Goal: Task Accomplishment & Management: Use online tool/utility

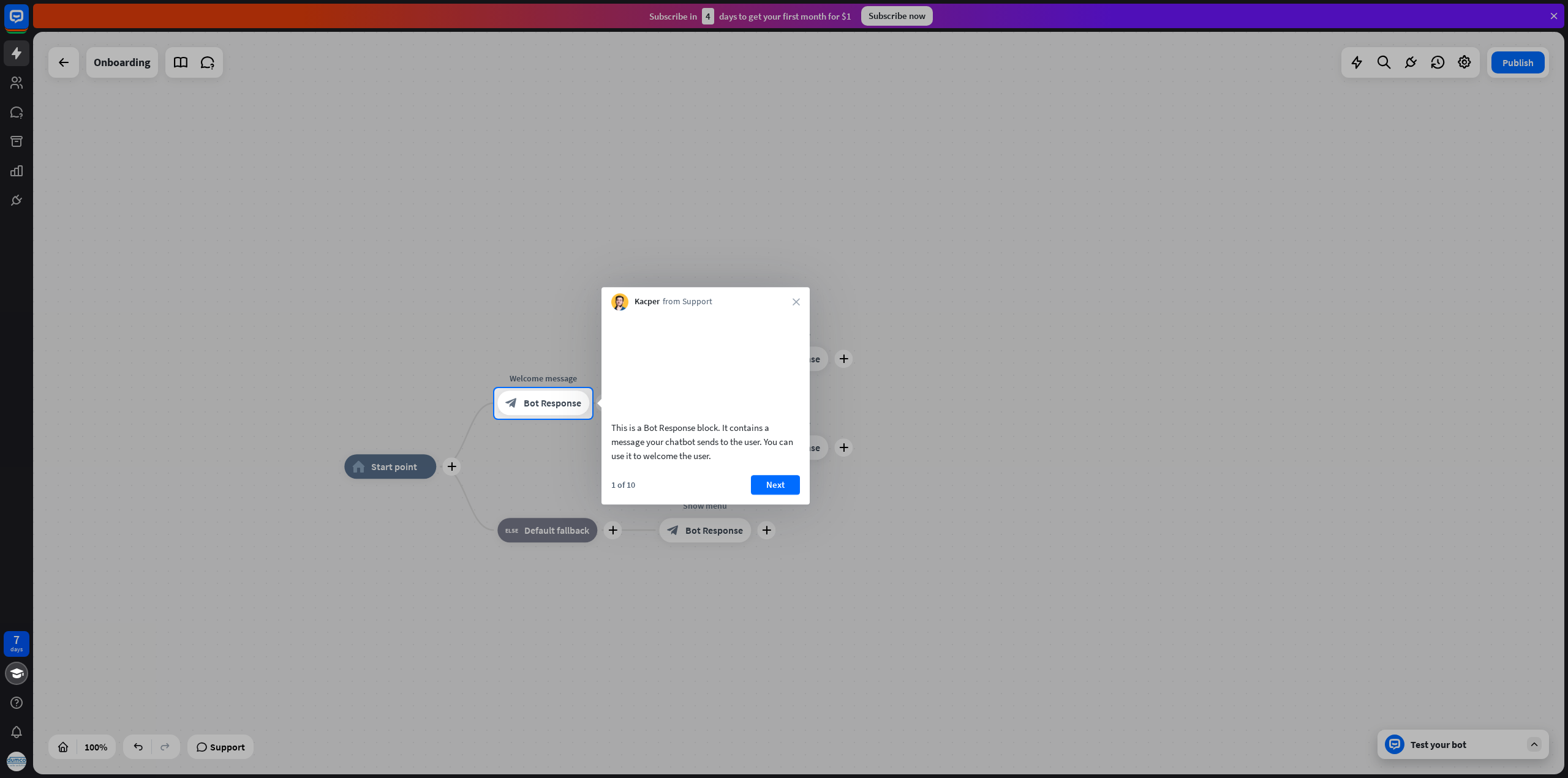
click at [782, 495] on button "Next" at bounding box center [775, 485] width 49 height 20
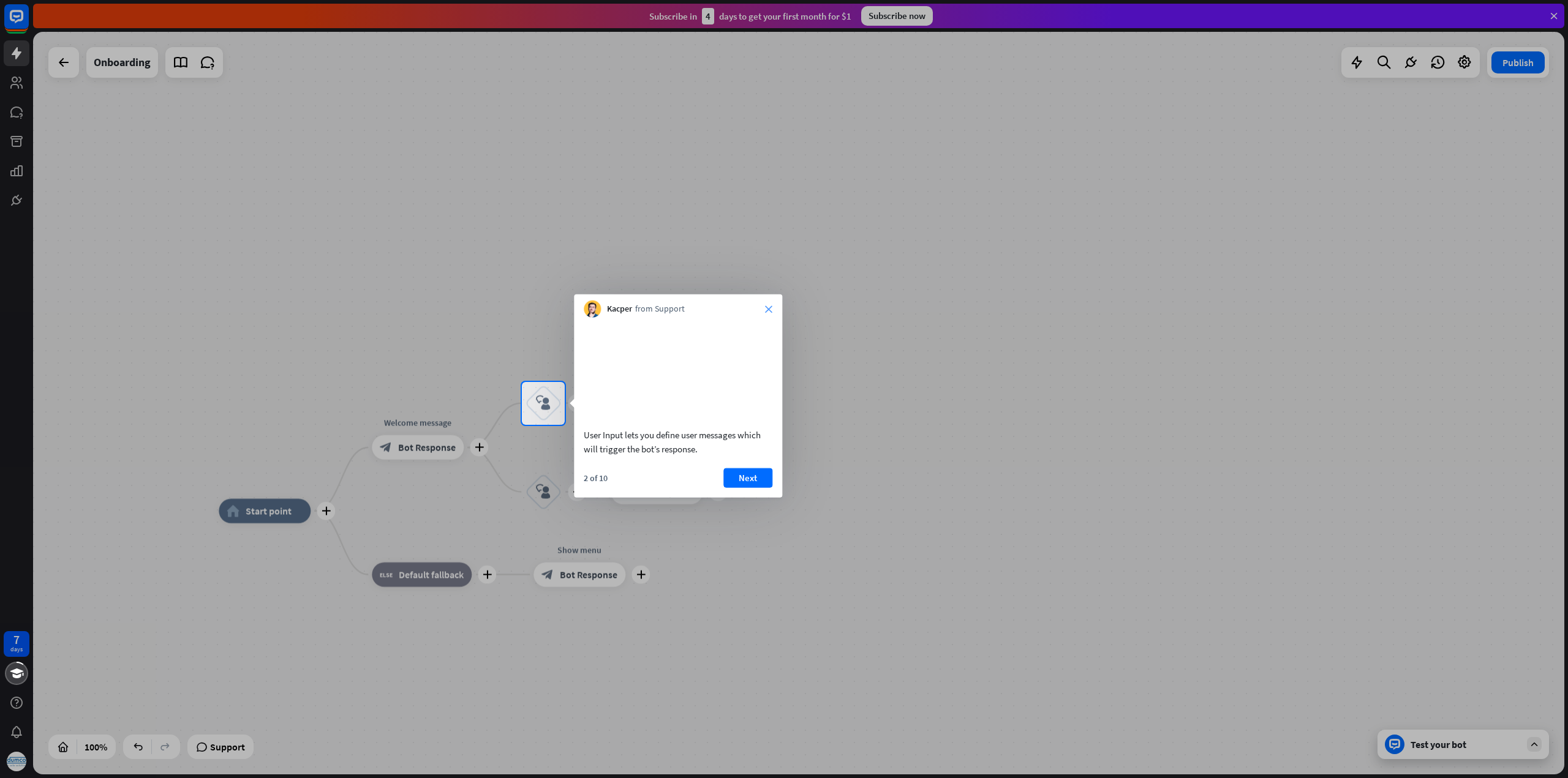
click at [767, 306] on icon "close" at bounding box center [768, 309] width 7 height 7
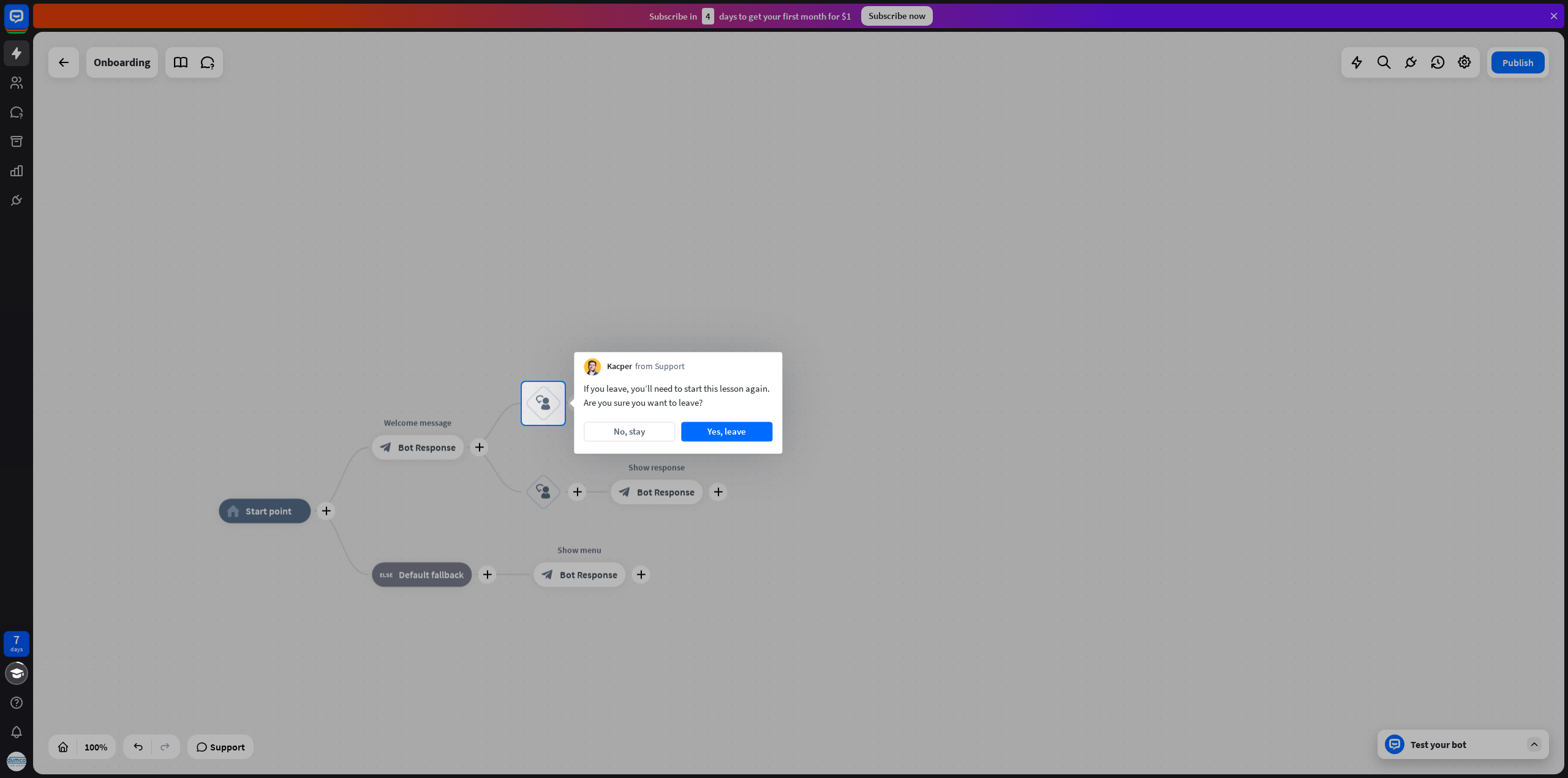
click at [637, 436] on button "No, stay" at bounding box center [630, 432] width 92 height 20
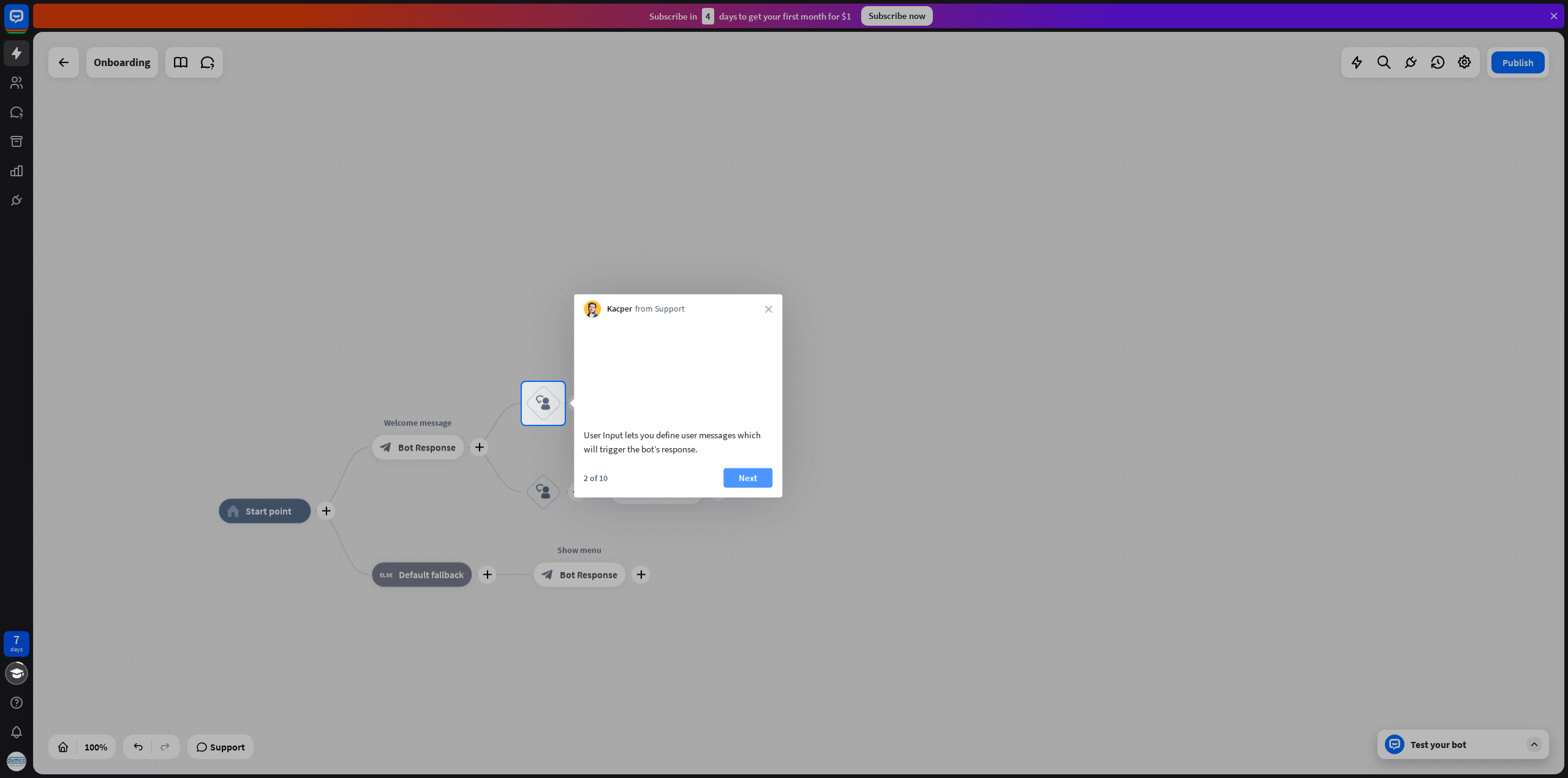
click at [752, 487] on button "Next" at bounding box center [748, 478] width 49 height 20
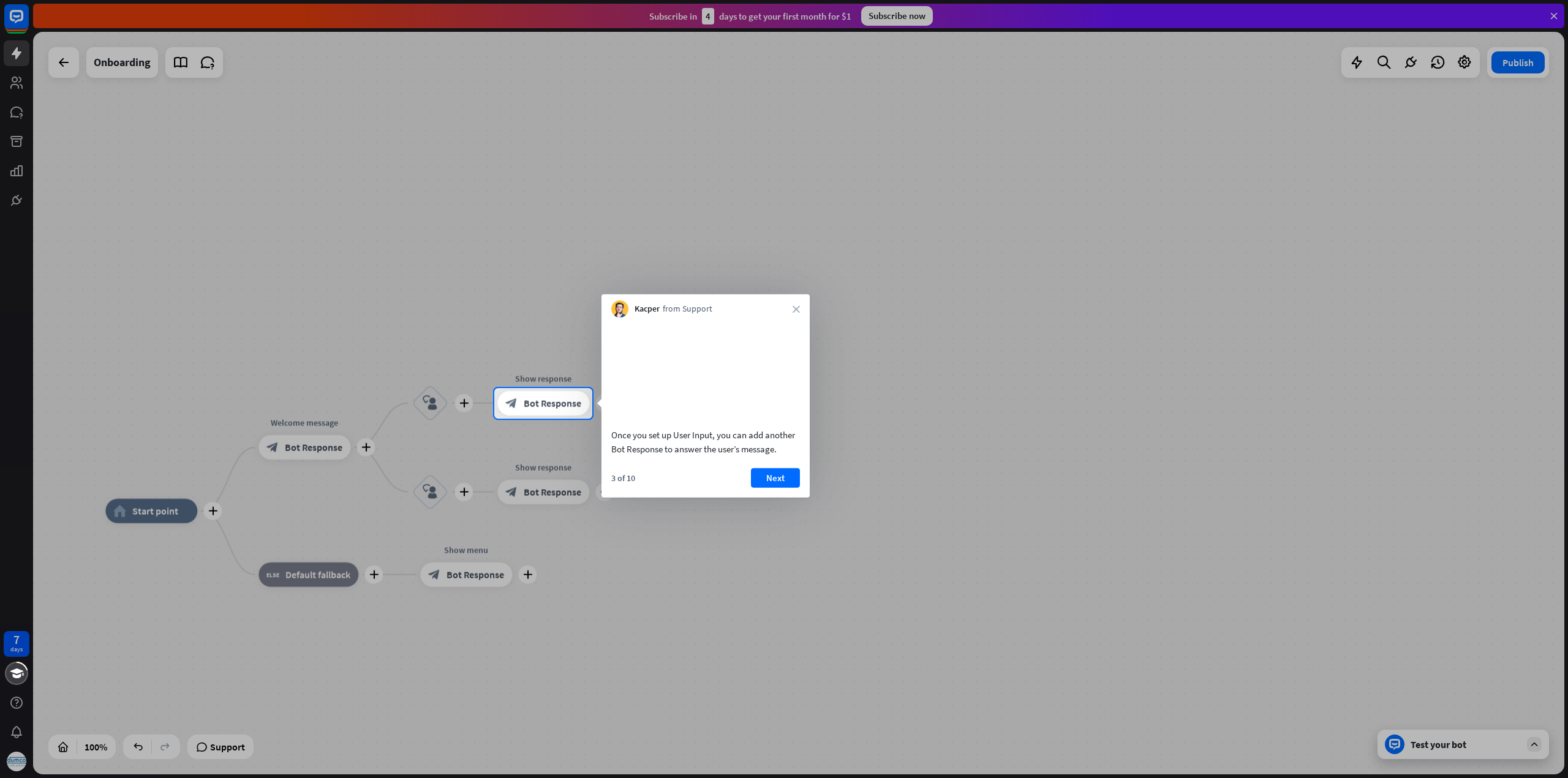
click at [791, 301] on div "Kacper from Support close" at bounding box center [705, 306] width 208 height 23
click at [796, 308] on icon "close" at bounding box center [796, 309] width 7 height 7
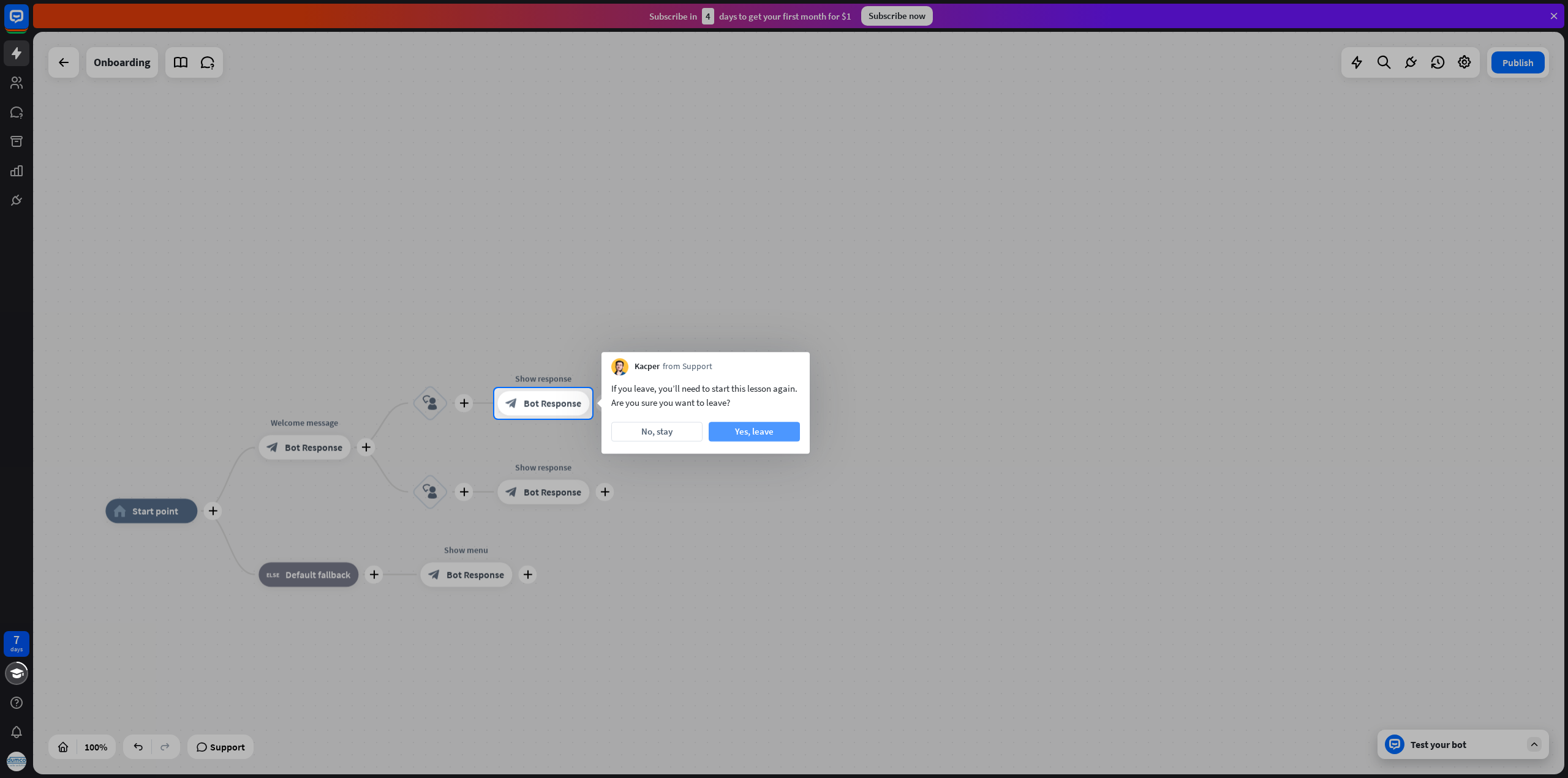
click at [741, 433] on button "Yes, leave" at bounding box center [754, 432] width 92 height 20
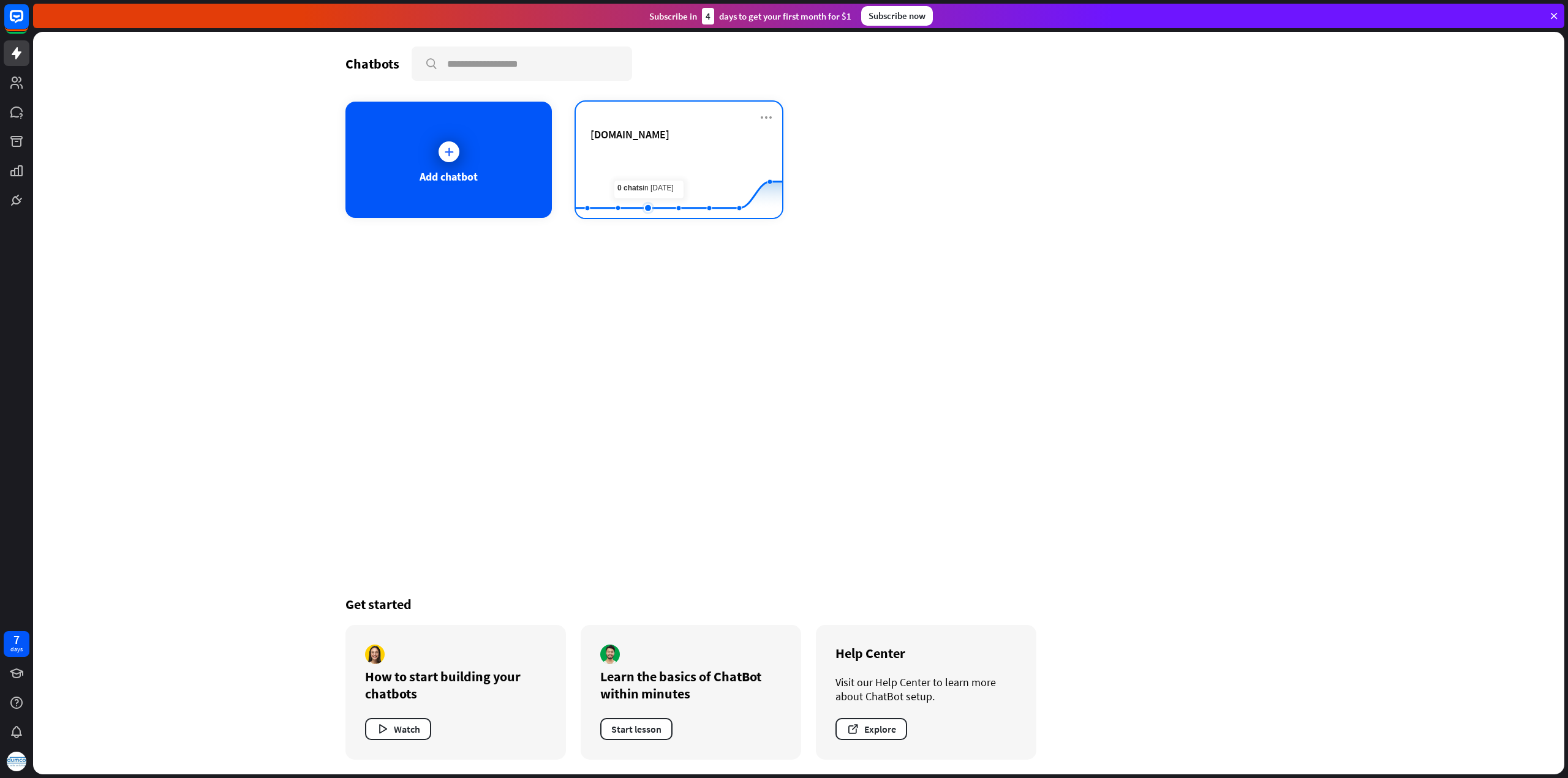
click at [660, 162] on rect at bounding box center [679, 187] width 206 height 76
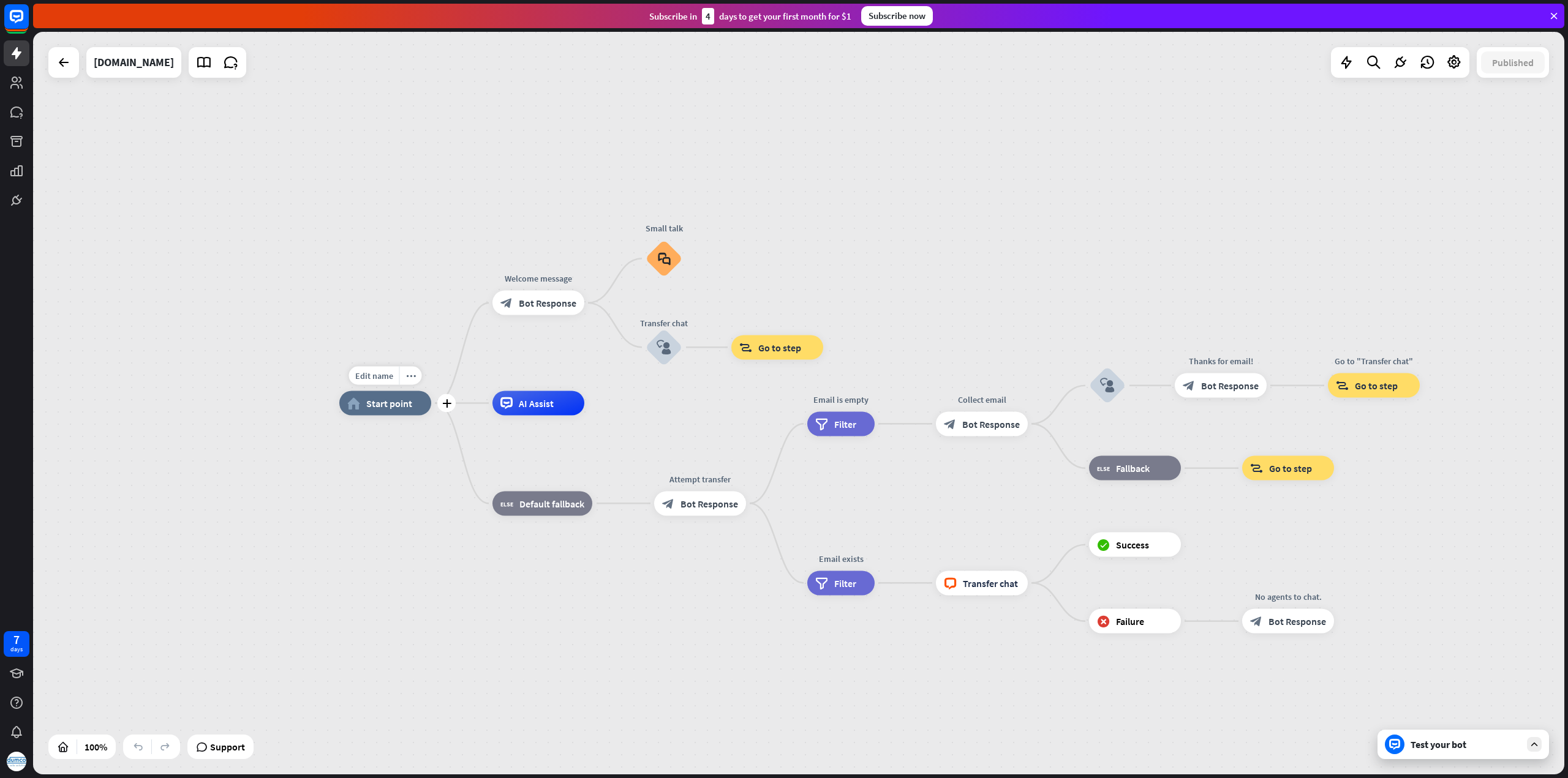
click at [405, 415] on div "home_2 Start point" at bounding box center [385, 403] width 92 height 25
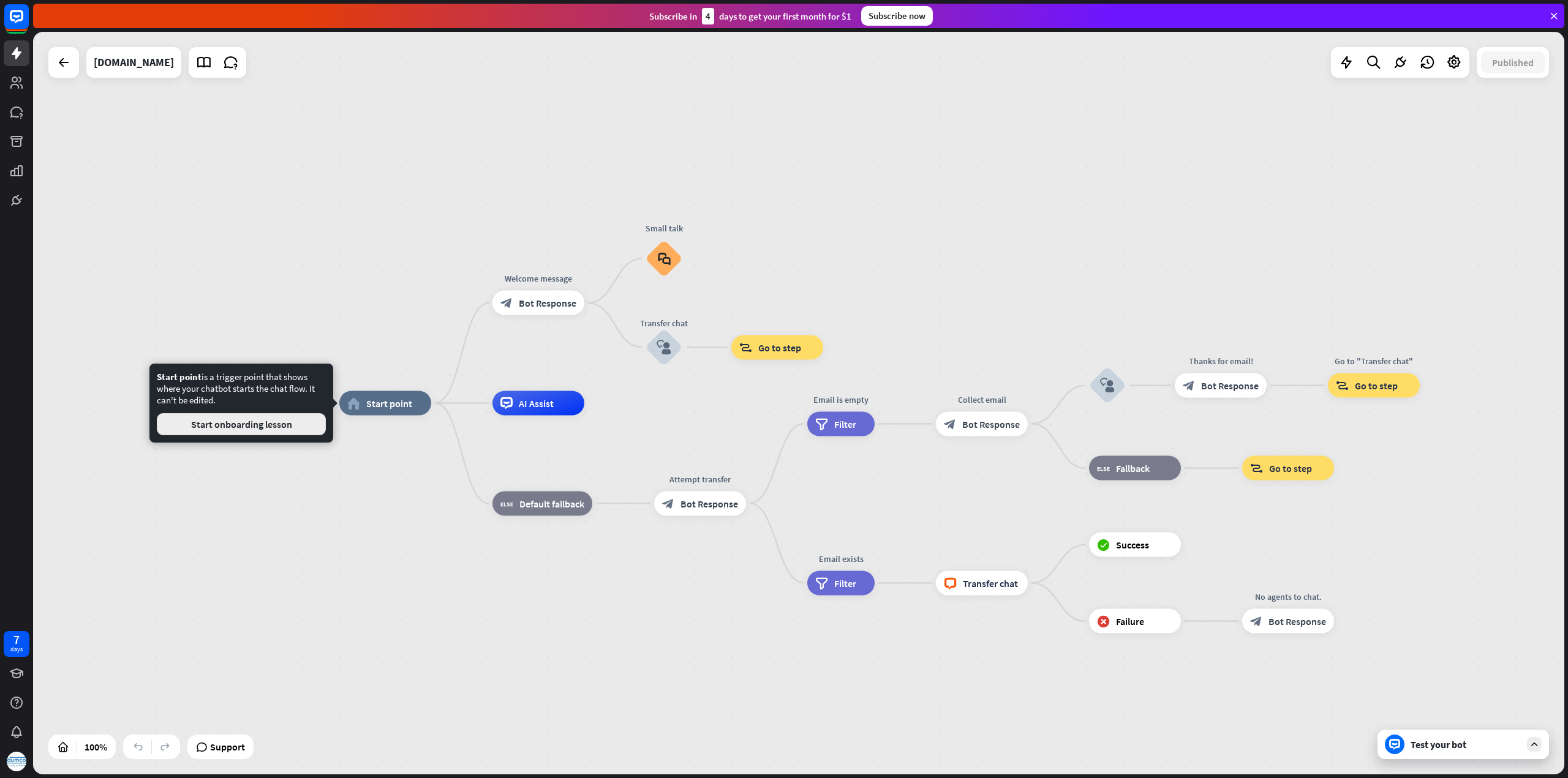
click at [275, 424] on button "Start onboarding lesson" at bounding box center [241, 424] width 169 height 22
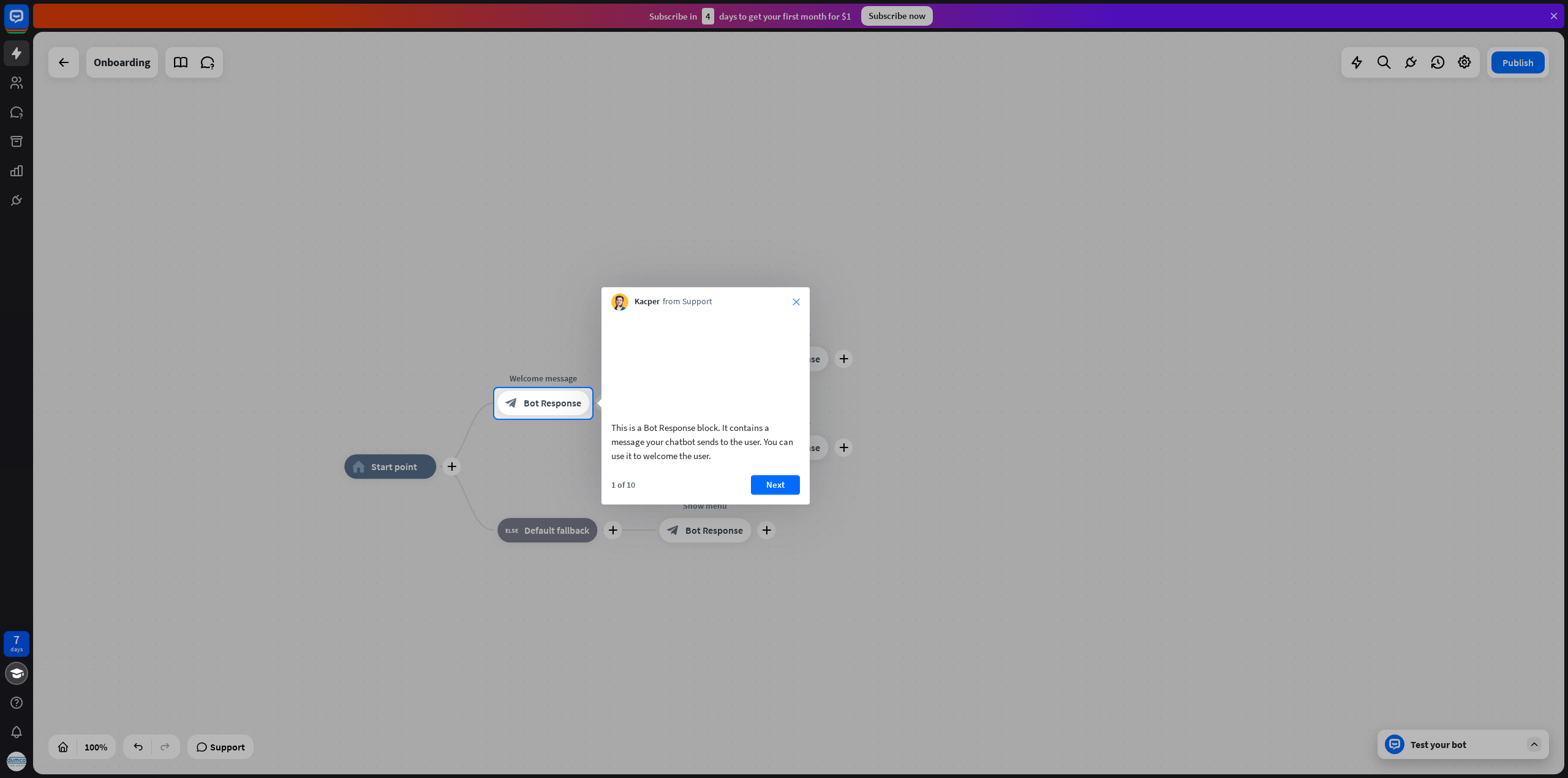
click at [793, 299] on icon "close" at bounding box center [796, 301] width 7 height 7
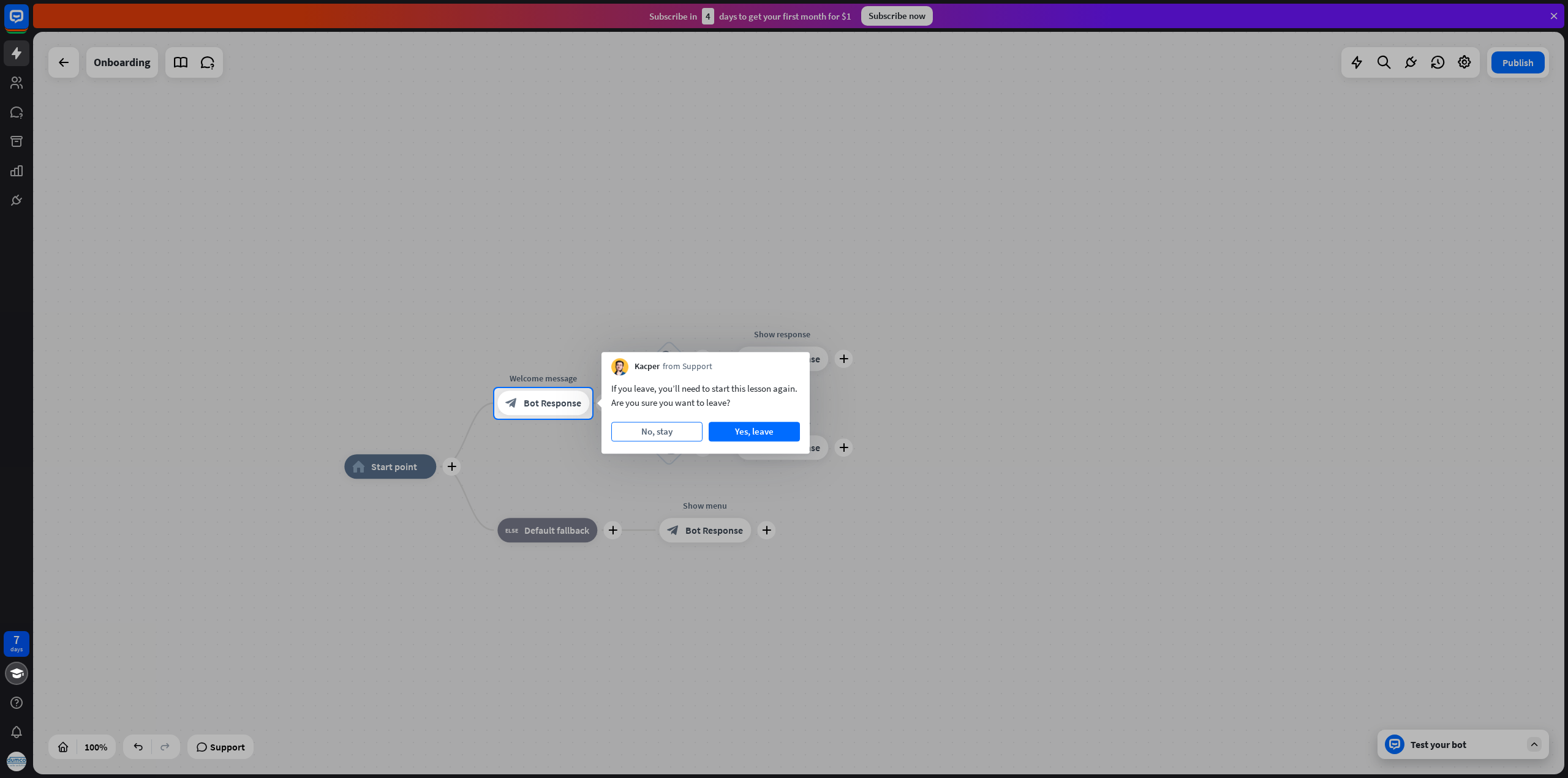
click at [676, 430] on button "No, stay" at bounding box center [657, 432] width 92 height 20
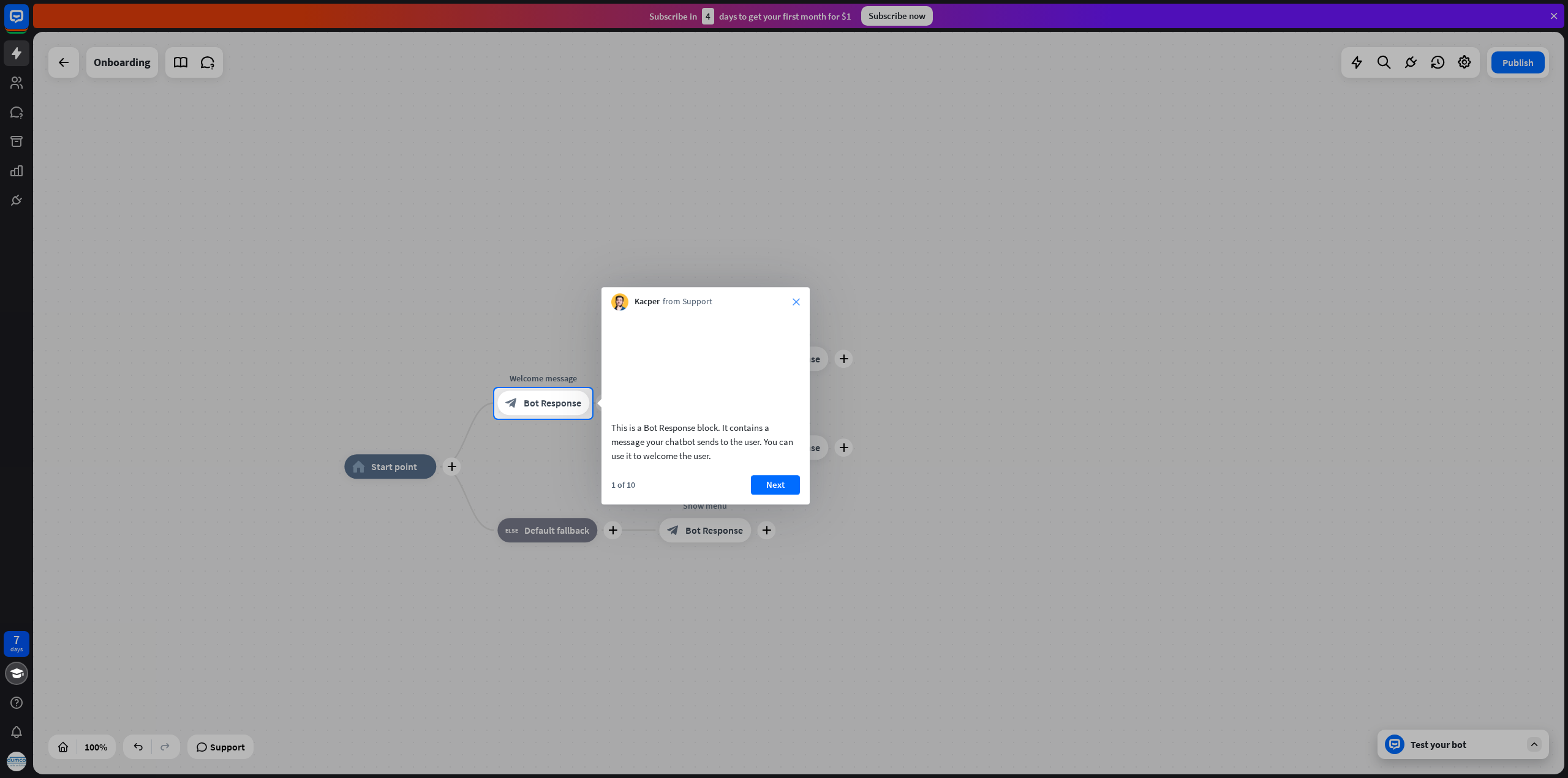
click at [796, 301] on icon "close" at bounding box center [796, 301] width 7 height 7
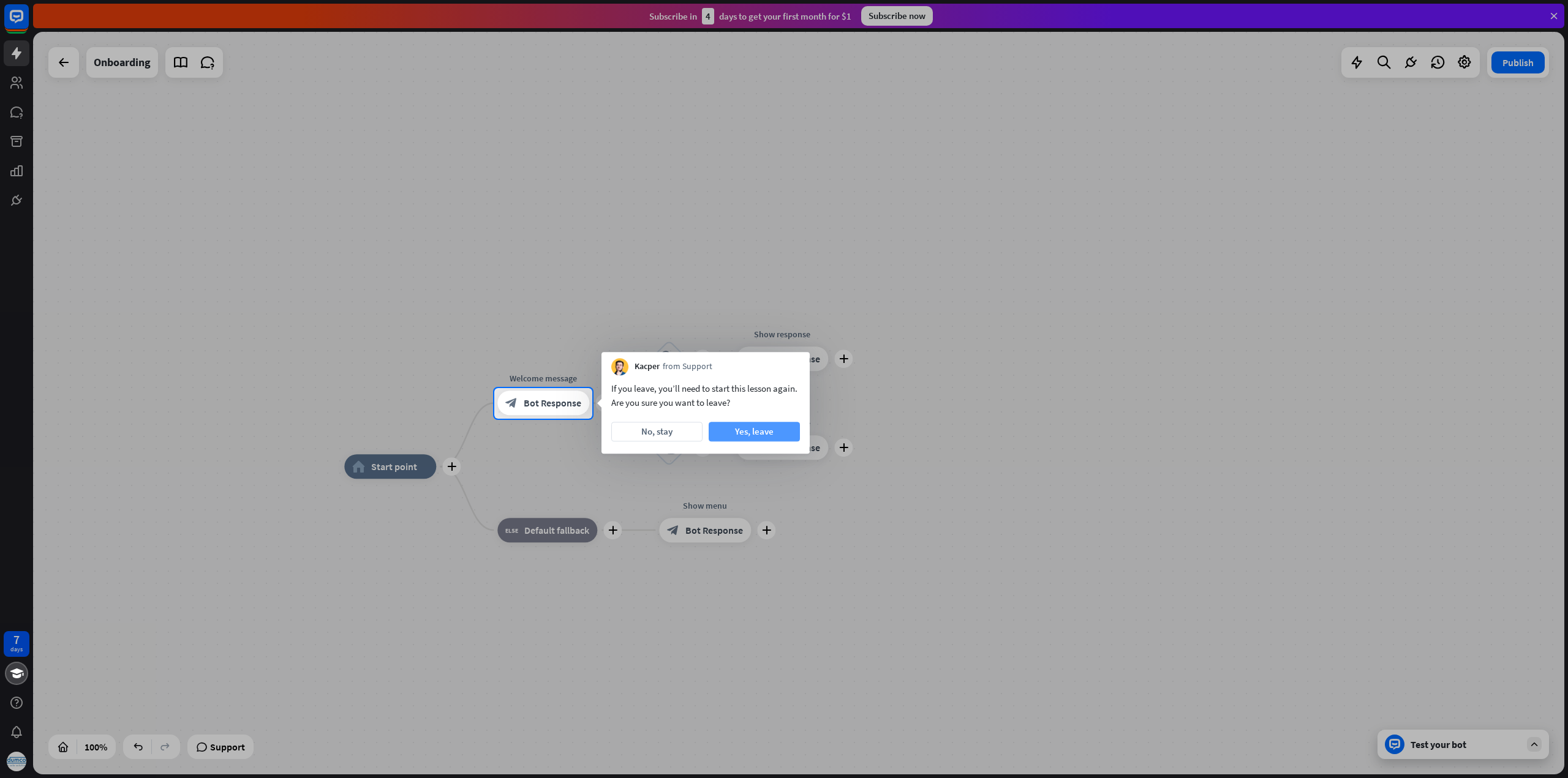
click at [767, 439] on button "Yes, leave" at bounding box center [754, 432] width 92 height 20
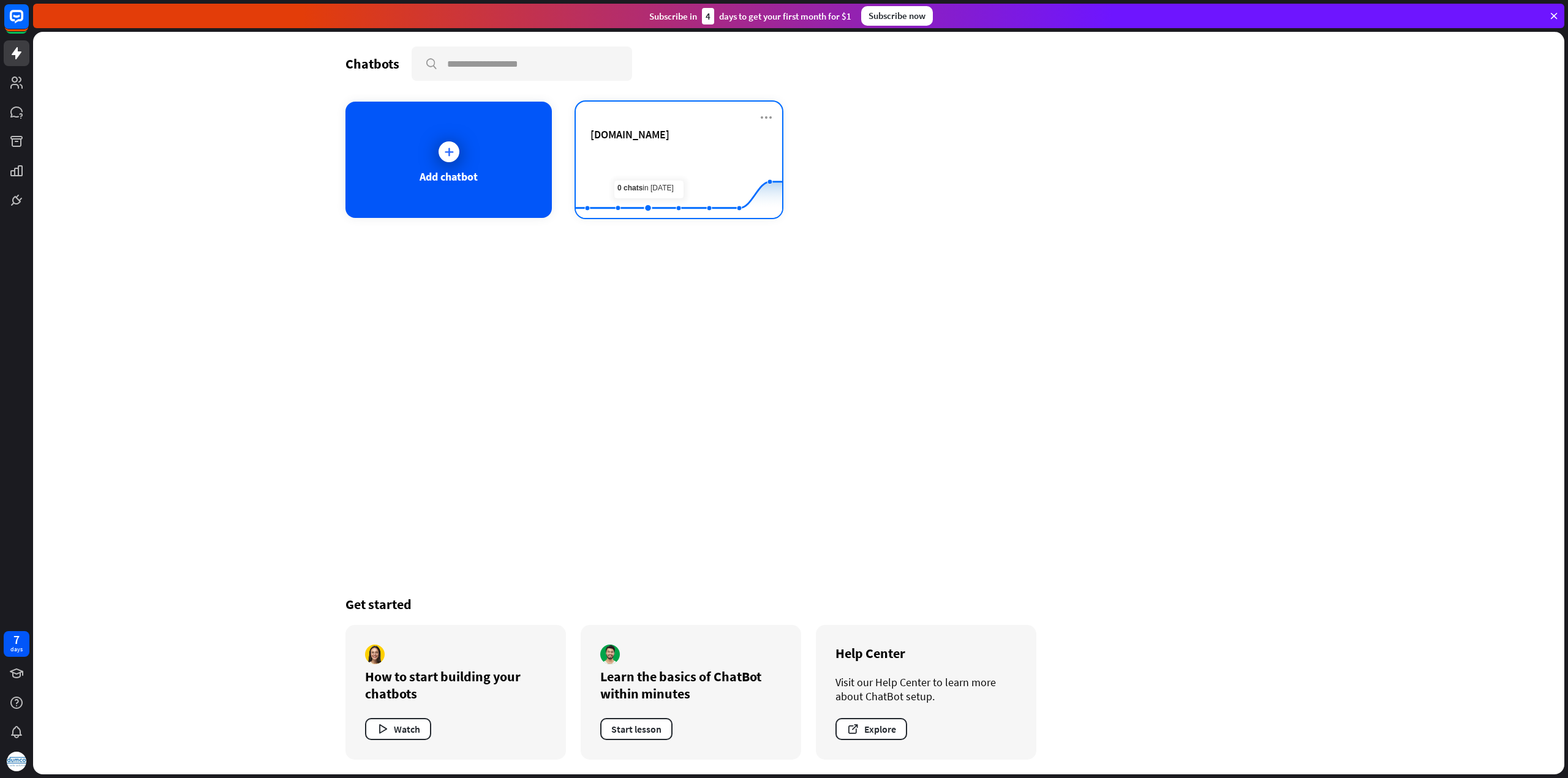
click at [663, 151] on rect at bounding box center [679, 187] width 206 height 76
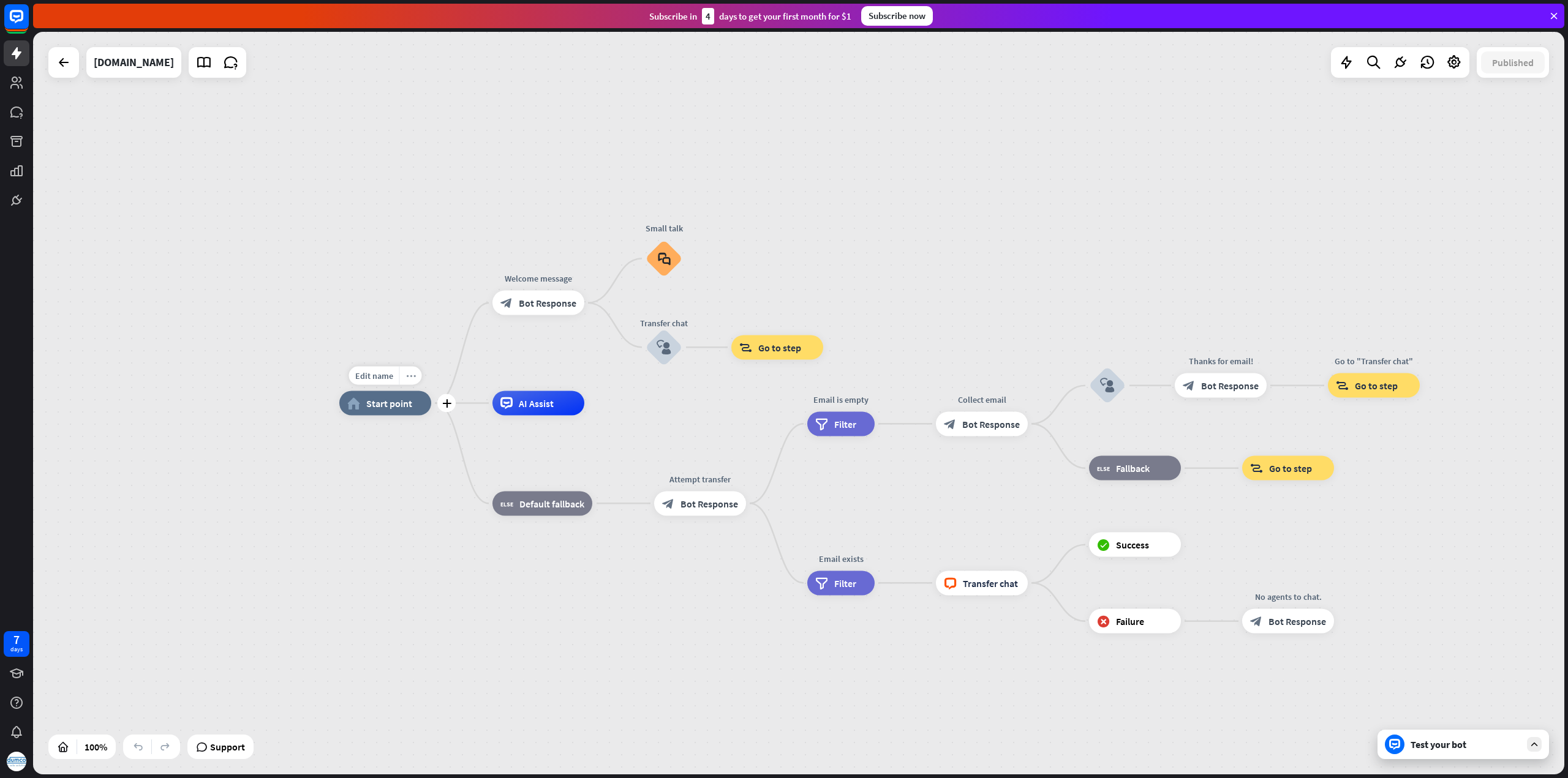
click at [411, 377] on icon "more_horiz" at bounding box center [411, 375] width 10 height 9
click at [433, 627] on div "home_2 Start point Welcome message block_bot_response Bot Response Small talk b…" at bounding box center [1104, 774] width 1531 height 742
click at [565, 378] on icon "more_horiz" at bounding box center [564, 375] width 10 height 9
click at [605, 389] on span "Start testing from here" at bounding box center [633, 391] width 85 height 12
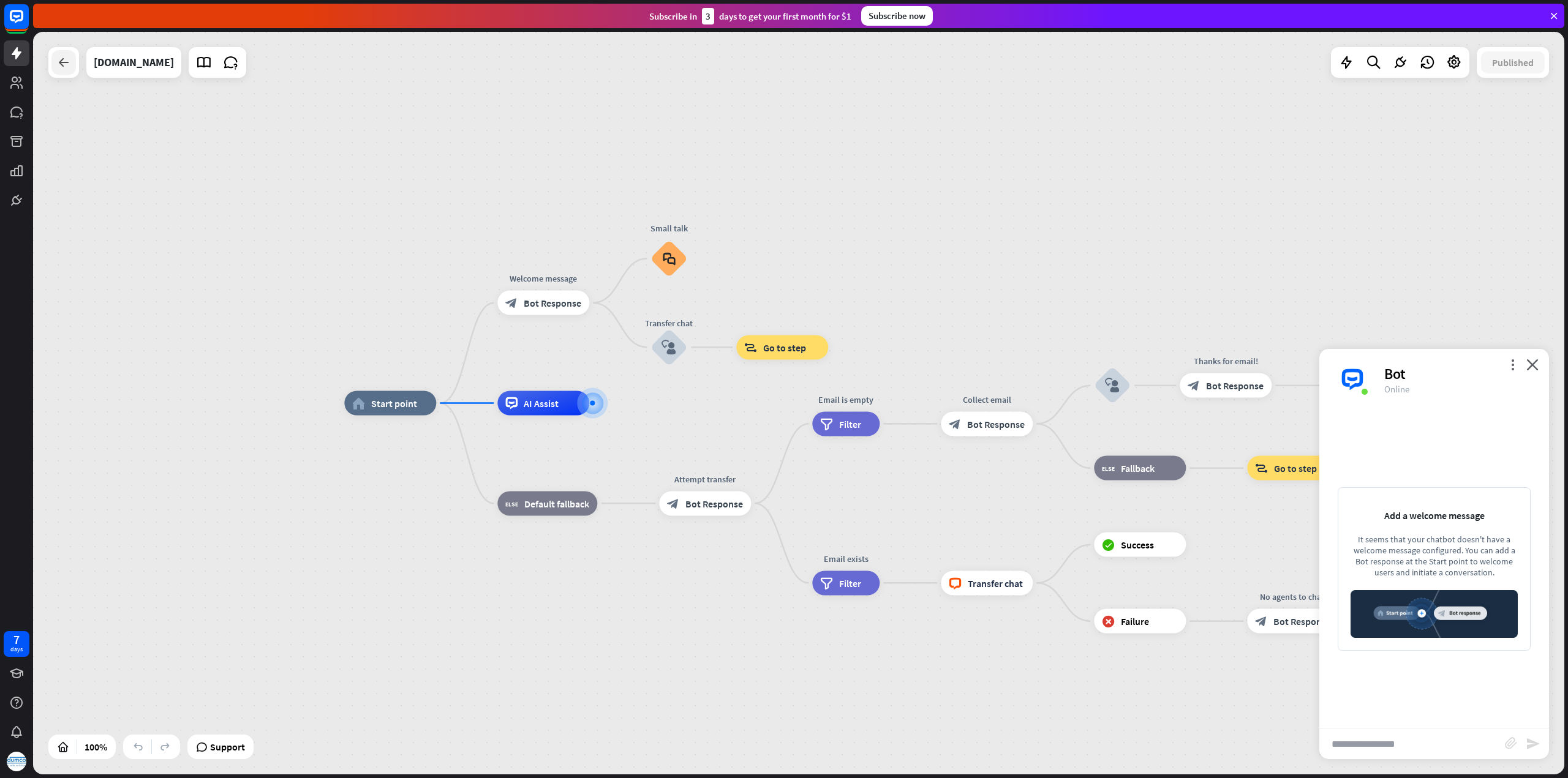
click at [61, 62] on icon at bounding box center [64, 62] width 15 height 15
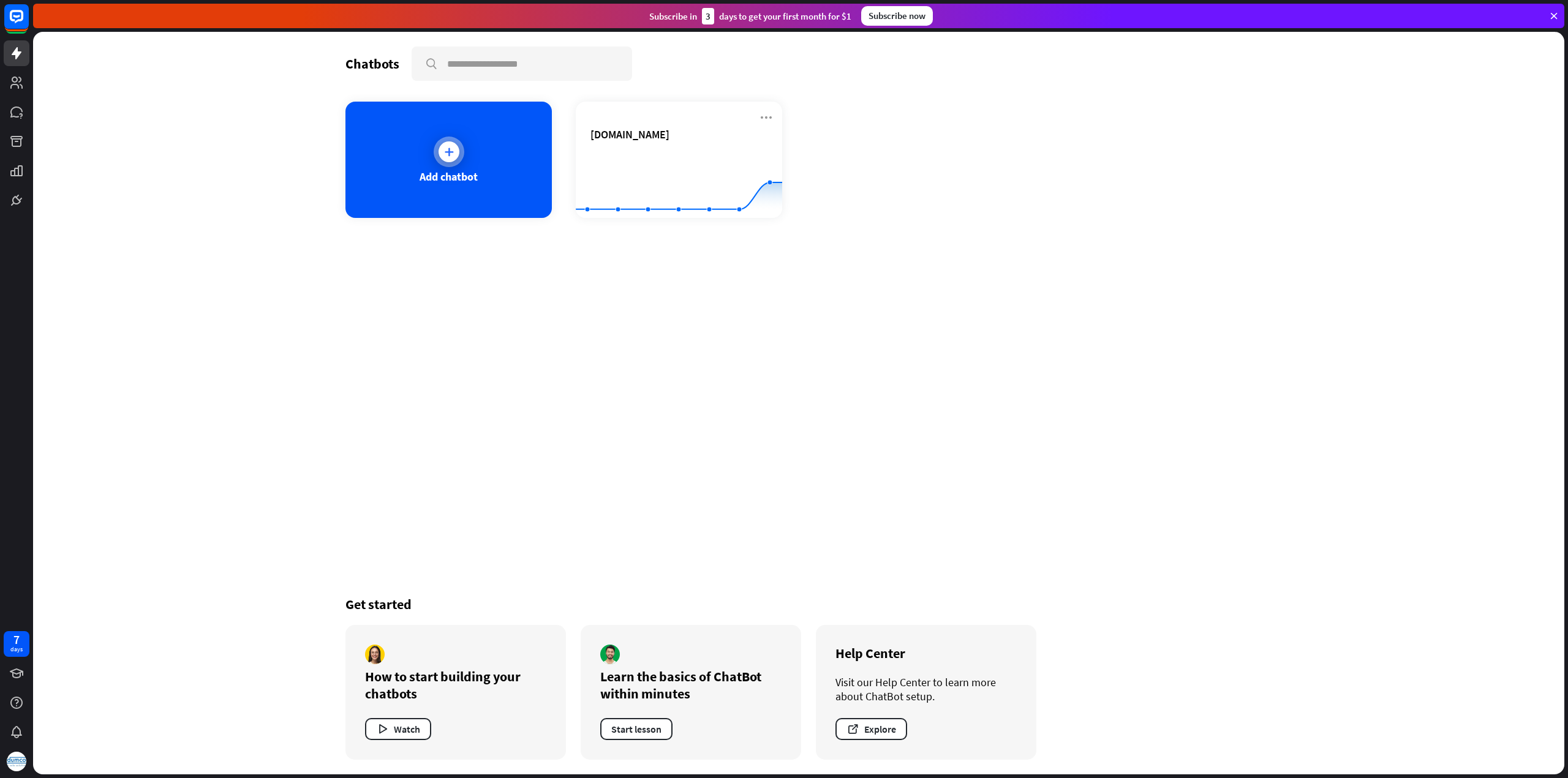
click at [445, 155] on icon at bounding box center [449, 152] width 12 height 12
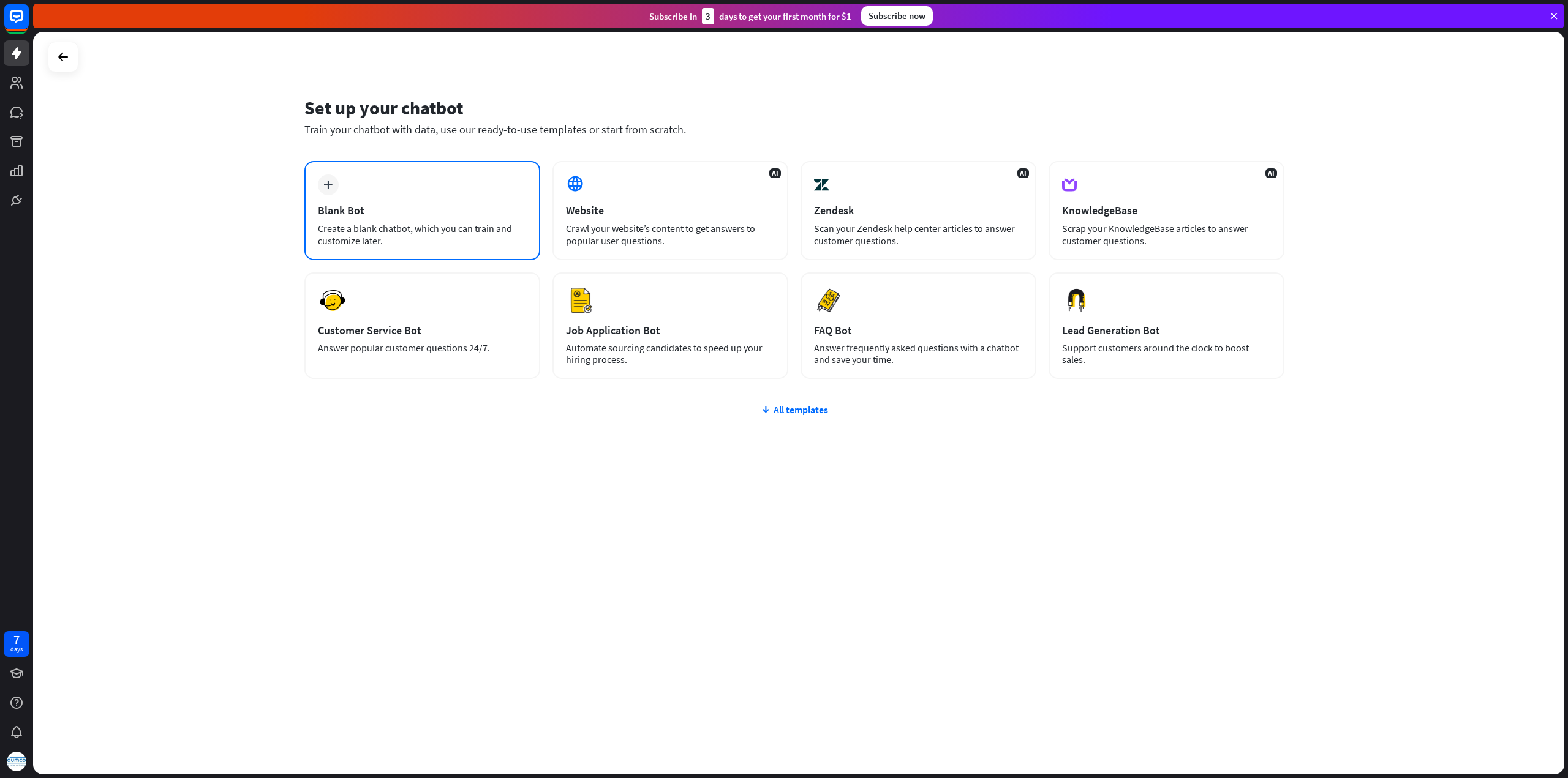
click at [466, 231] on div "Create a blank chatbot, which you can train and customize later." at bounding box center [422, 234] width 209 height 25
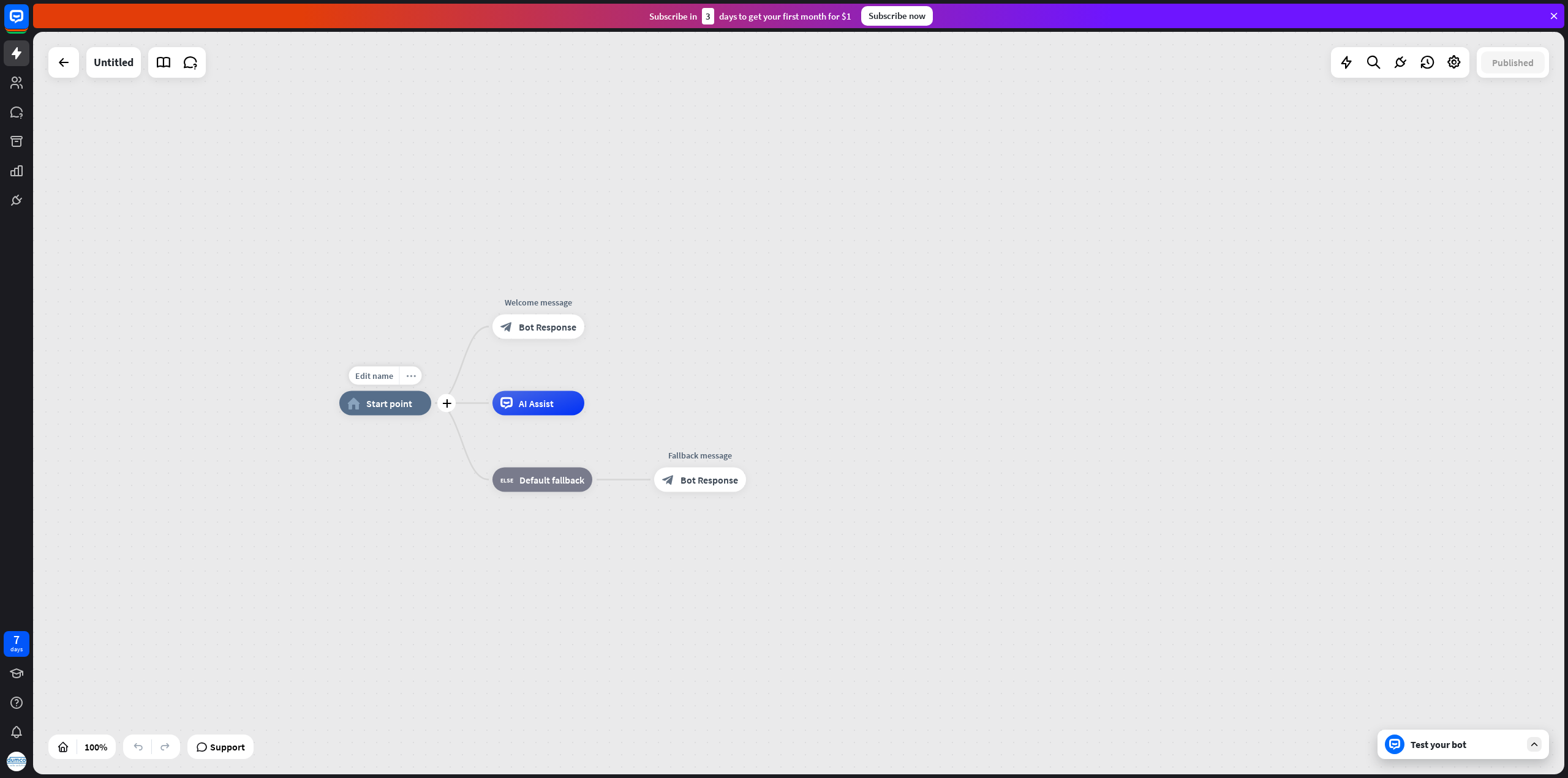
click at [410, 376] on icon "more_horiz" at bounding box center [411, 375] width 10 height 9
click at [442, 411] on span "Collapse all" at bounding box center [458, 413] width 44 height 12
click at [443, 404] on icon "expand" at bounding box center [443, 403] width 9 height 8
click at [410, 379] on icon "more_horiz" at bounding box center [411, 375] width 10 height 9
click at [429, 391] on icon "expand" at bounding box center [423, 391] width 13 height 10
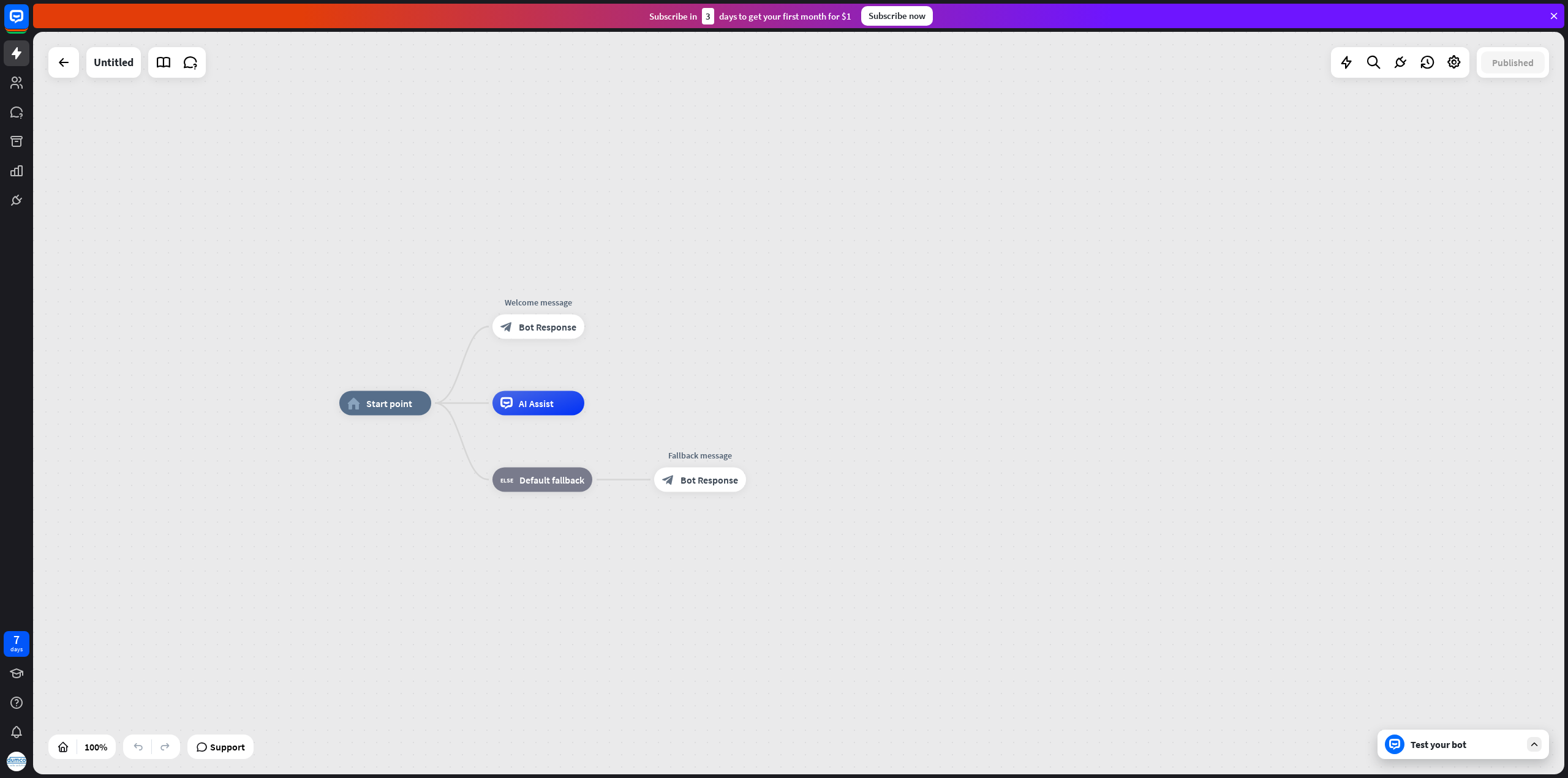
click at [403, 361] on div "home_2 Start point Welcome message block_bot_response Bot Response AI Assist bl…" at bounding box center [798, 403] width 1531 height 742
click at [413, 379] on icon "more_horiz" at bounding box center [411, 375] width 10 height 9
click at [356, 469] on div "home_2 Start point Welcome message block_bot_response Bot Response AI Assist bl…" at bounding box center [1104, 774] width 1531 height 742
click at [565, 385] on div "more_horiz" at bounding box center [563, 376] width 23 height 19
click at [551, 403] on span "AI Assist" at bounding box center [536, 403] width 35 height 12
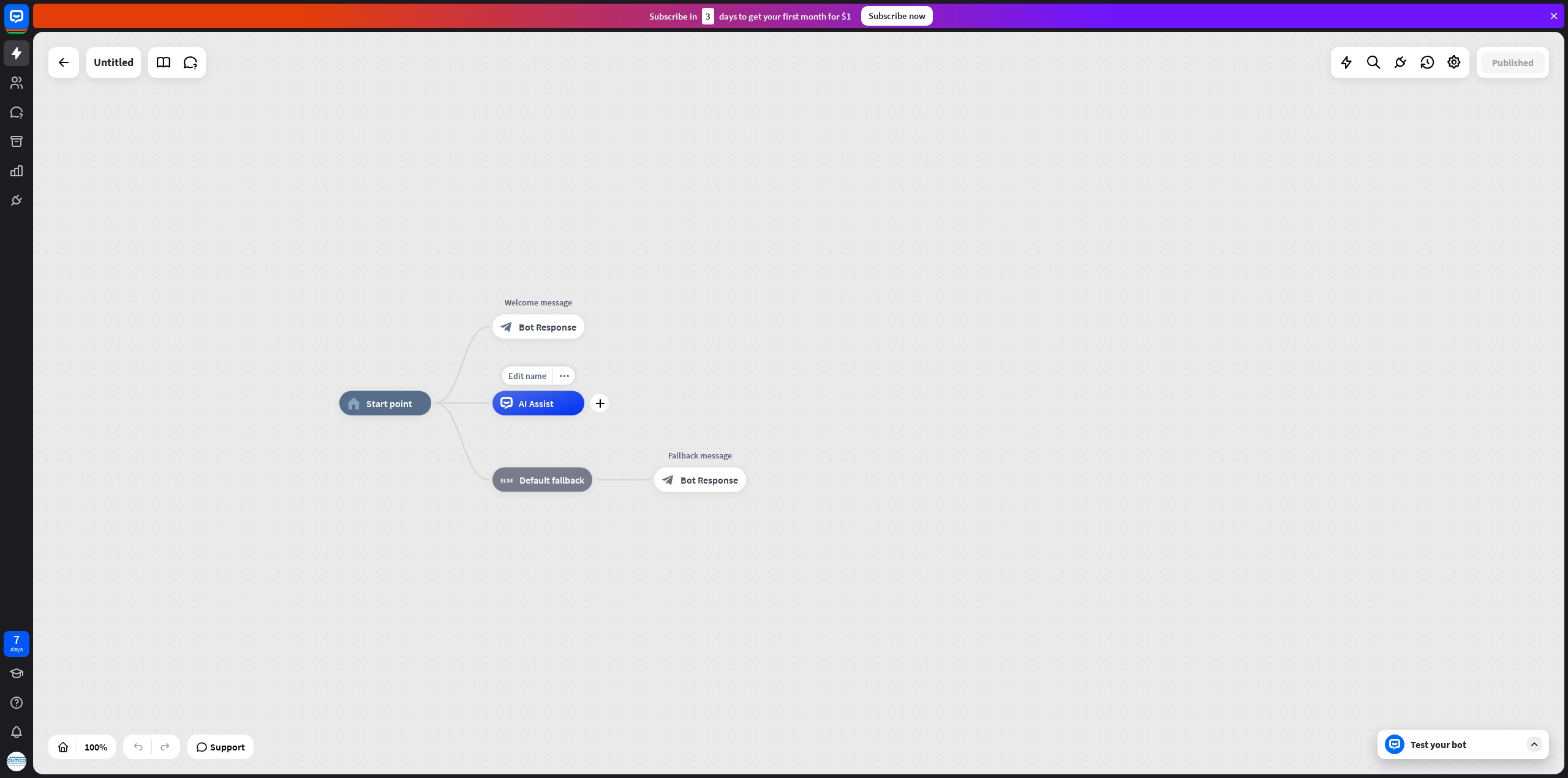
click at [536, 405] on span "AI Assist" at bounding box center [536, 403] width 35 height 12
click at [534, 377] on span "Edit name" at bounding box center [527, 375] width 38 height 11
click at [520, 416] on div "plus AI Assist" at bounding box center [538, 403] width 92 height 25
click at [540, 300] on span "Edit name" at bounding box center [527, 299] width 38 height 11
drag, startPoint x: 506, startPoint y: 298, endPoint x: 572, endPoint y: 302, distance: 66.1
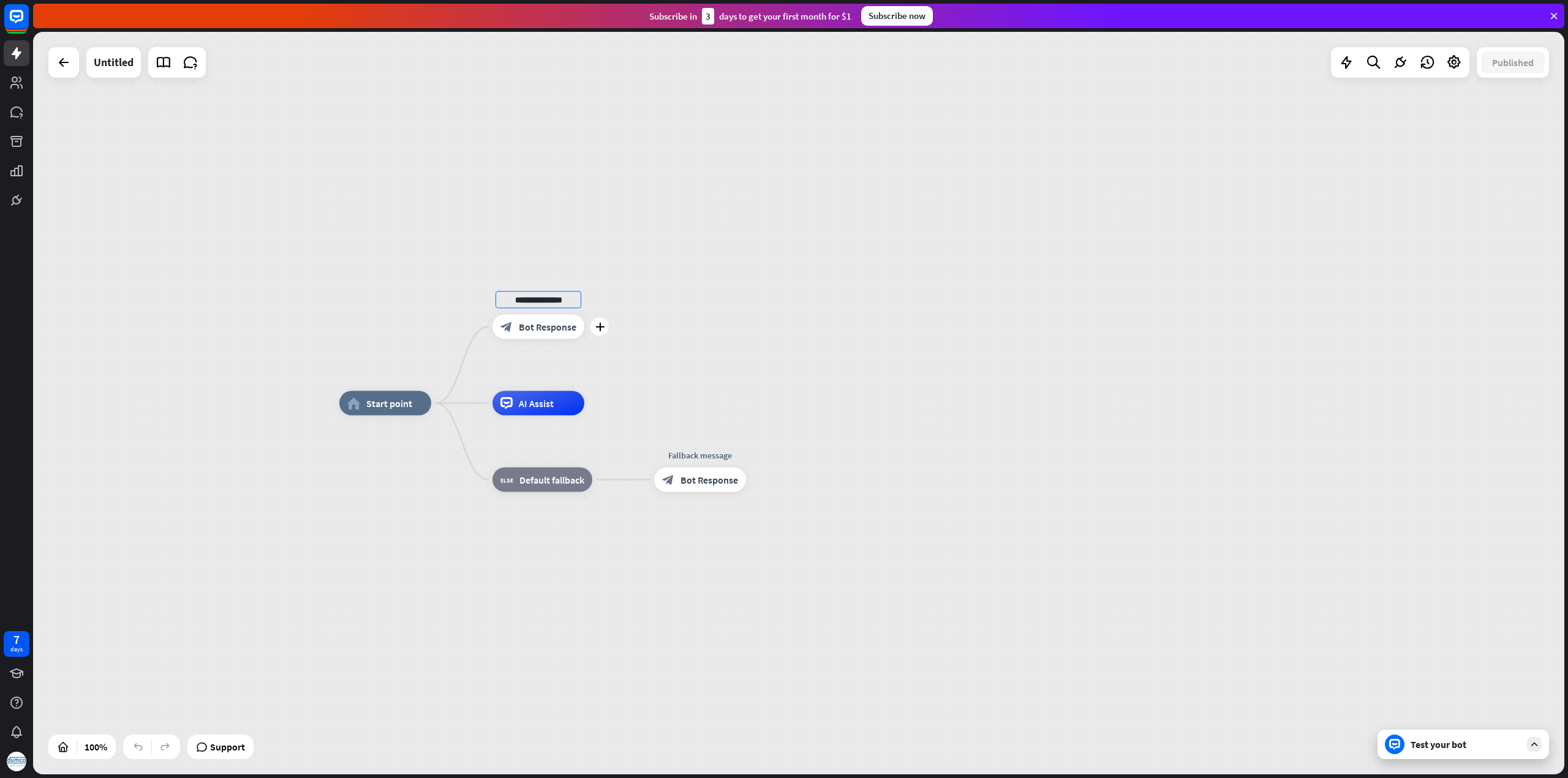
click at [572, 302] on input "**********" at bounding box center [538, 300] width 86 height 17
type input "******"
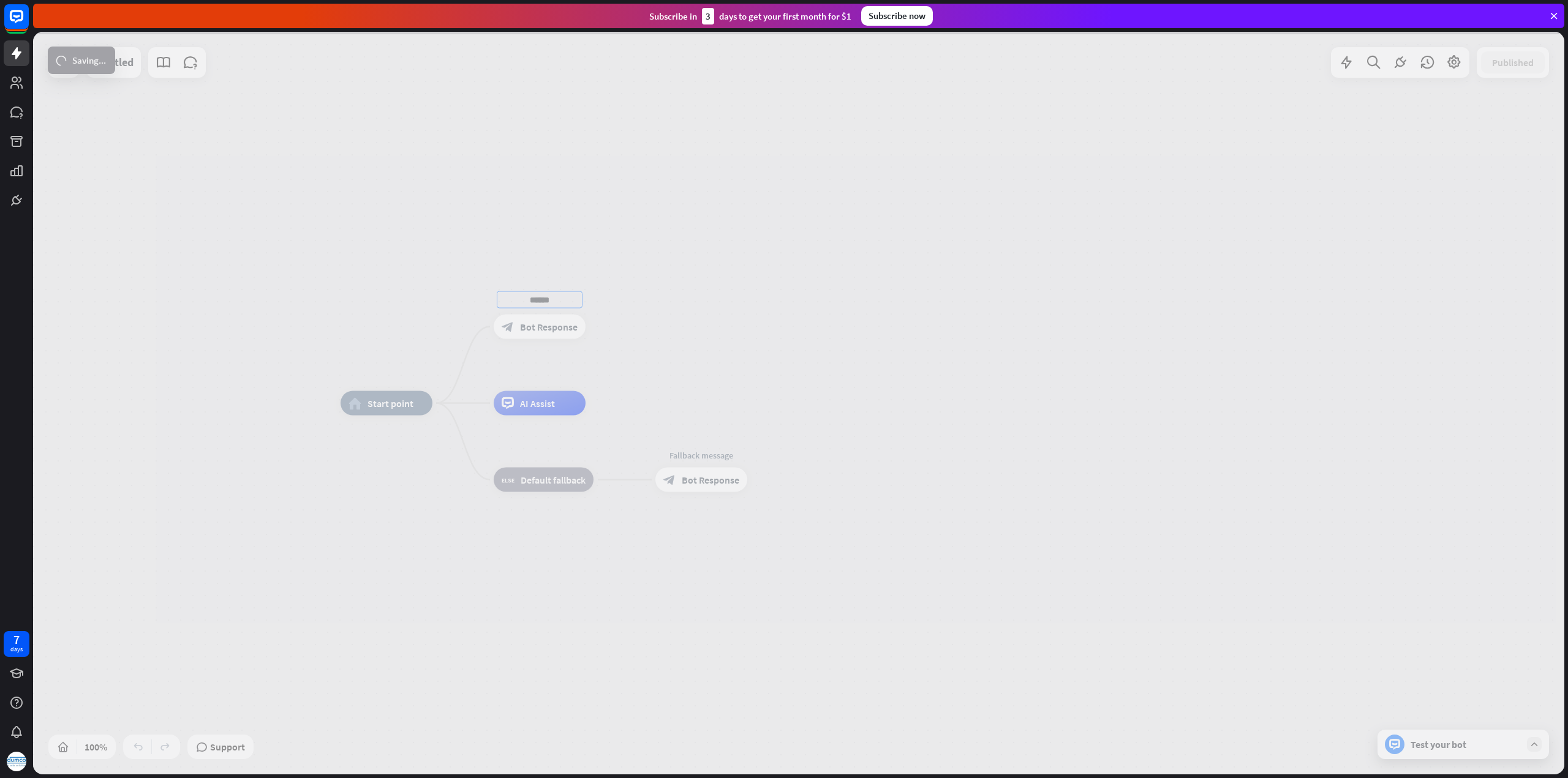
click at [516, 609] on div "home_2 Start point ****** block_bot_response Bot Response AI Assist block_fallb…" at bounding box center [798, 403] width 1531 height 742
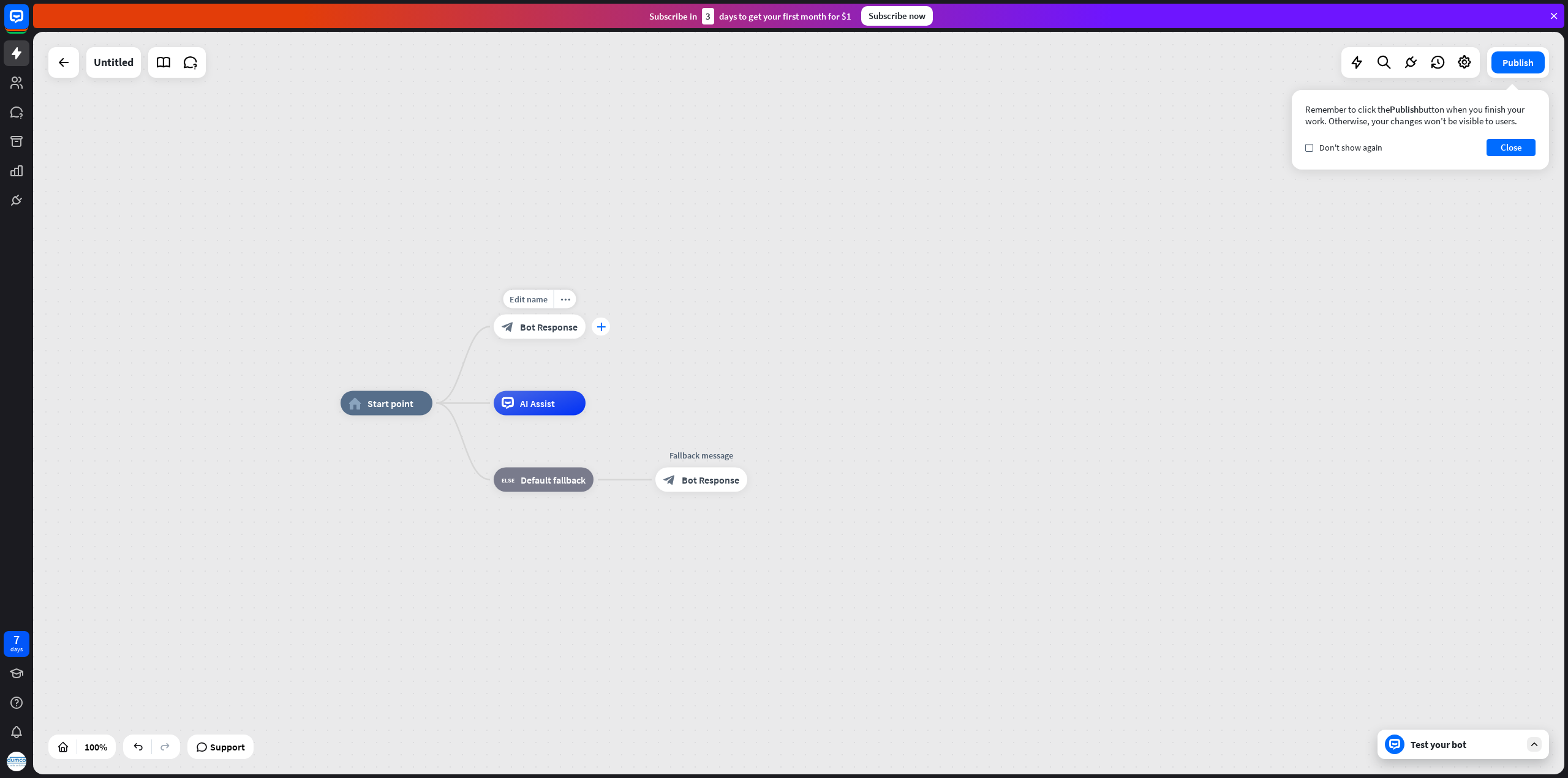
click at [601, 327] on icon "plus" at bounding box center [601, 326] width 9 height 9
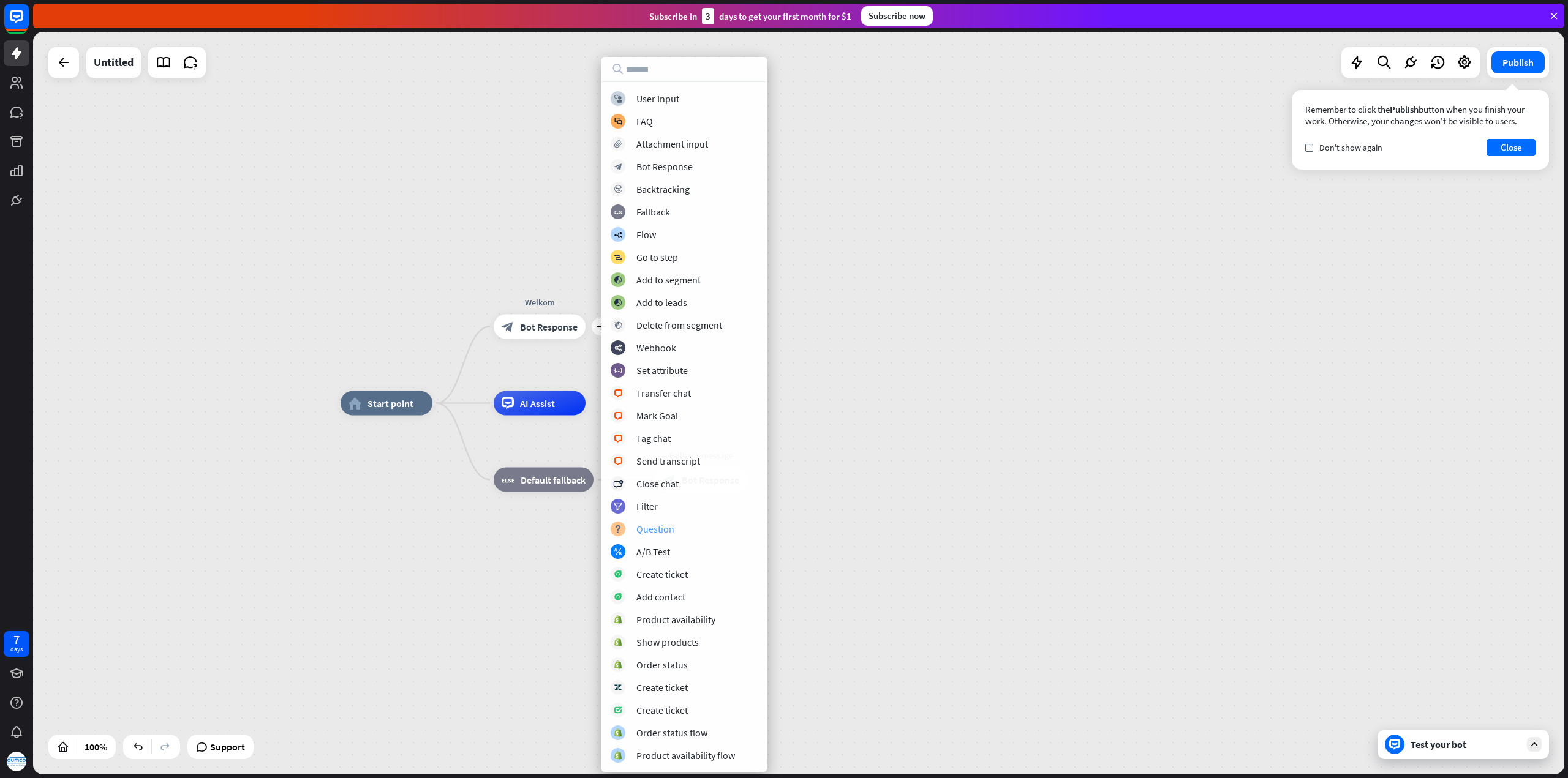
click at [658, 528] on div "Question" at bounding box center [655, 529] width 38 height 12
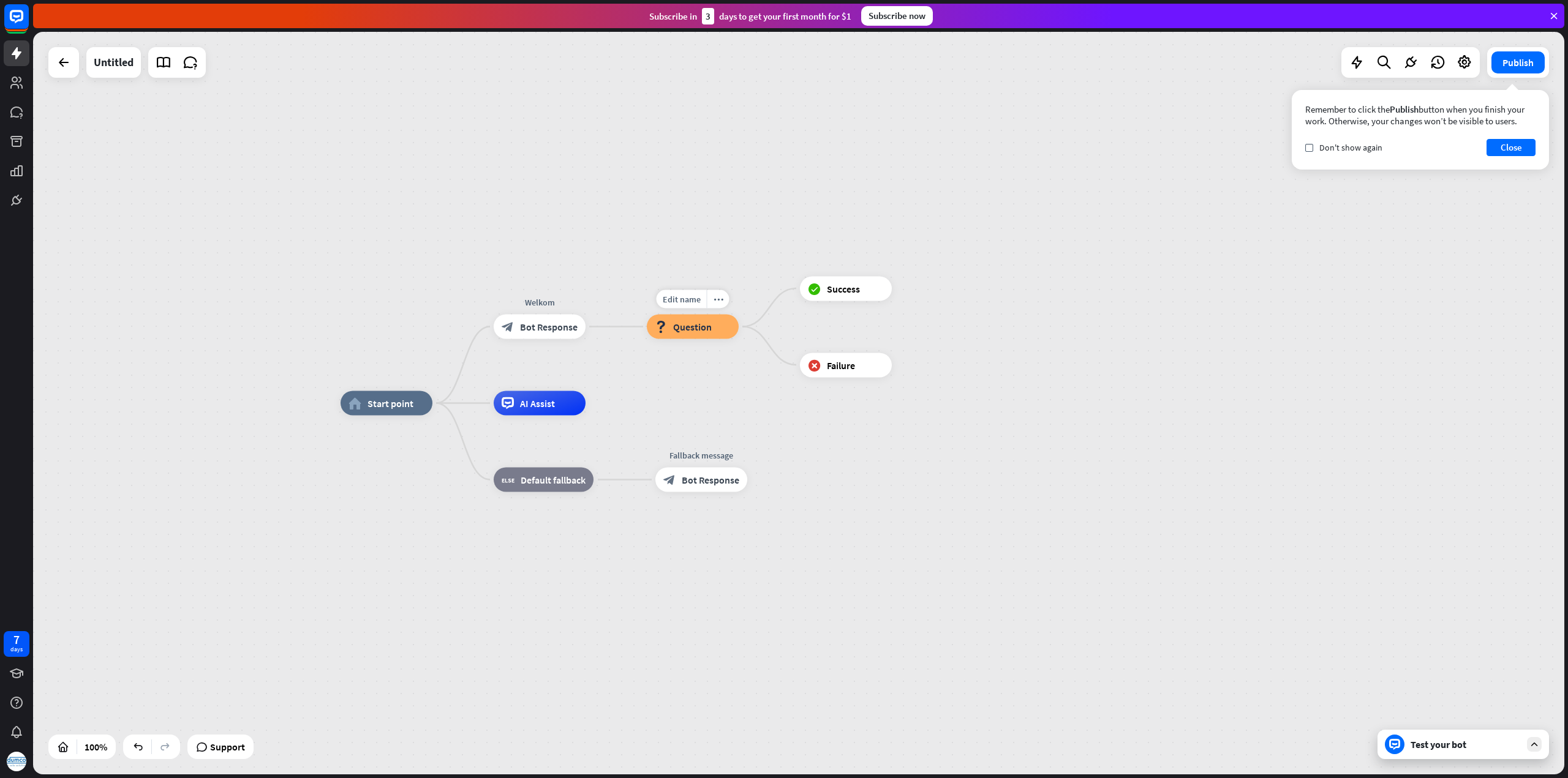
click at [695, 328] on span "Question" at bounding box center [692, 327] width 38 height 12
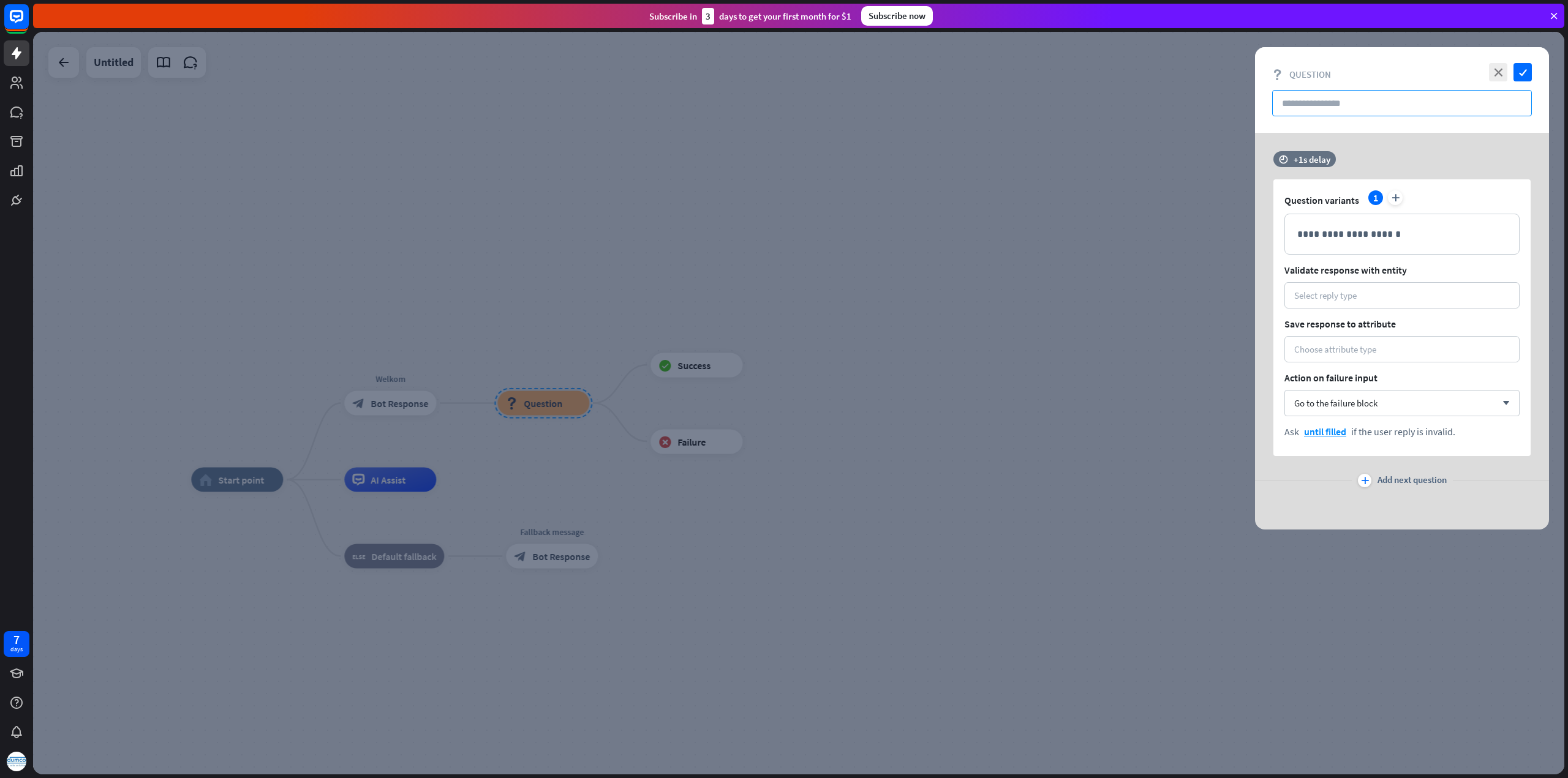
click at [1363, 102] on input "text" at bounding box center [1401, 103] width 259 height 27
click at [1363, 107] on input "text" at bounding box center [1401, 103] width 259 height 27
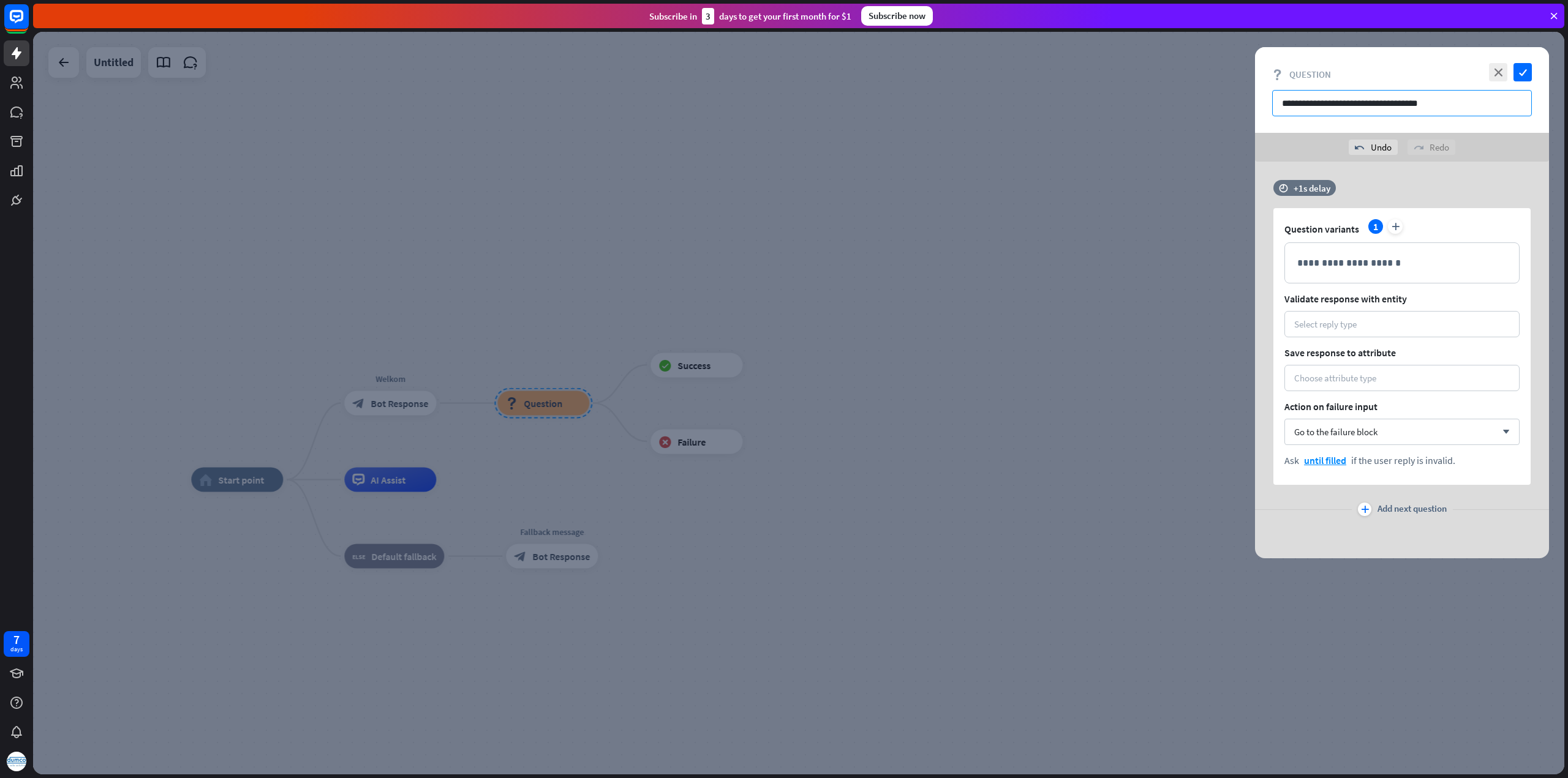
click at [1382, 103] on input "**********" at bounding box center [1401, 103] width 259 height 27
click at [1410, 99] on input "**********" at bounding box center [1401, 103] width 259 height 27
drag, startPoint x: 1441, startPoint y: 101, endPoint x: 1279, endPoint y: 99, distance: 162.0
click at [1279, 99] on input "**********" at bounding box center [1401, 103] width 259 height 27
type input "**********"
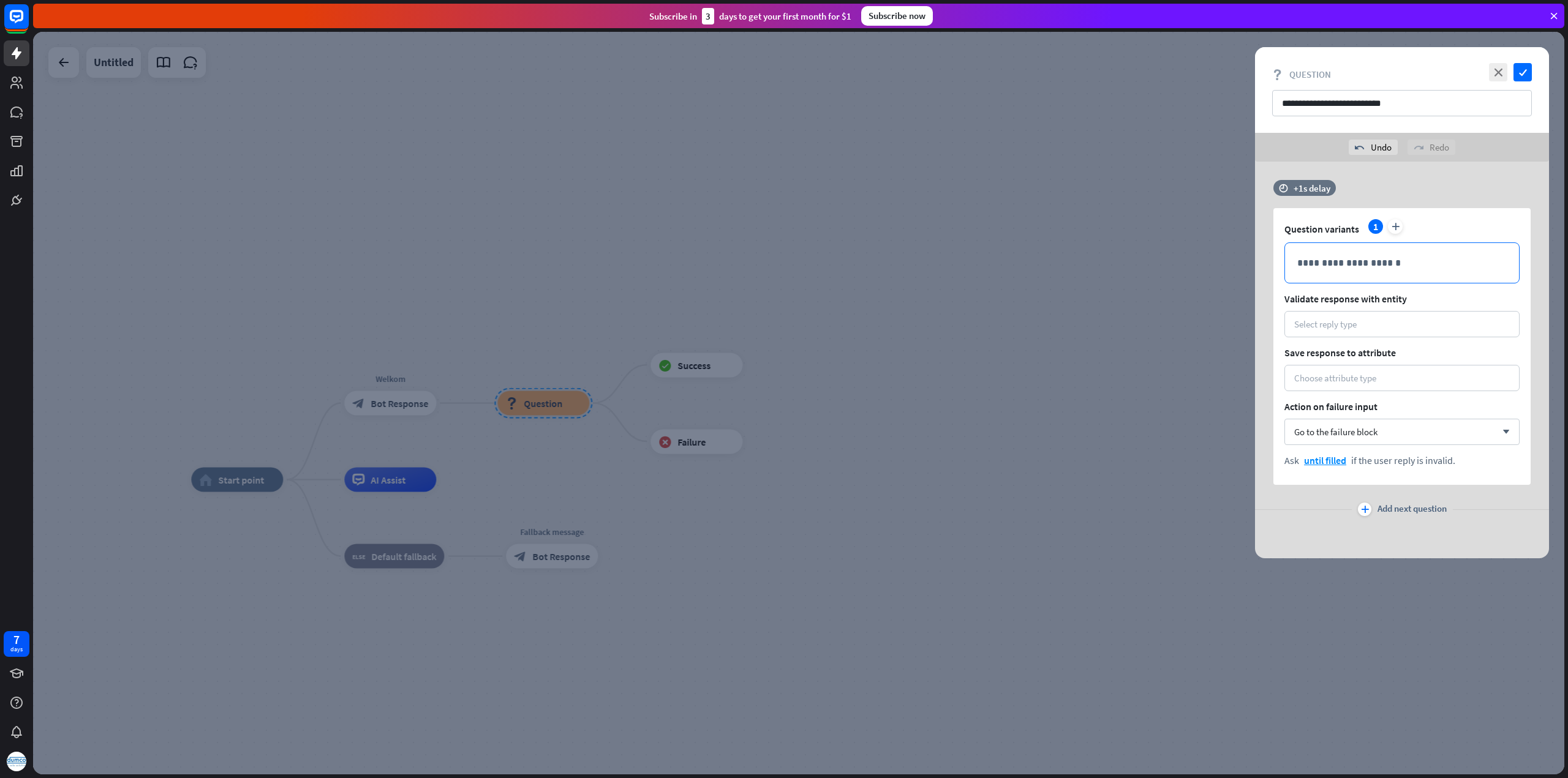
click at [1348, 265] on p "**********" at bounding box center [1402, 263] width 210 height 15
click at [1394, 225] on icon "plus" at bounding box center [1395, 226] width 15 height 15
click at [1386, 264] on p "**********" at bounding box center [1402, 263] width 210 height 15
click at [1378, 224] on div "1" at bounding box center [1376, 226] width 15 height 15
click at [1394, 229] on div "2" at bounding box center [1395, 226] width 15 height 15
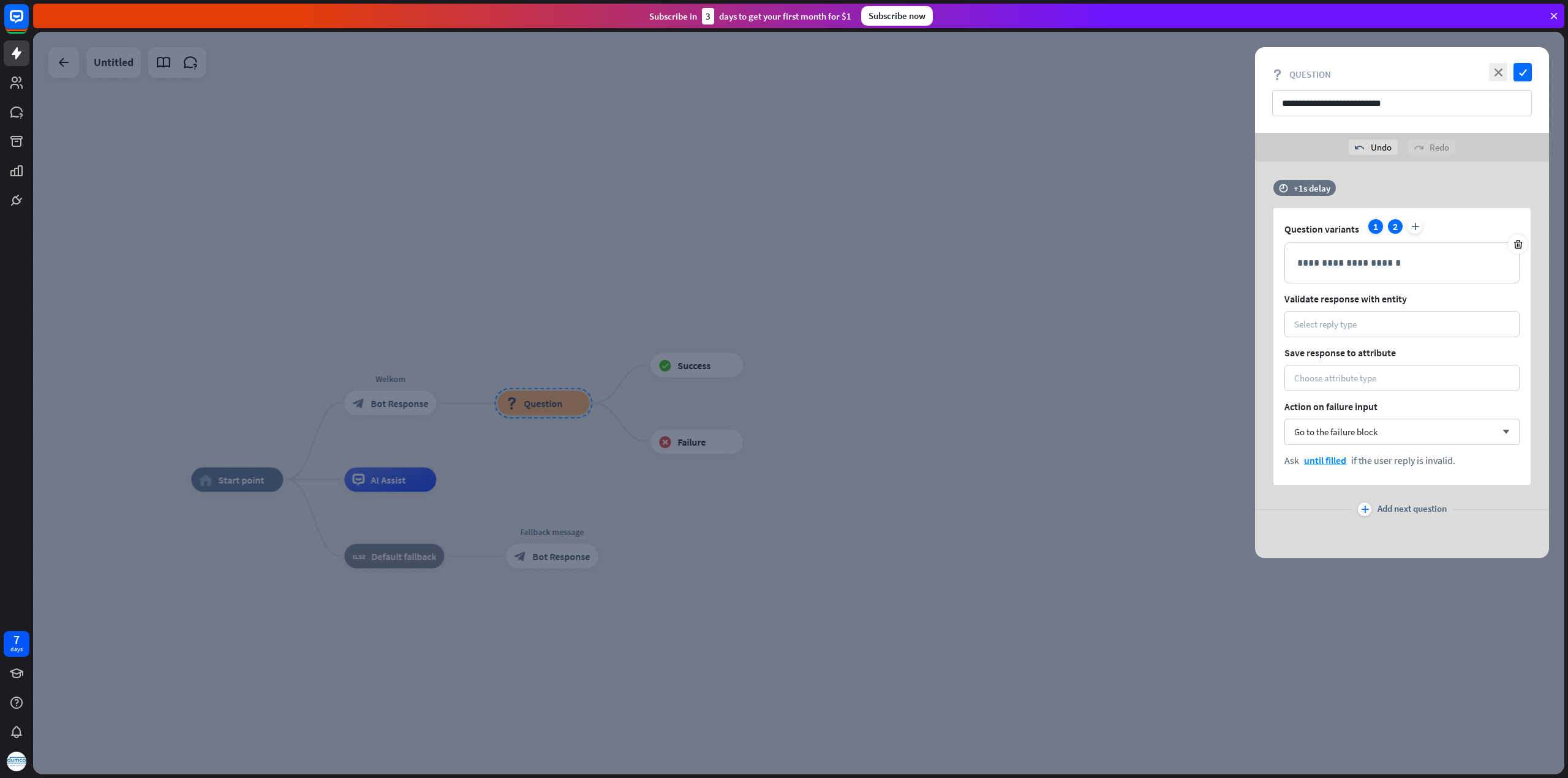
click at [1377, 229] on div "1" at bounding box center [1376, 226] width 15 height 15
click at [1354, 258] on p "**********" at bounding box center [1402, 263] width 210 height 15
drag, startPoint x: 1419, startPoint y: 99, endPoint x: 1278, endPoint y: 105, distance: 141.1
click at [1278, 105] on input "**********" at bounding box center [1401, 103] width 259 height 27
click at [1320, 261] on p "**********" at bounding box center [1402, 263] width 210 height 15
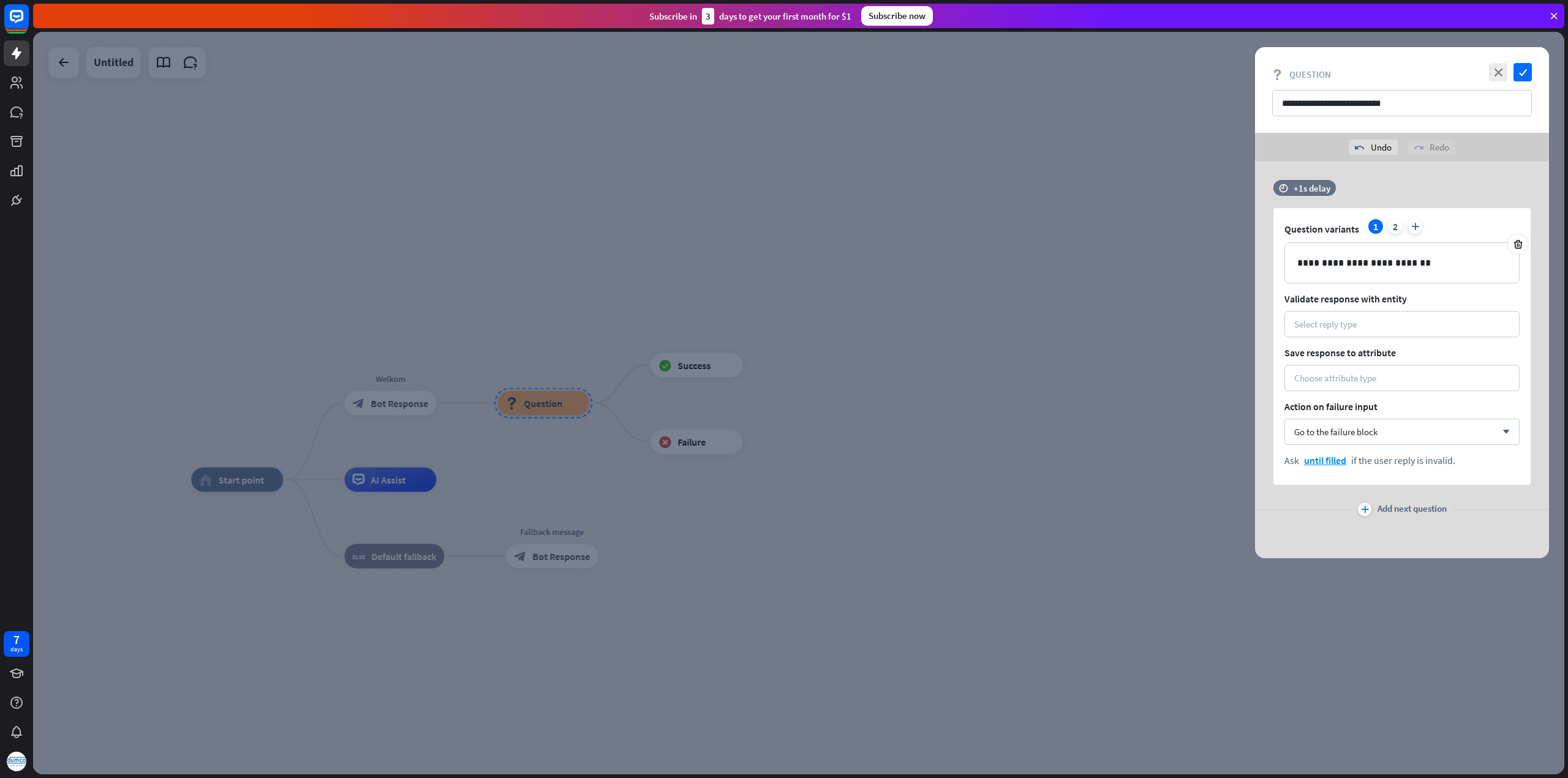
click at [1356, 298] on span "Validate response with entity" at bounding box center [1401, 298] width 235 height 12
click at [1336, 332] on div "Select reply type" at bounding box center [1401, 324] width 235 height 27
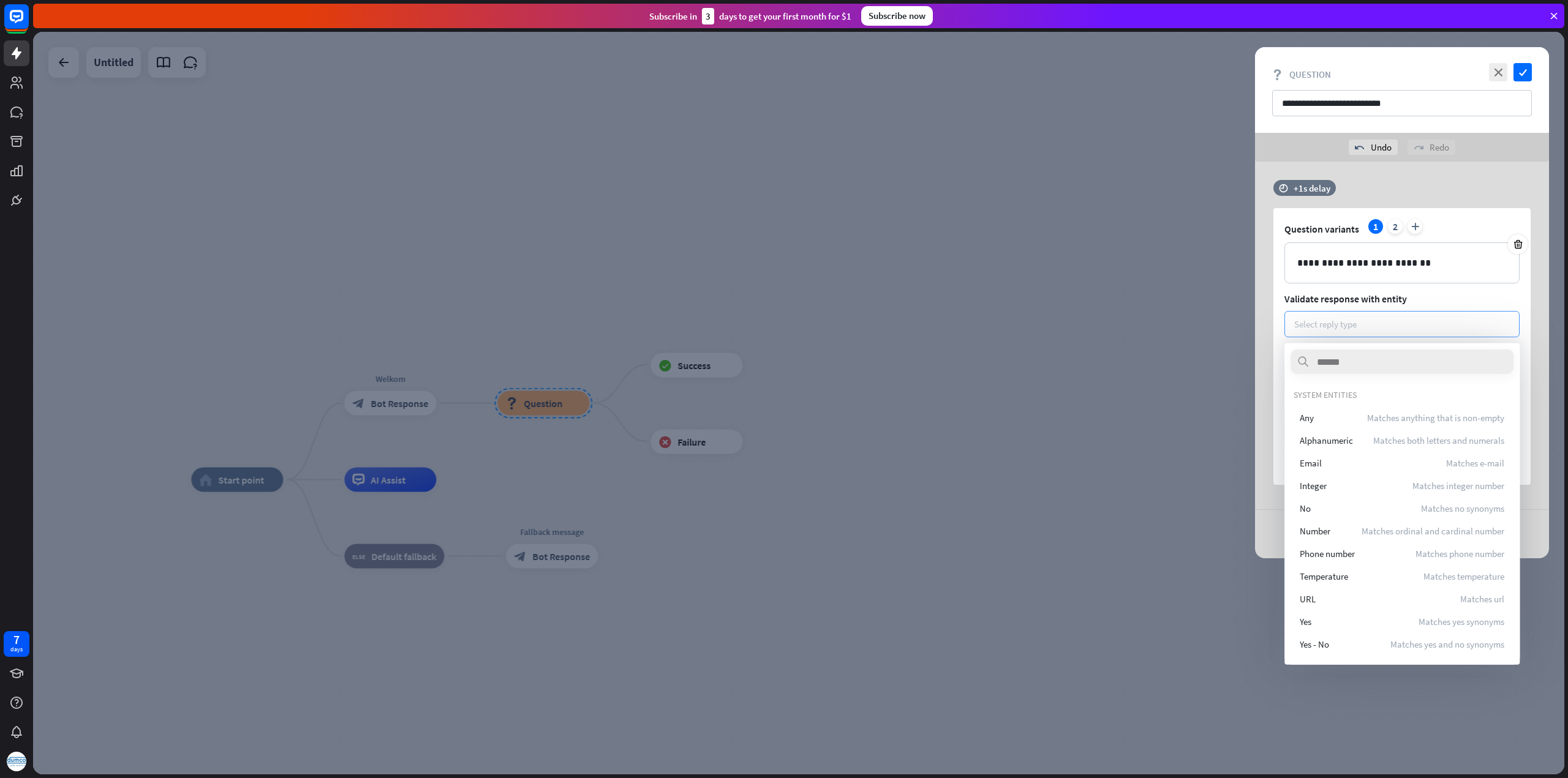
click at [1377, 336] on div "Select reply type" at bounding box center [1401, 324] width 235 height 27
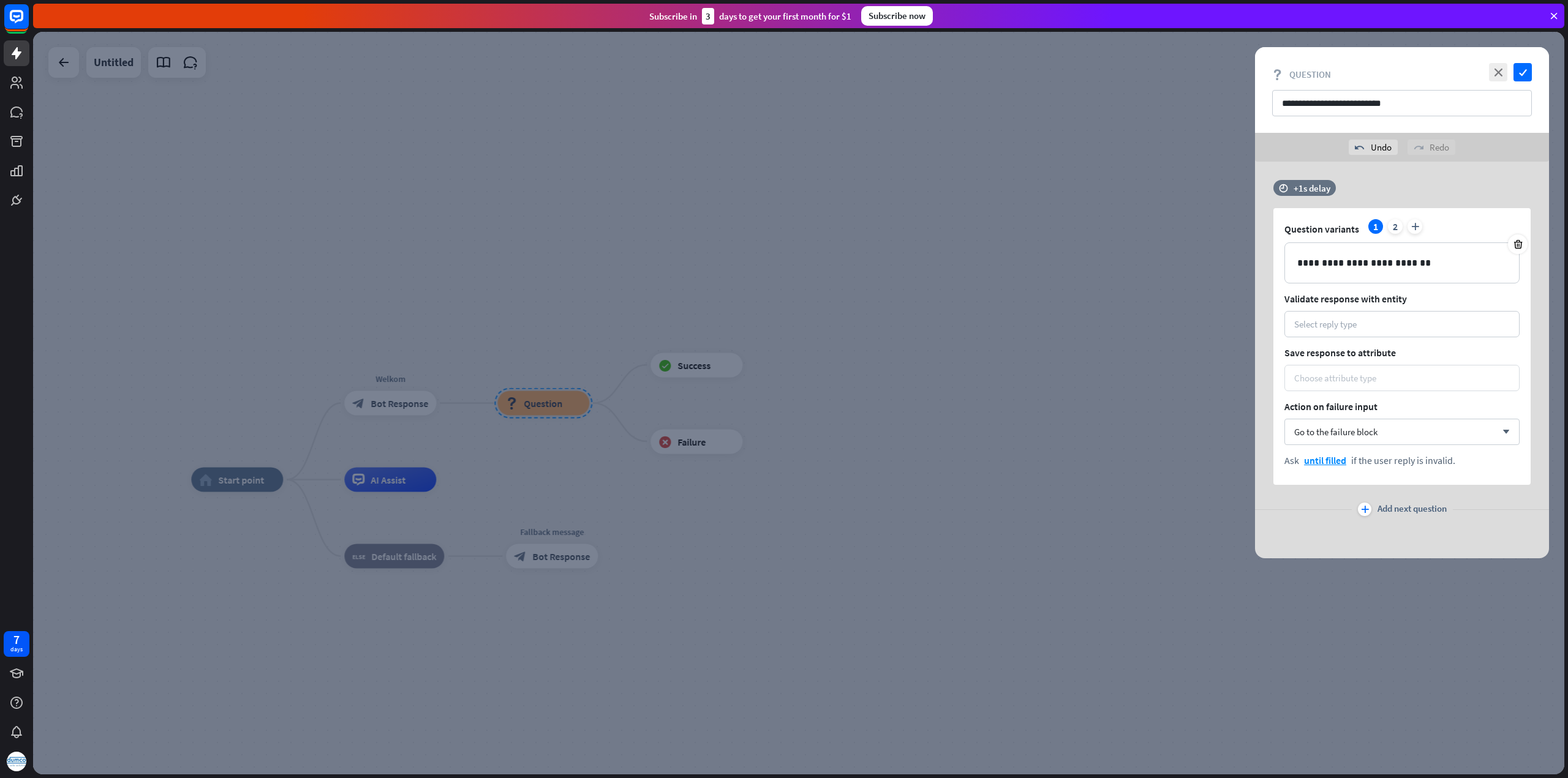
click at [1382, 379] on div "Choose attribute type" at bounding box center [1401, 378] width 216 height 12
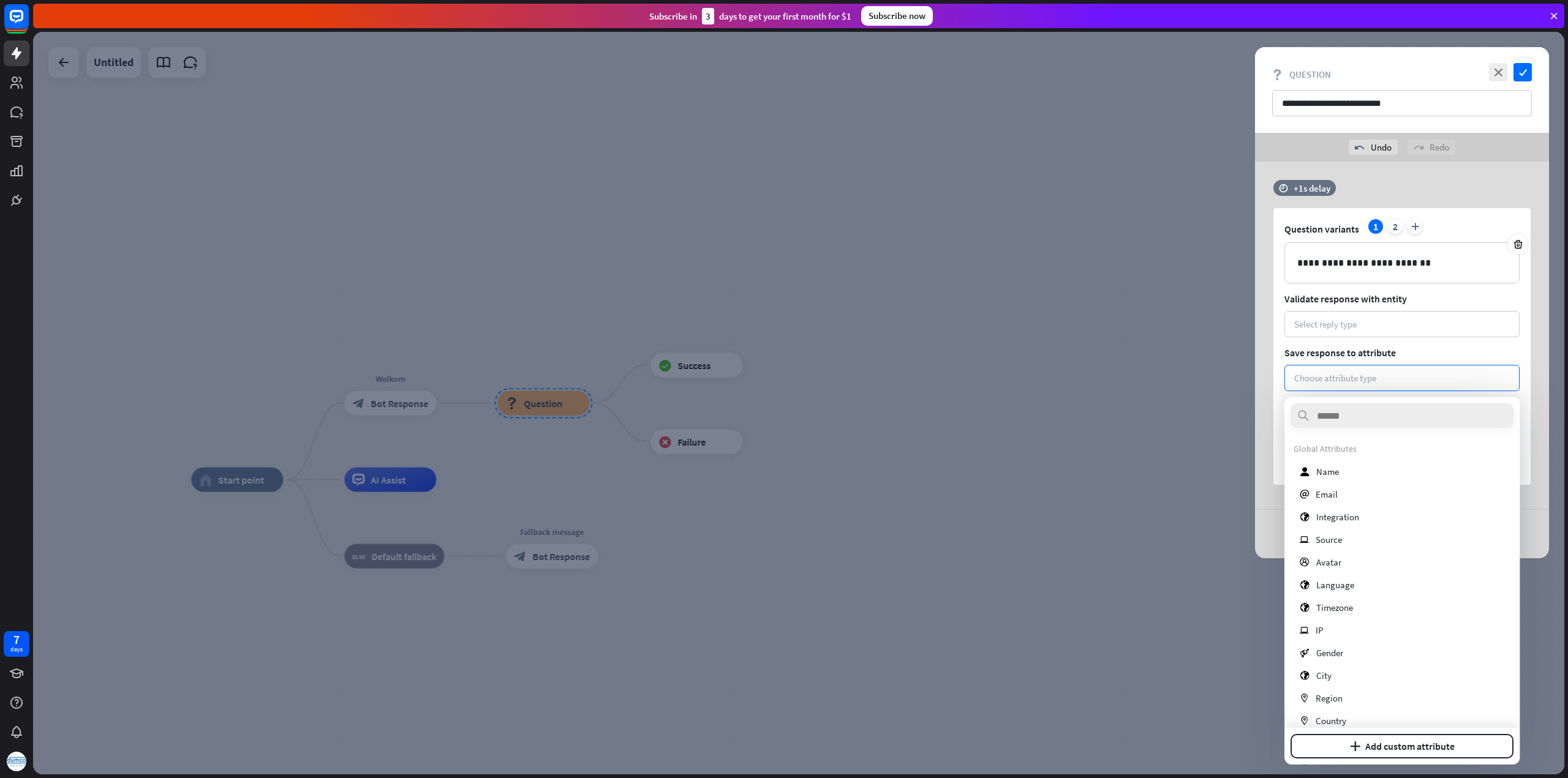
click at [1399, 347] on span "Save response to attribute" at bounding box center [1401, 352] width 235 height 12
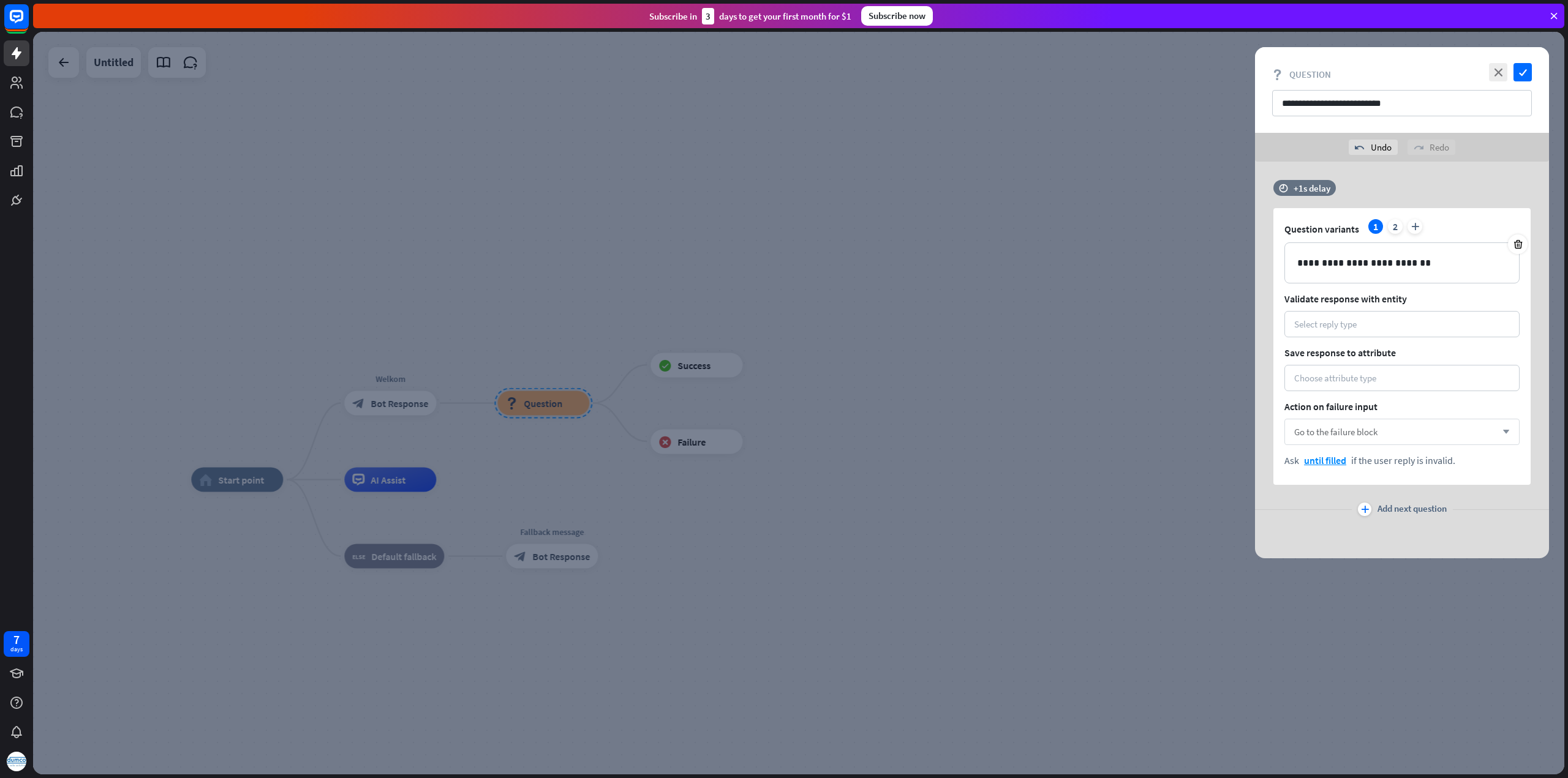
click at [1366, 435] on span "Go to the failure block" at bounding box center [1336, 432] width 84 height 12
click at [1389, 402] on span "Action on failure input" at bounding box center [1401, 407] width 235 height 12
click at [1388, 322] on div "Select reply type" at bounding box center [1401, 324] width 216 height 12
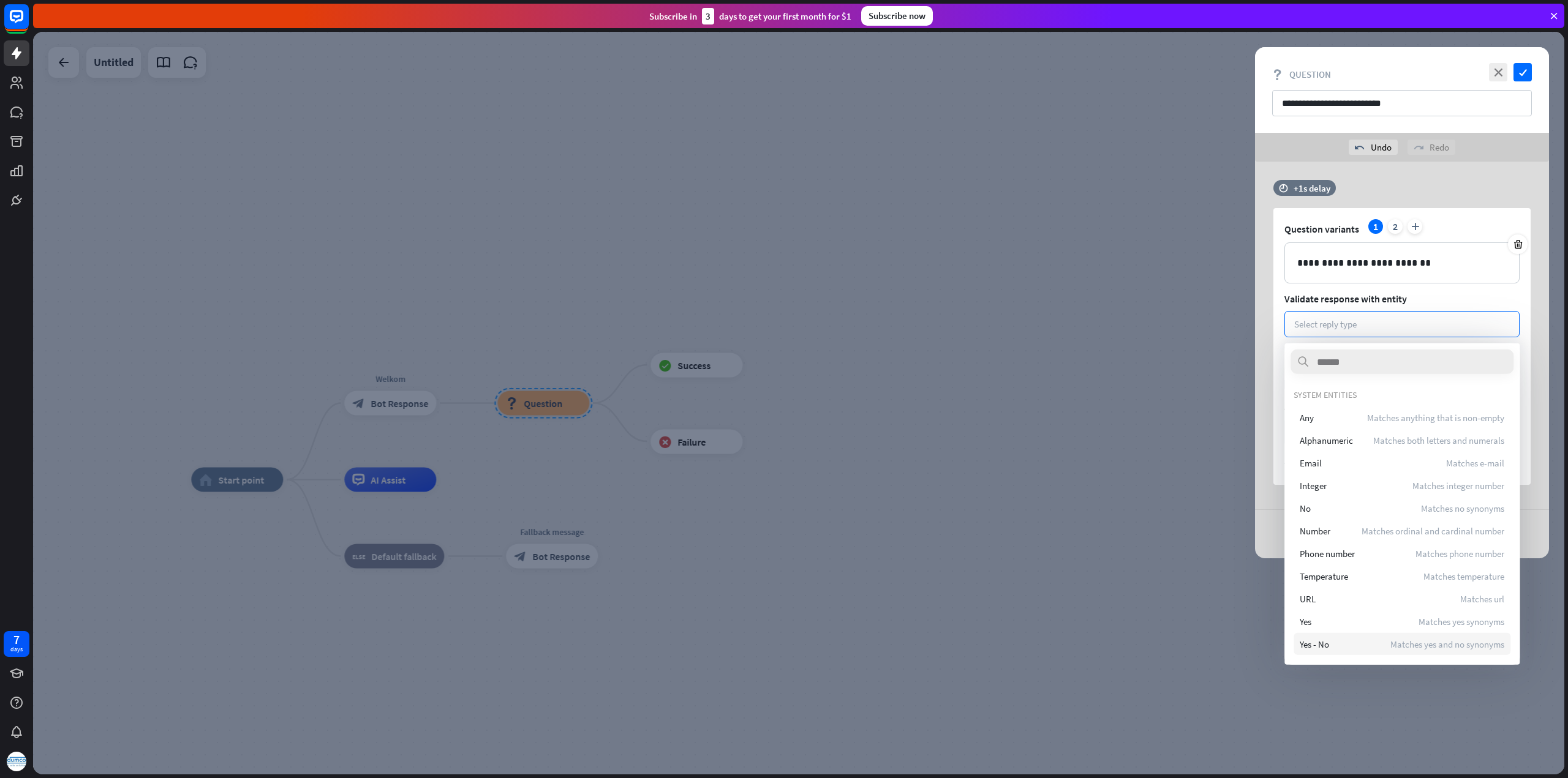
click at [1388, 644] on div "Yes - No Matches yes and no synonyms" at bounding box center [1401, 643] width 217 height 22
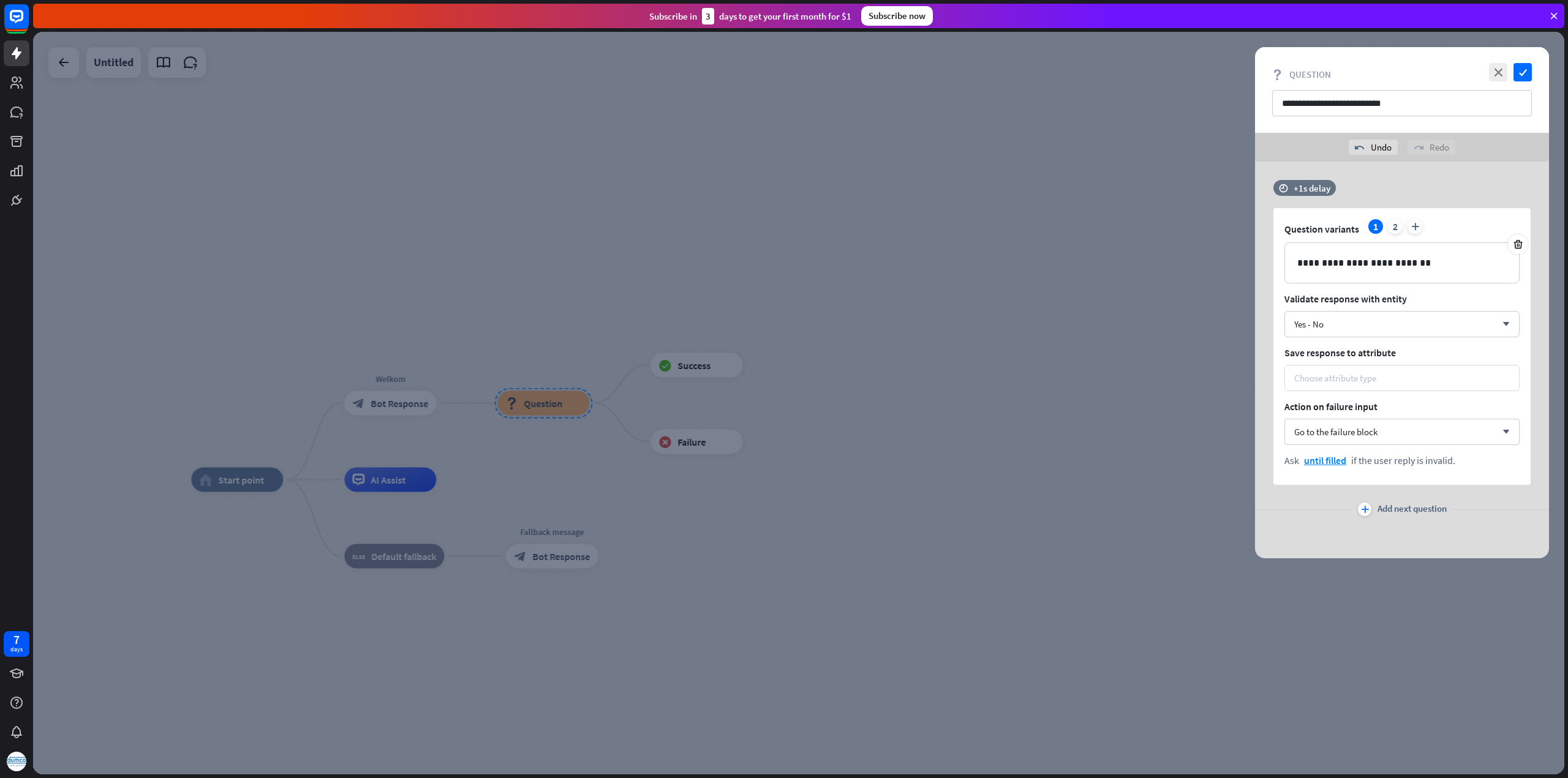
click at [1411, 373] on div "Choose attribute type" at bounding box center [1401, 378] width 216 height 12
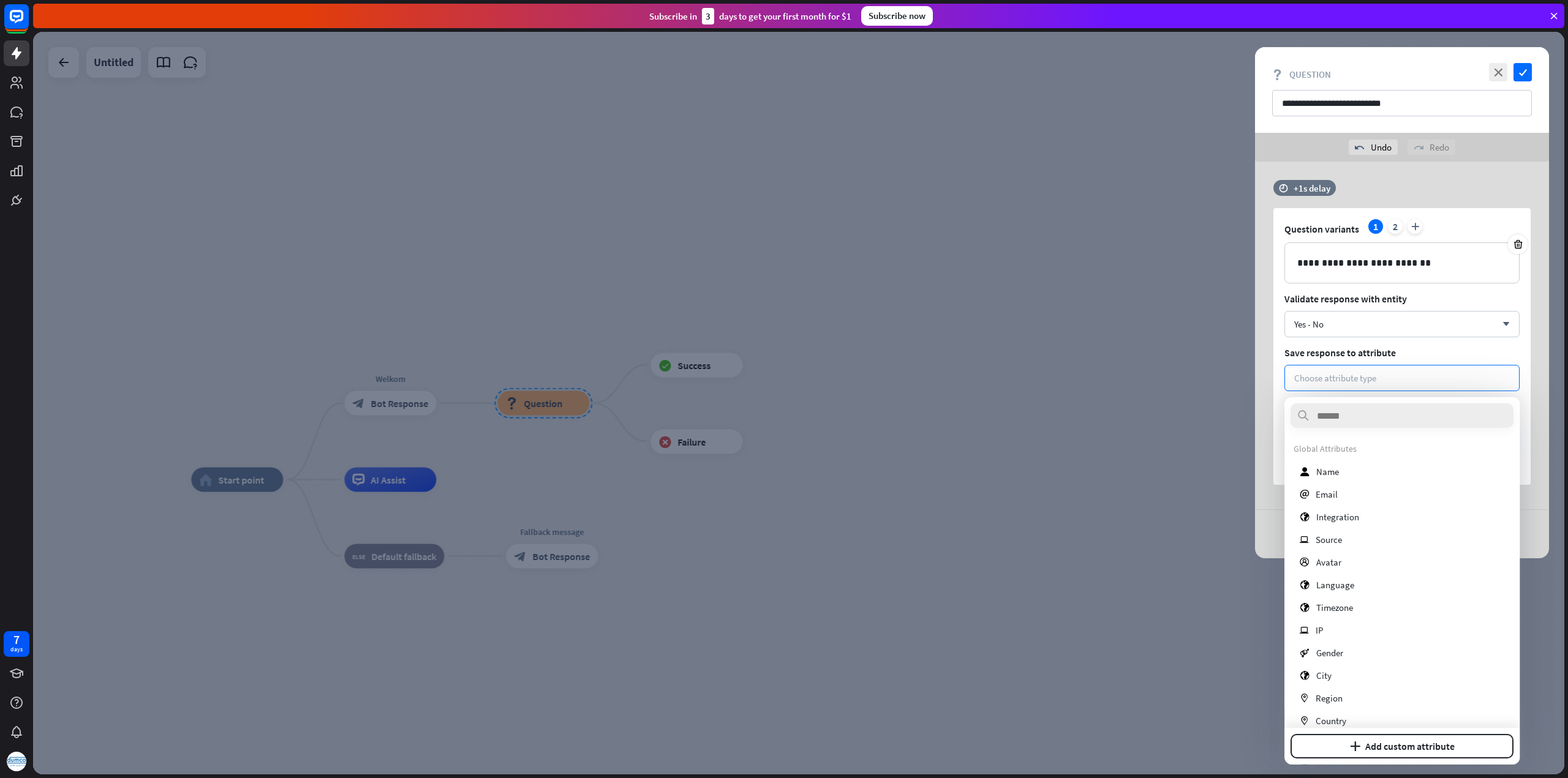
click at [1421, 346] on span "Save response to attribute" at bounding box center [1401, 352] width 235 height 12
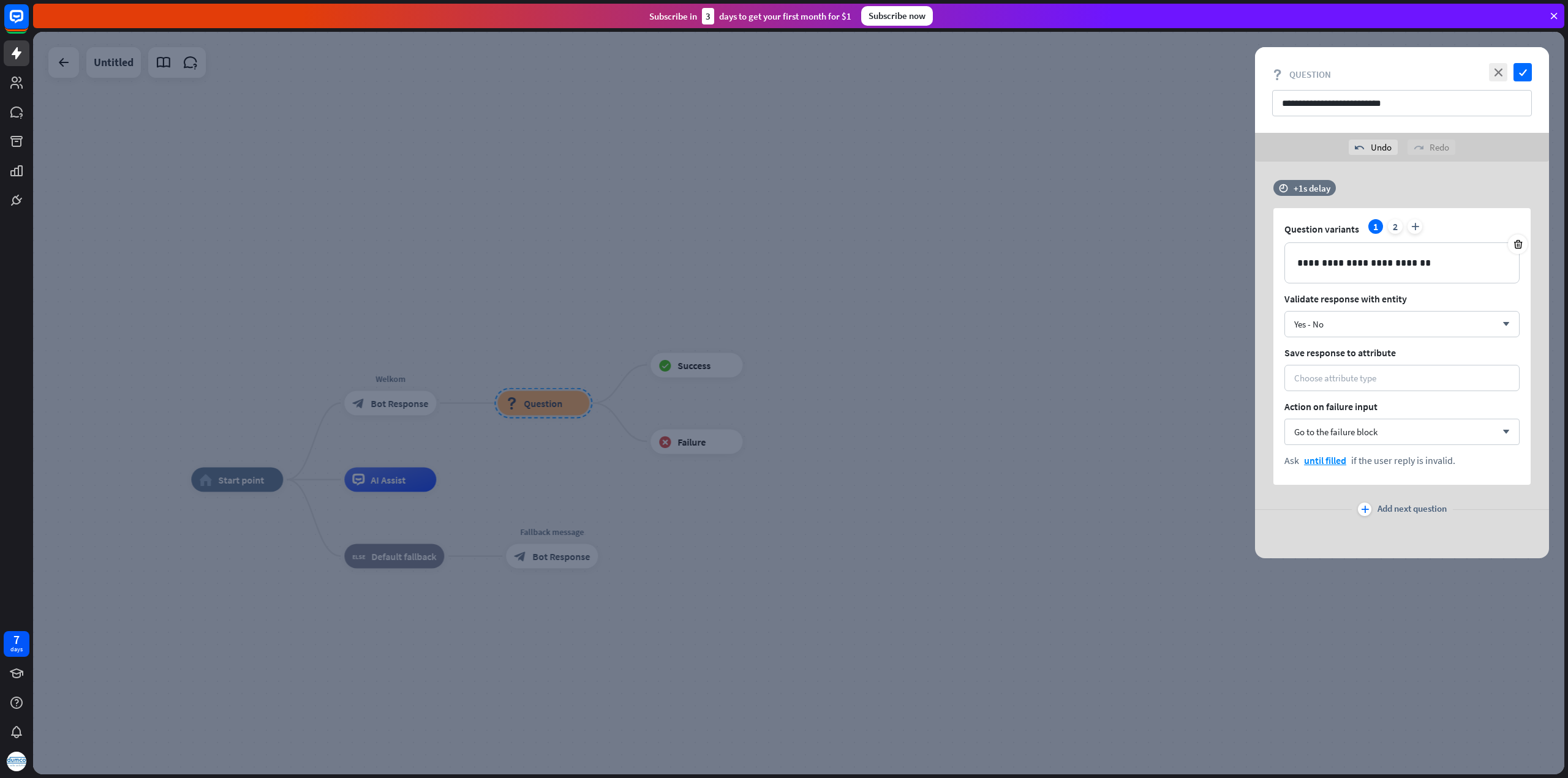
click at [1411, 508] on span "Add next question" at bounding box center [1412, 509] width 69 height 13
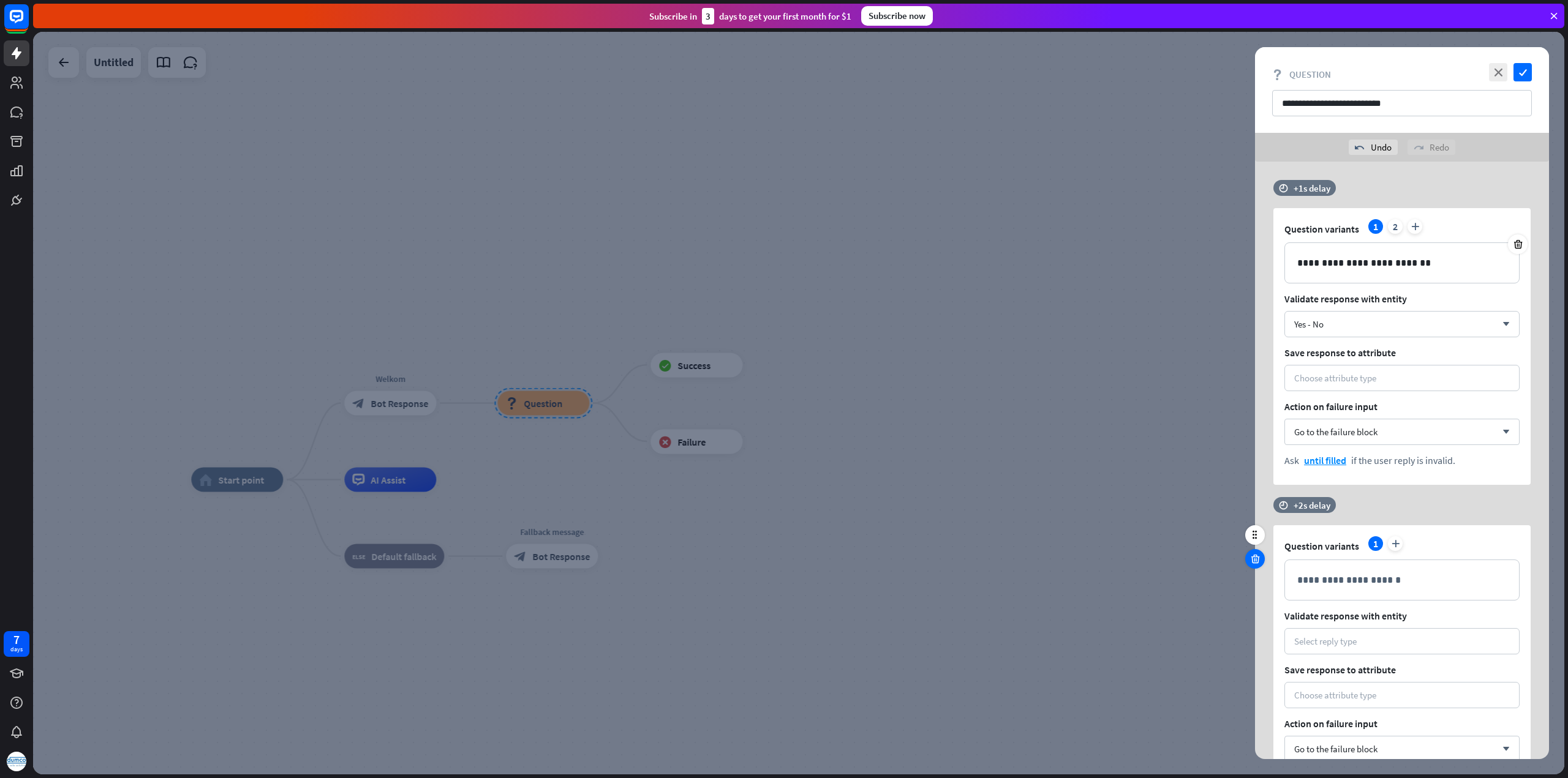
click at [1255, 554] on icon at bounding box center [1255, 558] width 12 height 11
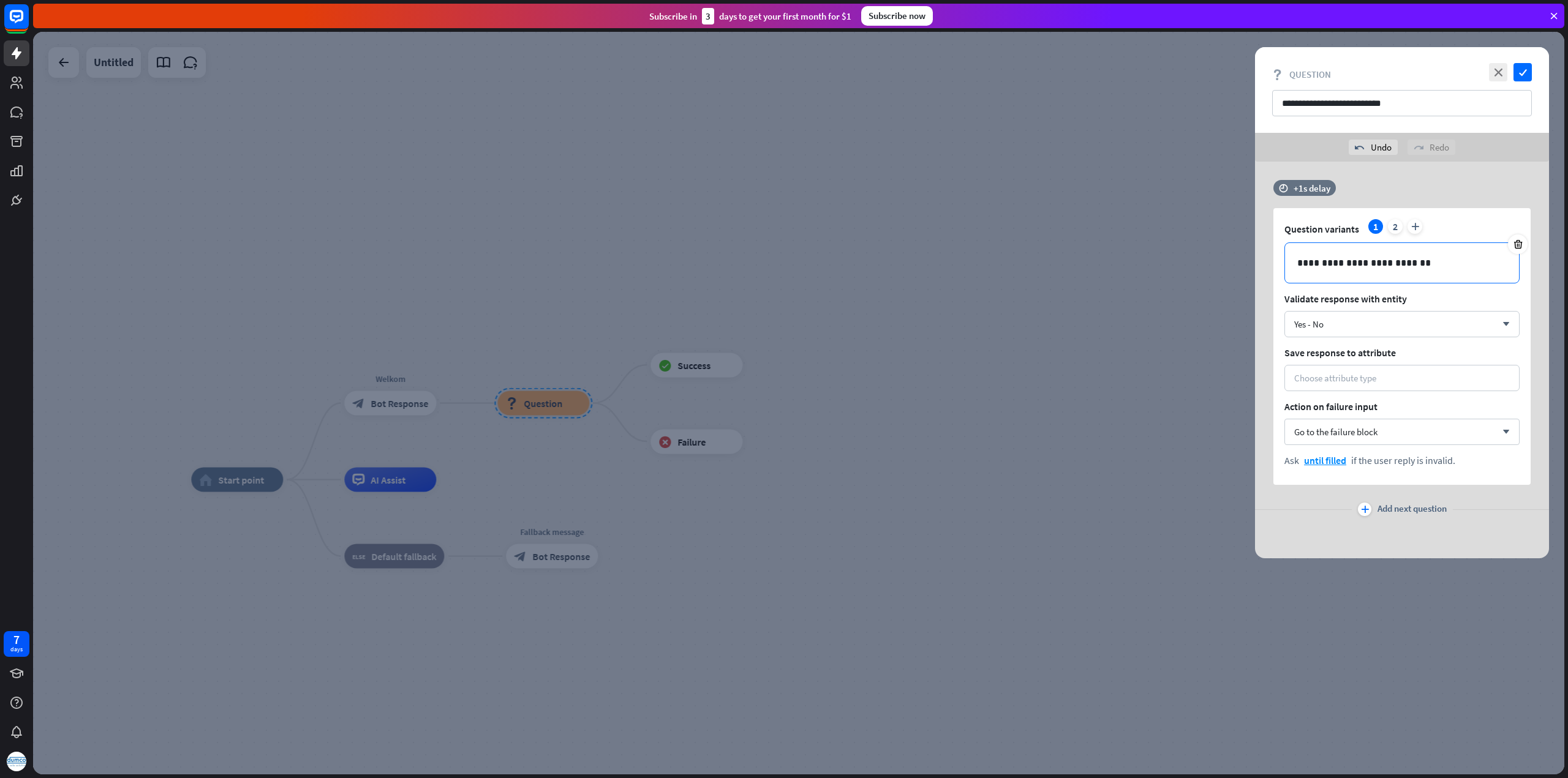
click at [1444, 263] on p "**********" at bounding box center [1402, 263] width 210 height 15
drag, startPoint x: 1439, startPoint y: 258, endPoint x: 1285, endPoint y: 259, distance: 154.0
click at [1285, 259] on div "**********" at bounding box center [1401, 263] width 234 height 40
click at [1380, 377] on div "Choose attribute type" at bounding box center [1401, 378] width 216 height 12
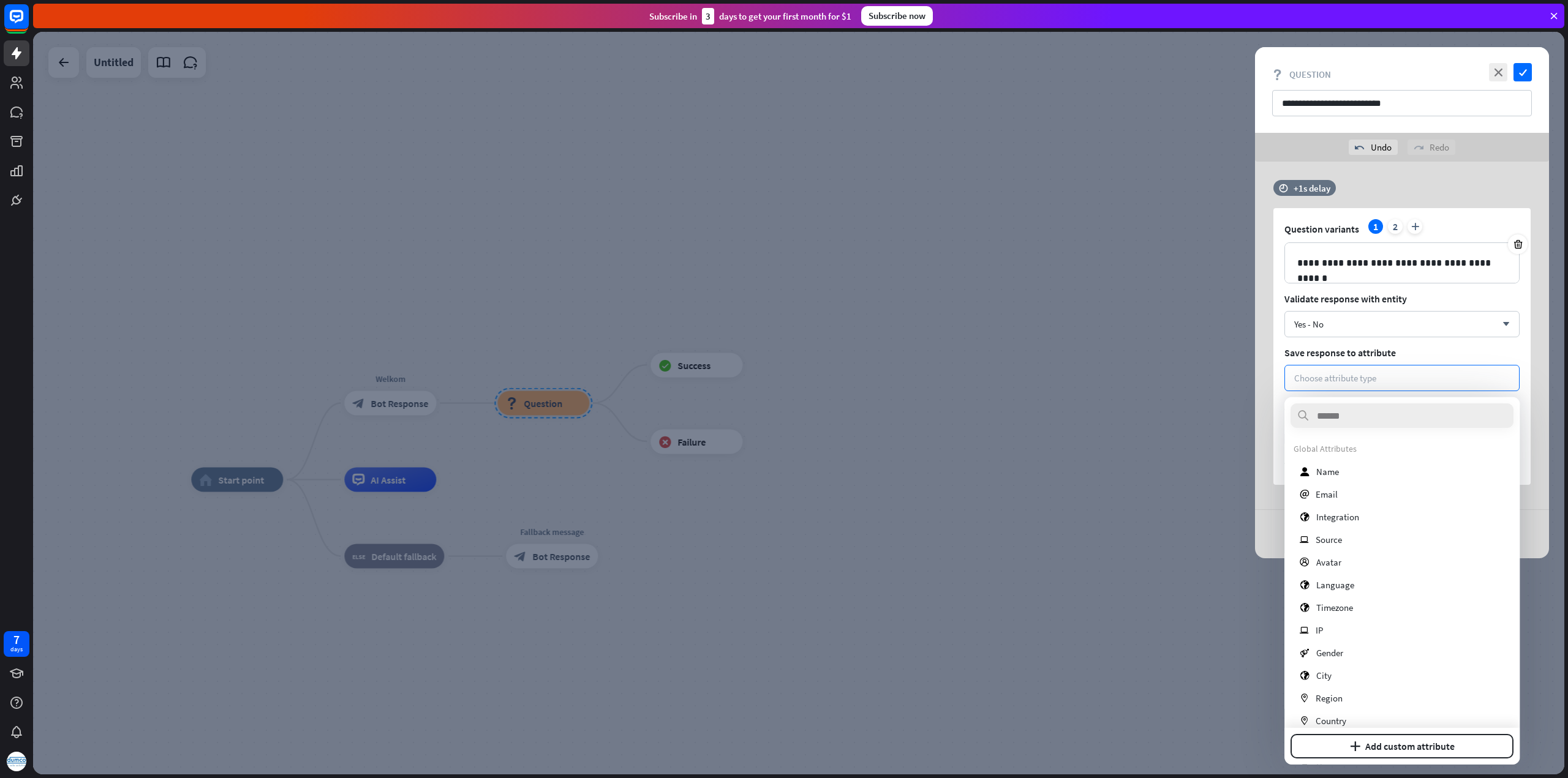
click at [1415, 347] on span "Save response to attribute" at bounding box center [1401, 352] width 235 height 12
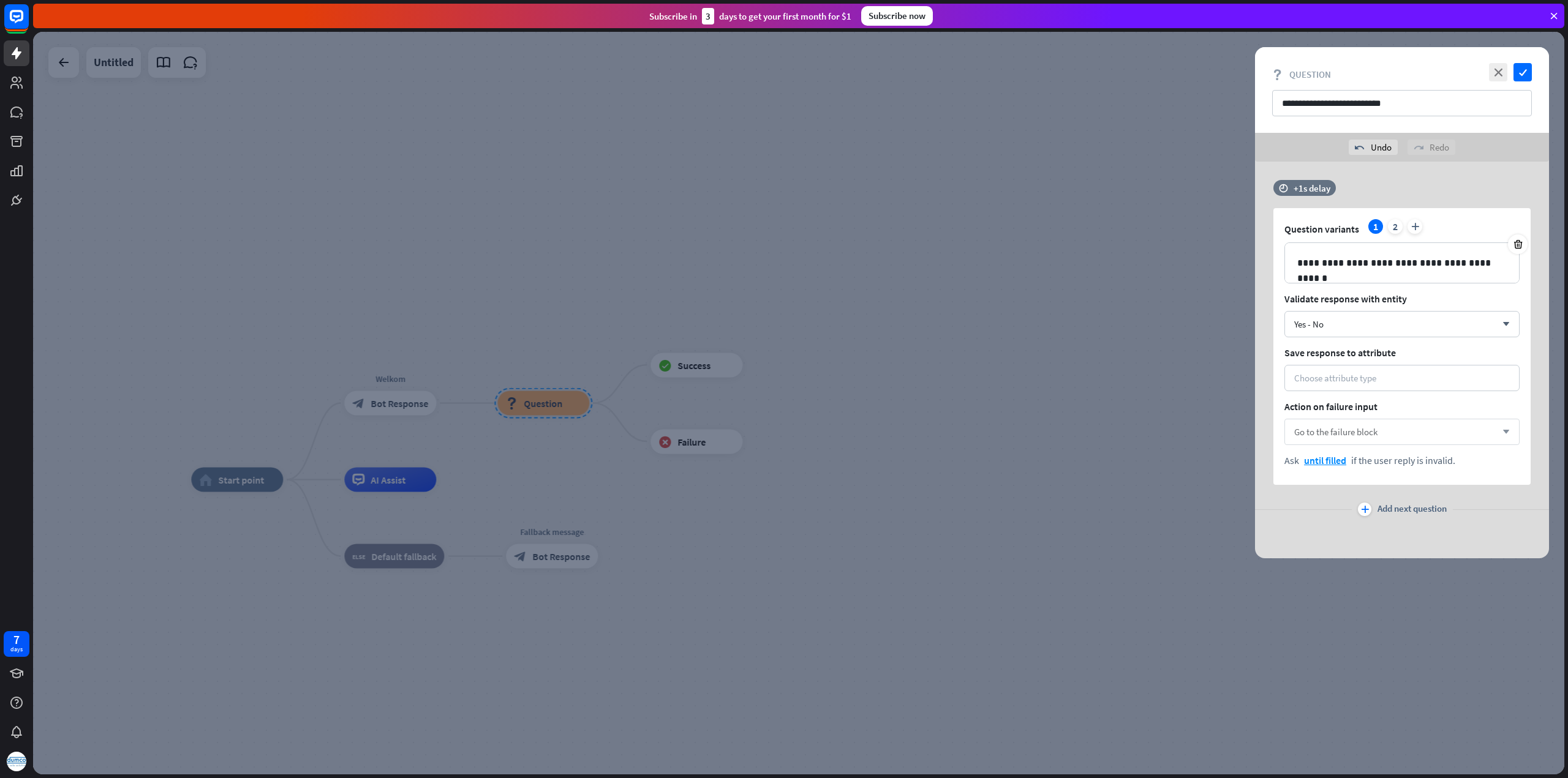
click at [1418, 428] on div "Go to the failure block arrow_down" at bounding box center [1401, 432] width 235 height 27
click at [1421, 465] on div "Go to success block" at bounding box center [1402, 464] width 226 height 25
click at [1361, 510] on icon "plus" at bounding box center [1365, 509] width 8 height 7
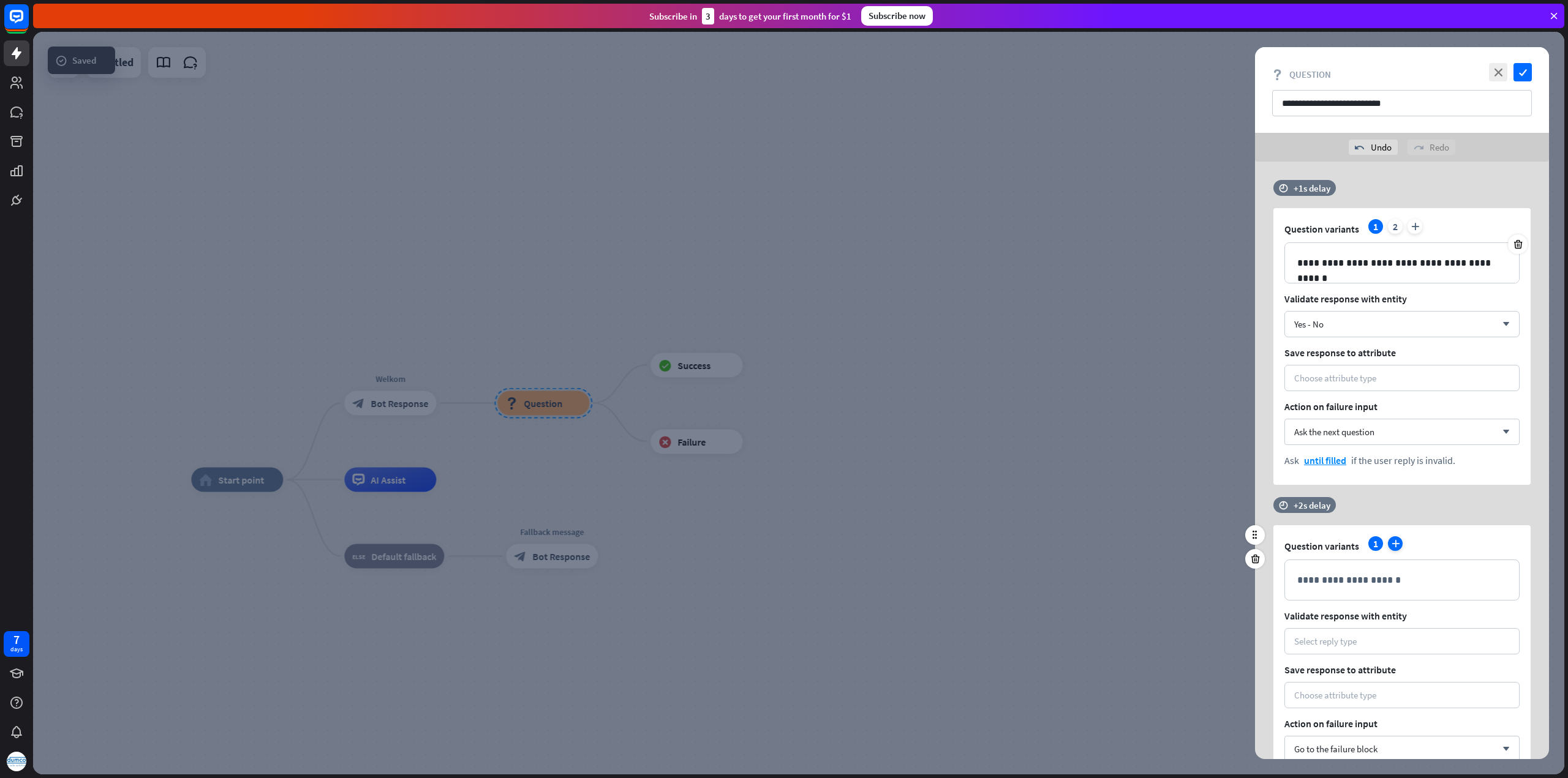
click at [1394, 544] on icon "plus" at bounding box center [1395, 543] width 15 height 15
click at [1373, 545] on div "1" at bounding box center [1376, 543] width 15 height 15
click at [1396, 543] on div "2" at bounding box center [1395, 543] width 15 height 15
click at [1521, 561] on icon at bounding box center [1518, 561] width 12 height 11
click at [1393, 226] on div "2" at bounding box center [1395, 226] width 15 height 15
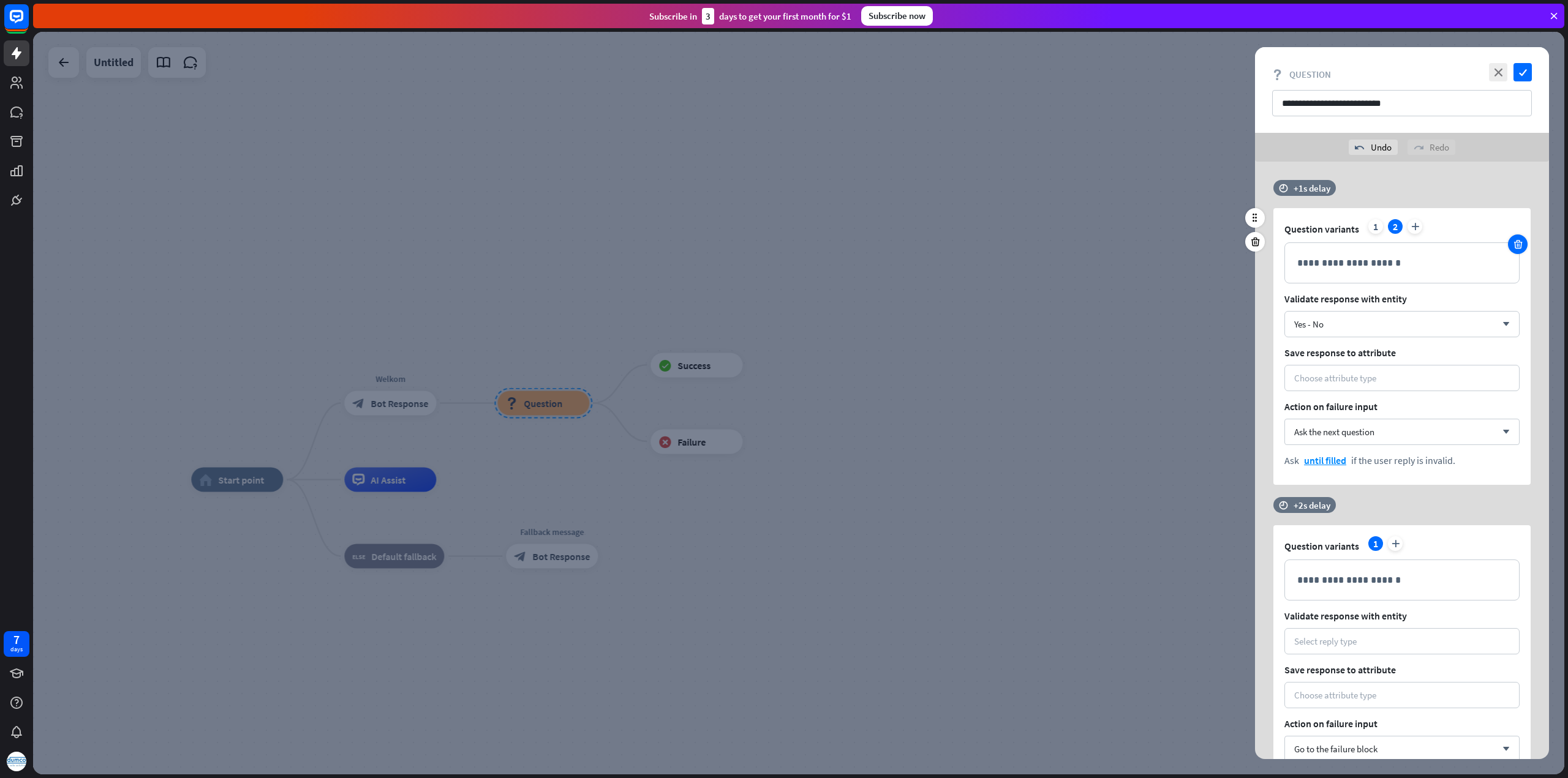
click at [1522, 242] on icon at bounding box center [1518, 244] width 12 height 11
click at [1326, 576] on p "**********" at bounding box center [1402, 580] width 210 height 15
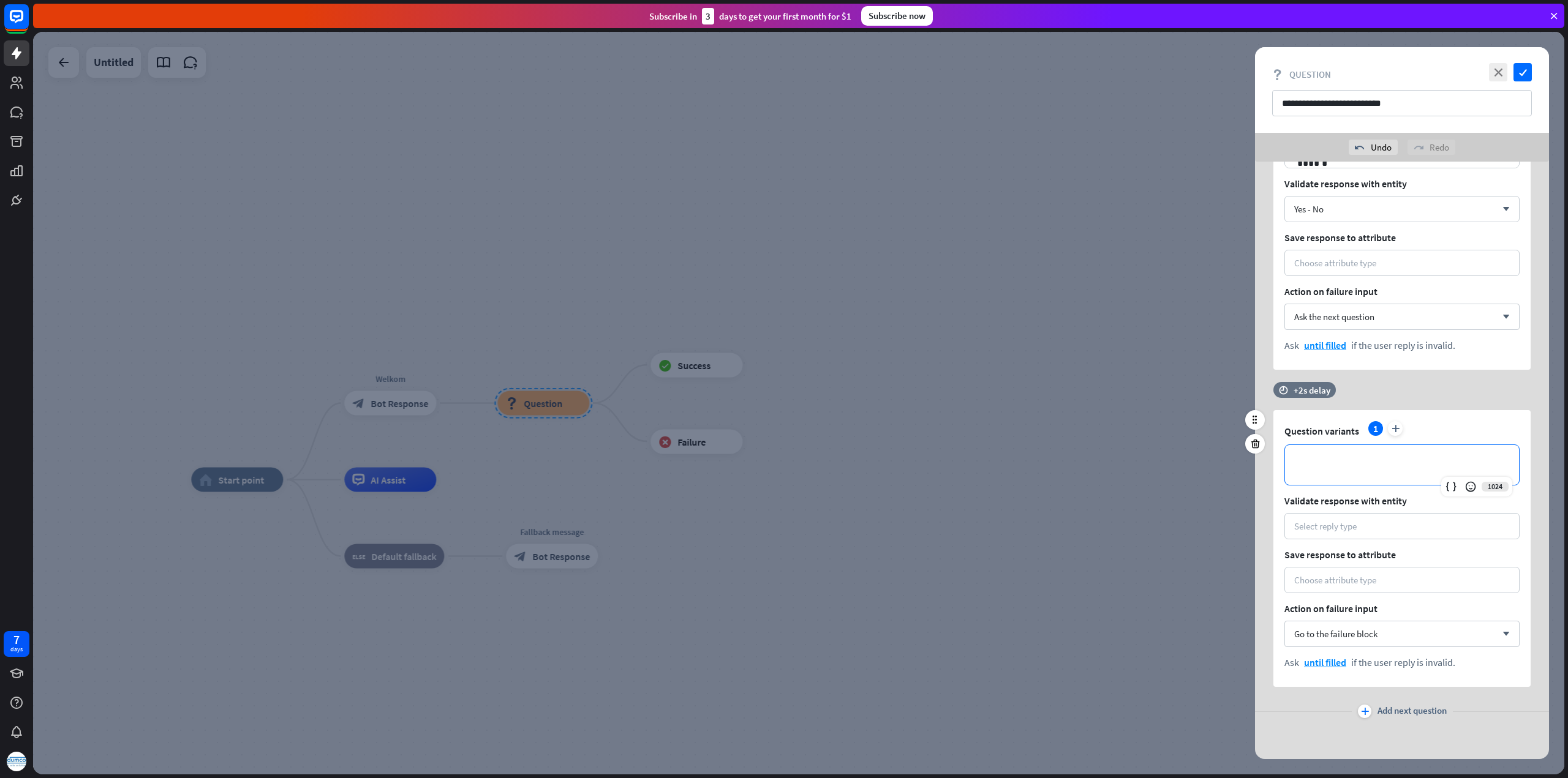
click at [1311, 467] on p "**********" at bounding box center [1402, 464] width 210 height 15
click at [1346, 526] on div "Select reply type" at bounding box center [1325, 526] width 62 height 12
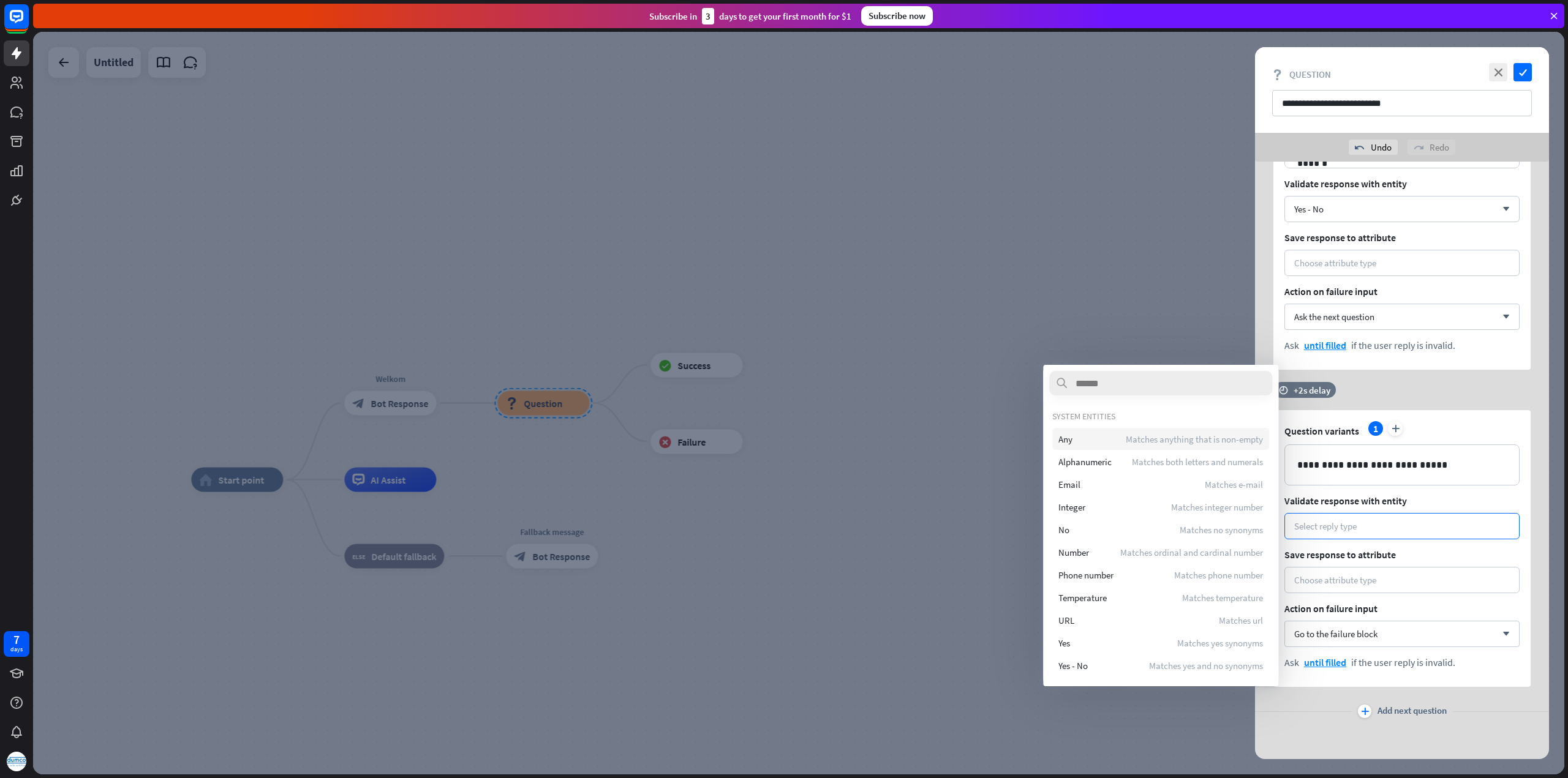
click at [1199, 435] on span "Matches anything that is non-empty" at bounding box center [1194, 439] width 137 height 12
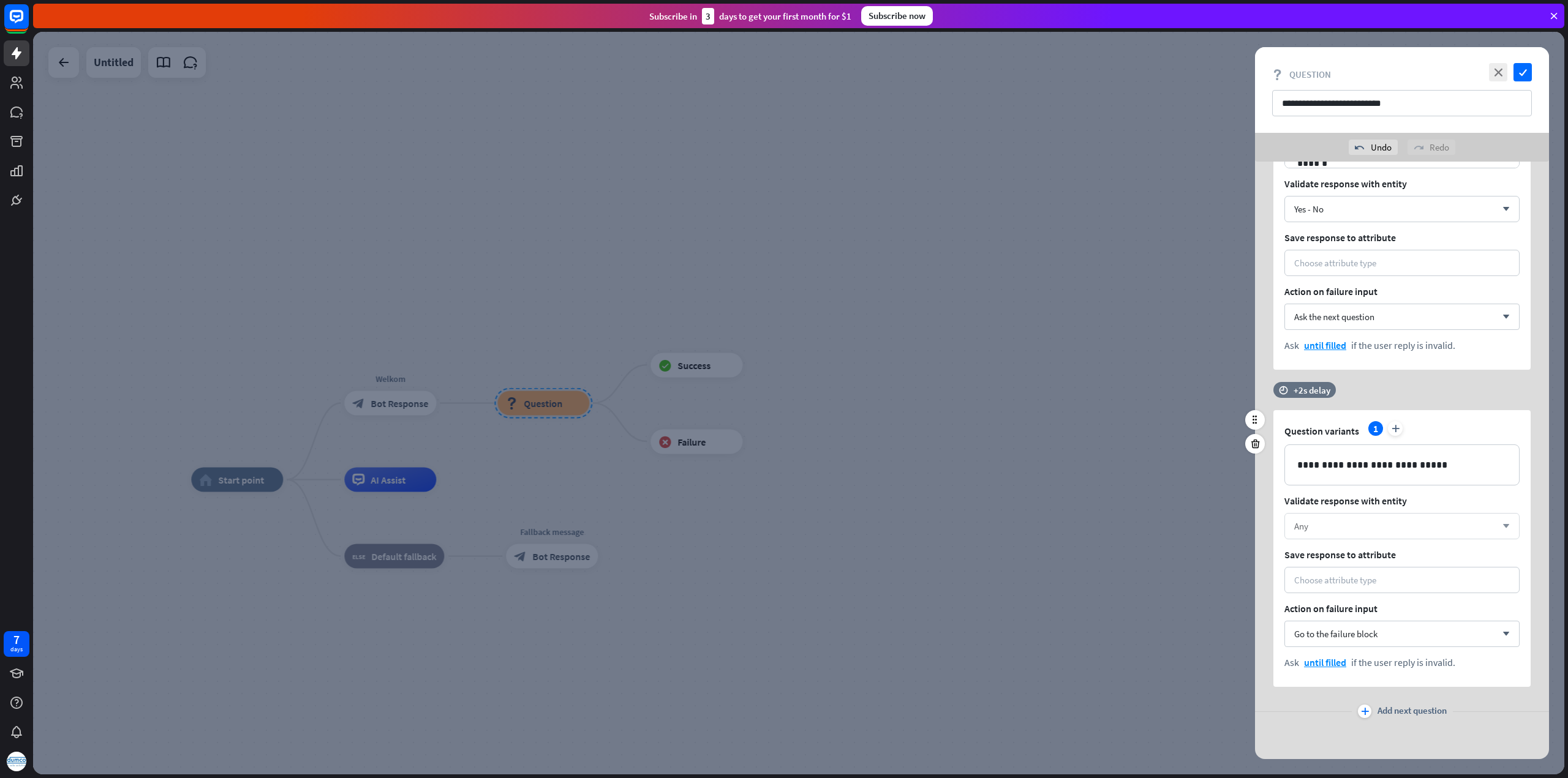
click at [1376, 527] on div "Any" at bounding box center [1395, 526] width 202 height 12
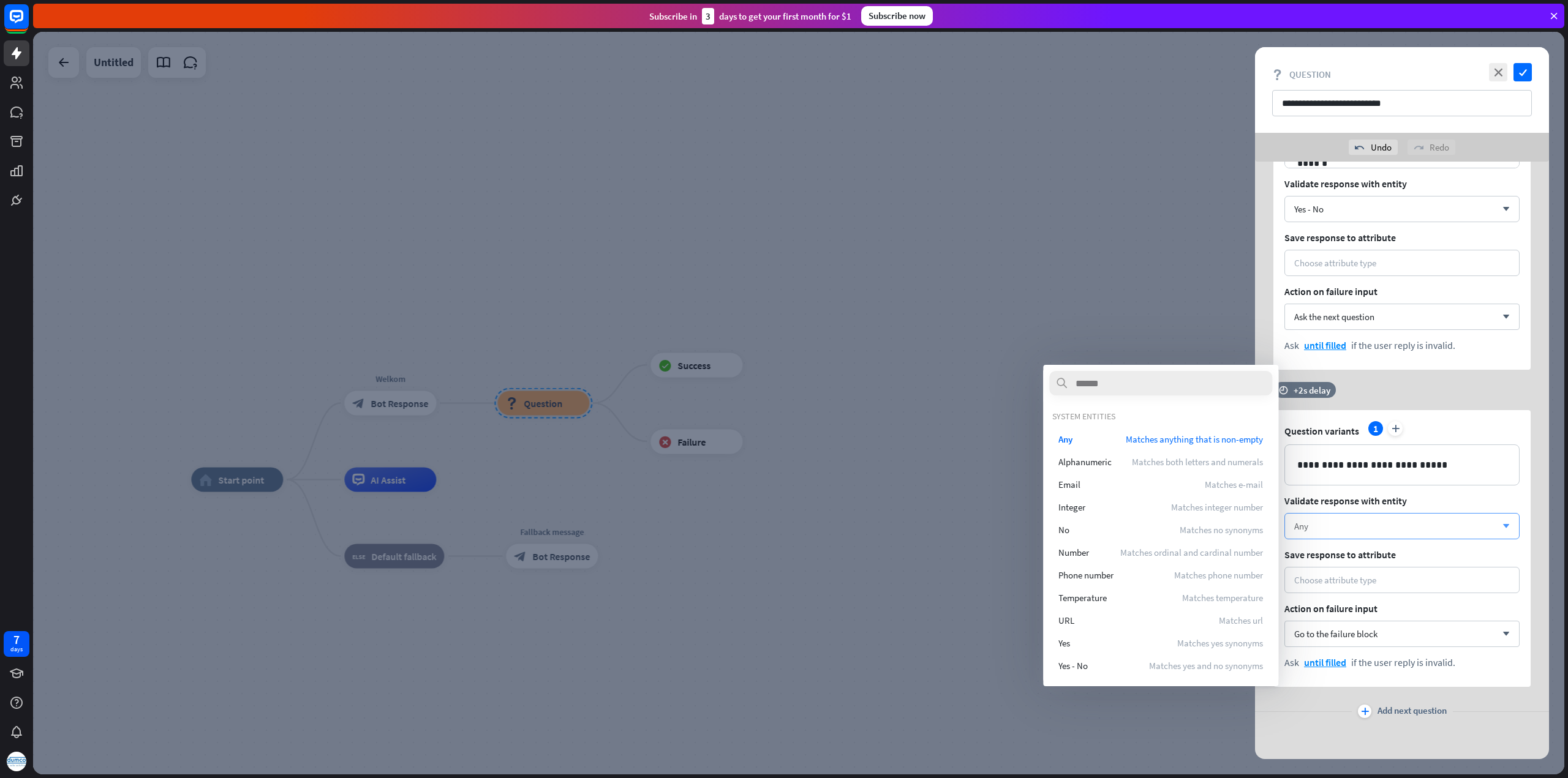
click at [1376, 527] on div "Any" at bounding box center [1395, 526] width 202 height 12
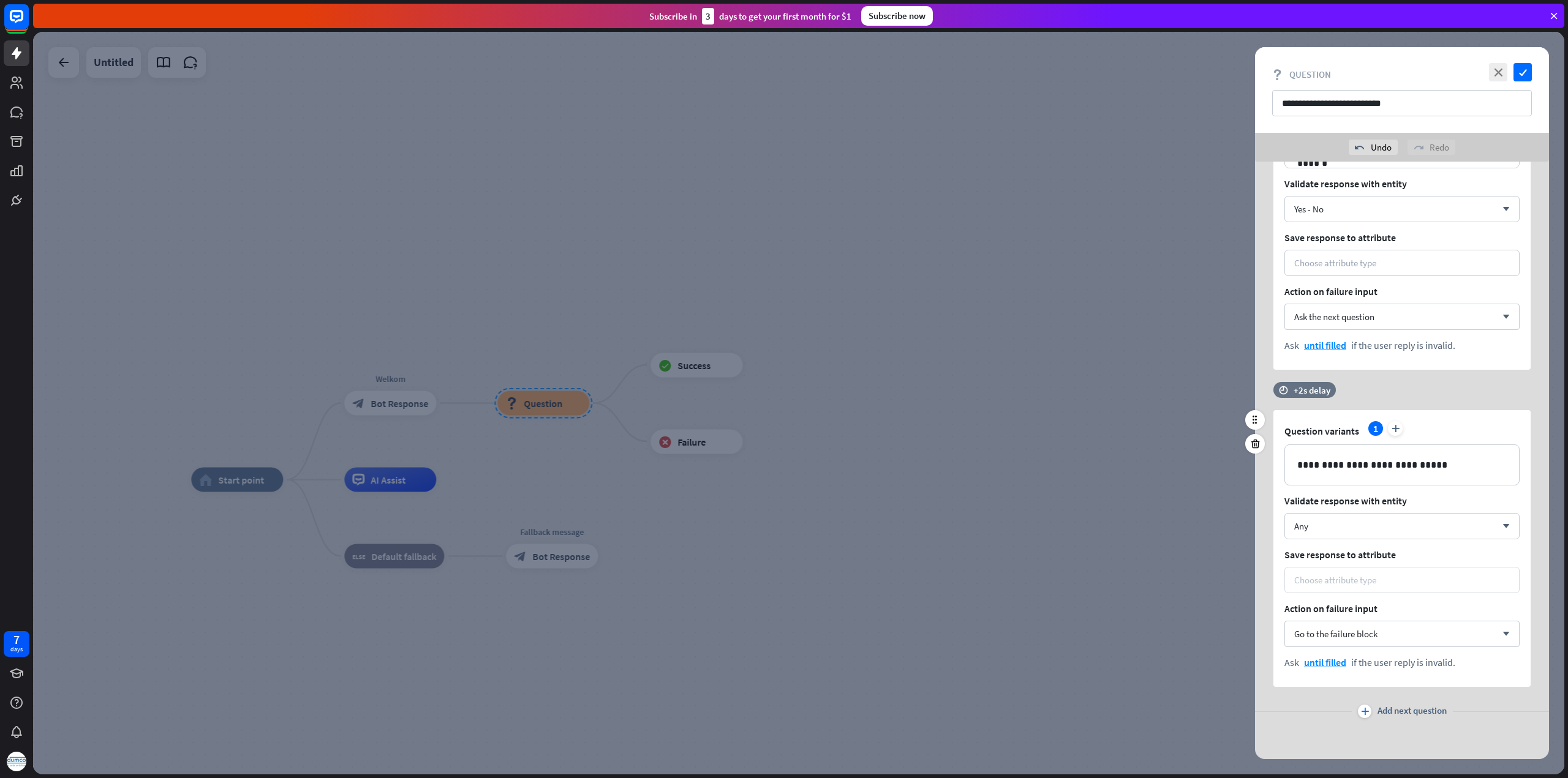
click at [1370, 580] on div "Choose attribute type" at bounding box center [1335, 580] width 82 height 12
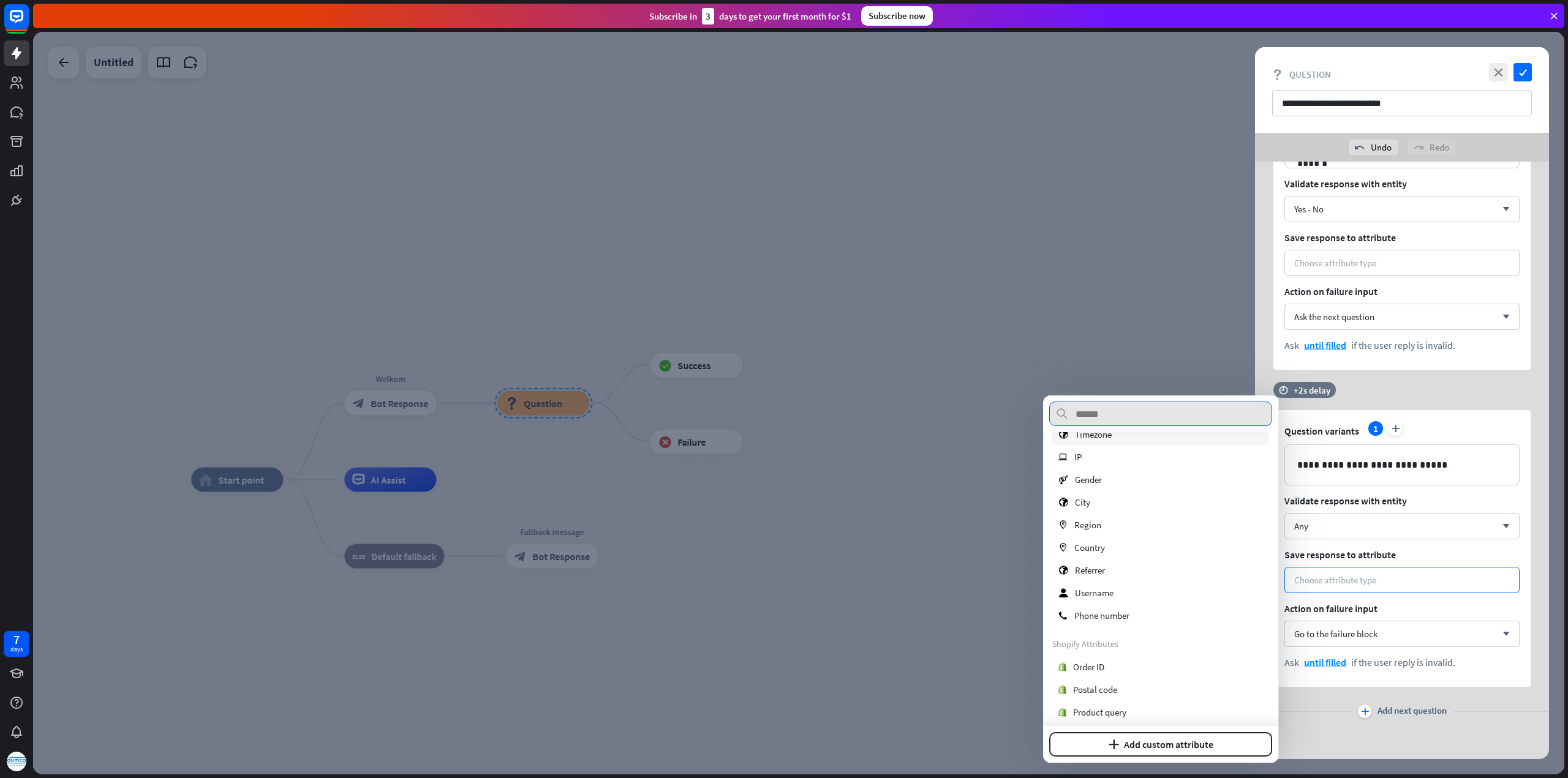
scroll to position [178, 0]
click at [1155, 742] on button "plus Add custom attribute" at bounding box center [1161, 744] width 223 height 25
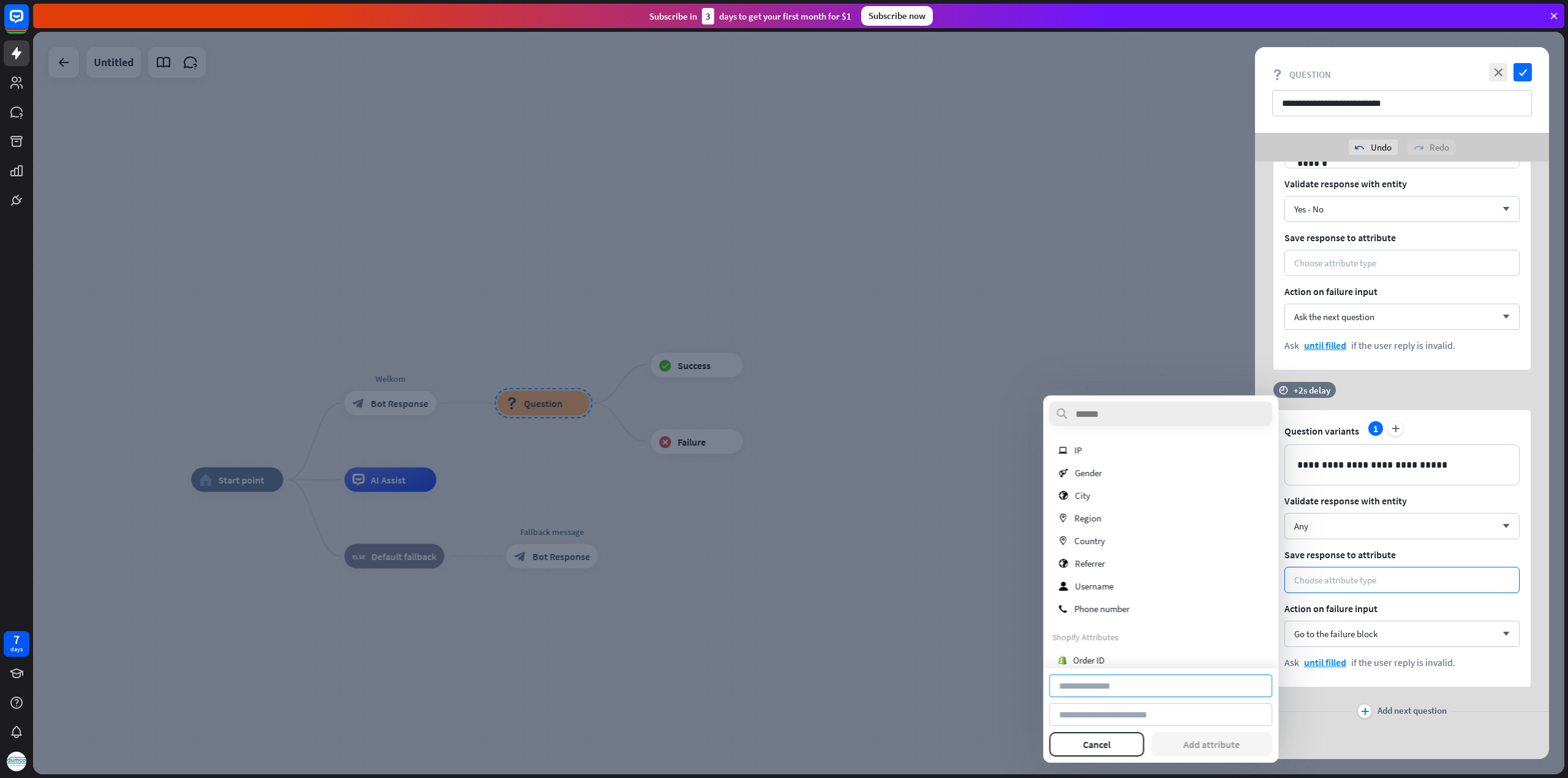
click at [1127, 684] on input at bounding box center [1161, 686] width 223 height 23
click at [1109, 746] on button "Cancel" at bounding box center [1096, 744] width 95 height 25
click at [1437, 544] on div "**********" at bounding box center [1402, 548] width 257 height 277
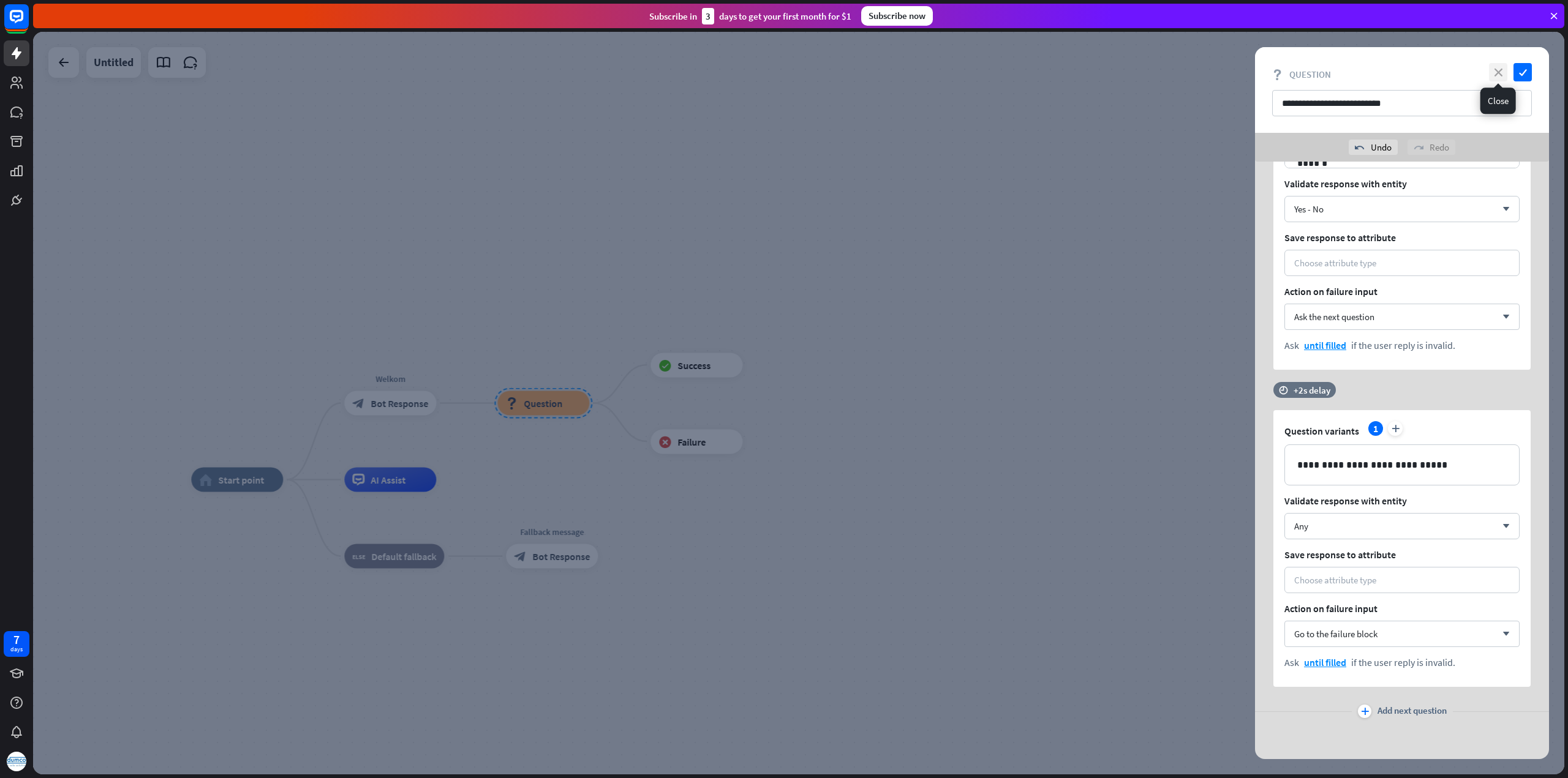
click at [1503, 76] on icon "close" at bounding box center [1498, 72] width 19 height 19
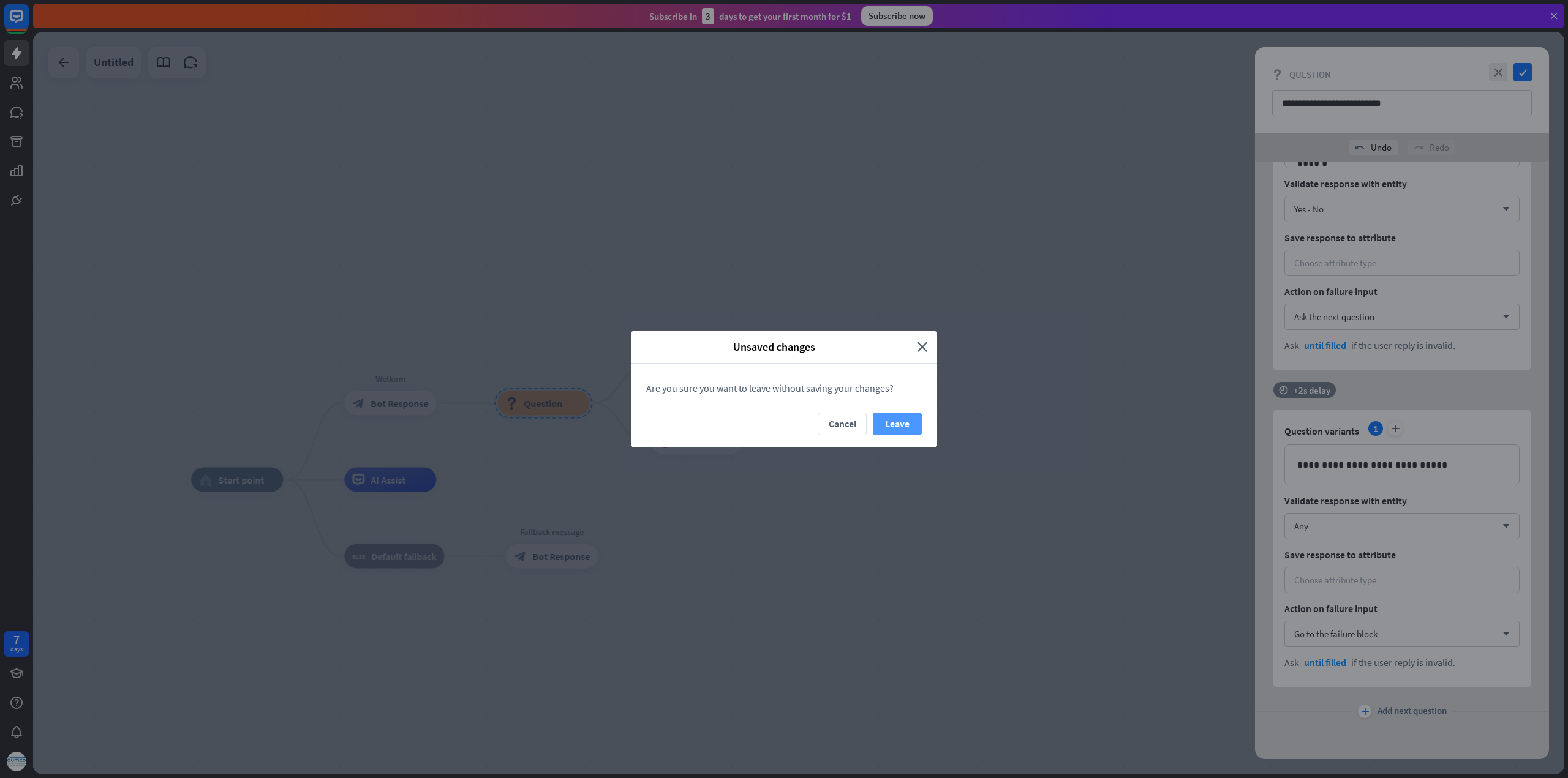
click at [900, 421] on button "Leave" at bounding box center [897, 424] width 49 height 23
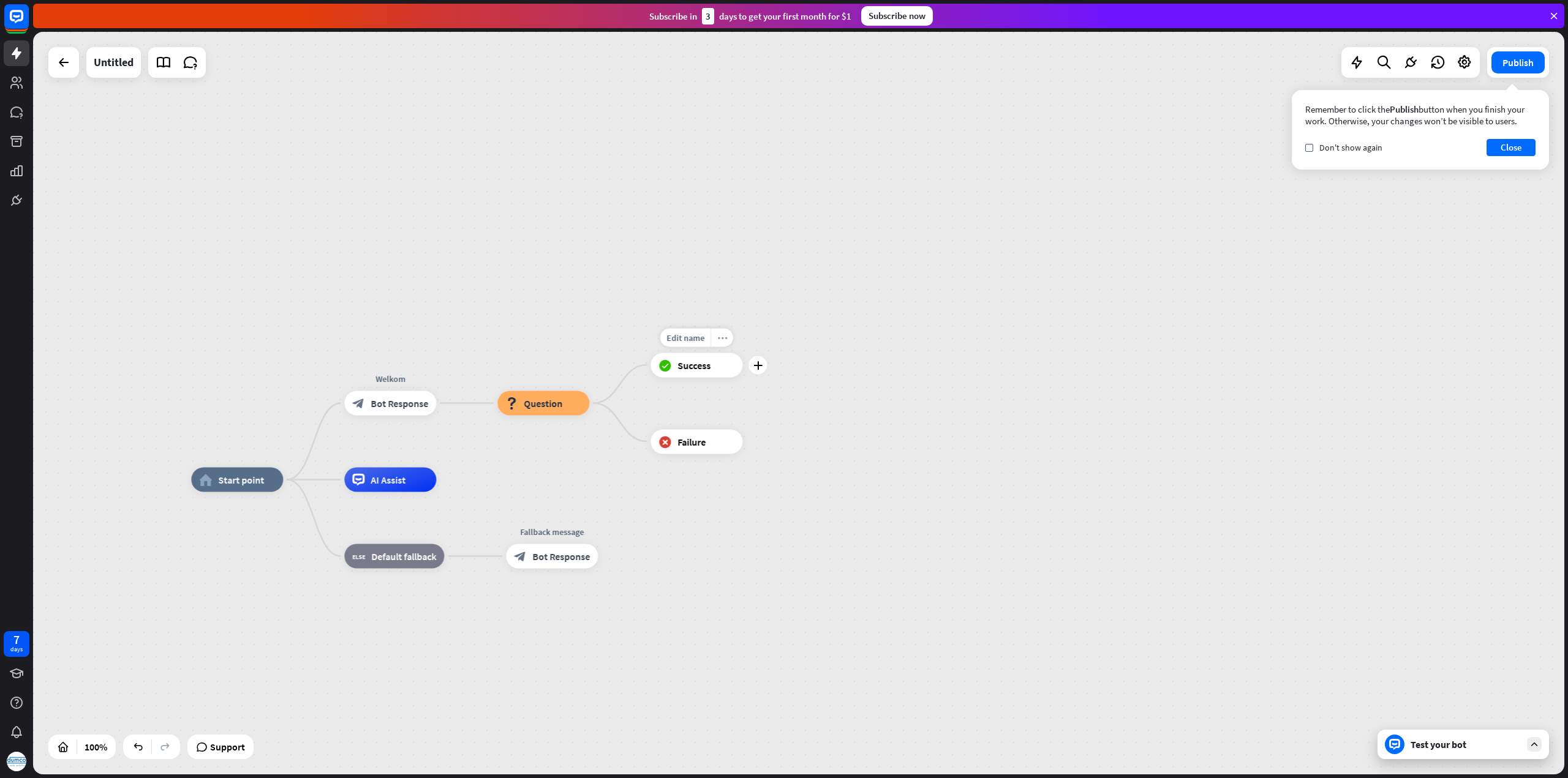
click at [724, 340] on icon "more_horiz" at bounding box center [722, 338] width 10 height 9
click at [573, 375] on div "more_horiz" at bounding box center [569, 376] width 23 height 19
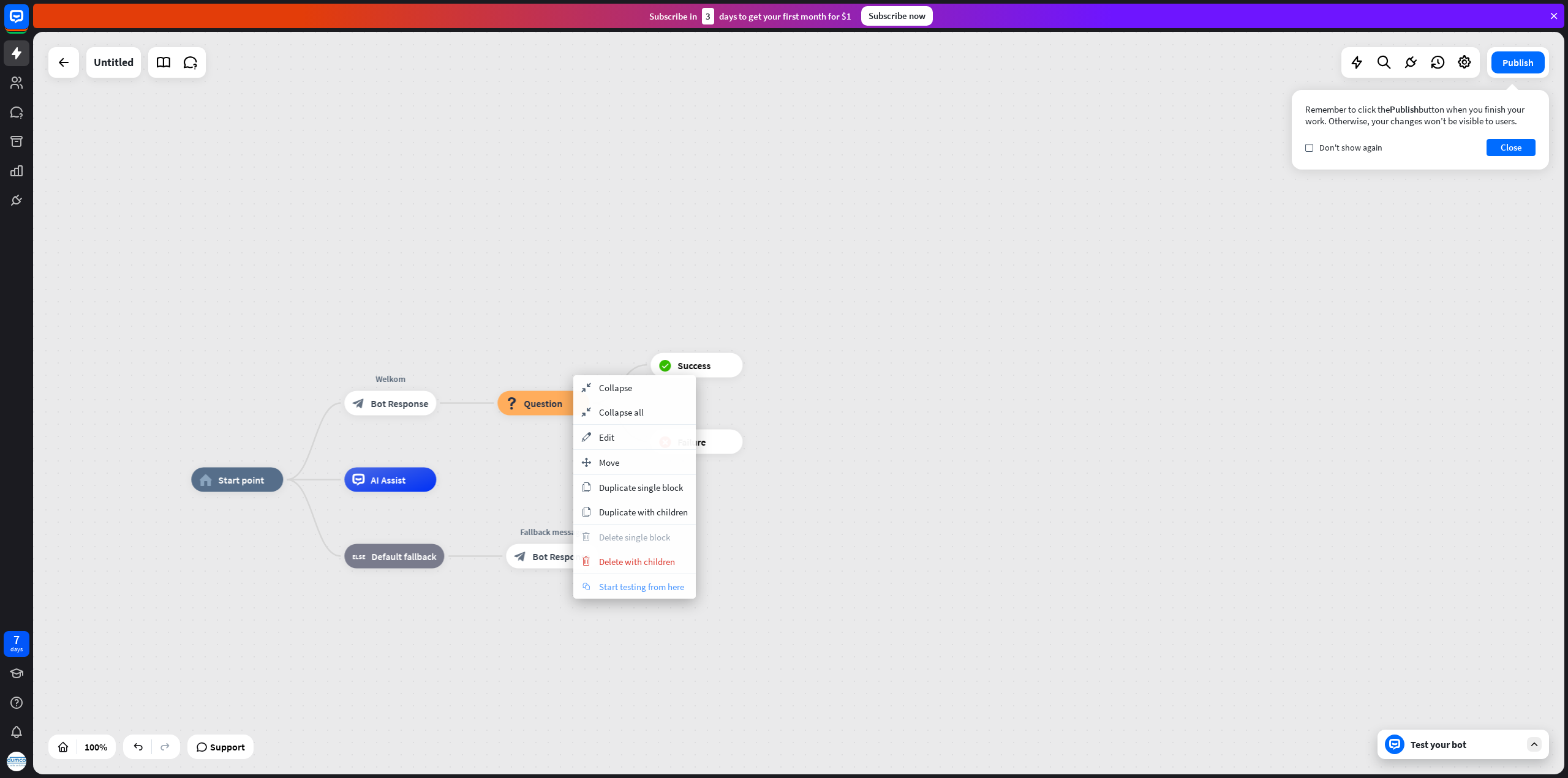
click at [627, 584] on span "Start testing from here" at bounding box center [642, 587] width 85 height 12
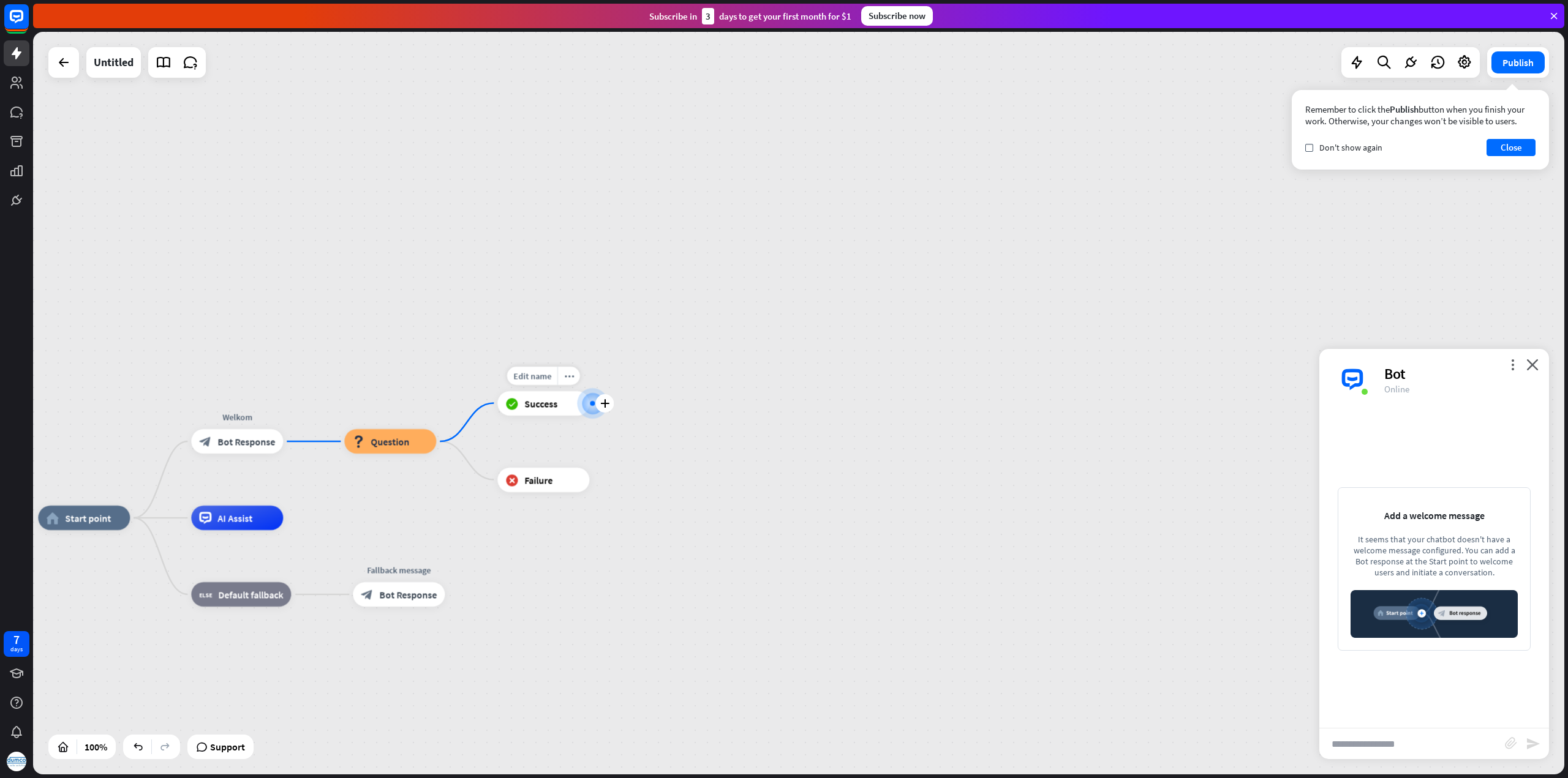
click at [560, 403] on div "block_success Success" at bounding box center [543, 403] width 92 height 25
click at [568, 379] on icon "more_horiz" at bounding box center [569, 375] width 10 height 9
click at [618, 519] on span "Start testing from here" at bounding box center [636, 516] width 85 height 12
click at [1514, 149] on button "Close" at bounding box center [1511, 147] width 49 height 17
click at [1532, 367] on icon "close" at bounding box center [1532, 365] width 12 height 12
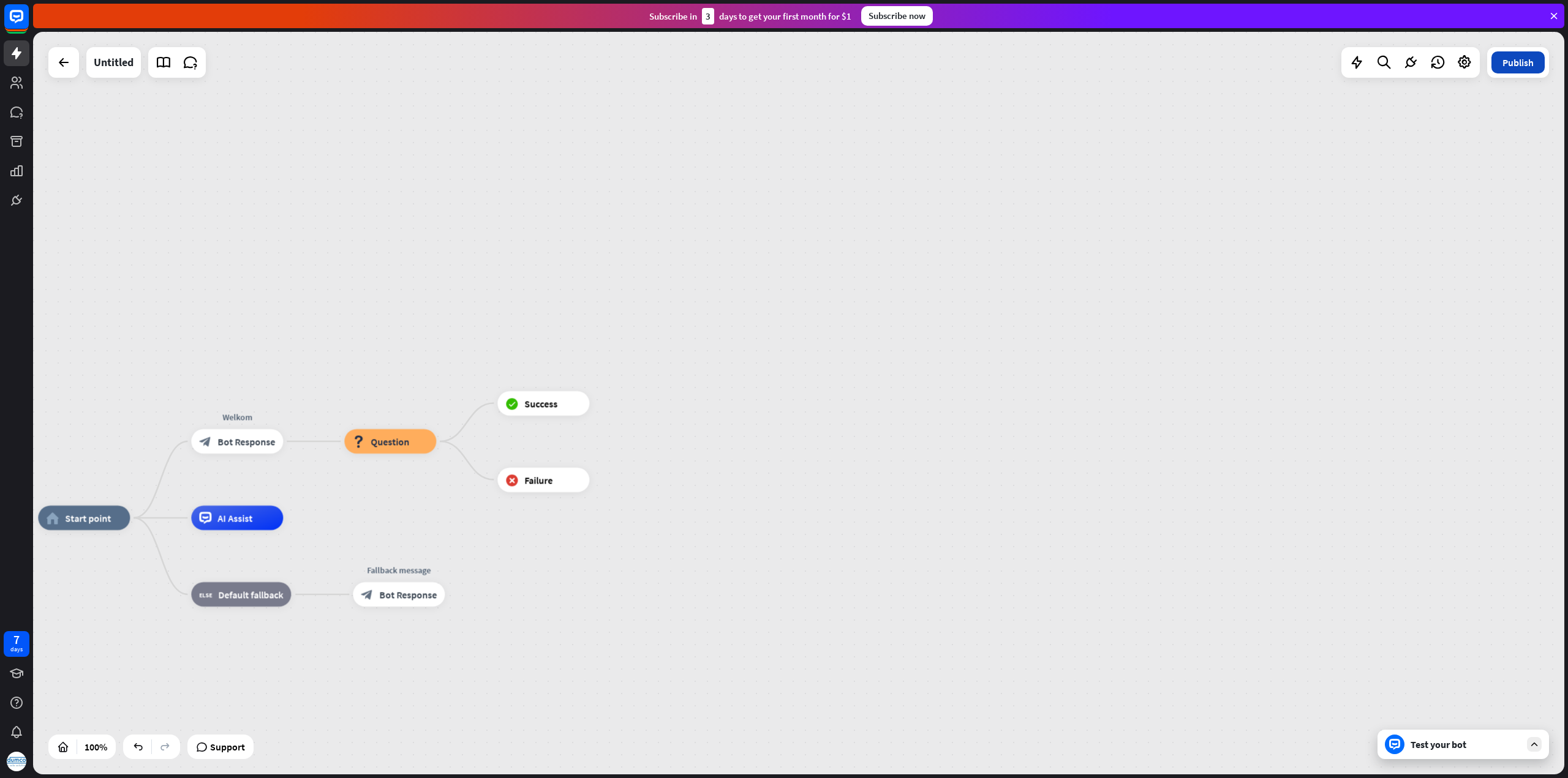
click at [1522, 73] on button "Publish" at bounding box center [1518, 62] width 53 height 22
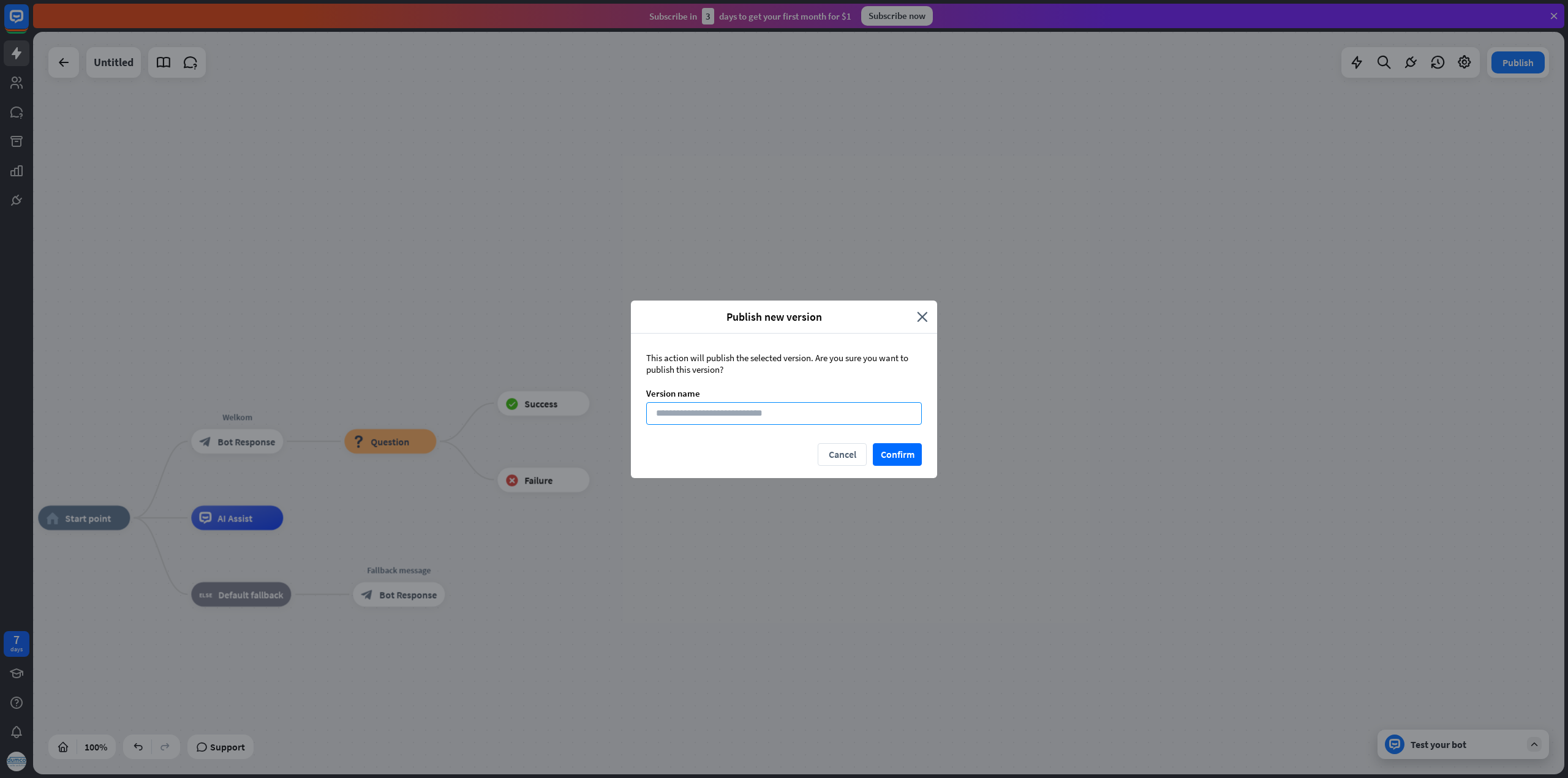
click at [814, 415] on input at bounding box center [784, 413] width 275 height 23
type input "****"
click at [914, 449] on button "Confirm" at bounding box center [897, 454] width 49 height 23
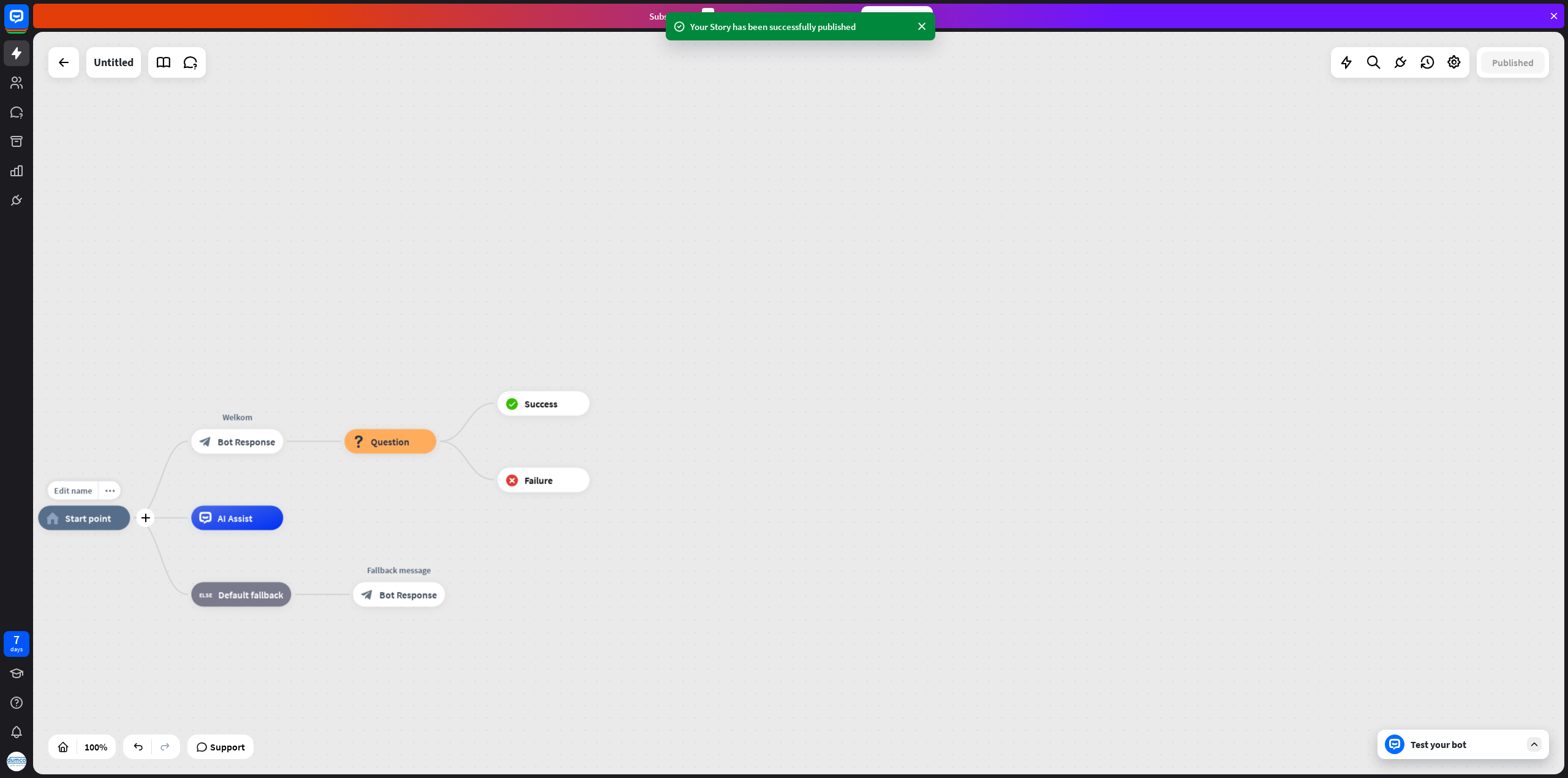
click at [109, 525] on div "home_2 Start point" at bounding box center [84, 517] width 92 height 25
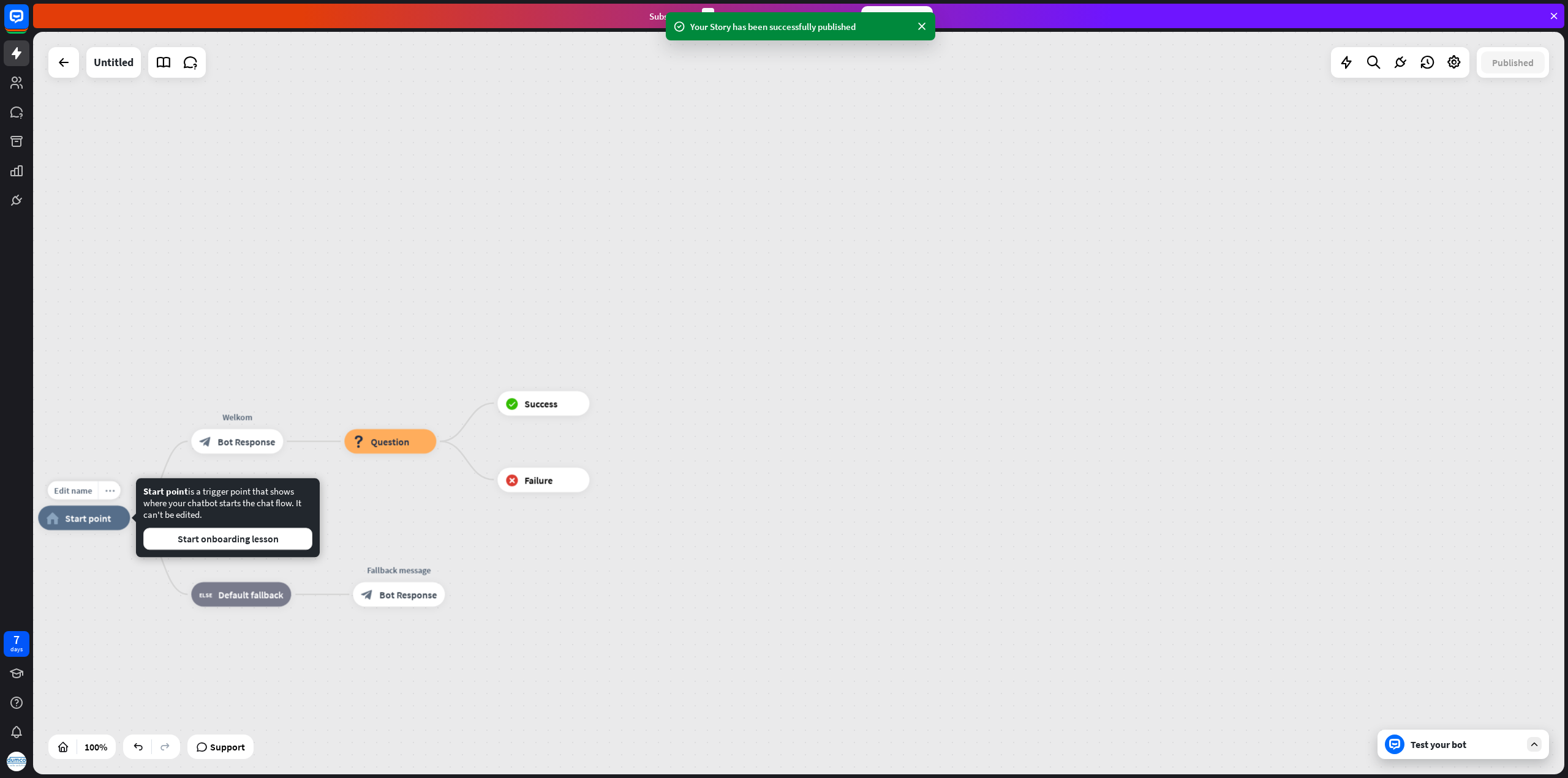
click at [111, 490] on icon "more_horiz" at bounding box center [109, 491] width 10 height 9
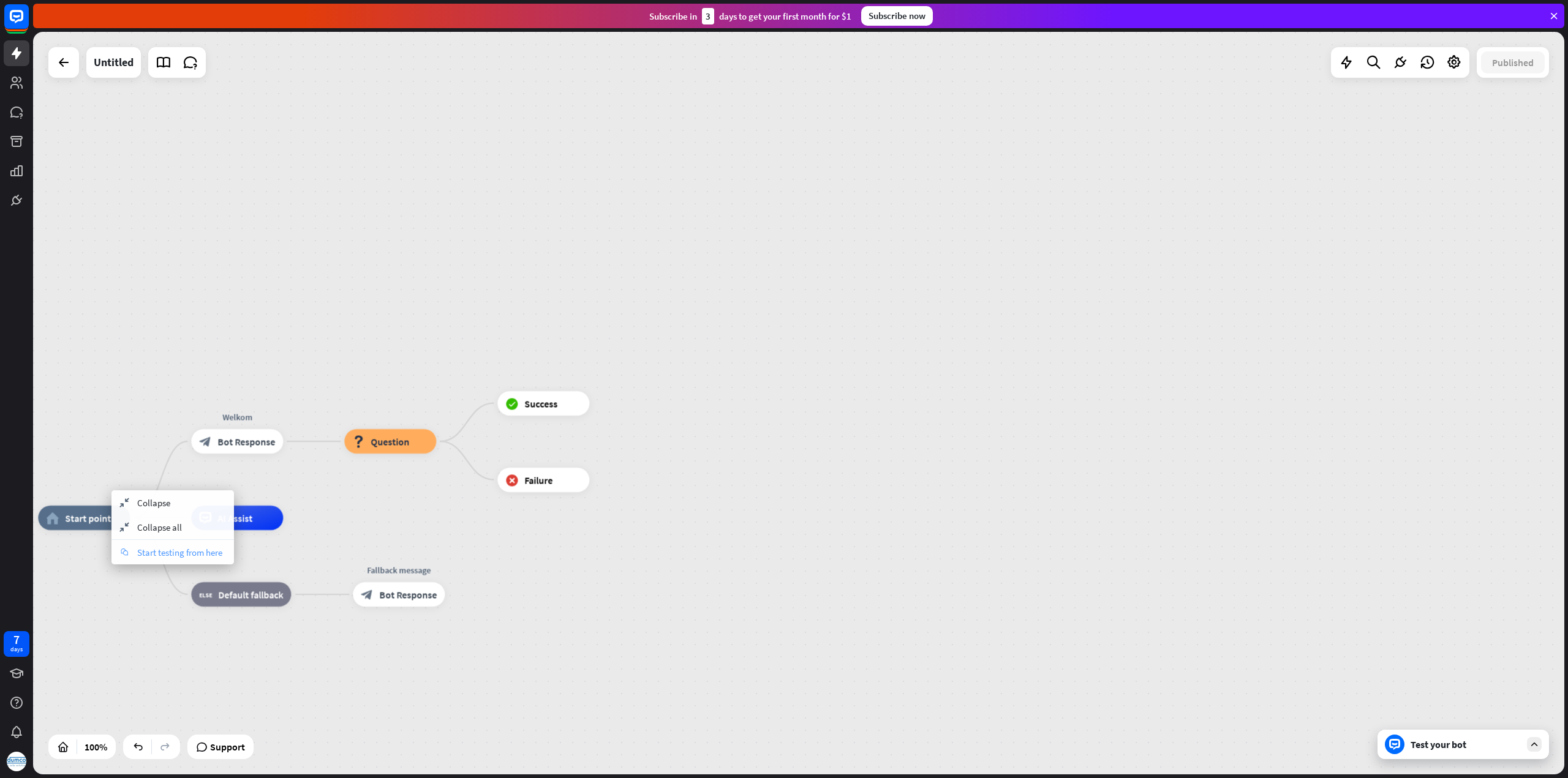
click at [151, 552] on span "Start testing from here" at bounding box center [180, 552] width 85 height 12
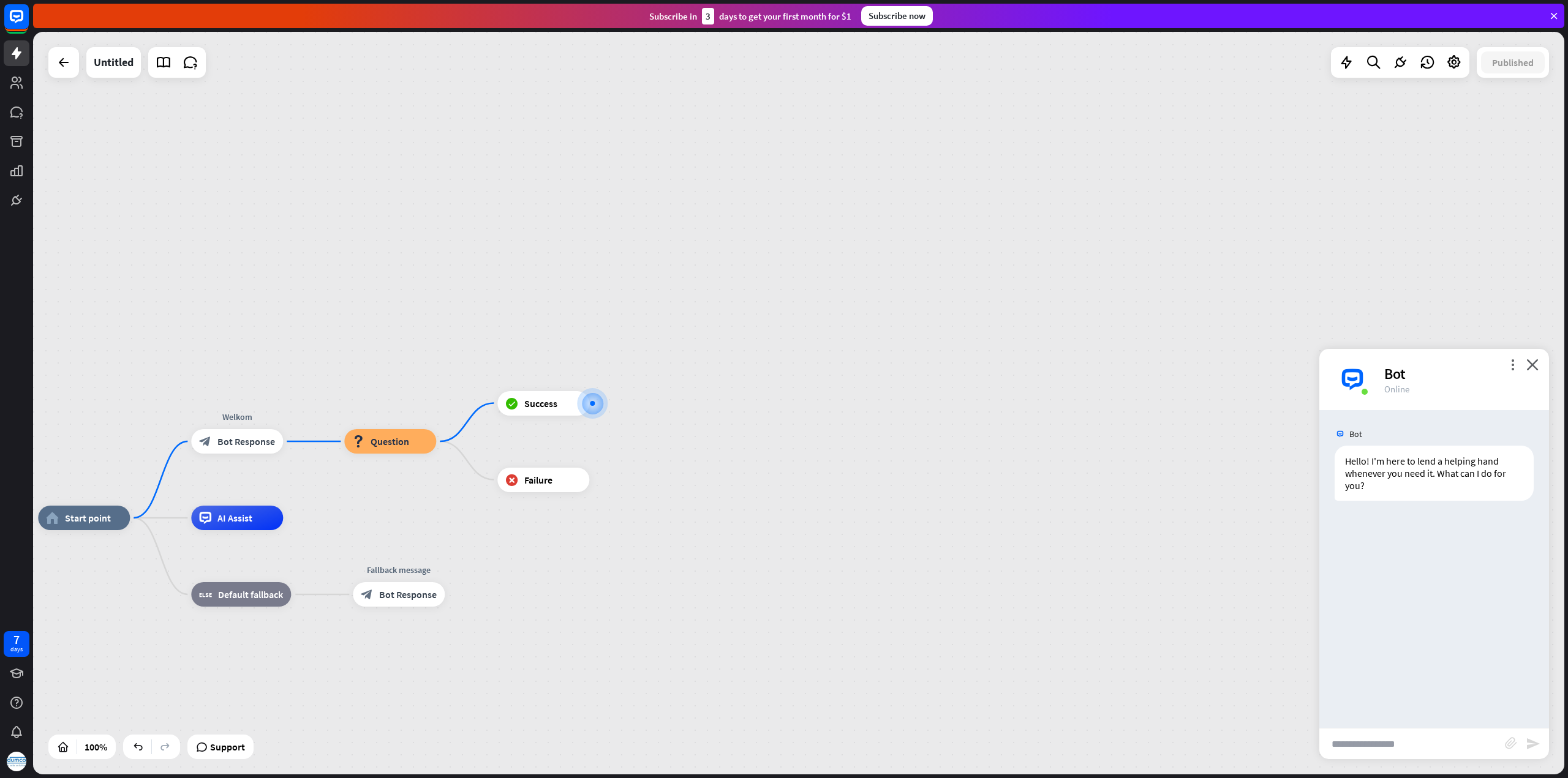
click at [1427, 749] on input "text" at bounding box center [1412, 744] width 186 height 31
type input "**********"
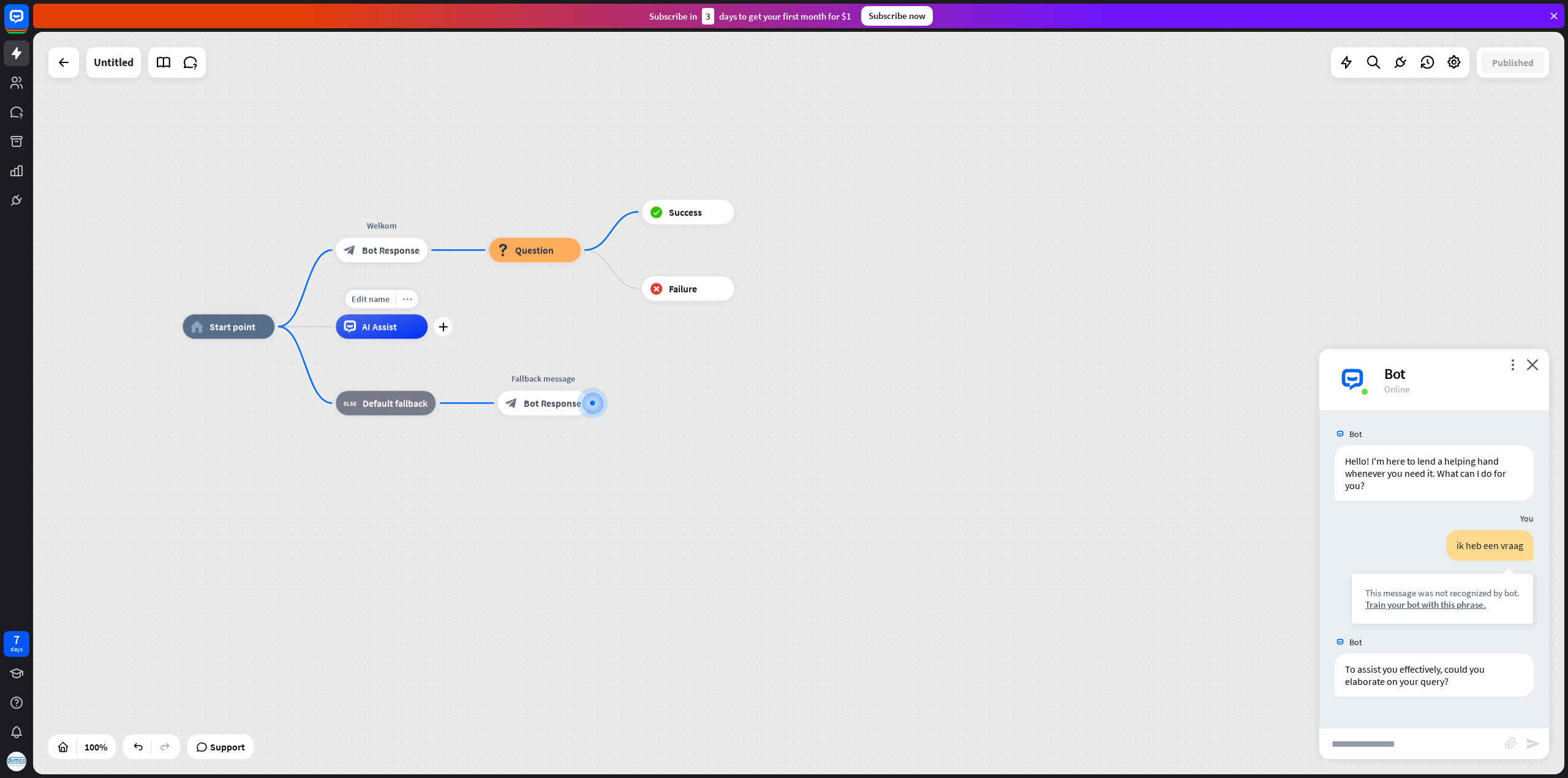
click at [404, 299] on icon "more_horiz" at bounding box center [407, 299] width 10 height 9
click at [1459, 73] on div at bounding box center [1453, 62] width 25 height 25
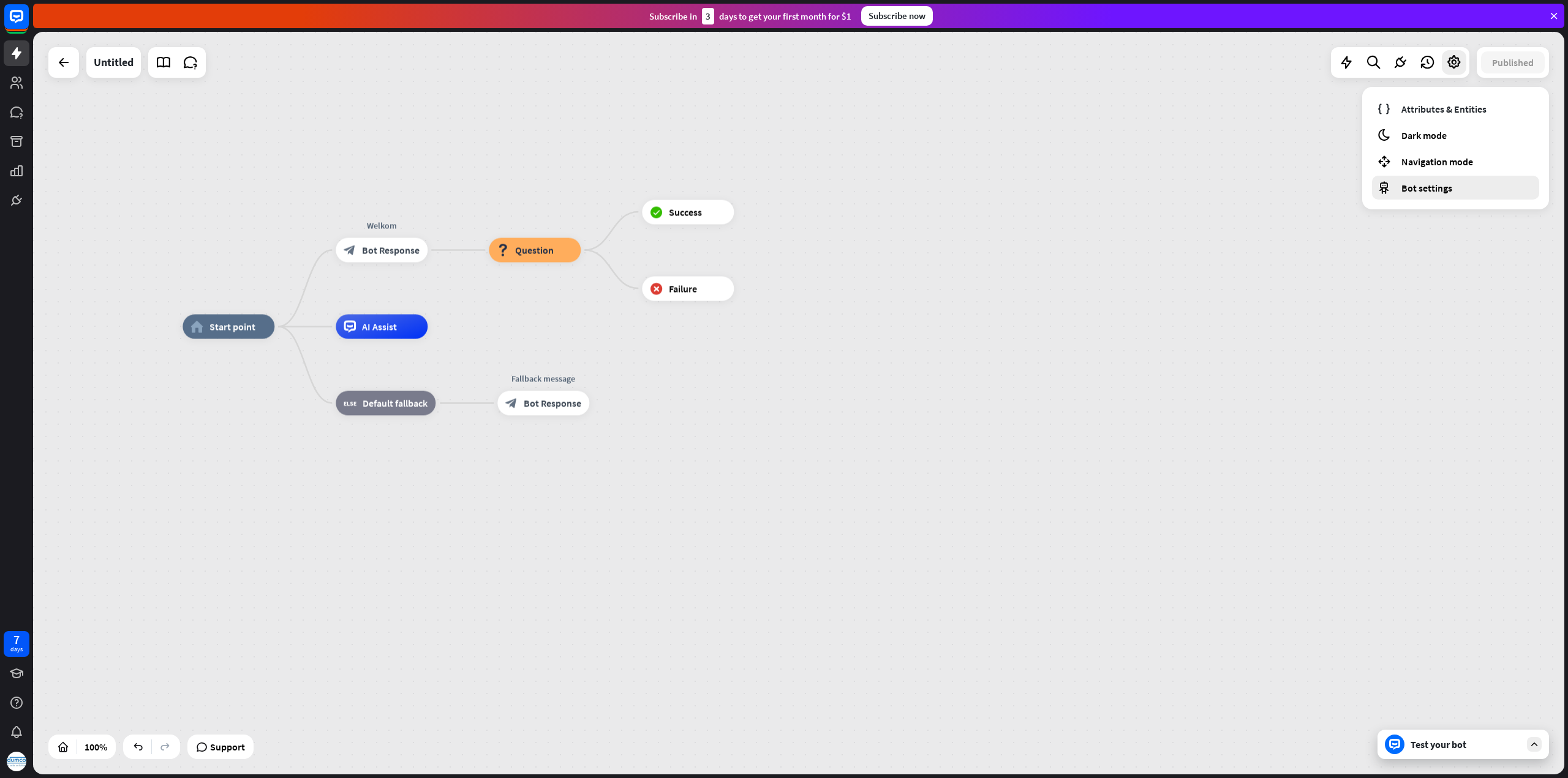
click at [1427, 187] on span "Bot settings" at bounding box center [1427, 188] width 51 height 12
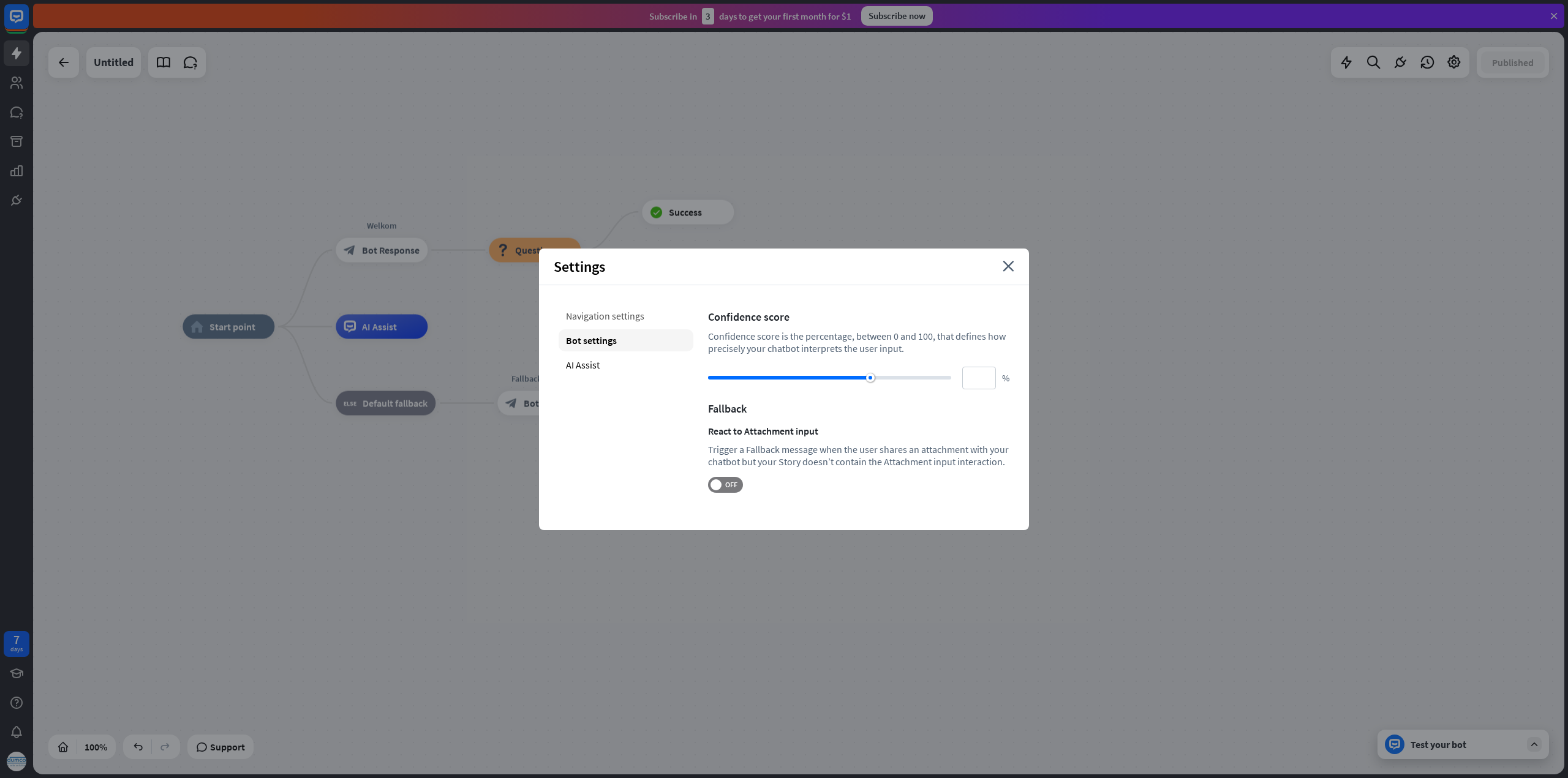
click at [606, 316] on div "Navigation settings" at bounding box center [626, 316] width 135 height 22
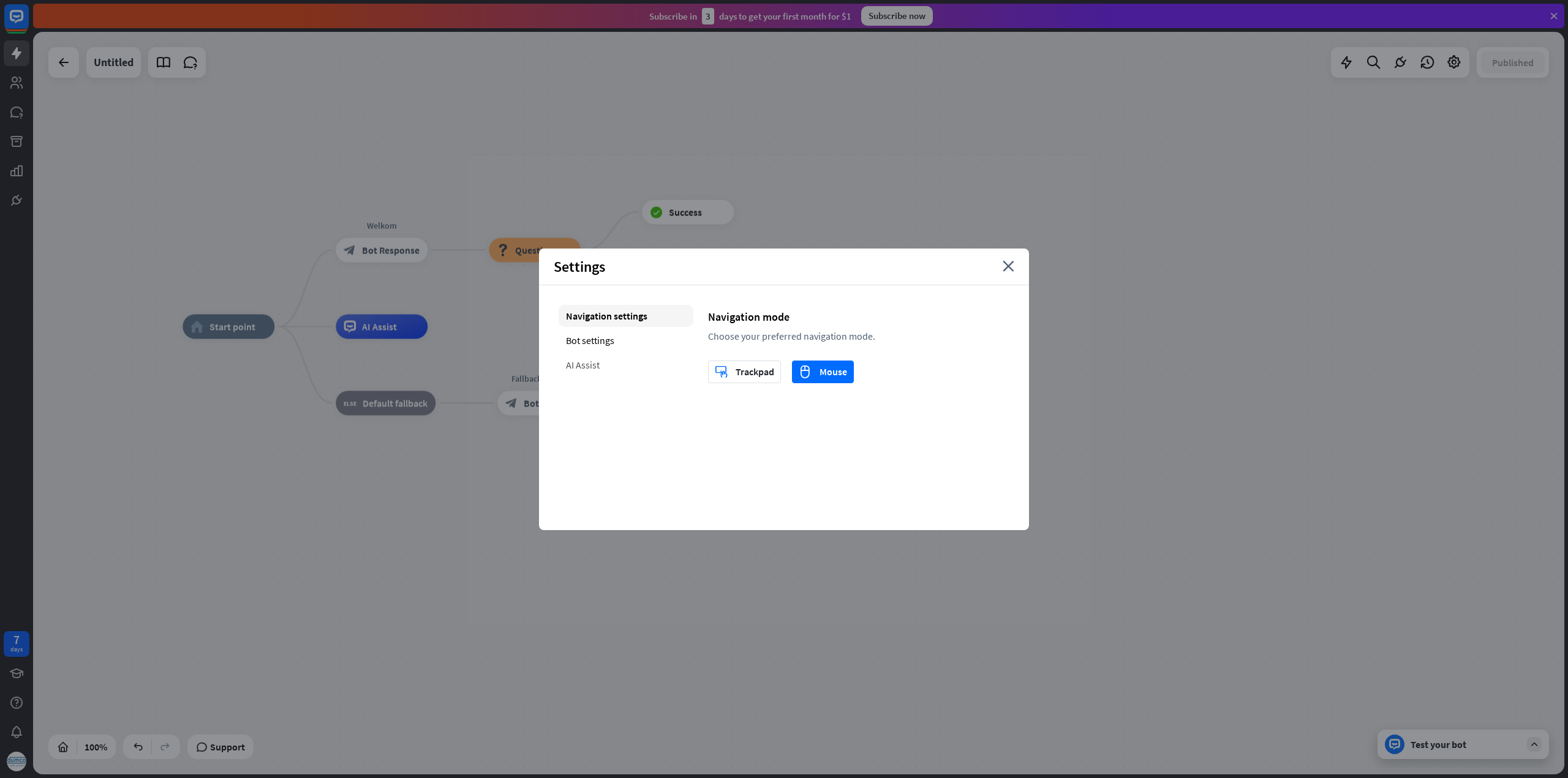
click at [593, 365] on div "AI Assist" at bounding box center [626, 364] width 135 height 22
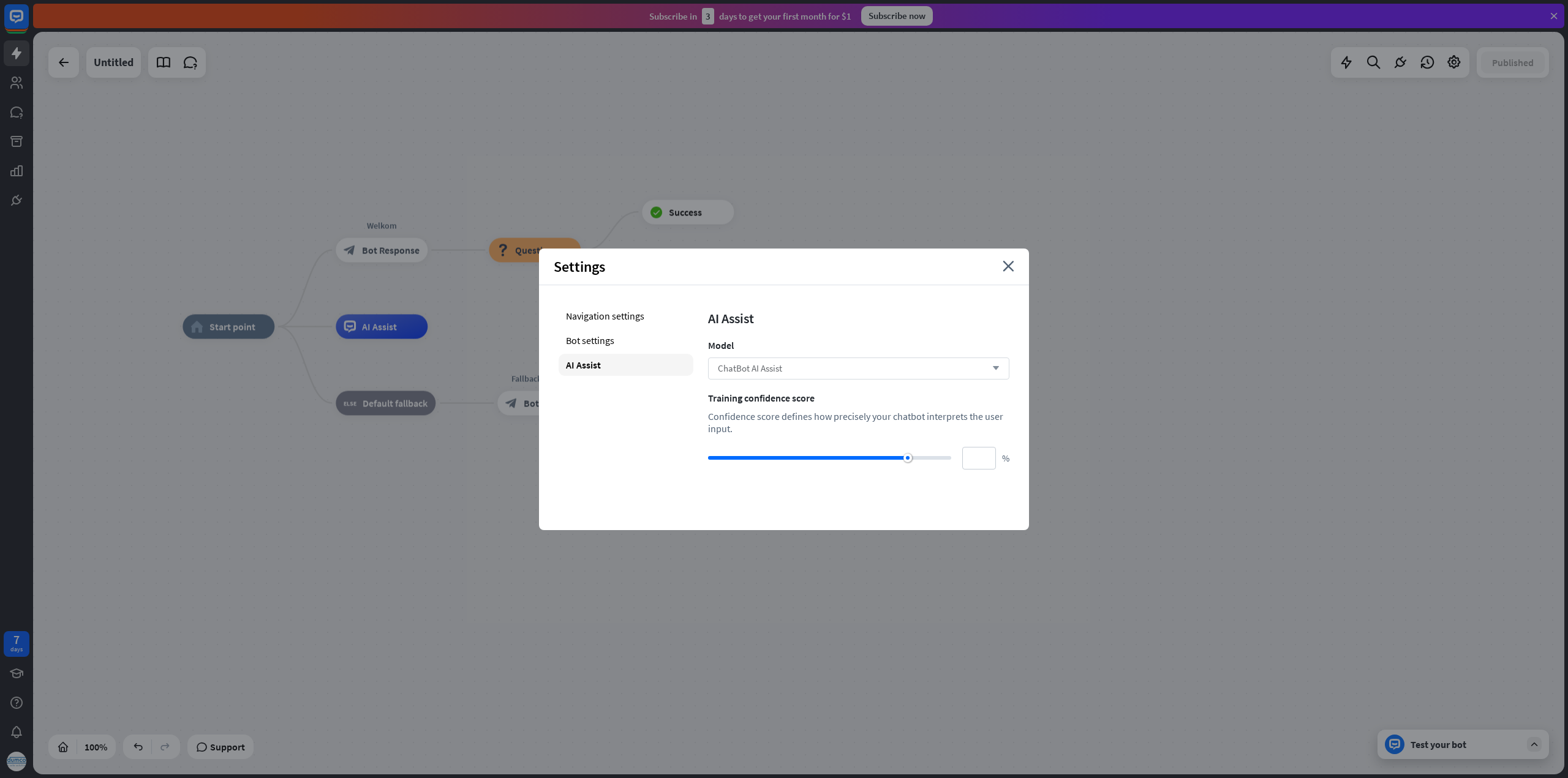
click at [791, 363] on div "ChatBot AI Assist arrow_down" at bounding box center [859, 368] width 301 height 22
click at [1012, 264] on icon "close" at bounding box center [1009, 266] width 12 height 11
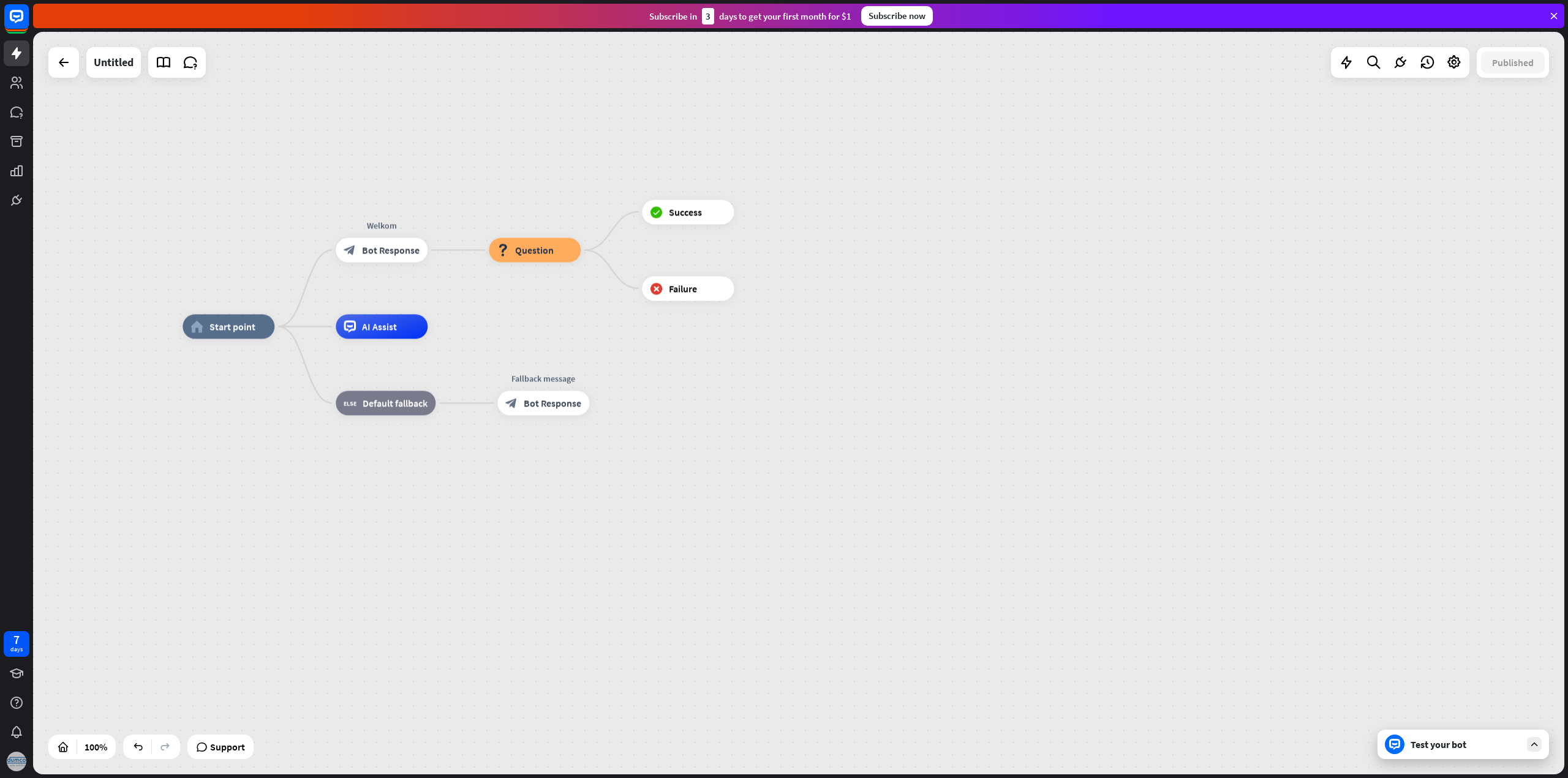
click at [19, 756] on img at bounding box center [17, 761] width 20 height 20
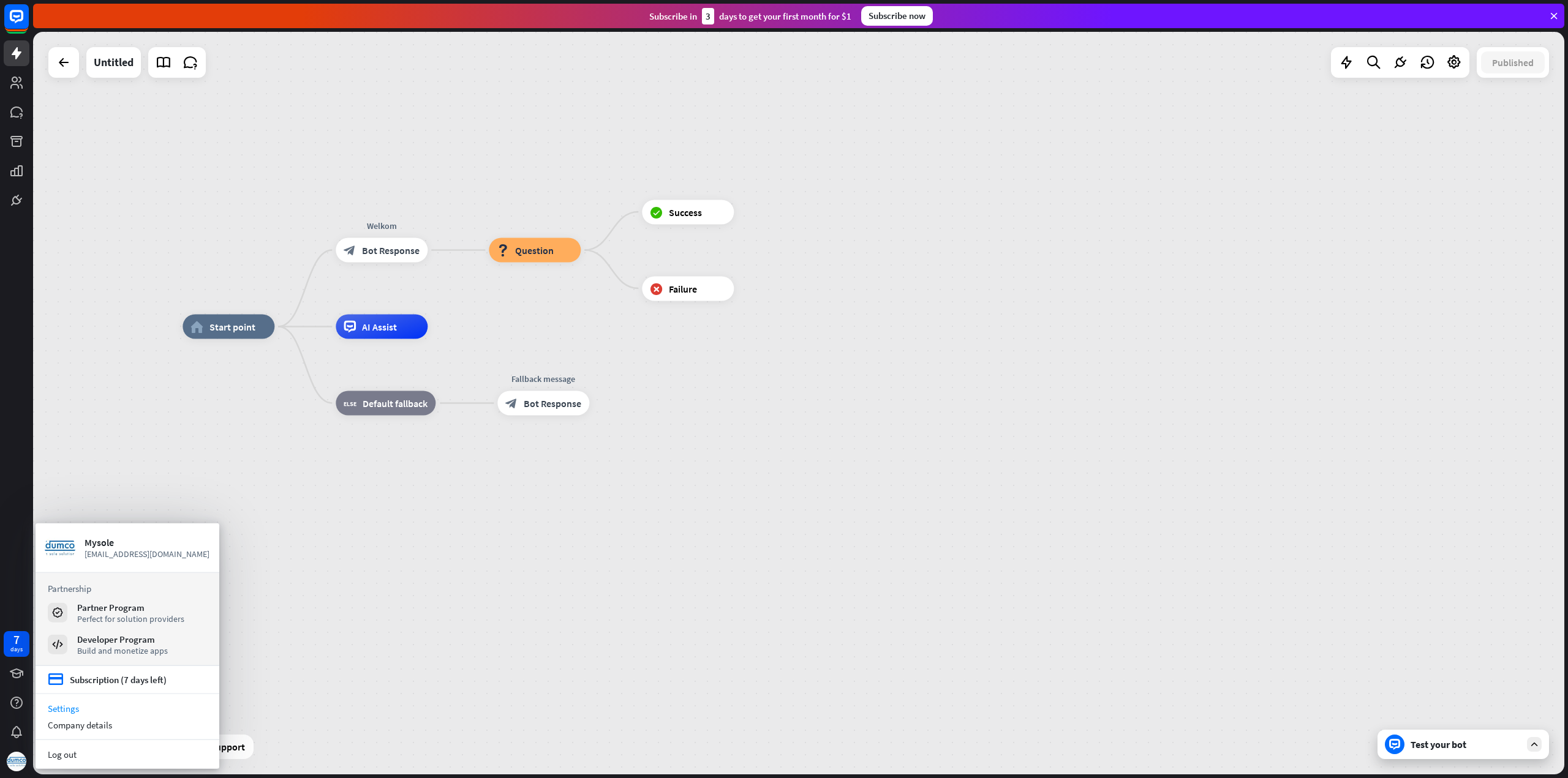
click at [68, 708] on link "Settings" at bounding box center [127, 708] width 184 height 17
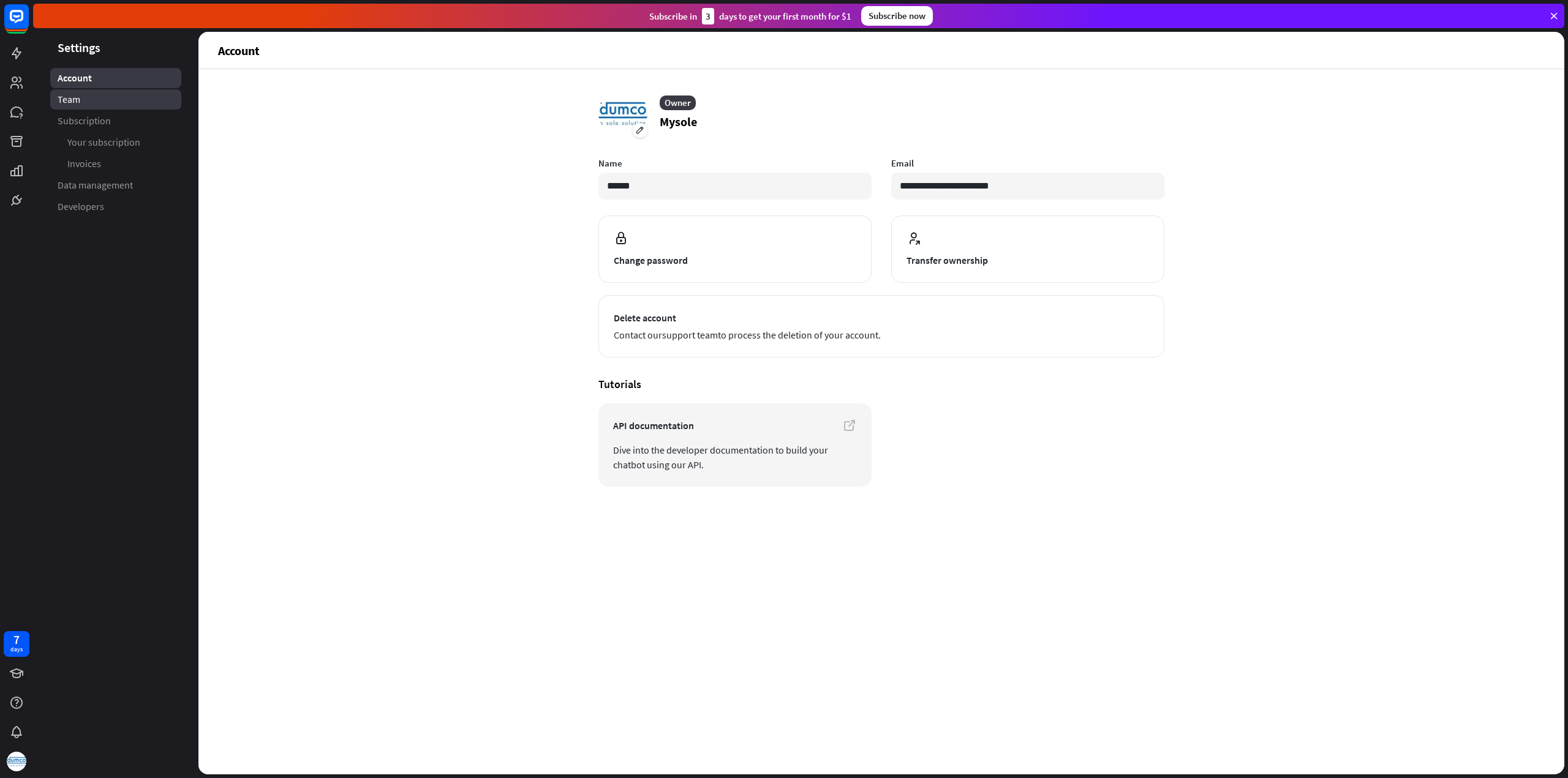
click at [63, 96] on span "Team" at bounding box center [69, 99] width 23 height 13
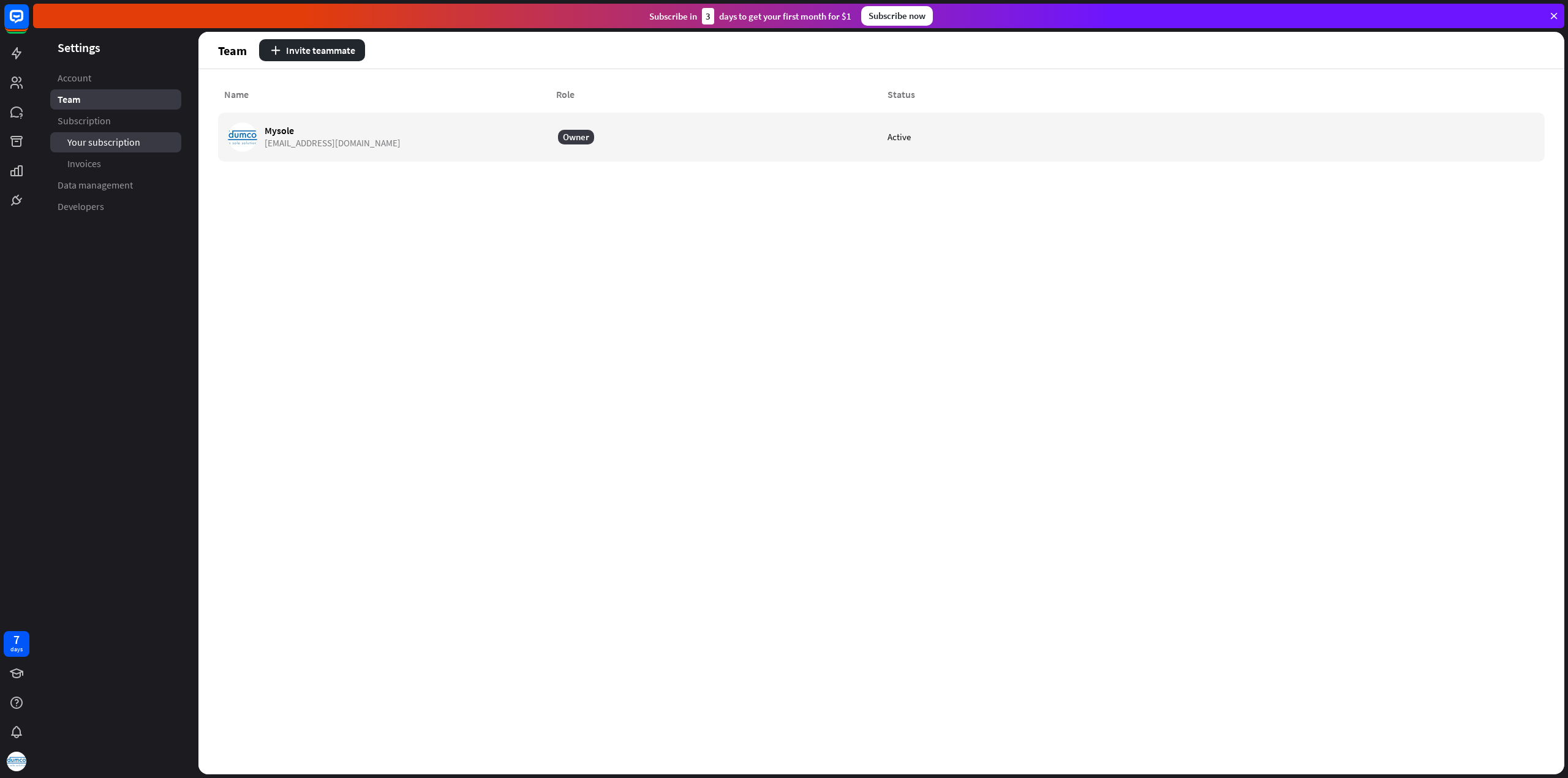
click at [98, 146] on span "Your subscription" at bounding box center [104, 142] width 73 height 13
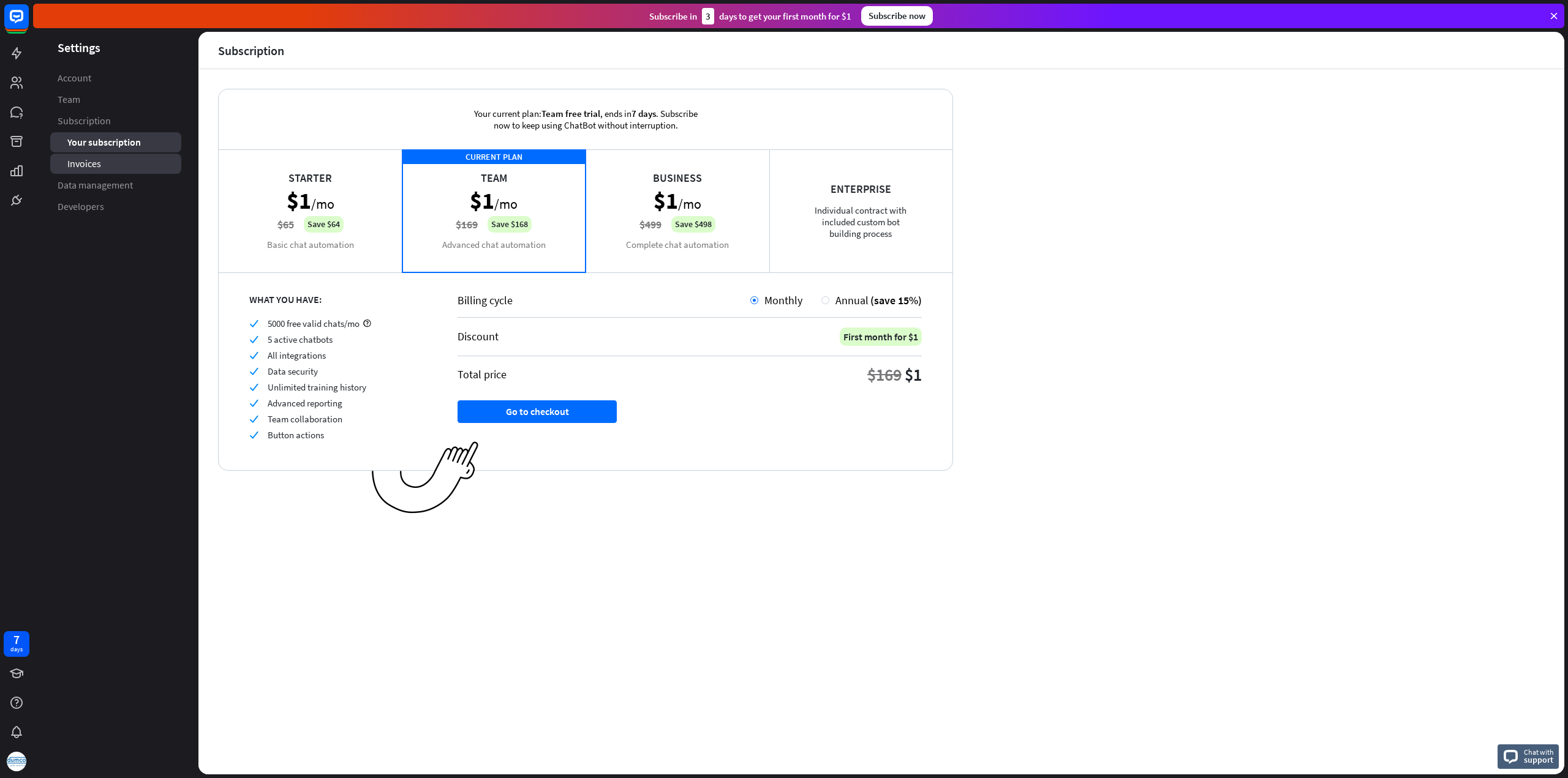
click at [94, 162] on span "Invoices" at bounding box center [84, 163] width 34 height 13
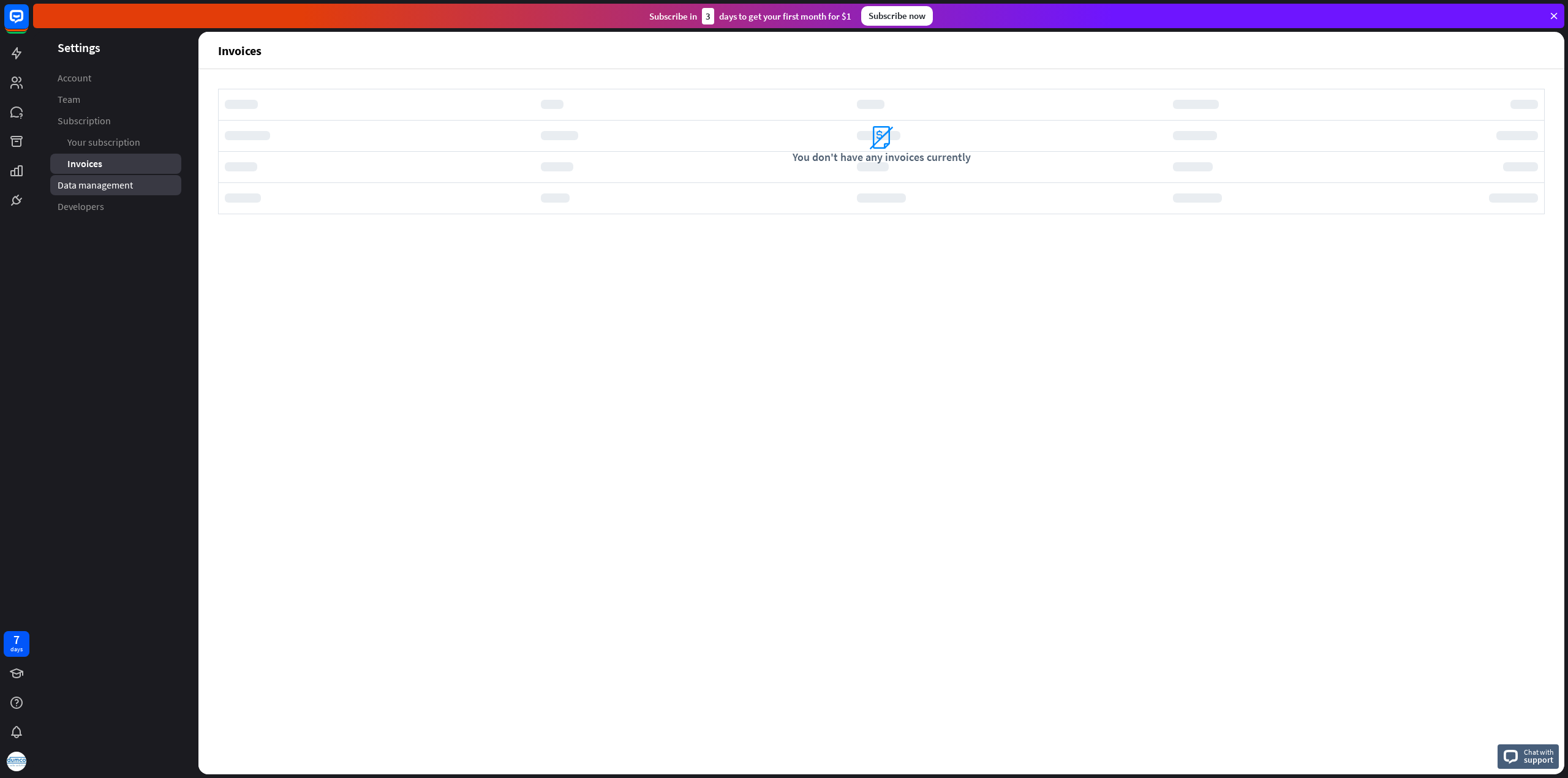
click at [72, 183] on span "Data management" at bounding box center [96, 184] width 76 height 13
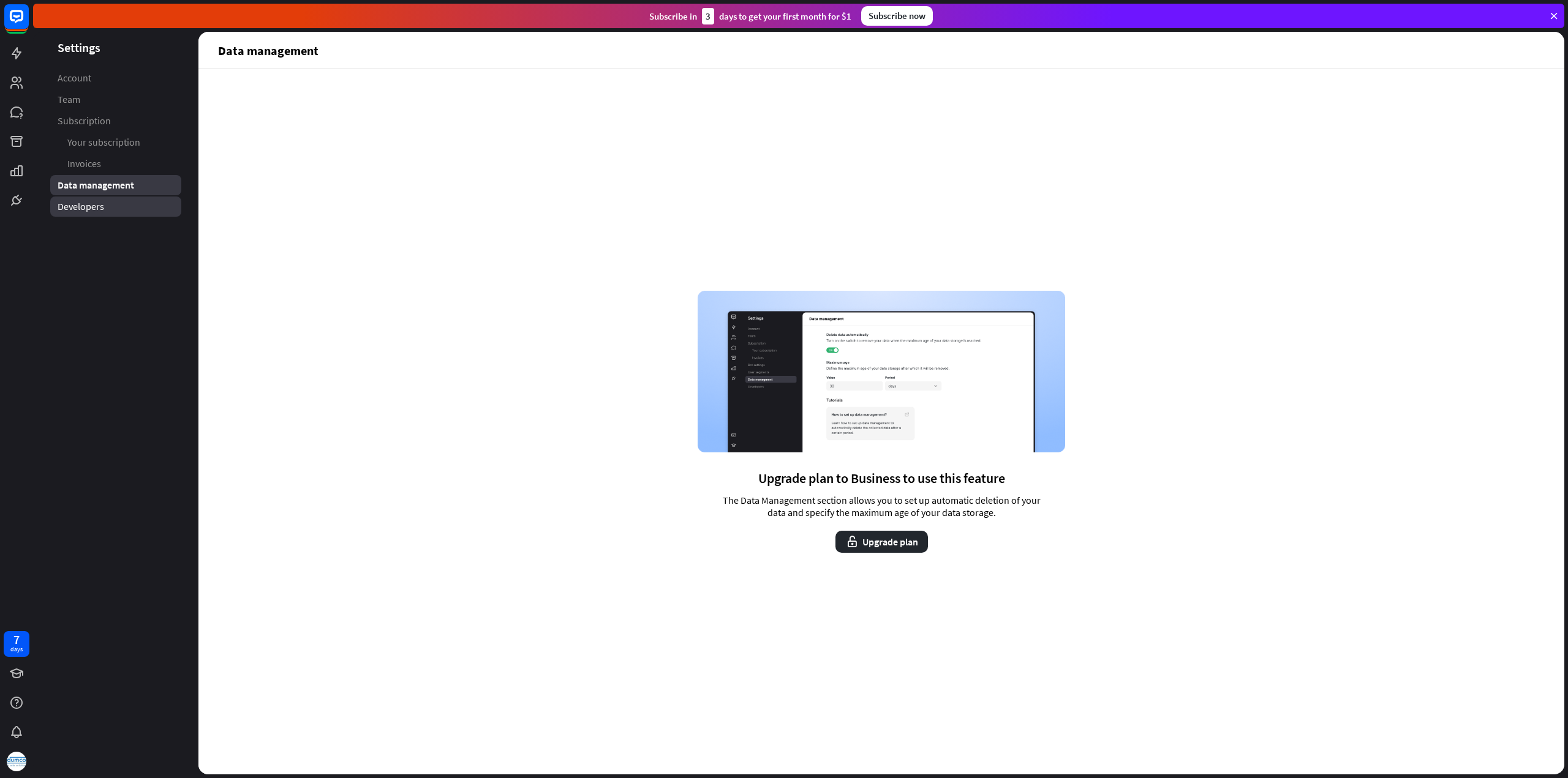
click at [75, 208] on span "Developers" at bounding box center [81, 206] width 46 height 13
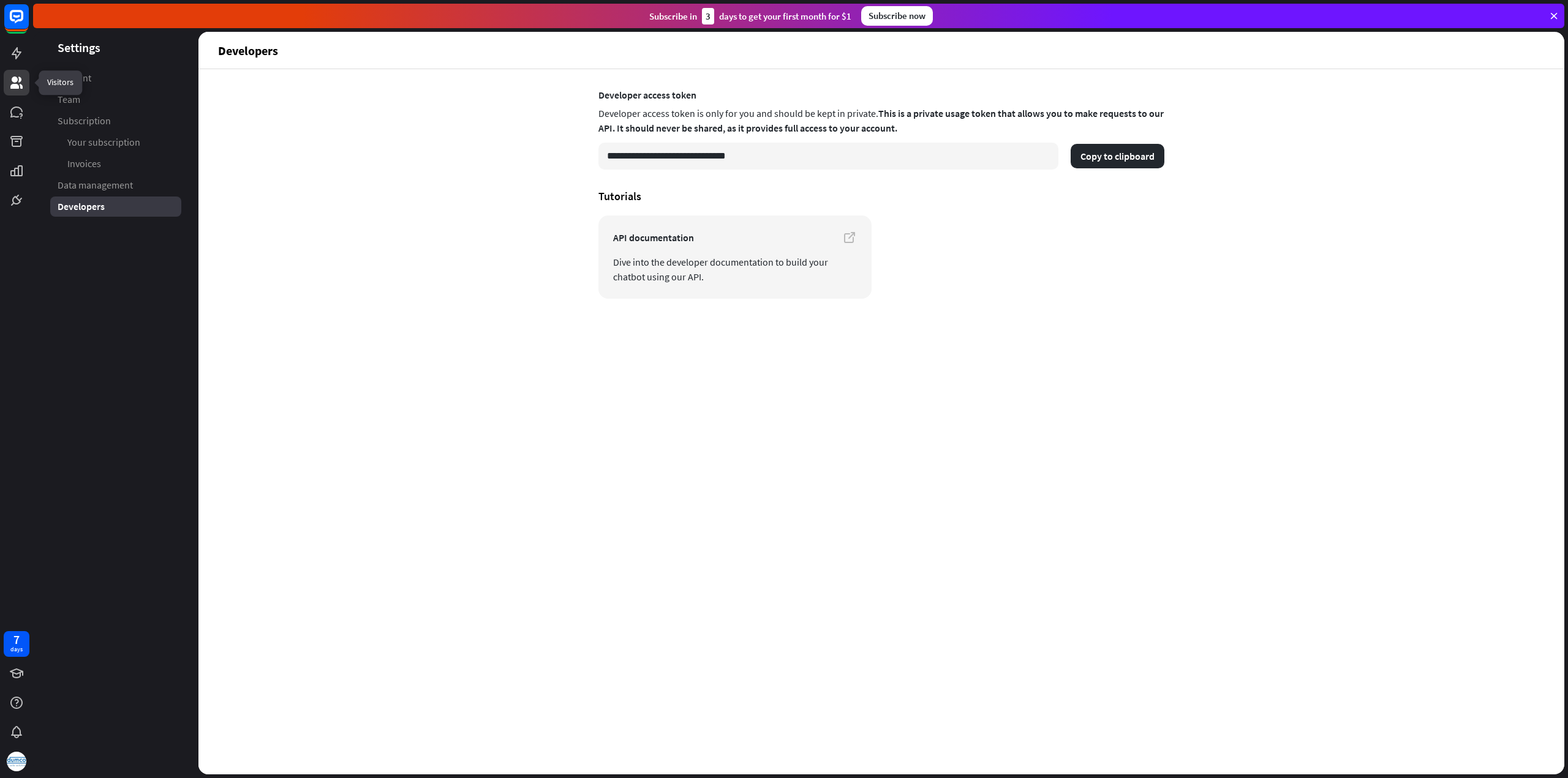
click at [17, 80] on icon at bounding box center [17, 82] width 12 height 12
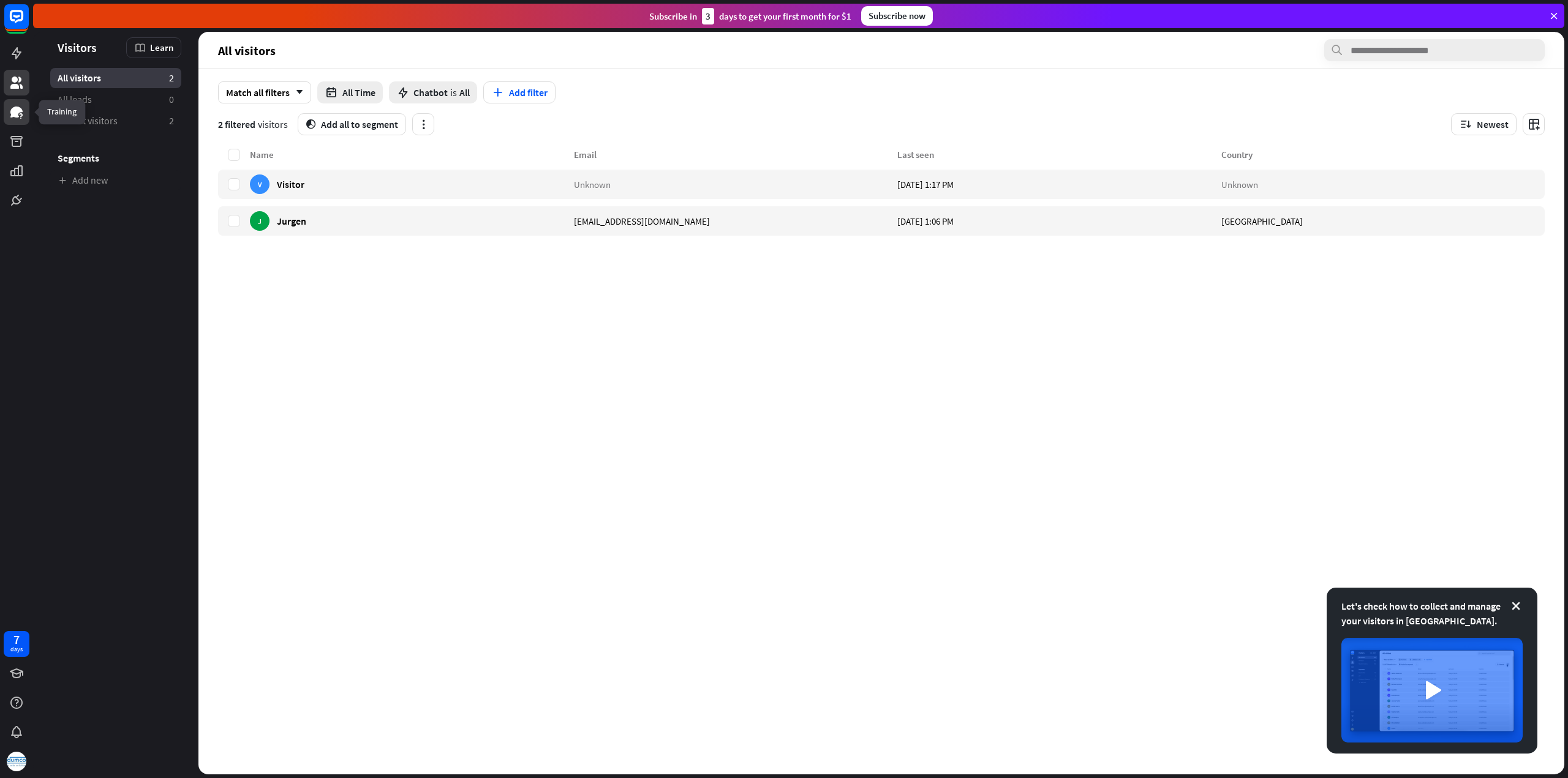
click at [15, 109] on icon at bounding box center [17, 112] width 12 height 11
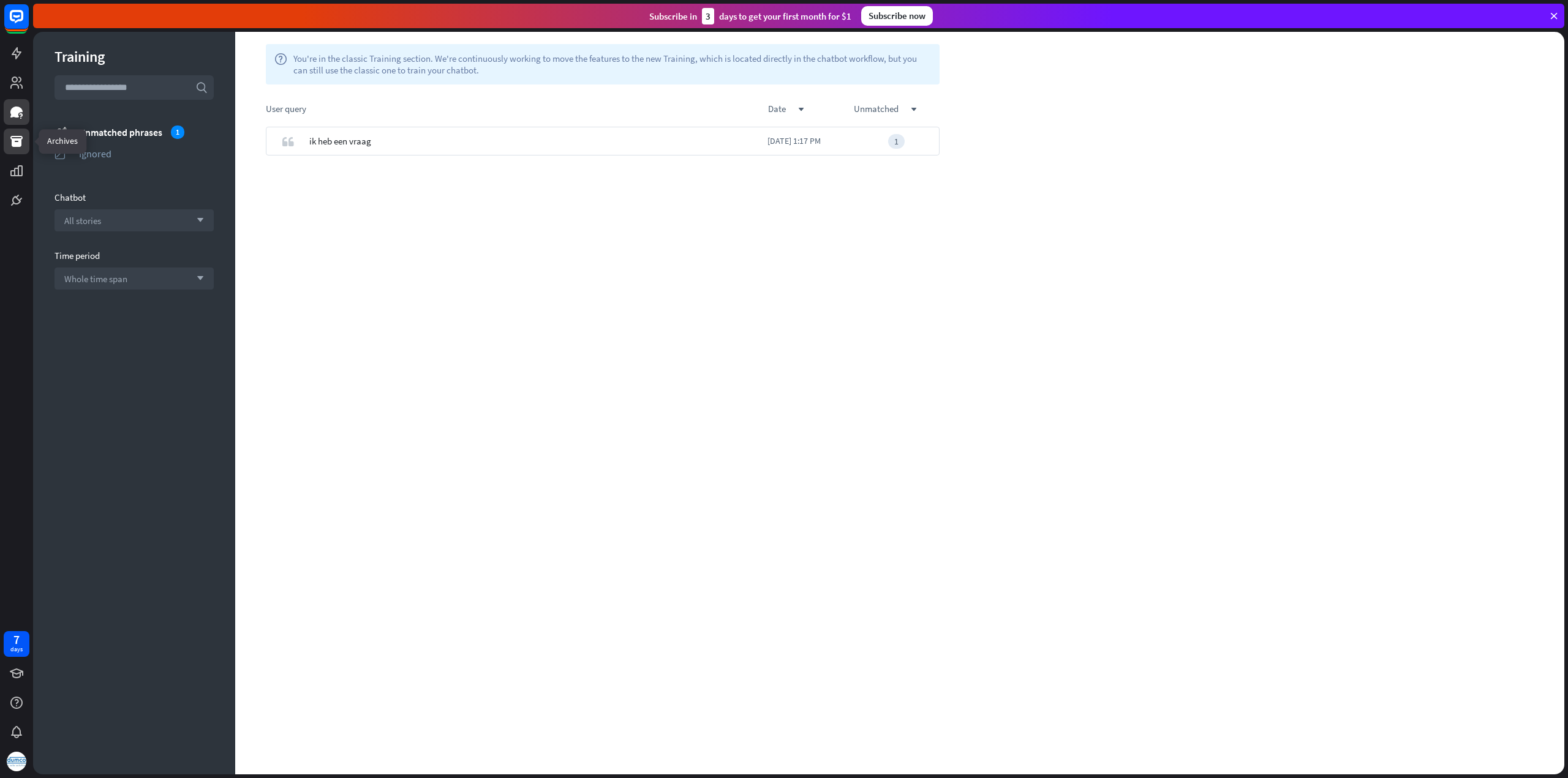
click at [17, 139] on icon at bounding box center [17, 141] width 12 height 11
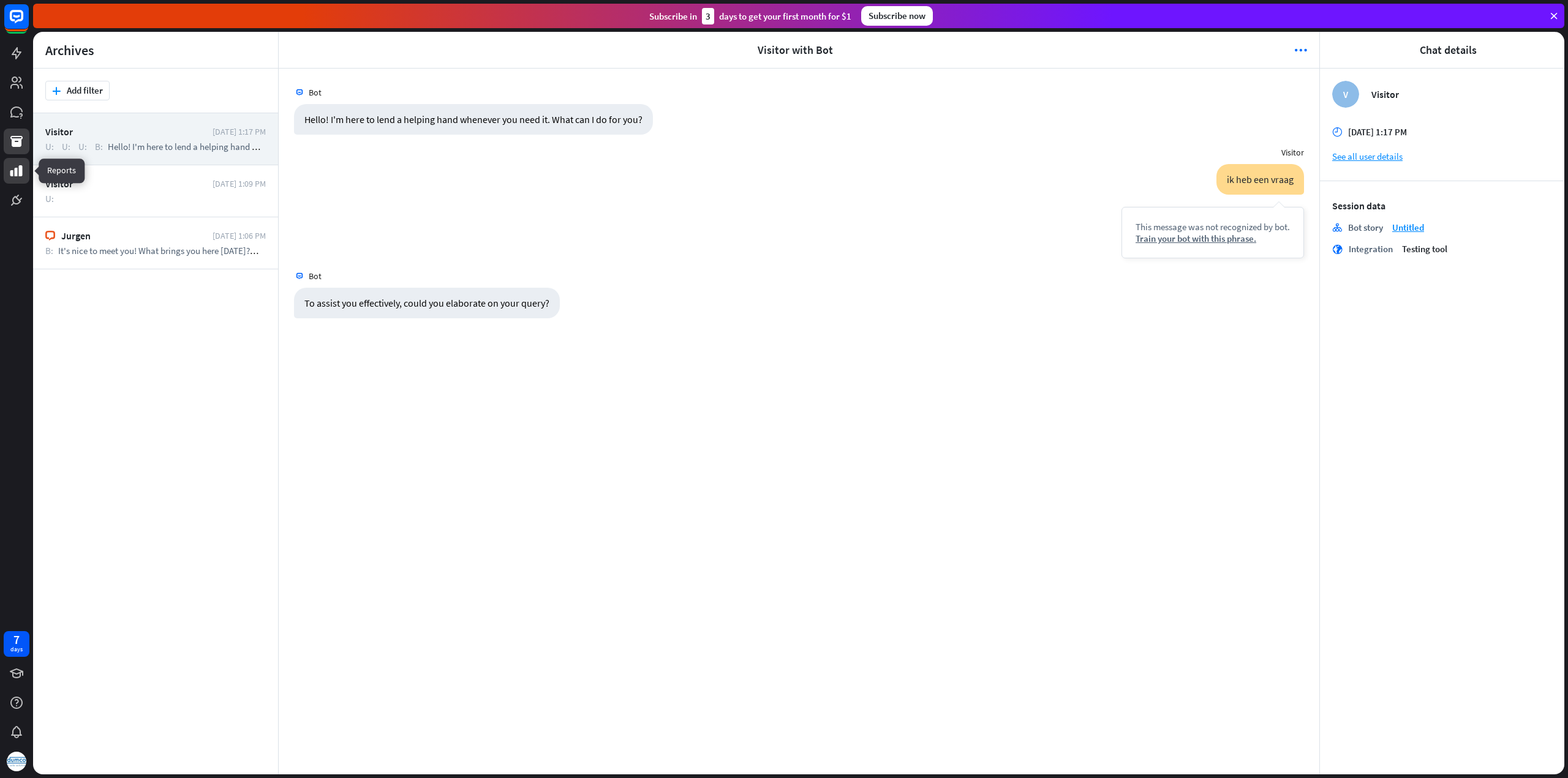
click at [17, 168] on icon at bounding box center [17, 170] width 12 height 11
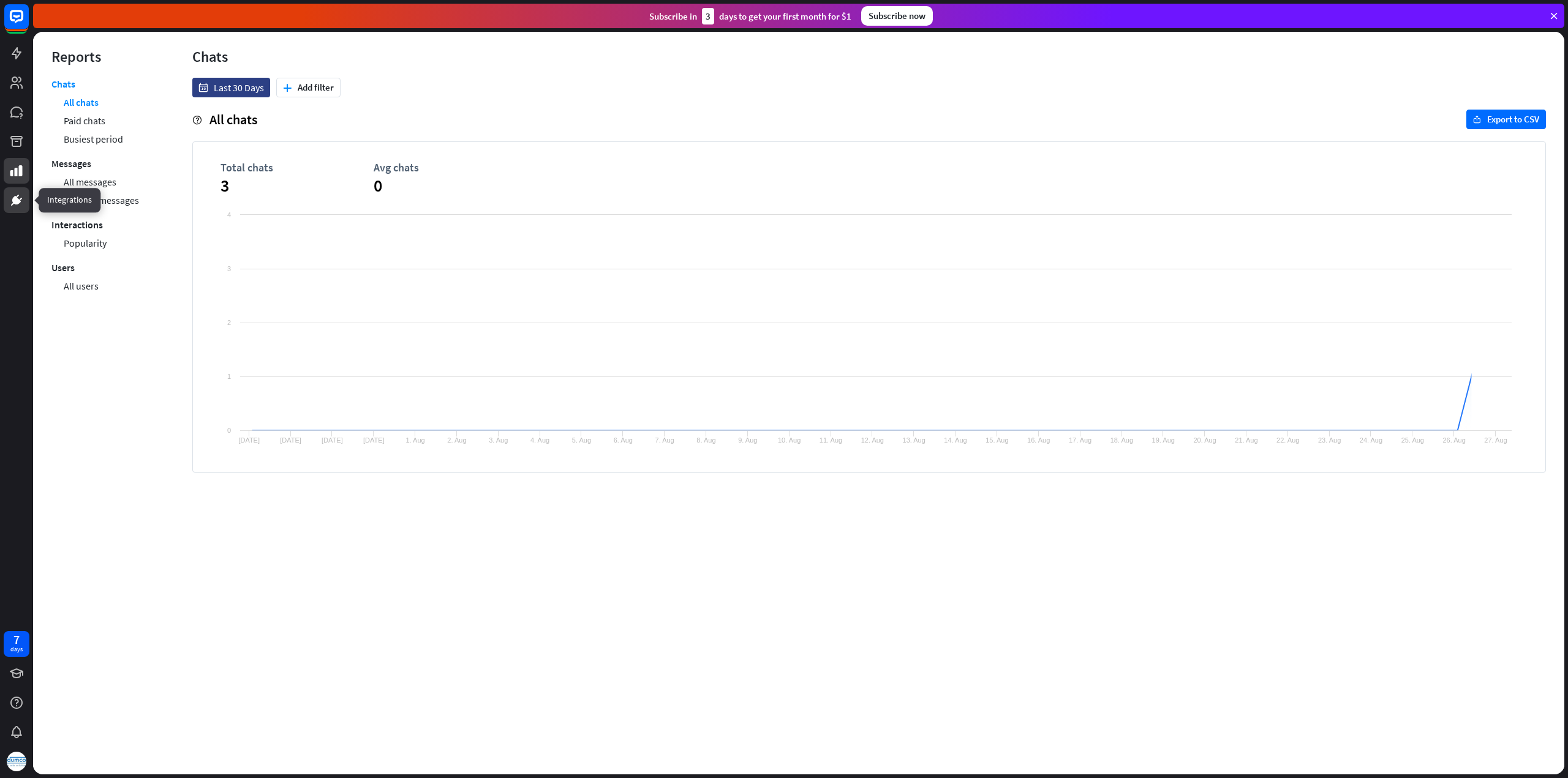
click at [16, 198] on icon at bounding box center [17, 196] width 3 height 4
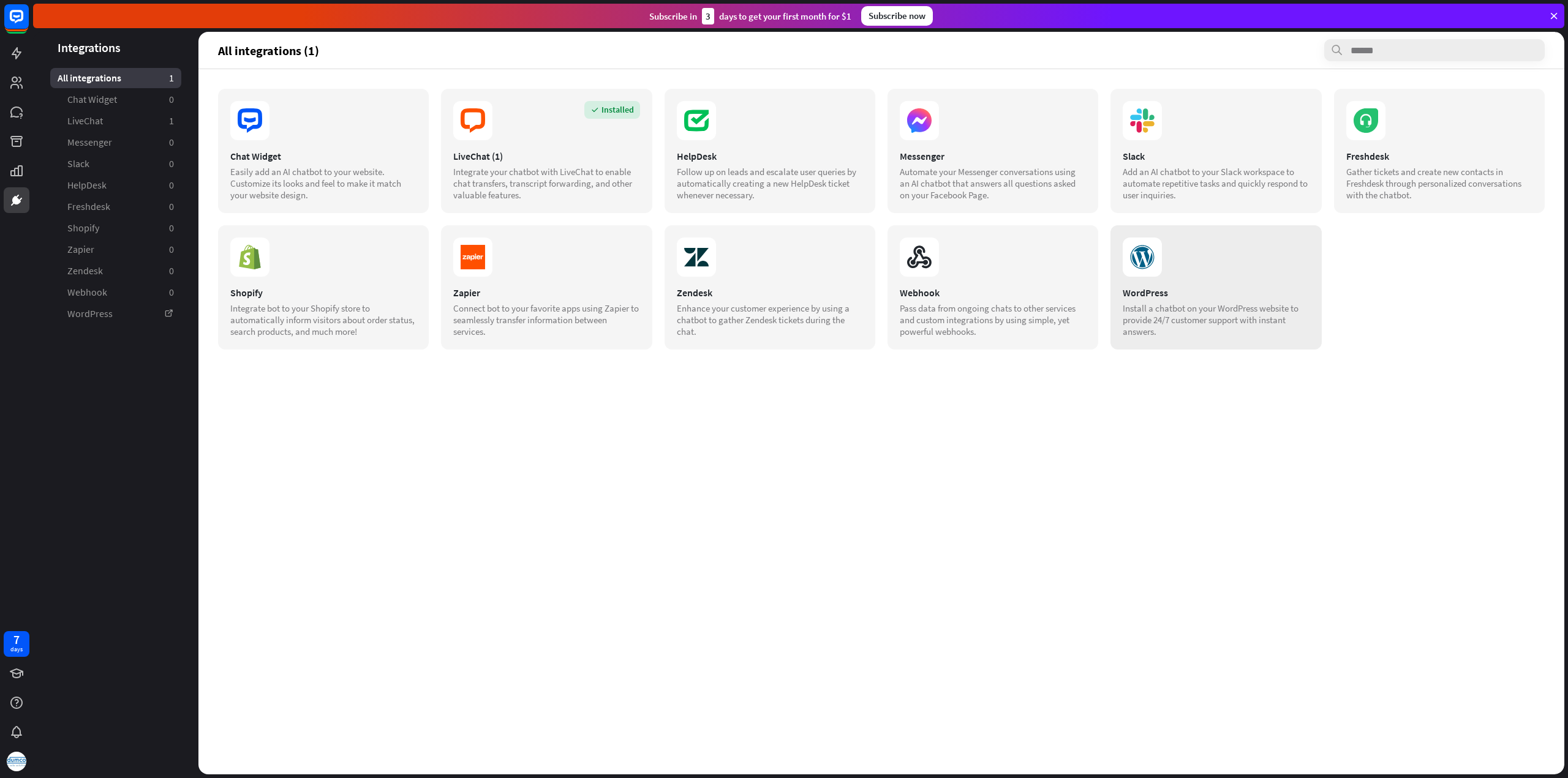
click at [1187, 277] on div "WordPress Install a chatbot on your WordPress website to provide 24/7 customer …" at bounding box center [1215, 287] width 210 height 124
click at [107, 94] on span "Chat Widget" at bounding box center [92, 99] width 50 height 13
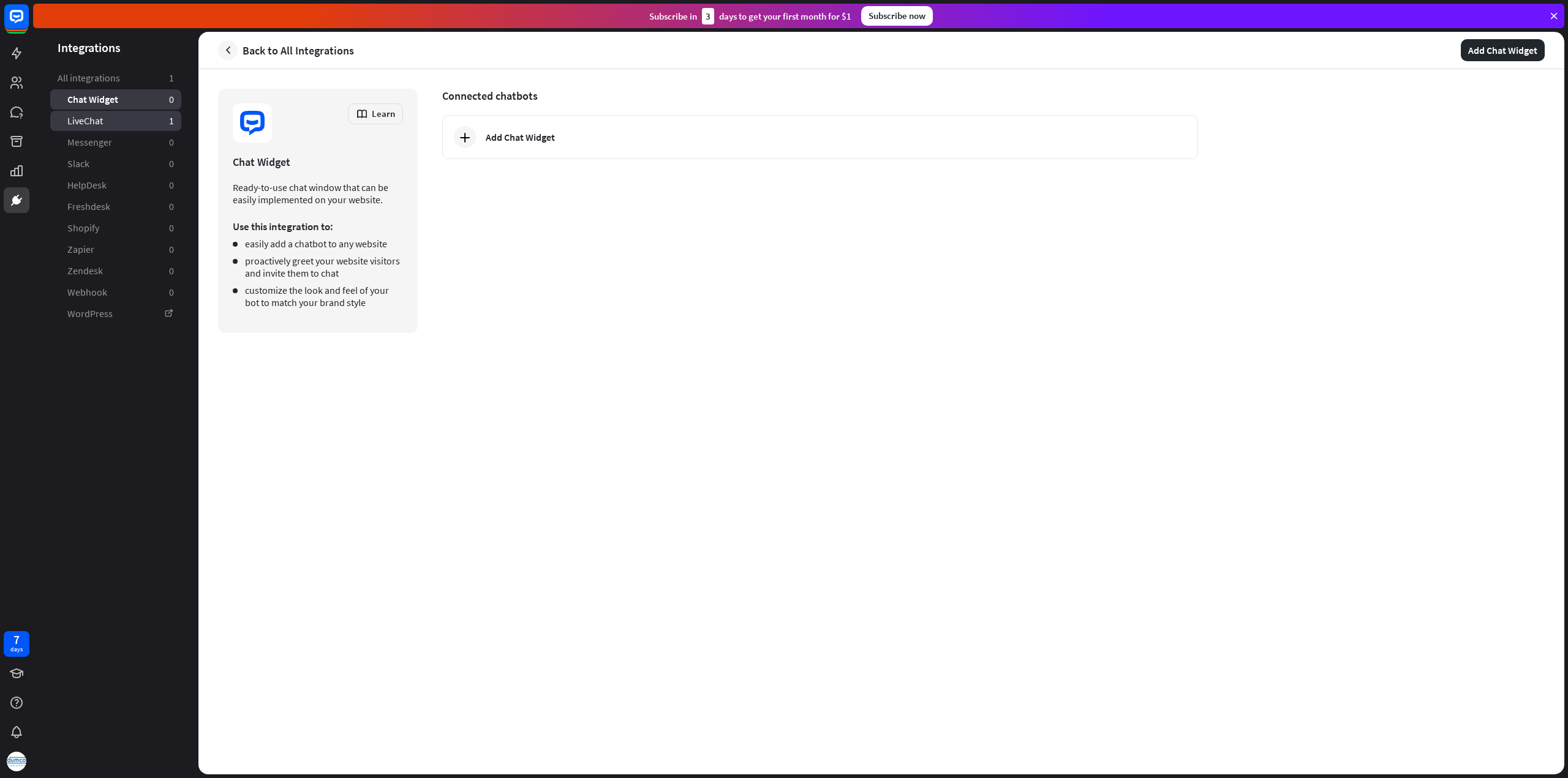
click at [119, 118] on link "LiveChat 1" at bounding box center [115, 121] width 131 height 20
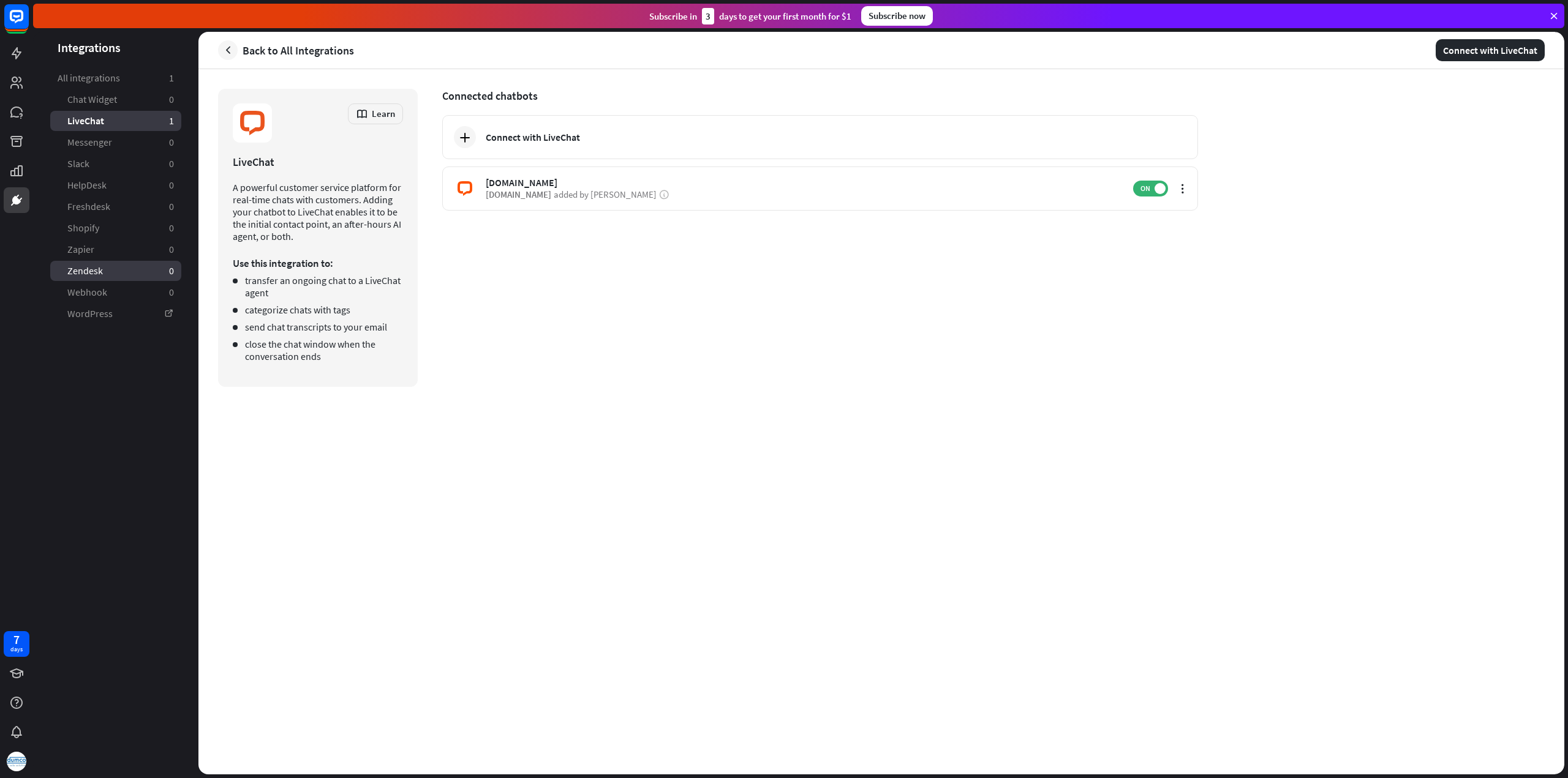
click at [101, 267] on span "Zendesk" at bounding box center [86, 271] width 36 height 13
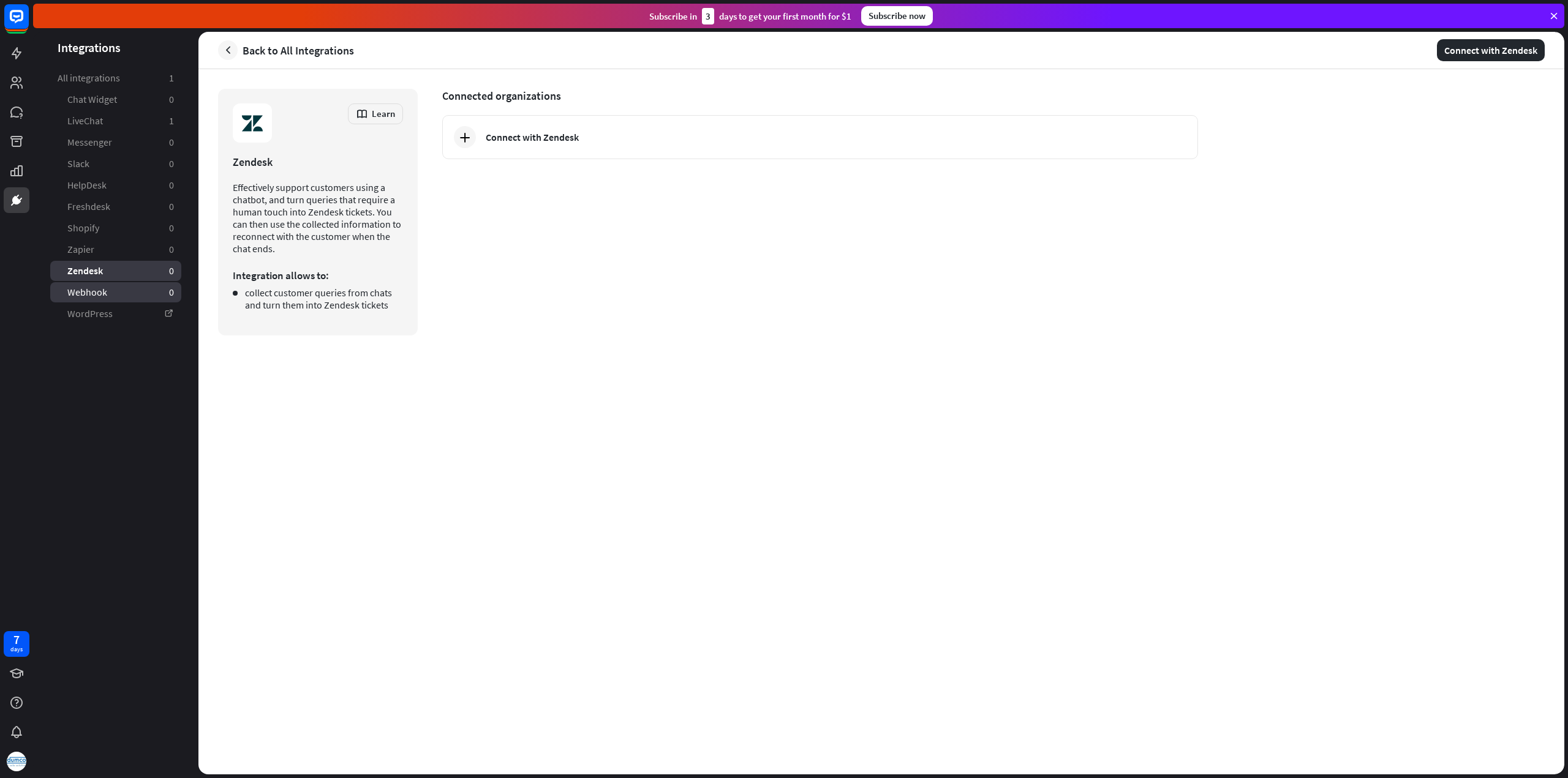
click at [102, 295] on span "Webhook" at bounding box center [88, 292] width 40 height 13
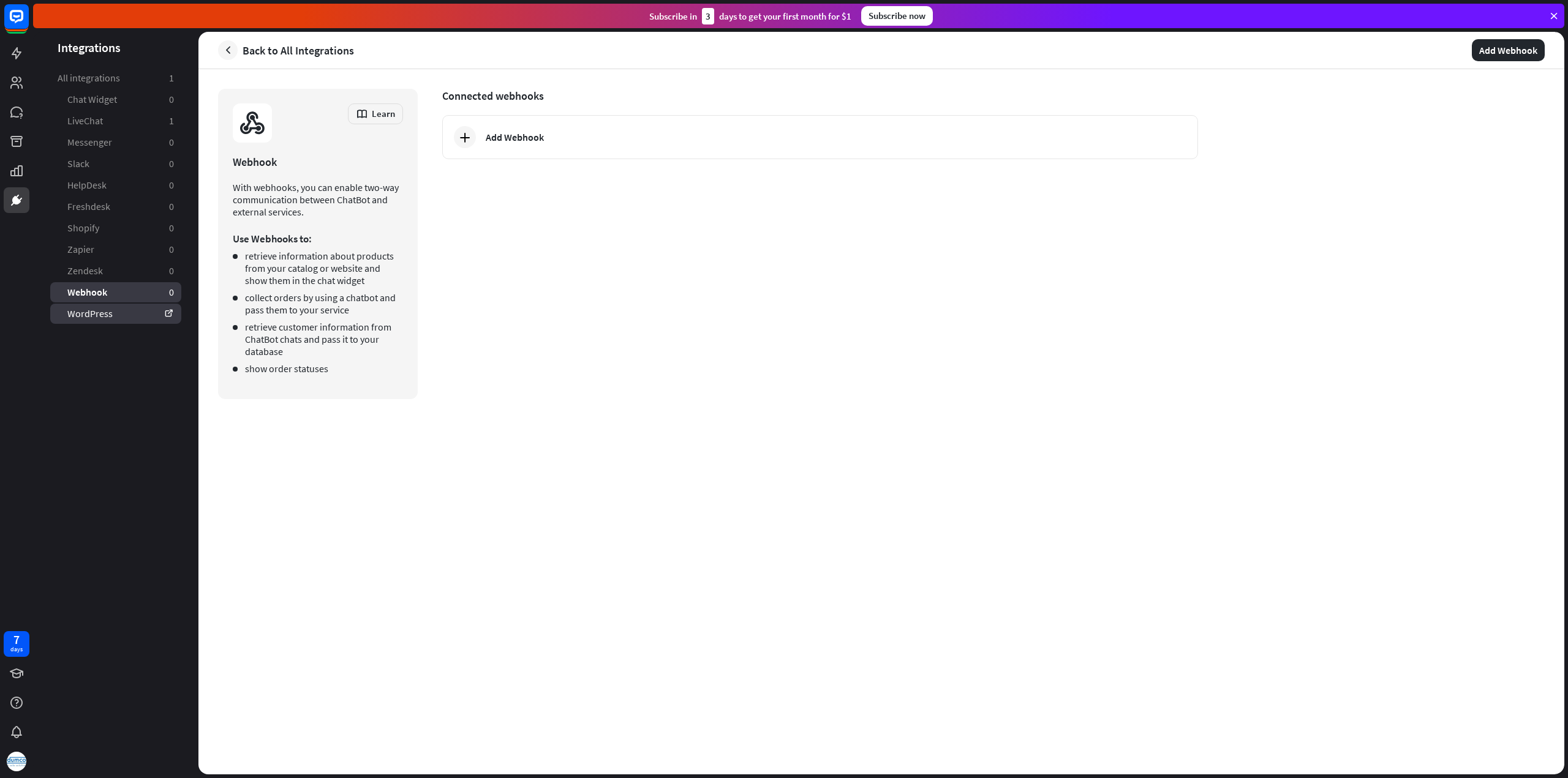
click at [103, 315] on link "WordPress" at bounding box center [115, 314] width 131 height 20
click at [19, 180] on link at bounding box center [17, 170] width 26 height 26
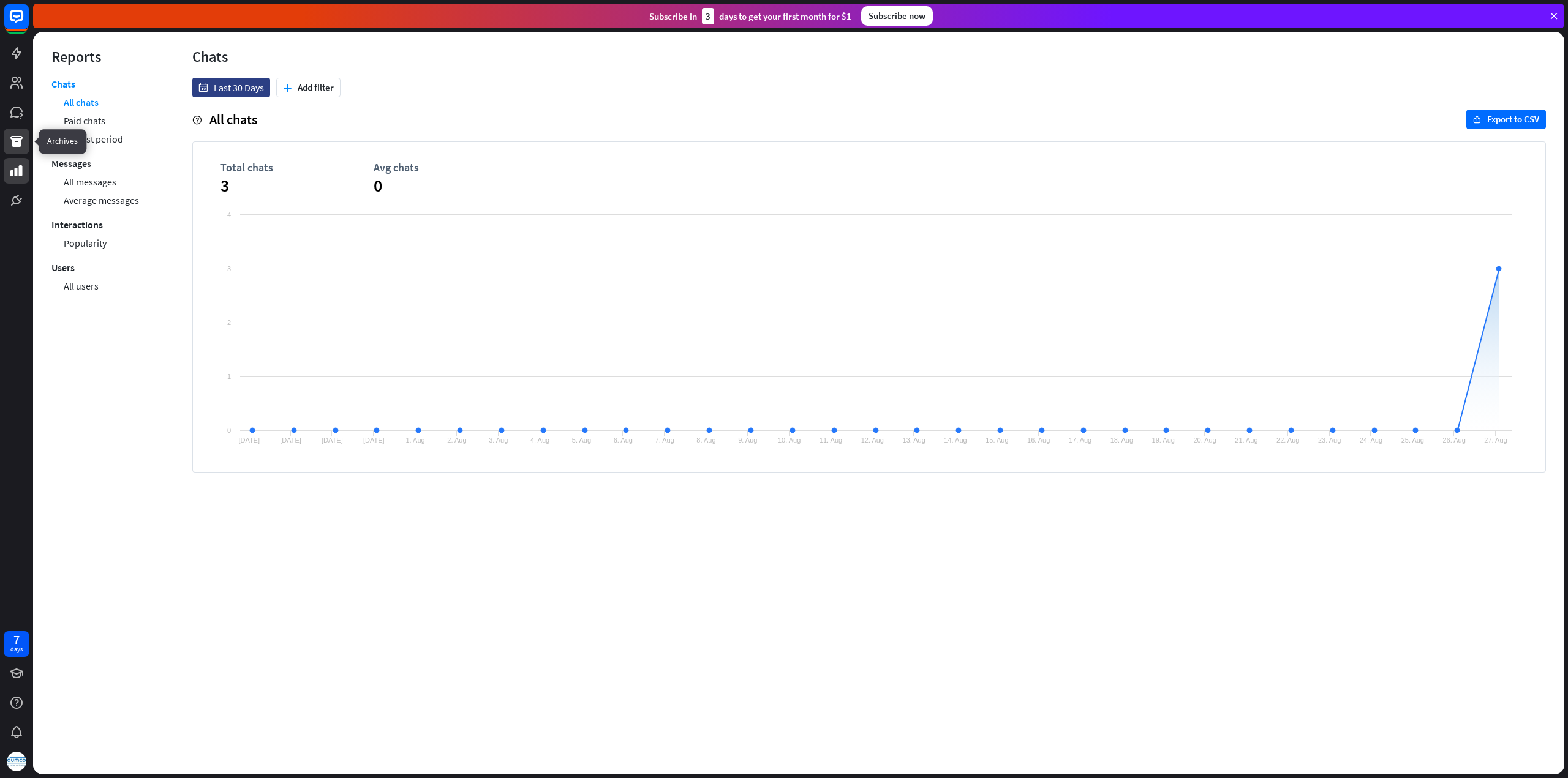
click at [21, 140] on icon at bounding box center [17, 141] width 15 height 15
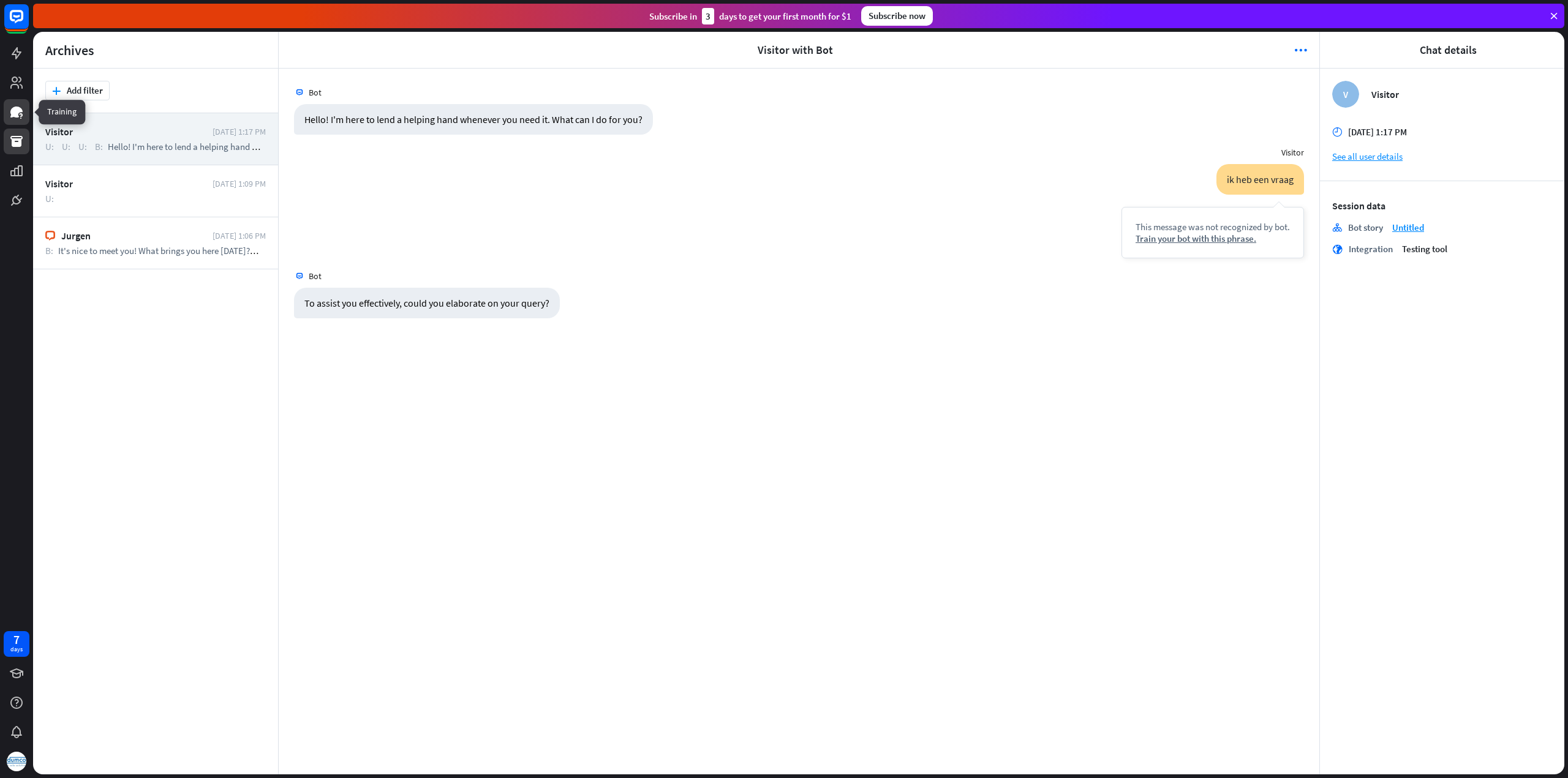
click at [23, 111] on icon at bounding box center [17, 112] width 15 height 15
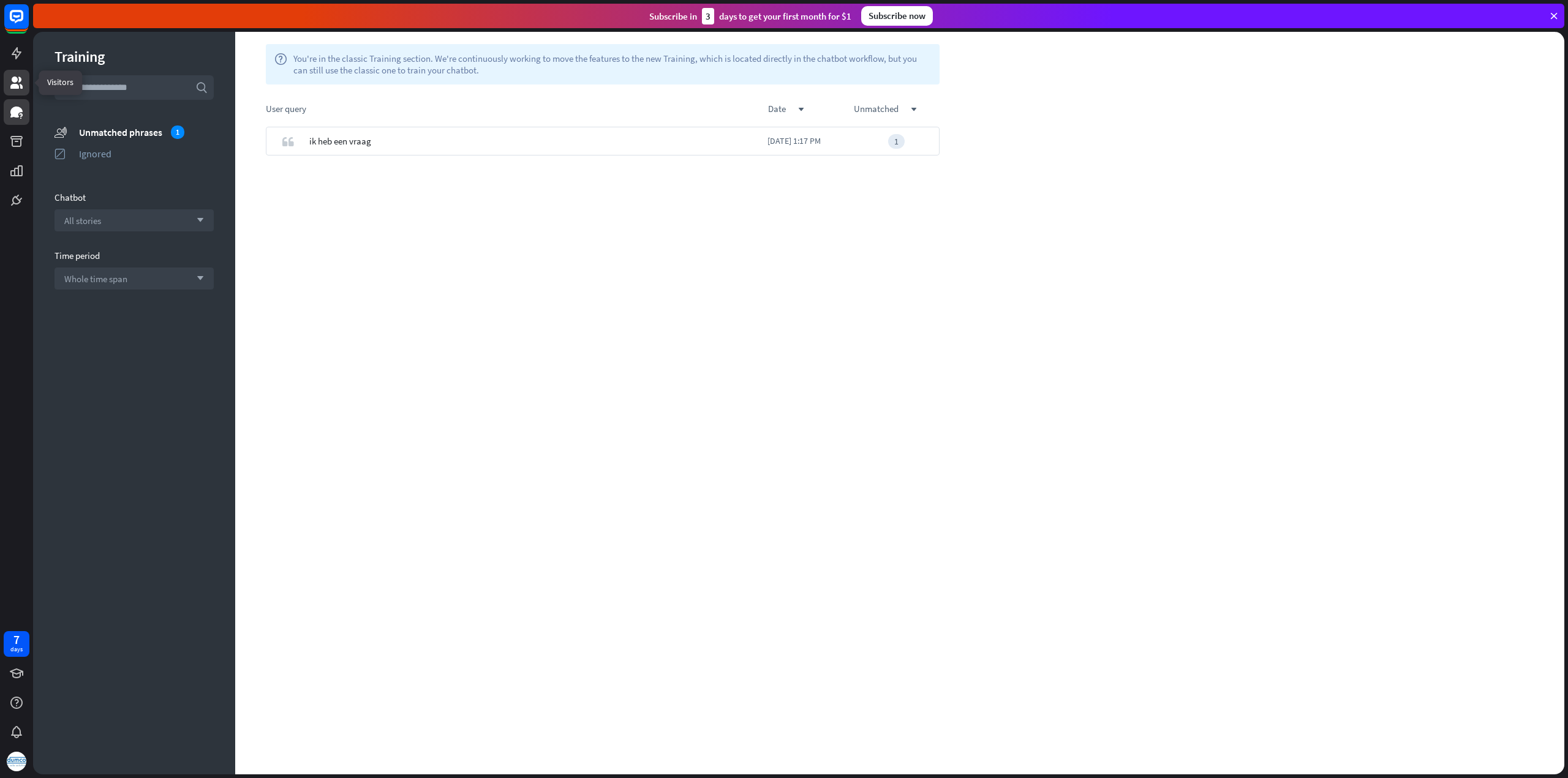
click at [20, 82] on icon at bounding box center [17, 82] width 12 height 12
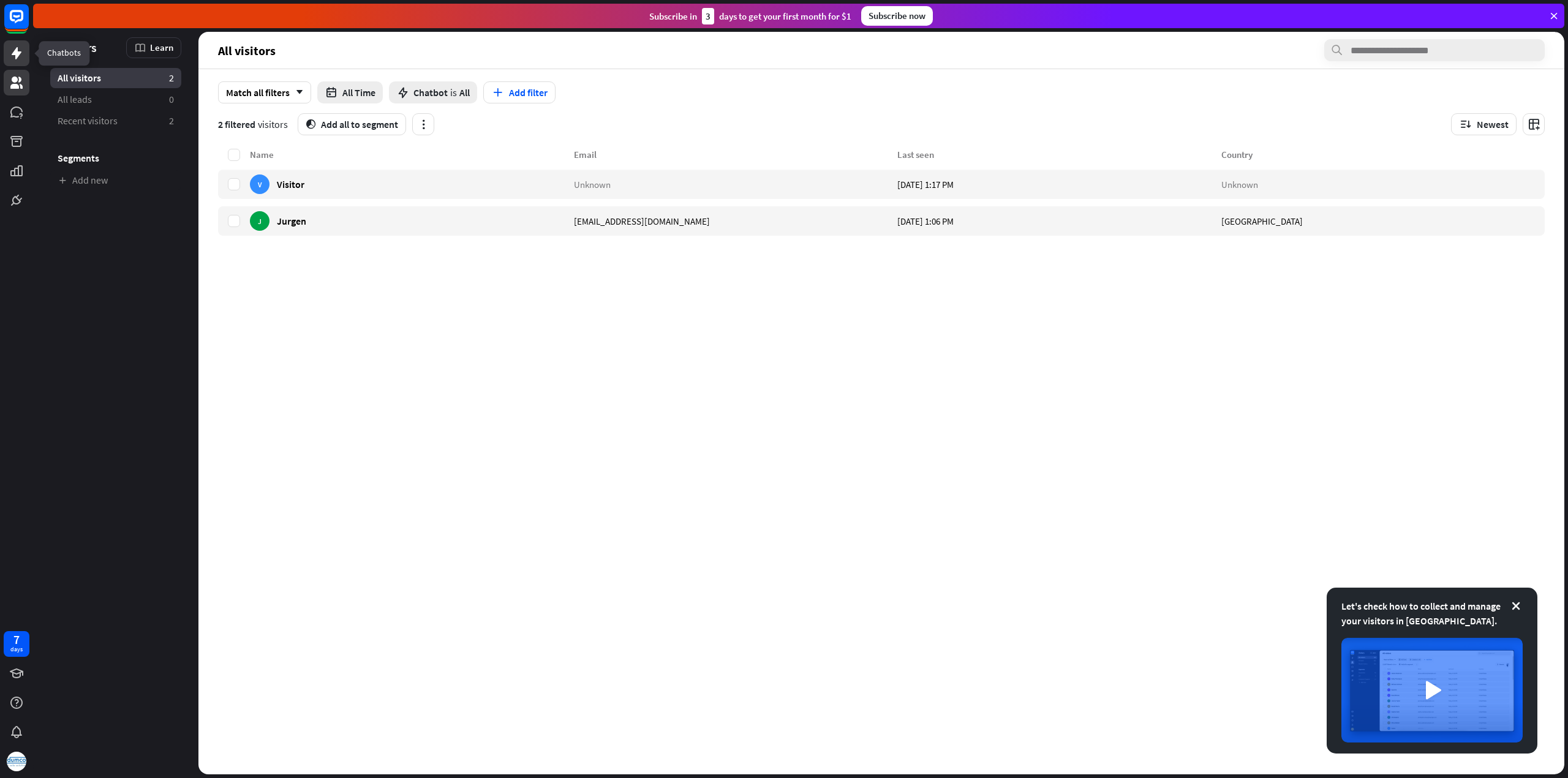
click at [20, 49] on icon at bounding box center [17, 53] width 15 height 15
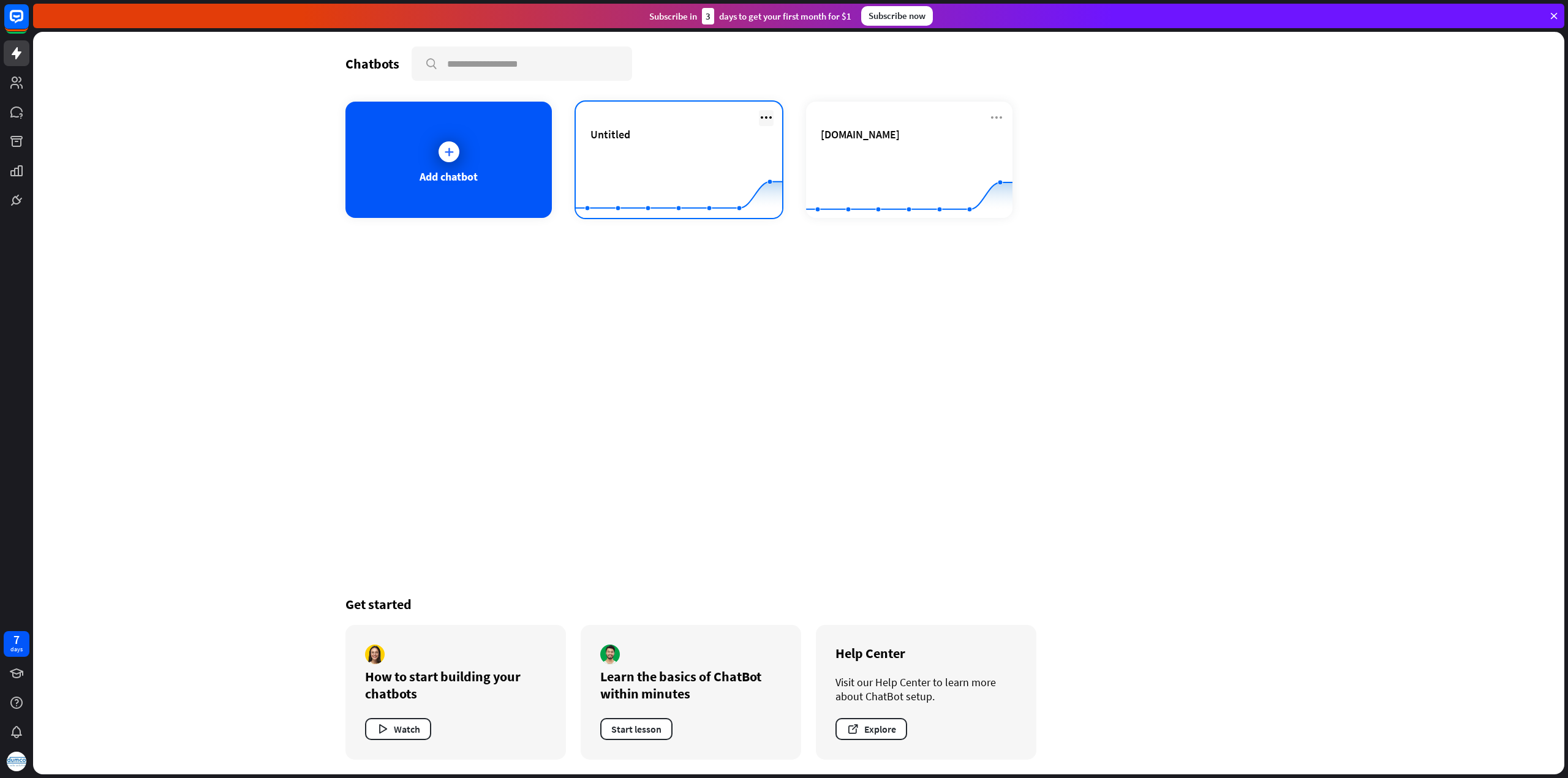
click at [770, 115] on icon at bounding box center [766, 117] width 15 height 15
click at [778, 212] on div "Delete chatbot" at bounding box center [772, 211] width 83 height 22
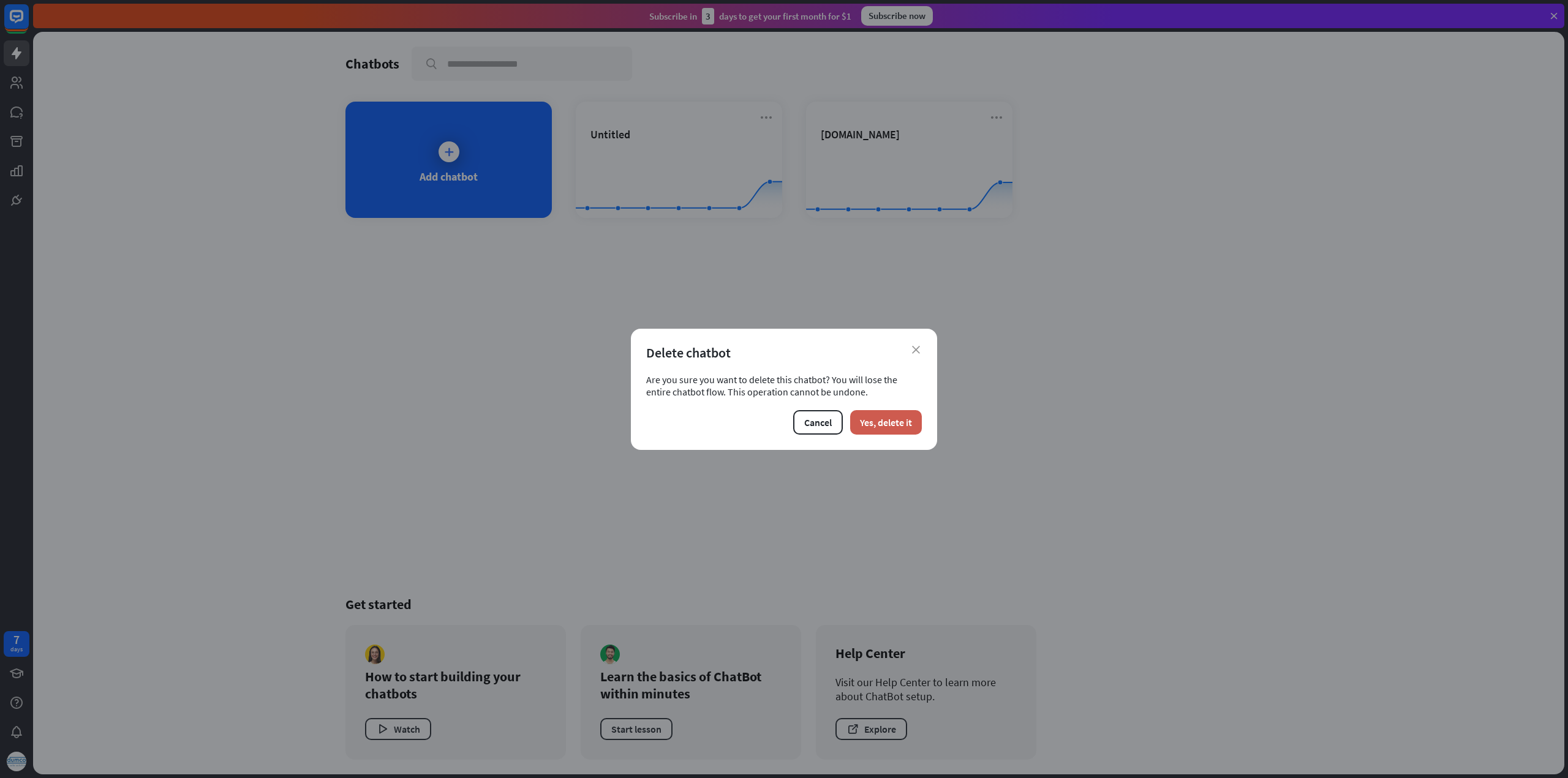
click at [877, 432] on button "Yes, delete it" at bounding box center [886, 422] width 72 height 25
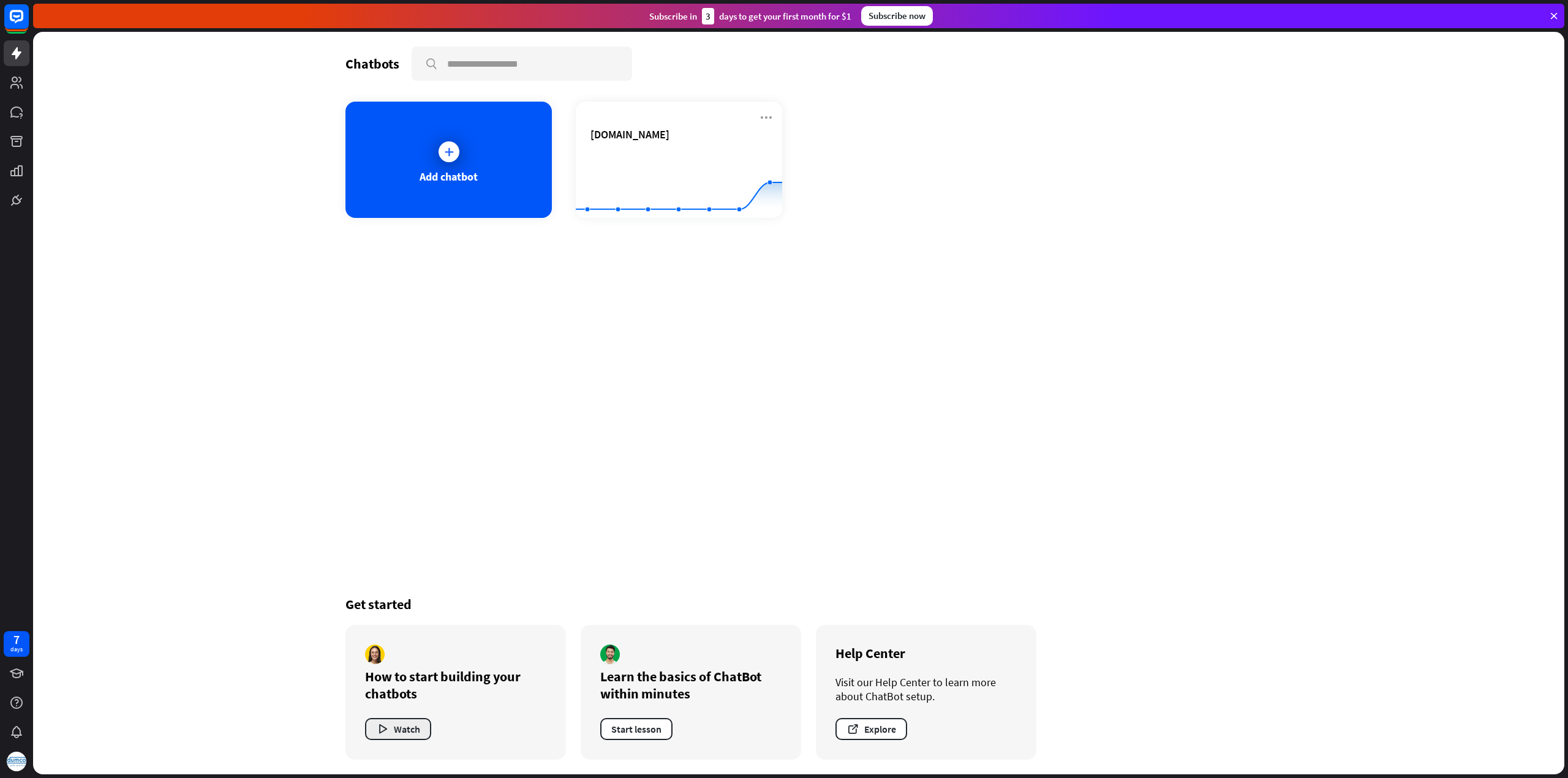
click at [411, 730] on button "Watch" at bounding box center [398, 729] width 66 height 22
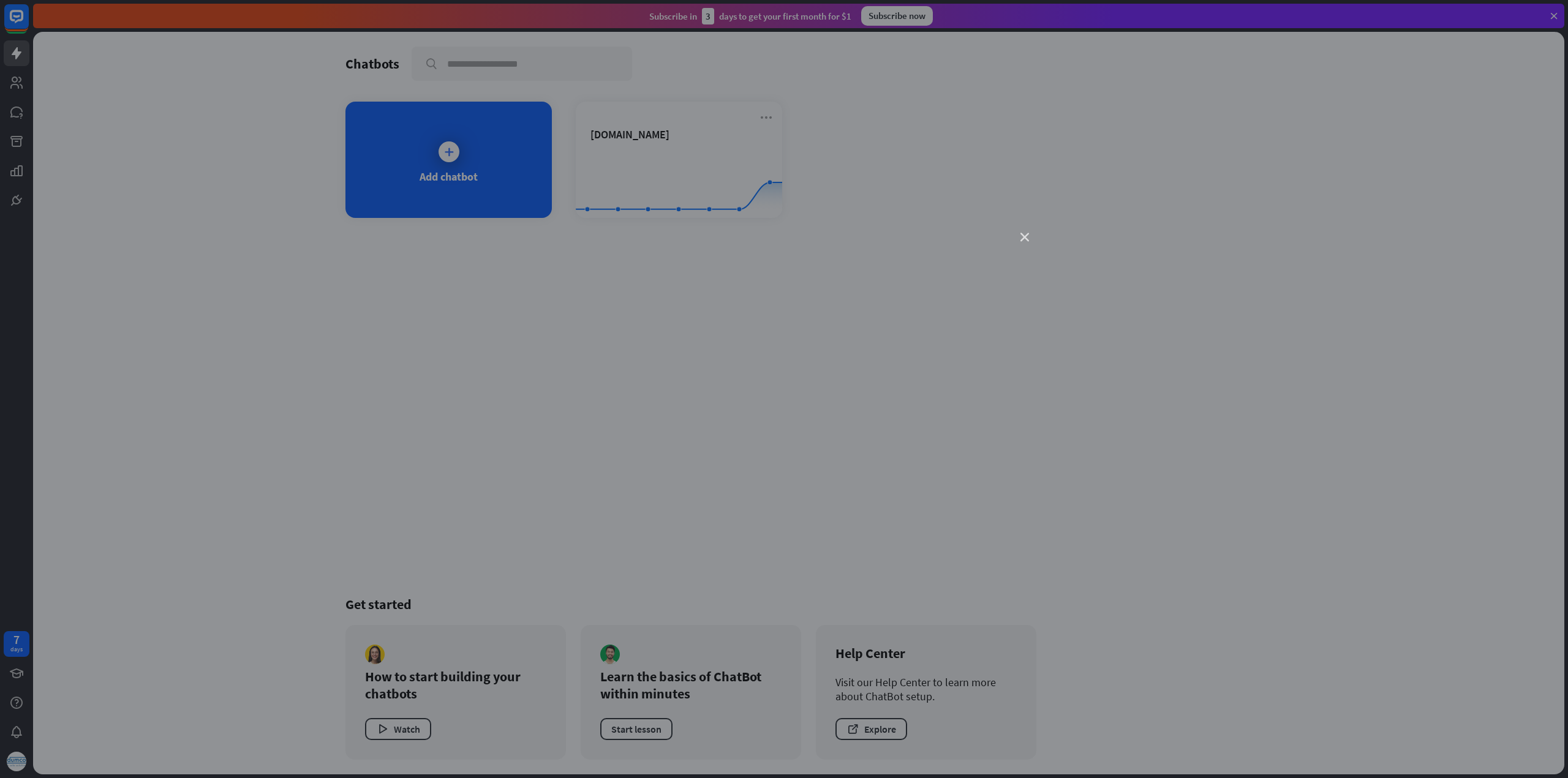
click at [1021, 237] on icon "close" at bounding box center [1025, 237] width 9 height 9
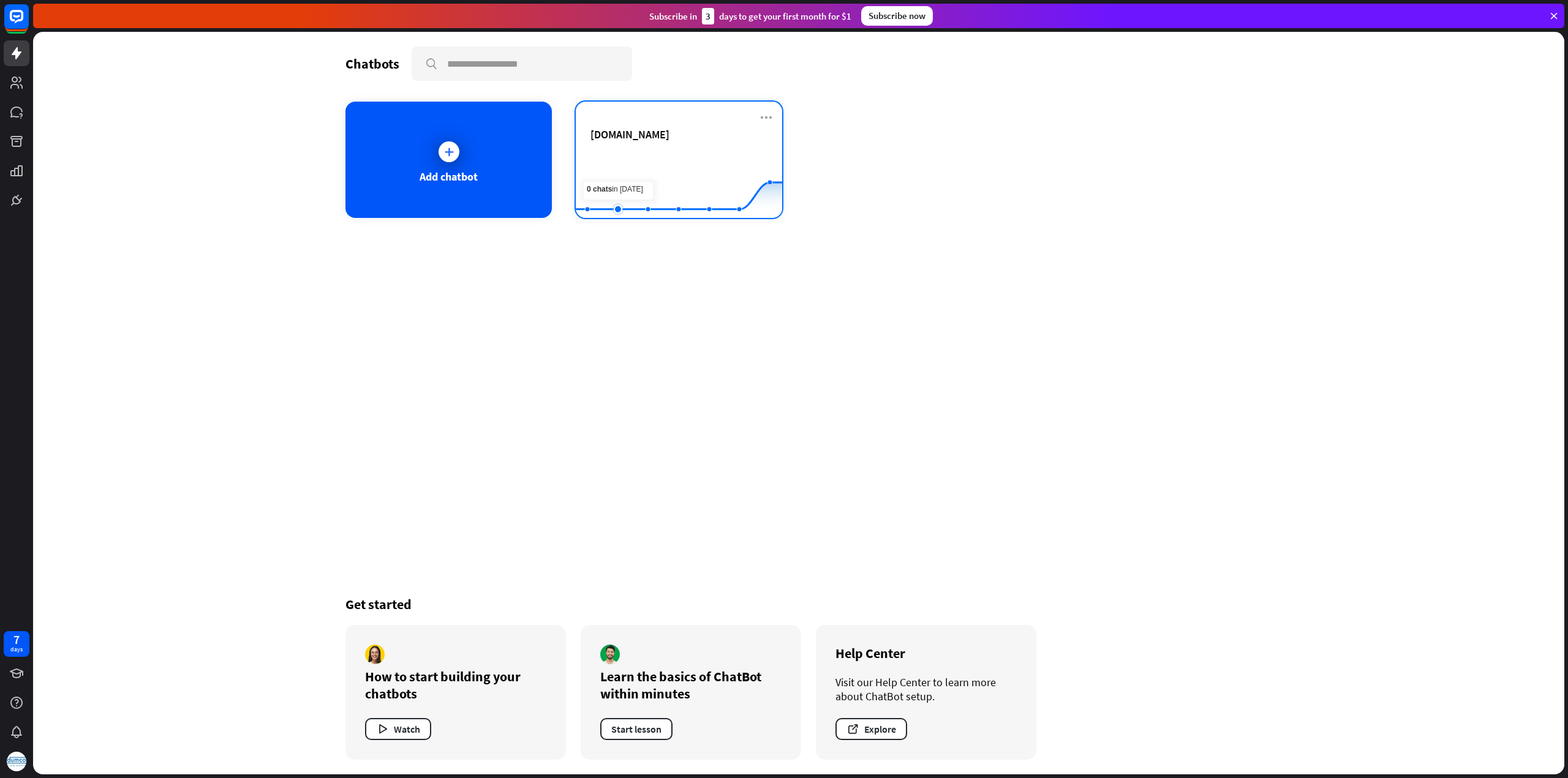
click at [627, 156] on rect at bounding box center [679, 187] width 206 height 76
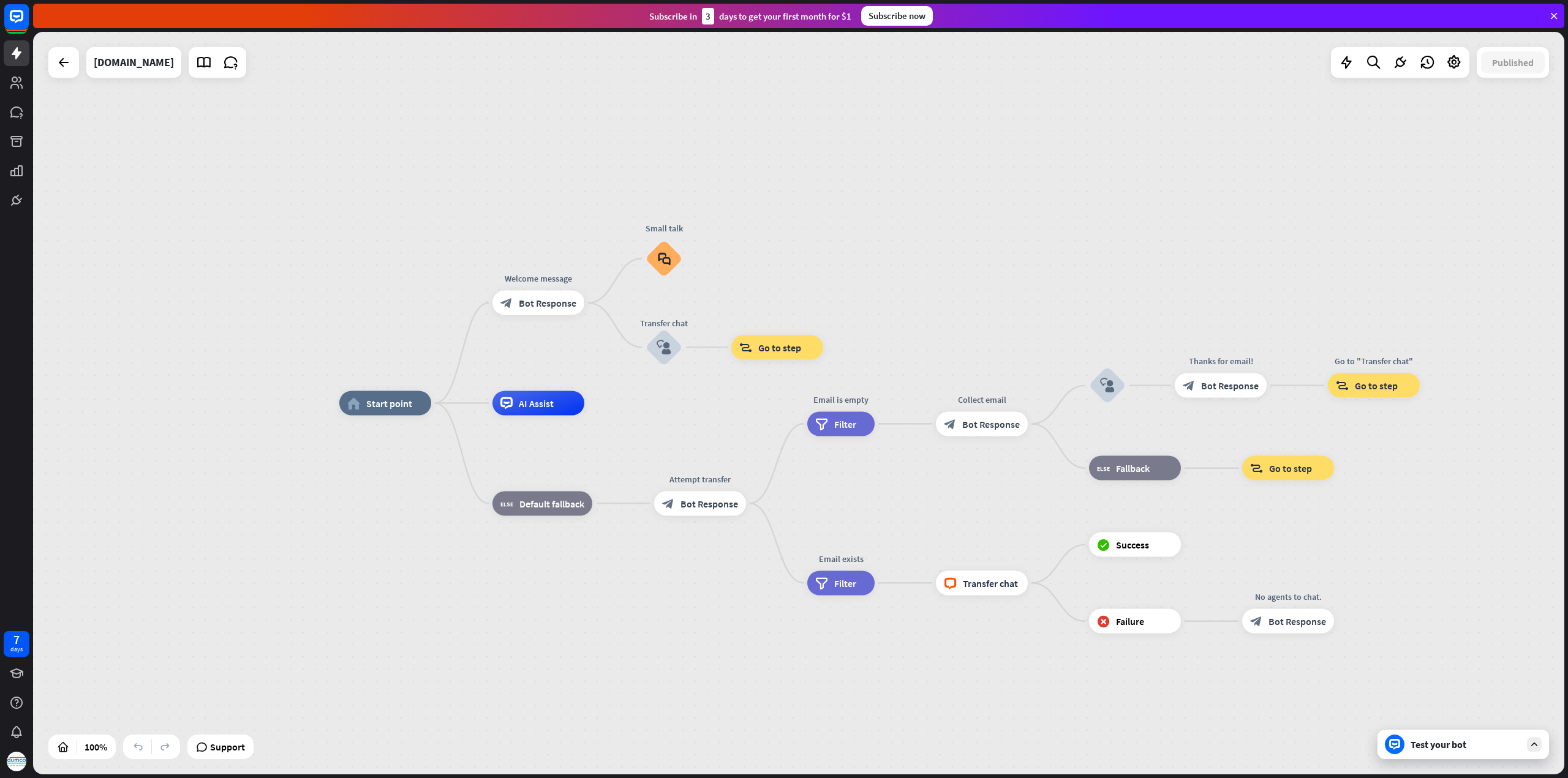
click at [1476, 751] on div "Test your bot" at bounding box center [1463, 744] width 171 height 29
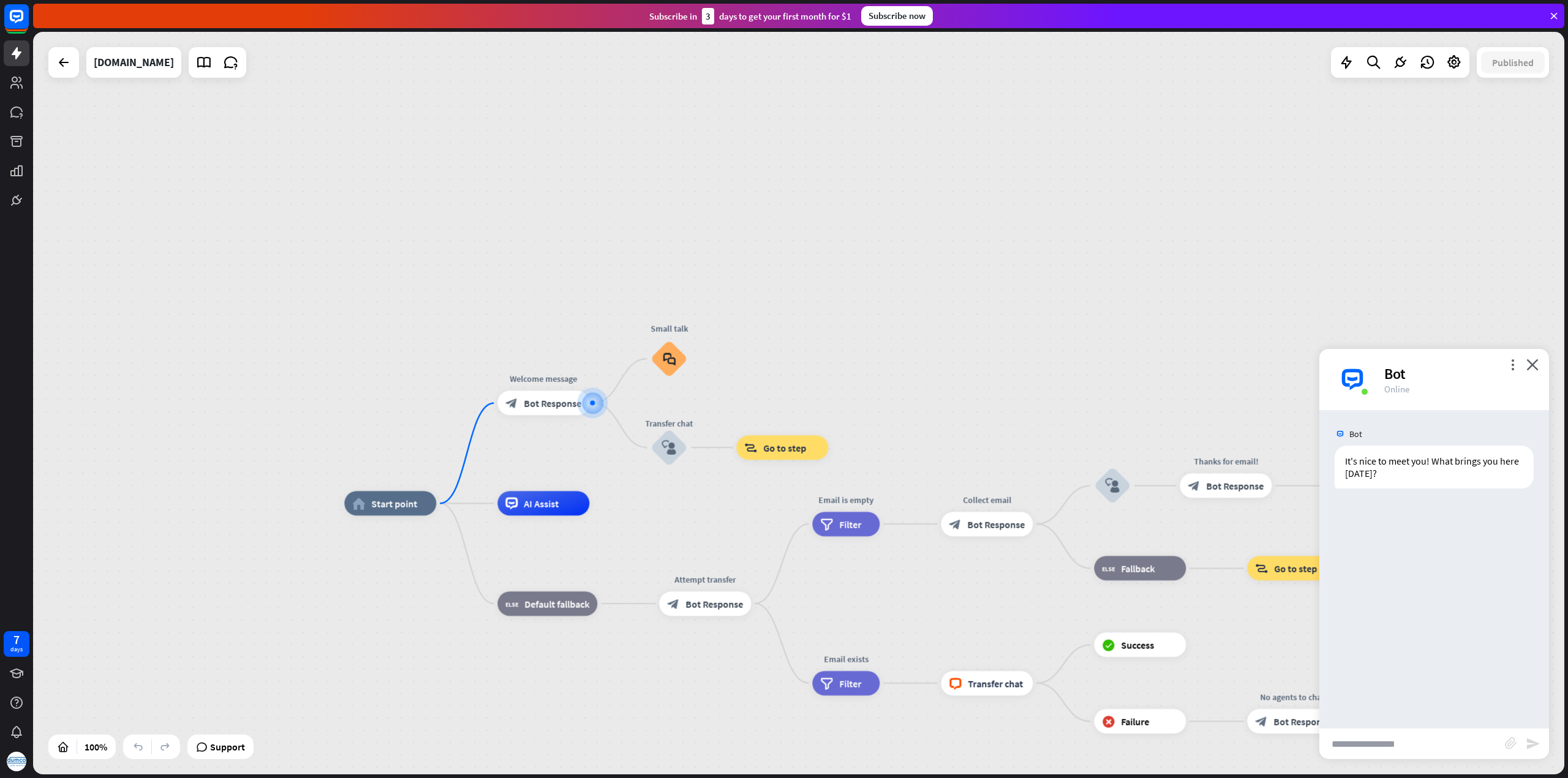
click at [1403, 750] on input "text" at bounding box center [1412, 744] width 186 height 31
type input "**********"
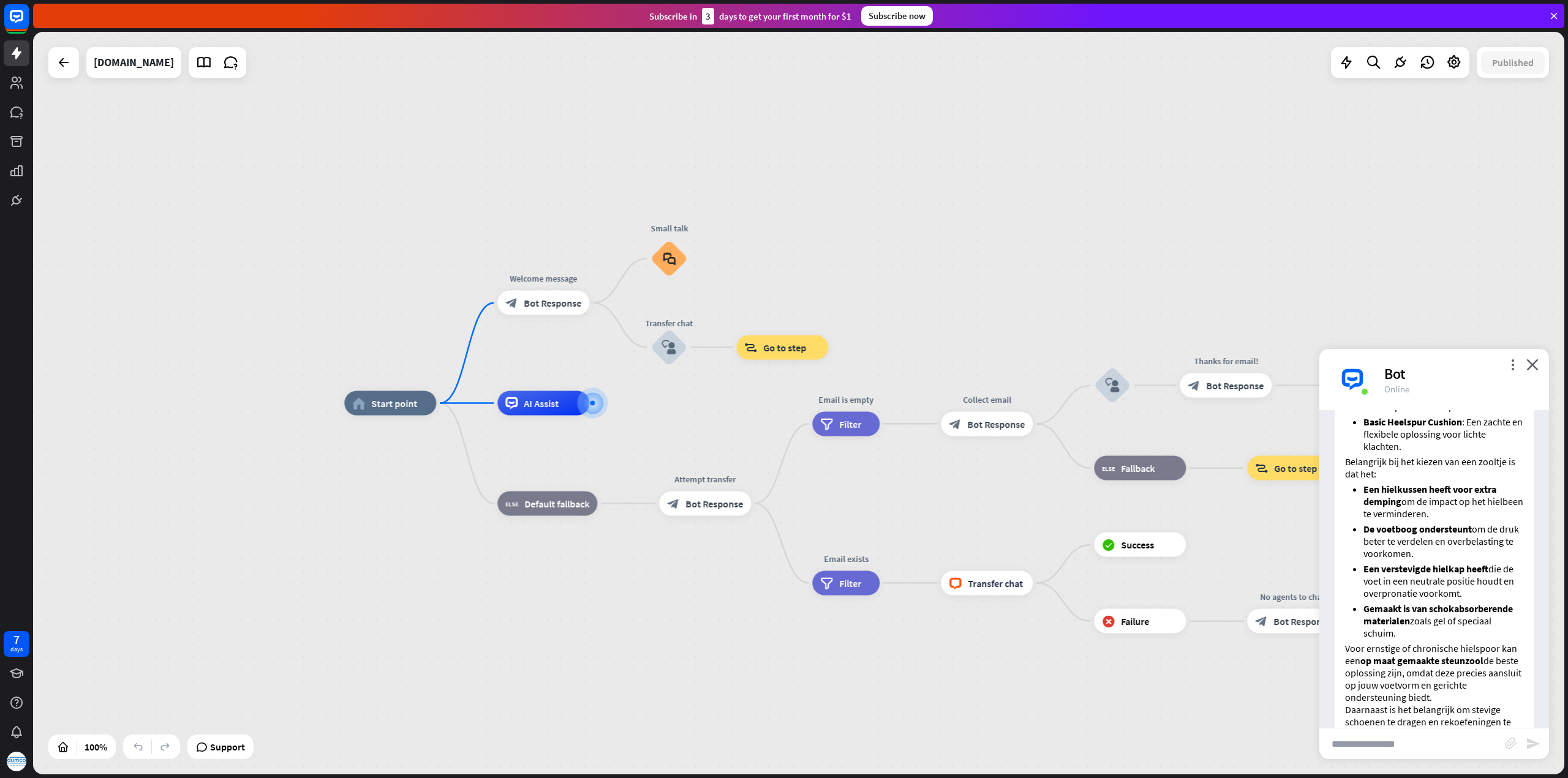
scroll to position [596, 0]
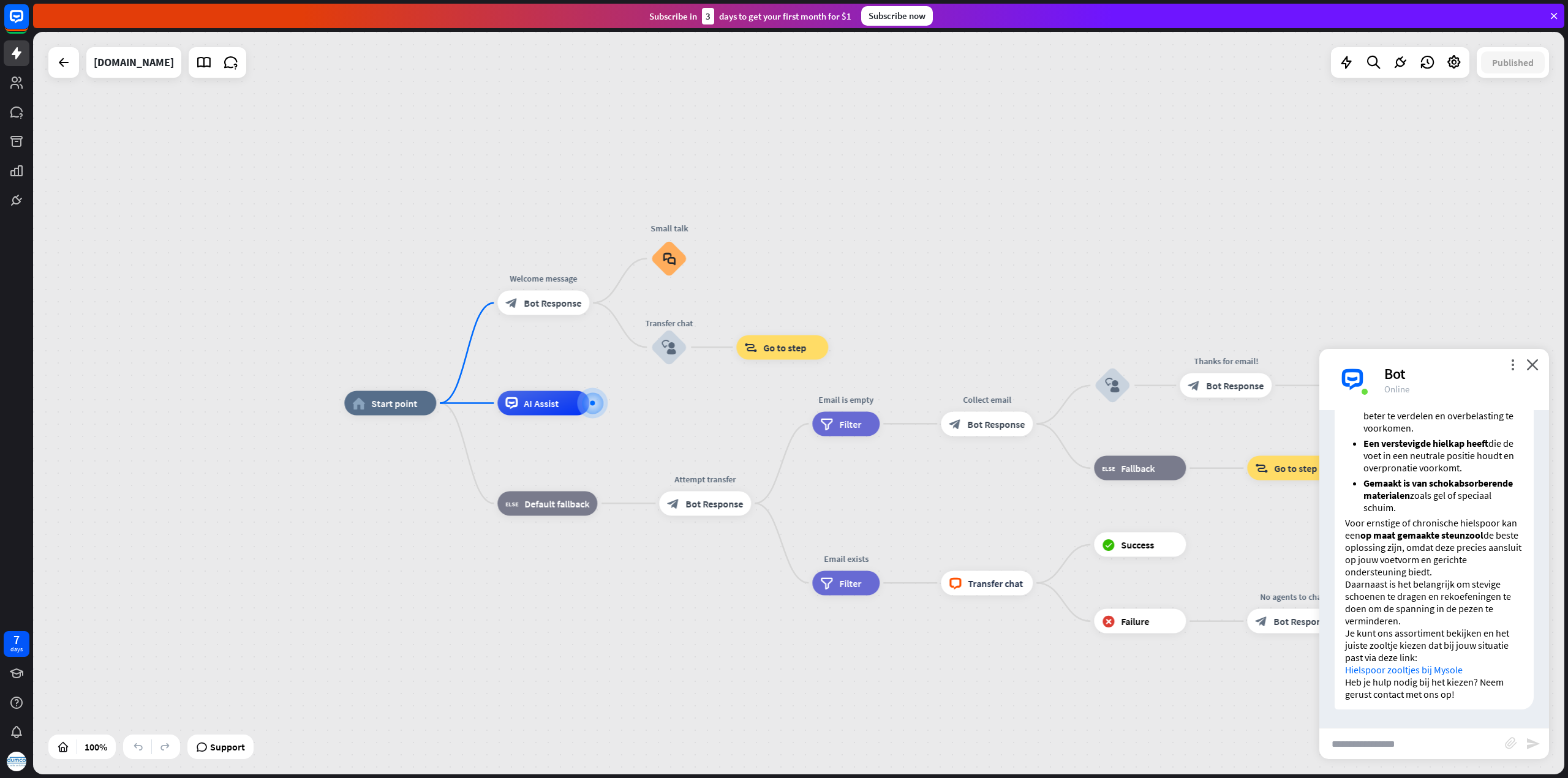
click at [1383, 669] on link "Hielspoor zooltjes bij Mysole" at bounding box center [1403, 669] width 117 height 12
click at [1017, 237] on div "home_2 Start point Welcome message block_bot_response Bot Response Small talk b…" at bounding box center [798, 403] width 1531 height 742
click at [1537, 370] on div "more_vert close Bot Online" at bounding box center [1434, 379] width 230 height 61
click at [1374, 742] on input "text" at bounding box center [1412, 744] width 186 height 31
type input "**********"
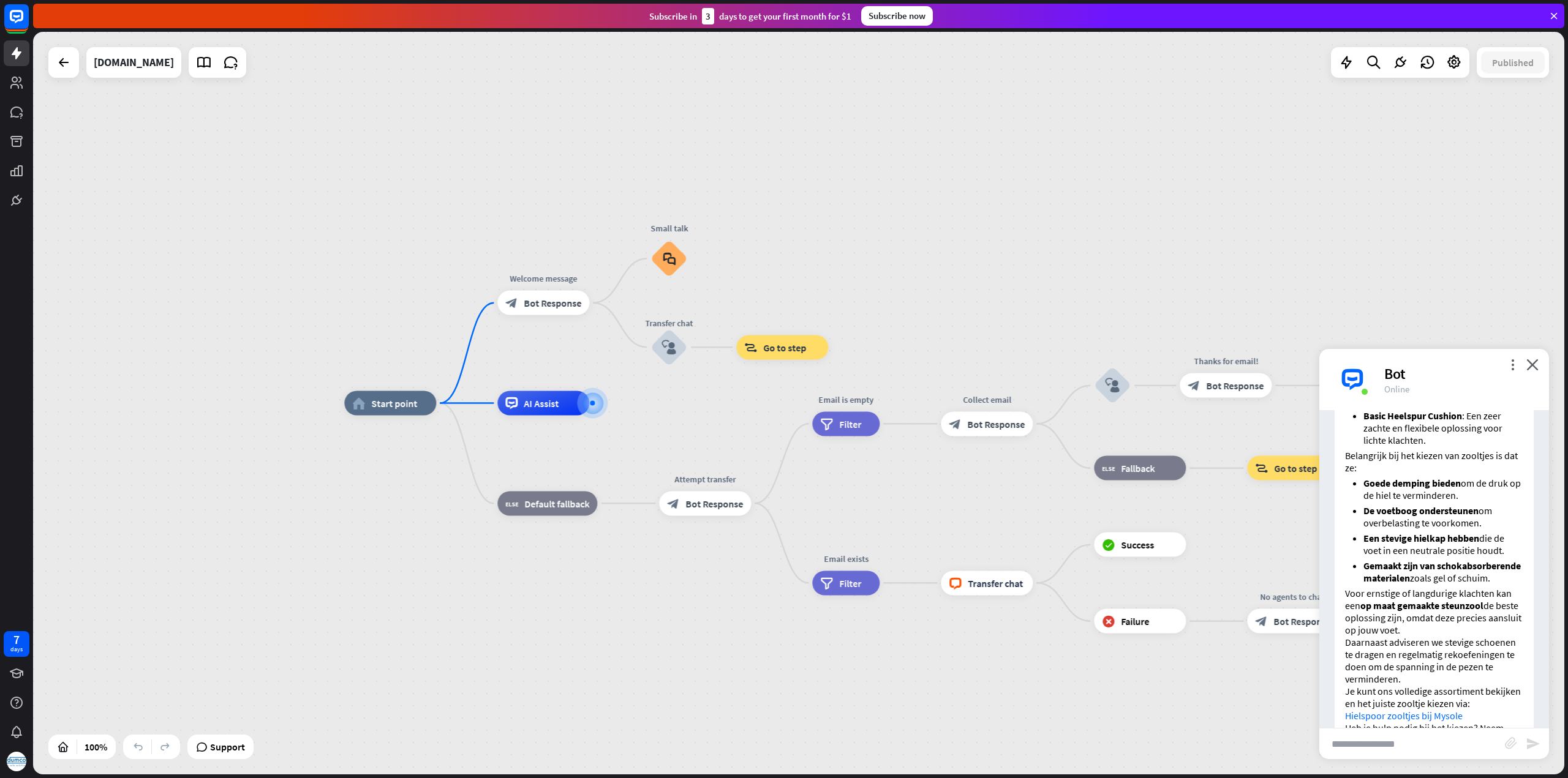
scroll to position [1291, 0]
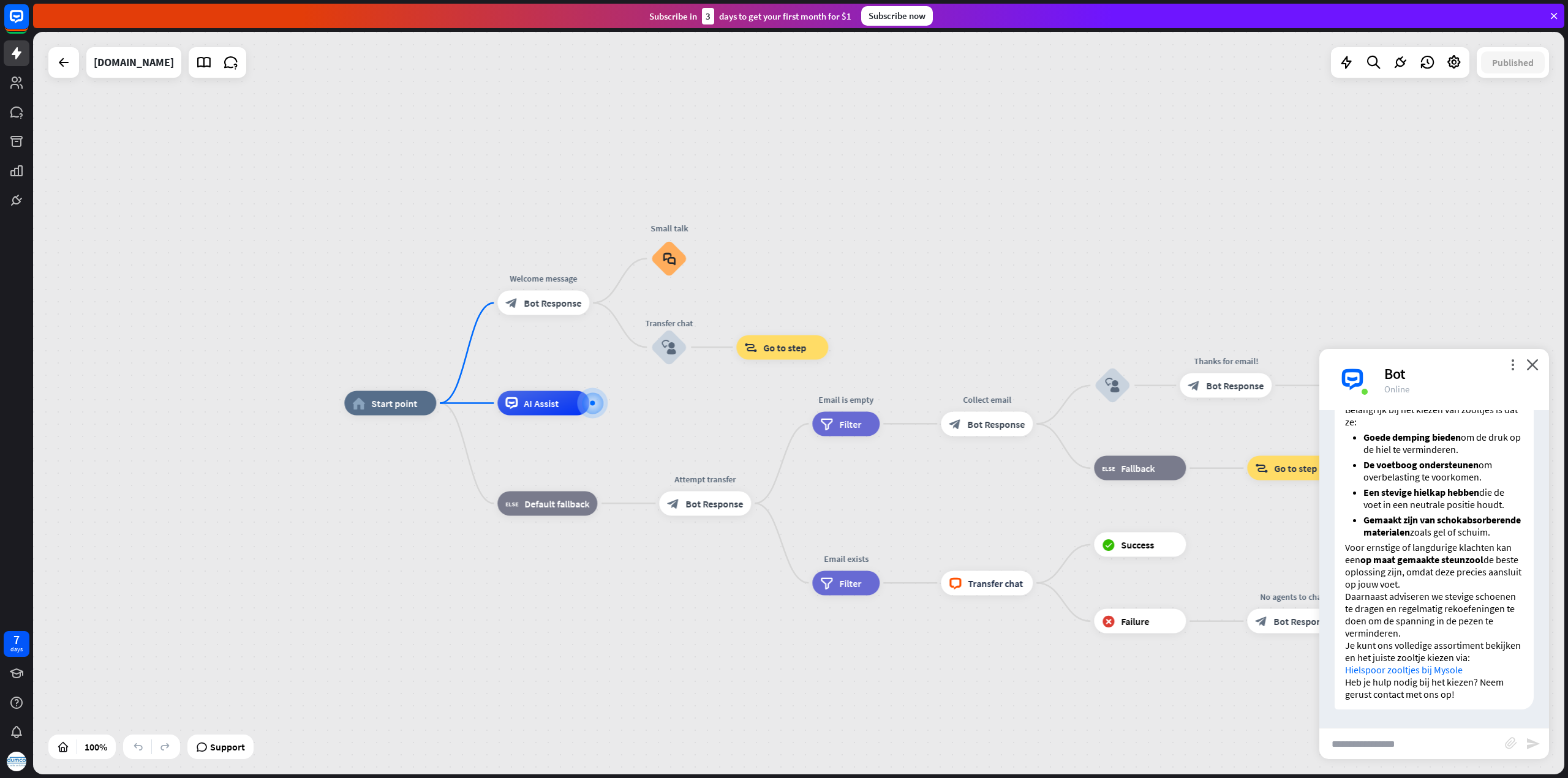
click at [349, 598] on div "home_2 Start point Welcome message block_bot_response Bot Response Small talk b…" at bounding box center [1109, 774] width 1531 height 742
click at [21, 142] on icon at bounding box center [17, 141] width 12 height 11
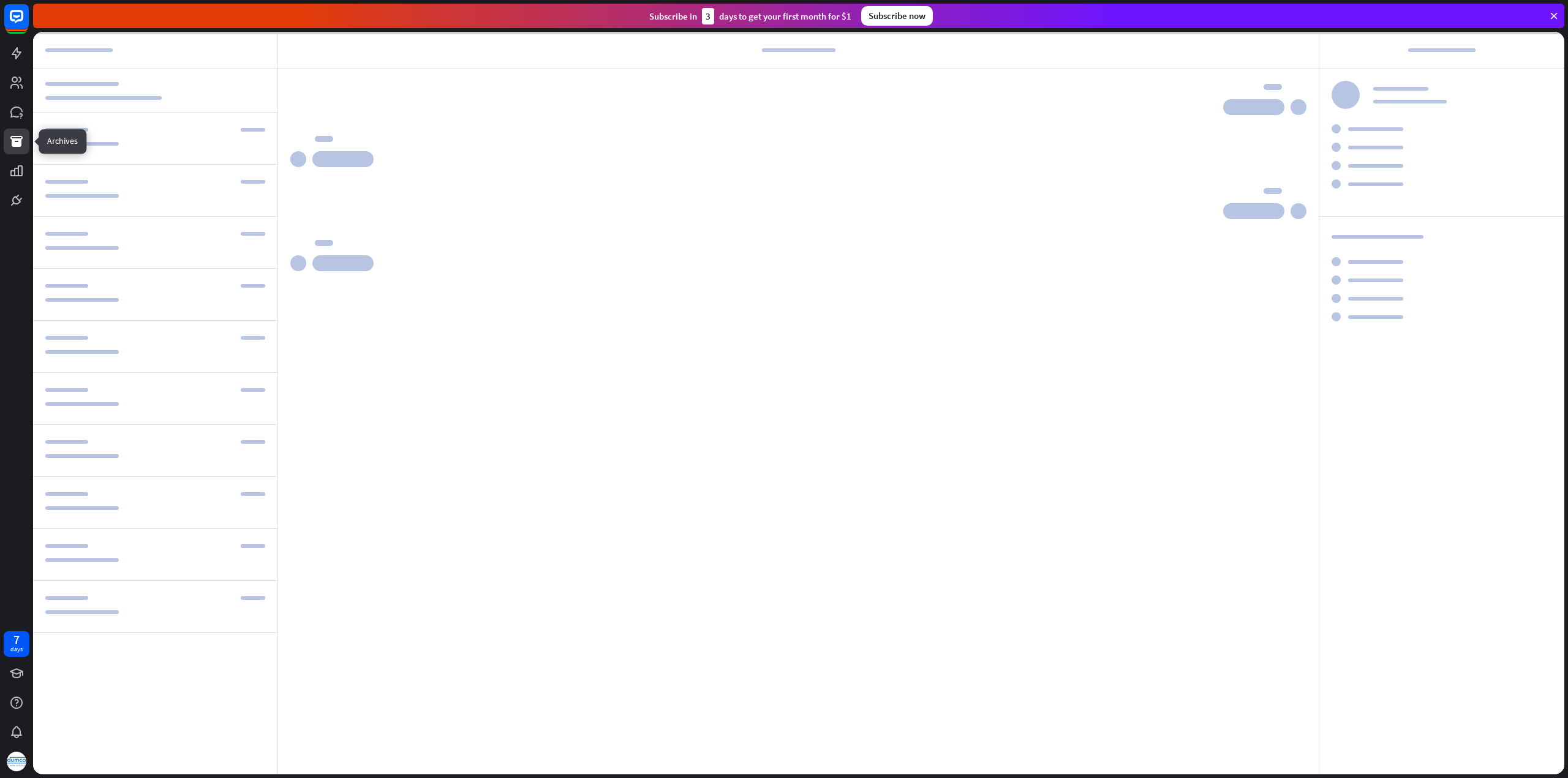
scroll to position [96, 0]
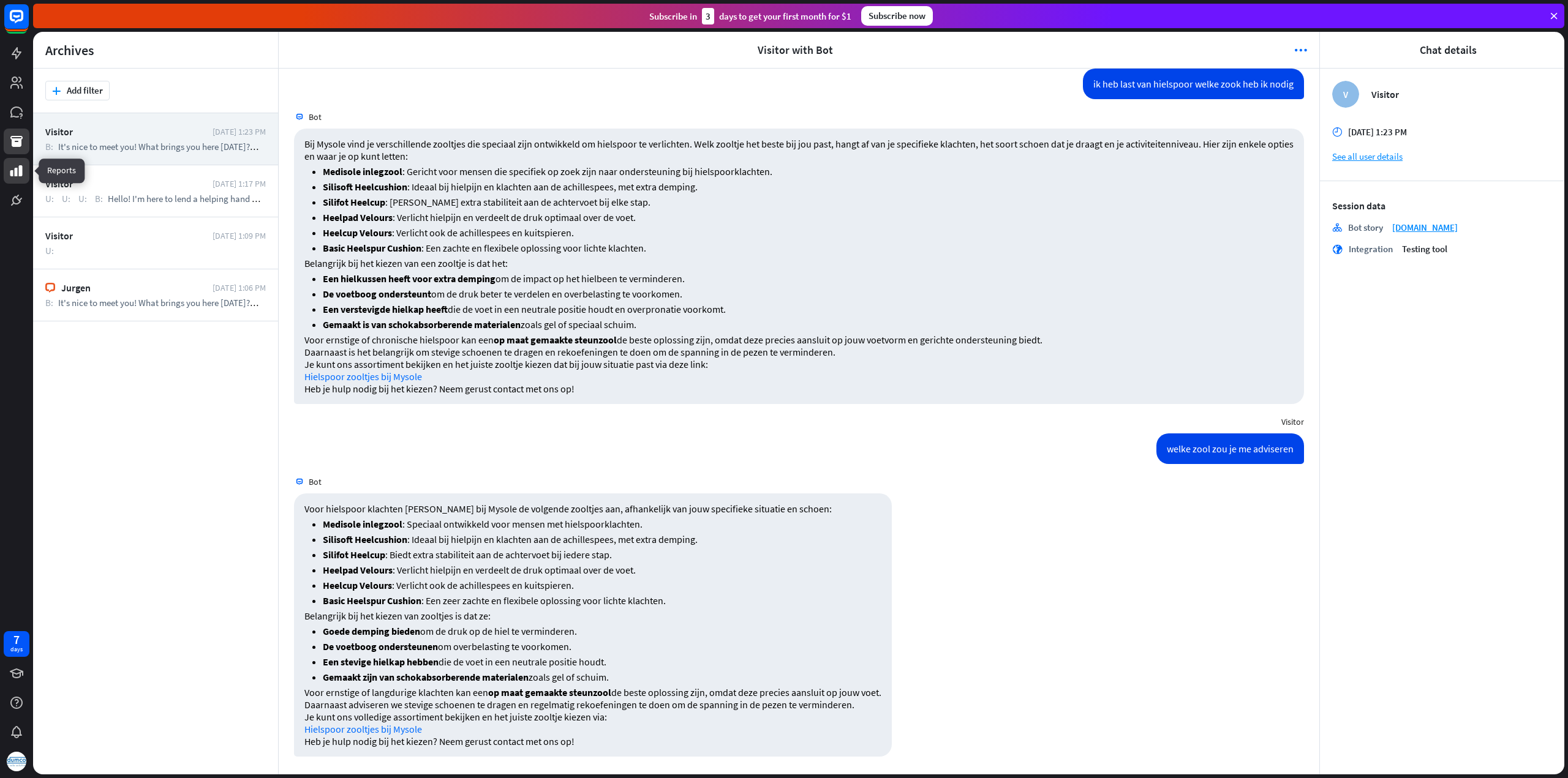
click at [17, 170] on icon at bounding box center [17, 170] width 12 height 11
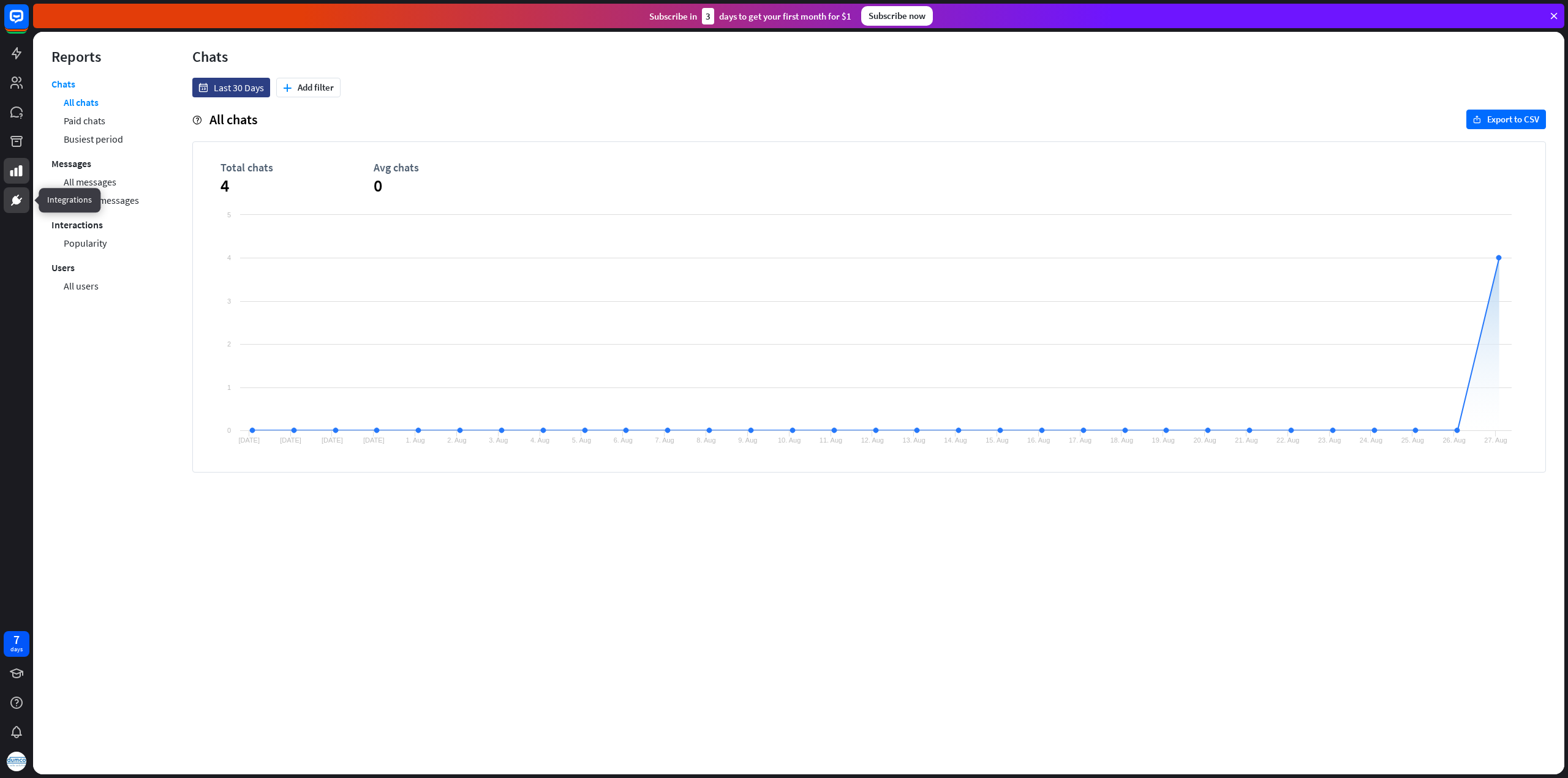
click at [15, 196] on icon at bounding box center [16, 200] width 9 height 9
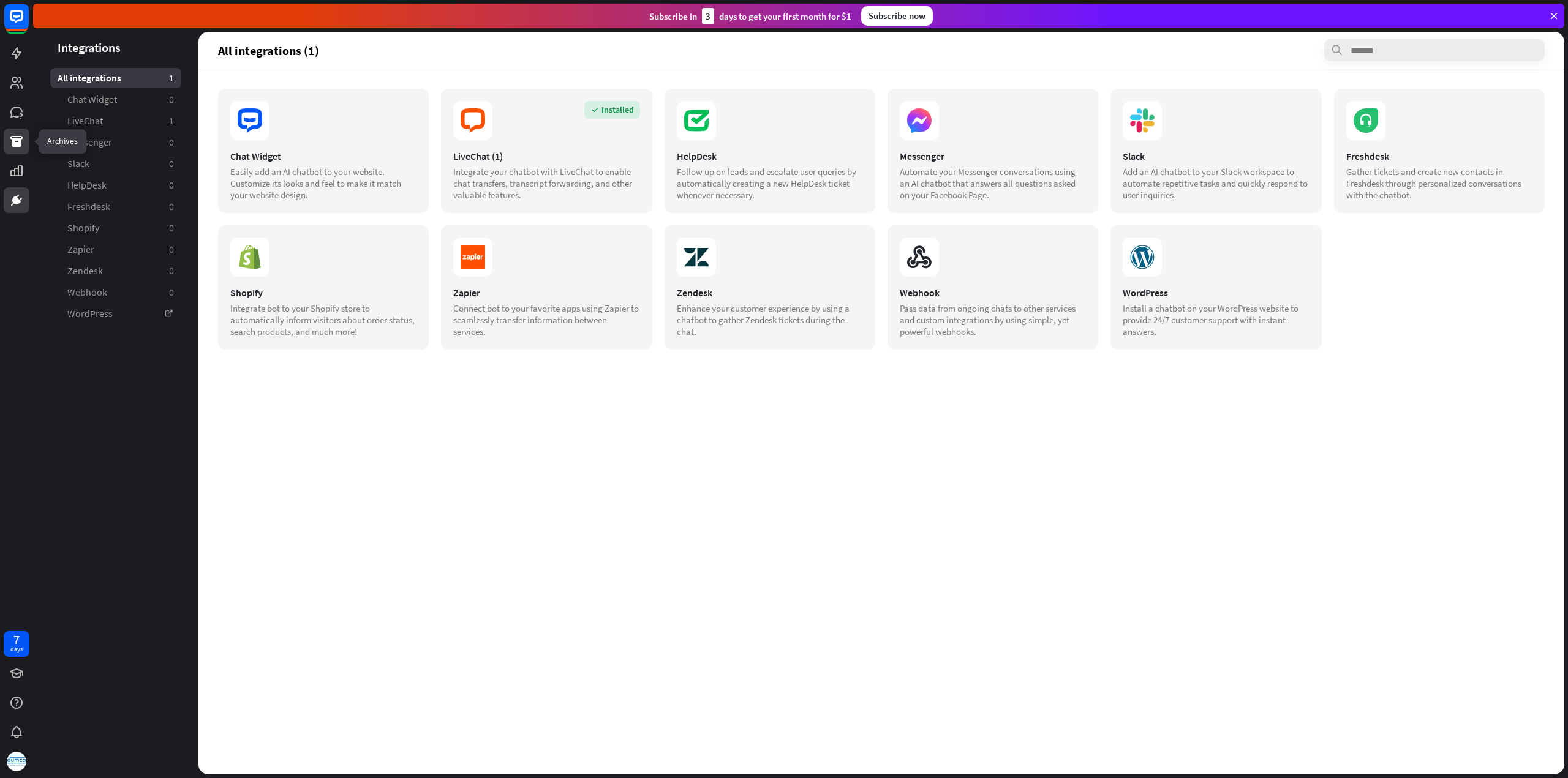
click at [19, 136] on icon at bounding box center [17, 141] width 12 height 11
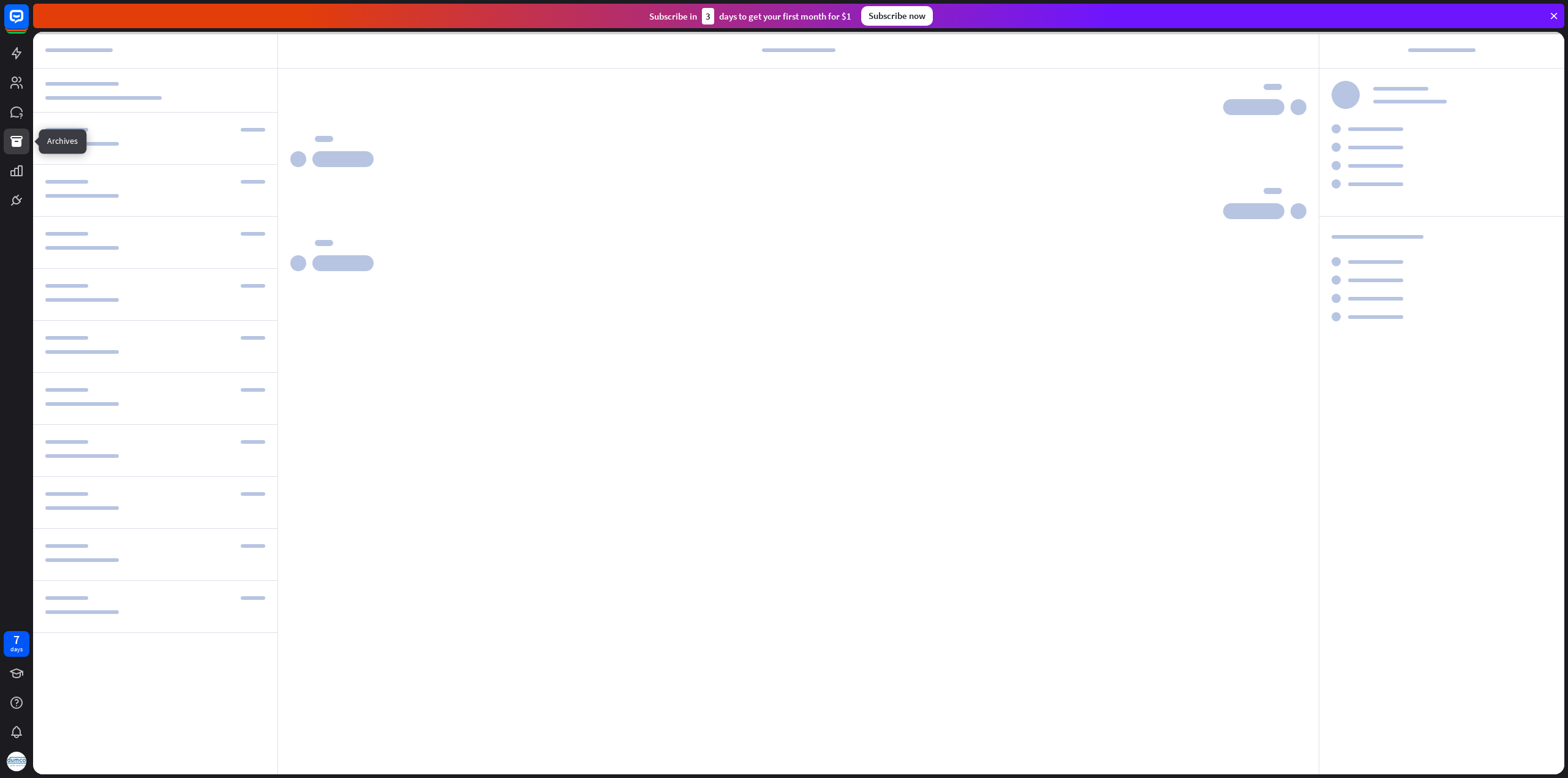
scroll to position [96, 0]
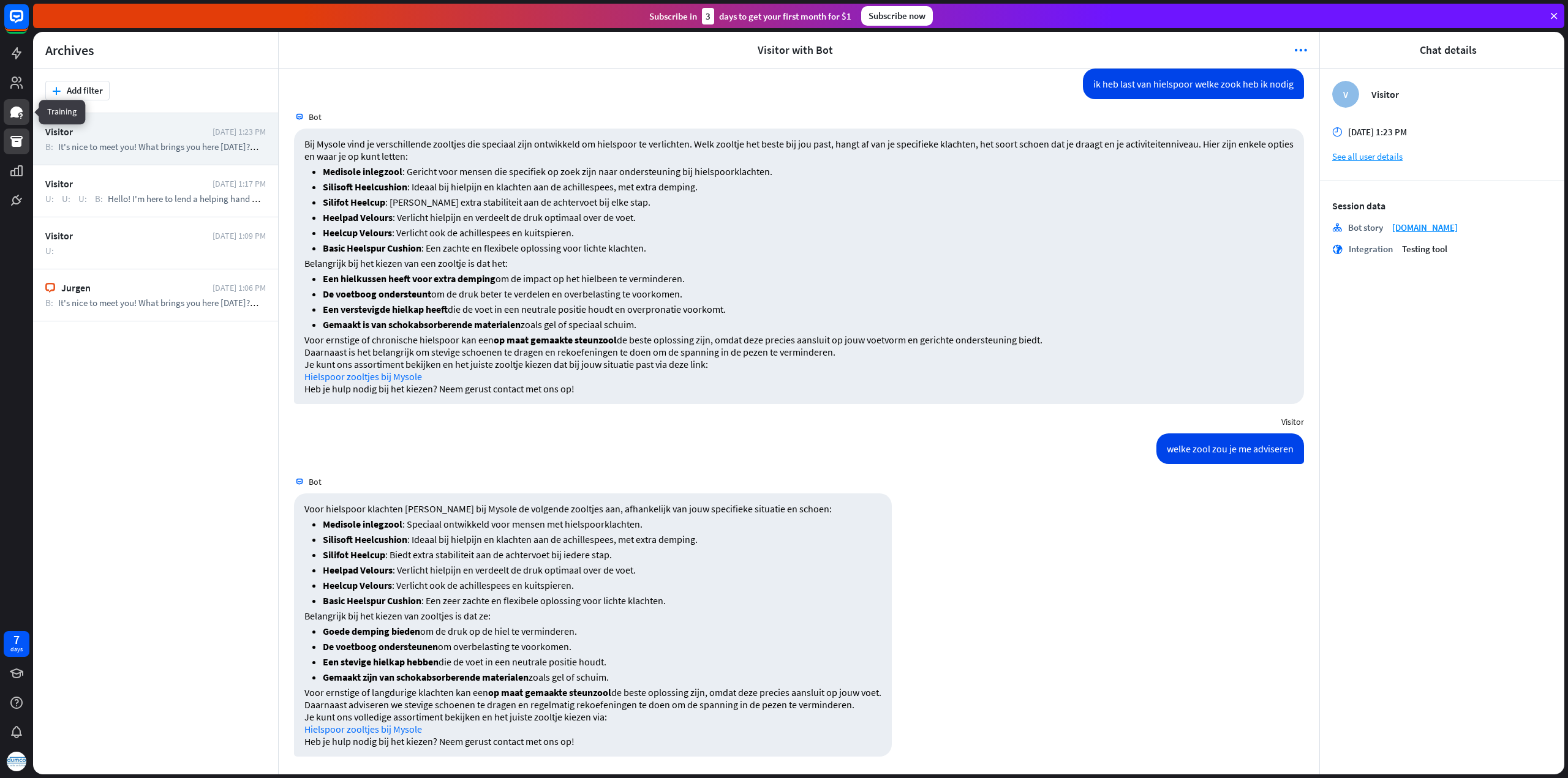
click at [19, 105] on icon at bounding box center [17, 112] width 15 height 15
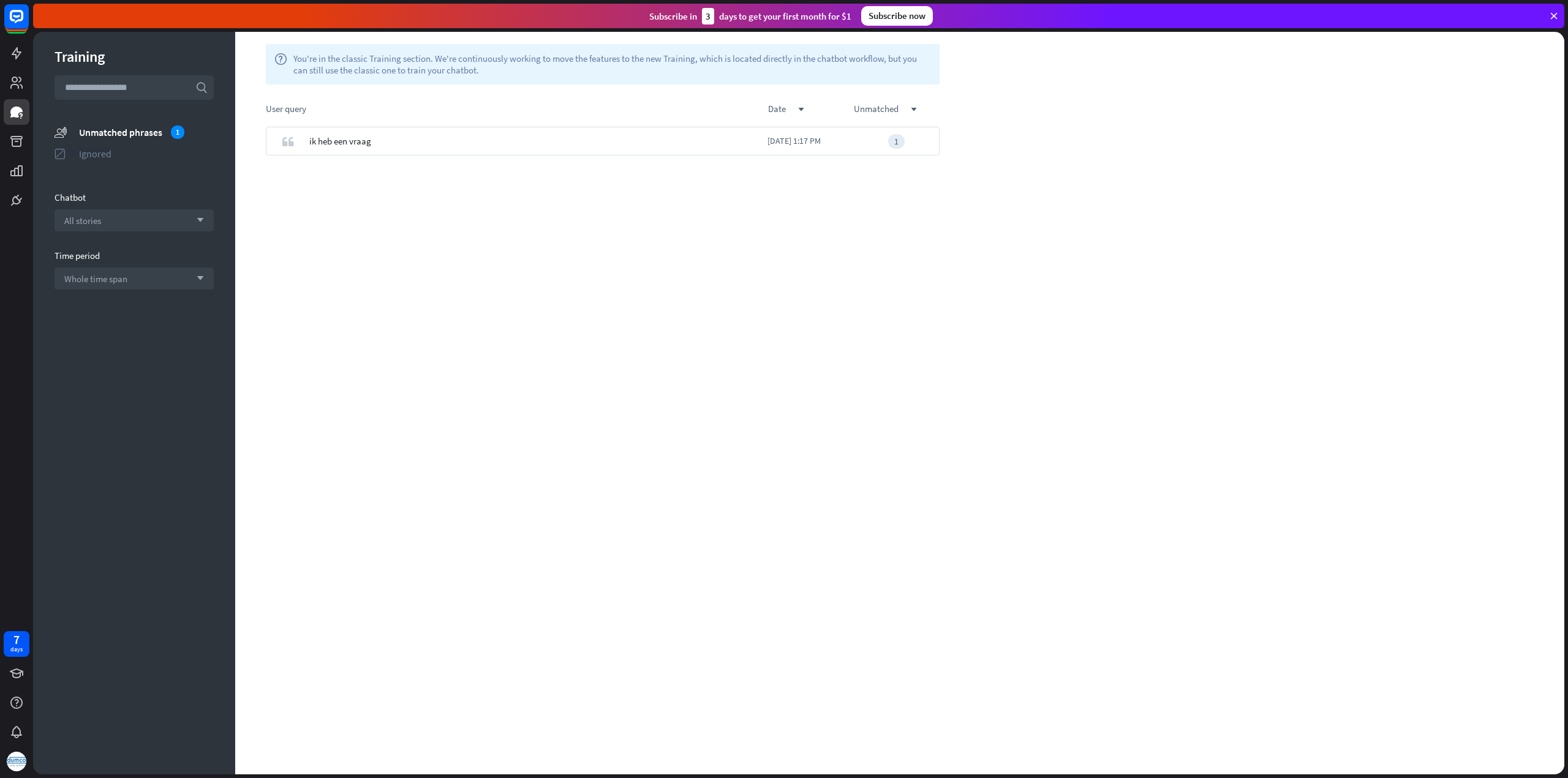
click at [100, 150] on div "Ignored" at bounding box center [146, 153] width 135 height 12
click at [115, 131] on div "Unmatched phrases" at bounding box center [146, 132] width 135 height 12
click at [16, 80] on icon at bounding box center [17, 82] width 12 height 12
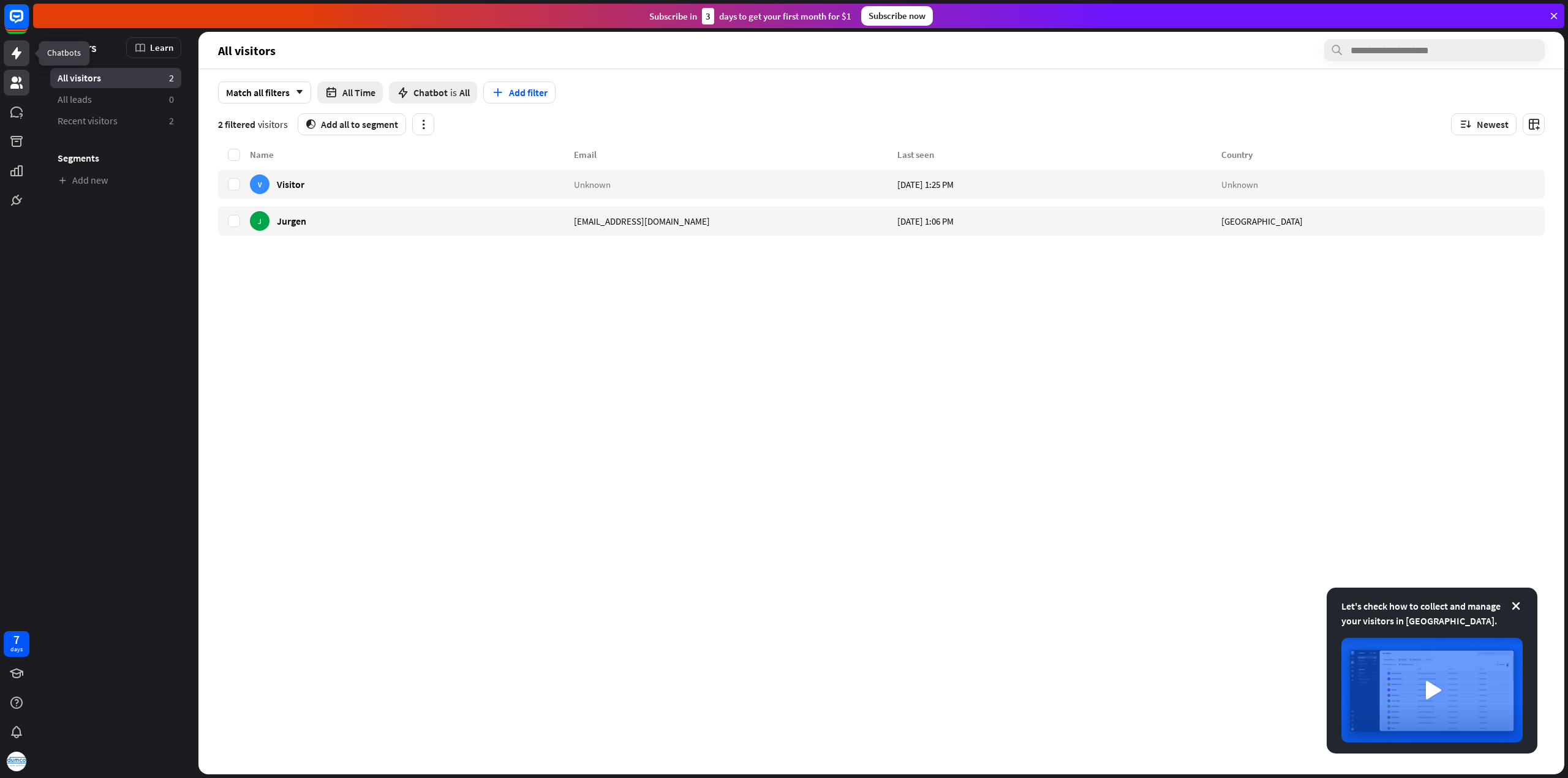
click at [17, 53] on icon at bounding box center [17, 53] width 10 height 12
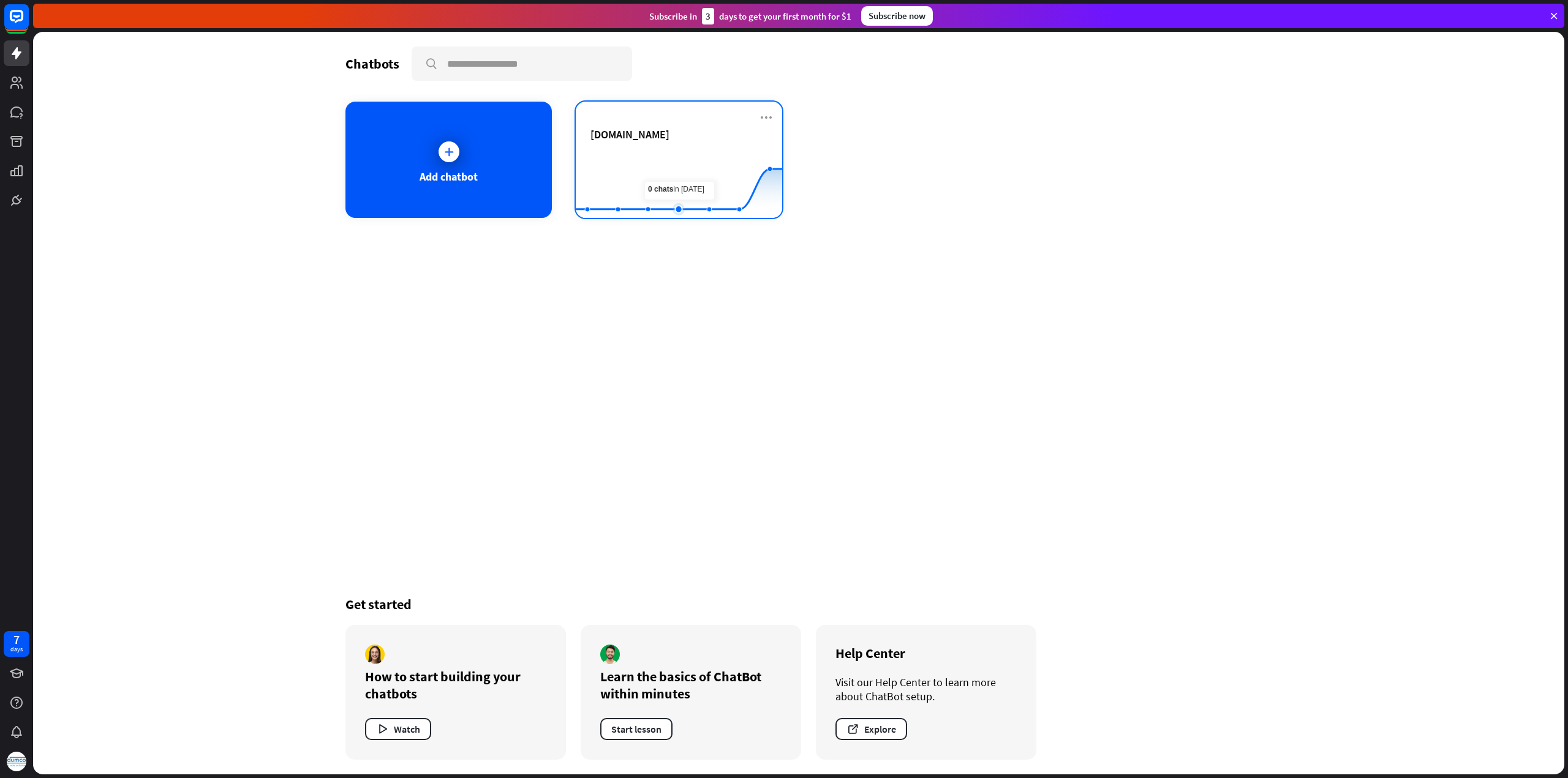
click at [670, 167] on rect at bounding box center [679, 187] width 206 height 76
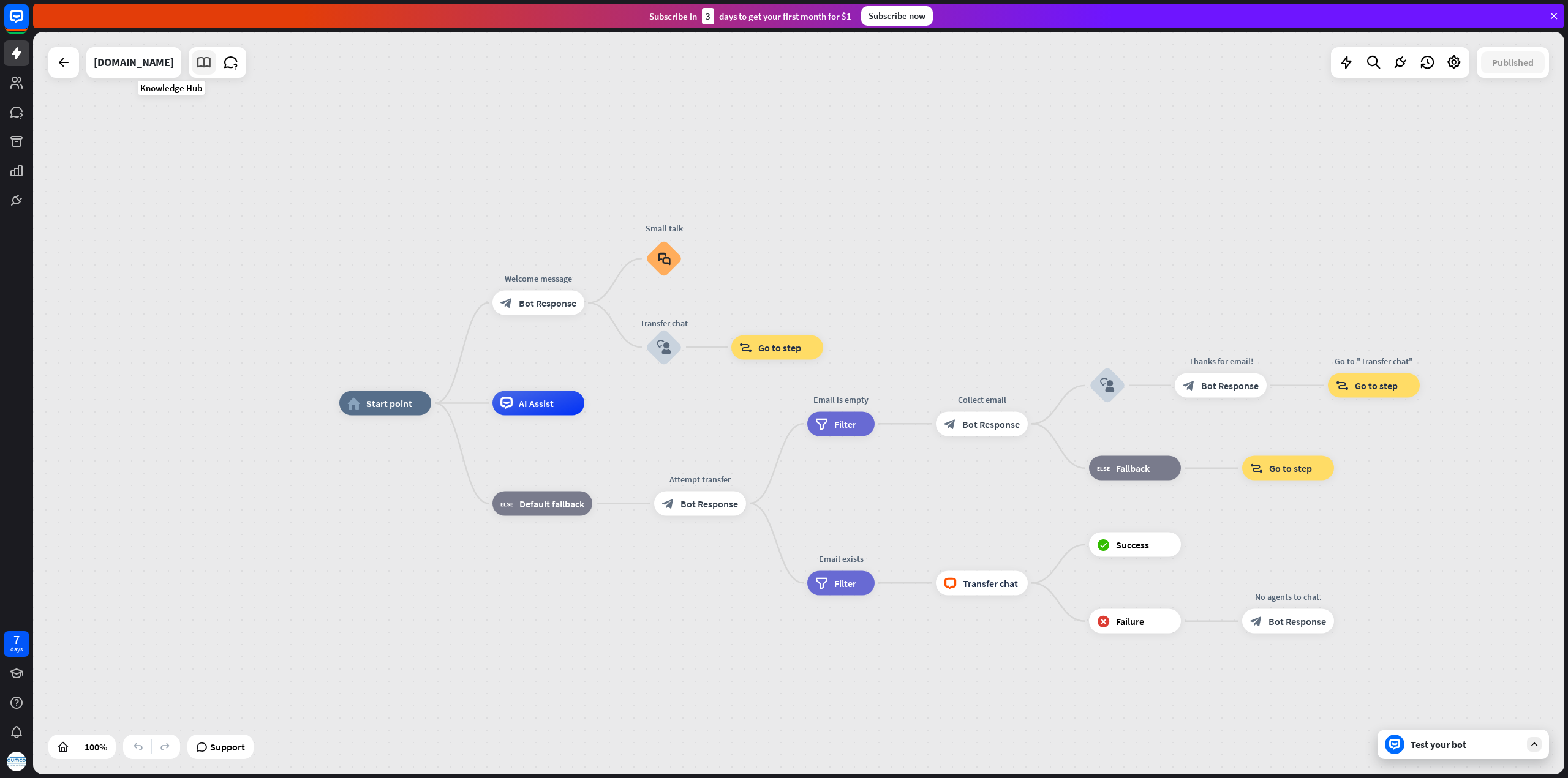
click at [196, 64] on icon at bounding box center [204, 62] width 16 height 16
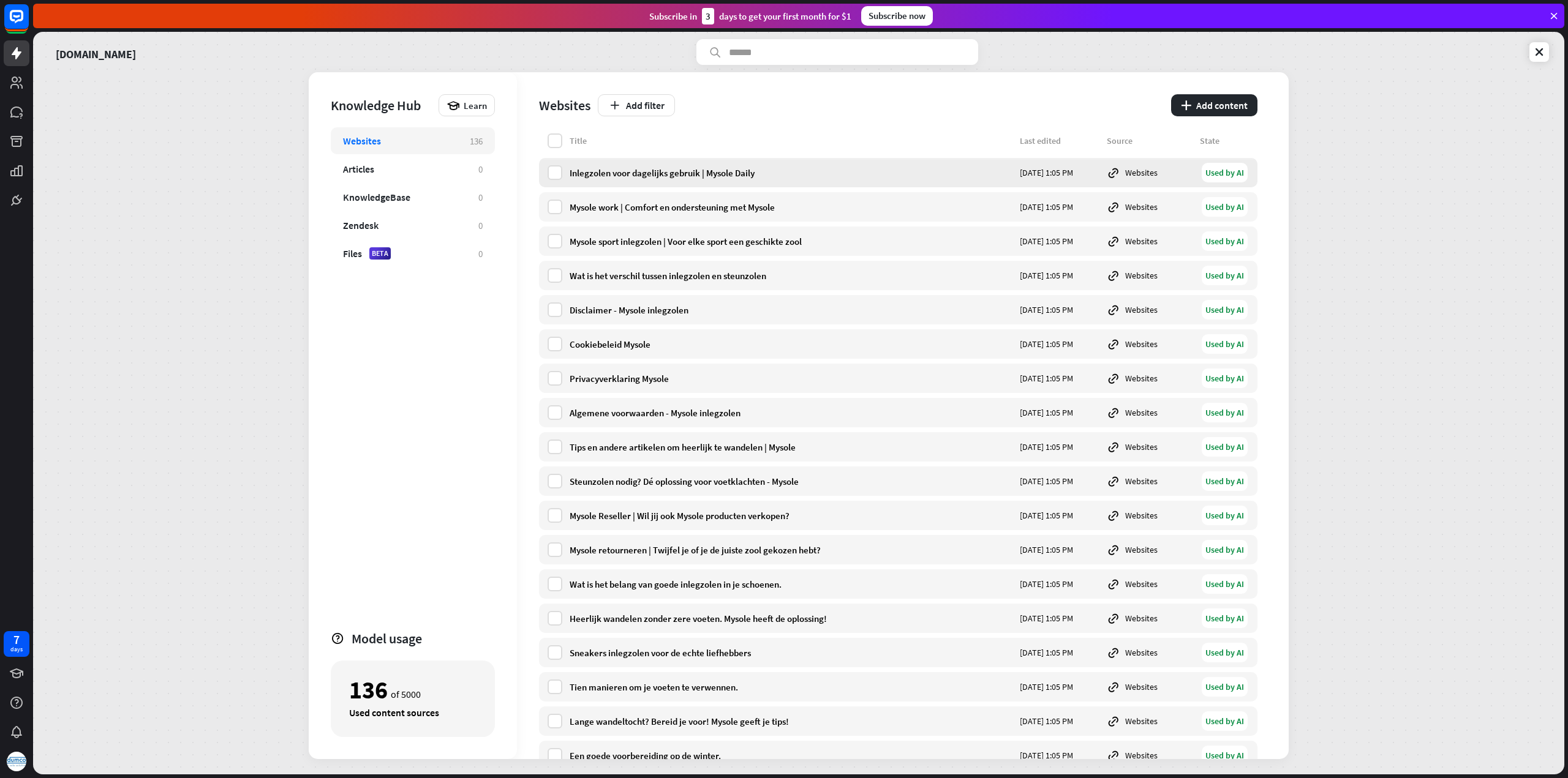
click at [701, 172] on div "Inlegzolen voor dagelijks gebruik | Mysole Daily" at bounding box center [790, 173] width 443 height 12
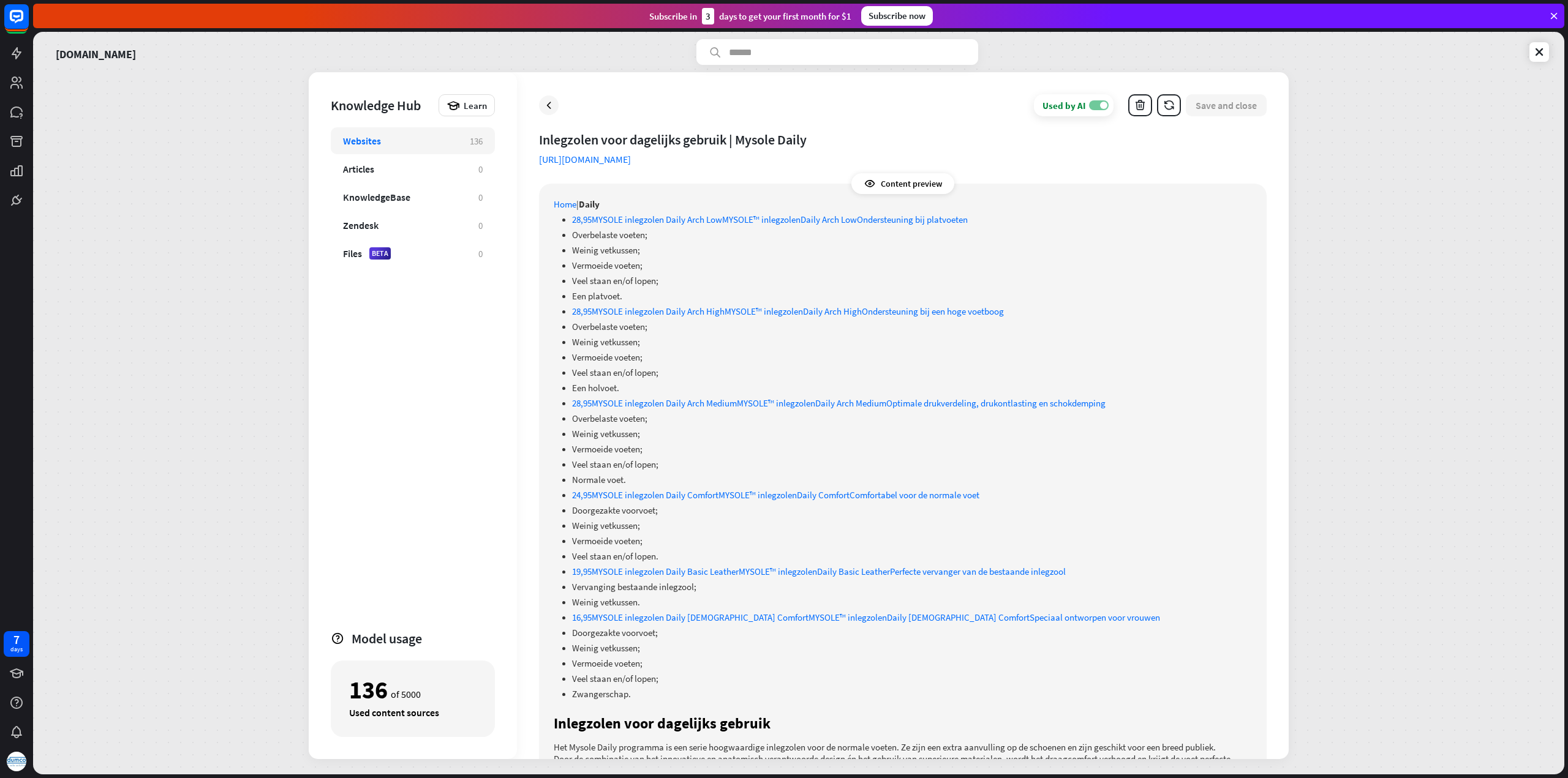
click at [1094, 103] on label "ON" at bounding box center [1099, 105] width 20 height 10
click at [750, 328] on p "Overbelaste voeten;" at bounding box center [912, 327] width 679 height 12
click at [916, 183] on div "Content preview" at bounding box center [902, 183] width 103 height 21
click at [765, 261] on p "Vermoeide voeten;" at bounding box center [912, 265] width 679 height 12
click at [547, 101] on icon at bounding box center [549, 105] width 12 height 12
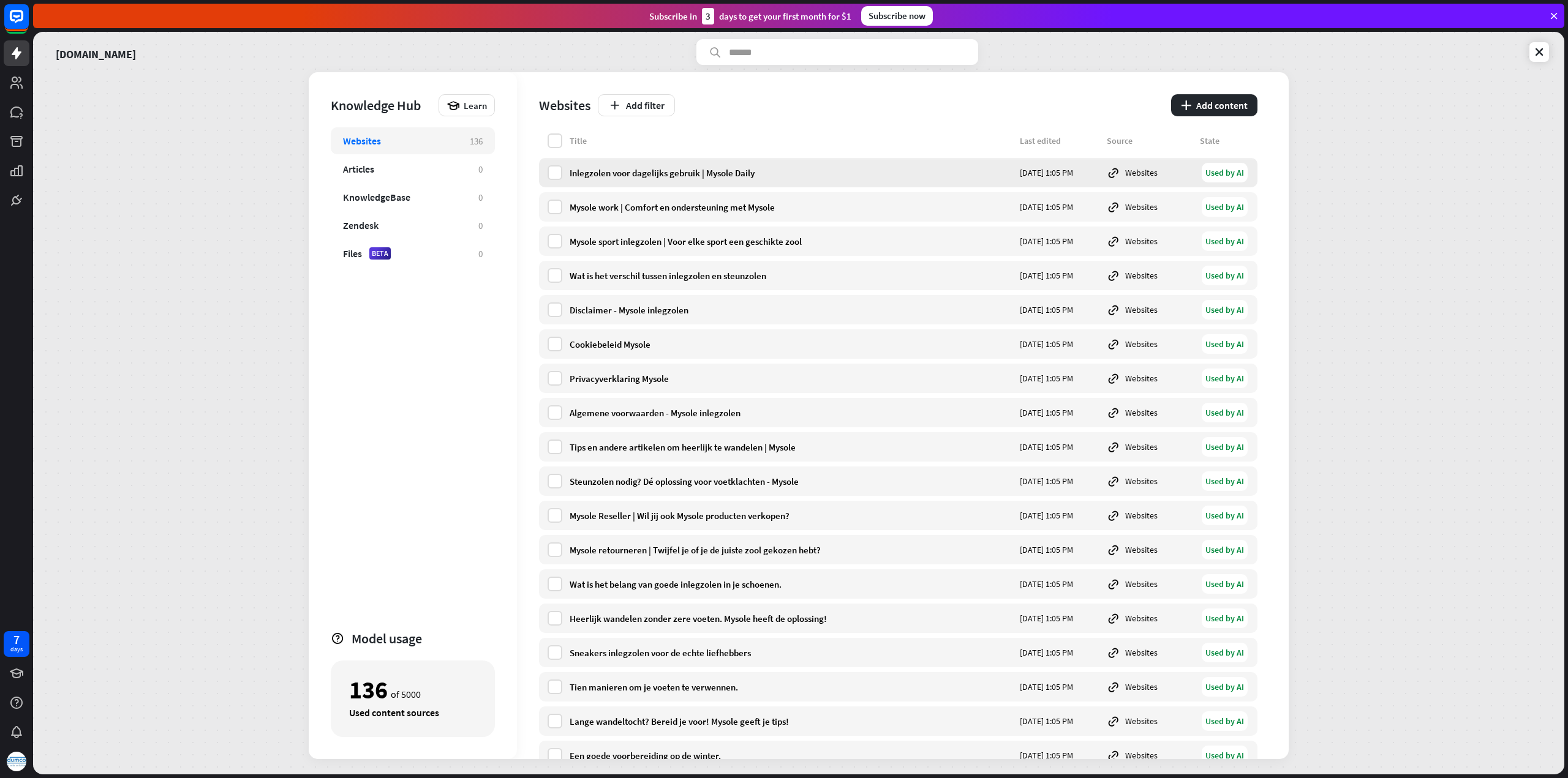
click at [792, 170] on div "Inlegzolen voor dagelijks gebruik | Mysole Daily" at bounding box center [790, 173] width 443 height 12
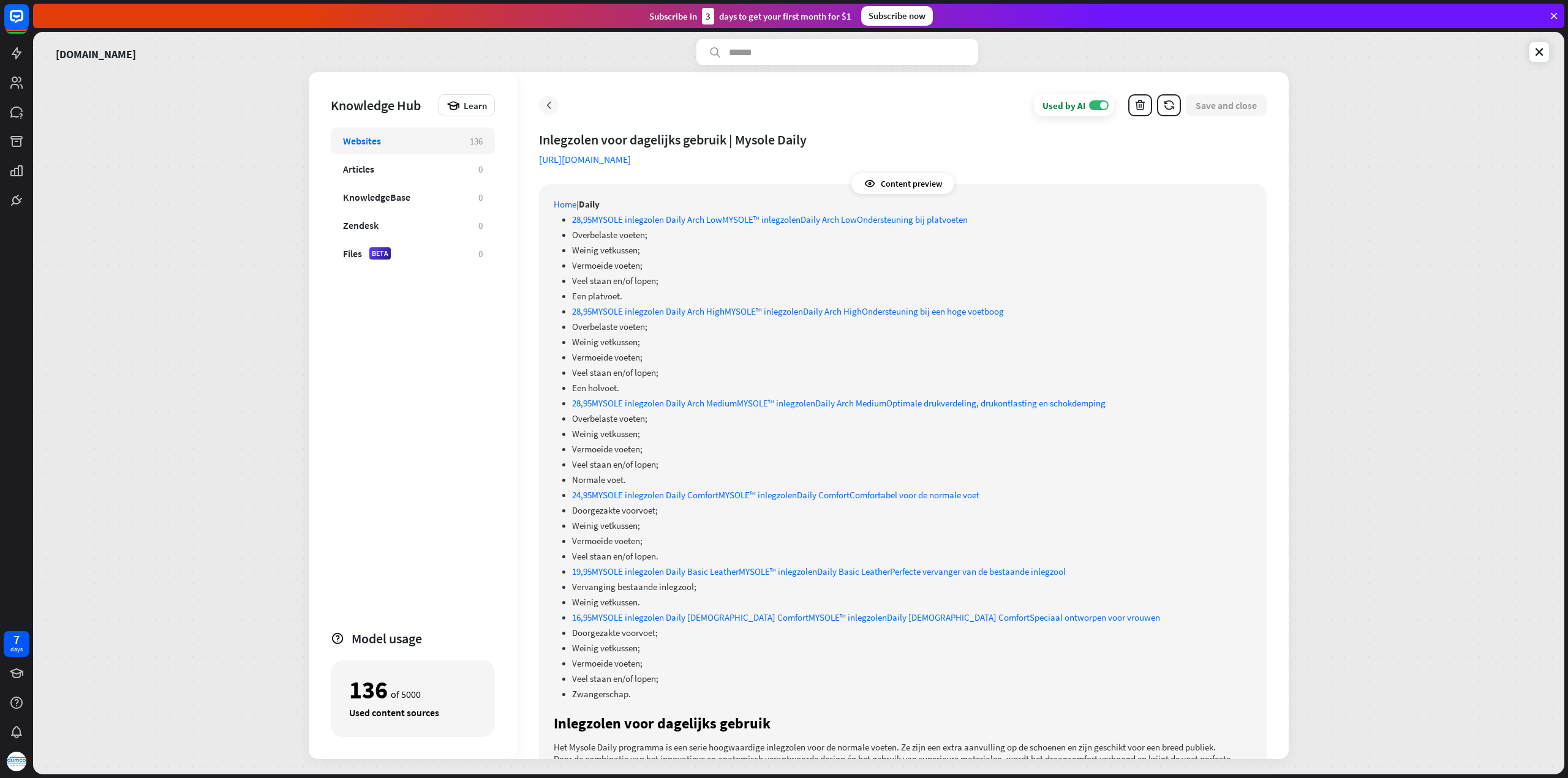
click at [552, 105] on icon at bounding box center [549, 105] width 12 height 12
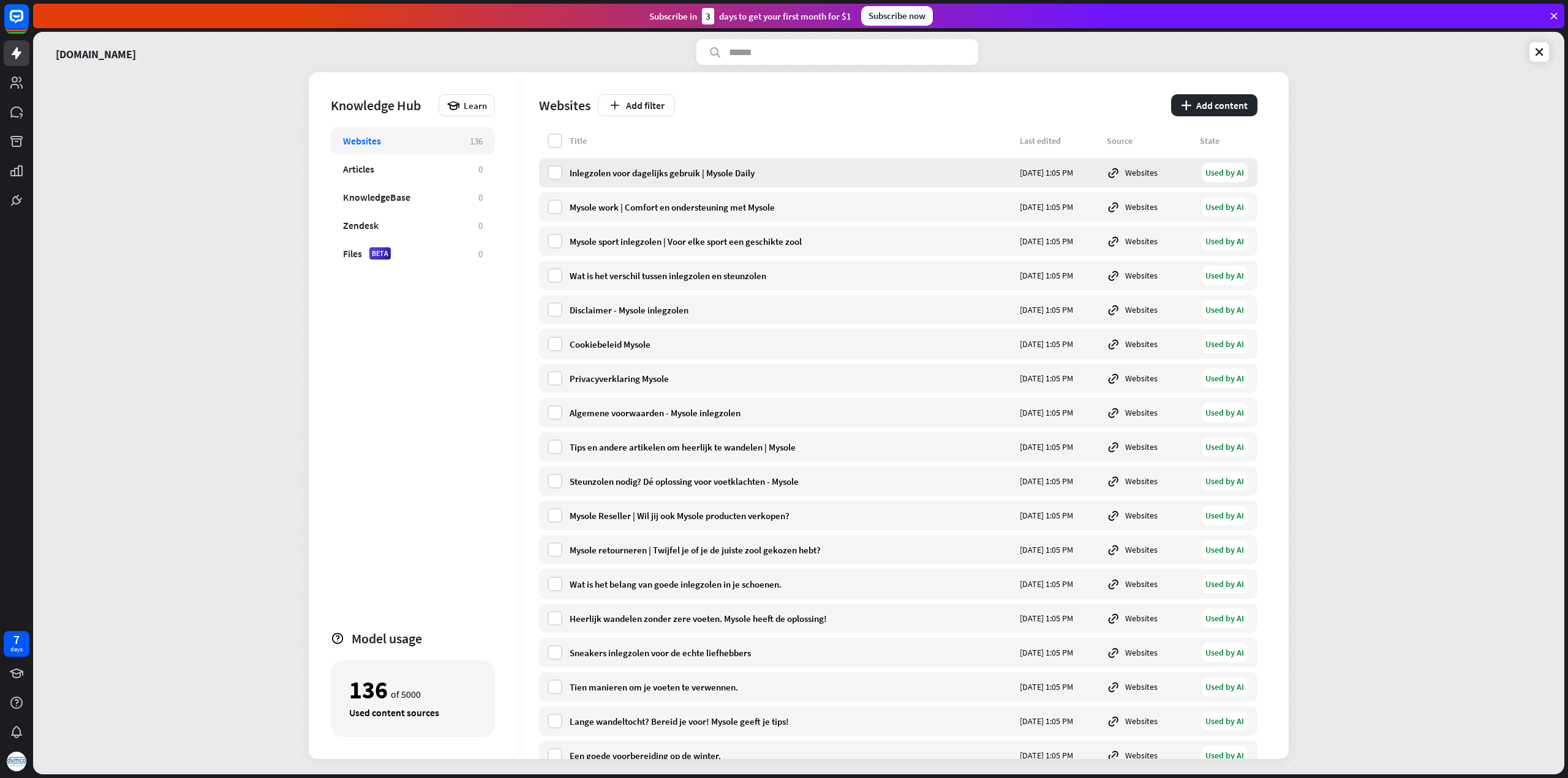
click at [1130, 170] on div "Websites" at bounding box center [1149, 172] width 86 height 13
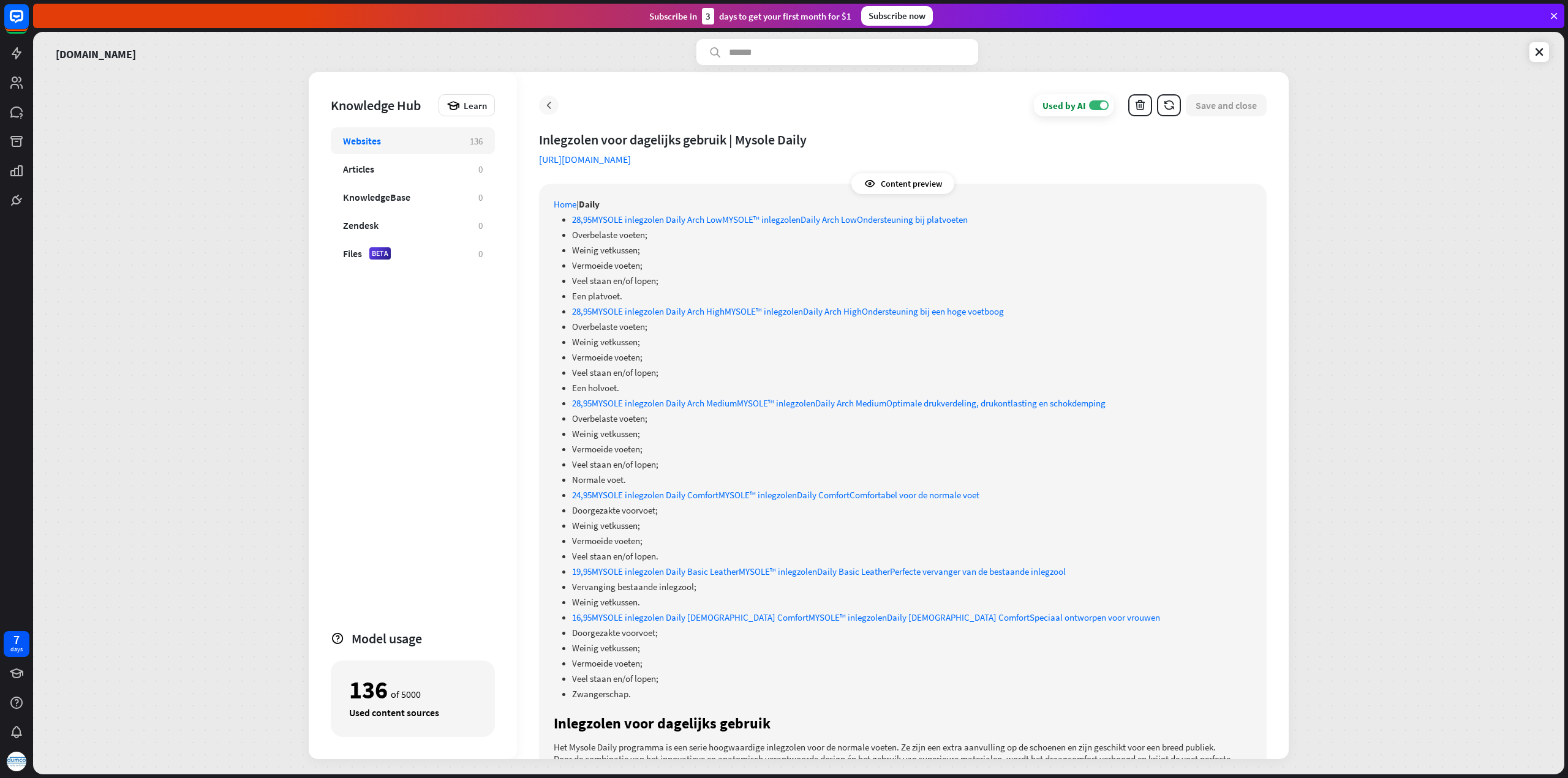
click at [549, 105] on icon at bounding box center [549, 105] width 12 height 12
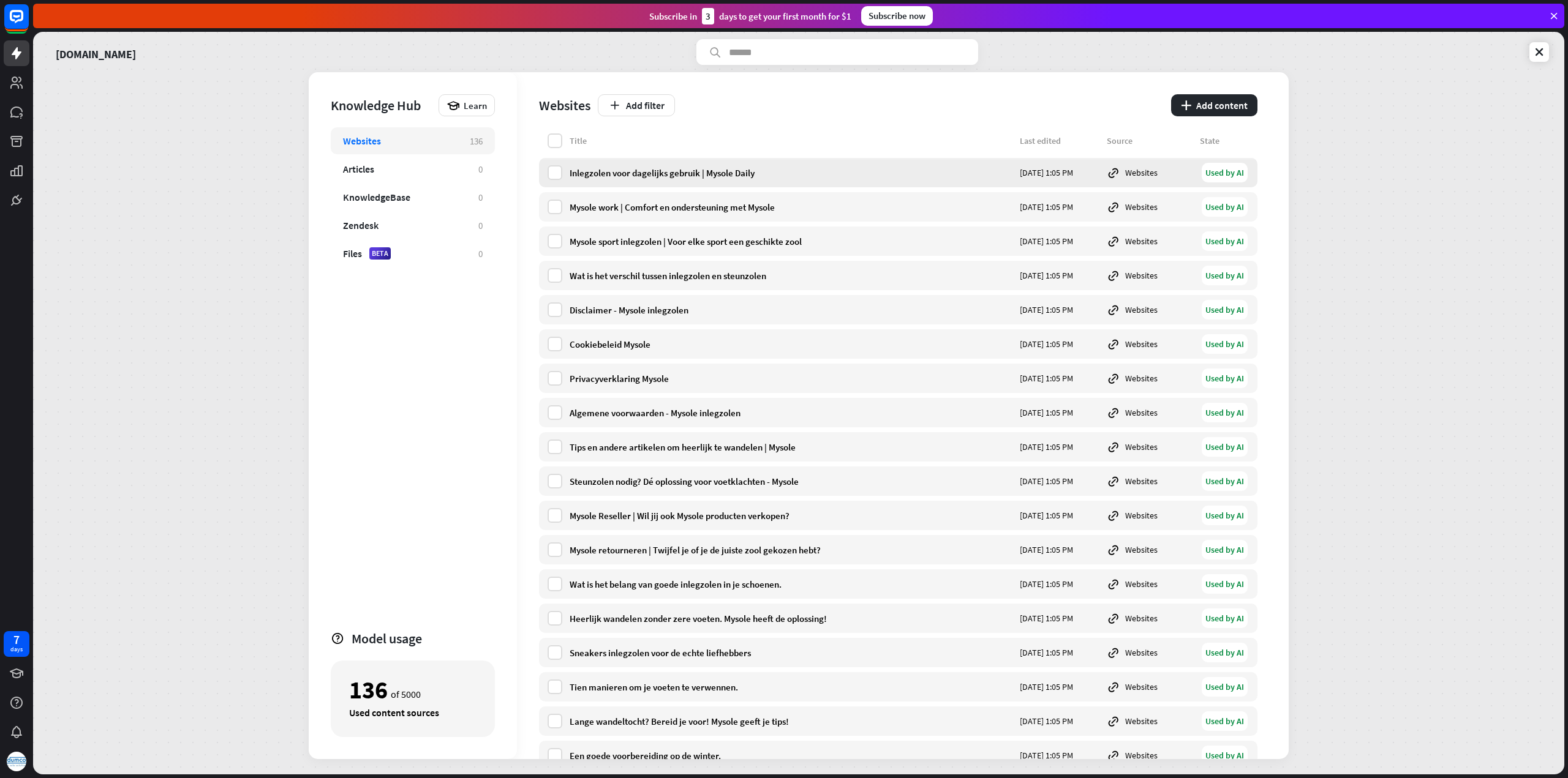
click at [1236, 170] on div "Used by AI" at bounding box center [1224, 172] width 46 height 20
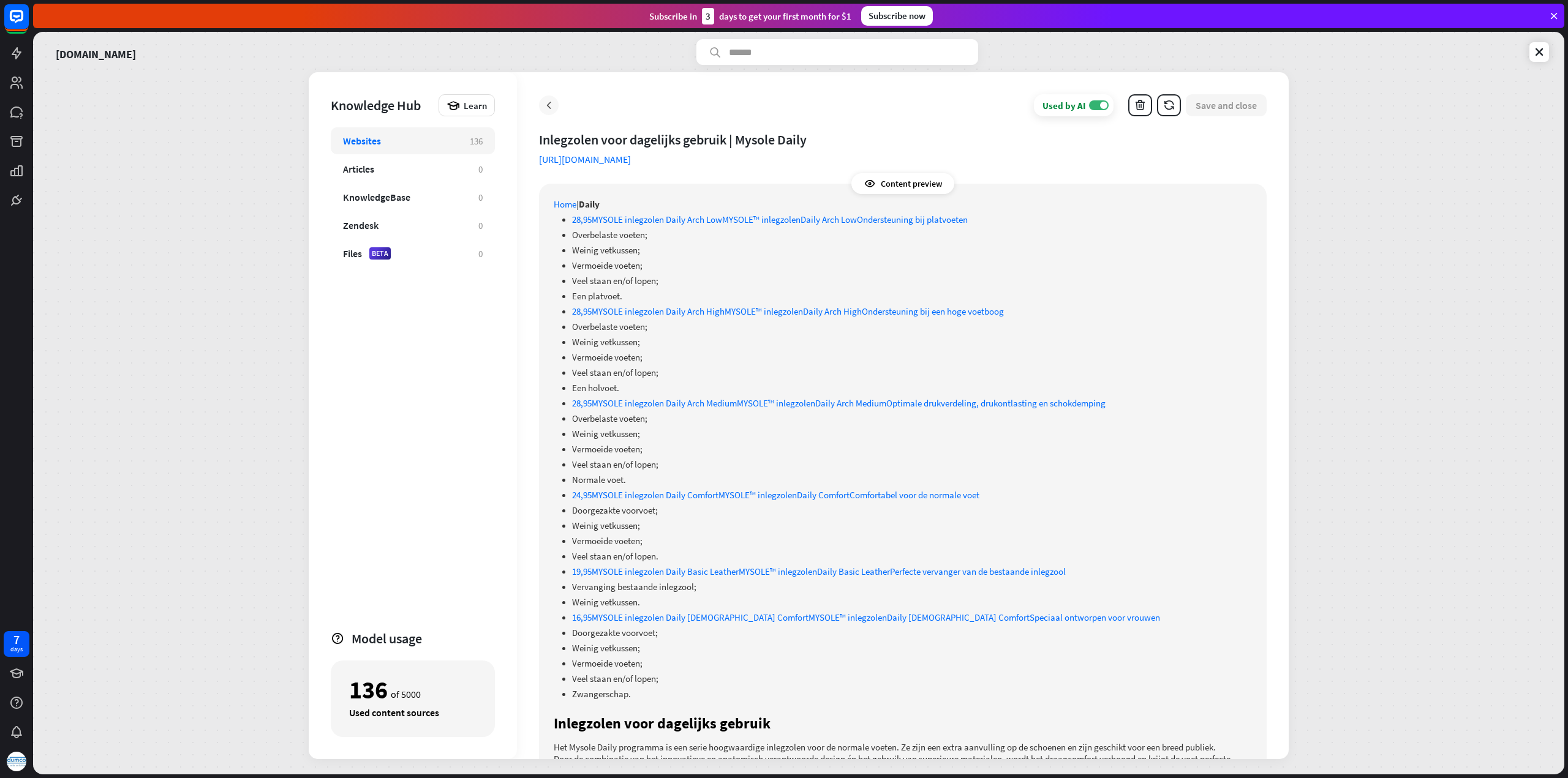
click at [551, 104] on icon at bounding box center [549, 105] width 12 height 12
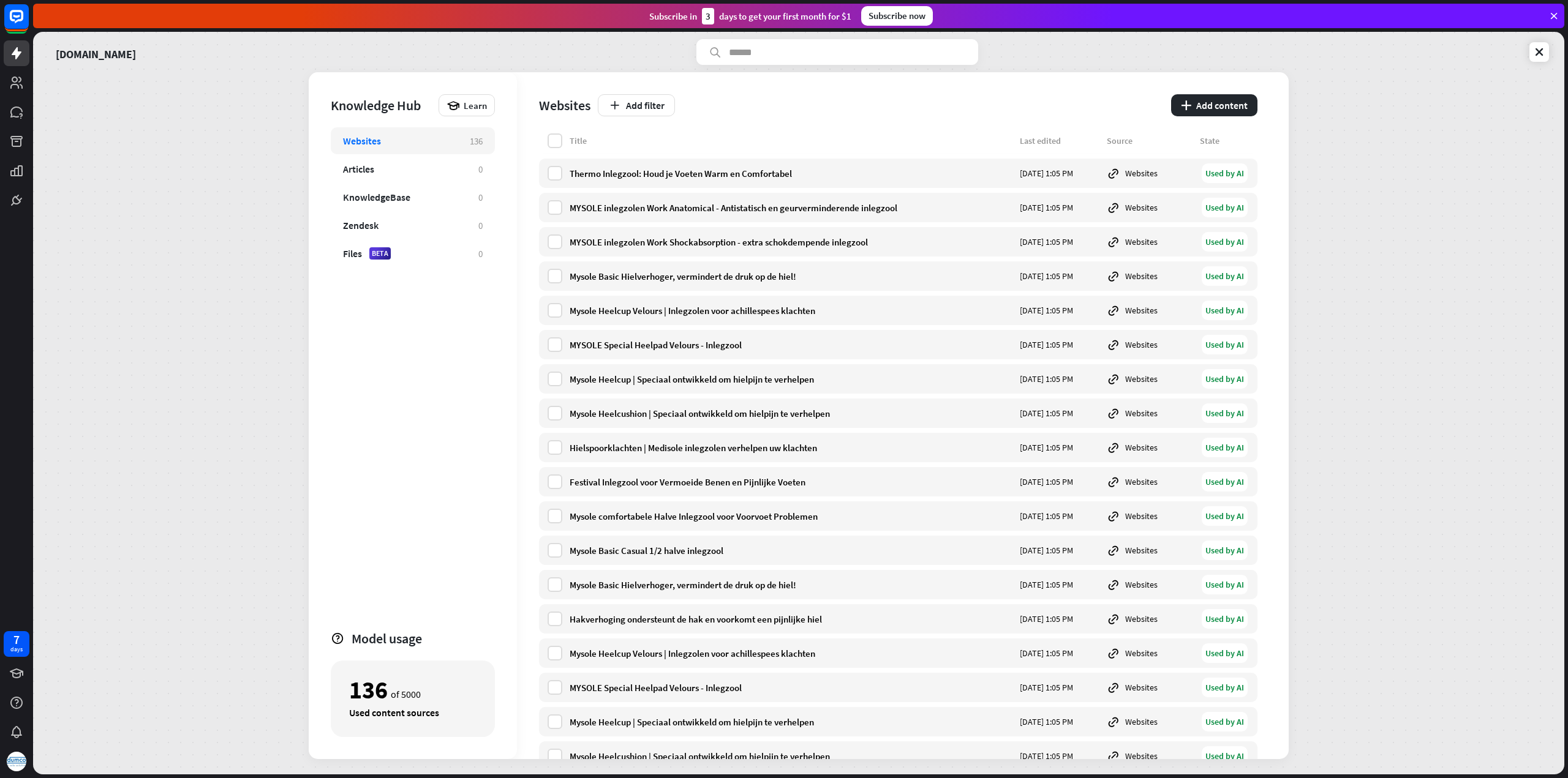
scroll to position [1530, 0]
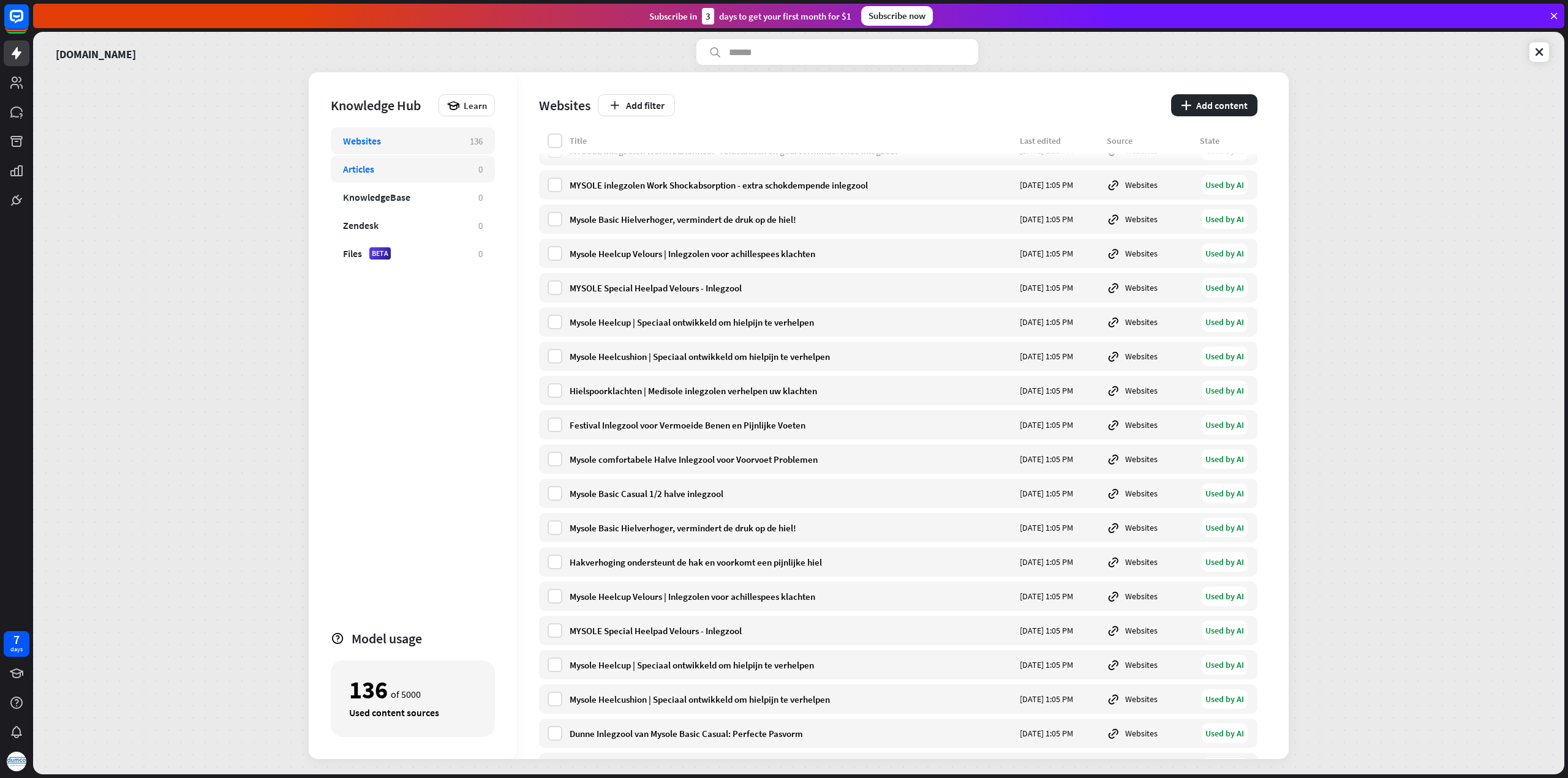
click at [405, 171] on div "Articles" at bounding box center [405, 168] width 123 height 12
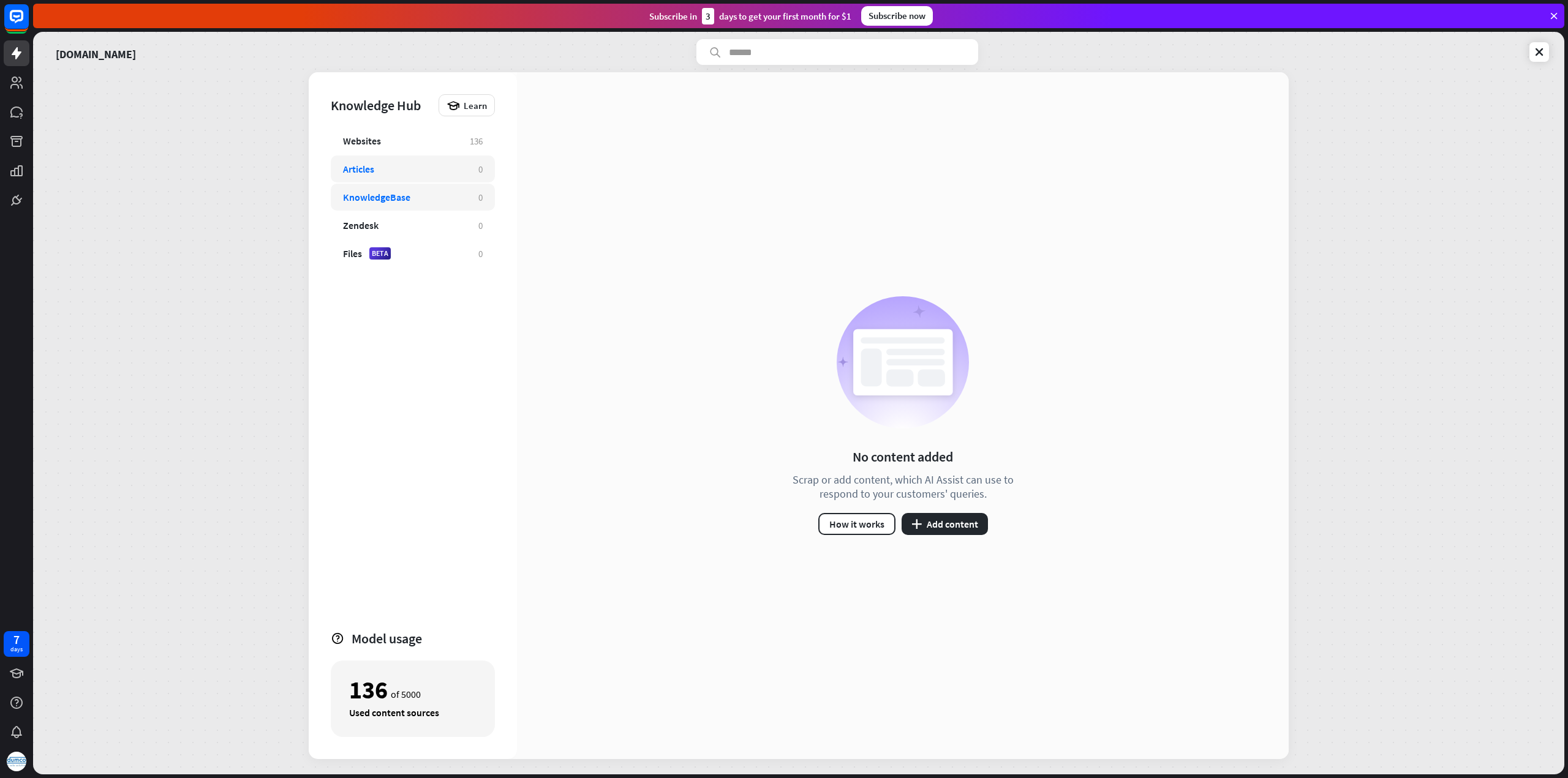
click at [415, 205] on div "KnowledgeBase 0" at bounding box center [412, 197] width 164 height 27
click at [944, 525] on button "plus Add content" at bounding box center [945, 523] width 86 height 22
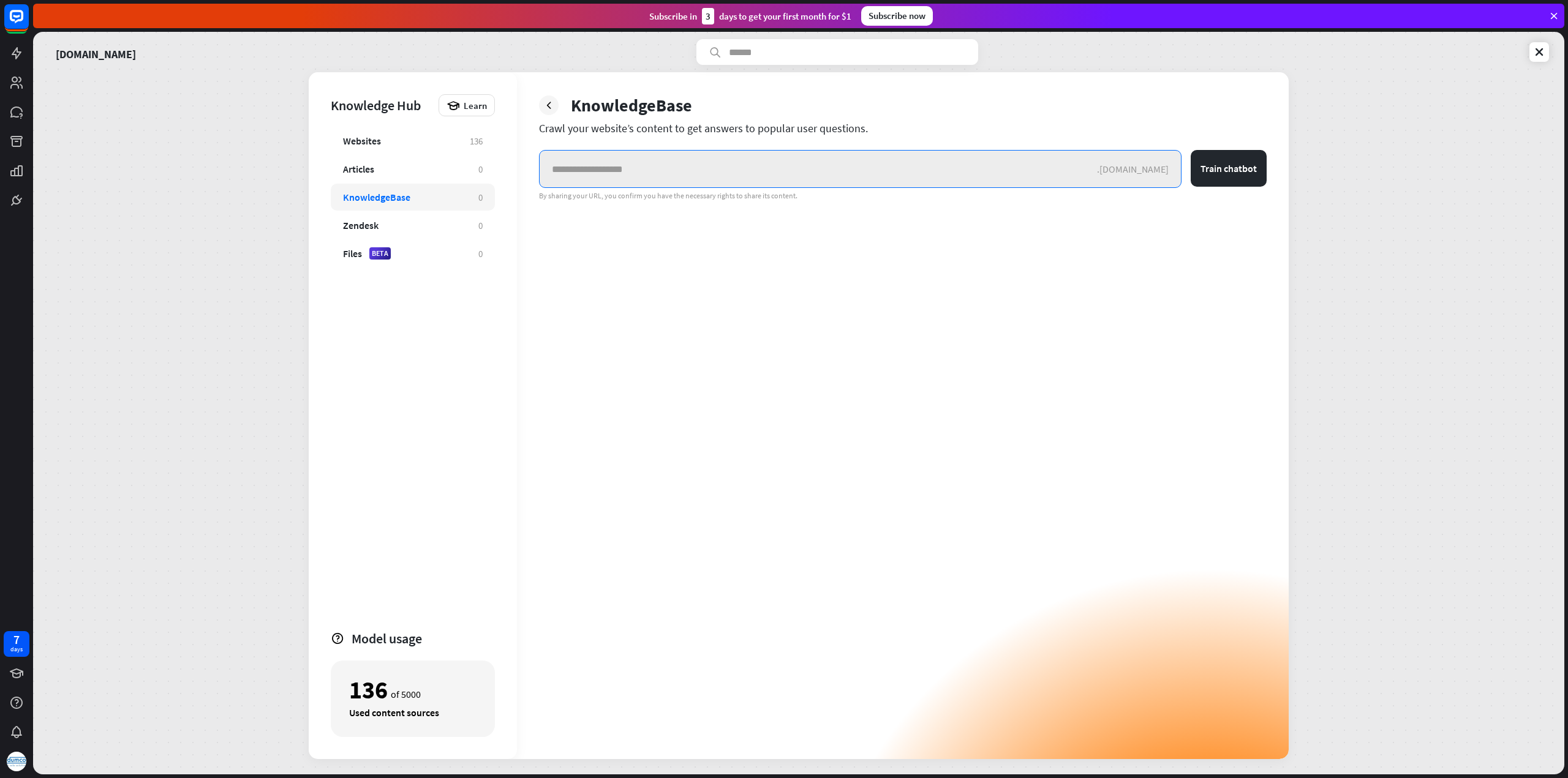
click at [929, 166] on input "text" at bounding box center [818, 168] width 557 height 36
paste input "**********"
type input "**********"
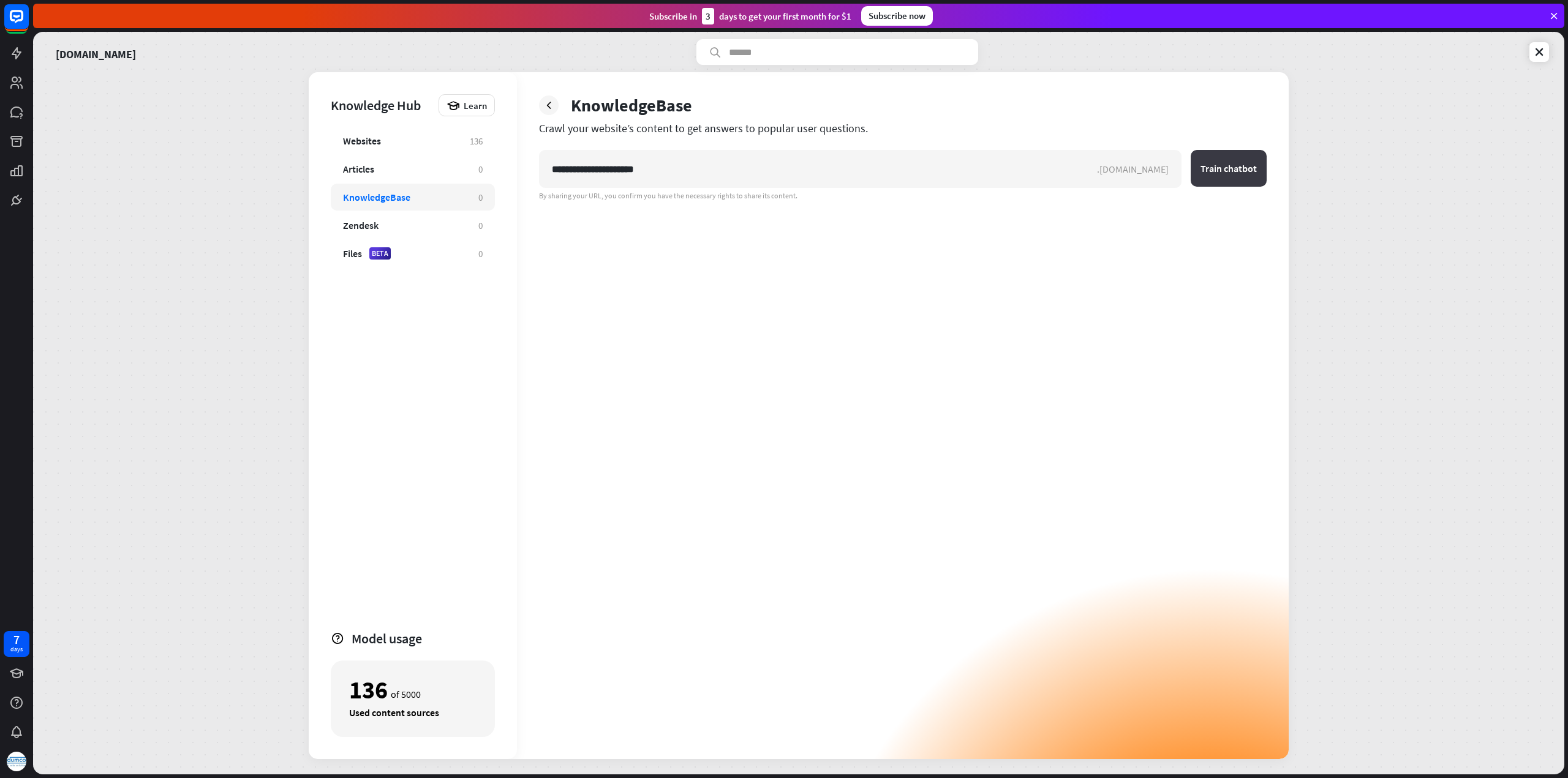
click at [1235, 157] on button "Train chatbot" at bounding box center [1228, 168] width 76 height 36
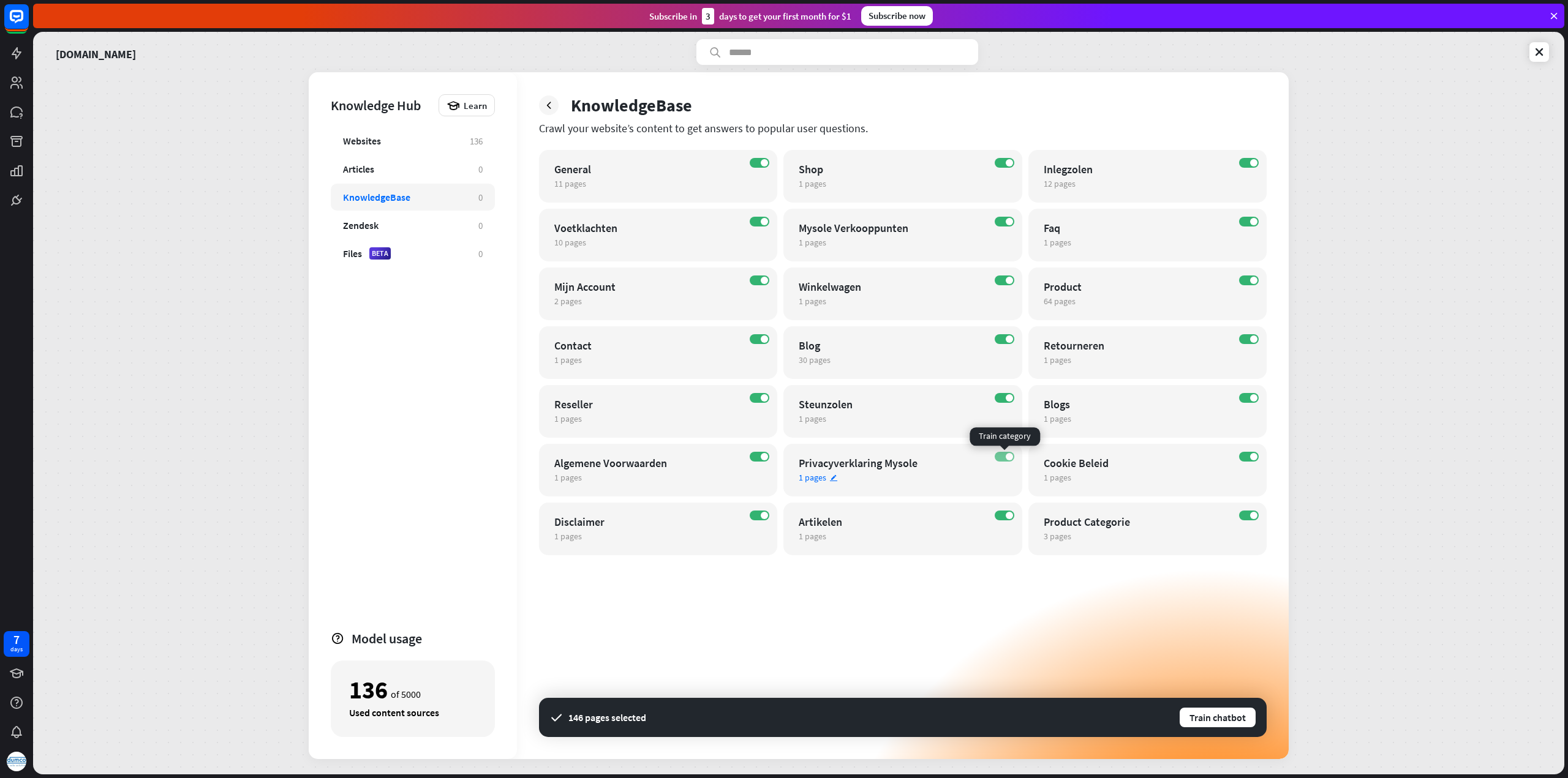
click at [1003, 453] on label "ON" at bounding box center [1005, 456] width 20 height 10
click at [810, 536] on span "1 pages" at bounding box center [812, 536] width 28 height 11
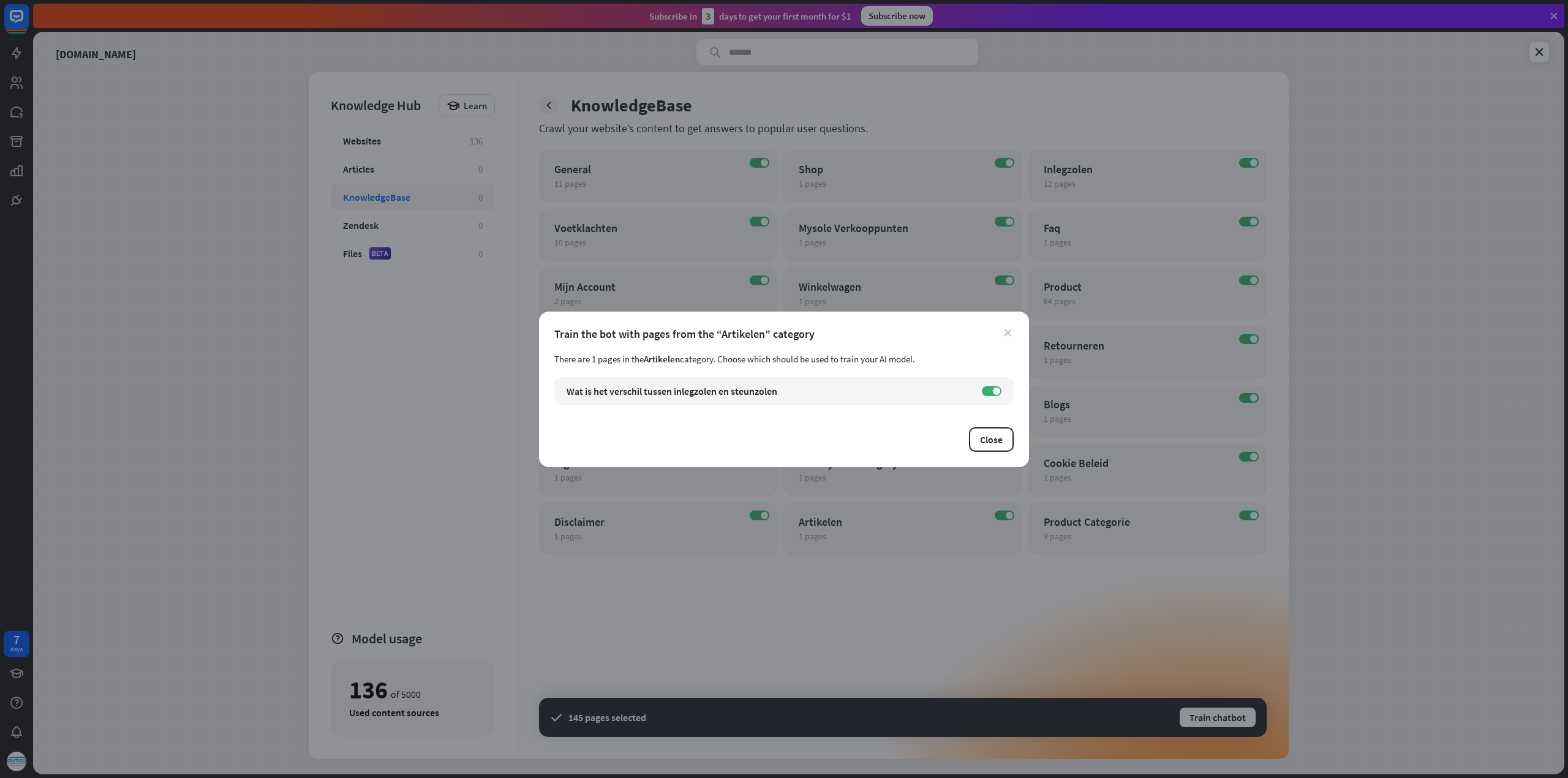
click at [1007, 332] on icon "close" at bounding box center [1008, 333] width 8 height 8
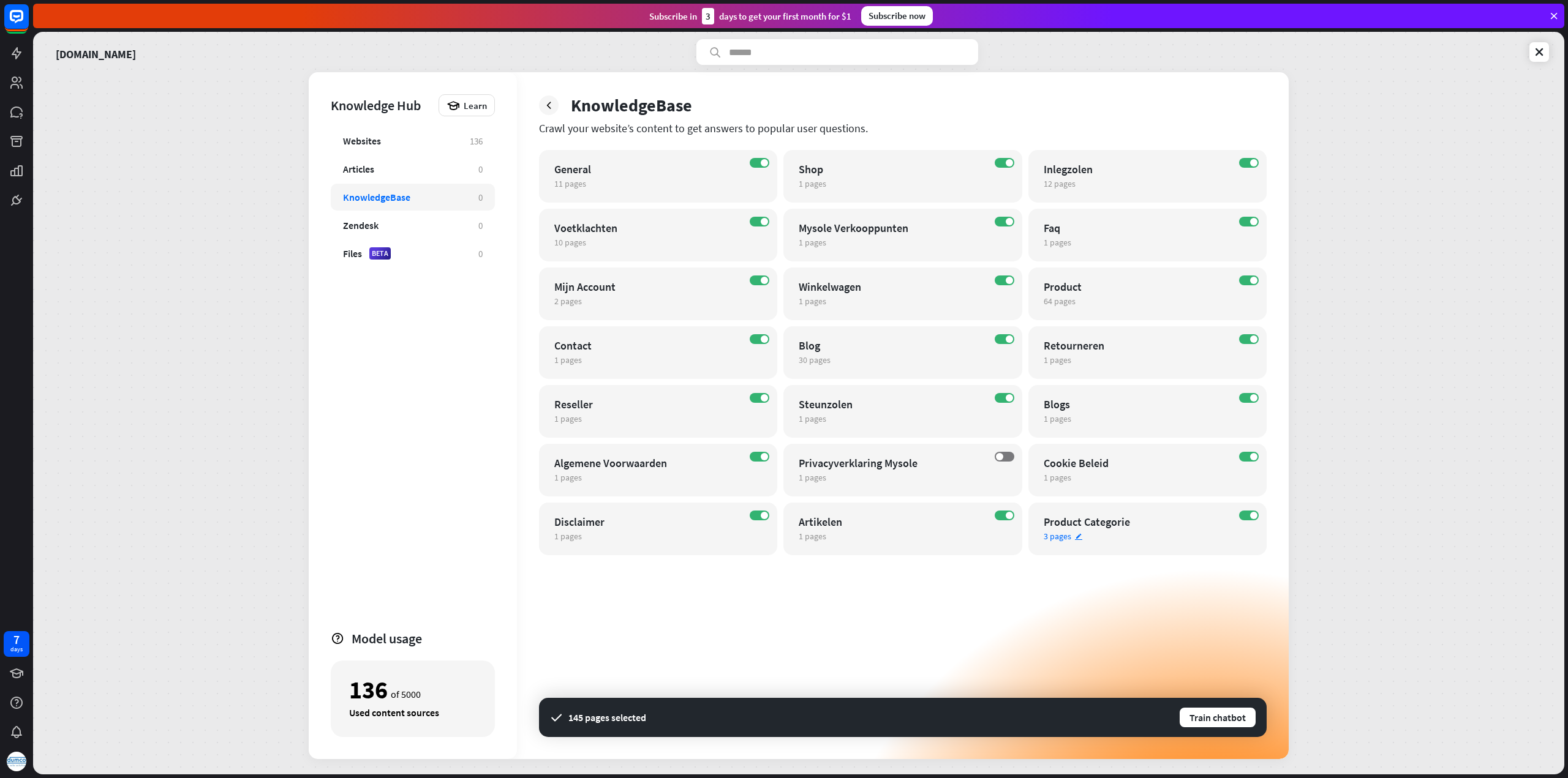
click at [1103, 522] on div "Product Categorie" at bounding box center [1137, 521] width 186 height 14
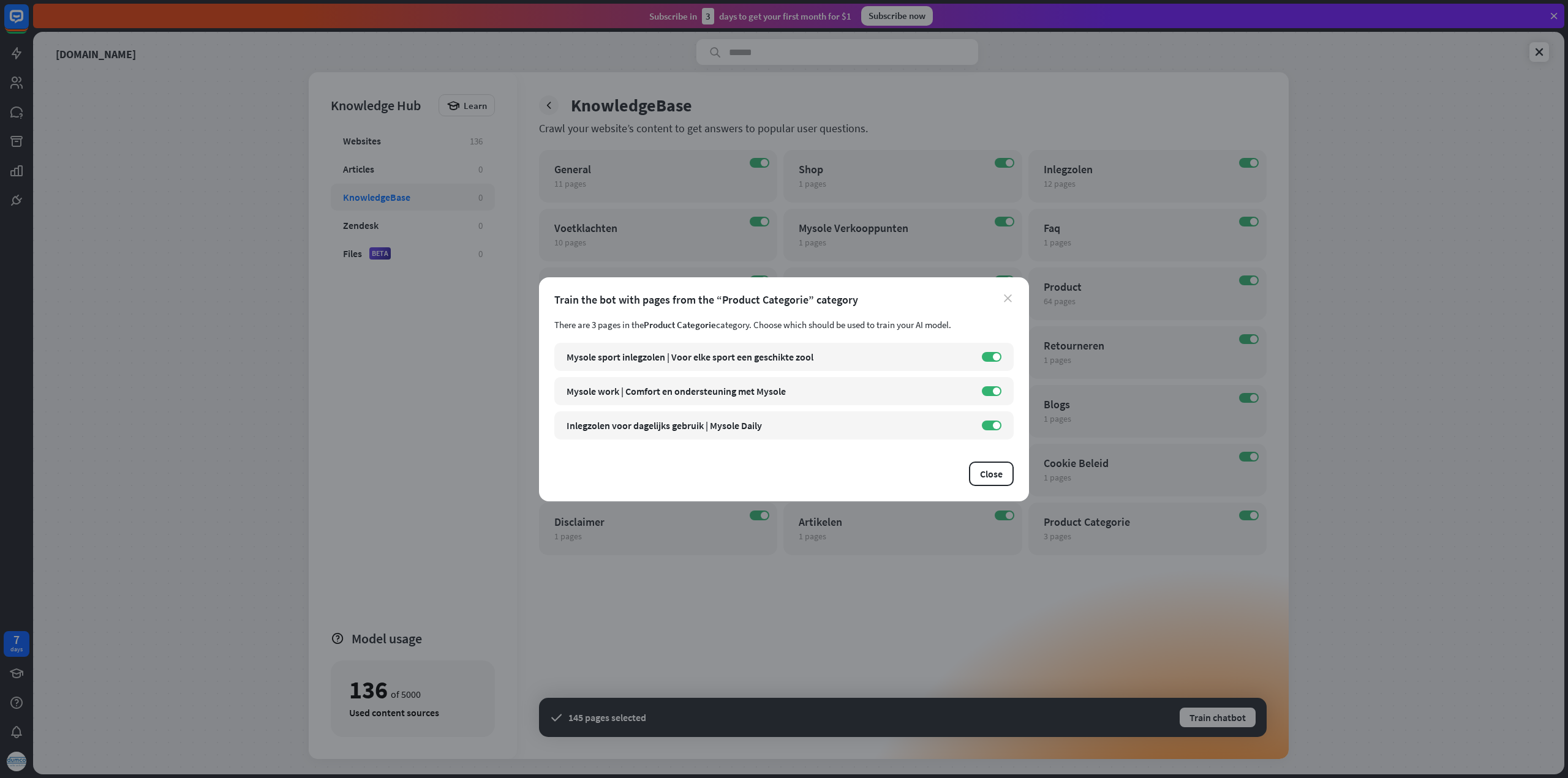
click at [1005, 295] on icon "close" at bounding box center [1008, 298] width 8 height 8
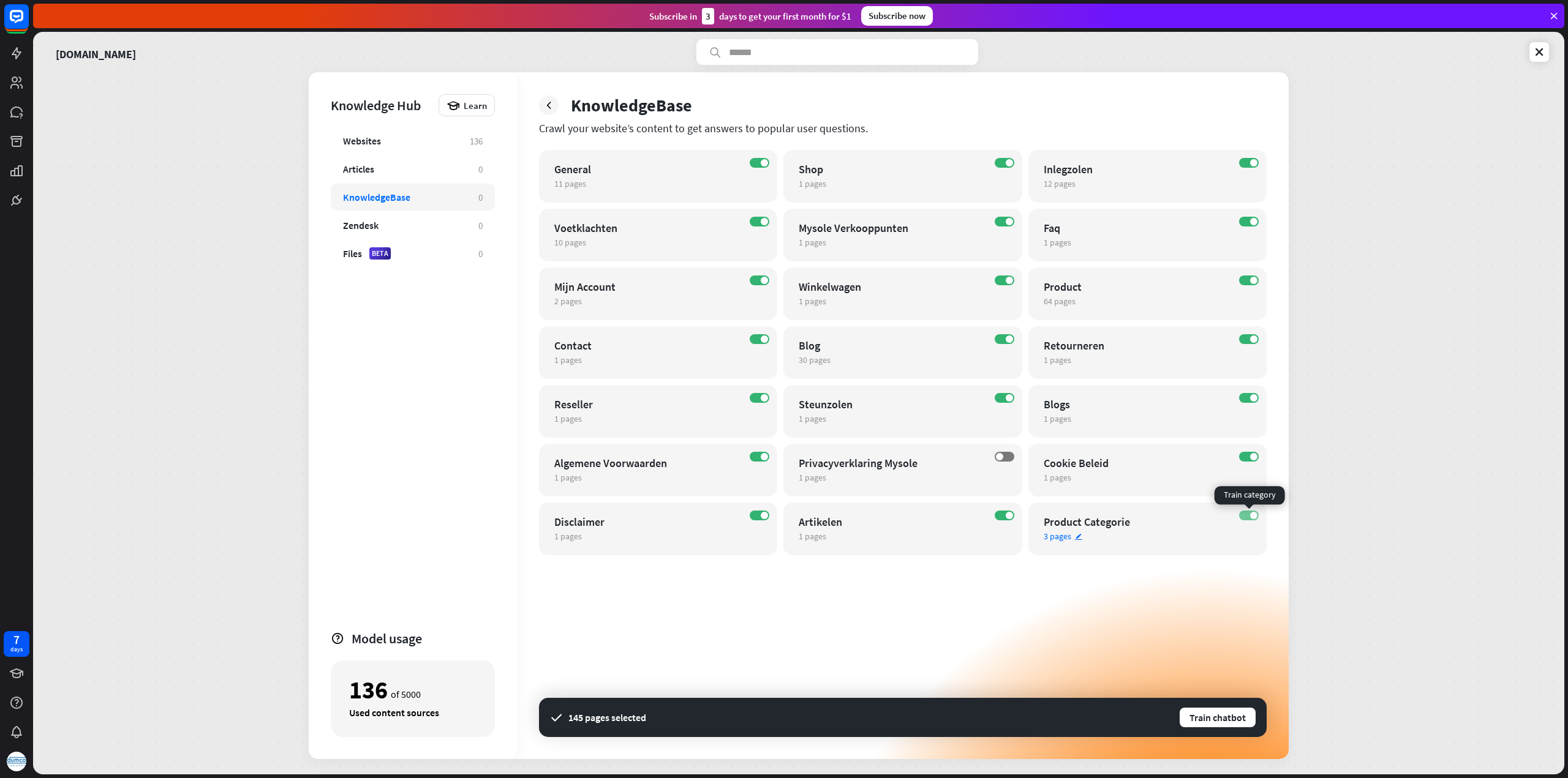
click at [1244, 513] on label "ON" at bounding box center [1249, 515] width 20 height 10
click at [1245, 454] on label "ON" at bounding box center [1249, 456] width 20 height 10
click at [1247, 396] on label "ON" at bounding box center [1249, 397] width 20 height 10
click at [998, 162] on label "ON" at bounding box center [1005, 162] width 20 height 10
click at [1005, 218] on label "ON" at bounding box center [1005, 222] width 20 height 10
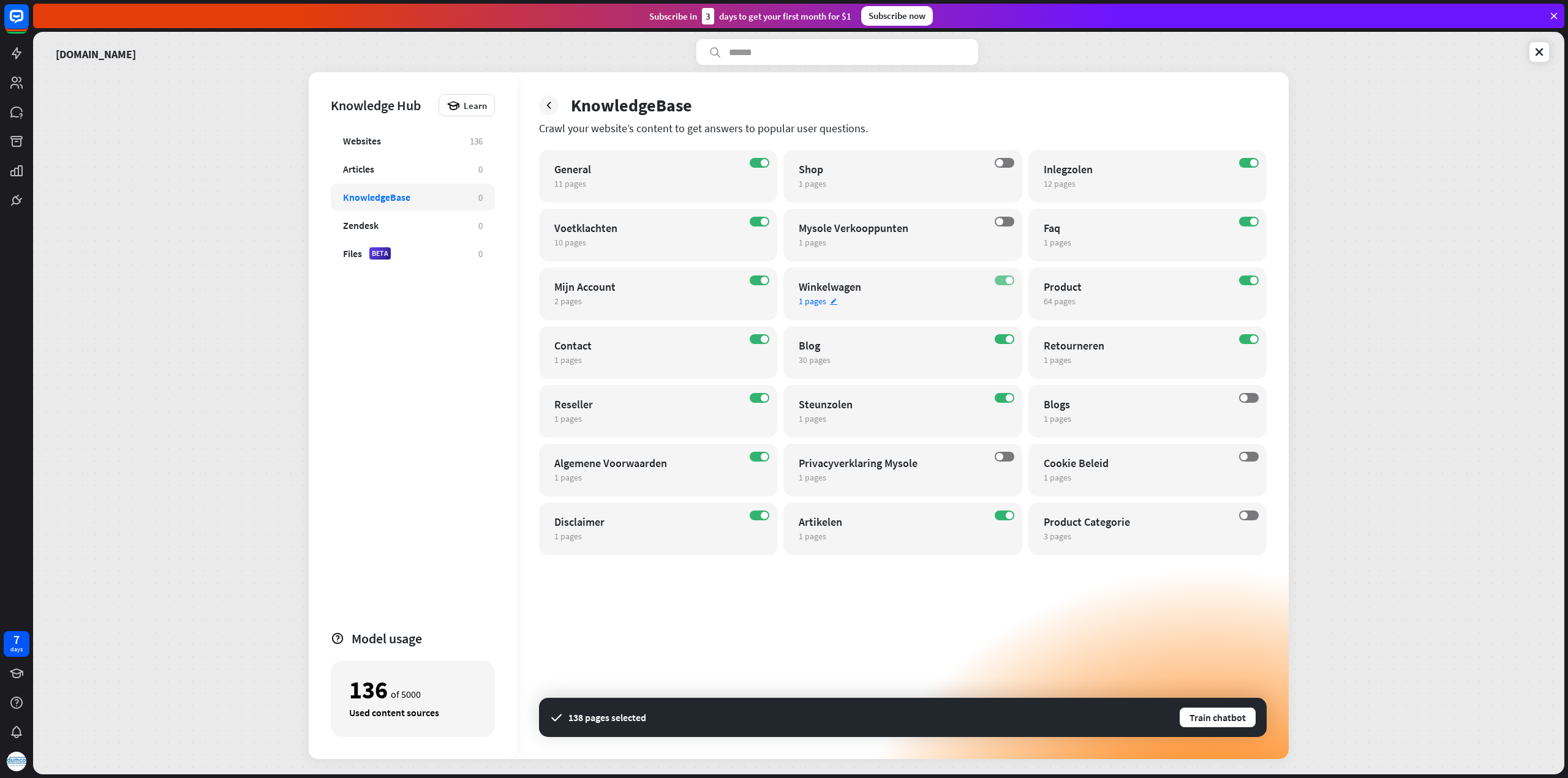
click at [1001, 279] on label "ON" at bounding box center [1005, 280] width 20 height 10
click at [1003, 338] on label "ON" at bounding box center [1005, 339] width 20 height 10
click at [999, 395] on label "ON" at bounding box center [1005, 397] width 20 height 10
click at [1001, 516] on label "ON" at bounding box center [1005, 515] width 20 height 10
click at [756, 164] on label "ON" at bounding box center [760, 162] width 20 height 10
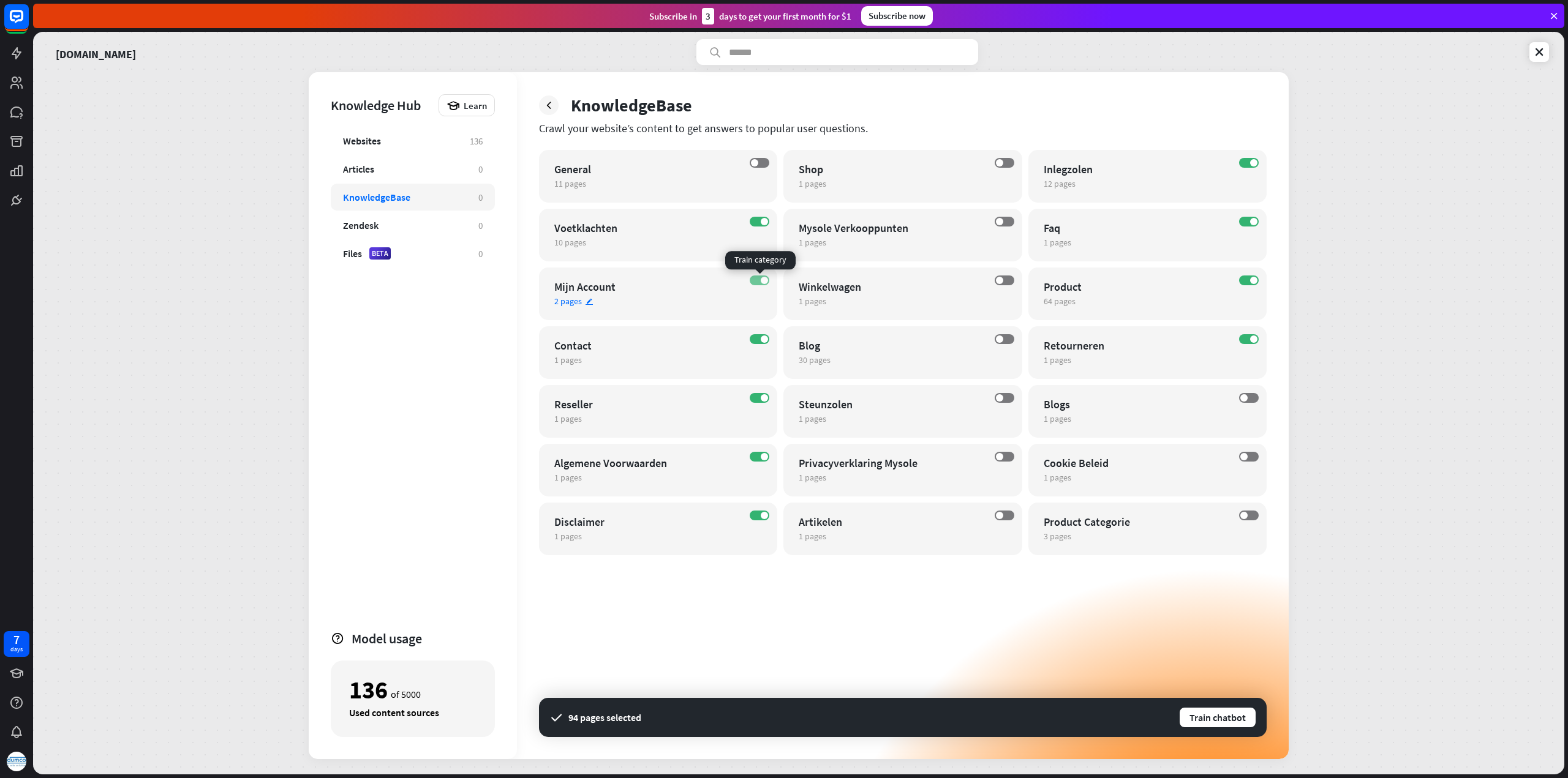
click at [758, 281] on label "ON" at bounding box center [760, 280] width 20 height 10
click at [757, 342] on label "ON" at bounding box center [760, 339] width 20 height 10
click at [758, 400] on label "ON" at bounding box center [760, 397] width 20 height 10
click at [758, 455] on label "ON" at bounding box center [760, 456] width 20 height 10
click at [757, 515] on label "ON" at bounding box center [760, 515] width 20 height 10
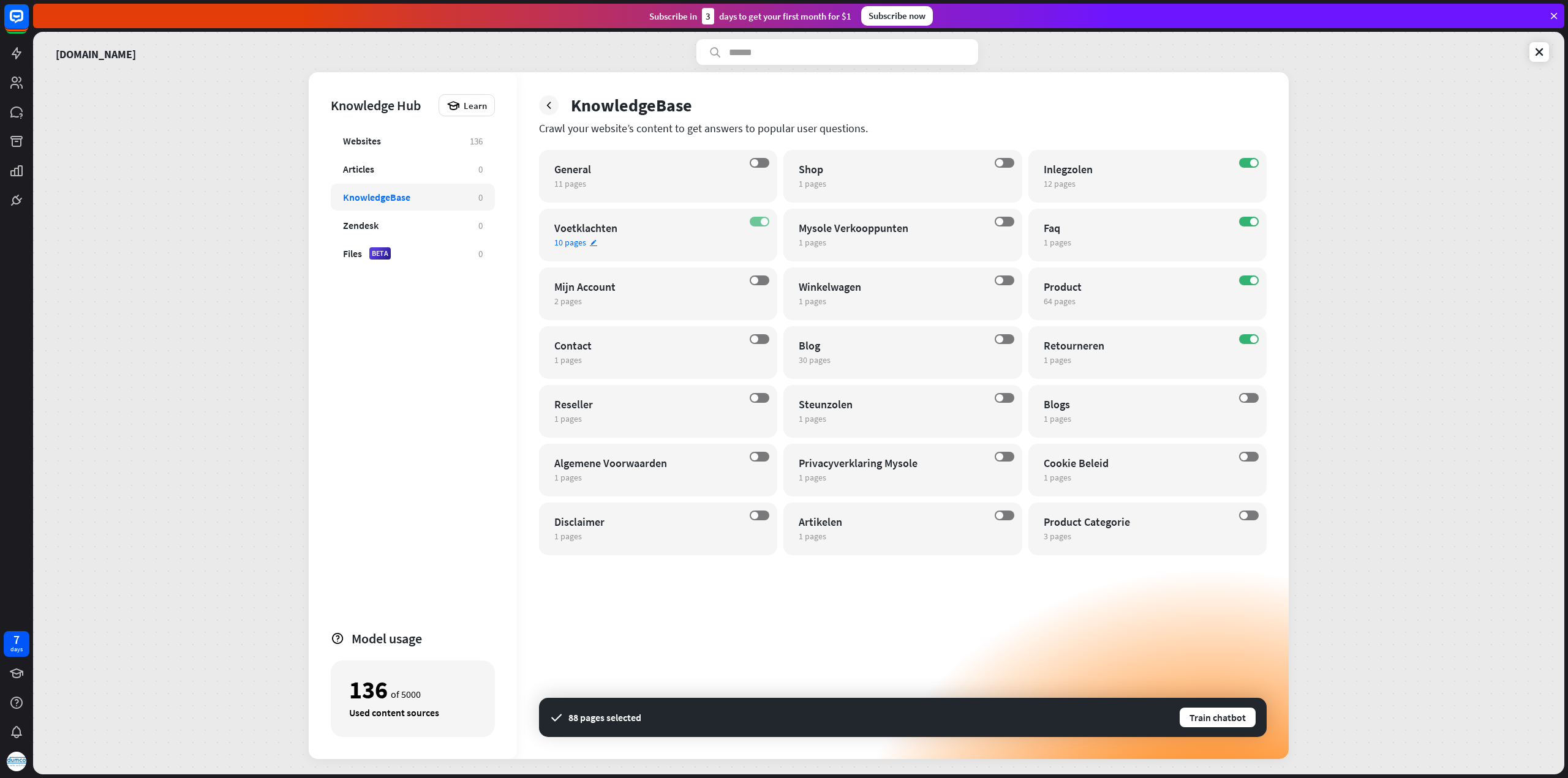
click at [756, 218] on label "ON" at bounding box center [760, 222] width 20 height 10
click at [1244, 340] on label "ON" at bounding box center [1249, 339] width 20 height 10
click at [1246, 164] on label "ON" at bounding box center [1249, 162] width 20 height 10
click at [1218, 718] on button "Train chatbot" at bounding box center [1218, 717] width 78 height 22
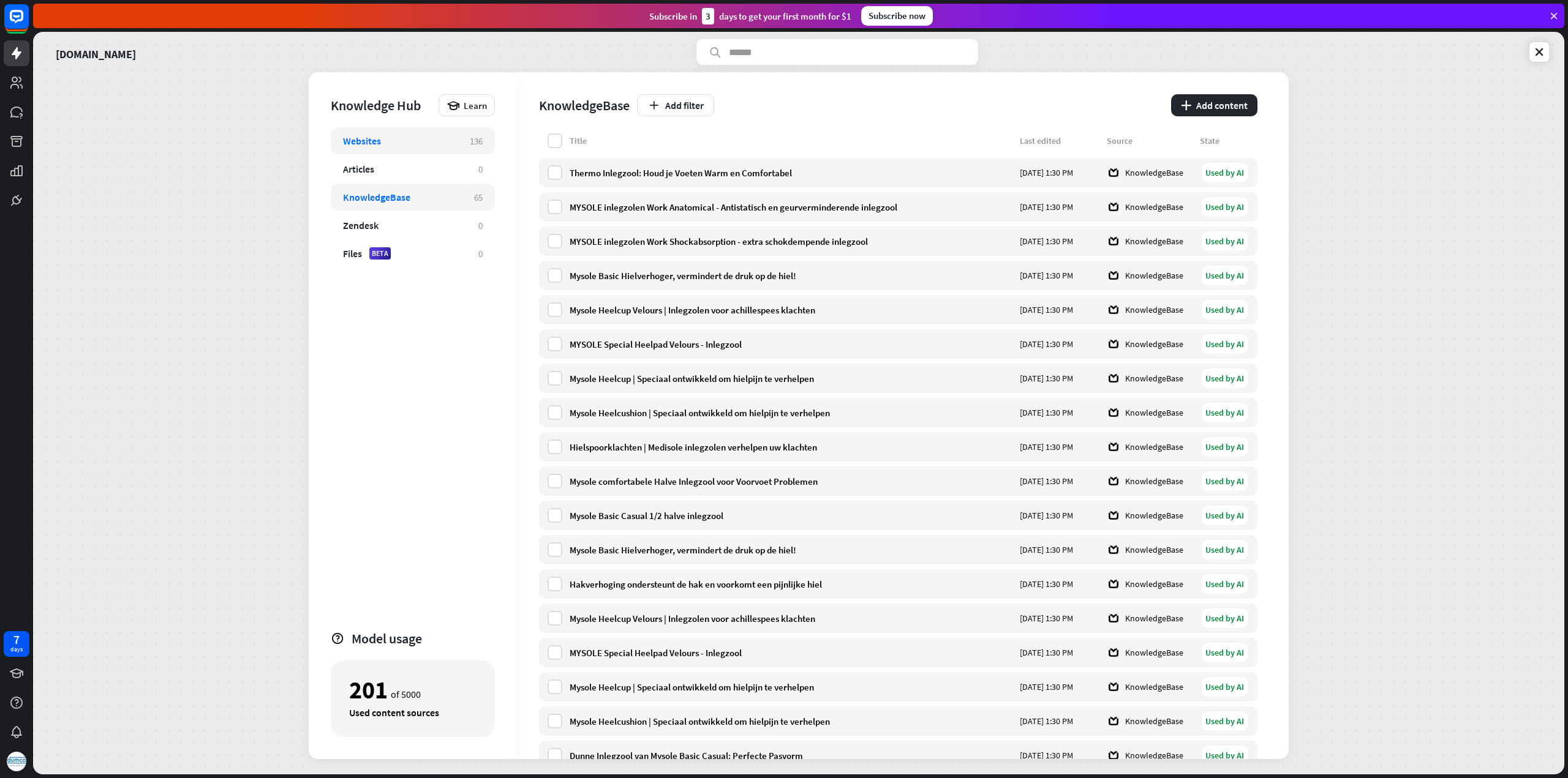
click at [405, 142] on div "Websites" at bounding box center [400, 141] width 115 height 12
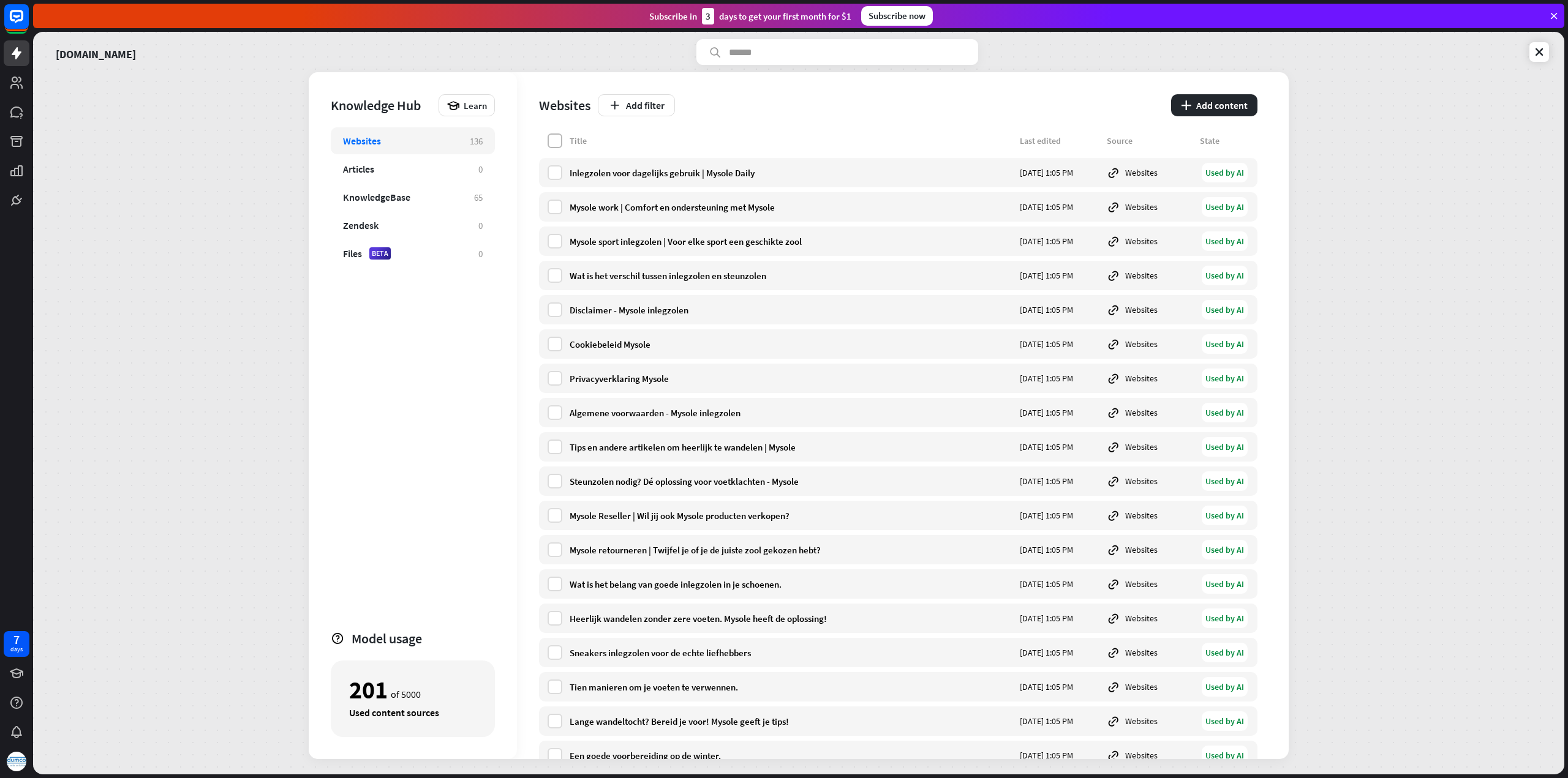
click at [553, 144] on label at bounding box center [555, 141] width 15 height 15
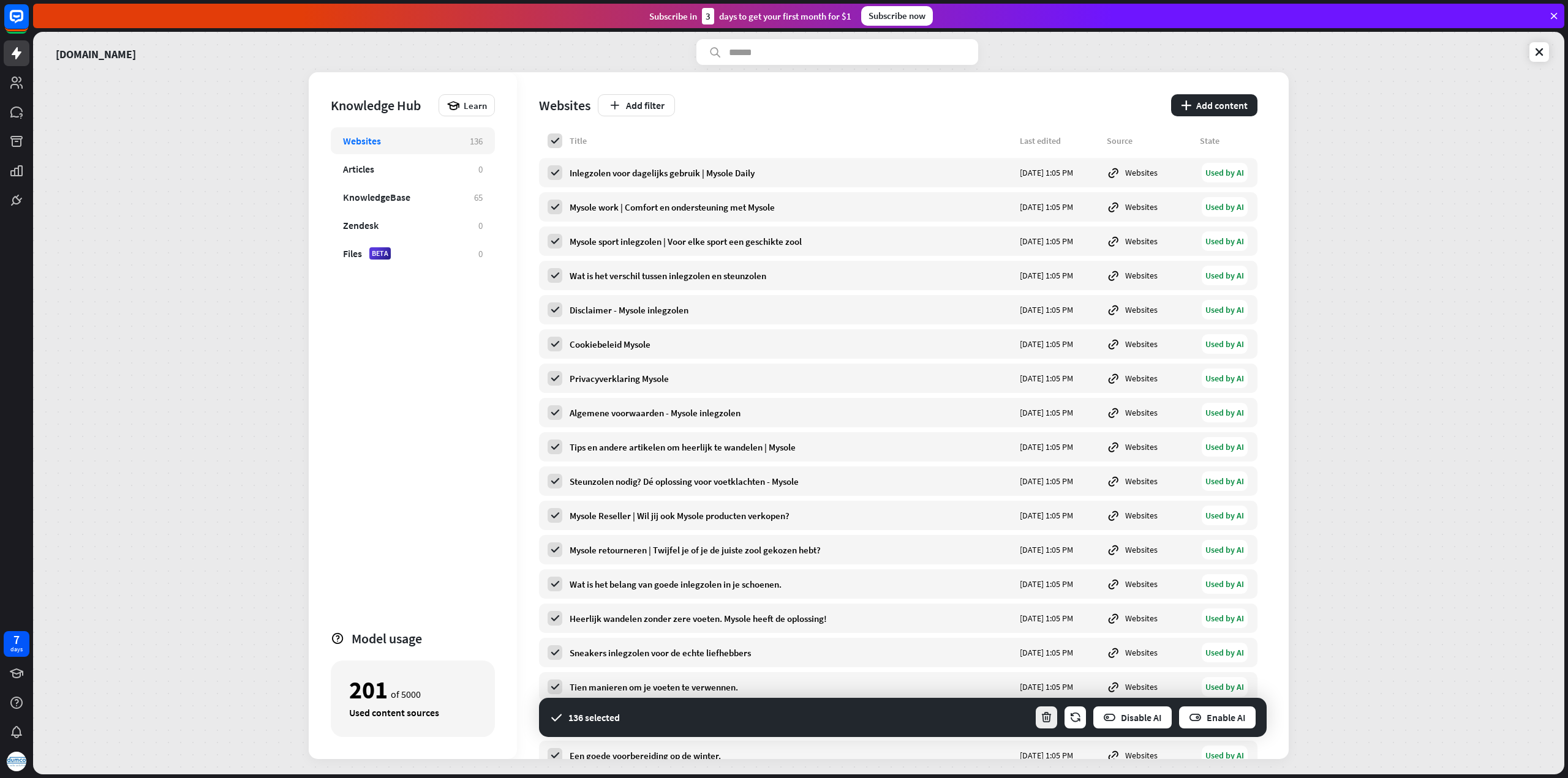
click at [1046, 718] on icon "button" at bounding box center [1046, 717] width 13 height 13
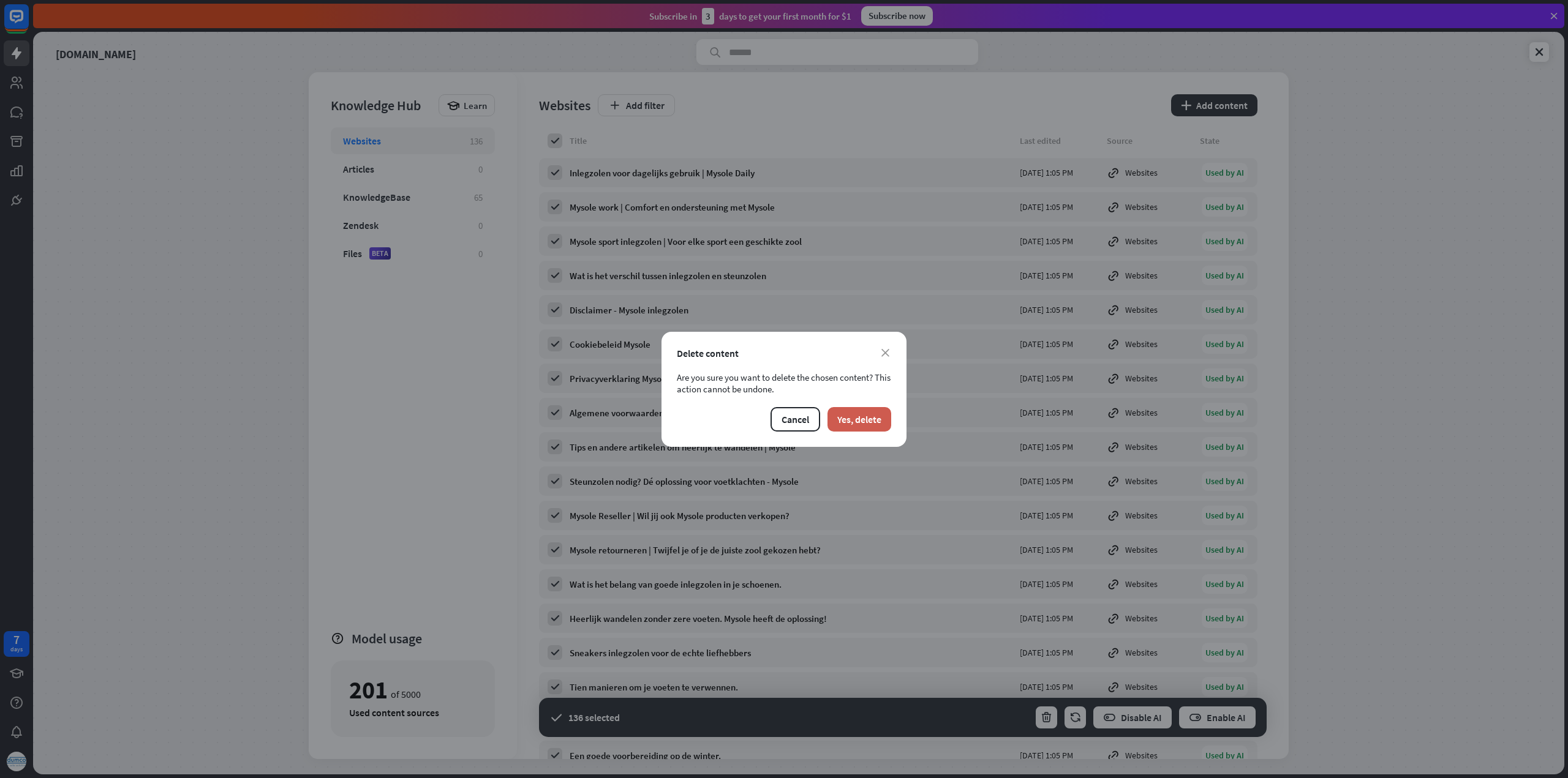
click at [862, 425] on button "Yes, delete" at bounding box center [859, 419] width 64 height 25
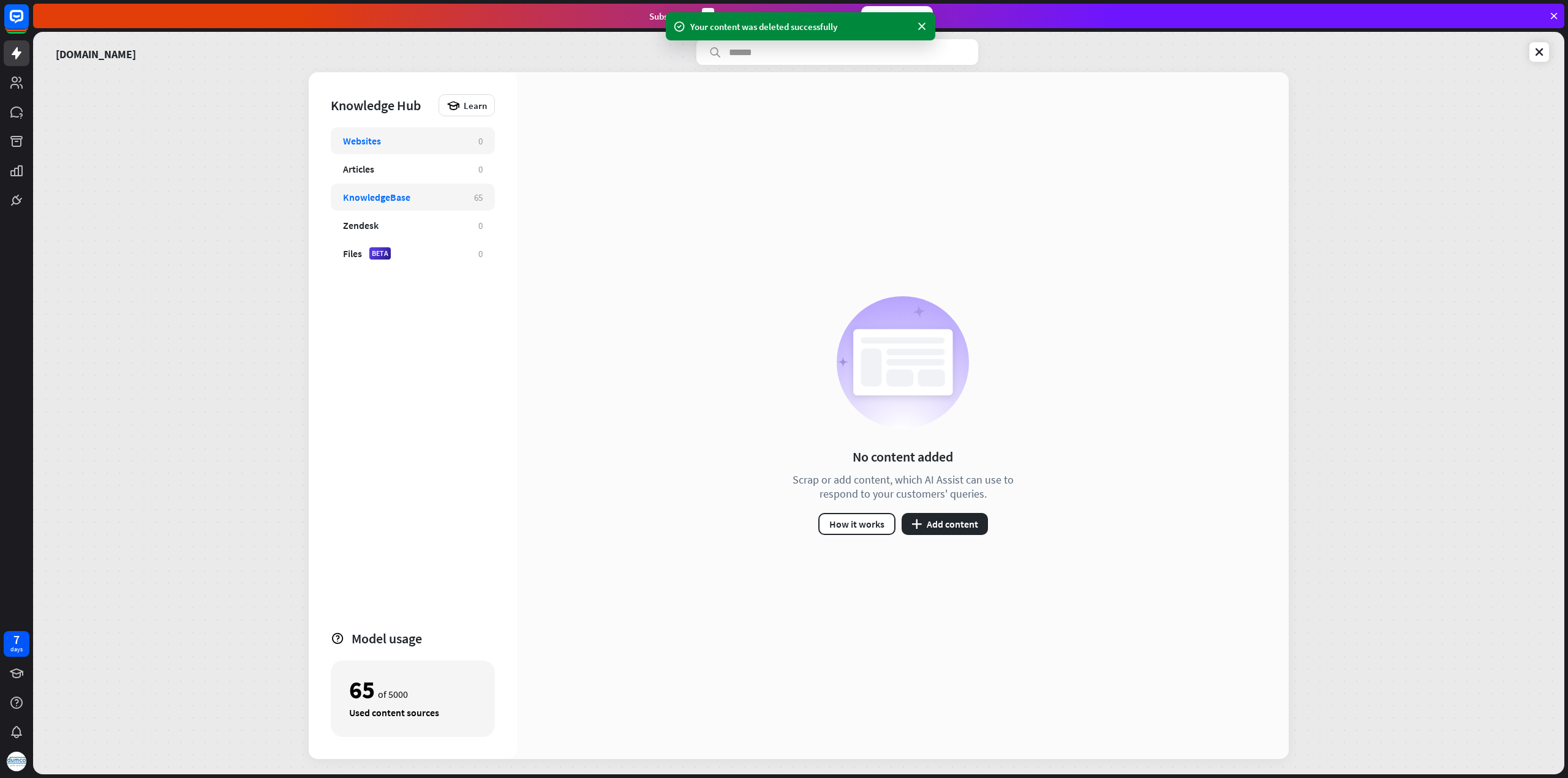
click at [442, 196] on div "KnowledgeBase" at bounding box center [402, 197] width 119 height 12
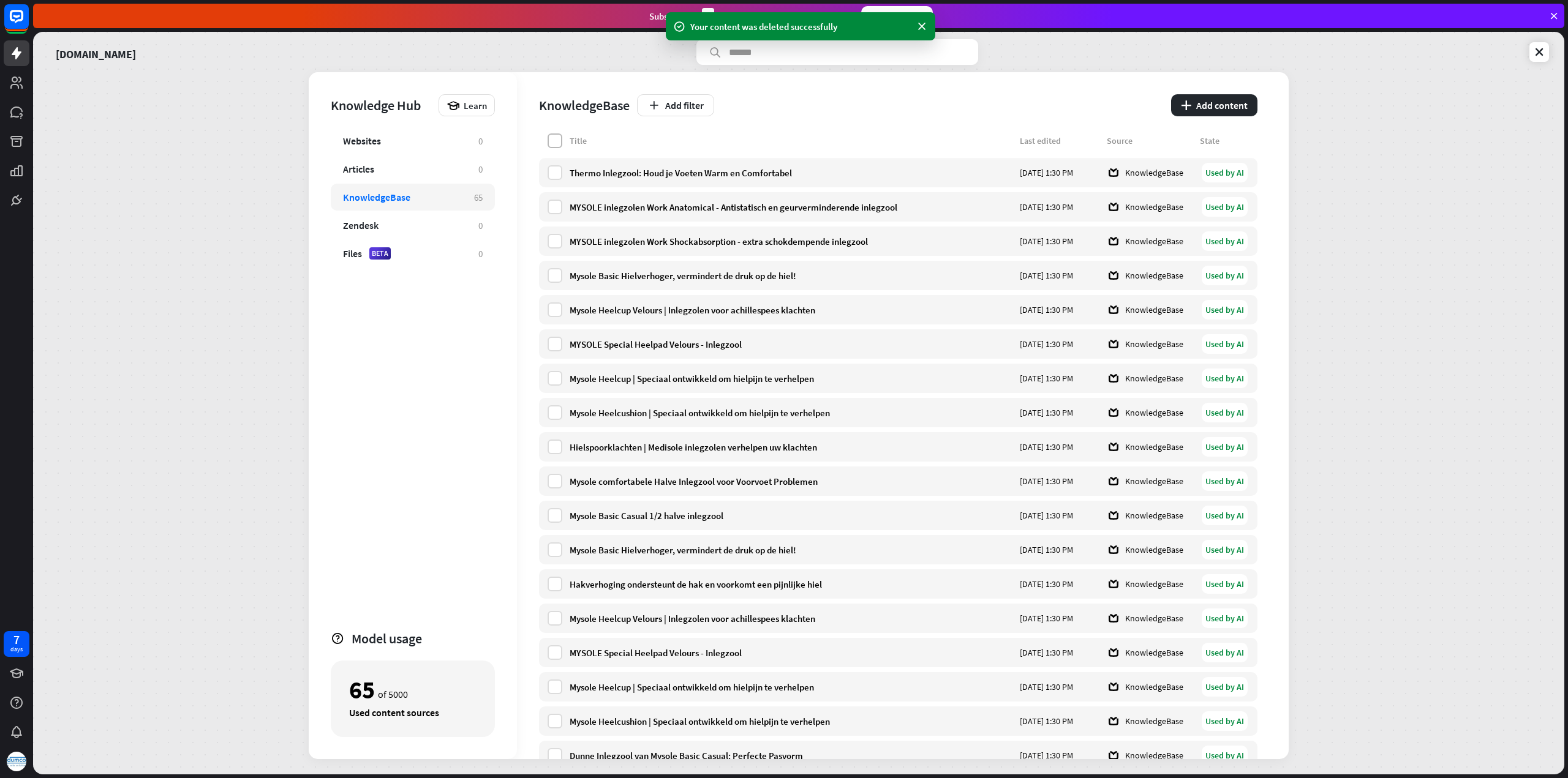
click at [561, 137] on label at bounding box center [555, 141] width 15 height 15
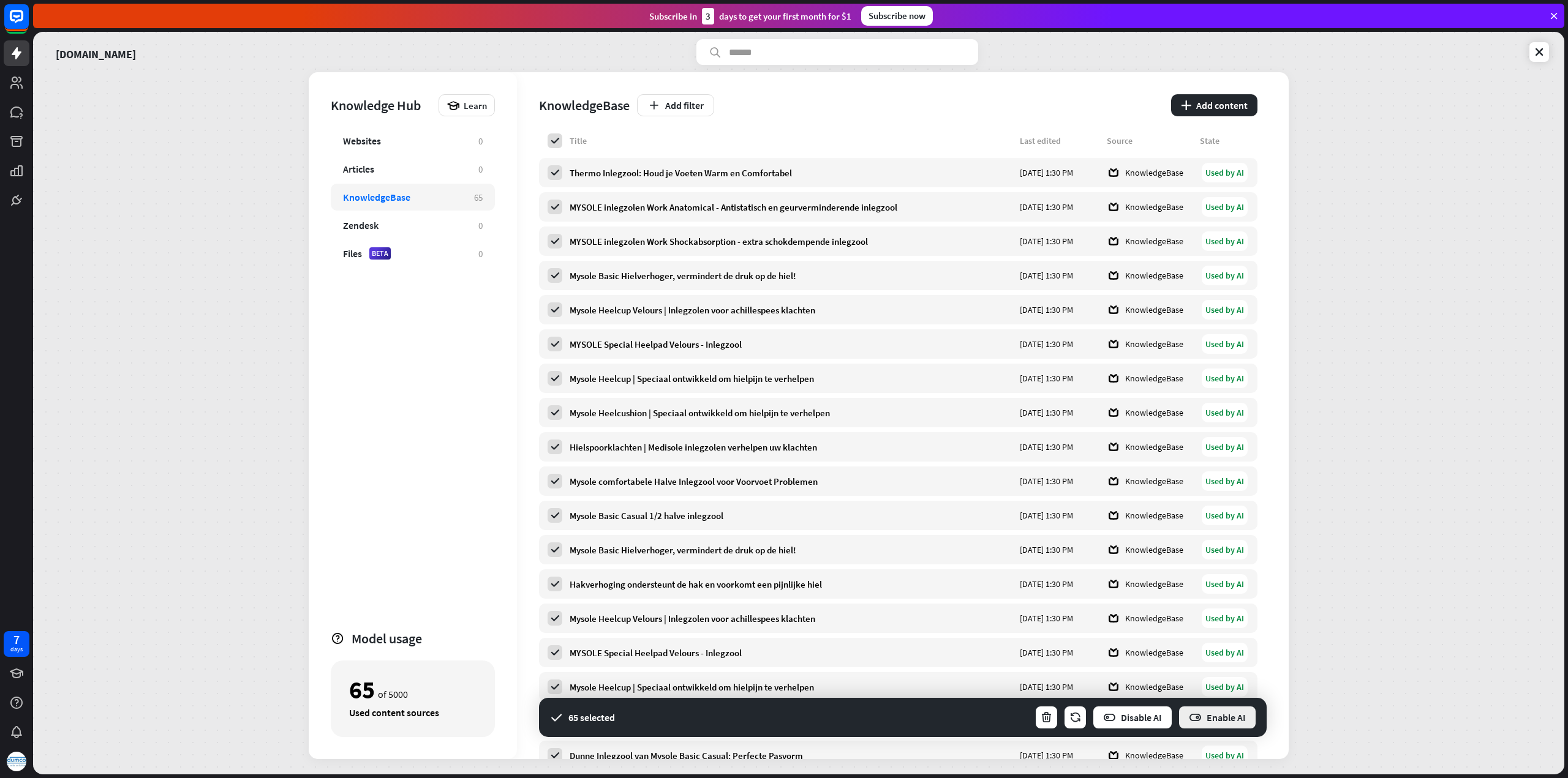
click at [1217, 717] on button "Enable AI" at bounding box center [1217, 717] width 79 height 25
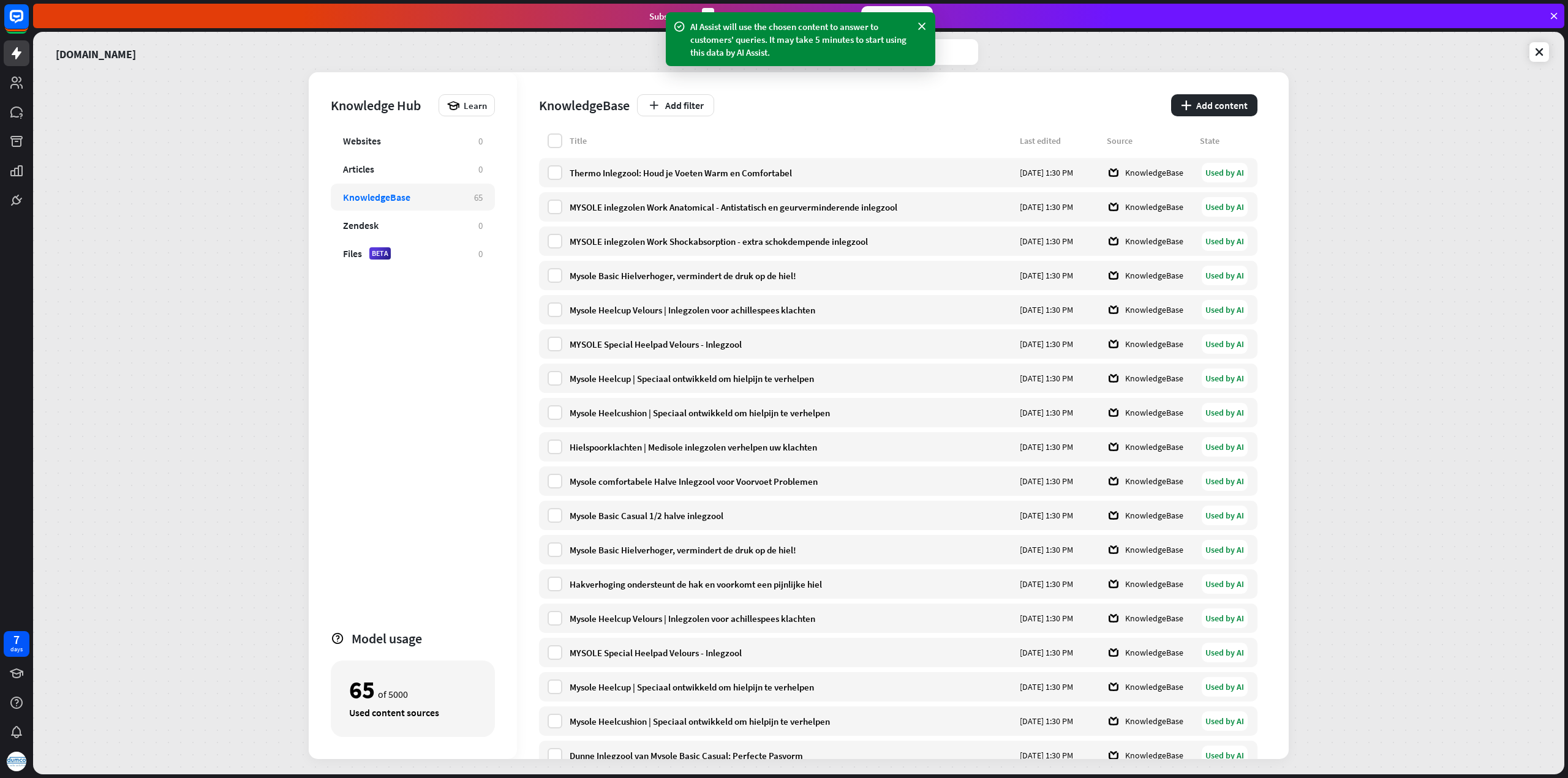
click at [1417, 409] on div "[DOMAIN_NAME] Knowledge Hub Learn Websites 0 Articles 0 KnowledgeBase 65 Zendes…" at bounding box center [798, 403] width 1531 height 742
click at [1537, 56] on icon at bounding box center [1539, 52] width 12 height 12
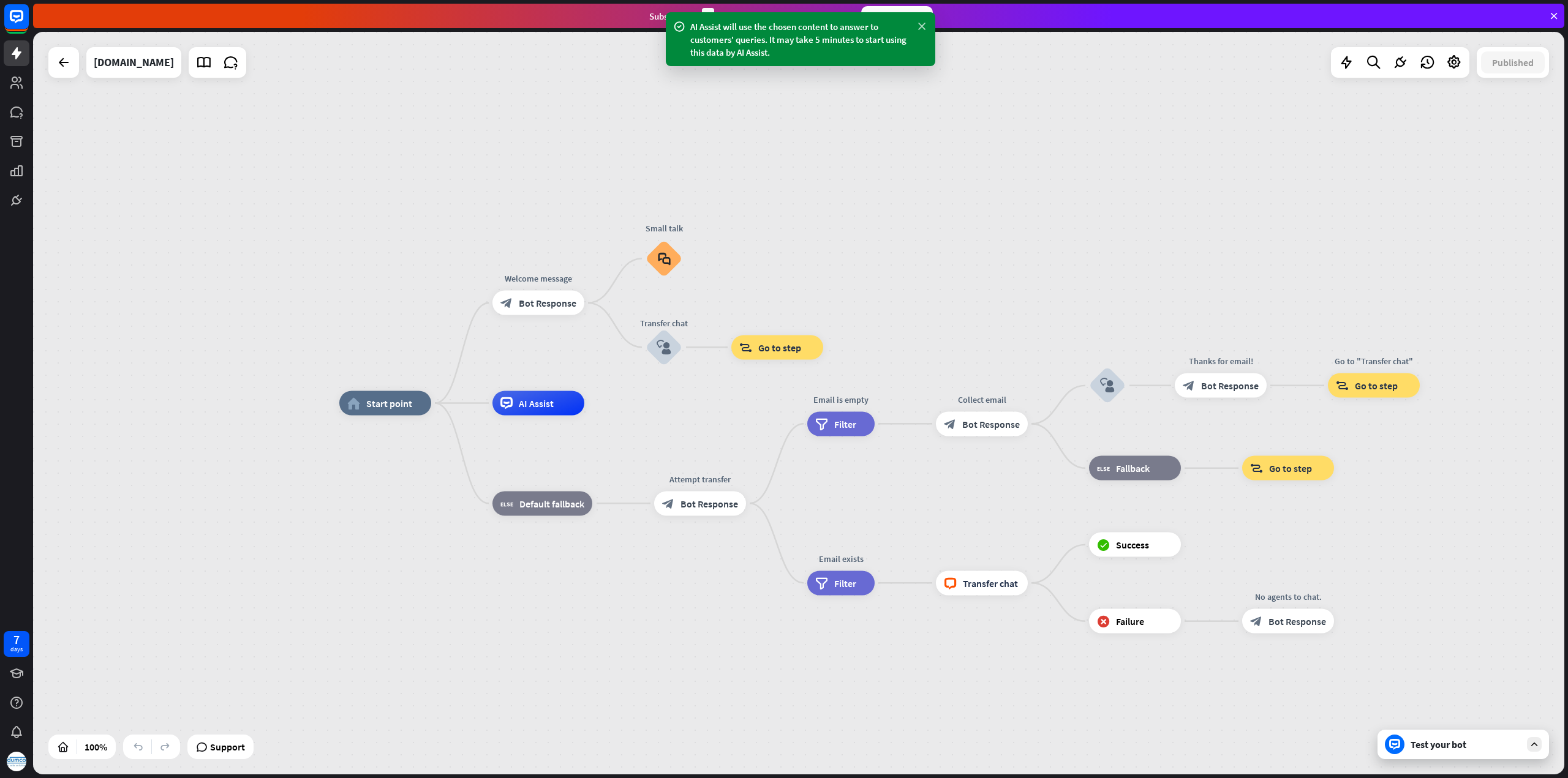
click at [920, 28] on icon at bounding box center [922, 26] width 12 height 13
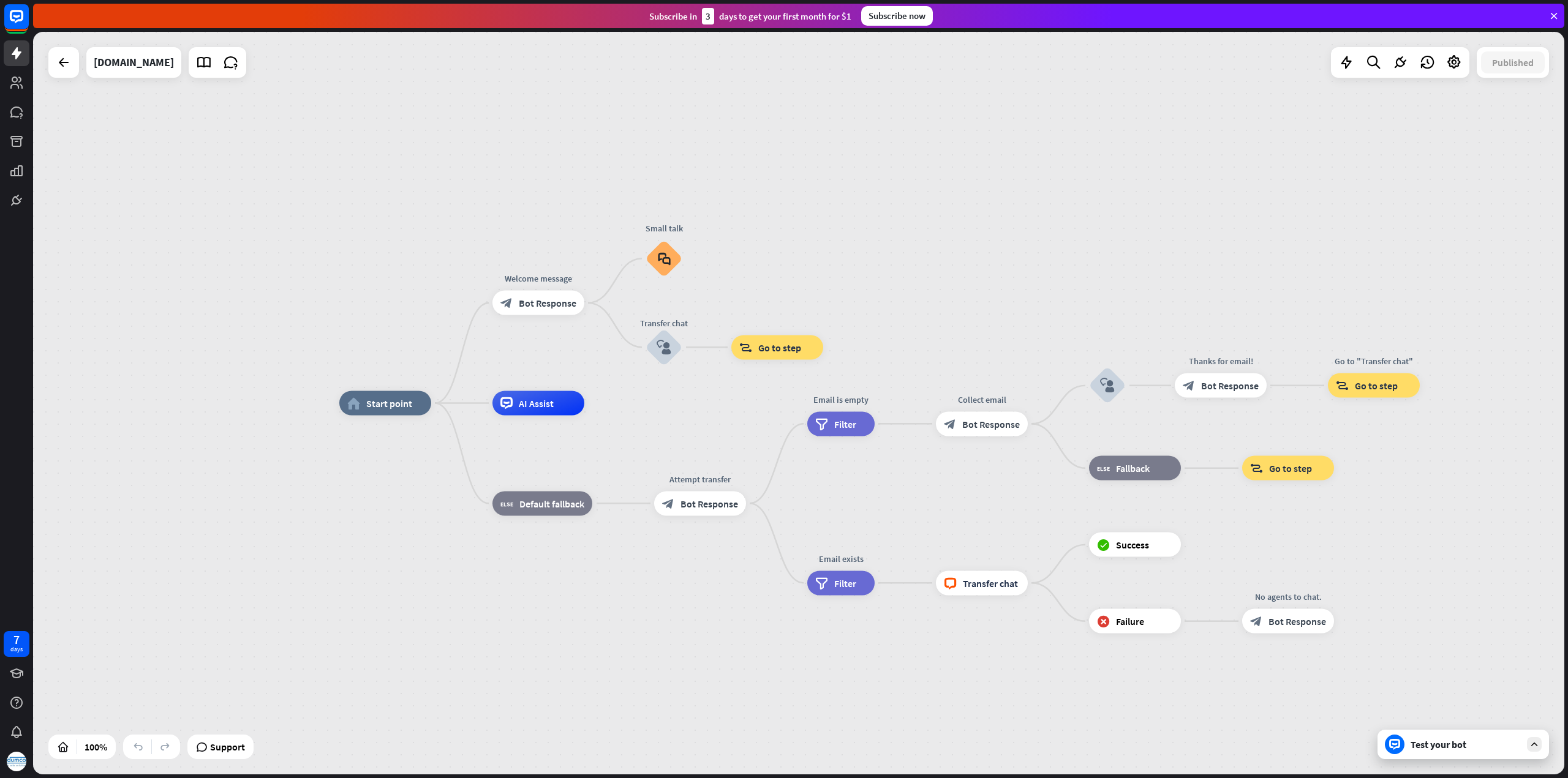
click at [1437, 746] on div "Test your bot" at bounding box center [1465, 744] width 110 height 12
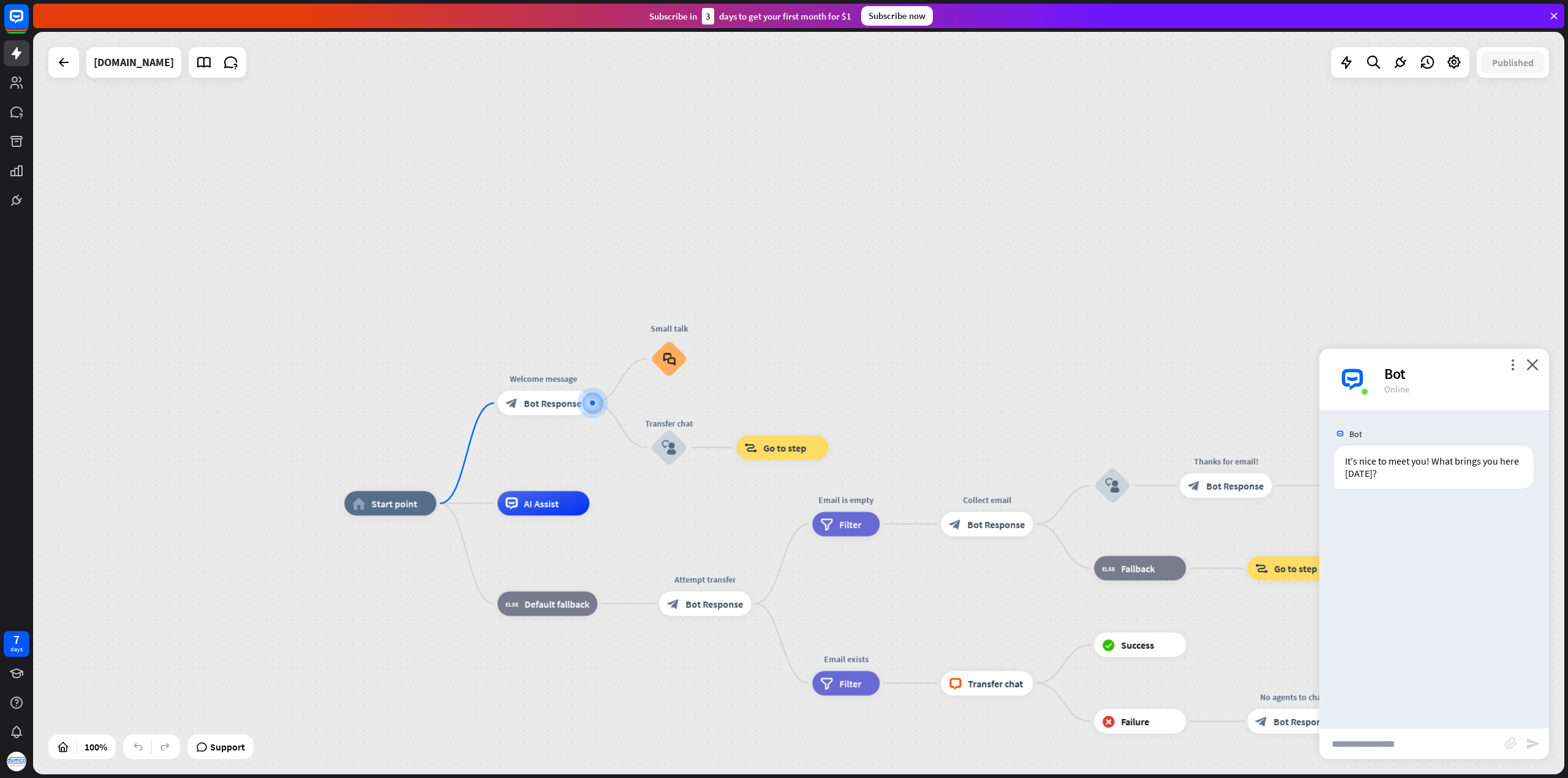
click at [1419, 747] on input "text" at bounding box center [1412, 744] width 186 height 31
type input "**********"
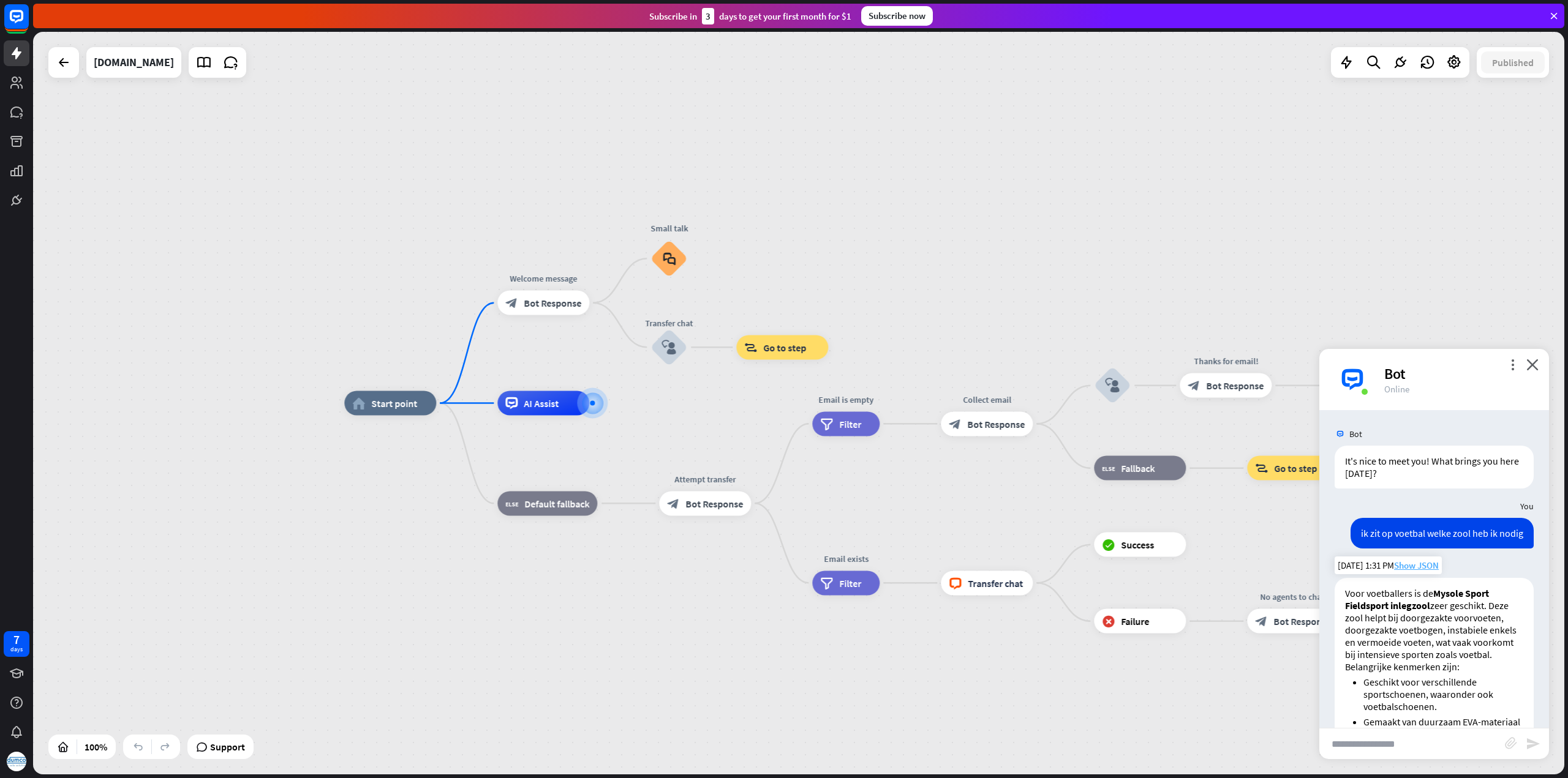
click at [1420, 565] on span "Show JSON" at bounding box center [1416, 566] width 44 height 12
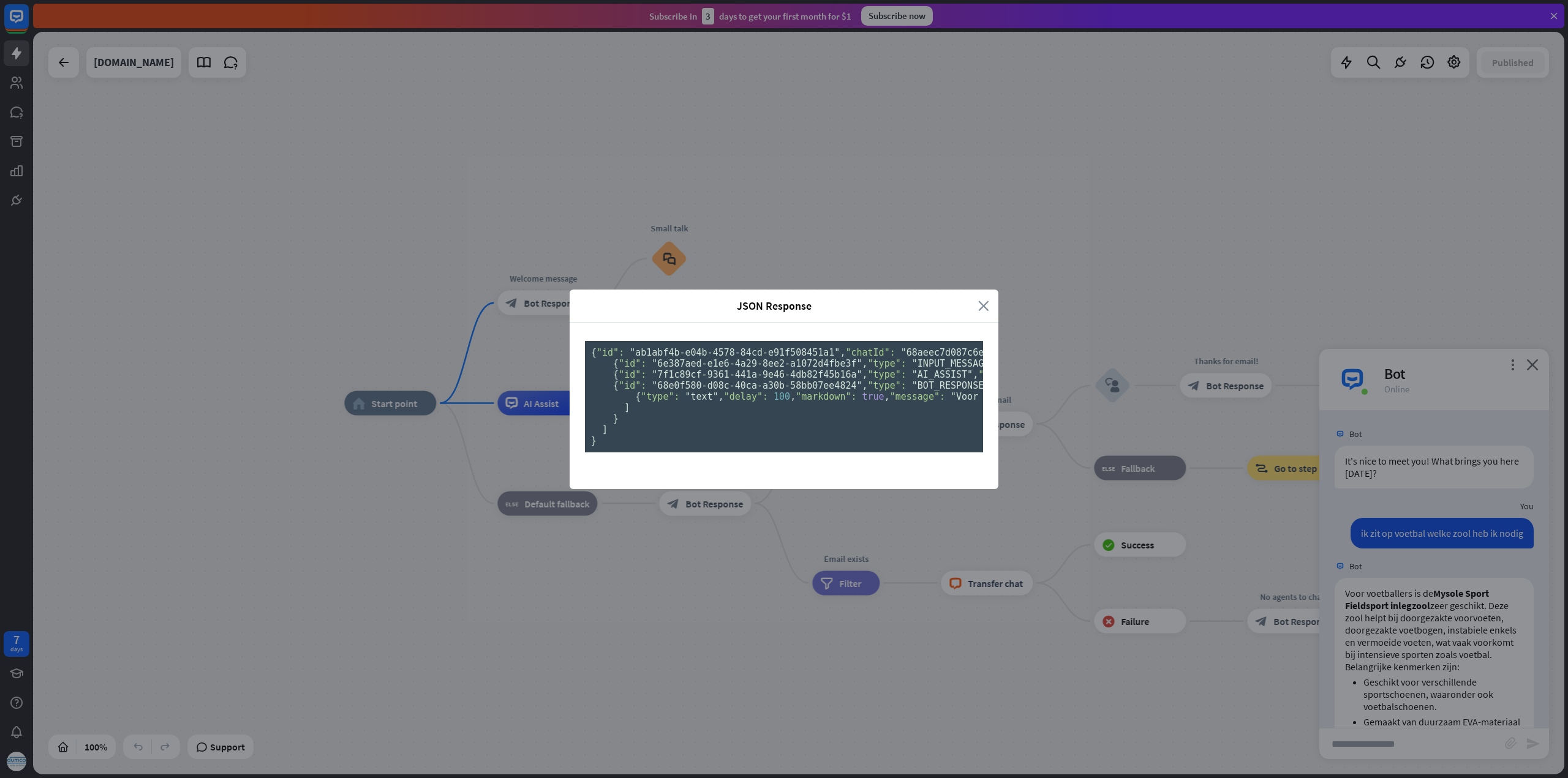
click at [988, 298] on icon "close" at bounding box center [983, 305] width 11 height 14
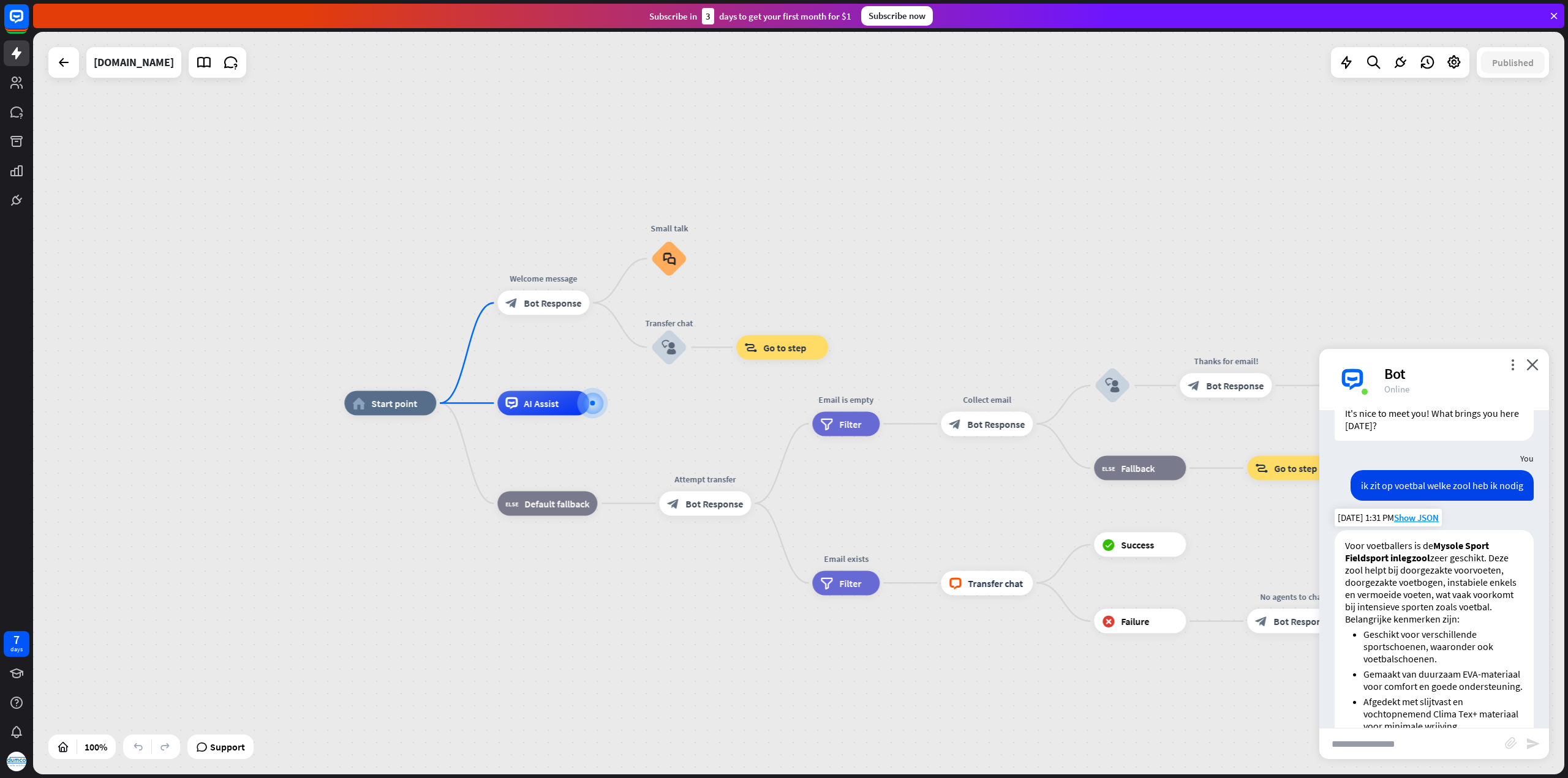
scroll to position [244, 0]
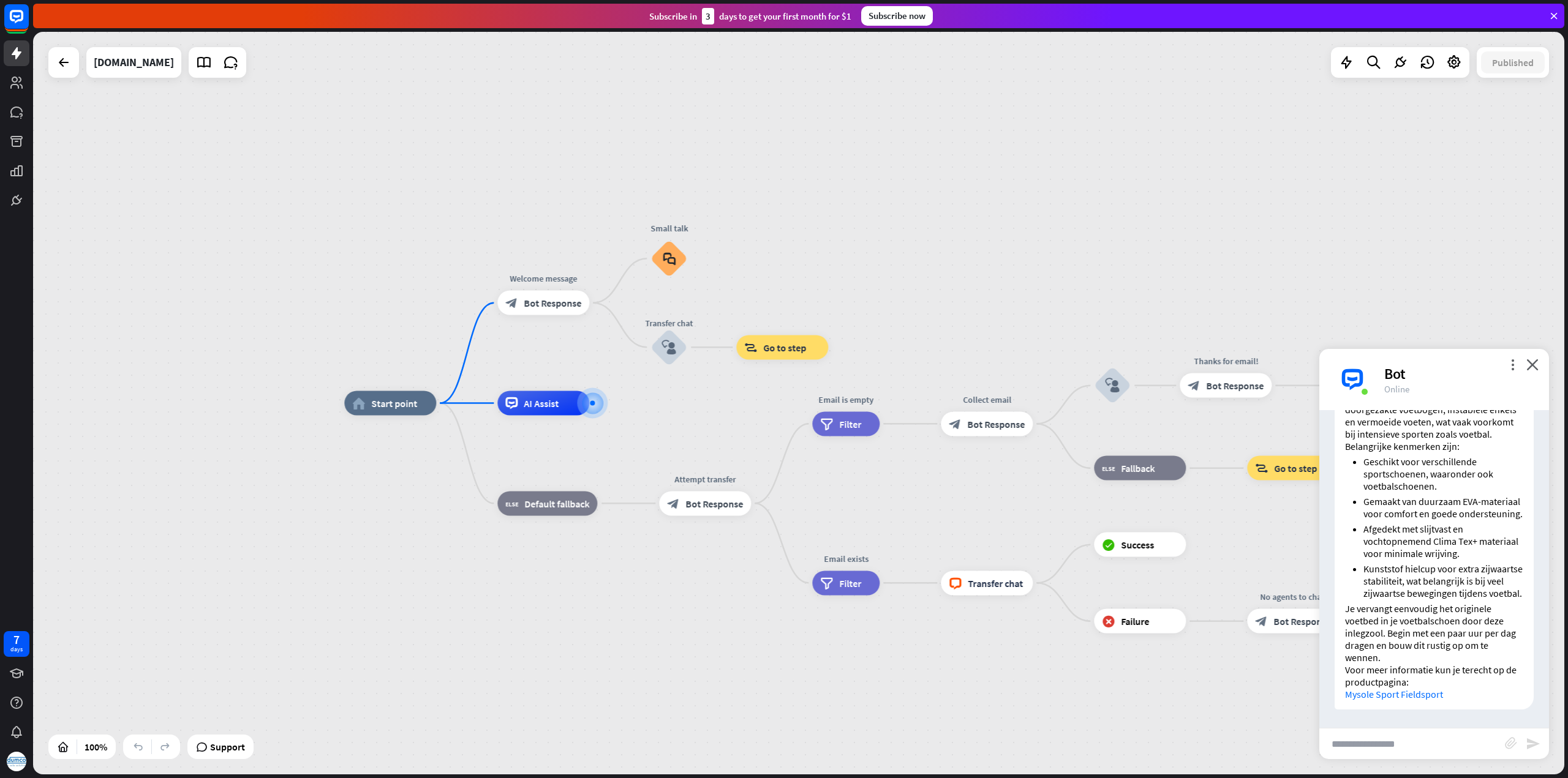
click at [1352, 748] on input "text" at bounding box center [1412, 744] width 186 height 31
click at [196, 60] on icon at bounding box center [204, 62] width 16 height 16
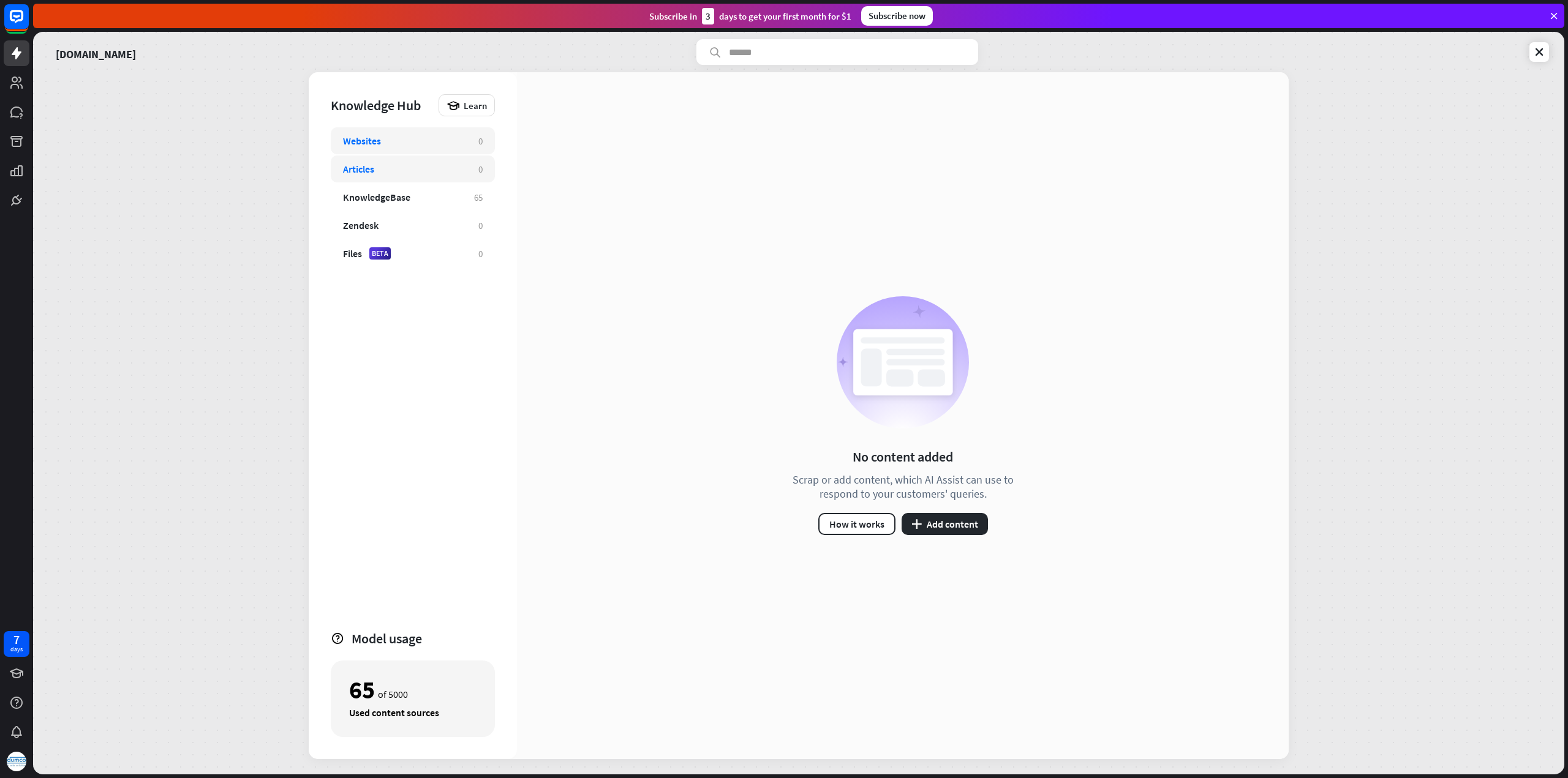
click at [374, 170] on div "Articles" at bounding box center [358, 168] width 31 height 12
click at [372, 199] on div "KnowledgeBase" at bounding box center [377, 197] width 68 height 12
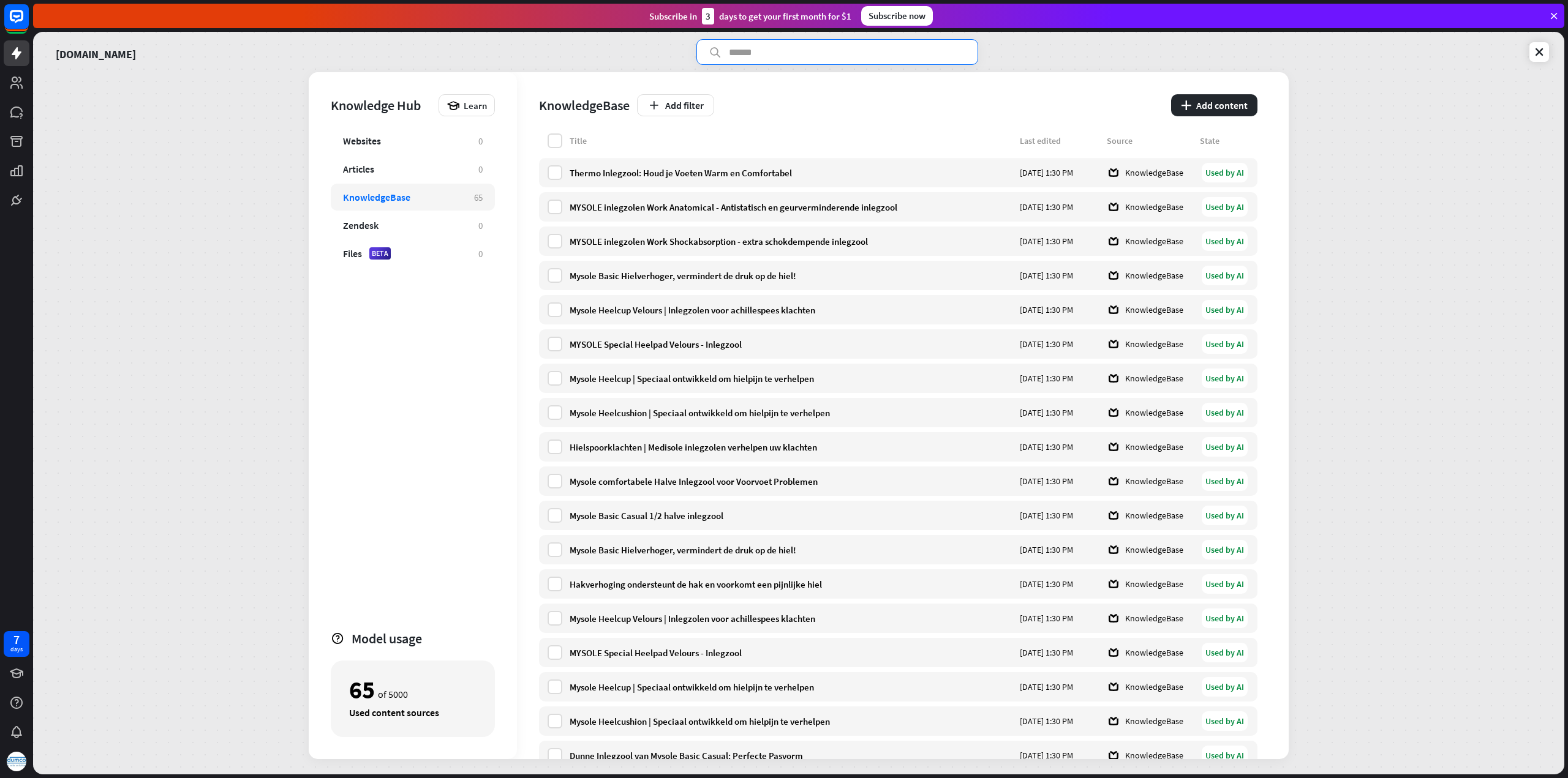
click at [847, 53] on input "text" at bounding box center [837, 52] width 282 height 26
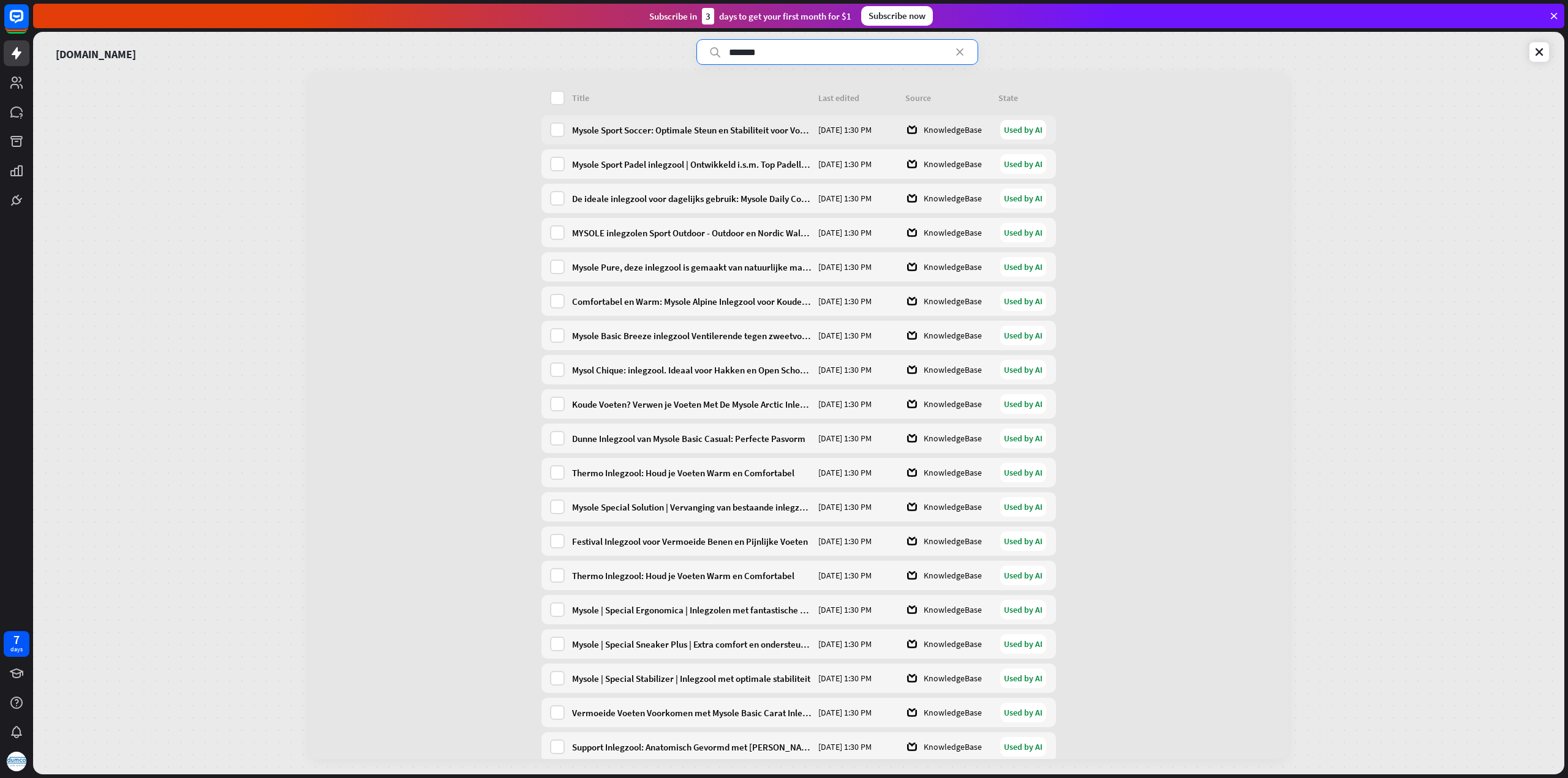
type input "*******"
click at [734, 128] on div "Mysole Sport Soccer: Optimale Steun en Stabiliteit voor Voetballers" at bounding box center [691, 130] width 239 height 12
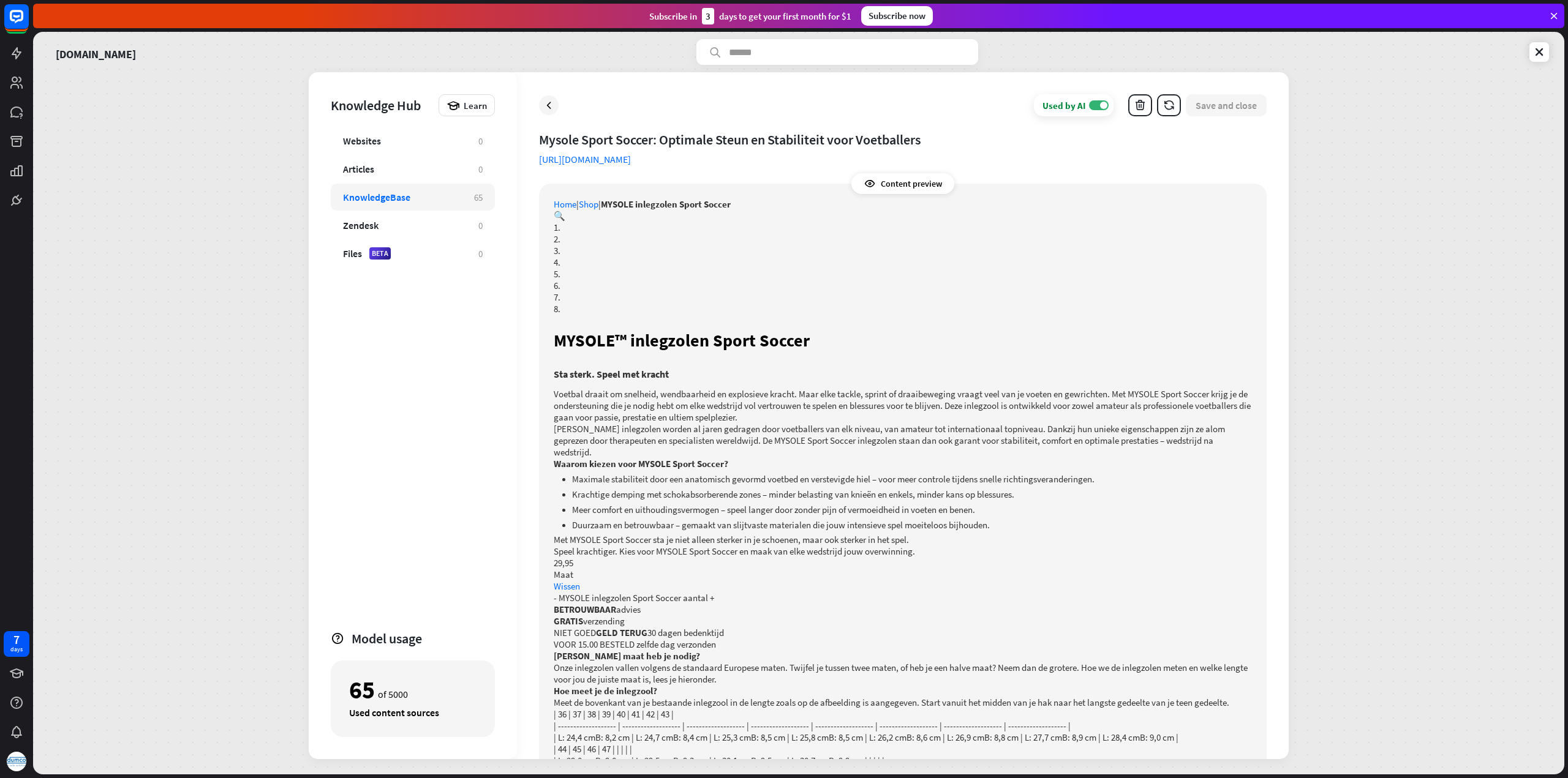
click at [909, 182] on div "Content preview" at bounding box center [902, 183] width 103 height 21
click at [715, 242] on p "2." at bounding box center [902, 239] width 698 height 12
click at [572, 204] on link "Home" at bounding box center [565, 204] width 23 height 12
click at [459, 193] on div "KnowledgeBase" at bounding box center [402, 197] width 119 height 12
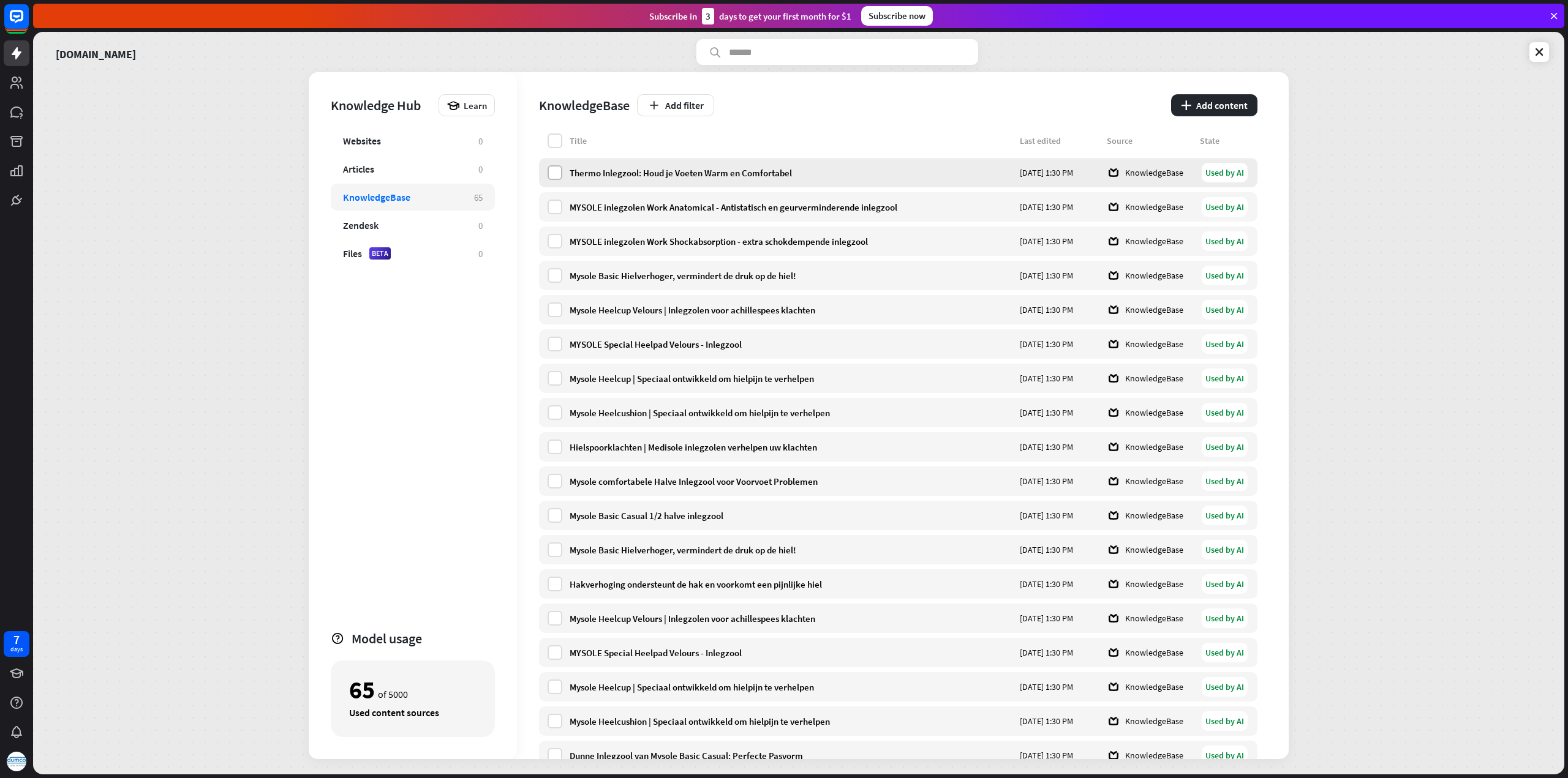
click at [556, 174] on label at bounding box center [555, 172] width 15 height 15
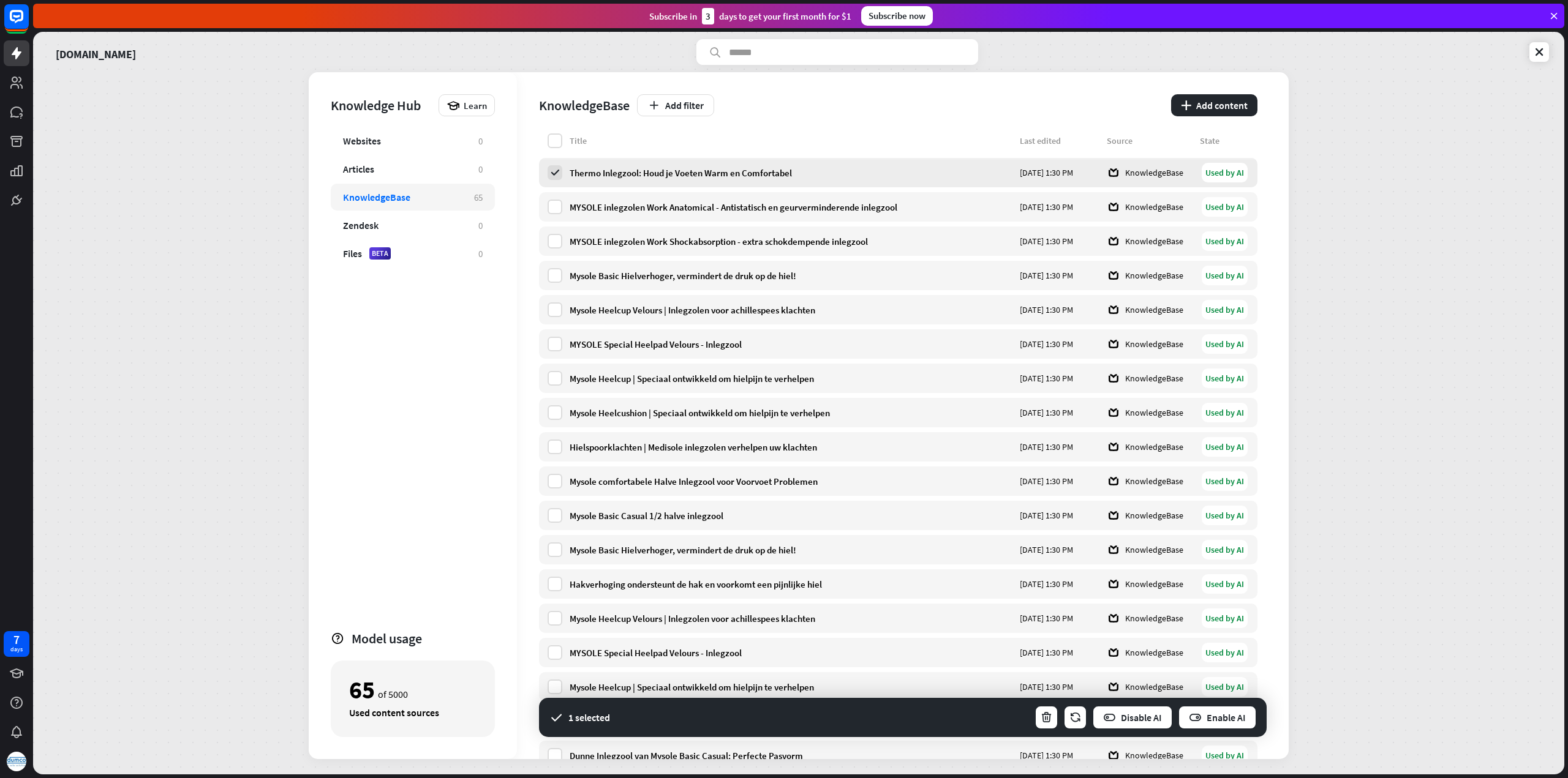
click at [697, 166] on div "Thermo Inlegzool: Houd je Voeten Warm en Comfortabel [DATE] 1:30 PM KnowledgeBa…" at bounding box center [898, 172] width 719 height 29
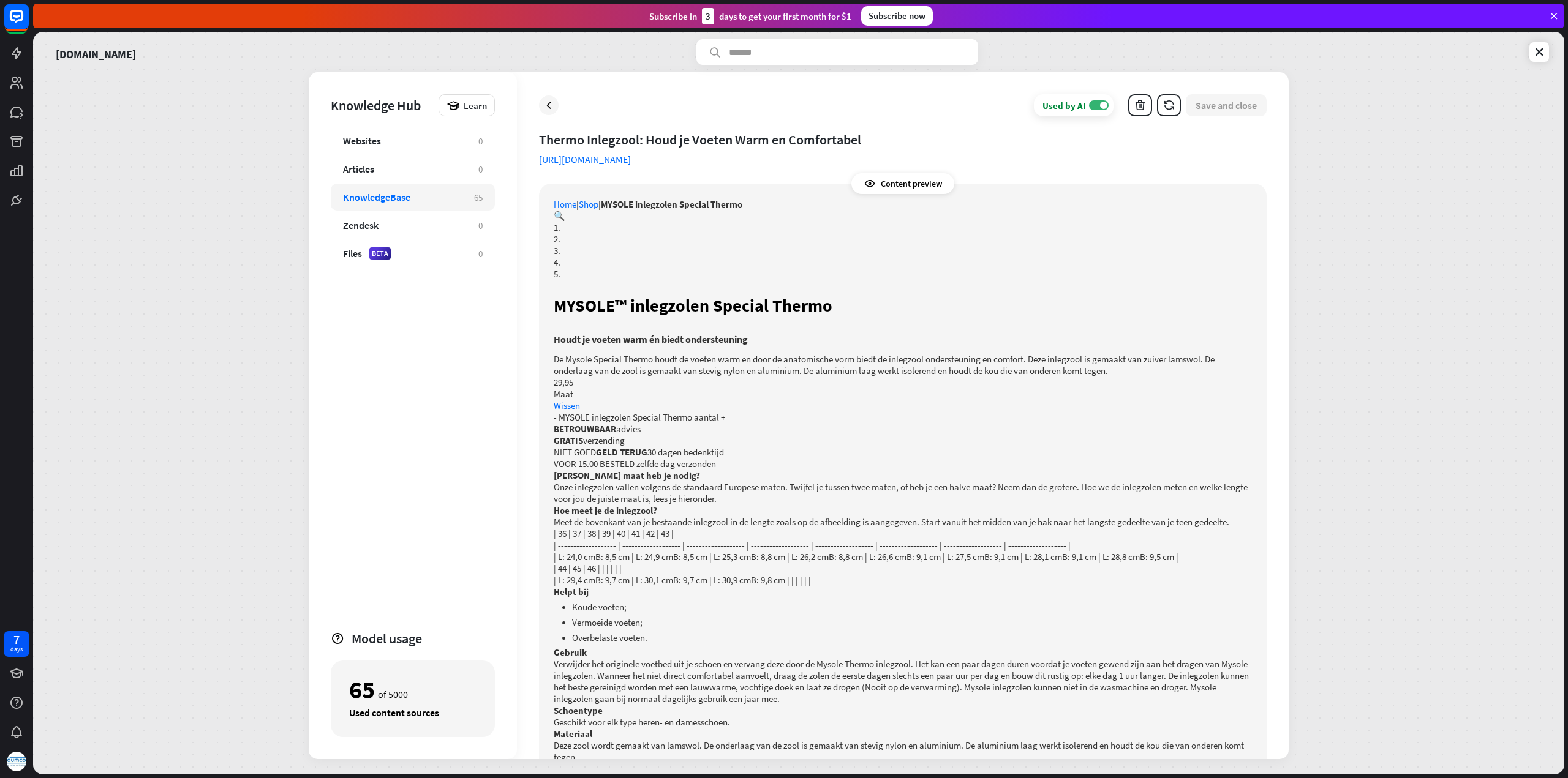
click at [419, 198] on div "KnowledgeBase" at bounding box center [402, 197] width 119 height 12
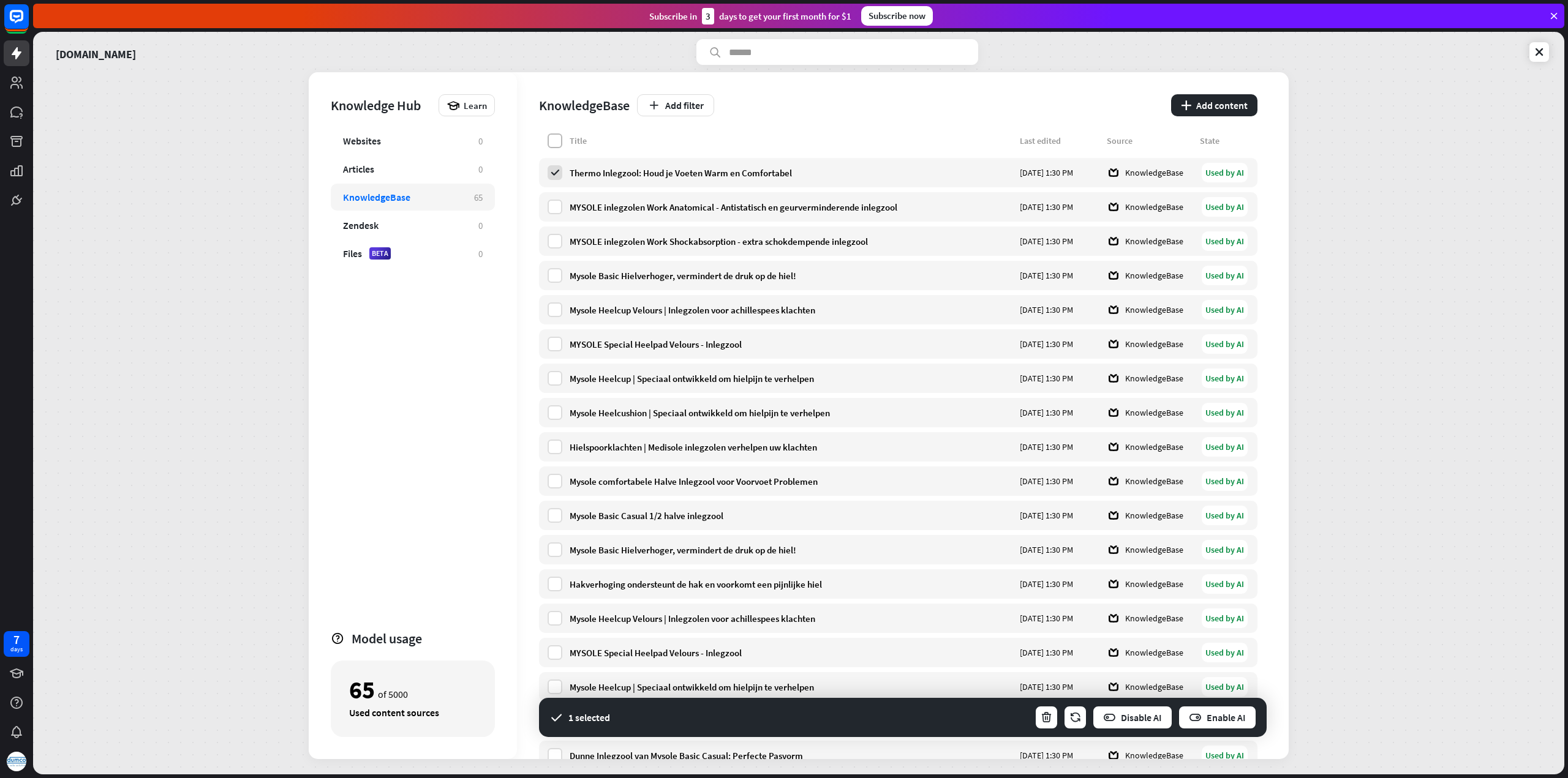
click at [558, 143] on label at bounding box center [555, 141] width 15 height 15
click at [1046, 718] on icon "button" at bounding box center [1046, 717] width 13 height 13
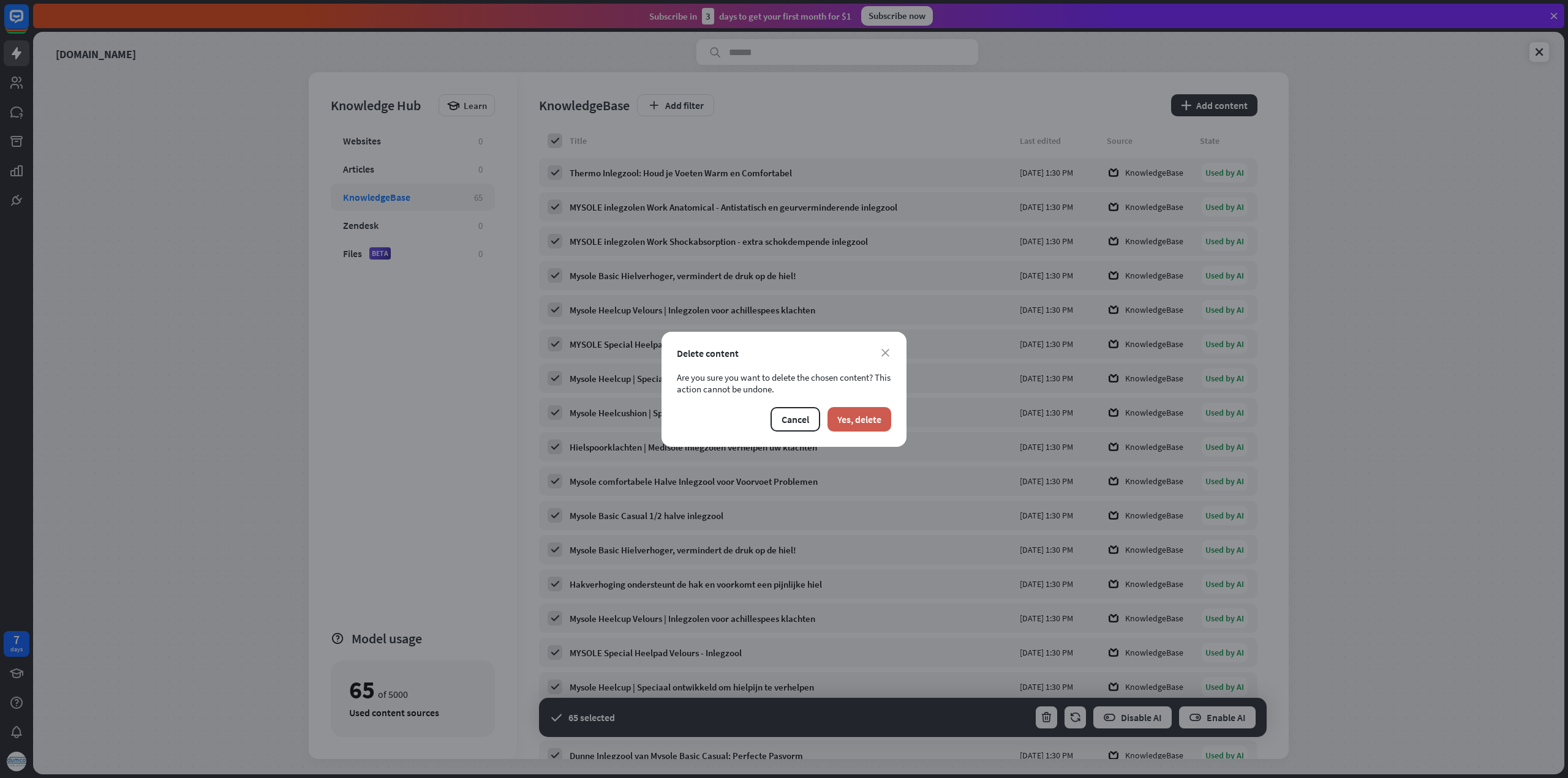
click at [852, 418] on button "Yes, delete" at bounding box center [859, 419] width 64 height 25
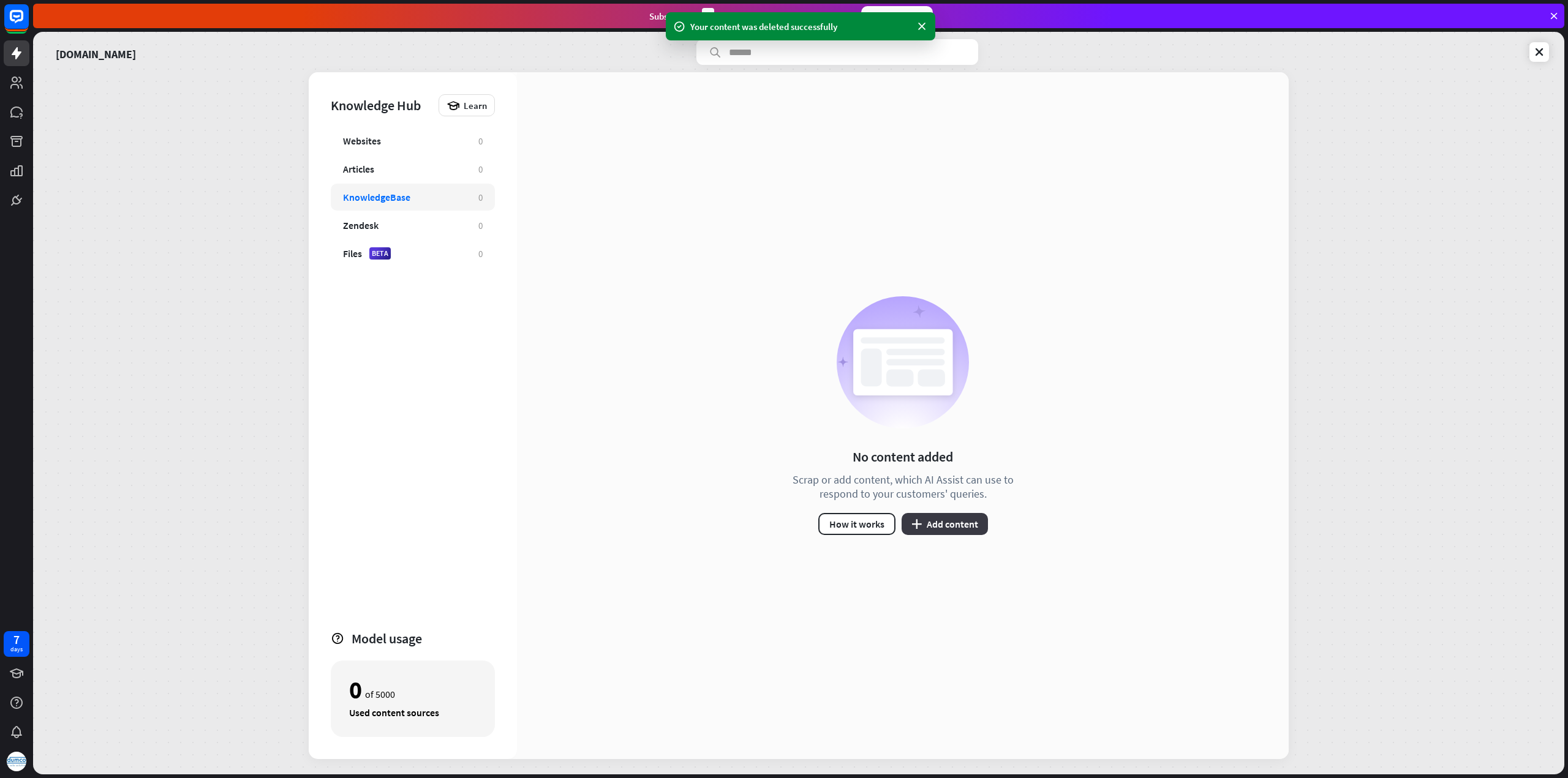
click at [936, 524] on button "plus Add content" at bounding box center [945, 523] width 86 height 22
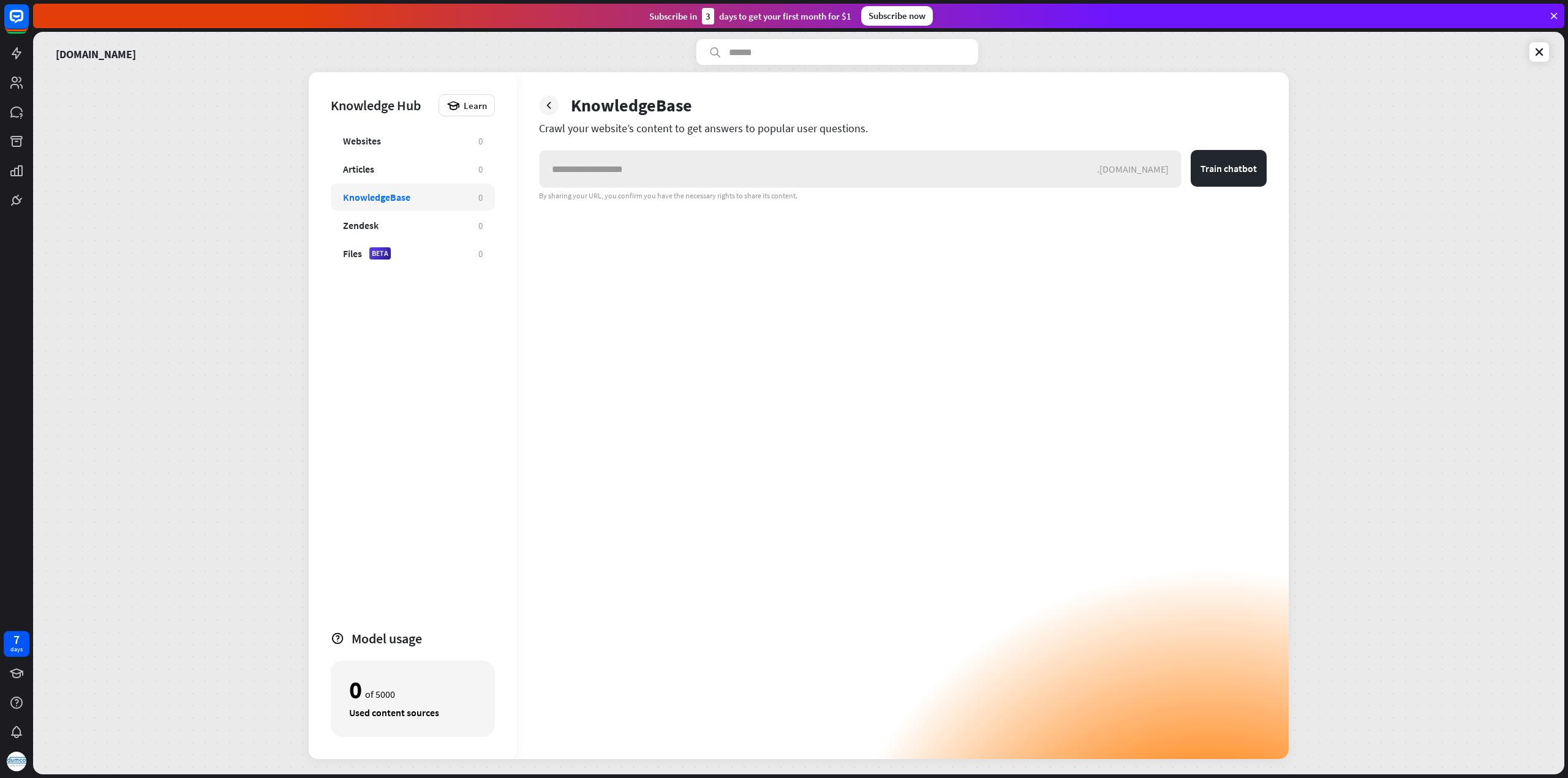
click at [1155, 168] on div ".[DOMAIN_NAME]" at bounding box center [1139, 168] width 84 height 12
click at [966, 174] on input "text" at bounding box center [818, 168] width 557 height 36
click at [417, 220] on div "Zendesk" at bounding box center [405, 225] width 123 height 12
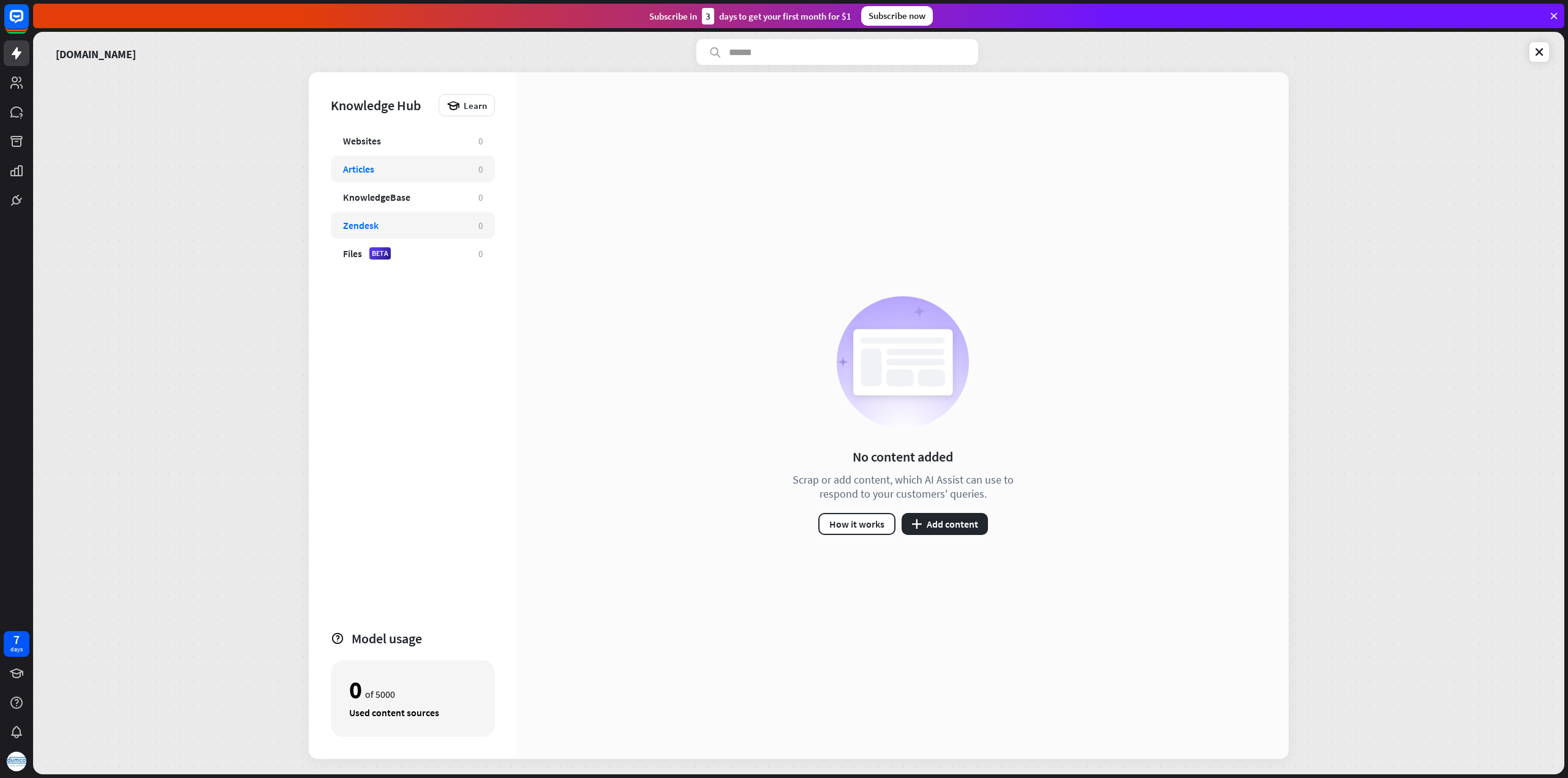
click at [417, 172] on div "Articles" at bounding box center [405, 168] width 123 height 12
click at [933, 523] on button "plus Add content" at bounding box center [945, 523] width 86 height 22
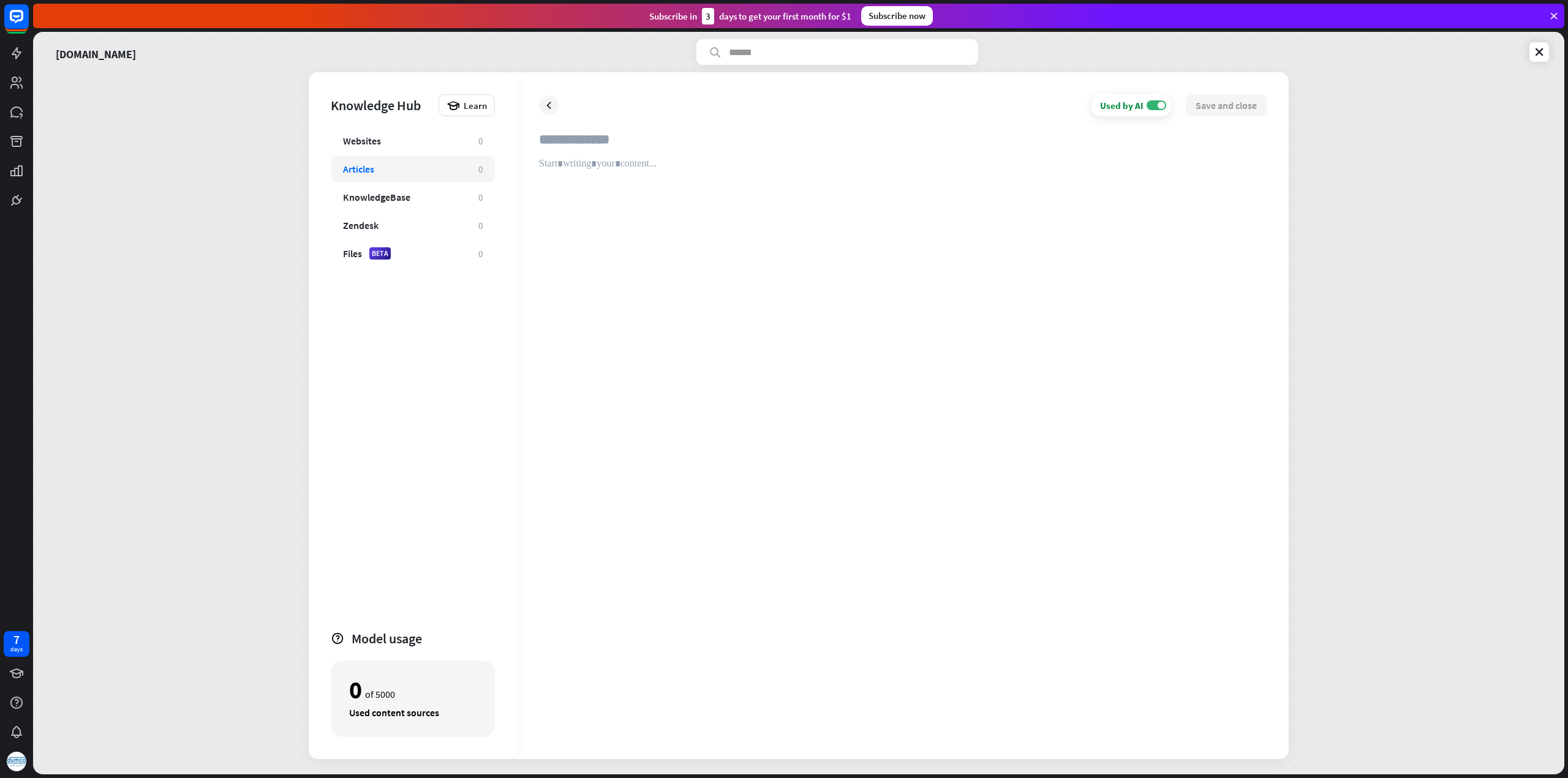
click at [585, 141] on input "text" at bounding box center [902, 144] width 727 height 27
click at [419, 143] on div "Websites" at bounding box center [405, 141] width 123 height 12
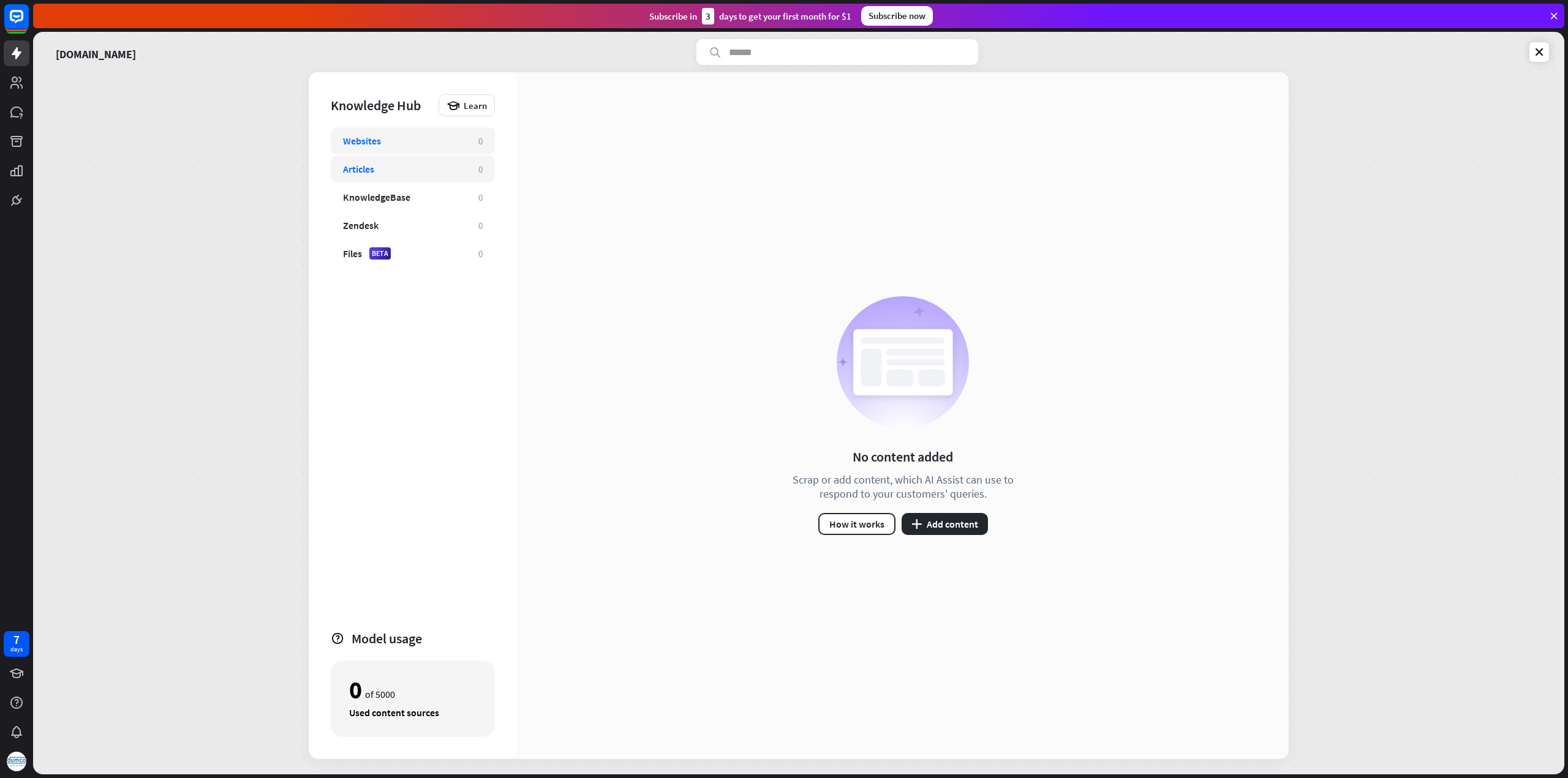
click at [426, 166] on div "Articles" at bounding box center [405, 168] width 123 height 12
click at [425, 194] on div "KnowledgeBase" at bounding box center [405, 197] width 123 height 12
click at [433, 227] on div "Zendesk" at bounding box center [405, 225] width 123 height 12
click at [447, 257] on div "Files BETA" at bounding box center [405, 253] width 123 height 12
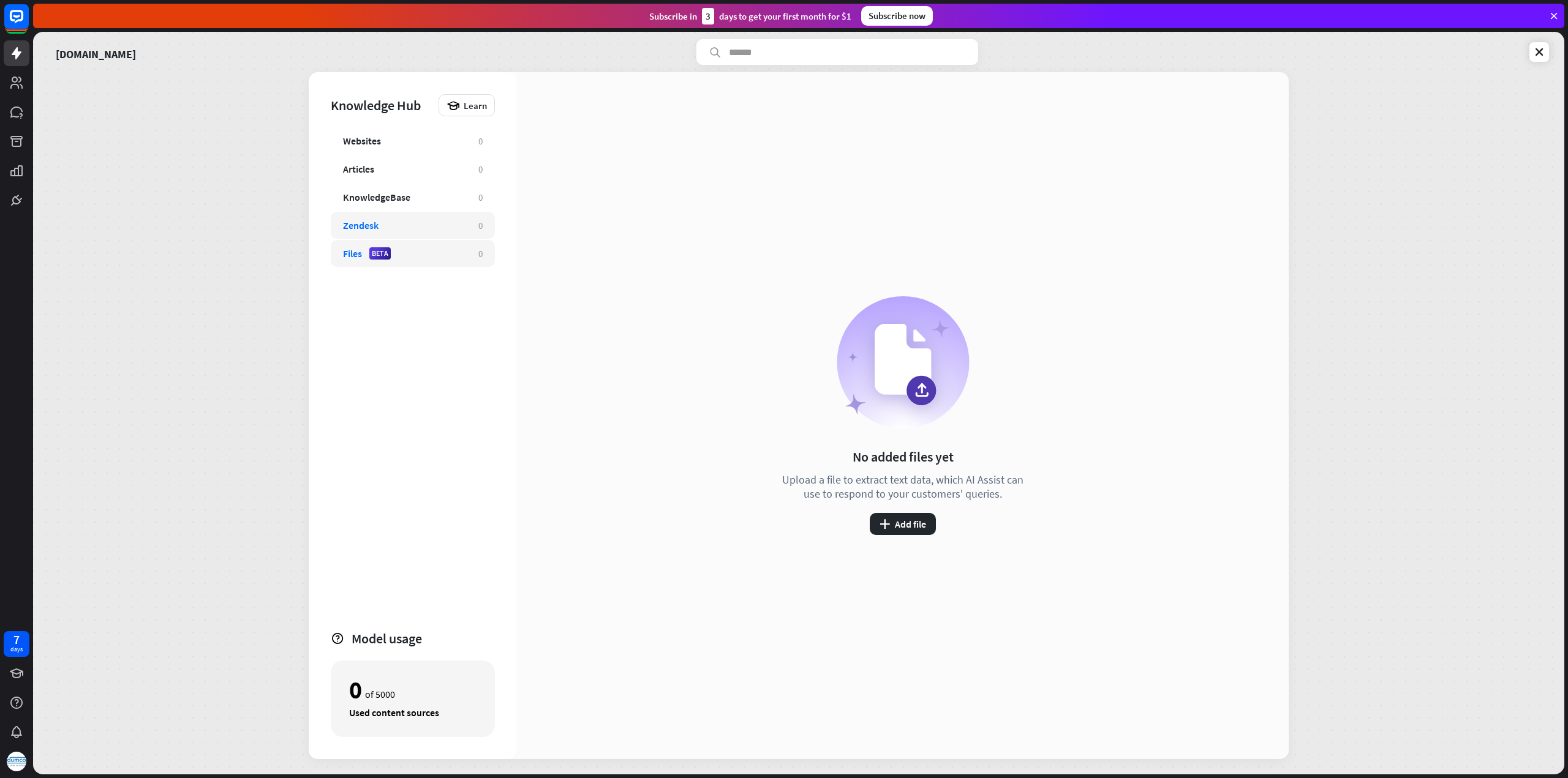
click at [449, 224] on div "Zendesk" at bounding box center [405, 225] width 123 height 12
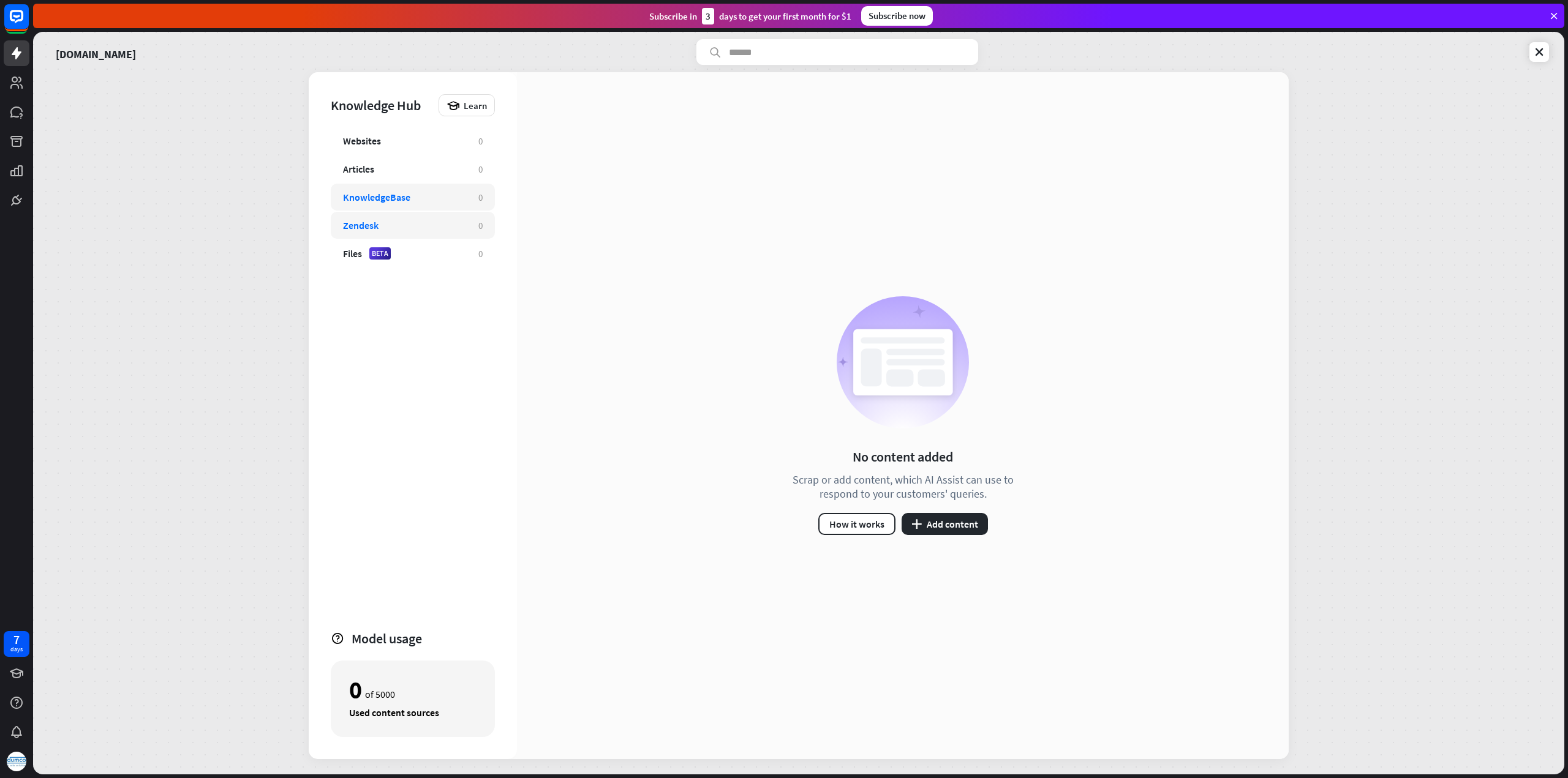
click at [455, 196] on div "KnowledgeBase" at bounding box center [405, 197] width 123 height 12
click at [462, 174] on div "Articles" at bounding box center [405, 168] width 123 height 12
click at [464, 141] on div "Websites" at bounding box center [405, 141] width 123 height 12
click at [451, 162] on div "Articles" at bounding box center [405, 168] width 123 height 12
click at [446, 189] on div "KnowledgeBase 0" at bounding box center [412, 197] width 164 height 27
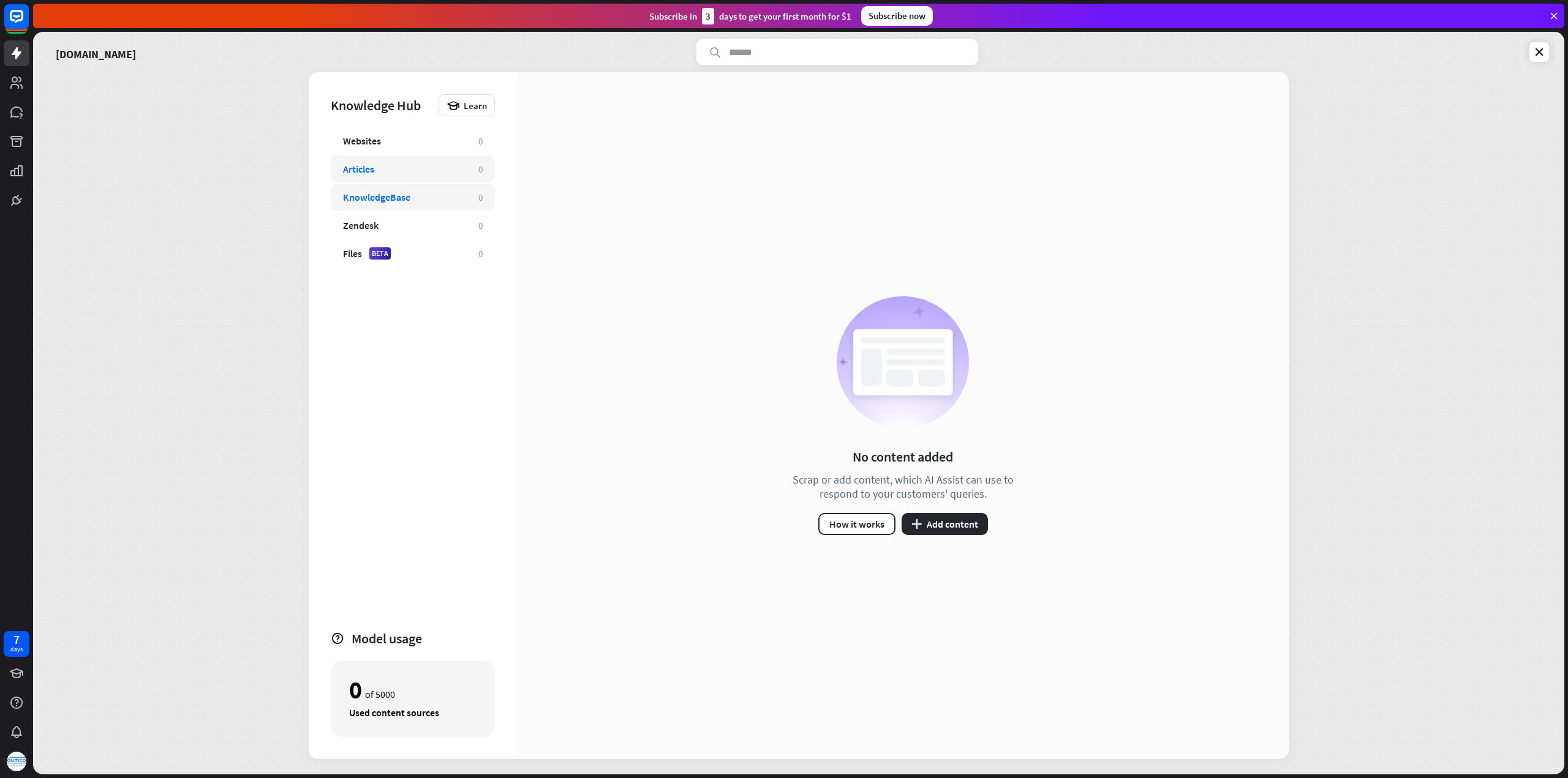
click at [457, 170] on div "Articles" at bounding box center [405, 168] width 123 height 12
click at [921, 522] on button "plus Add content" at bounding box center [945, 523] width 86 height 22
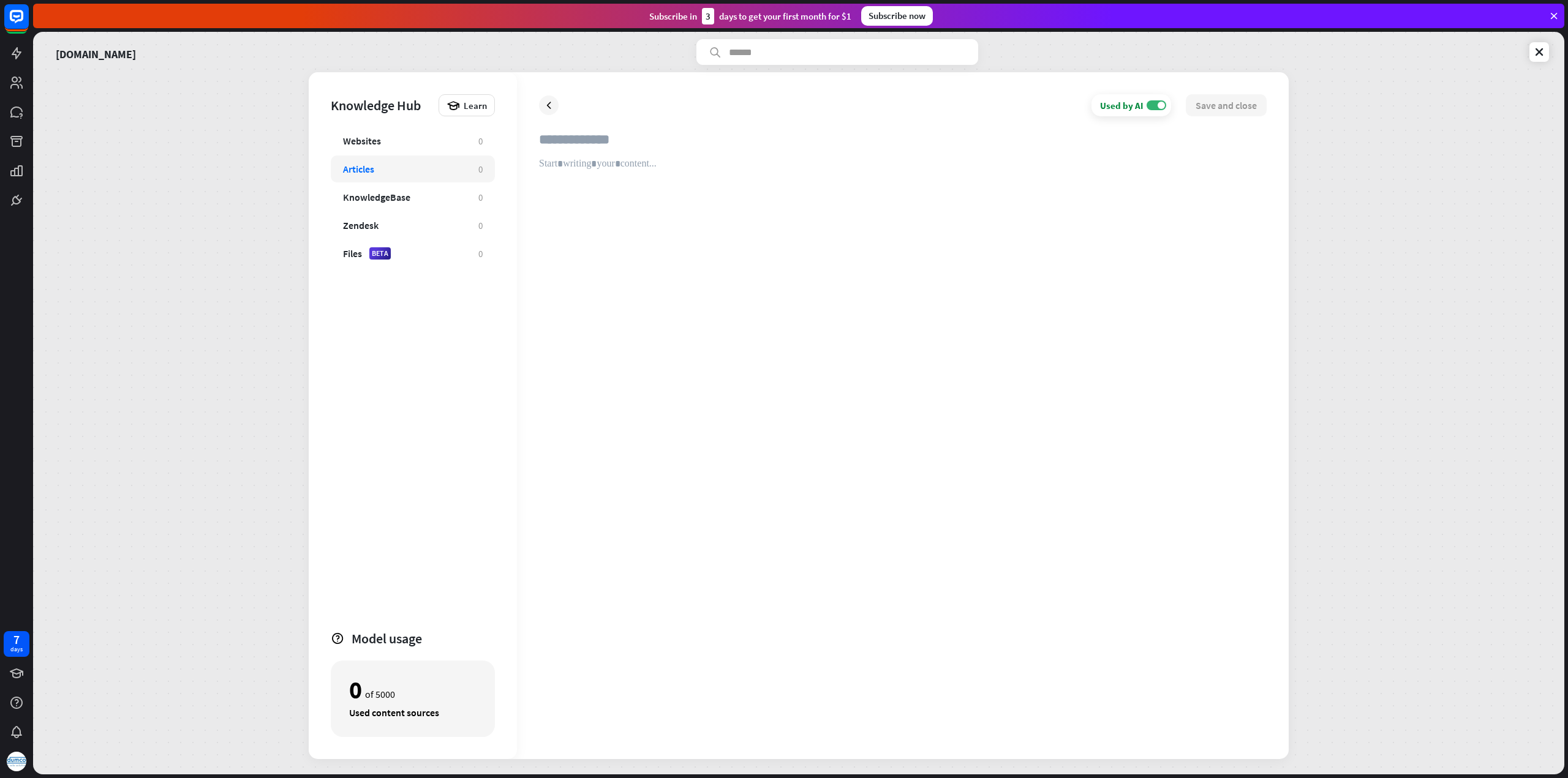
click at [571, 141] on input "text" at bounding box center [902, 144] width 727 height 27
type input "*********"
click at [390, 205] on div "KnowledgeBase 0" at bounding box center [412, 197] width 164 height 27
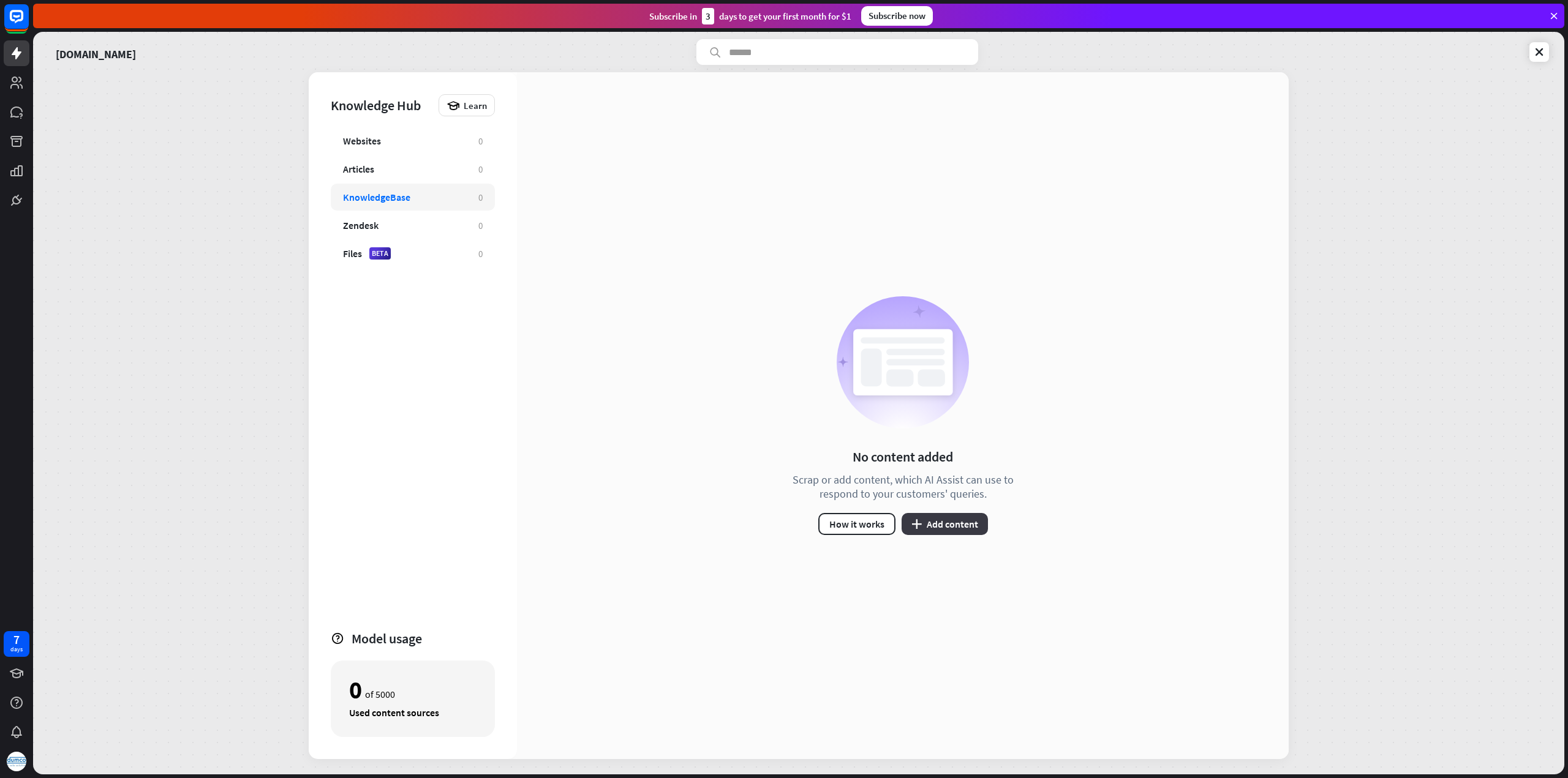
click at [964, 521] on button "plus Add content" at bounding box center [945, 523] width 86 height 22
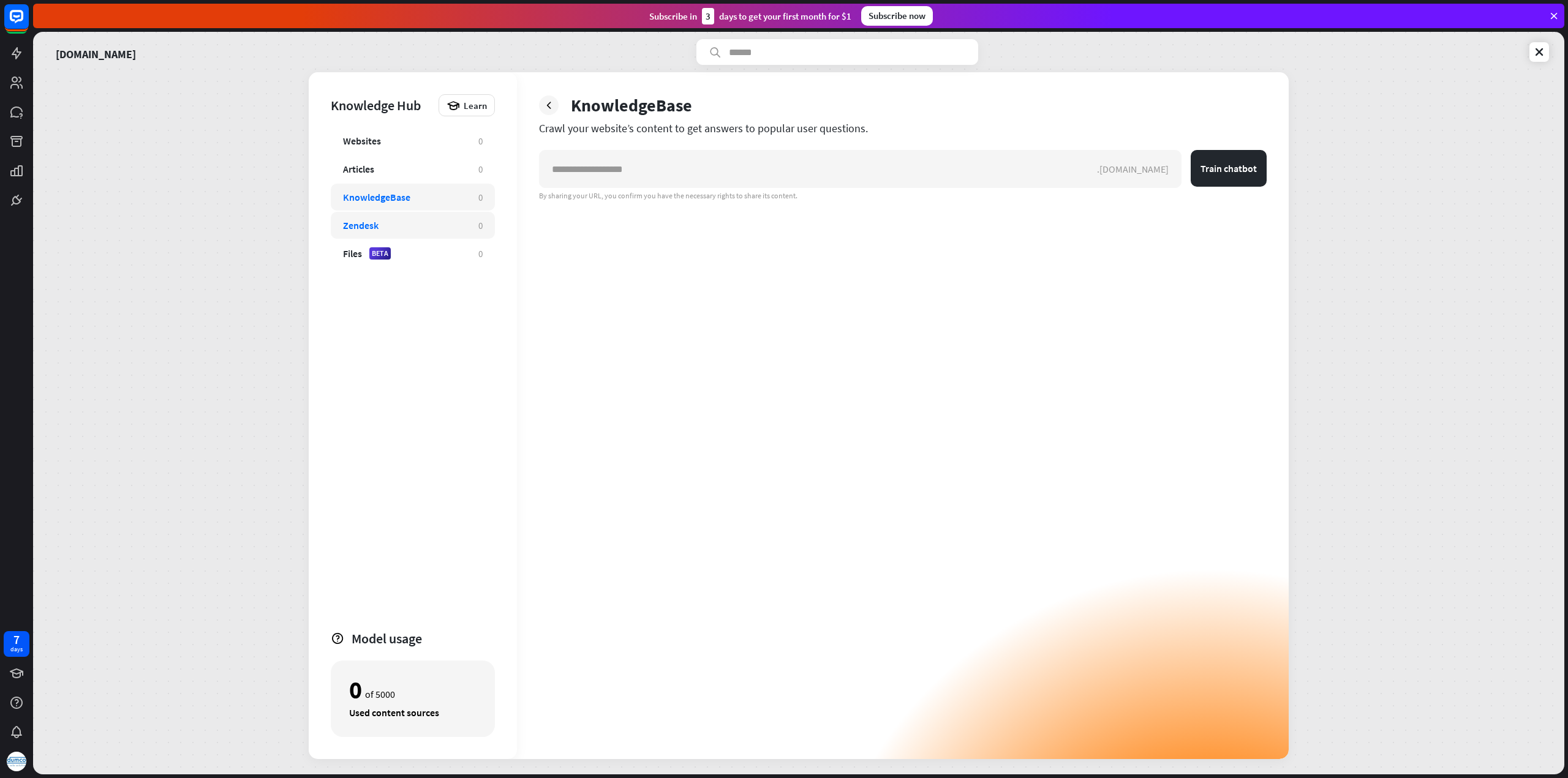
click at [447, 227] on div "Zendesk" at bounding box center [405, 225] width 123 height 12
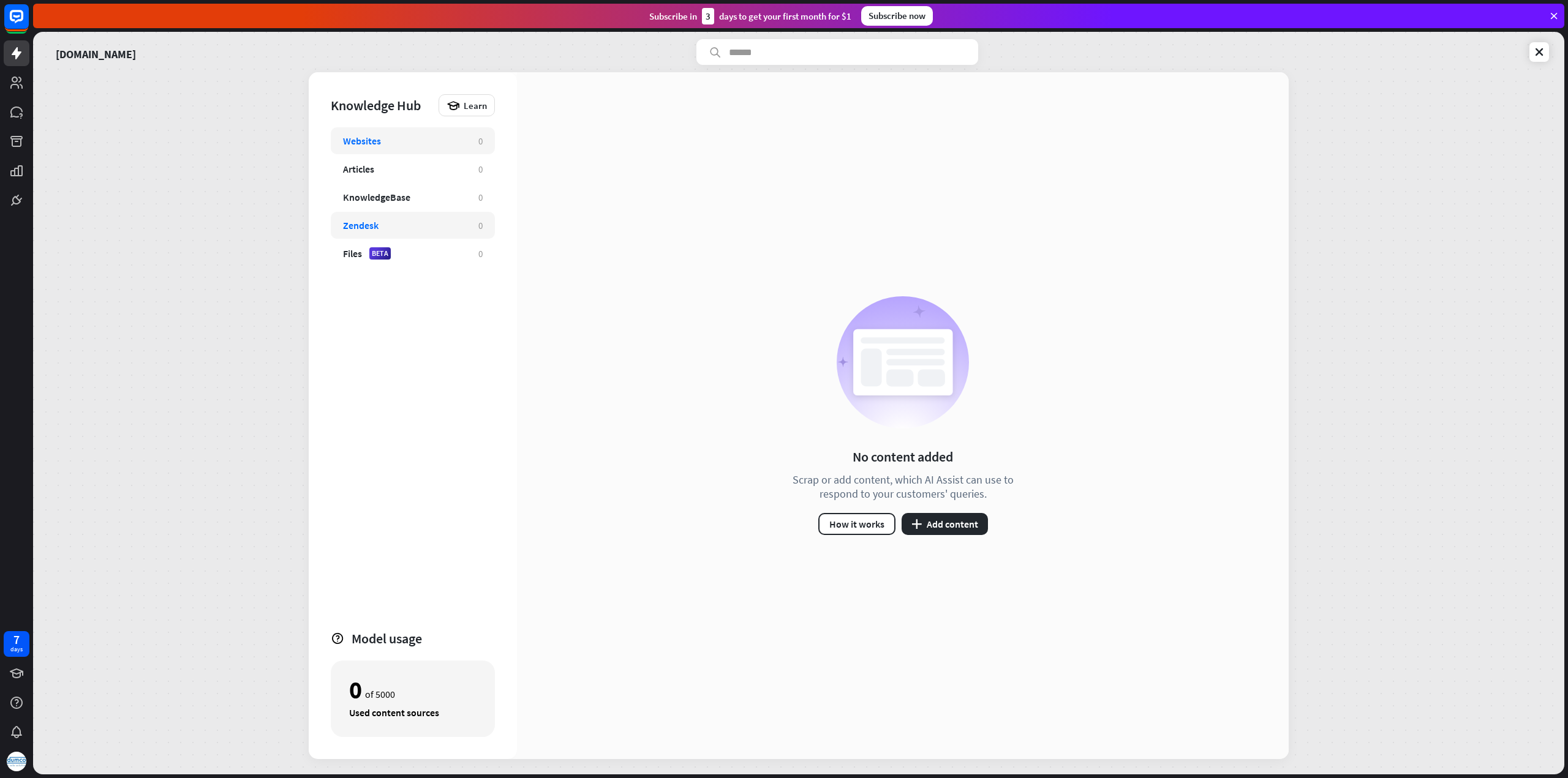
click at [426, 141] on div "Websites" at bounding box center [405, 141] width 123 height 12
click at [940, 526] on button "plus Add content" at bounding box center [945, 523] width 86 height 22
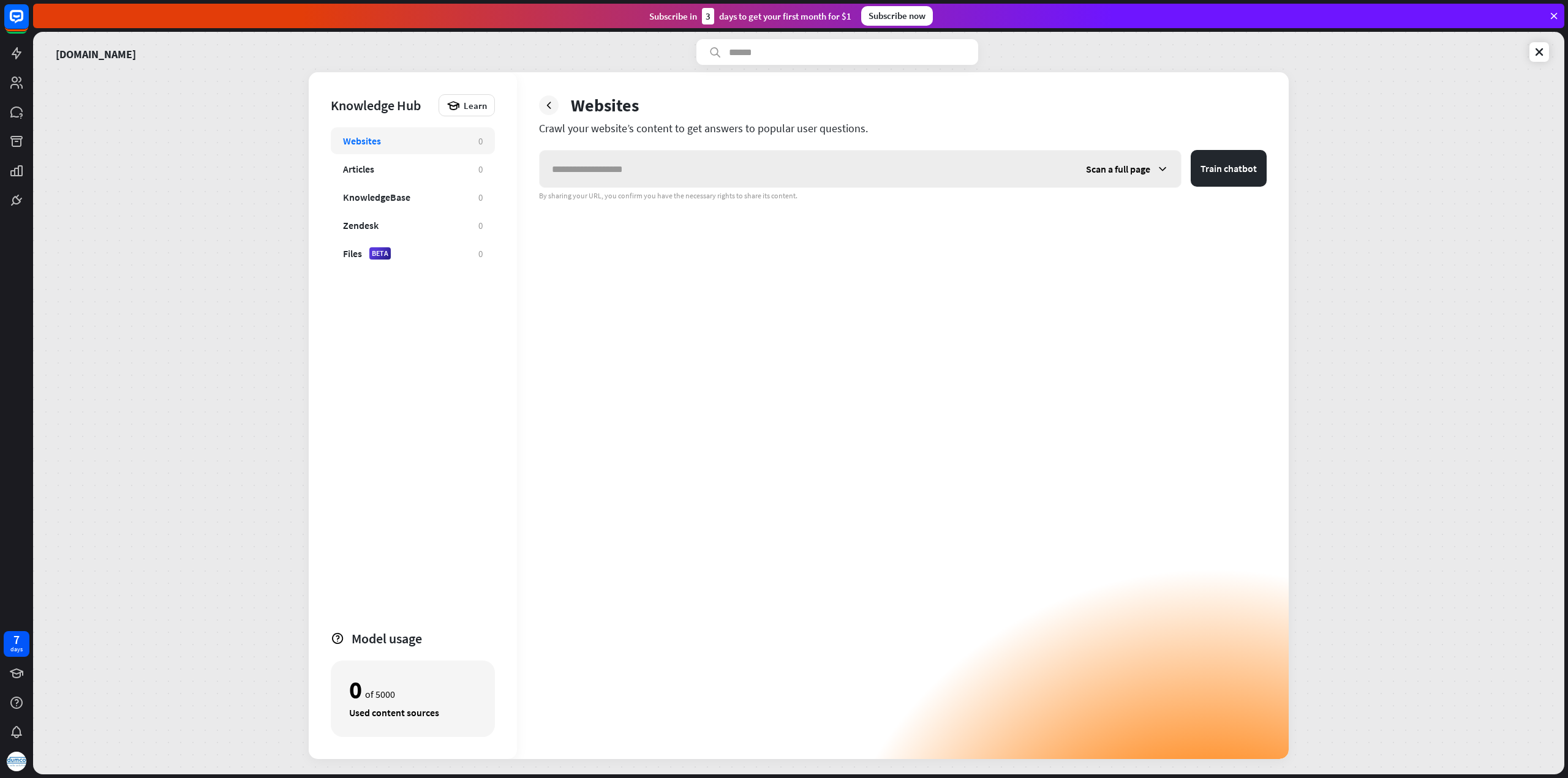
click at [1115, 174] on div "Scan a full page" at bounding box center [1127, 168] width 107 height 36
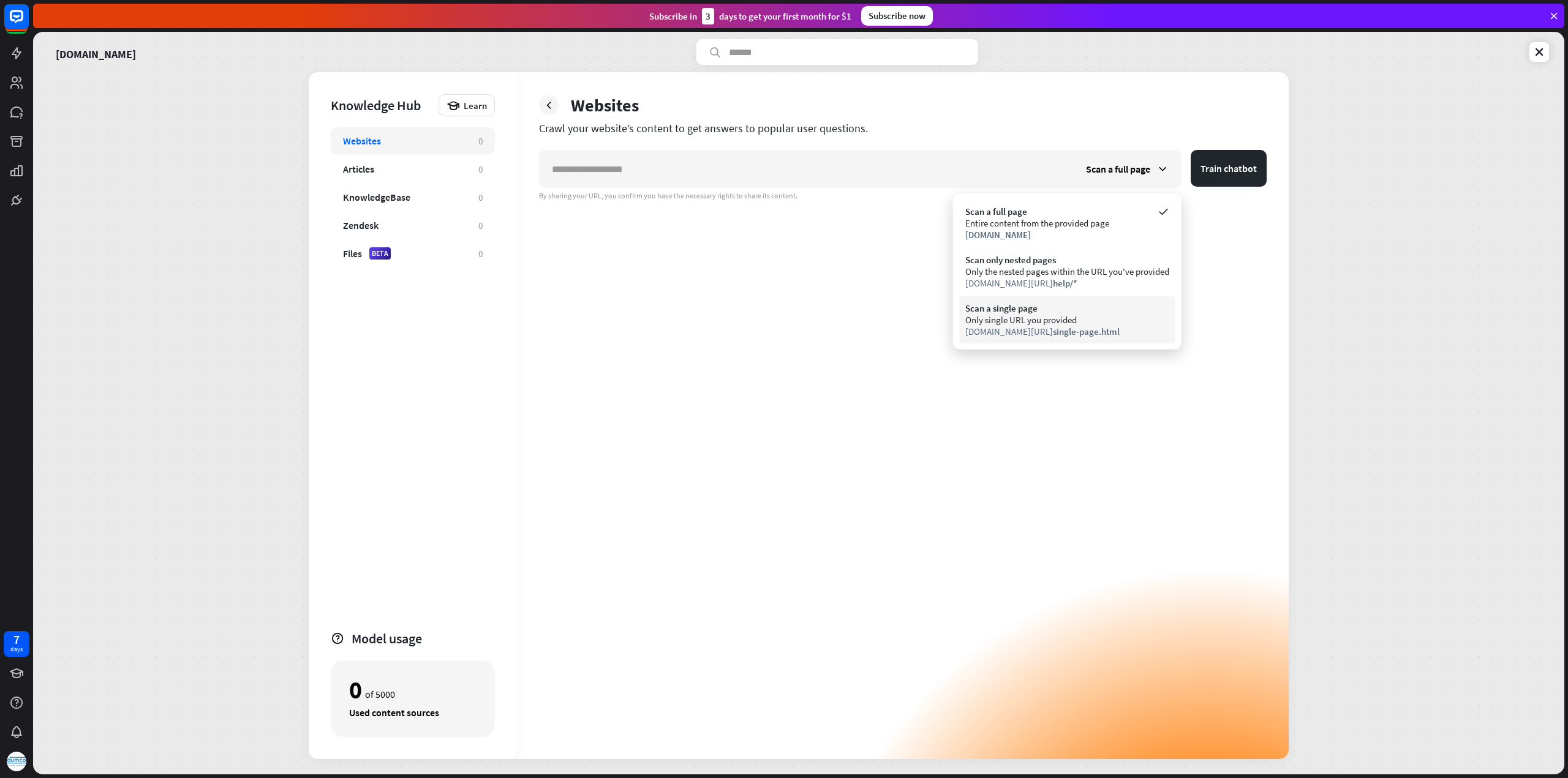
click at [1109, 318] on div "Only single URL you provided" at bounding box center [1066, 320] width 204 height 12
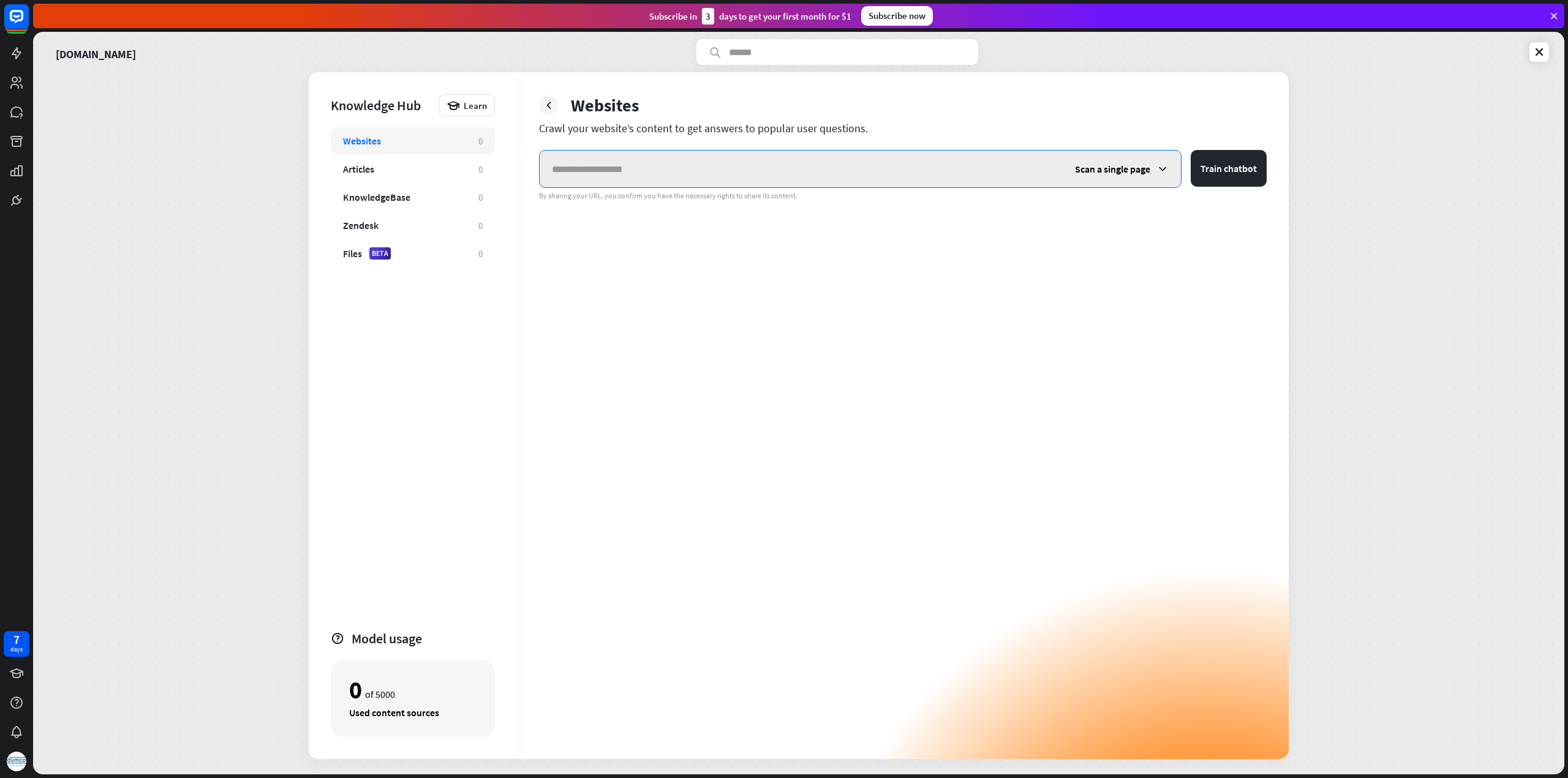
click at [987, 170] on input "text" at bounding box center [801, 168] width 523 height 36
paste input "**********"
type input "**********"
click at [1190, 150] on button "Train chatbot" at bounding box center [1228, 168] width 76 height 36
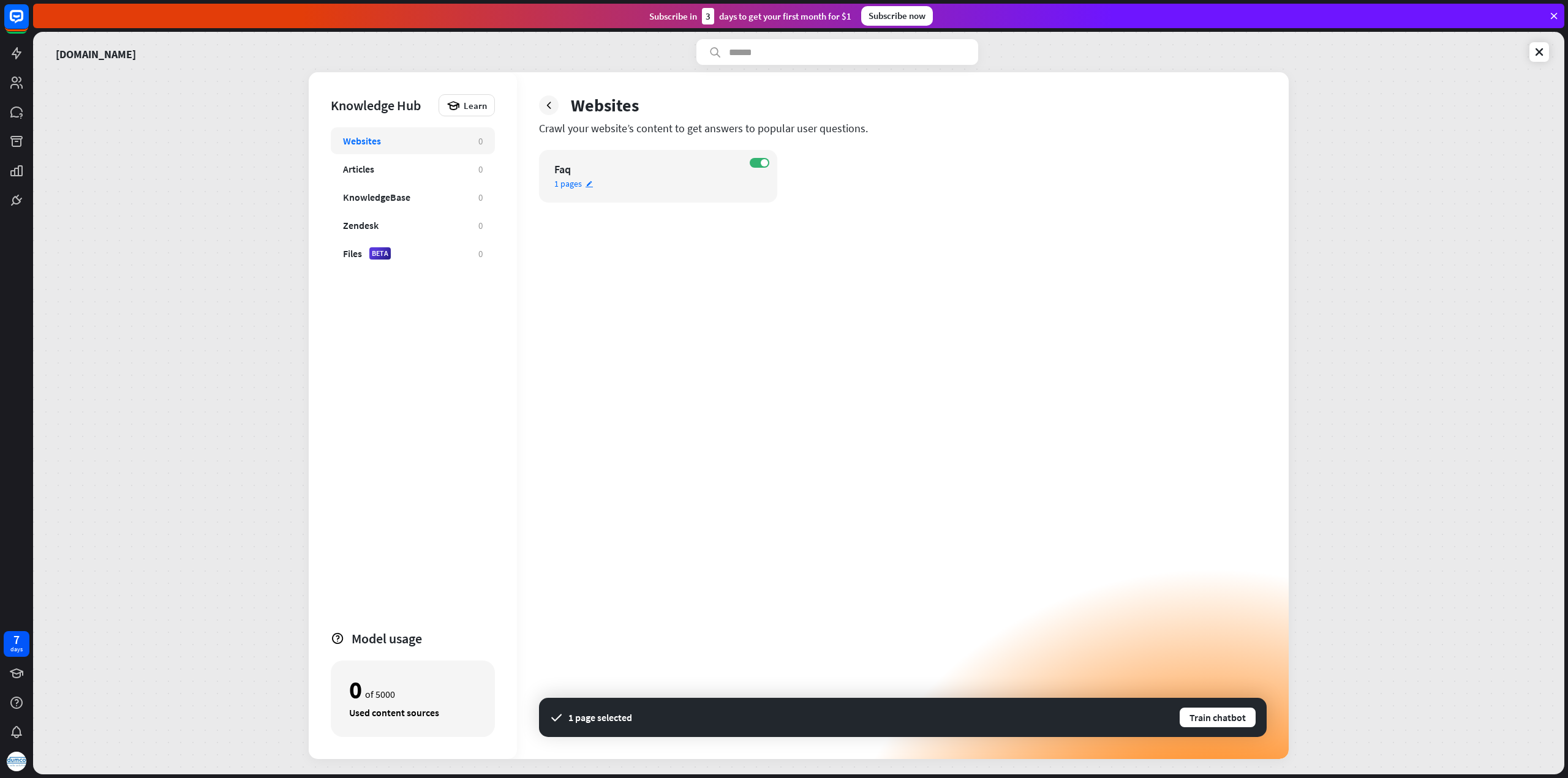
click at [707, 186] on div "1 pages edit" at bounding box center [647, 184] width 186 height 11
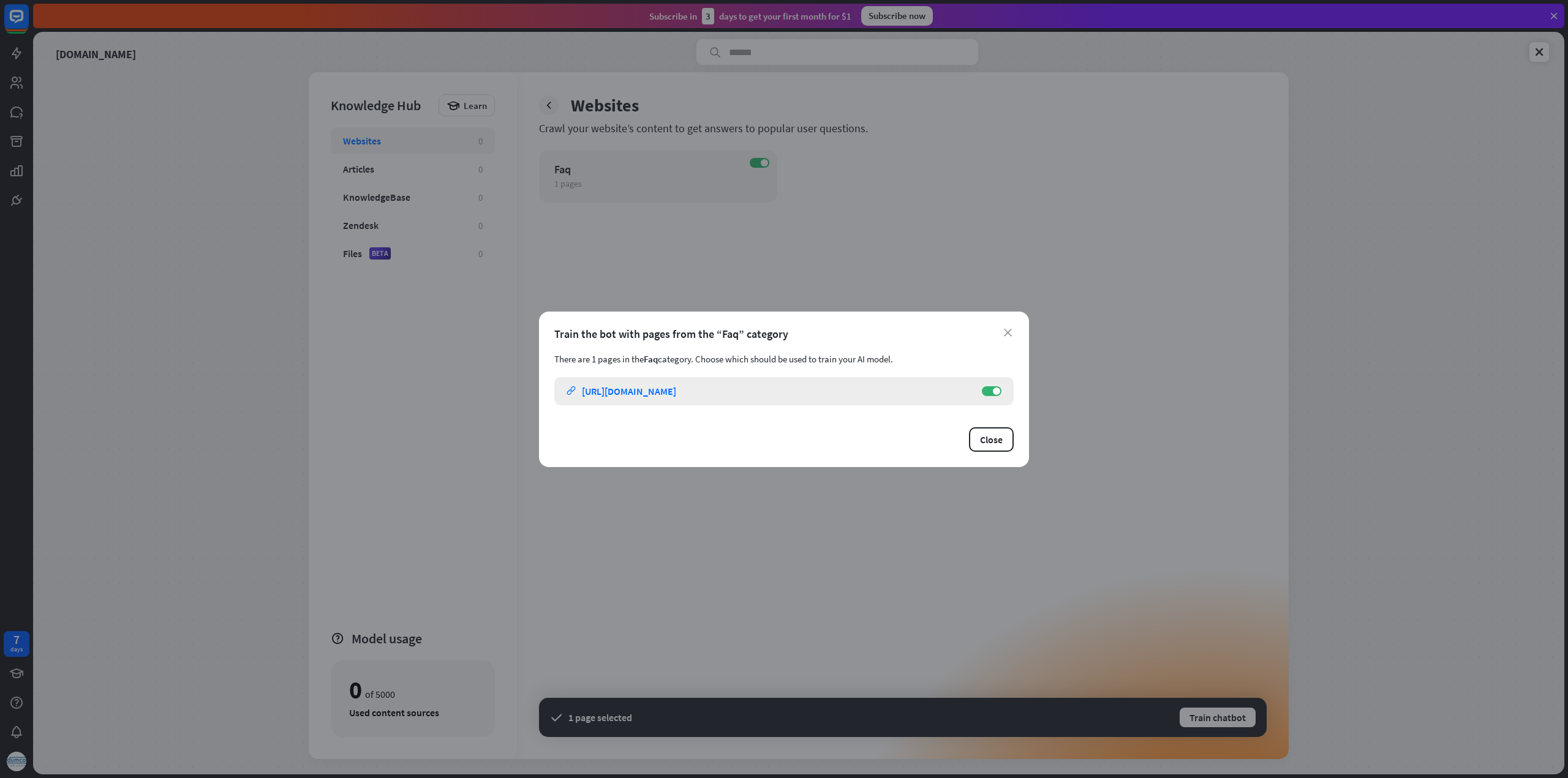
click at [819, 393] on link "link [URL][DOMAIN_NAME]" at bounding box center [768, 391] width 403 height 28
click at [946, 394] on link "link [URL][DOMAIN_NAME]" at bounding box center [768, 391] width 403 height 28
click at [996, 446] on button "Close" at bounding box center [991, 439] width 44 height 25
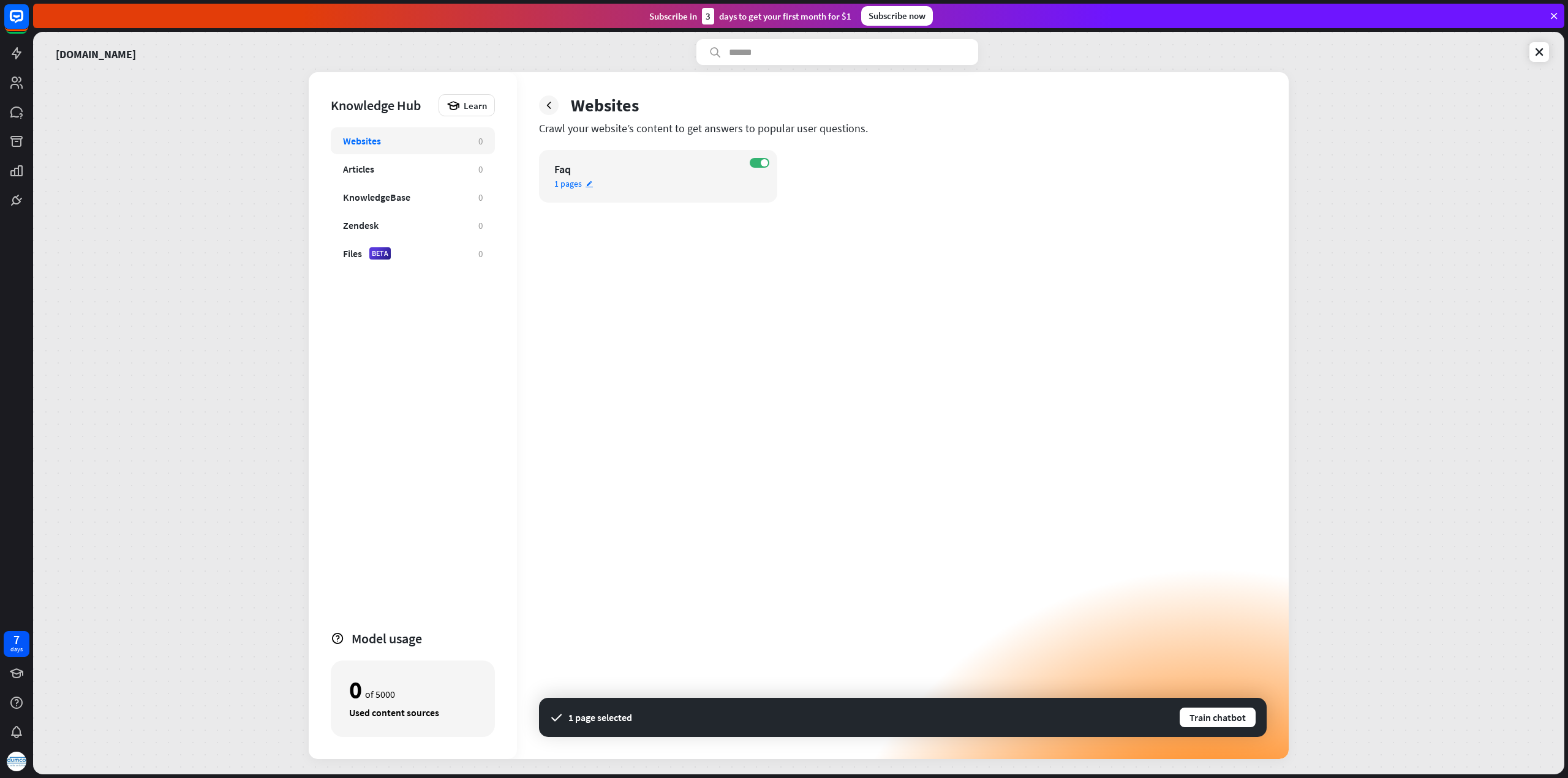
click at [588, 182] on icon "edit" at bounding box center [589, 184] width 9 height 8
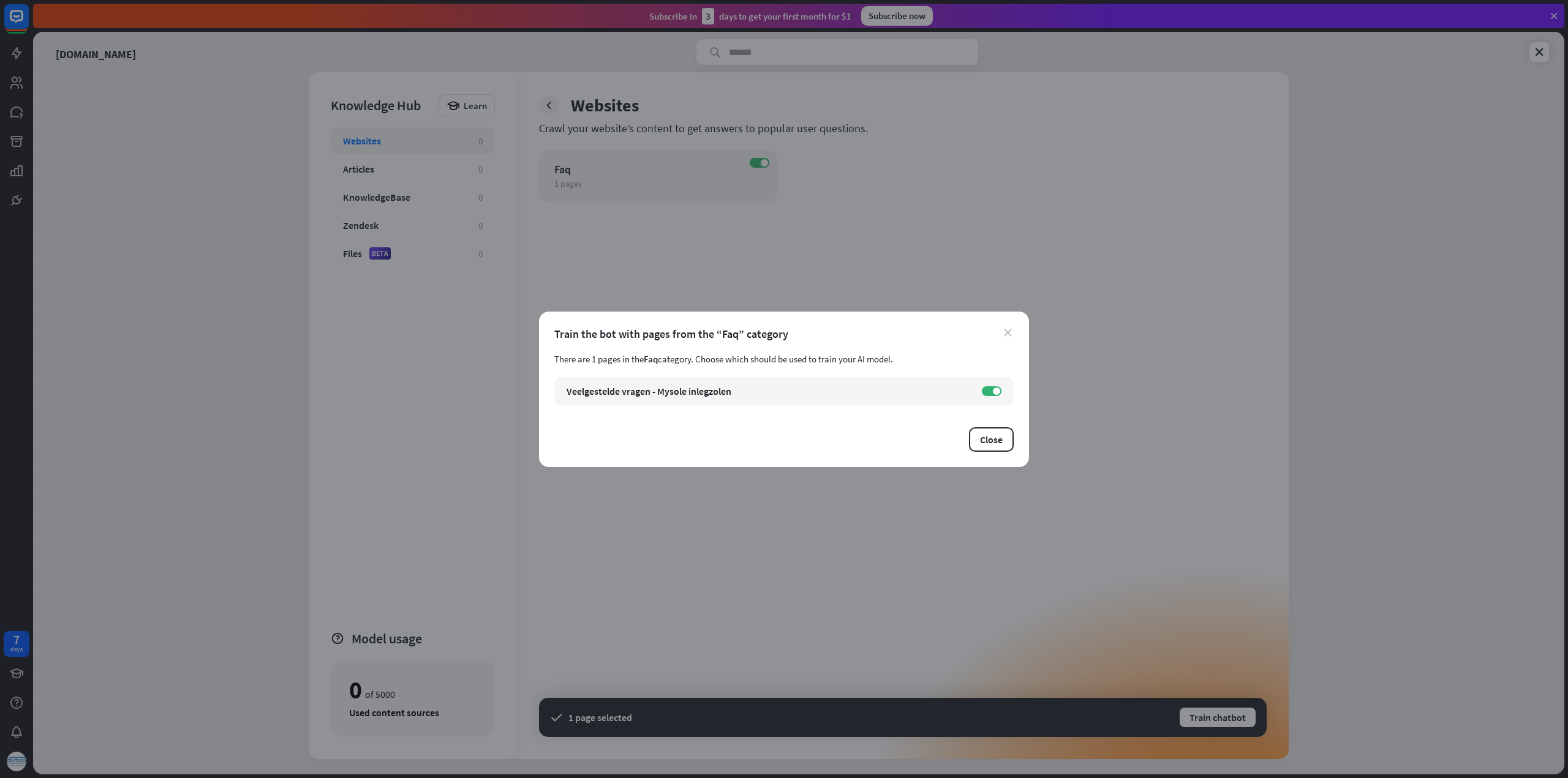
click at [1005, 329] on icon "close" at bounding box center [1008, 333] width 8 height 8
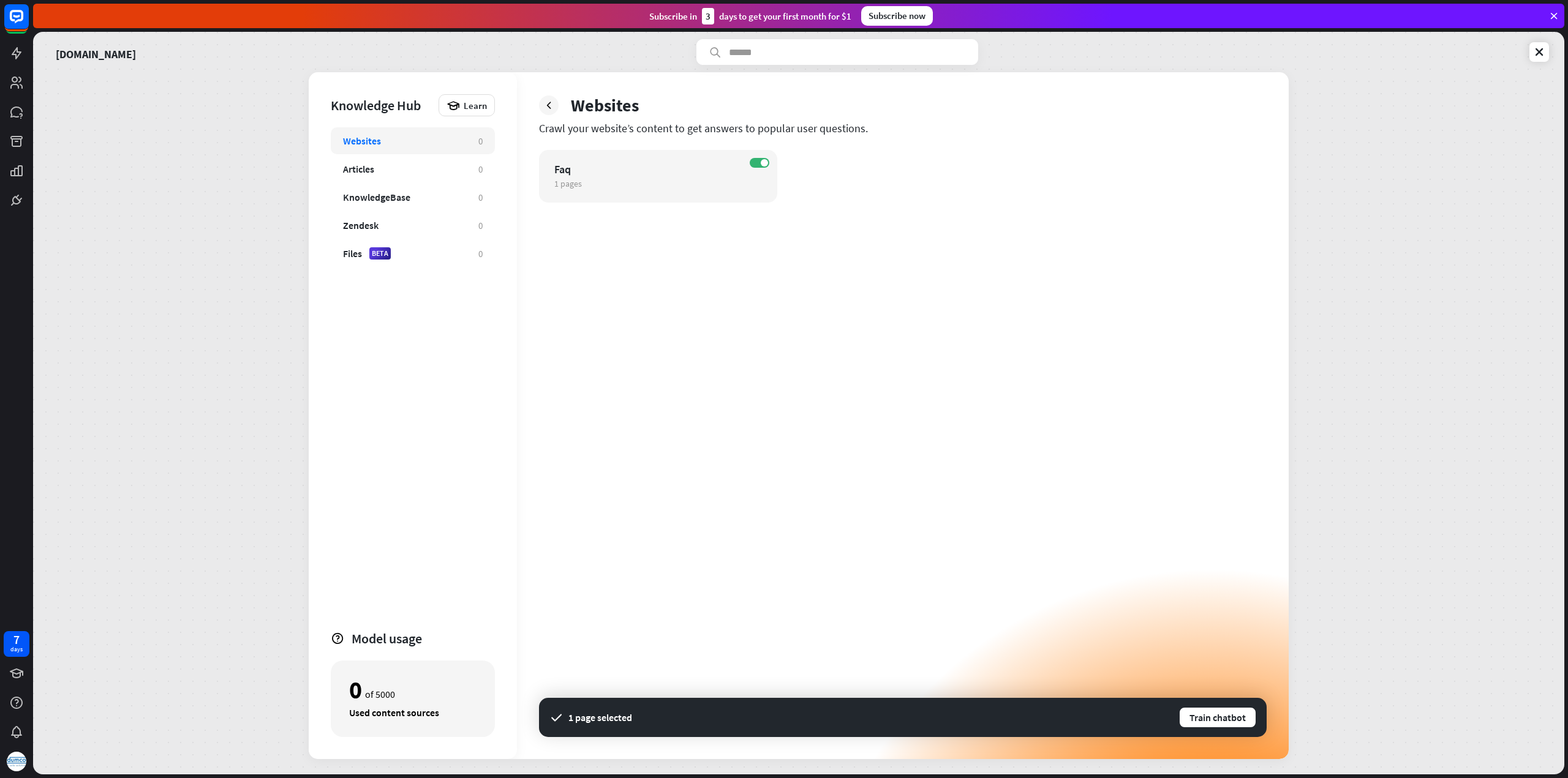
click at [445, 141] on div "Websites" at bounding box center [405, 141] width 123 height 12
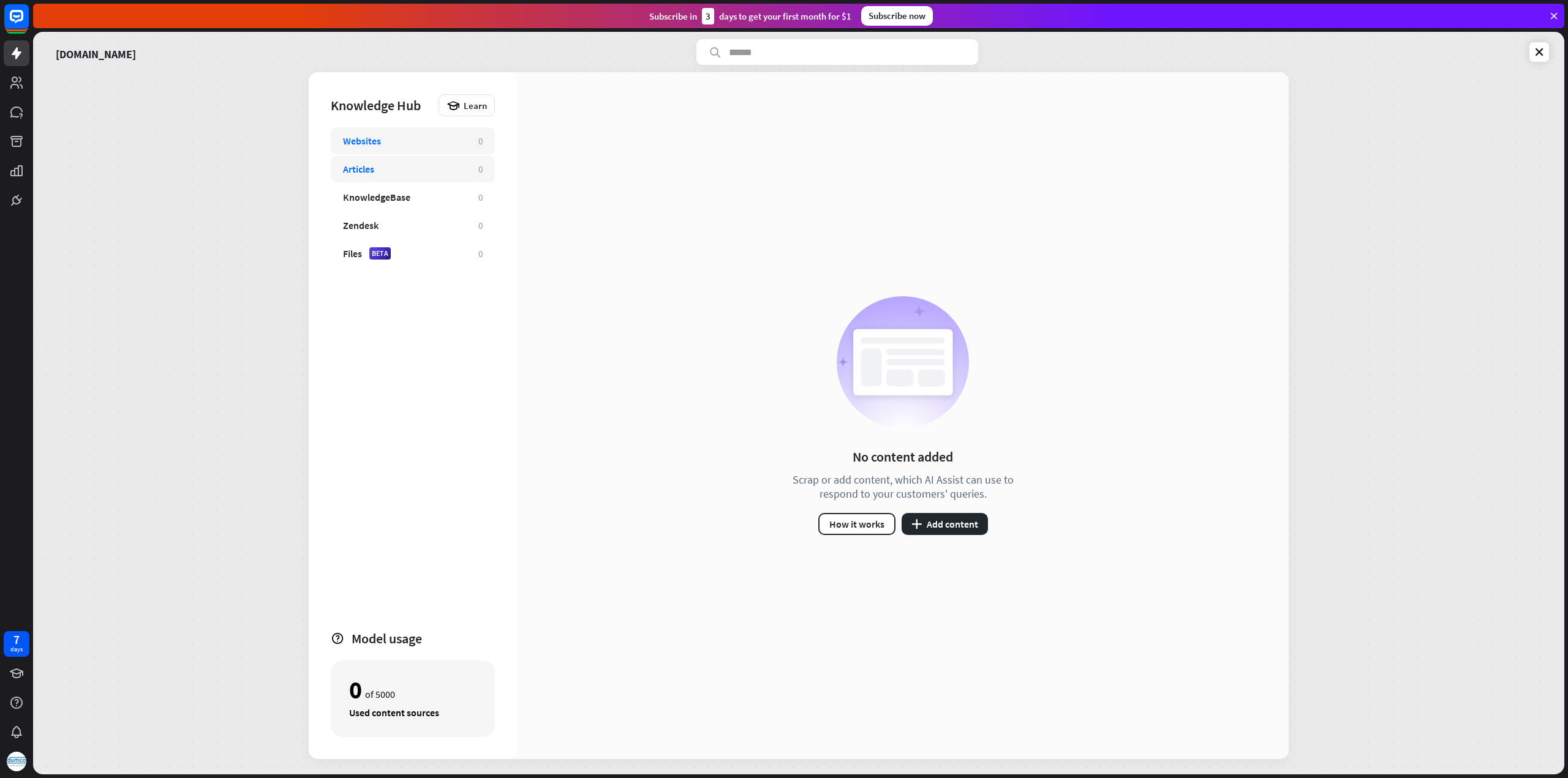
click at [441, 168] on div "Articles" at bounding box center [405, 168] width 123 height 12
click at [435, 222] on div "Zendesk" at bounding box center [405, 225] width 123 height 12
click at [435, 199] on div "KnowledgeBase" at bounding box center [405, 197] width 123 height 12
click at [436, 170] on div "Articles" at bounding box center [405, 168] width 123 height 12
click at [427, 192] on div "KnowledgeBase" at bounding box center [405, 197] width 123 height 12
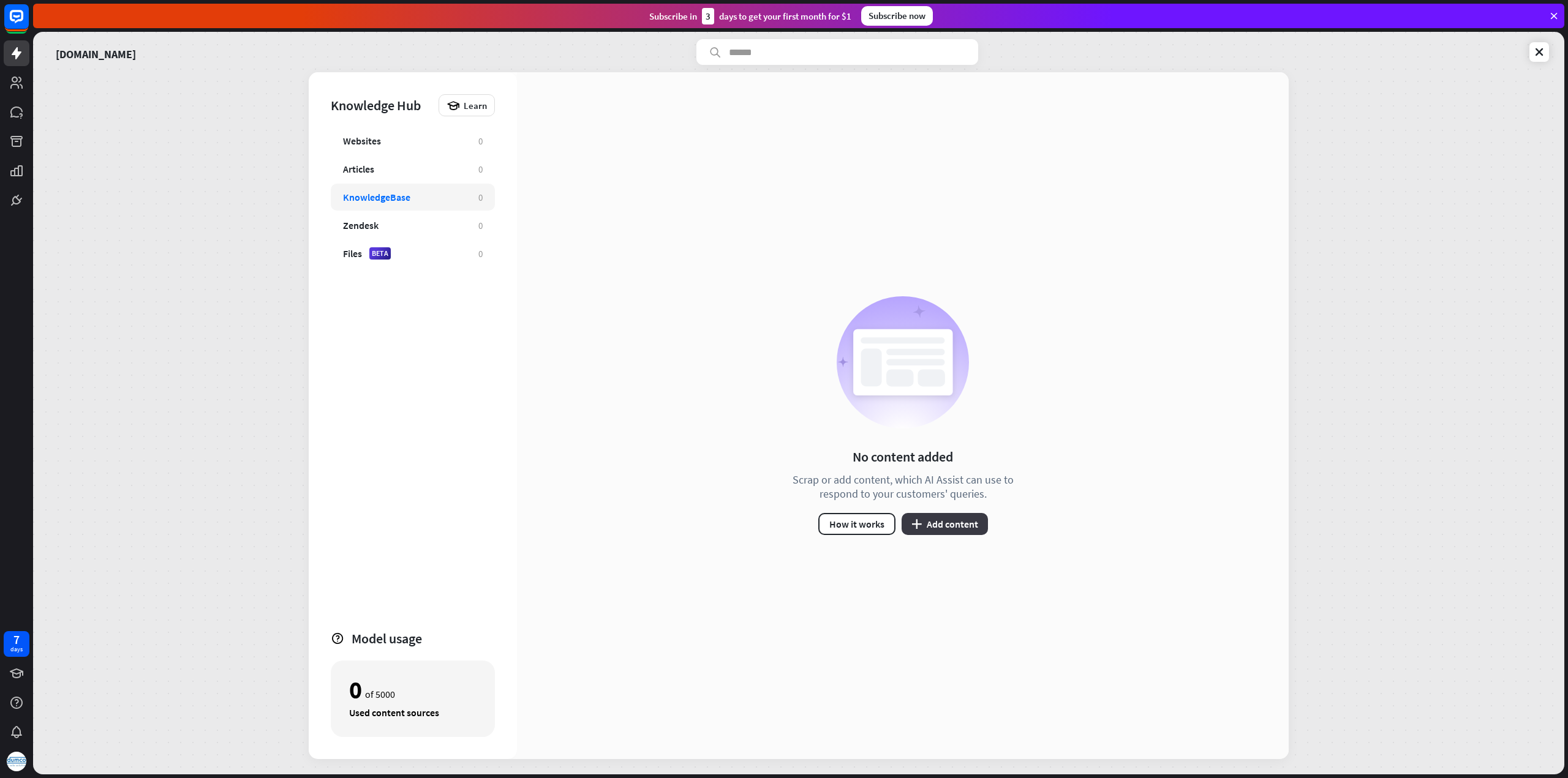
click at [938, 524] on button "plus Add content" at bounding box center [945, 523] width 86 height 22
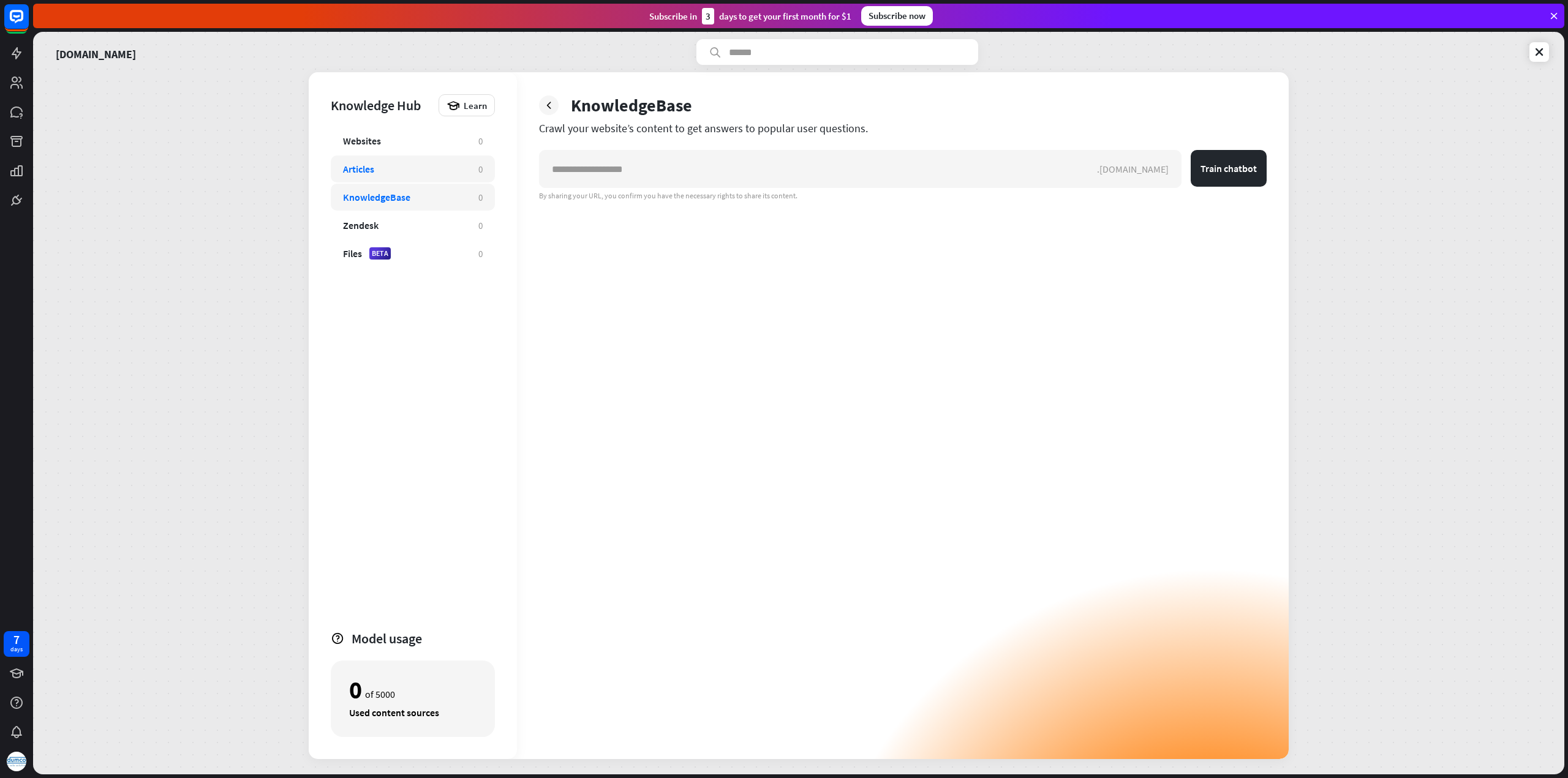
click at [417, 172] on div "Articles" at bounding box center [405, 168] width 123 height 12
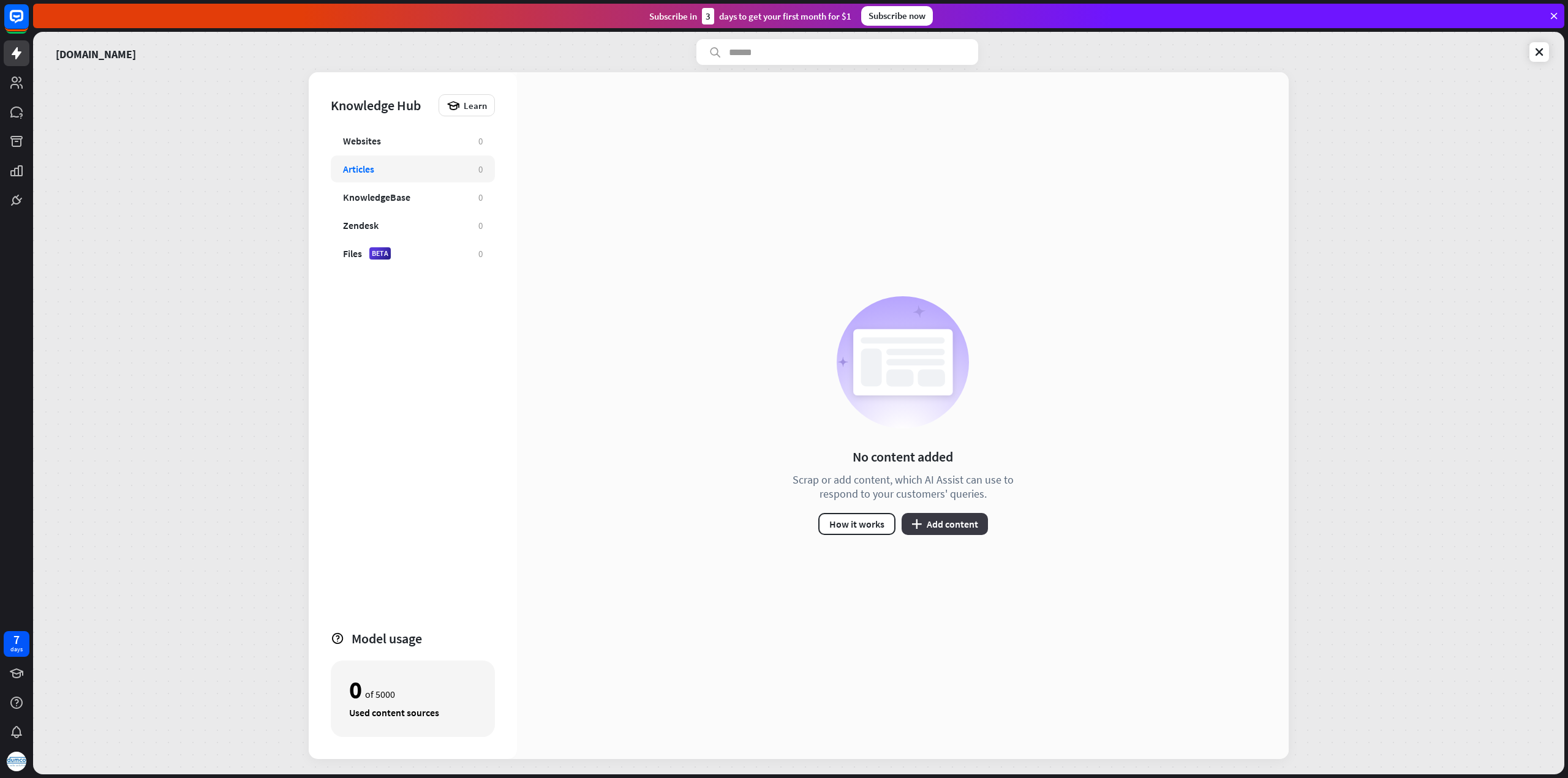
click at [934, 530] on button "plus Add content" at bounding box center [945, 523] width 86 height 22
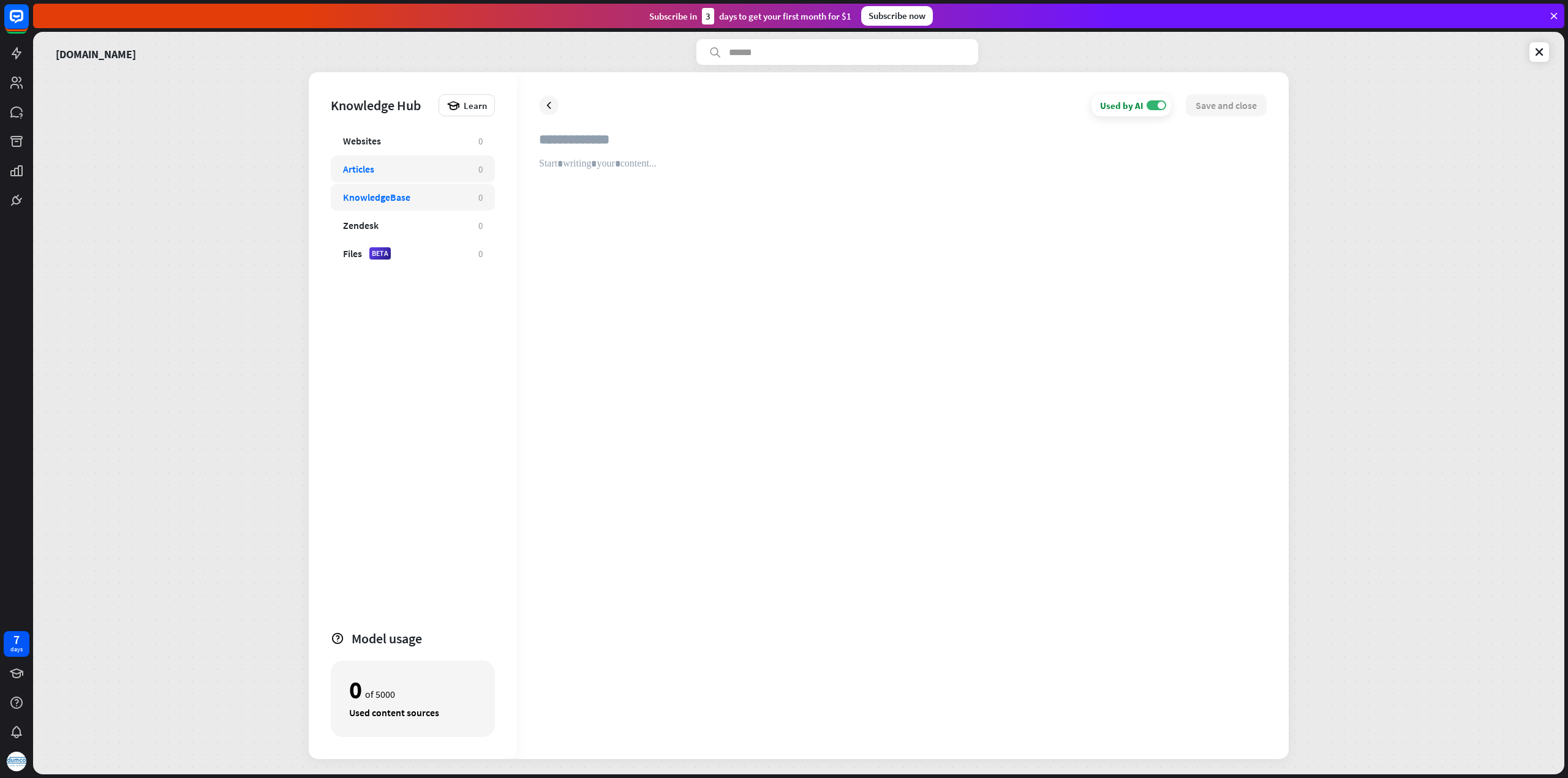
click at [433, 194] on div "KnowledgeBase" at bounding box center [405, 197] width 123 height 12
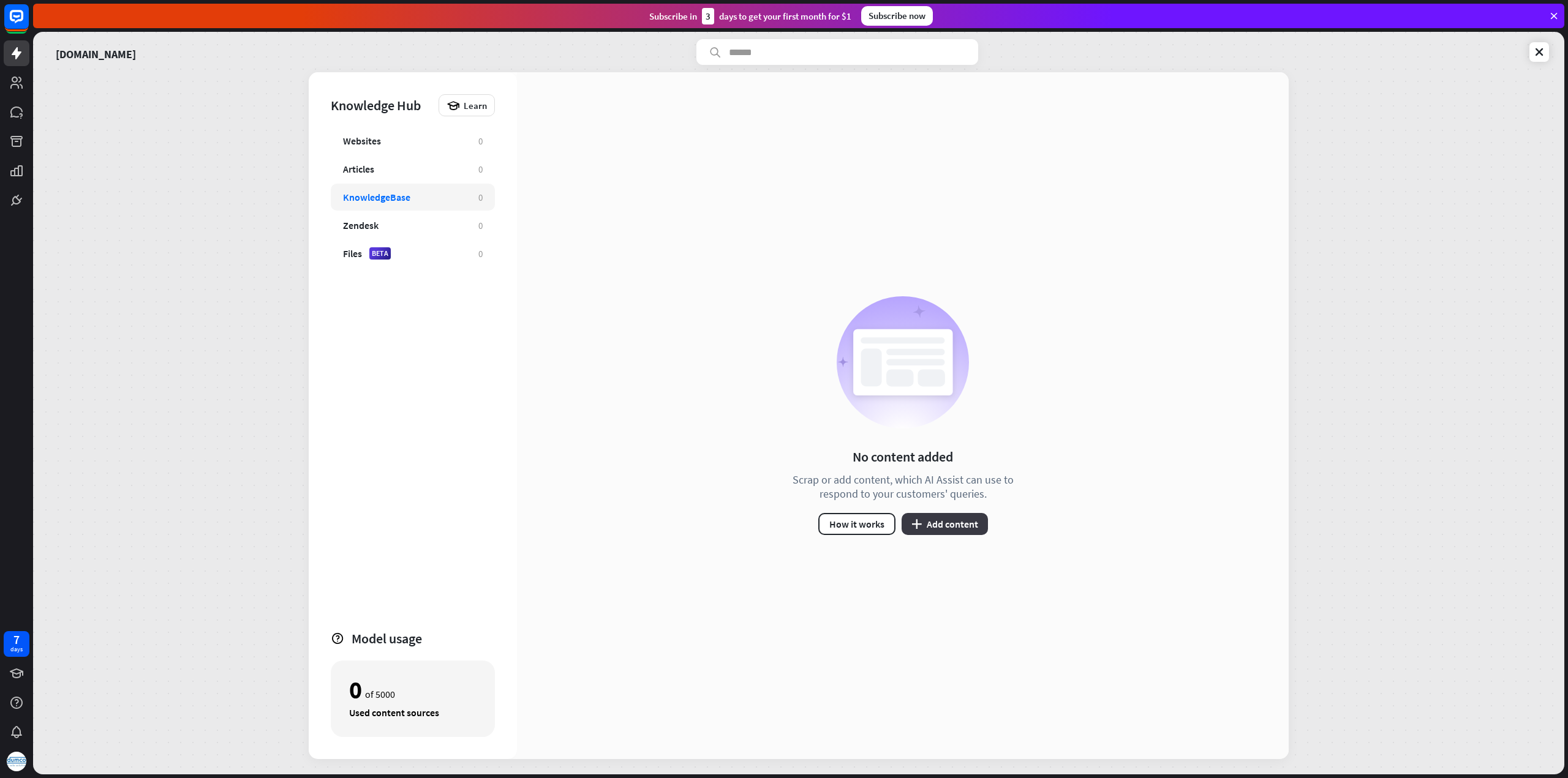
click at [952, 517] on button "plus Add content" at bounding box center [945, 523] width 86 height 22
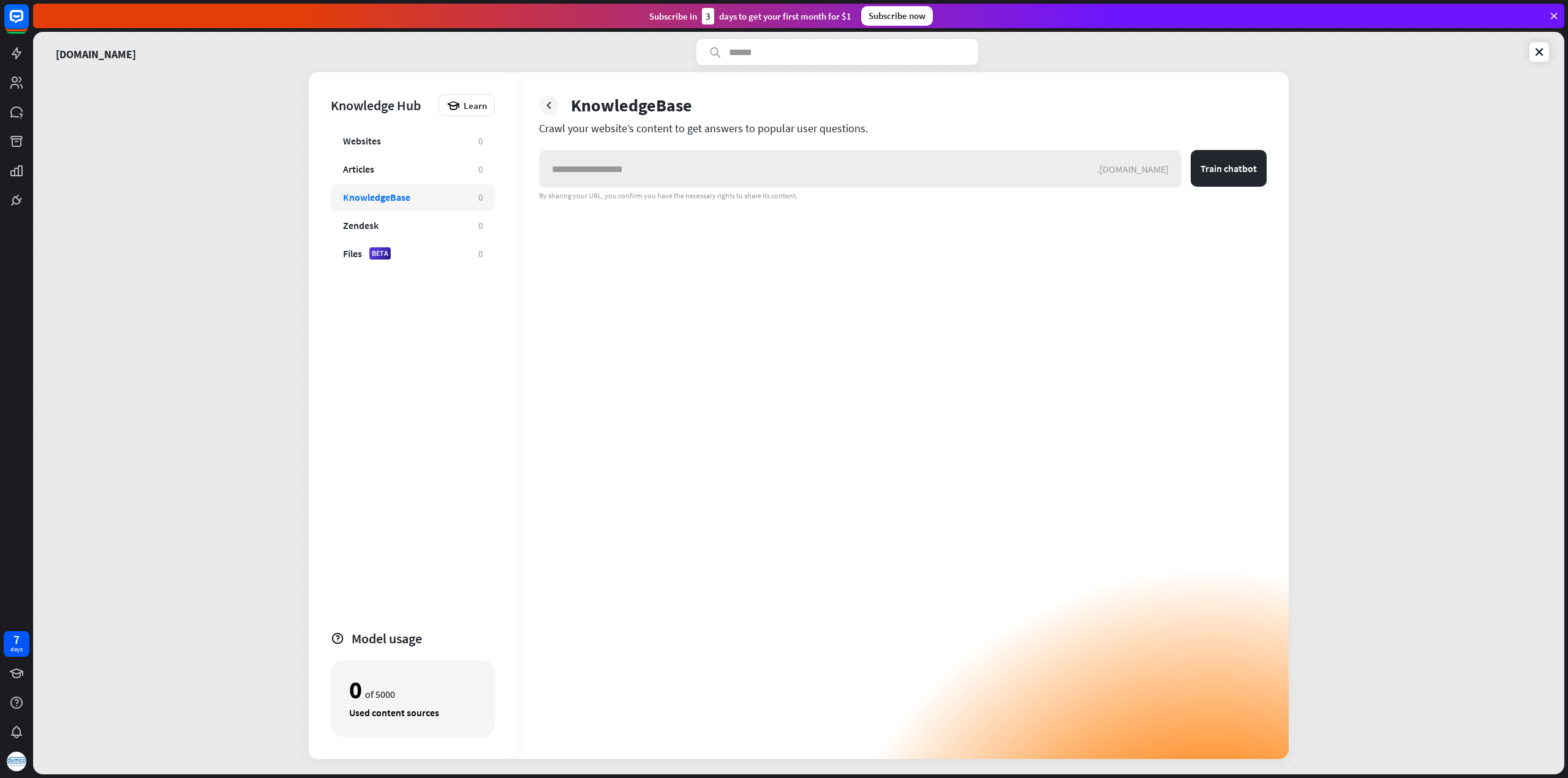
click at [815, 179] on input "text" at bounding box center [818, 168] width 557 height 36
type input "**********"
click at [1215, 169] on button "Train chatbot" at bounding box center [1228, 168] width 76 height 36
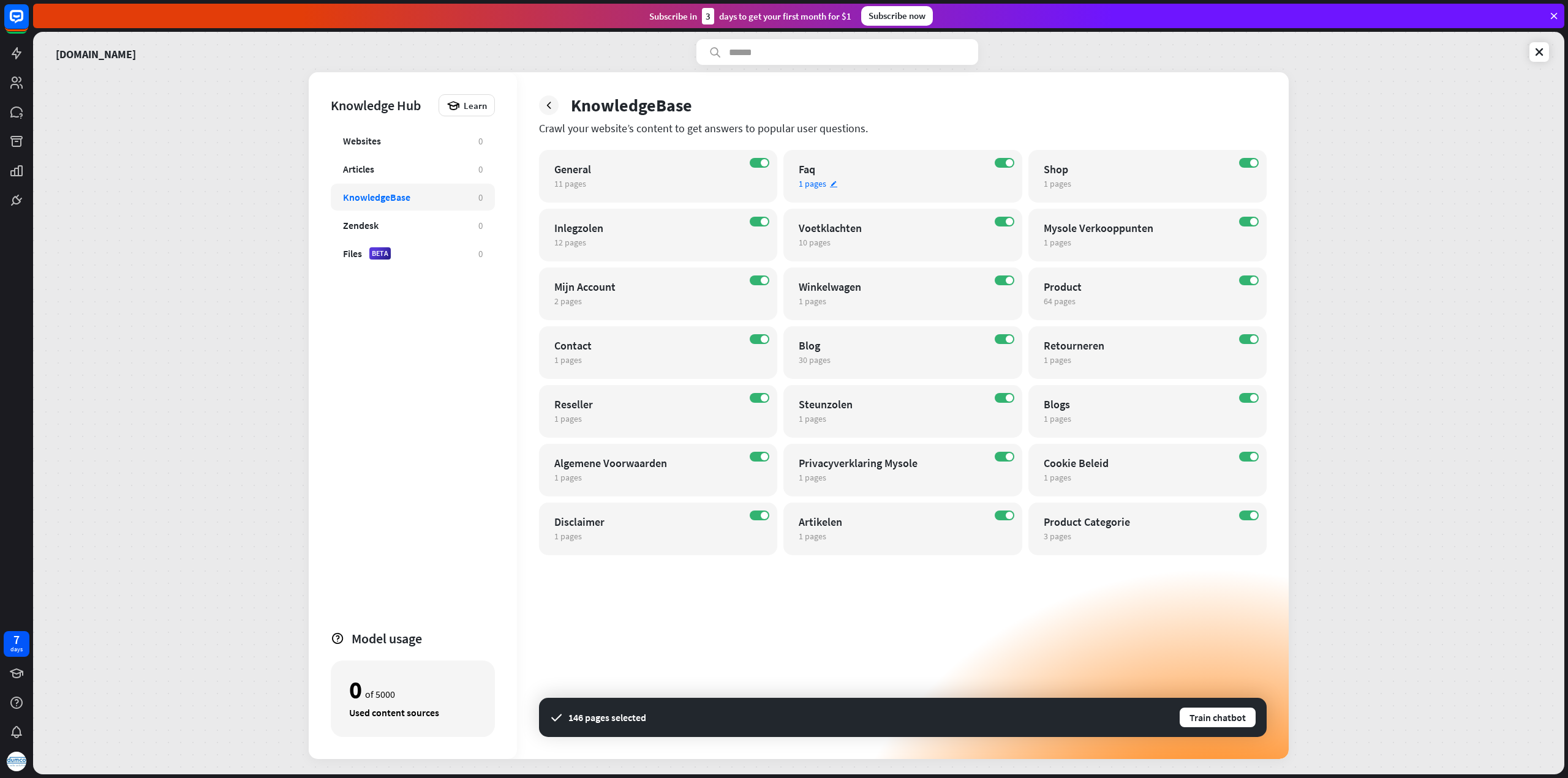
click at [929, 178] on div "1 pages edit" at bounding box center [891, 184] width 186 height 11
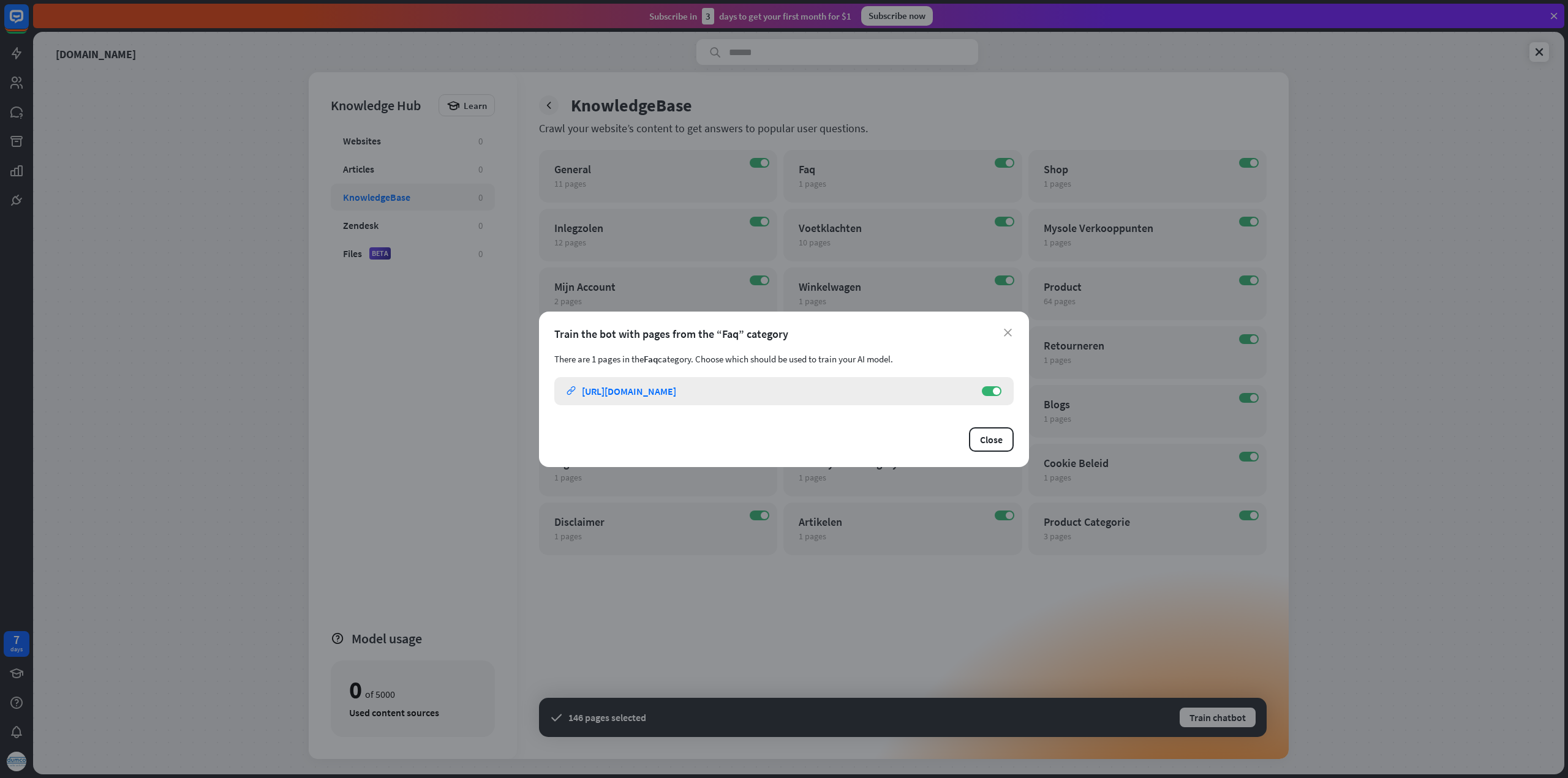
click at [857, 386] on link "link [URL][DOMAIN_NAME]" at bounding box center [768, 391] width 403 height 28
click at [1009, 440] on button "Close" at bounding box center [991, 439] width 44 height 25
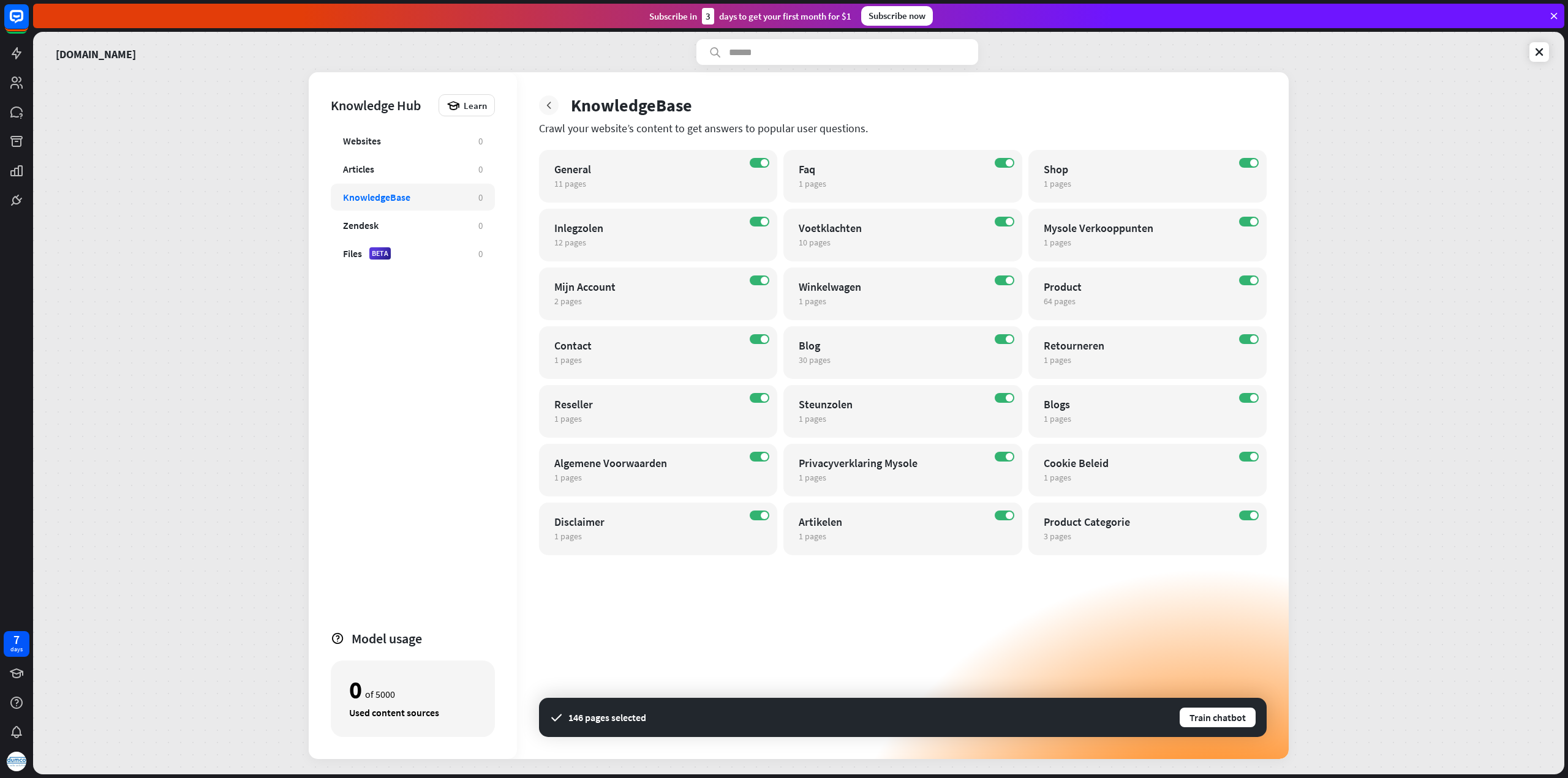
click at [549, 99] on icon at bounding box center [549, 105] width 12 height 12
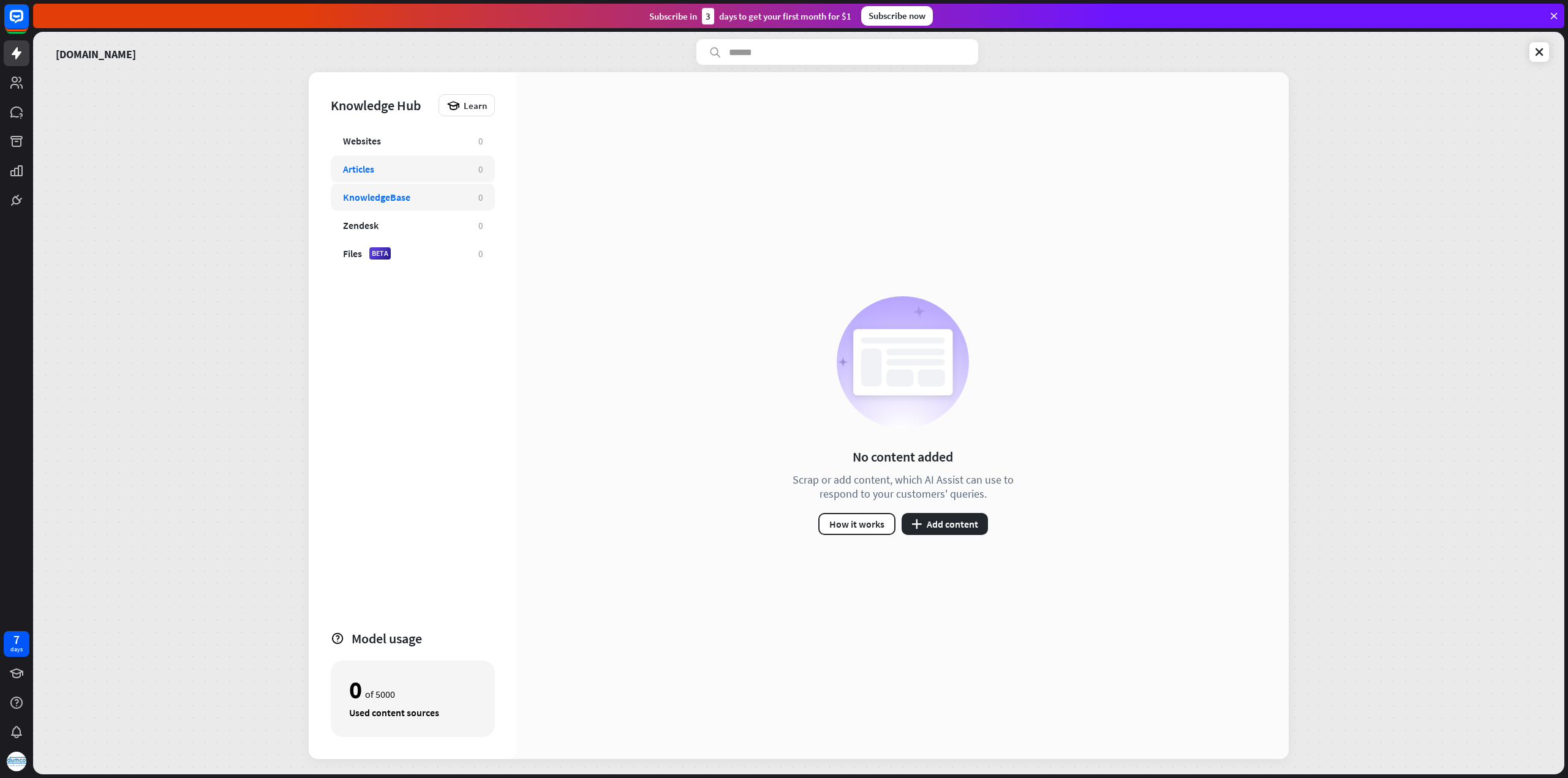
click at [431, 169] on div "Articles" at bounding box center [405, 168] width 123 height 12
click at [931, 526] on button "plus Add content" at bounding box center [945, 523] width 86 height 22
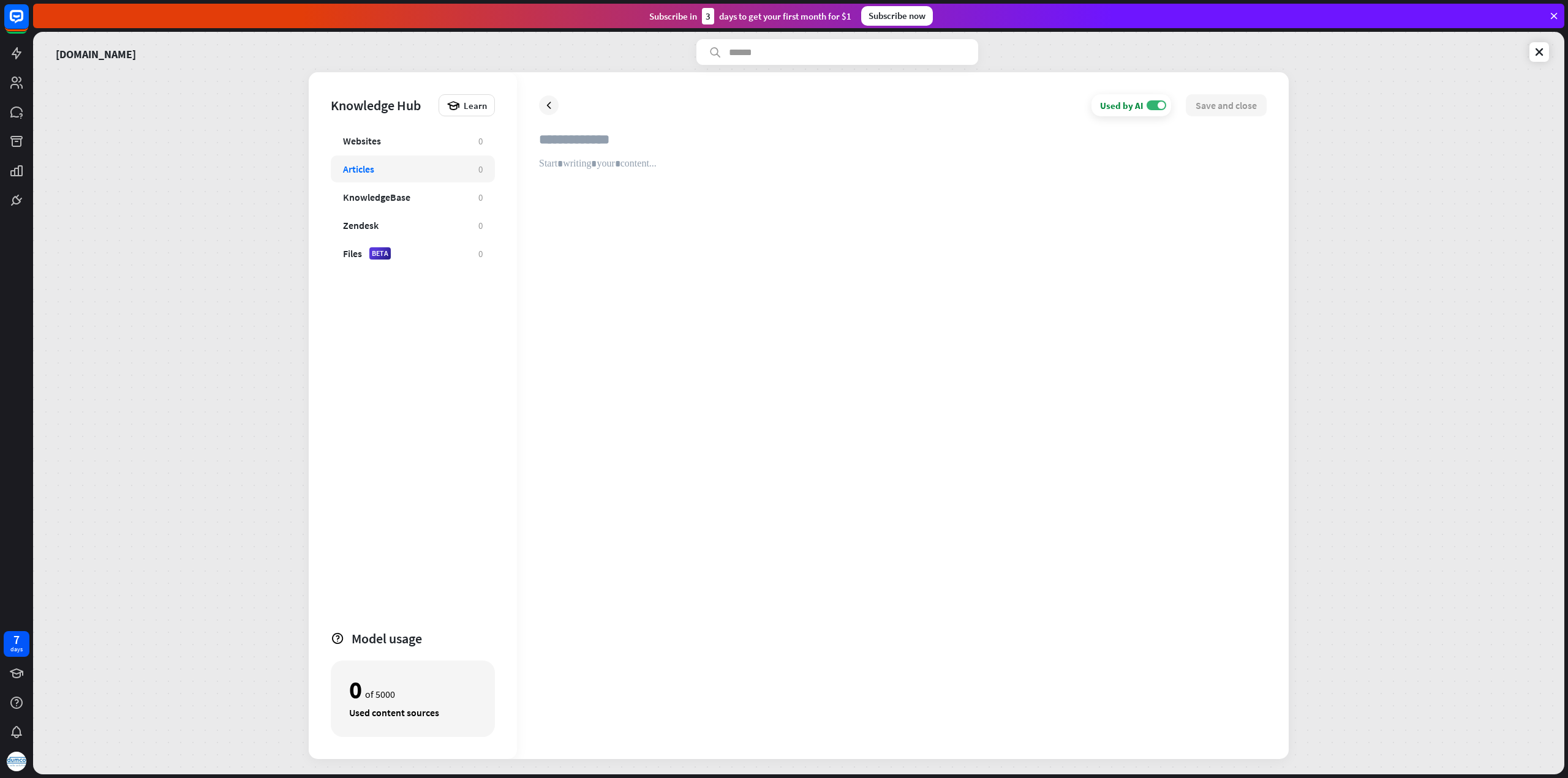
click at [608, 139] on input "text" at bounding box center [902, 144] width 727 height 27
click at [624, 138] on input "text" at bounding box center [902, 144] width 727 height 27
paste input "**********"
type input "**********"
click at [620, 166] on div at bounding box center [902, 447] width 727 height 579
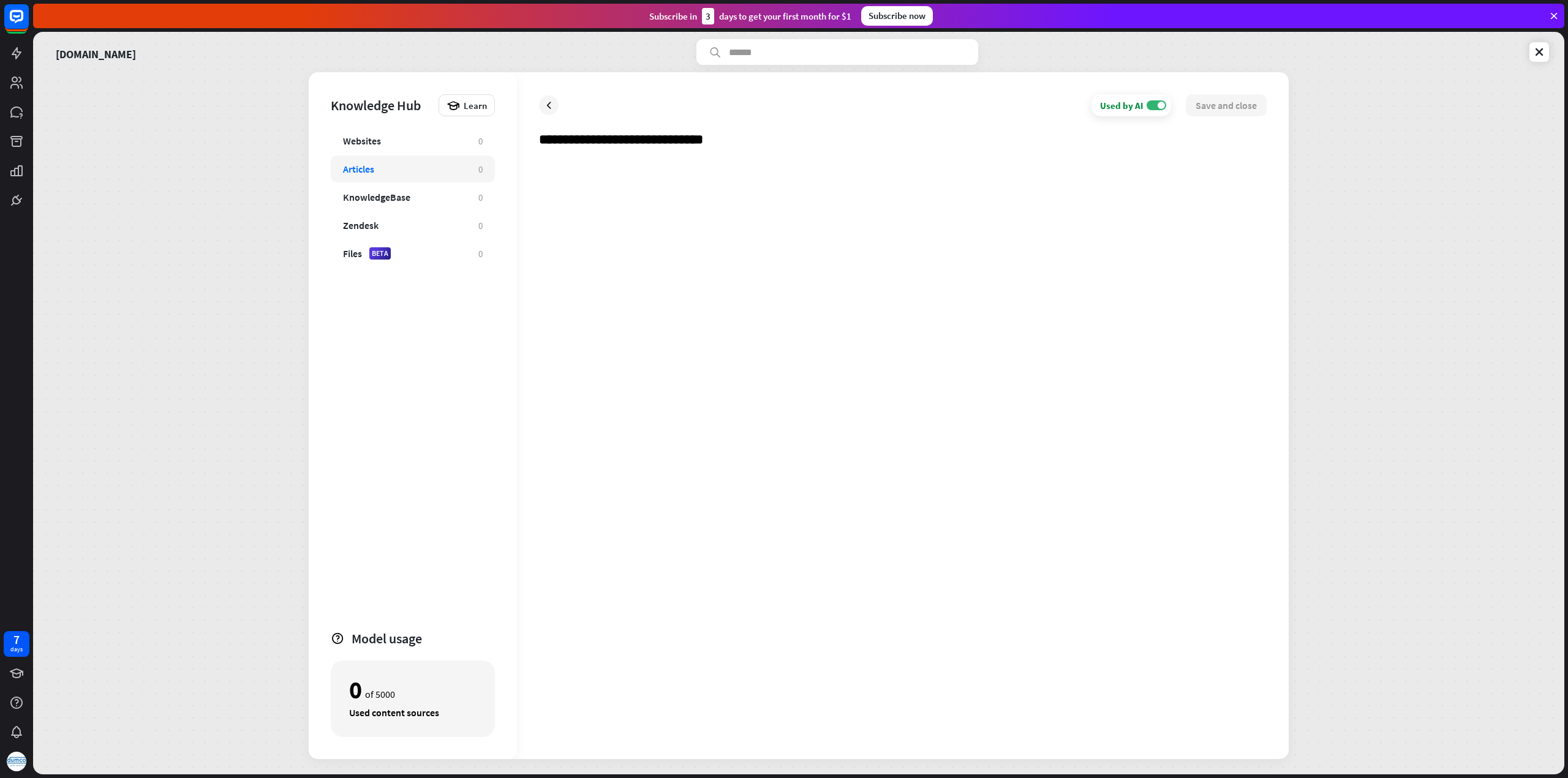
click at [619, 166] on div at bounding box center [902, 447] width 727 height 579
paste div
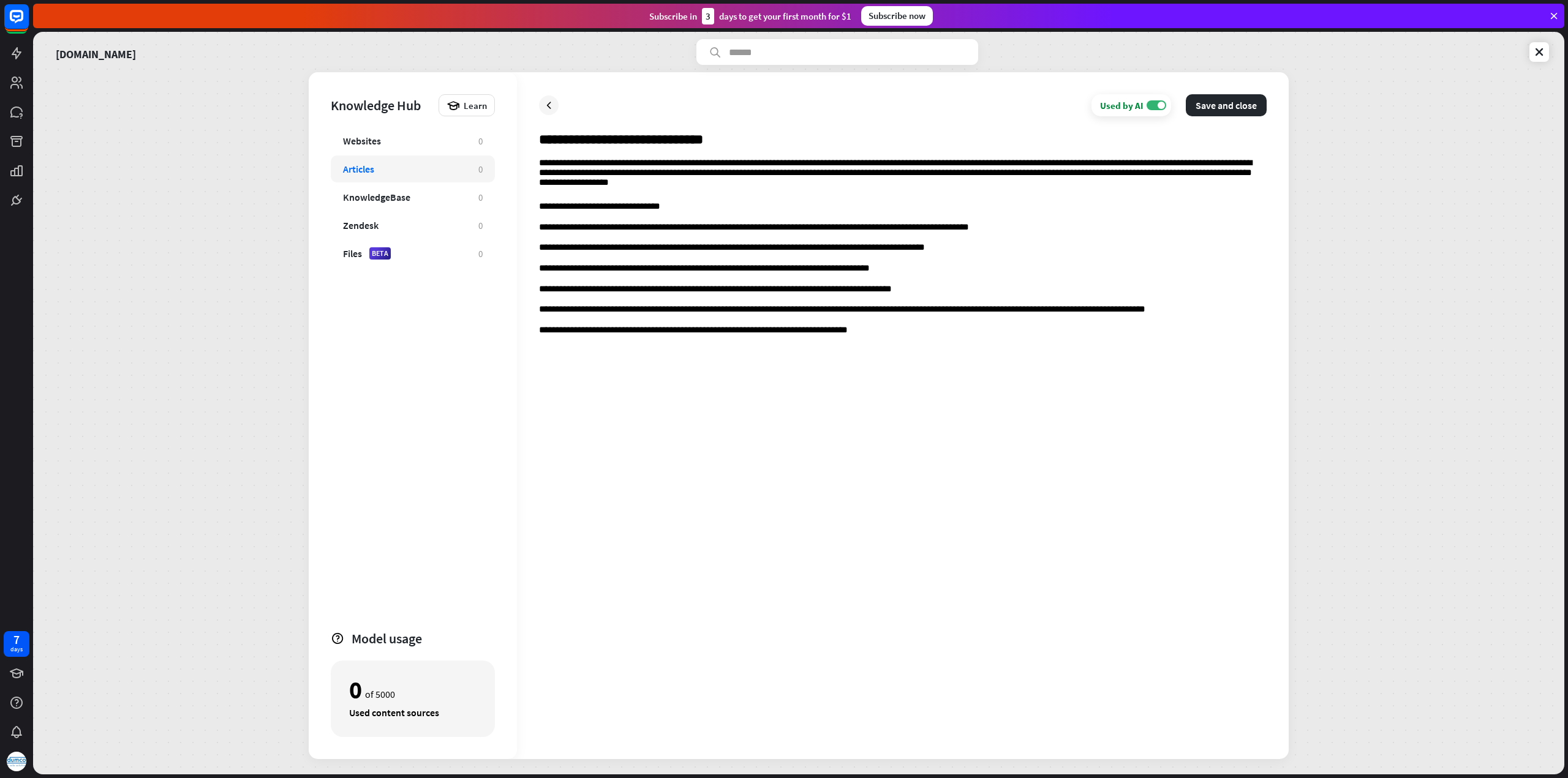
click at [911, 334] on p "**********" at bounding box center [902, 331] width 727 height 12
click at [614, 390] on div "**********" at bounding box center [902, 447] width 727 height 579
click at [634, 383] on div "**********" at bounding box center [902, 447] width 727 height 579
click at [672, 369] on p "**********" at bounding box center [902, 372] width 727 height 12
click at [936, 515] on div "**********" at bounding box center [902, 447] width 727 height 579
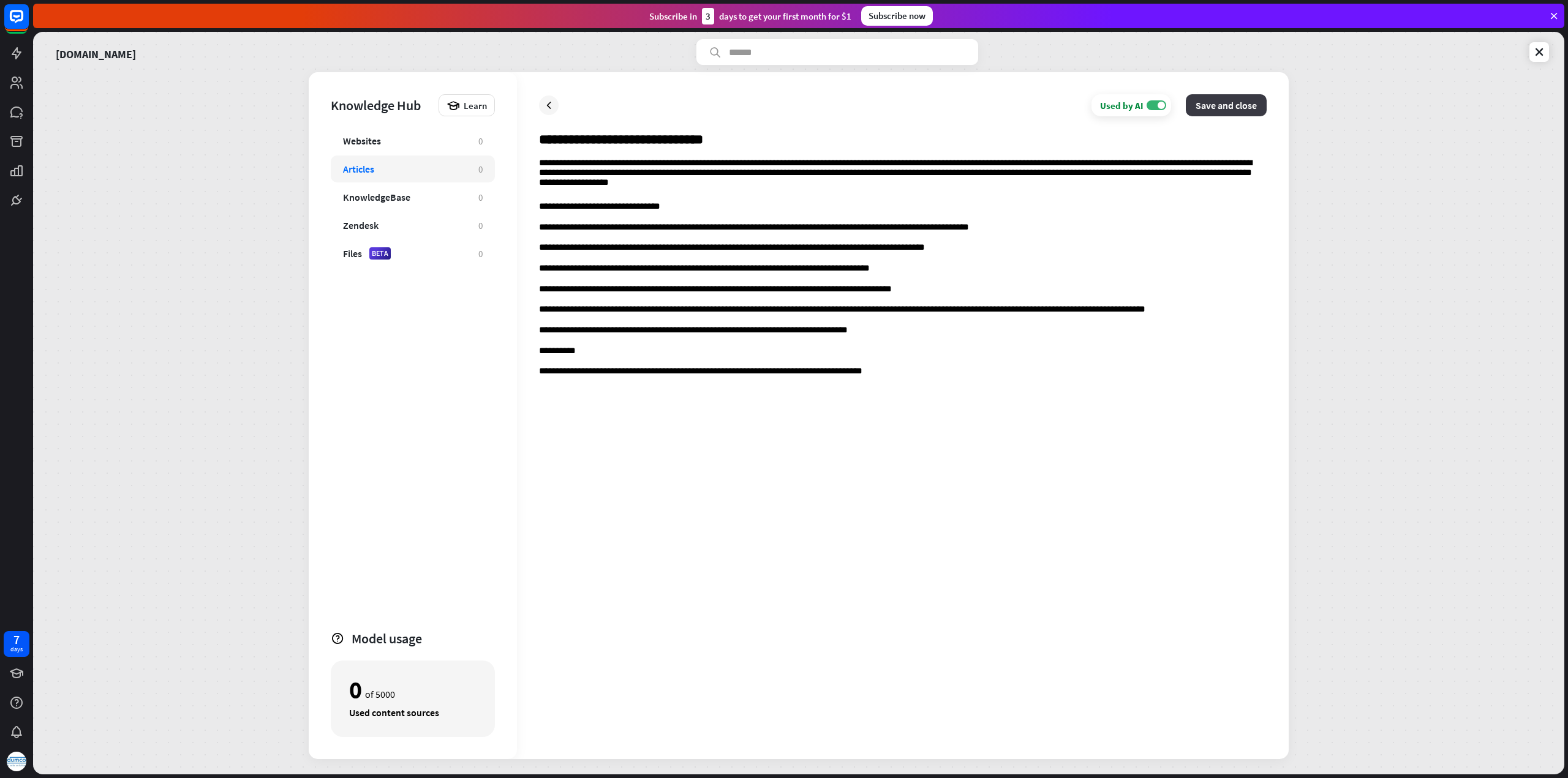
click at [1230, 106] on button "Save and close" at bounding box center [1226, 105] width 81 height 22
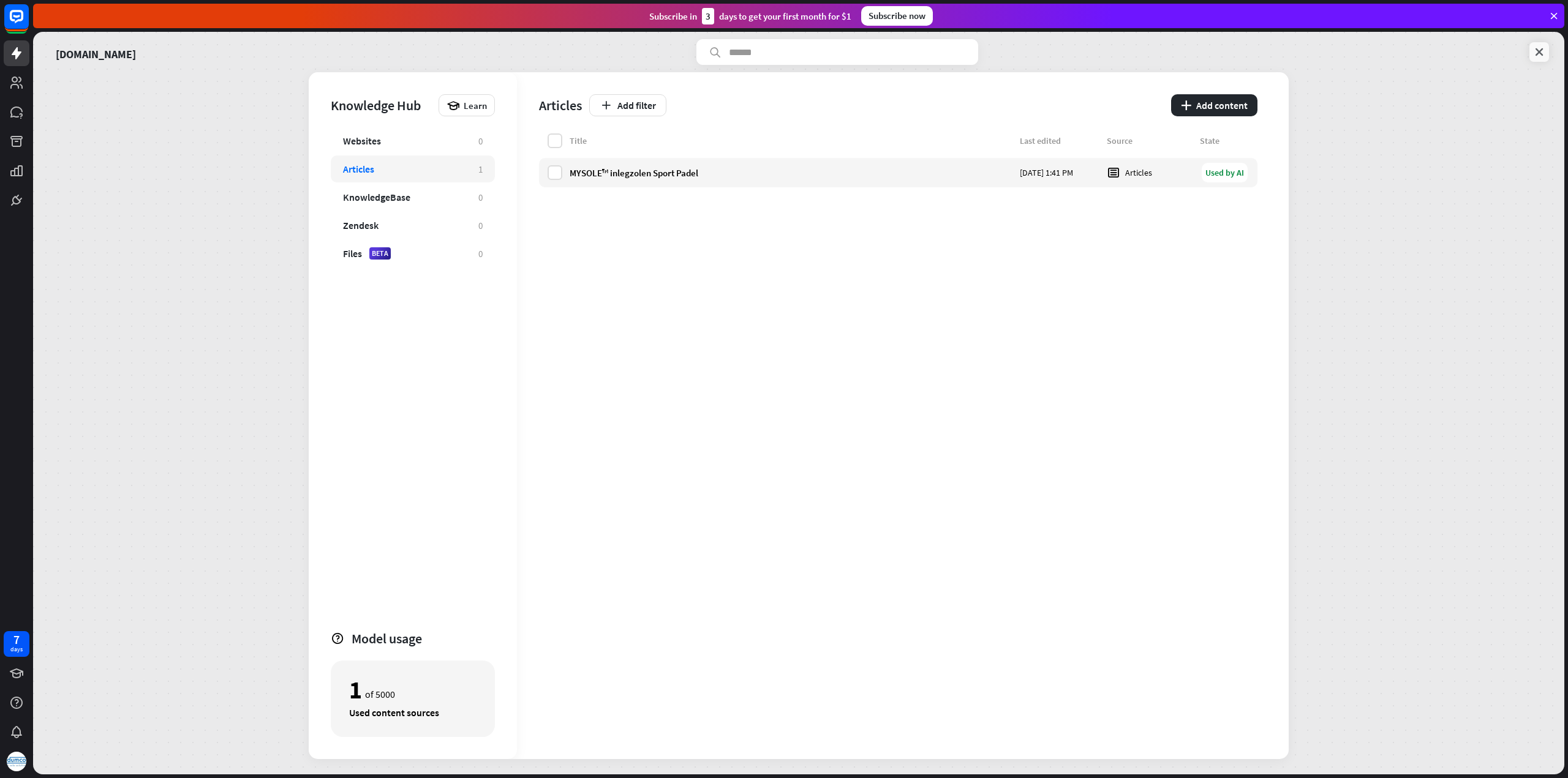
click at [1539, 52] on icon at bounding box center [1539, 52] width 12 height 12
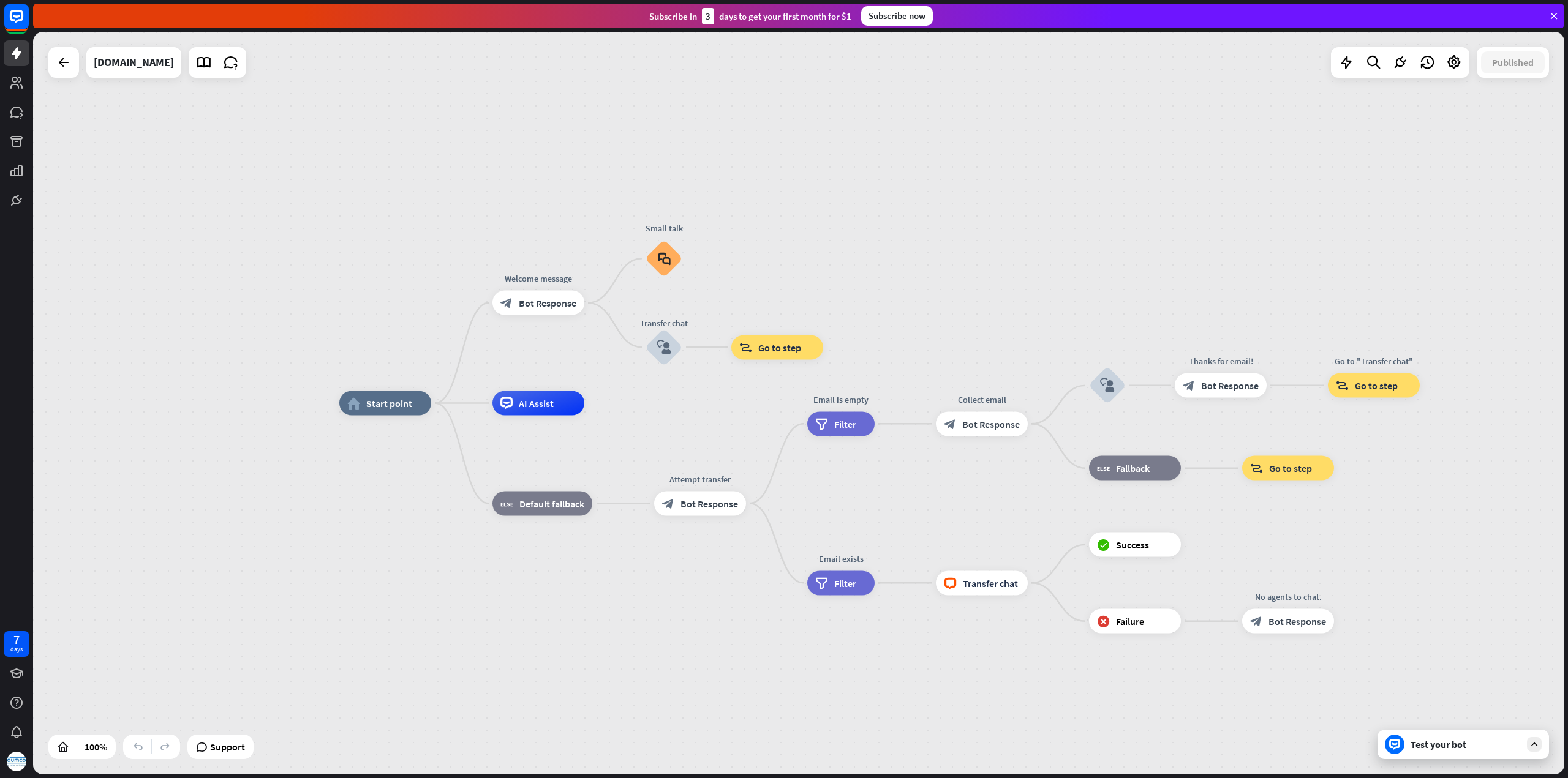
click at [1463, 744] on div "Test your bot" at bounding box center [1465, 744] width 110 height 12
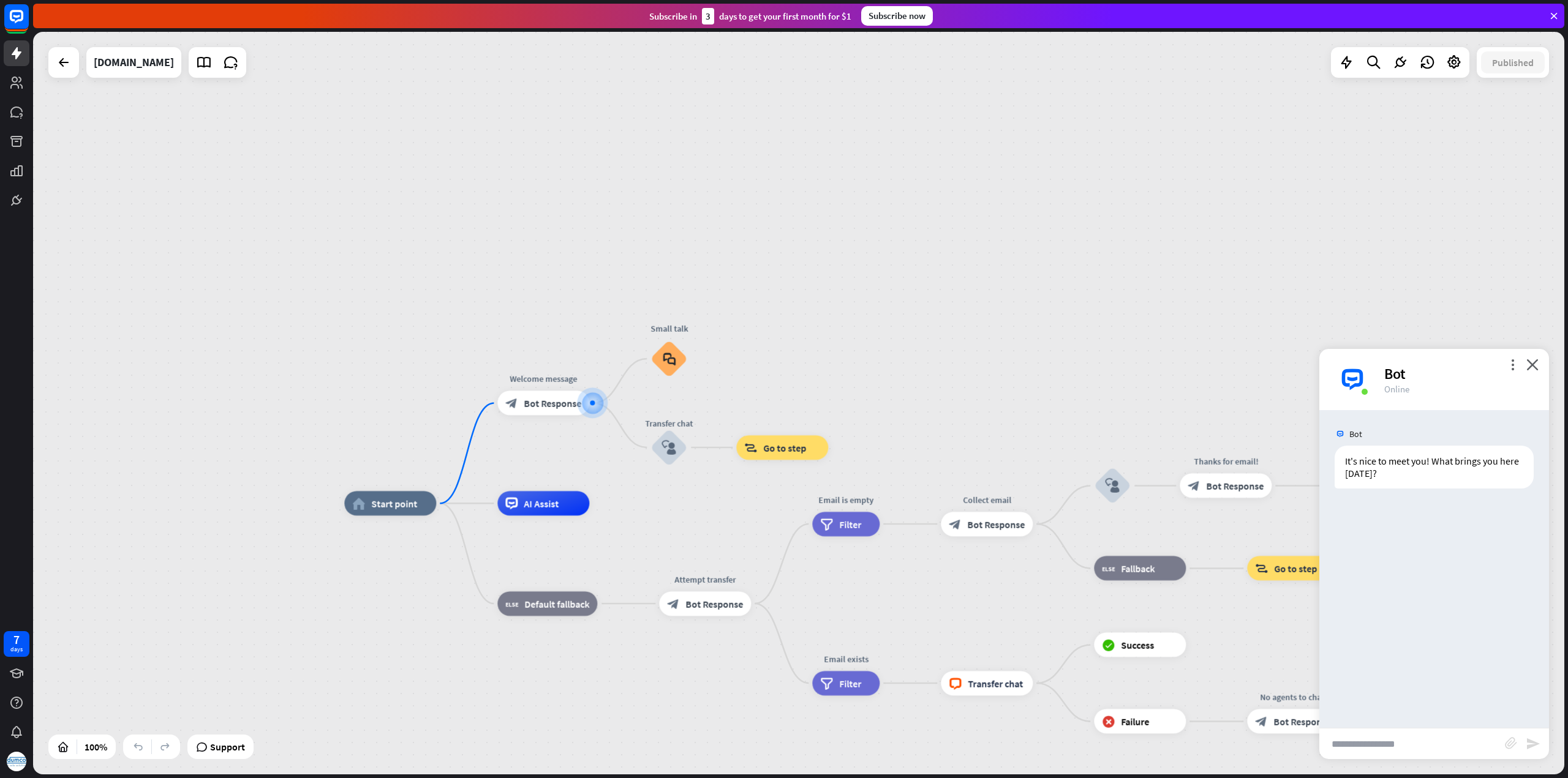
click at [1391, 742] on input "text" at bounding box center [1412, 744] width 186 height 31
type input "**********"
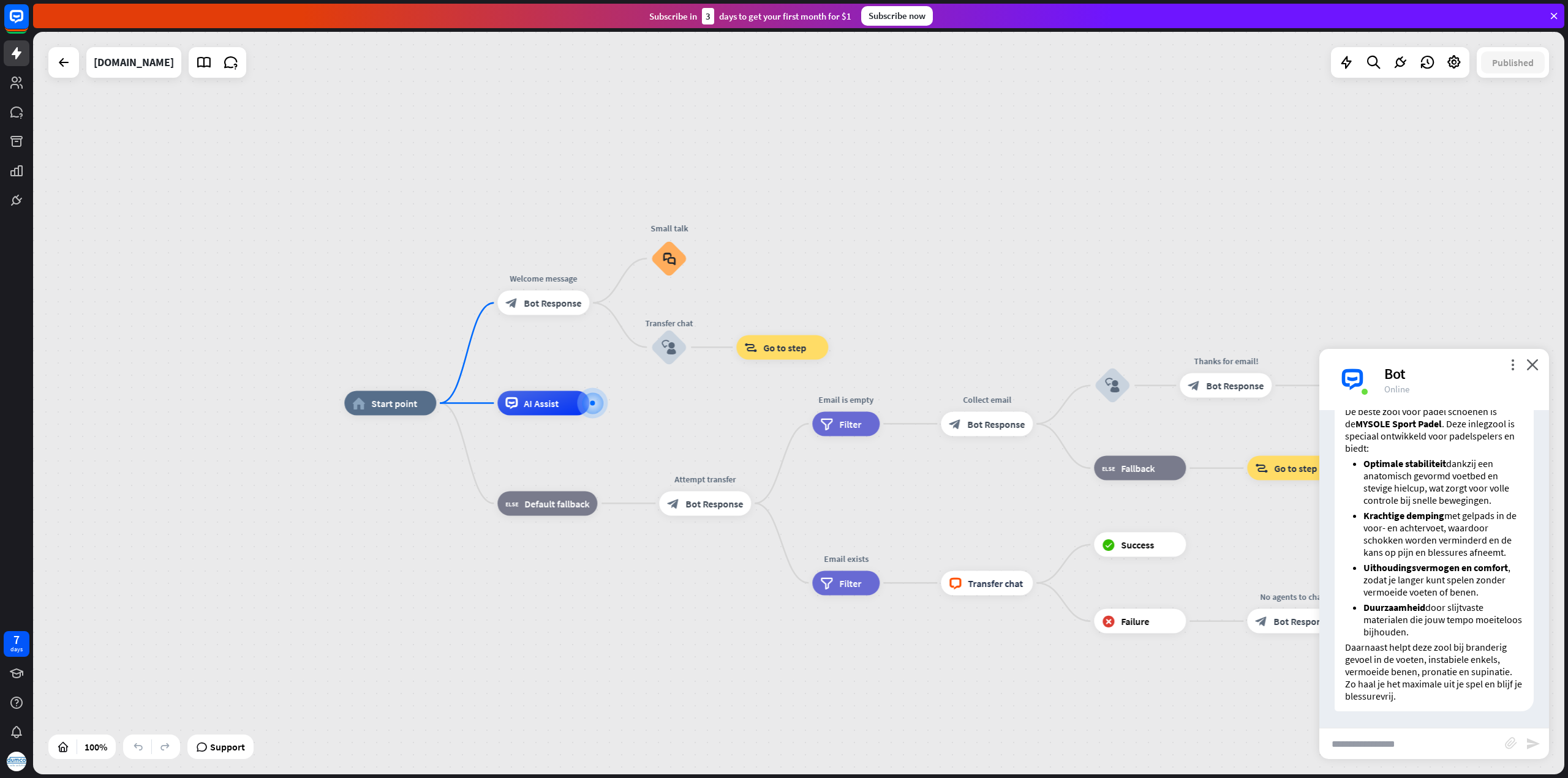
scroll to position [183, 0]
click at [1418, 750] on input "text" at bounding box center [1412, 744] width 186 height 31
type input "**********"
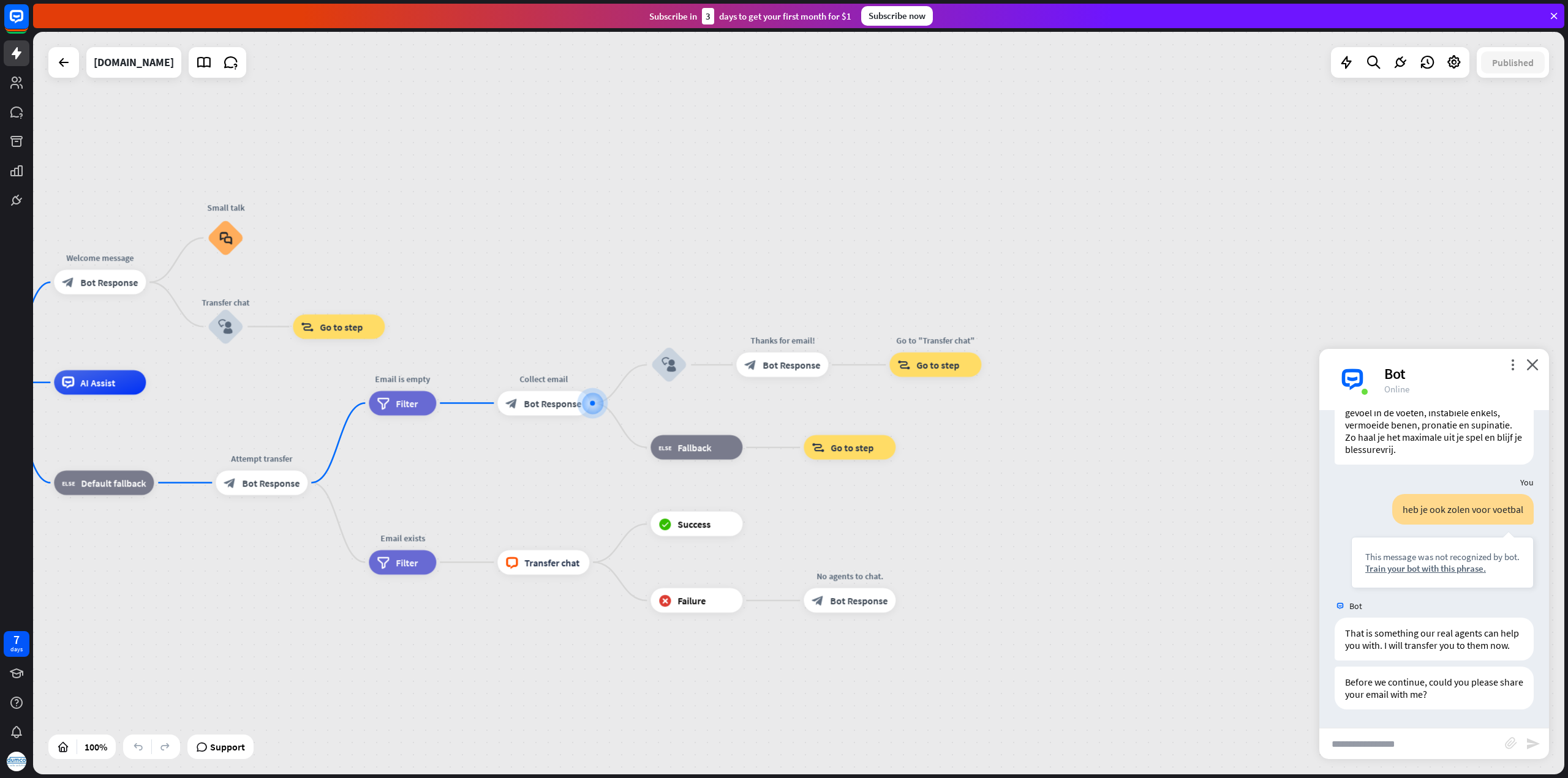
scroll to position [440, 0]
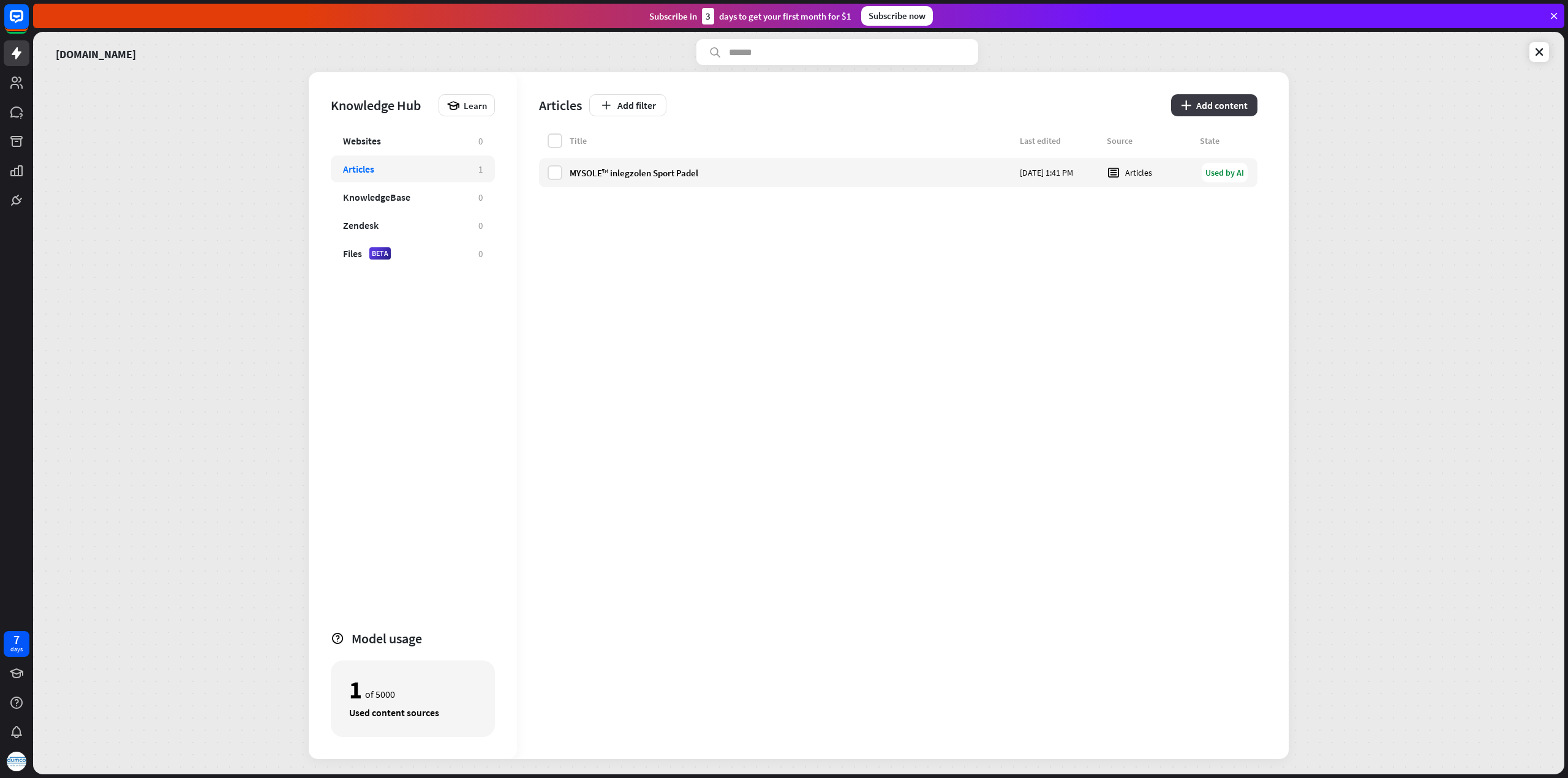
click at [1238, 101] on button "plus Add content" at bounding box center [1214, 105] width 86 height 22
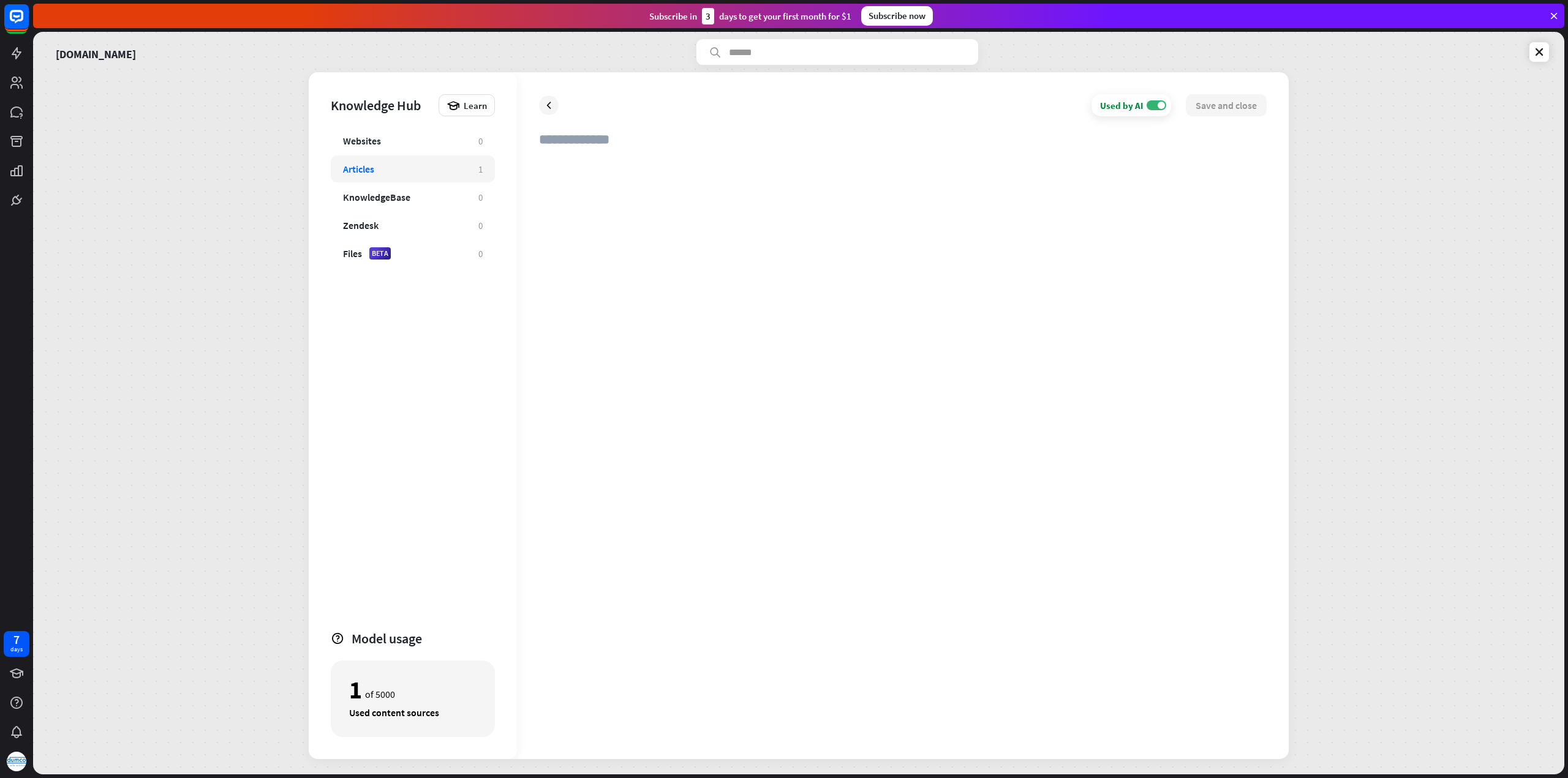
click at [583, 163] on div at bounding box center [902, 447] width 727 height 579
click at [593, 143] on input "text" at bounding box center [902, 144] width 727 height 27
paste input "**********"
click at [598, 138] on input "**********" at bounding box center [902, 144] width 727 height 27
type input "**********"
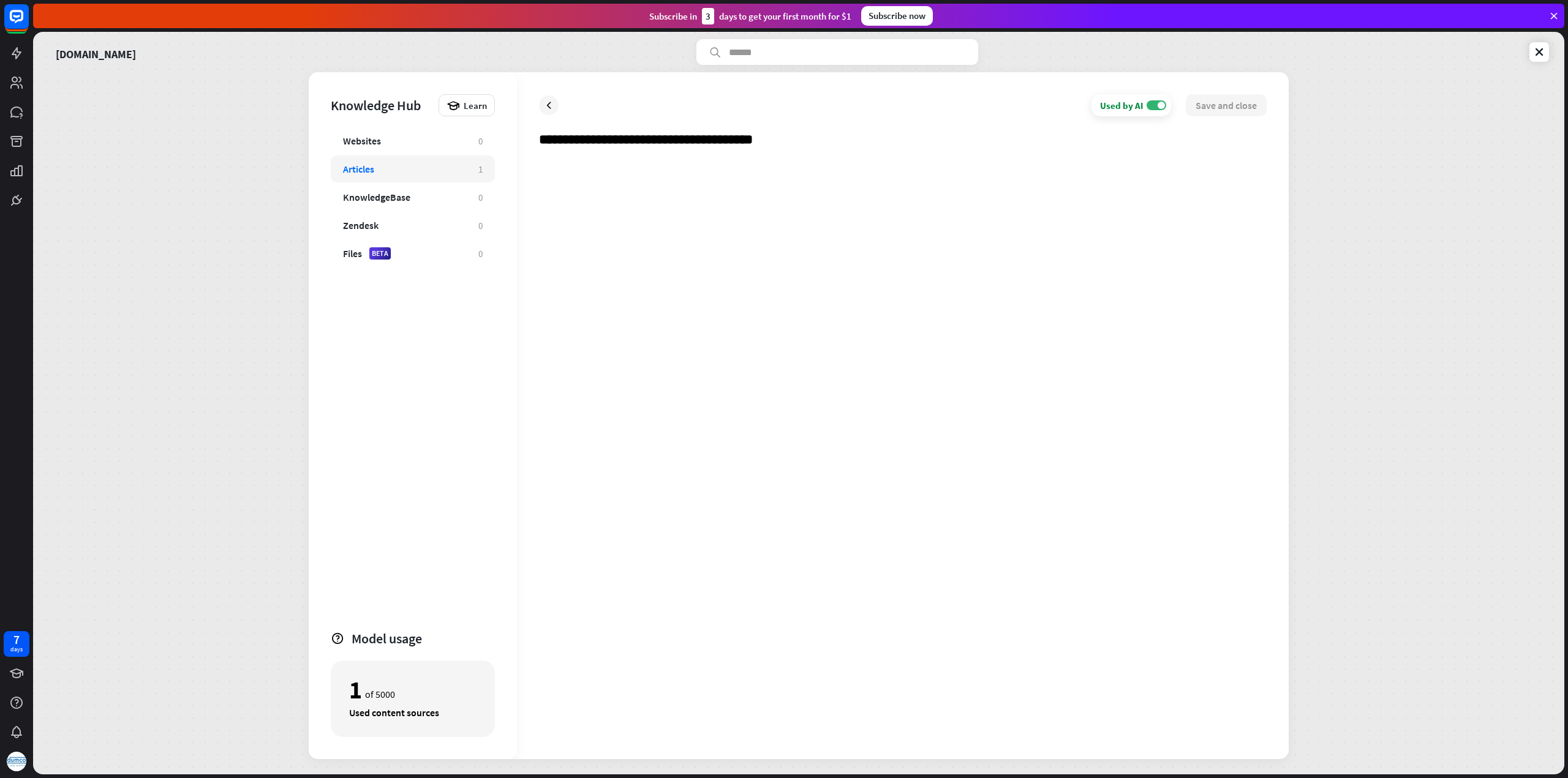
click at [615, 162] on div at bounding box center [902, 447] width 727 height 579
click at [547, 161] on div at bounding box center [902, 447] width 727 height 579
click at [545, 164] on div at bounding box center [902, 447] width 727 height 579
paste div
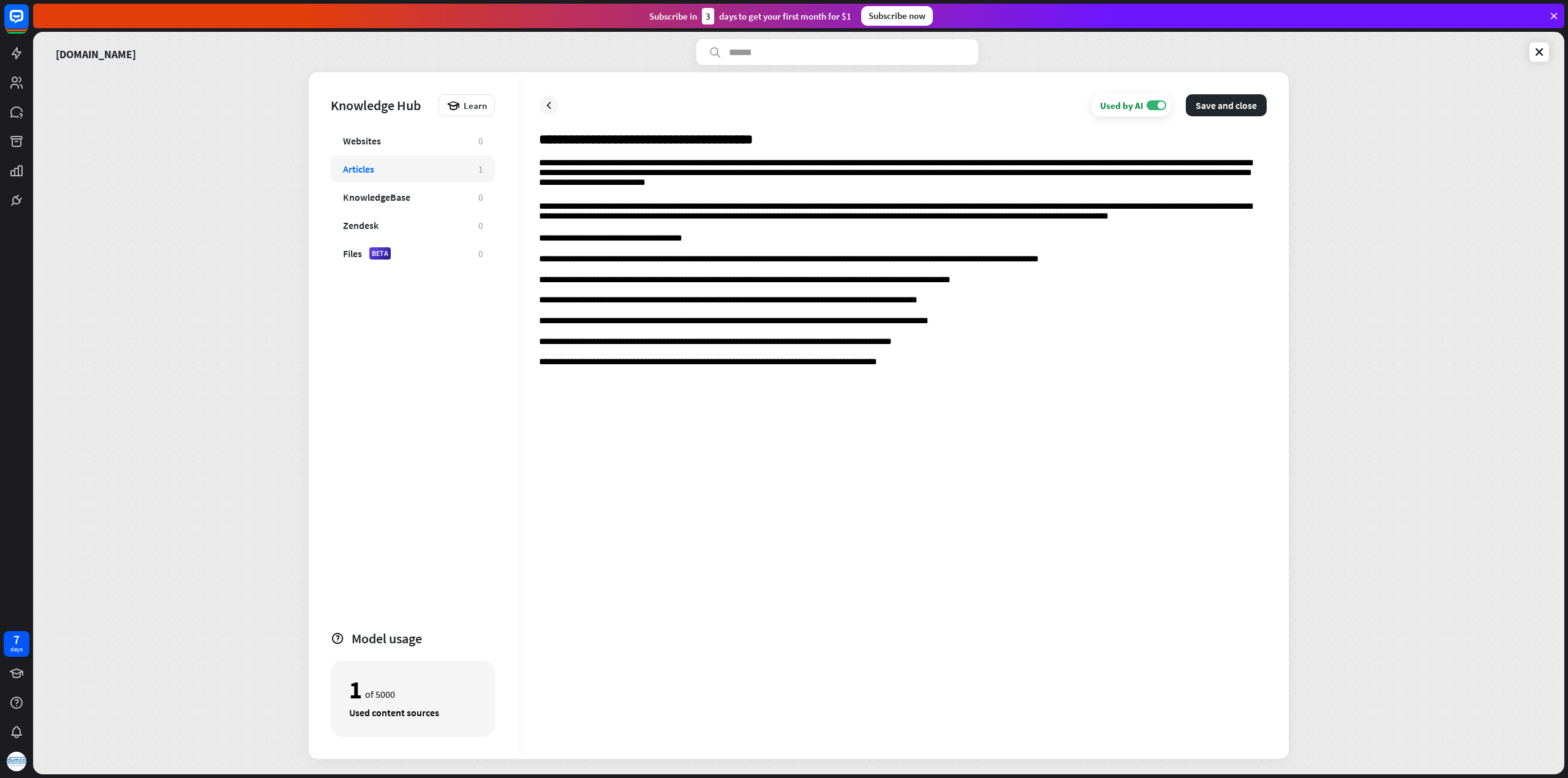
click at [540, 259] on p "**********" at bounding box center [902, 260] width 727 height 12
click at [1220, 101] on button "Save and close" at bounding box center [1226, 105] width 81 height 22
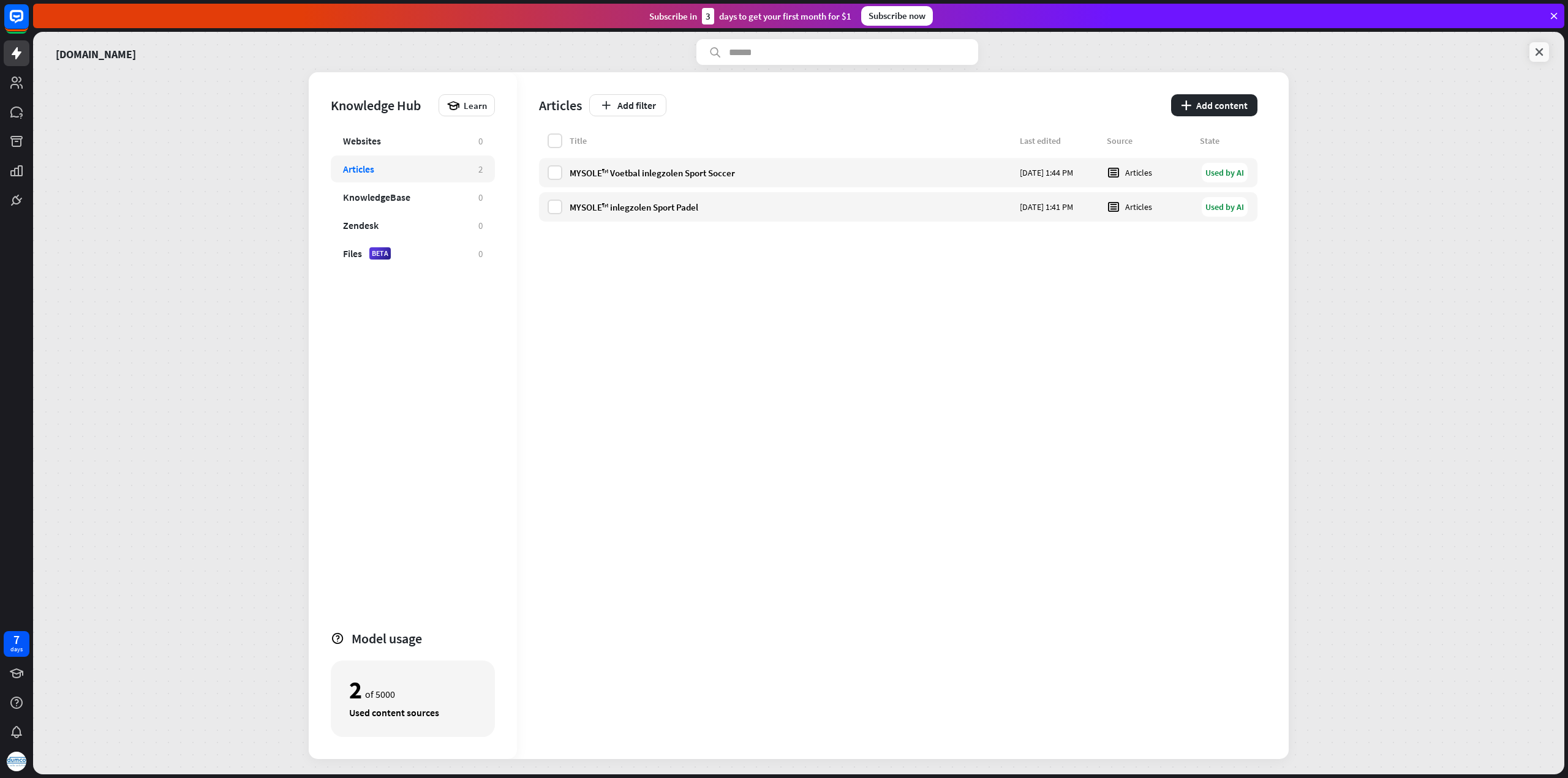
click at [1542, 50] on icon at bounding box center [1539, 52] width 12 height 12
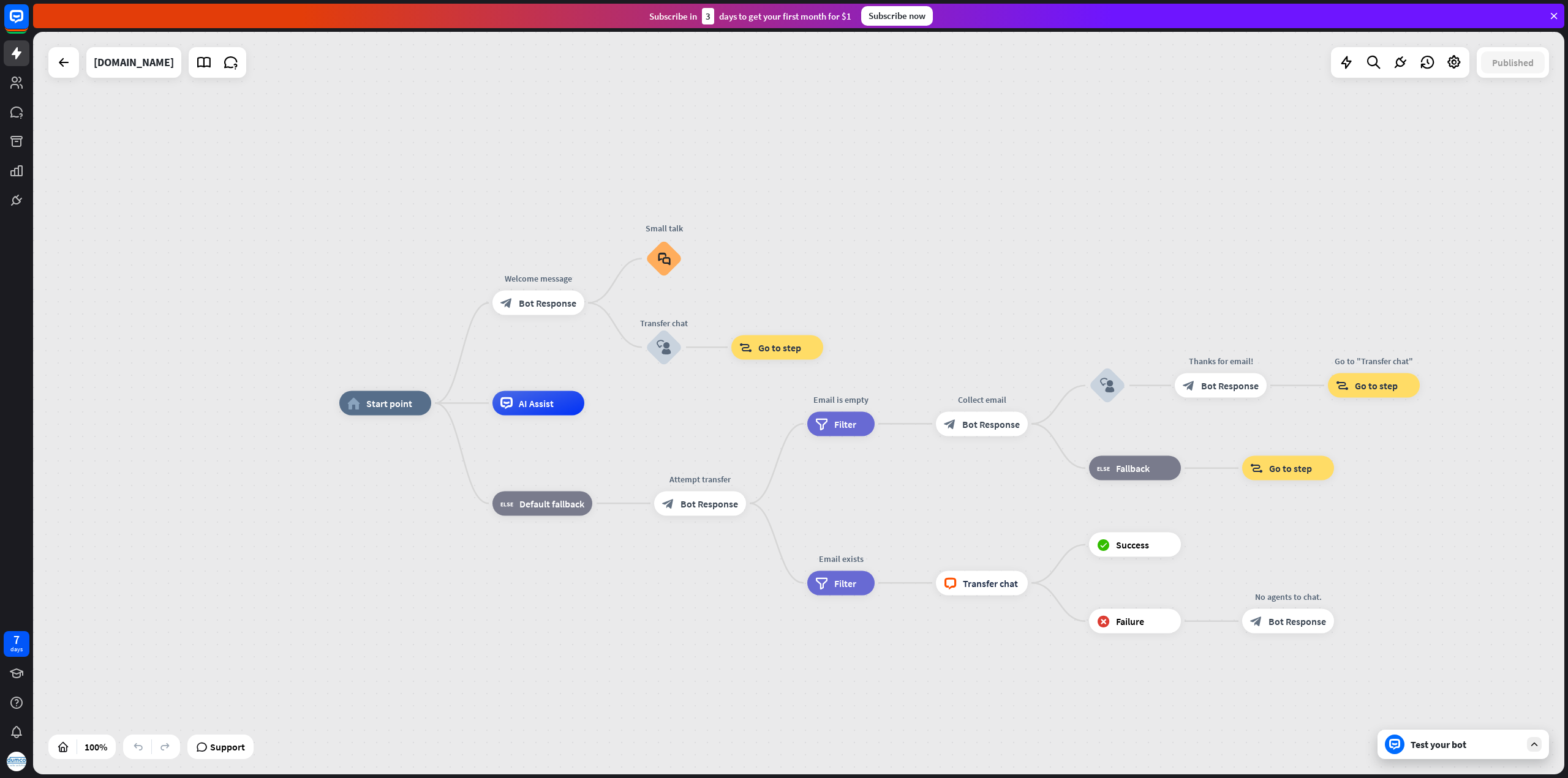
click at [1433, 749] on div "Test your bot" at bounding box center [1465, 744] width 110 height 12
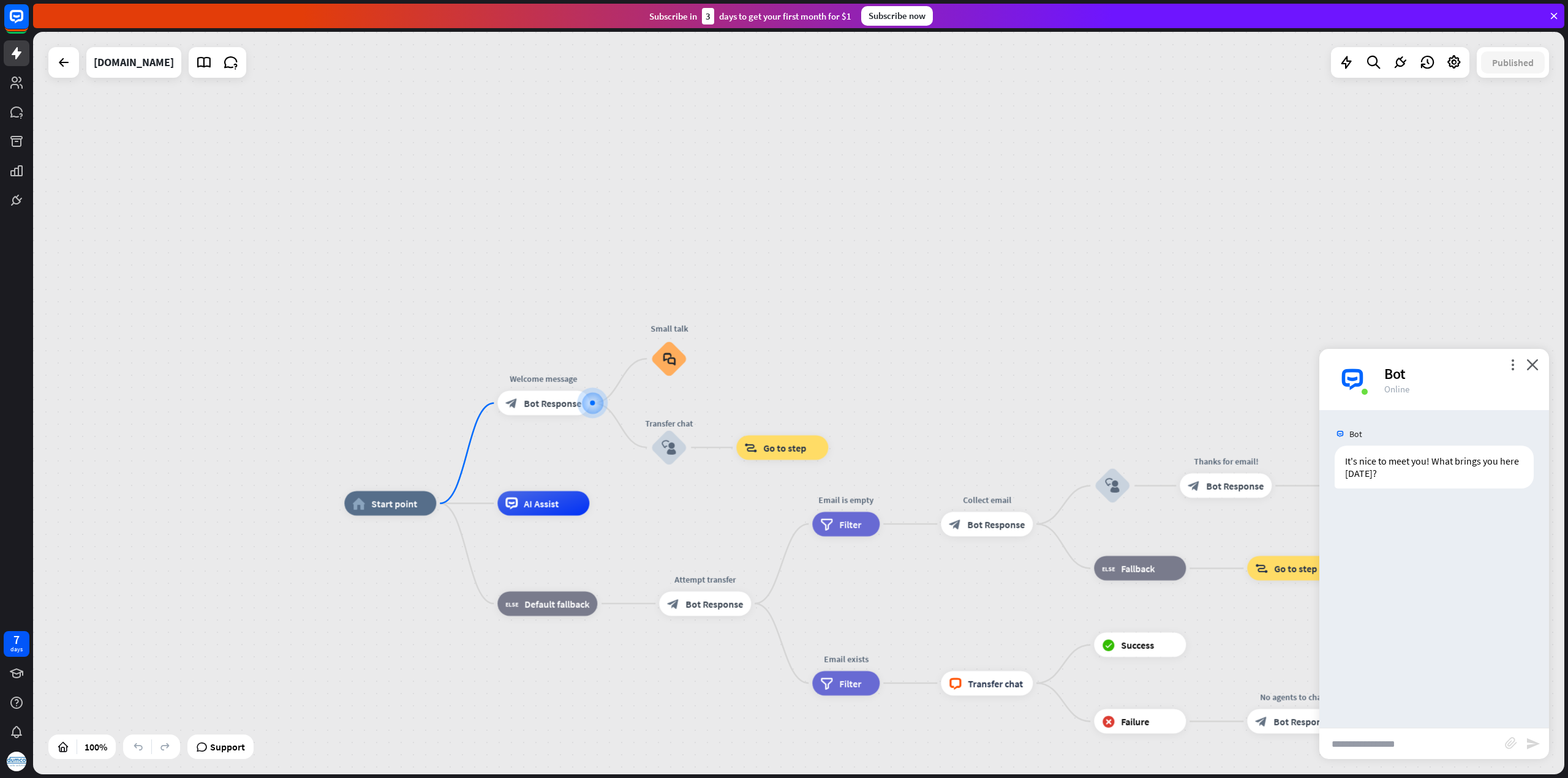
click at [1438, 746] on input "text" at bounding box center [1412, 744] width 186 height 31
type input "**********"
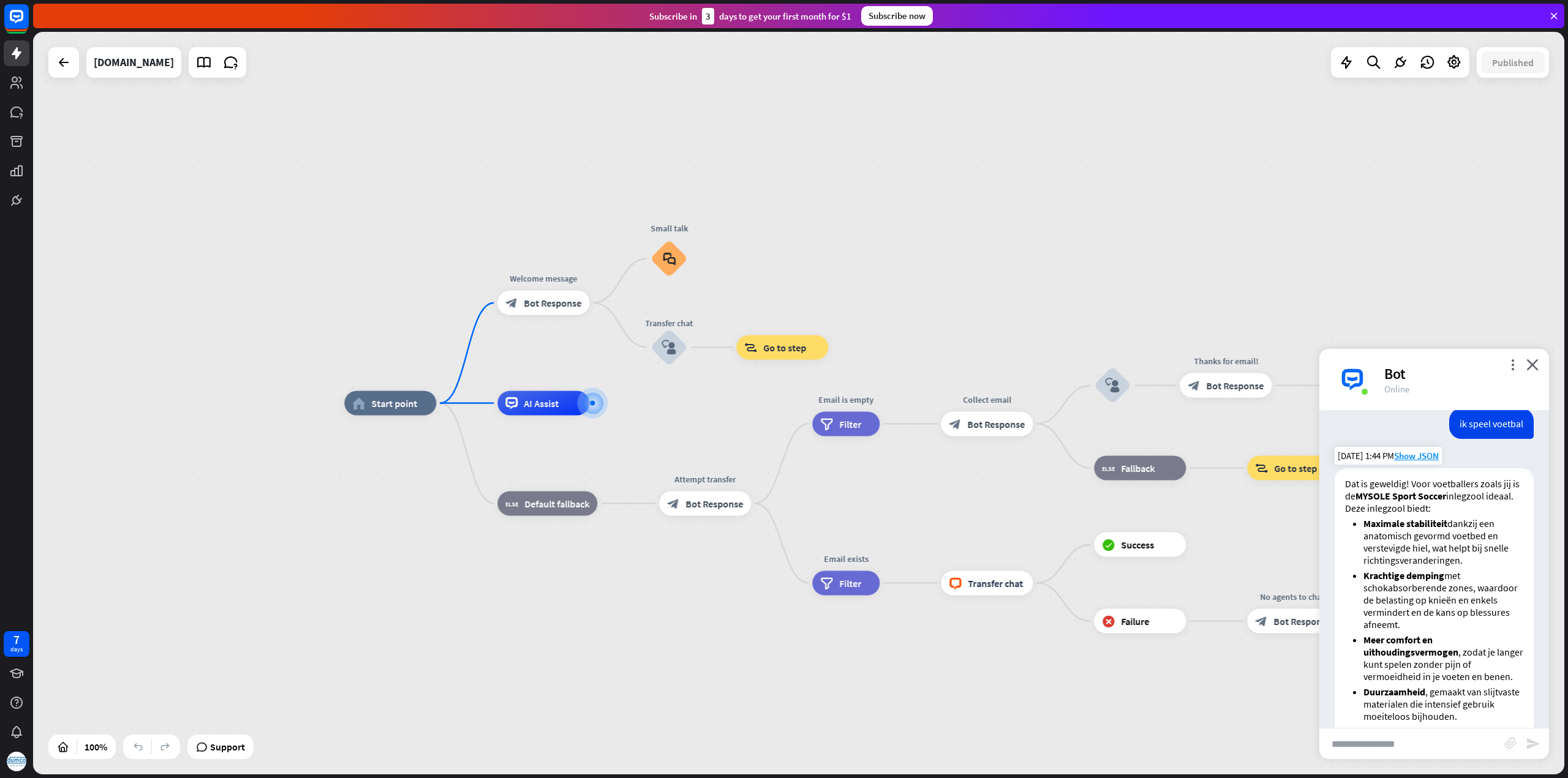
scroll to position [170, 0]
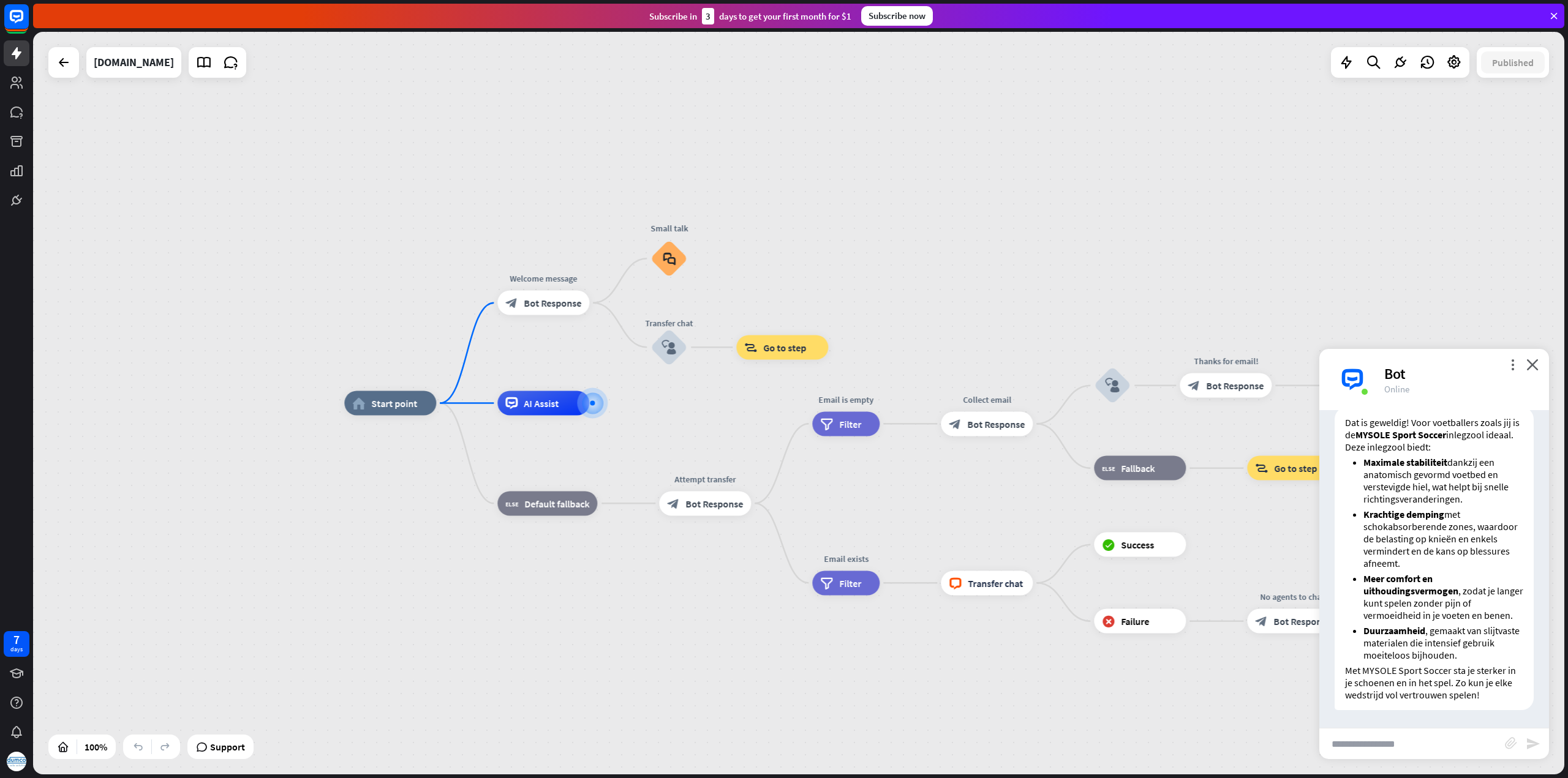
click at [1354, 747] on input "text" at bounding box center [1412, 744] width 186 height 31
click at [1373, 744] on input "text" at bounding box center [1412, 744] width 186 height 31
click at [1457, 65] on icon at bounding box center [1454, 62] width 16 height 16
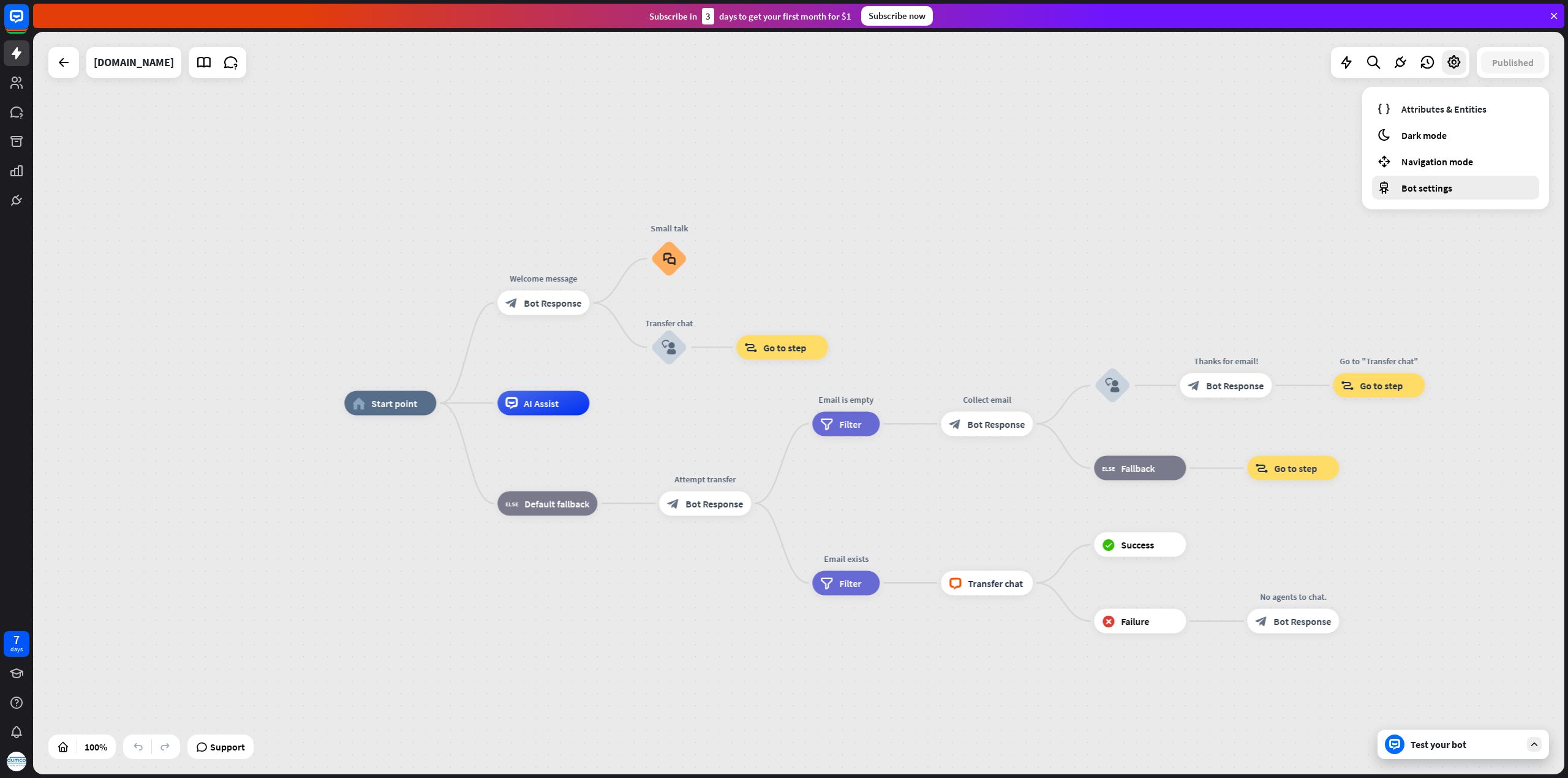
click at [1427, 195] on div "Bot settings" at bounding box center [1455, 188] width 167 height 24
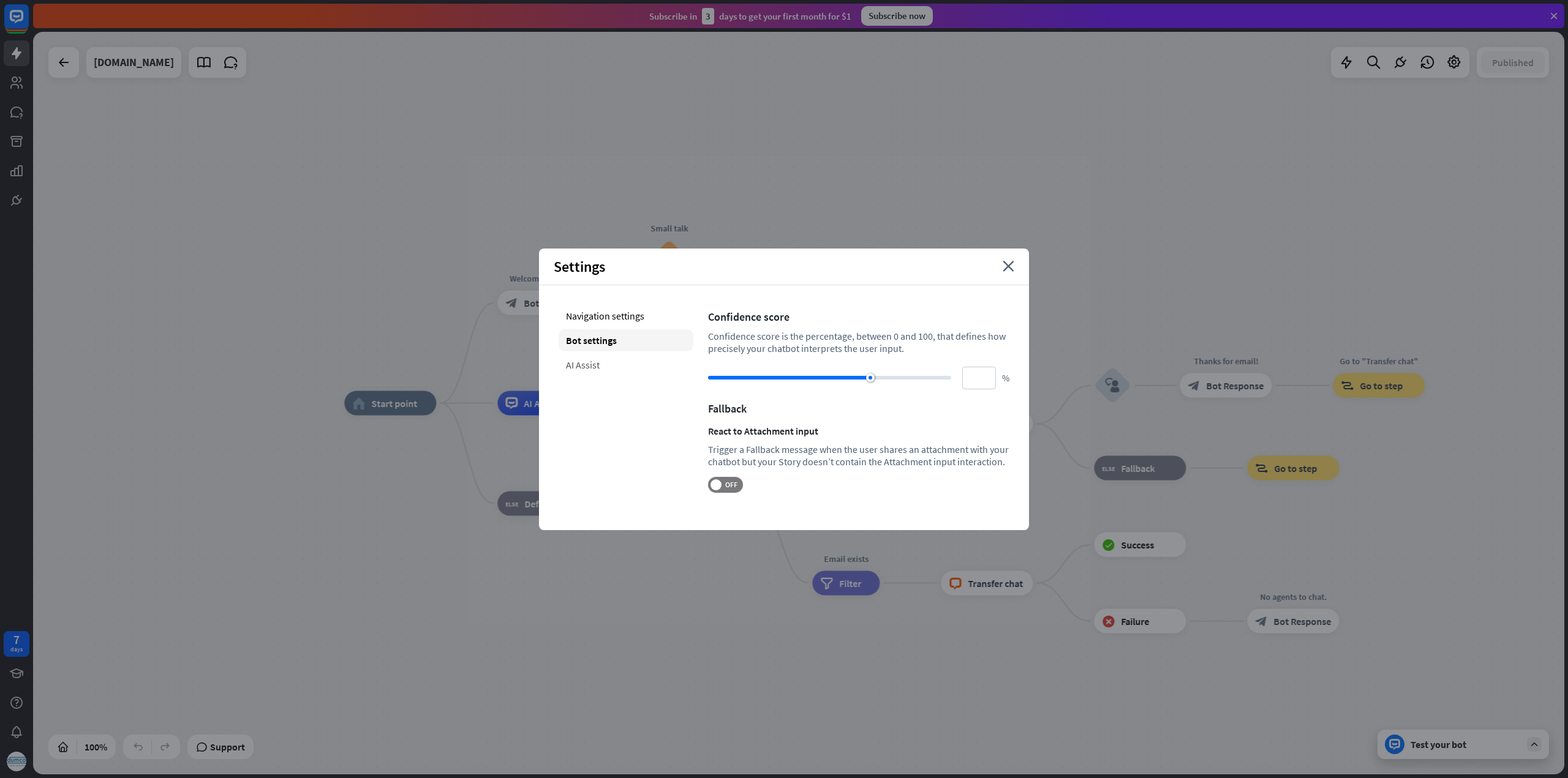
click at [604, 364] on div "AI Assist" at bounding box center [626, 364] width 135 height 22
type input "**"
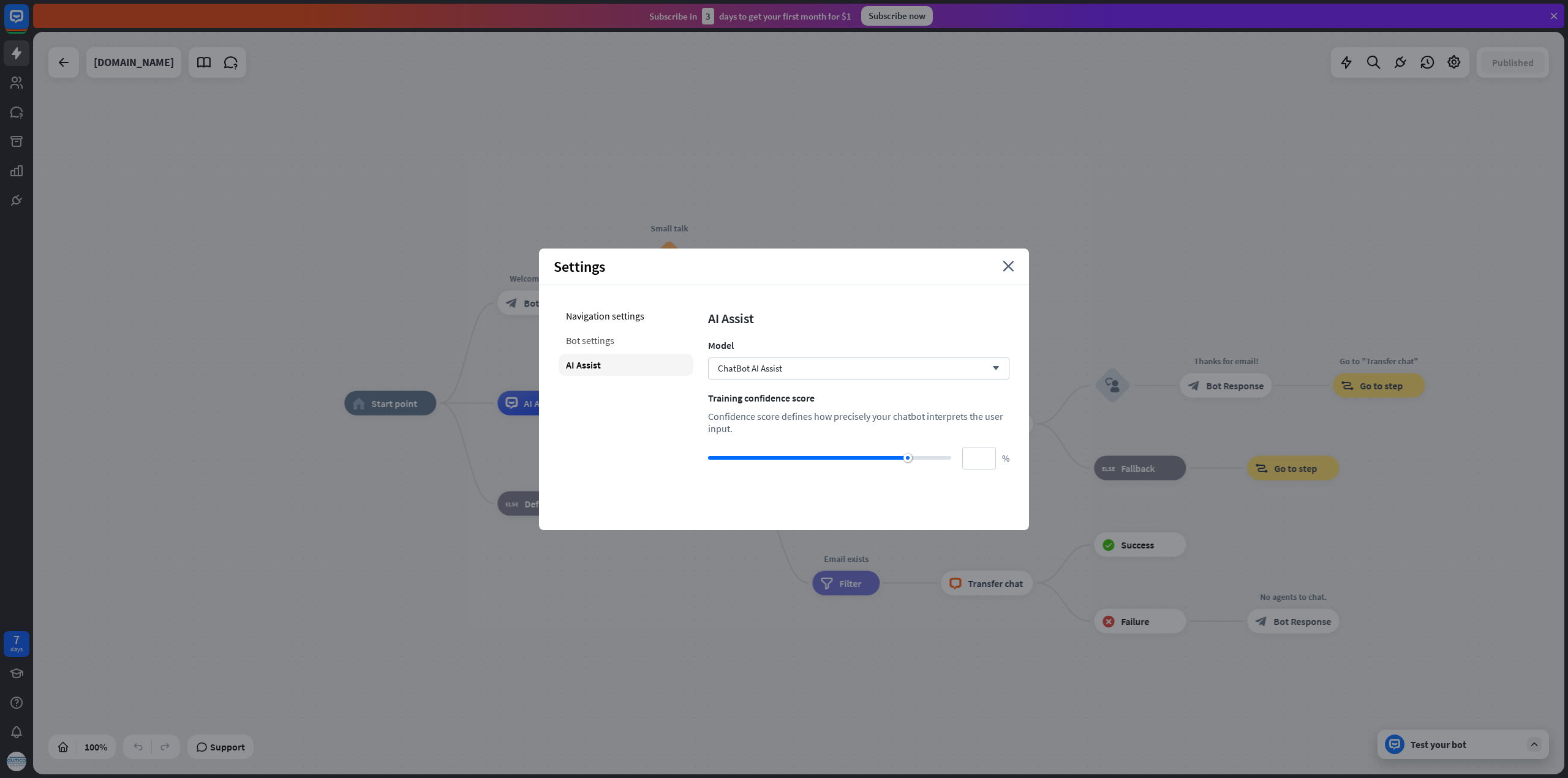
click at [604, 338] on div "Bot settings" at bounding box center [626, 340] width 135 height 22
type input "**"
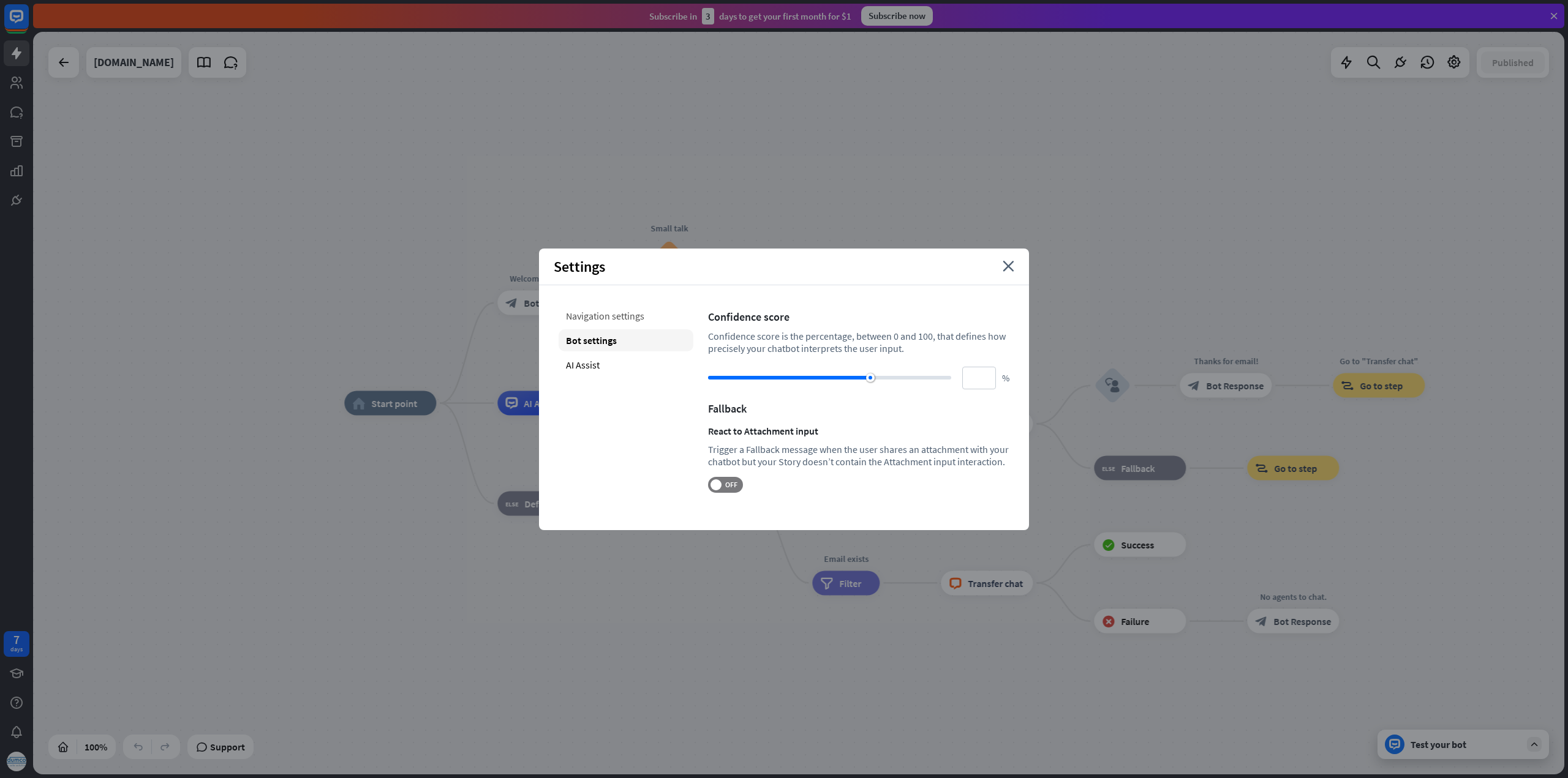
click at [598, 312] on div "Navigation settings" at bounding box center [626, 316] width 135 height 22
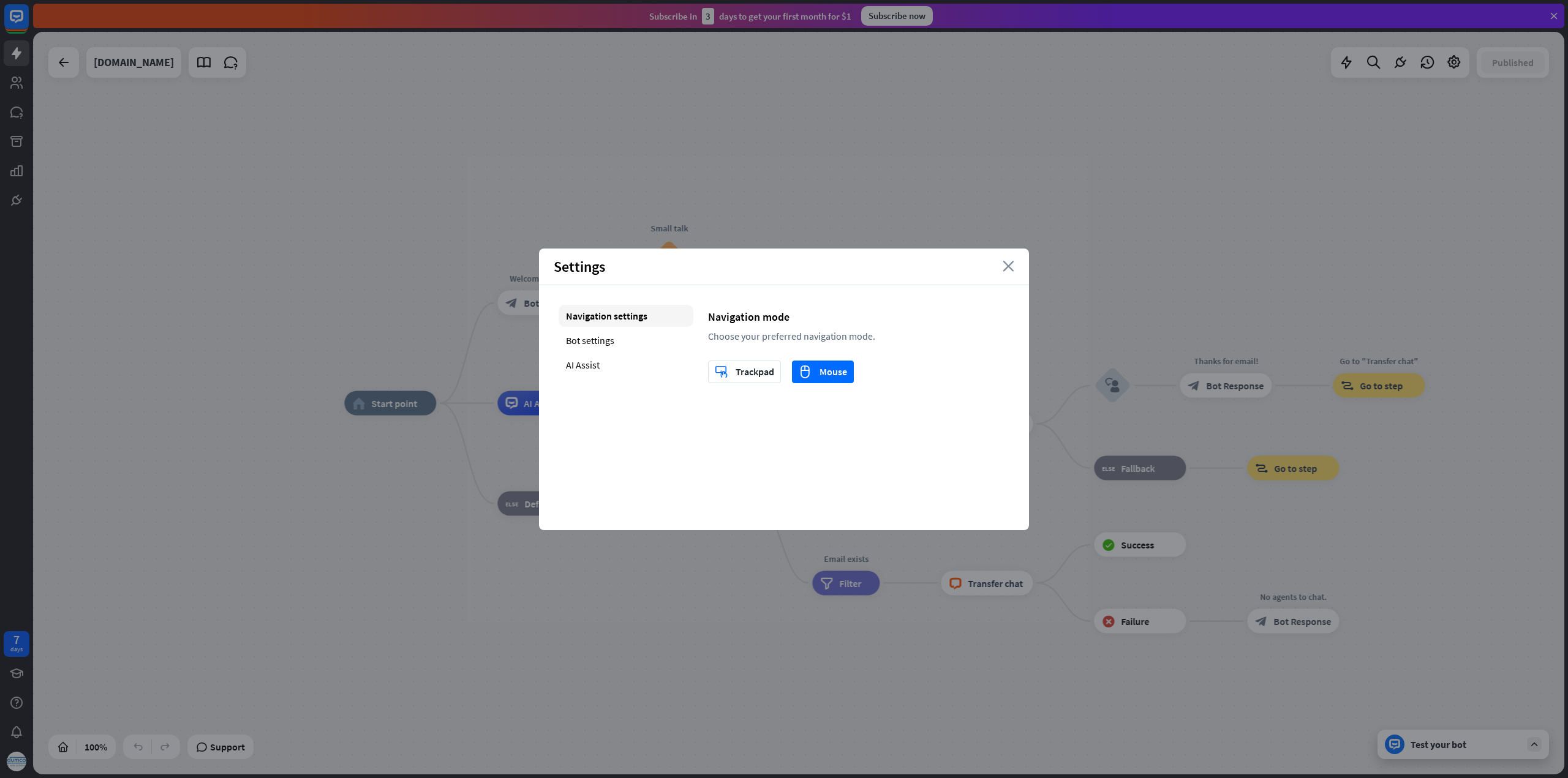
click at [1011, 265] on icon "close" at bounding box center [1009, 266] width 12 height 11
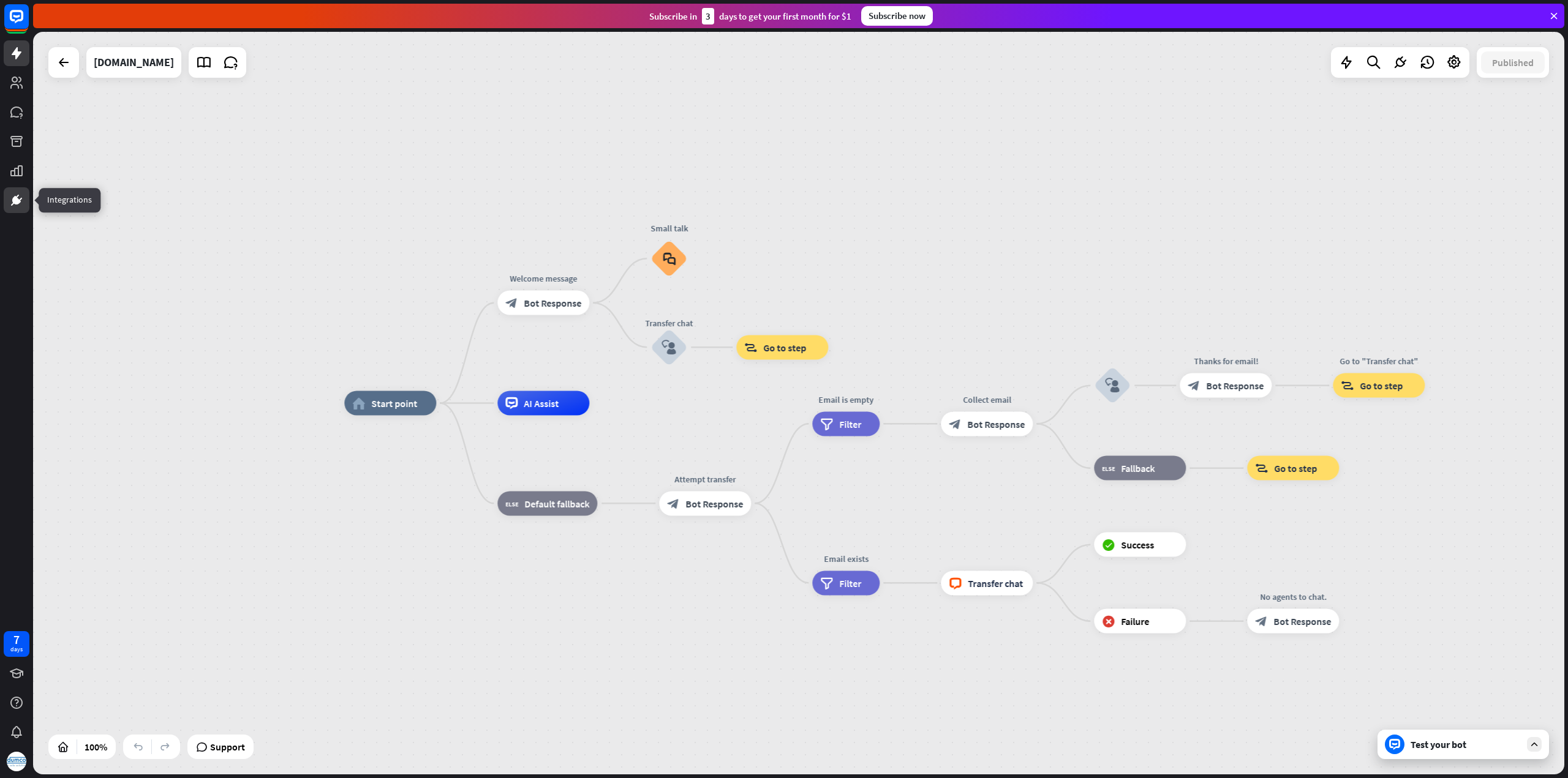
click at [20, 195] on icon at bounding box center [17, 200] width 15 height 15
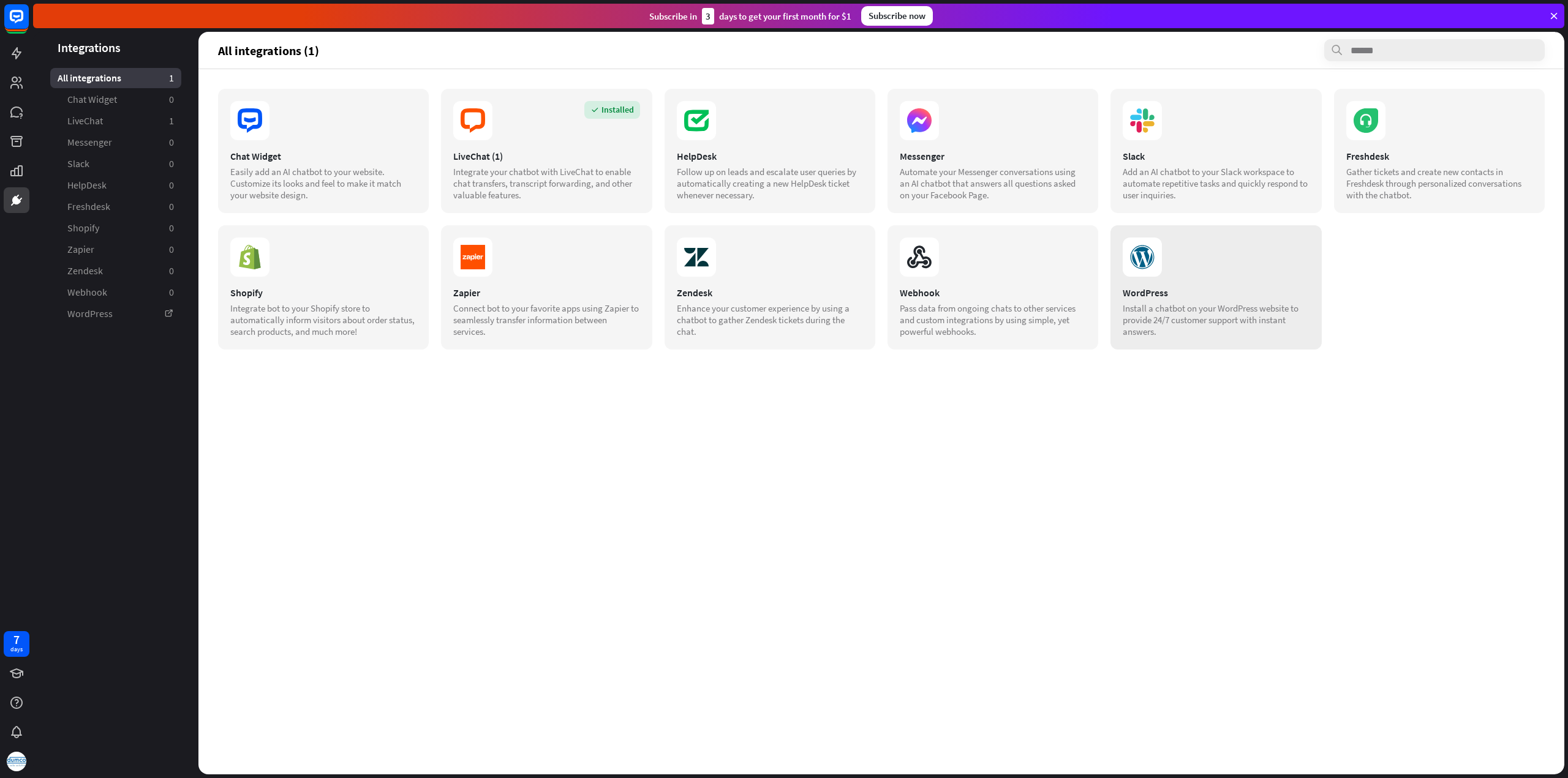
click at [1212, 312] on div "Install a chatbot on your WordPress website to provide 24/7 customer support wi…" at bounding box center [1216, 320] width 186 height 35
click at [104, 99] on span "Chat Widget" at bounding box center [92, 99] width 50 height 13
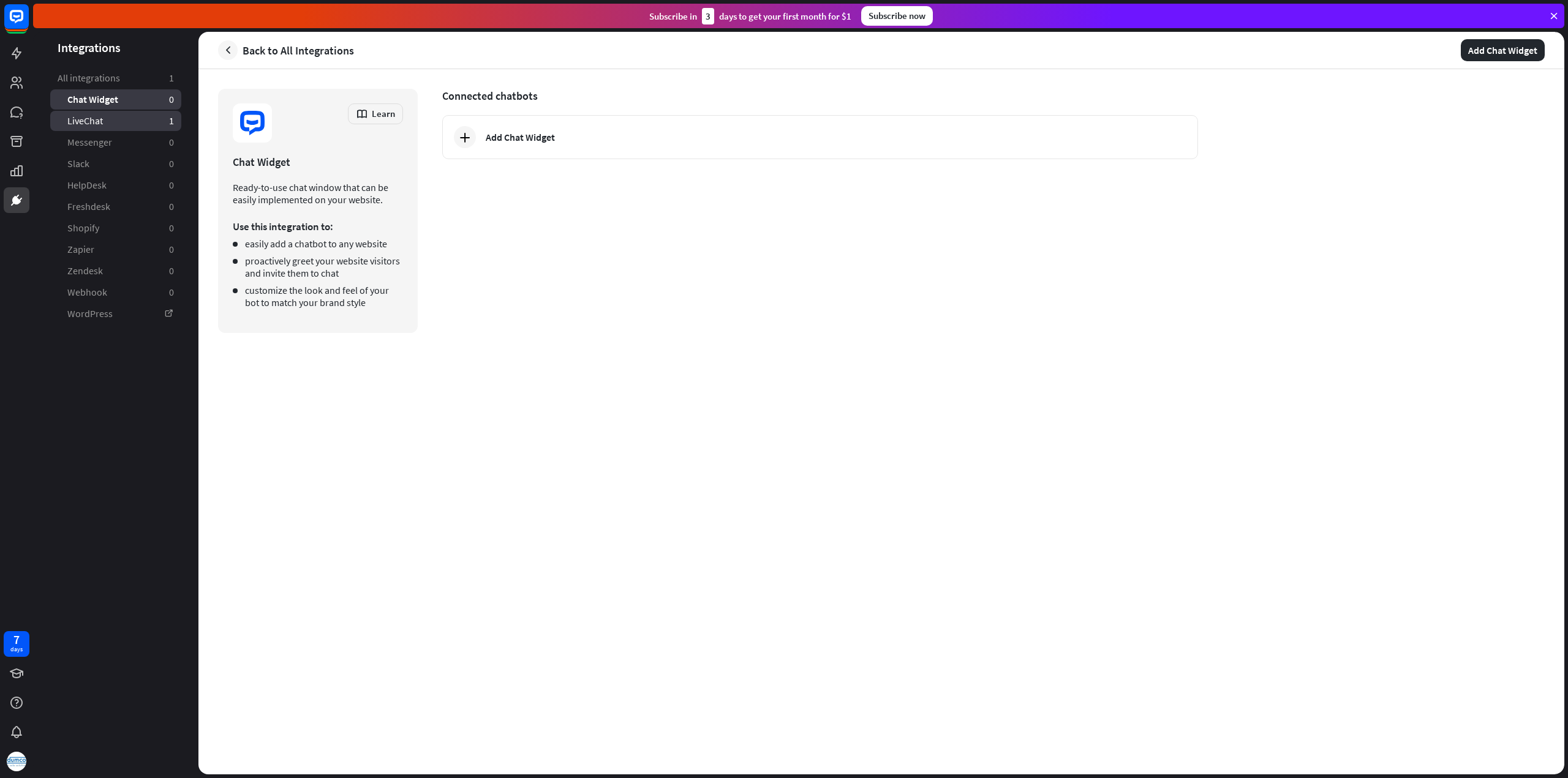
click at [111, 119] on link "LiveChat 1" at bounding box center [115, 121] width 131 height 20
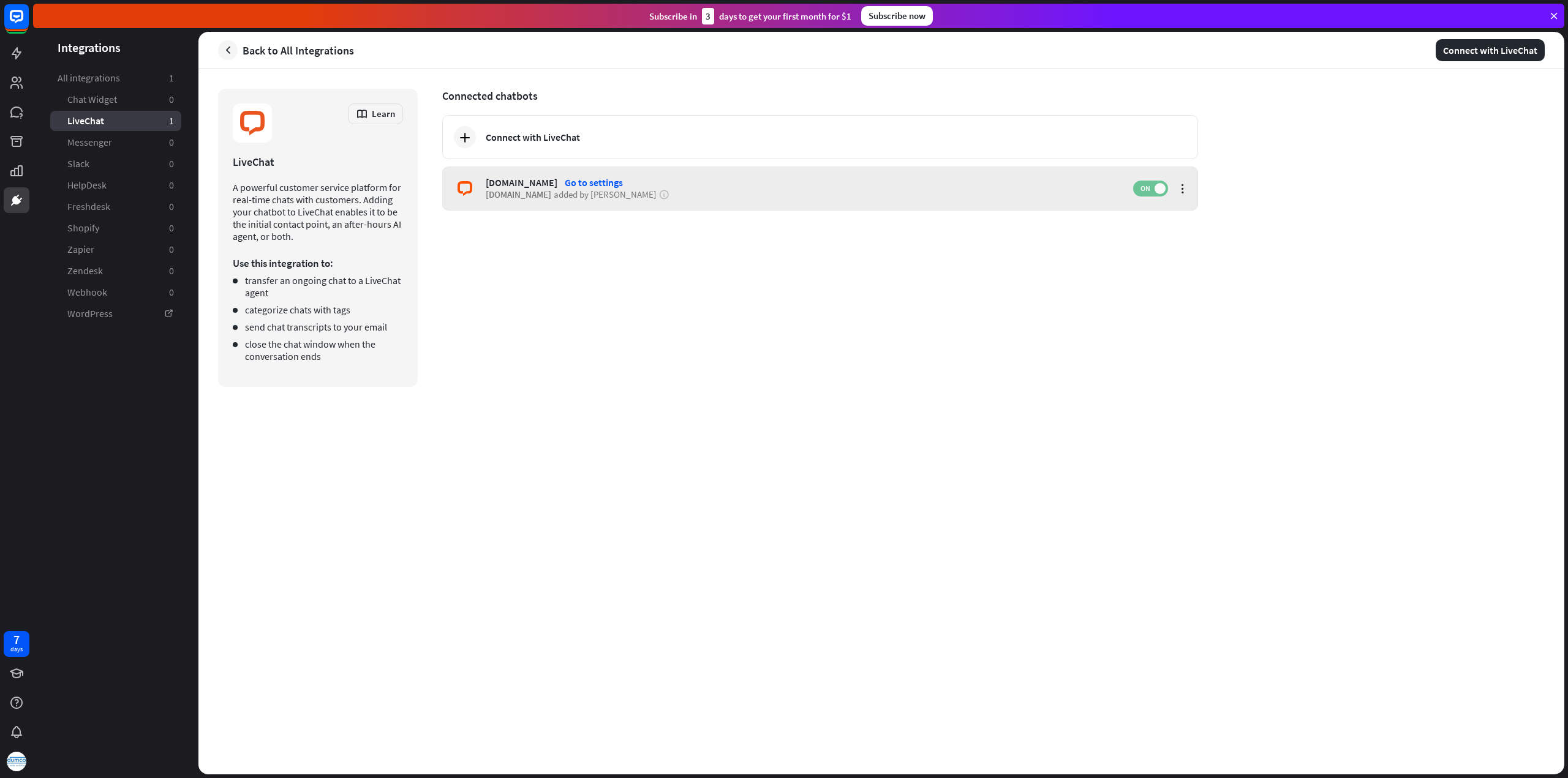
click at [1147, 187] on span "ON" at bounding box center [1145, 188] width 19 height 10
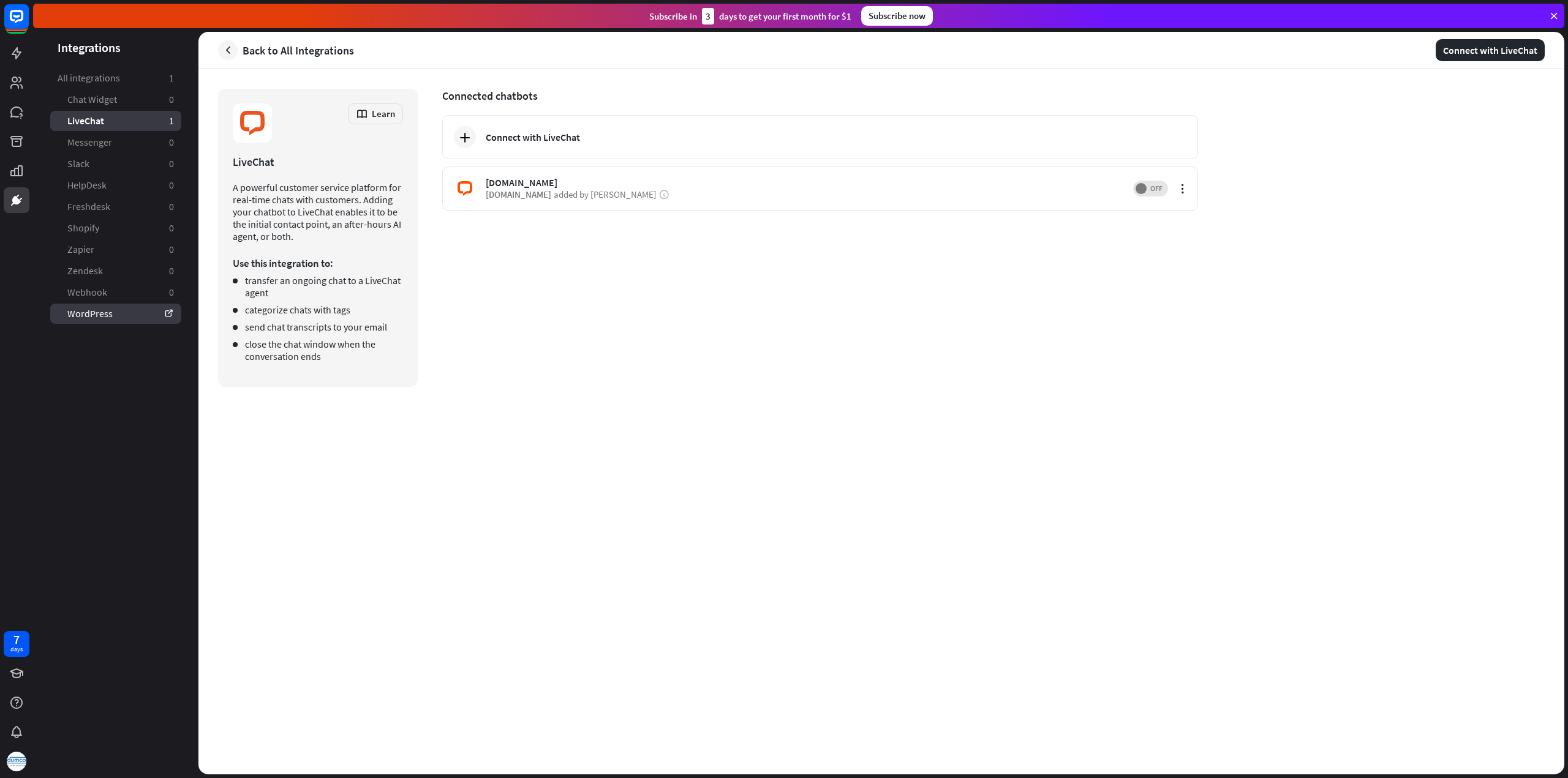
click at [86, 310] on link "WordPress" at bounding box center [115, 314] width 131 height 20
click at [20, 58] on icon at bounding box center [17, 53] width 15 height 15
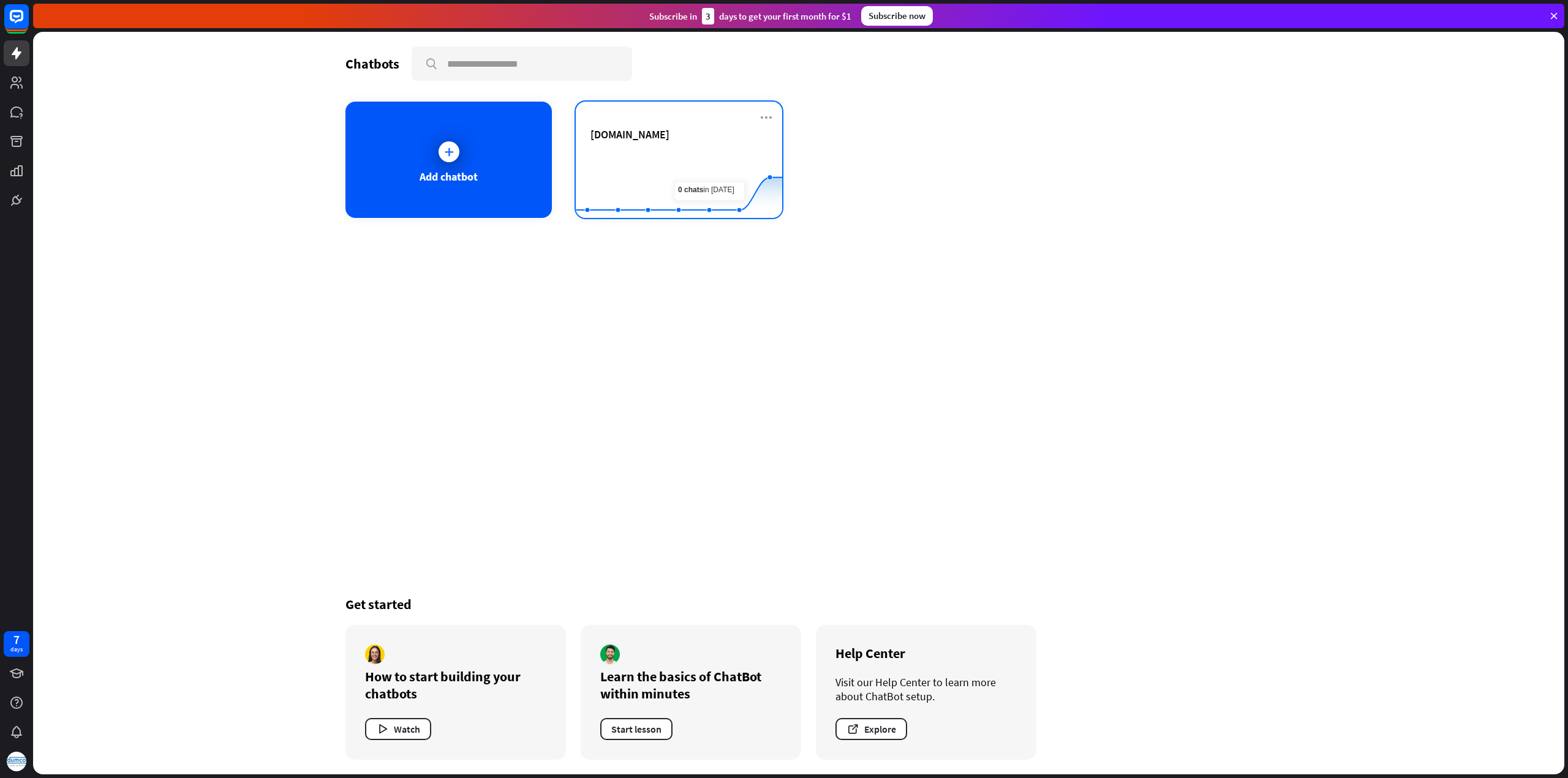
click at [679, 152] on rect at bounding box center [679, 187] width 206 height 76
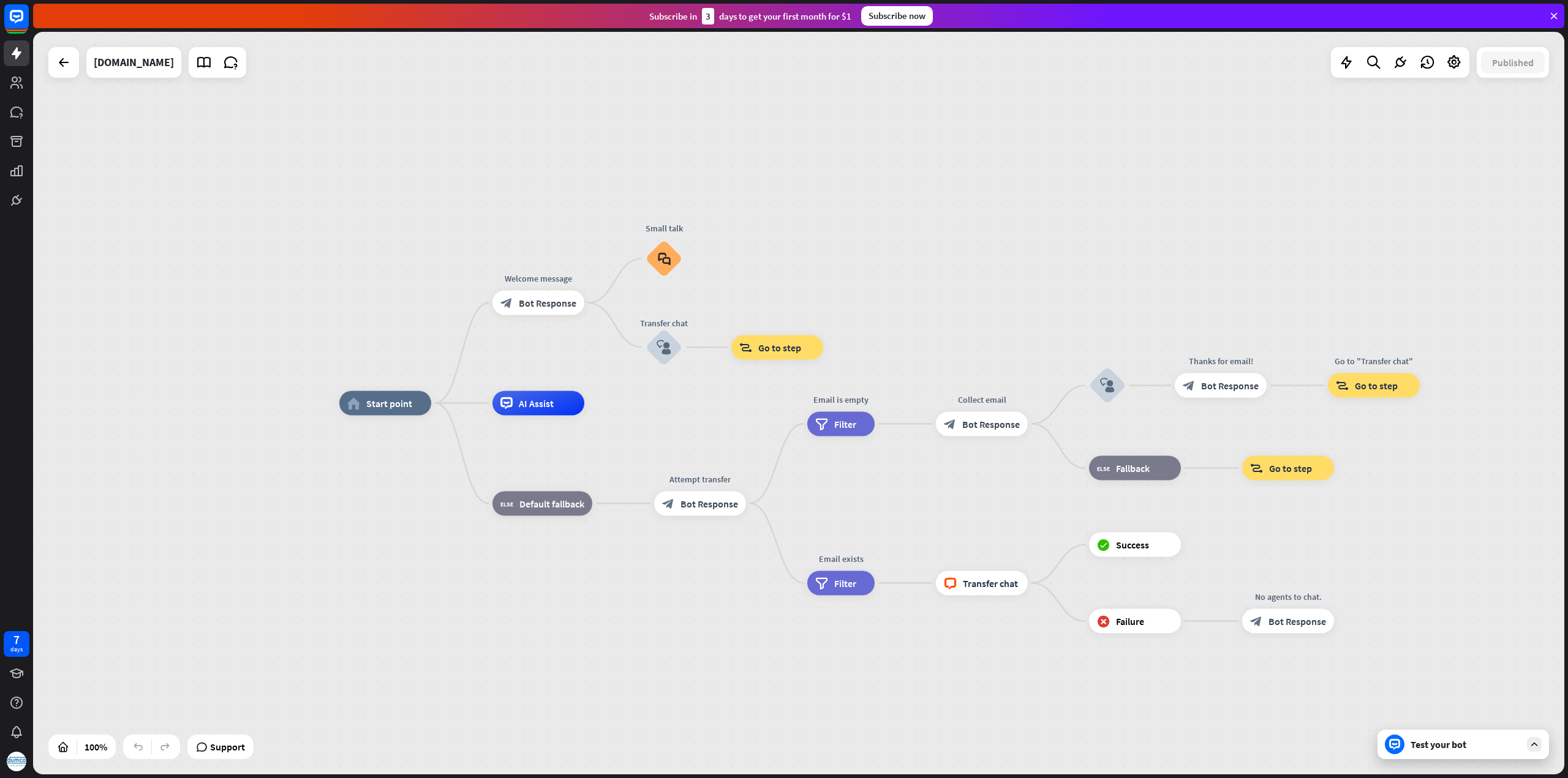
click at [1537, 746] on icon at bounding box center [1534, 744] width 11 height 11
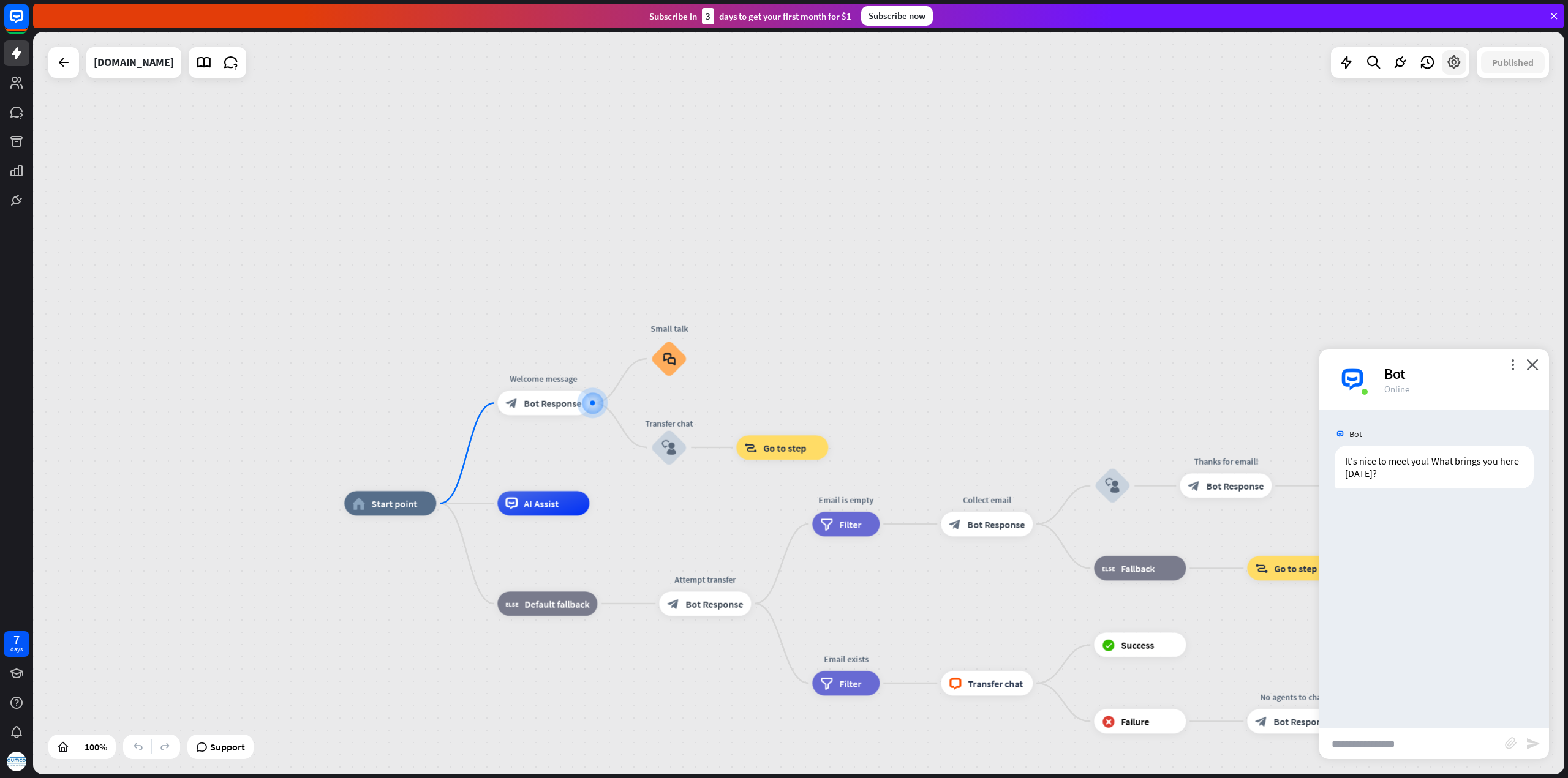
click at [1457, 60] on icon at bounding box center [1454, 62] width 16 height 16
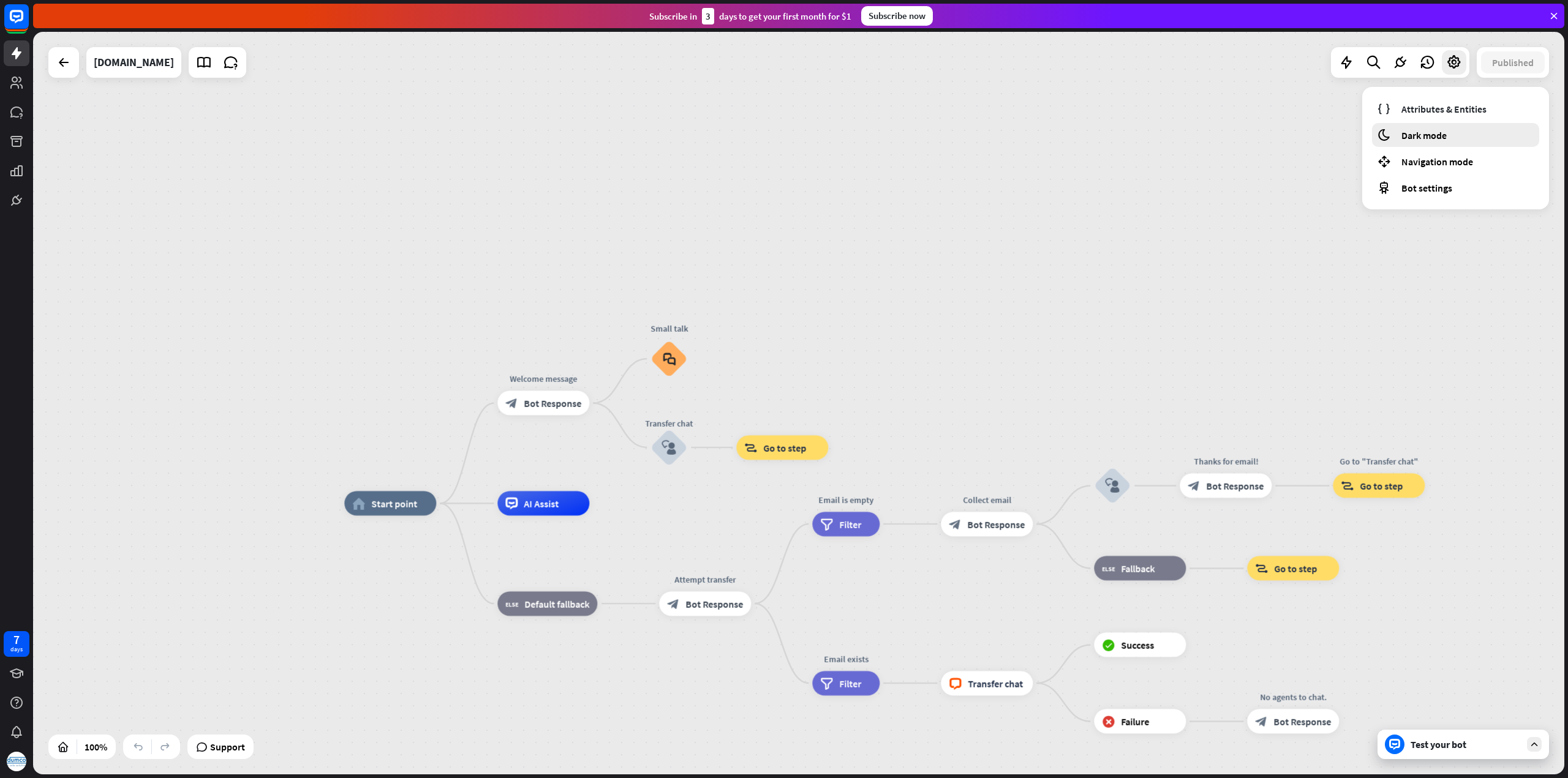
click at [1448, 135] on div "moon Dark mode" at bounding box center [1455, 135] width 167 height 24
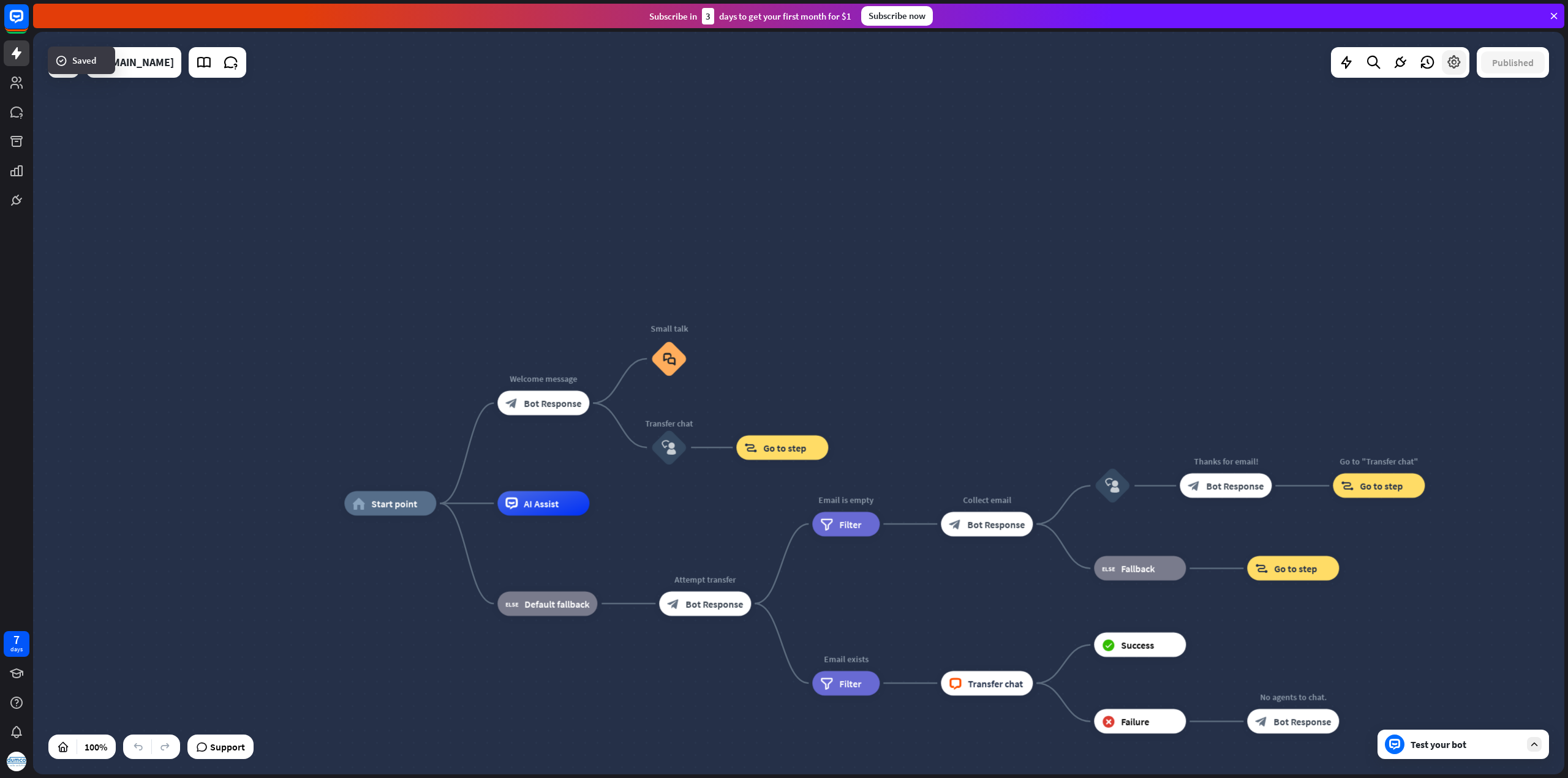
click at [1455, 52] on div at bounding box center [1453, 62] width 25 height 25
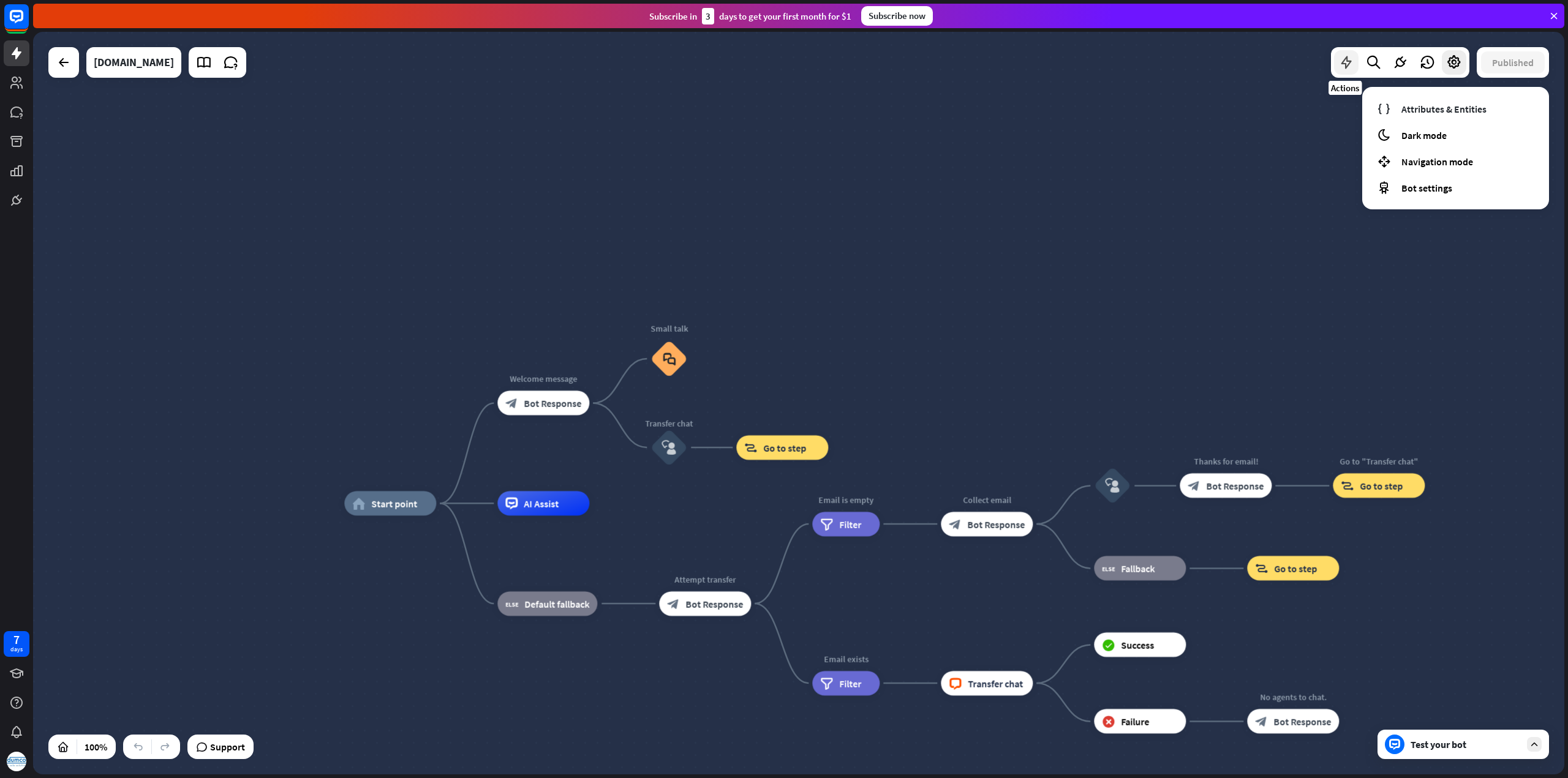
click at [1344, 68] on icon at bounding box center [1346, 62] width 16 height 16
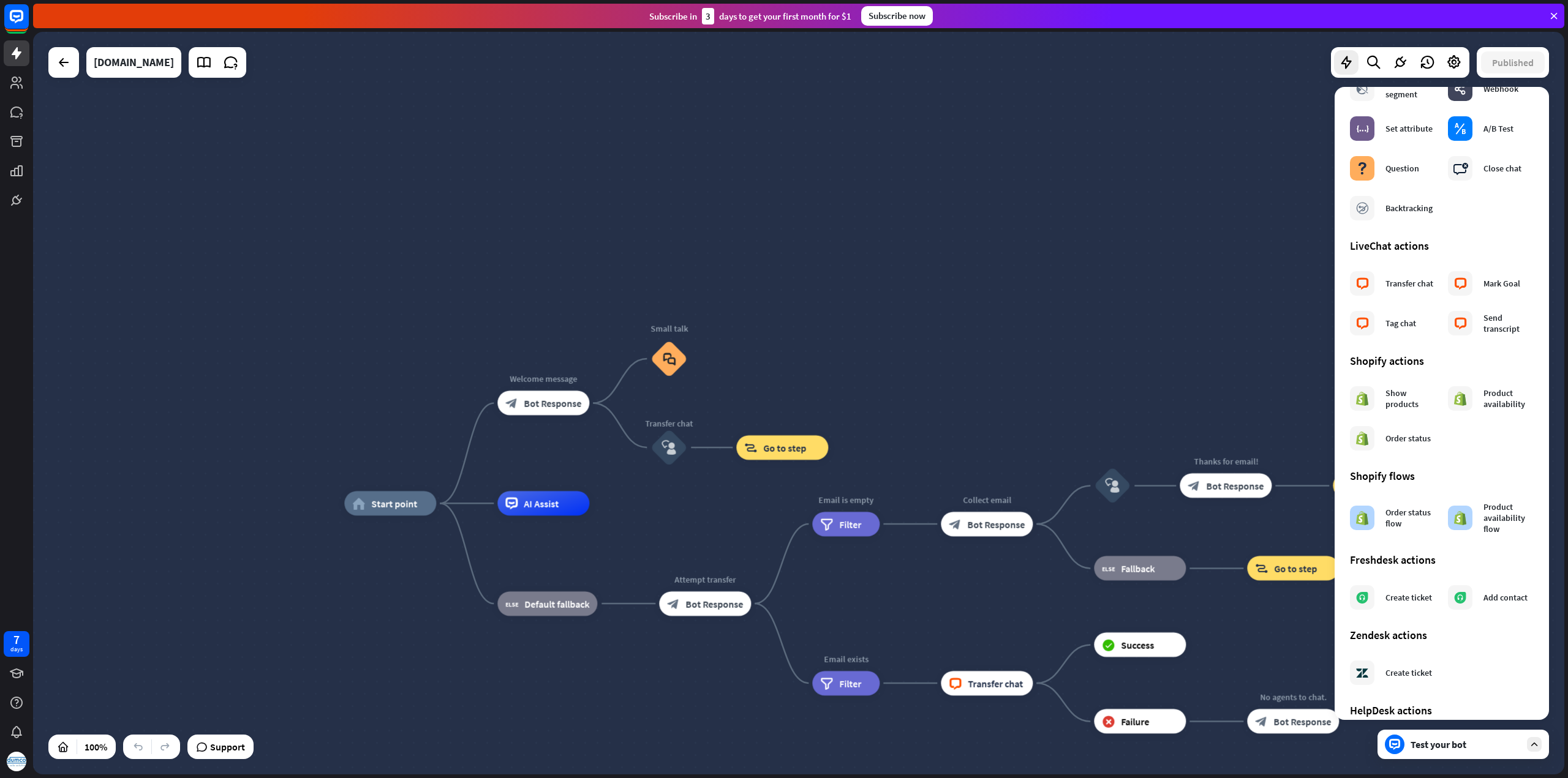
scroll to position [306, 0]
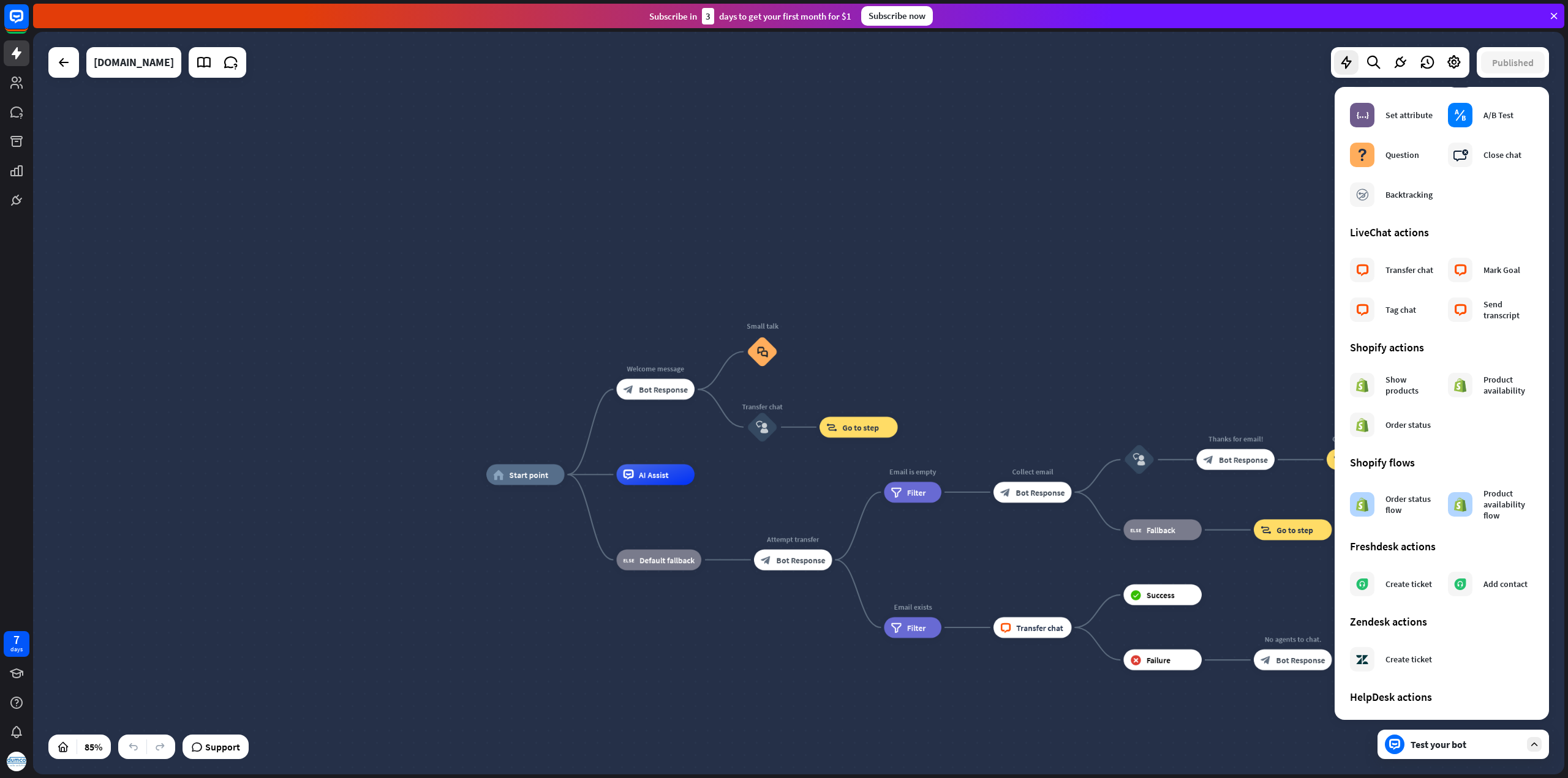
click at [1212, 288] on div "home_2 Start point Welcome message block_bot_response Bot Response Small talk b…" at bounding box center [798, 403] width 1531 height 742
click at [1350, 62] on icon at bounding box center [1346, 62] width 16 height 16
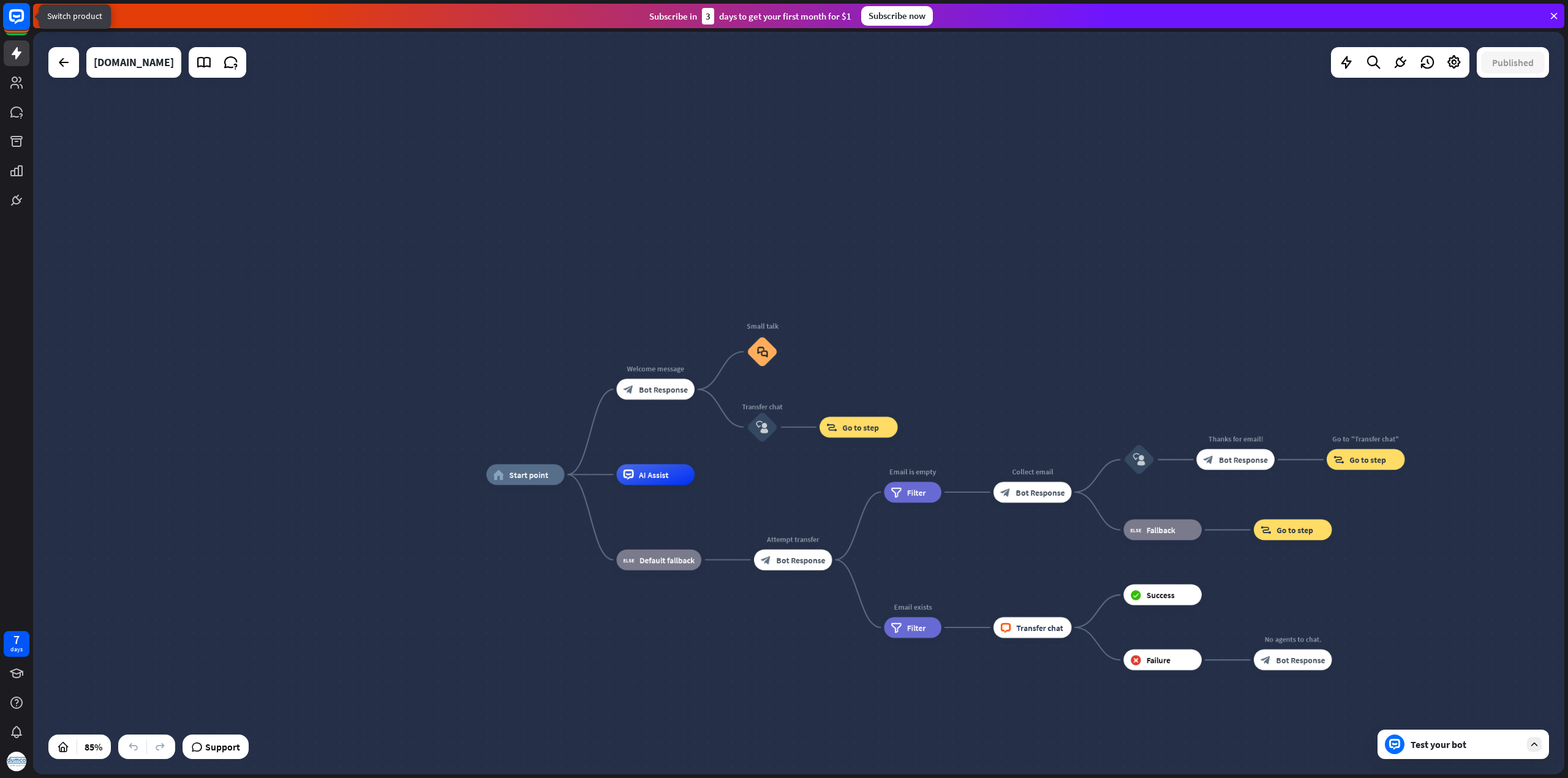
click at [19, 19] on icon at bounding box center [17, 17] width 15 height 15
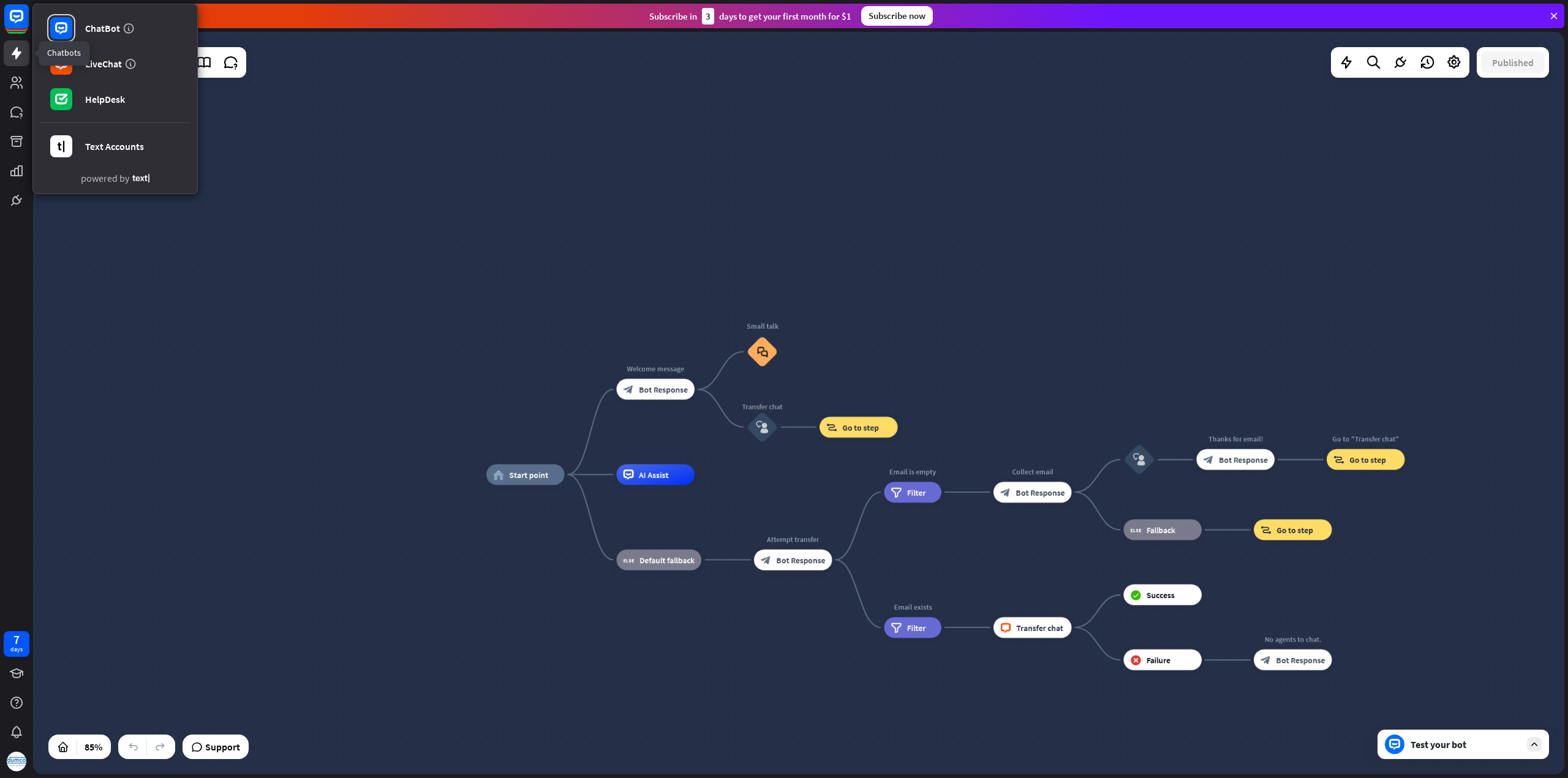
click at [12, 51] on icon at bounding box center [17, 53] width 15 height 15
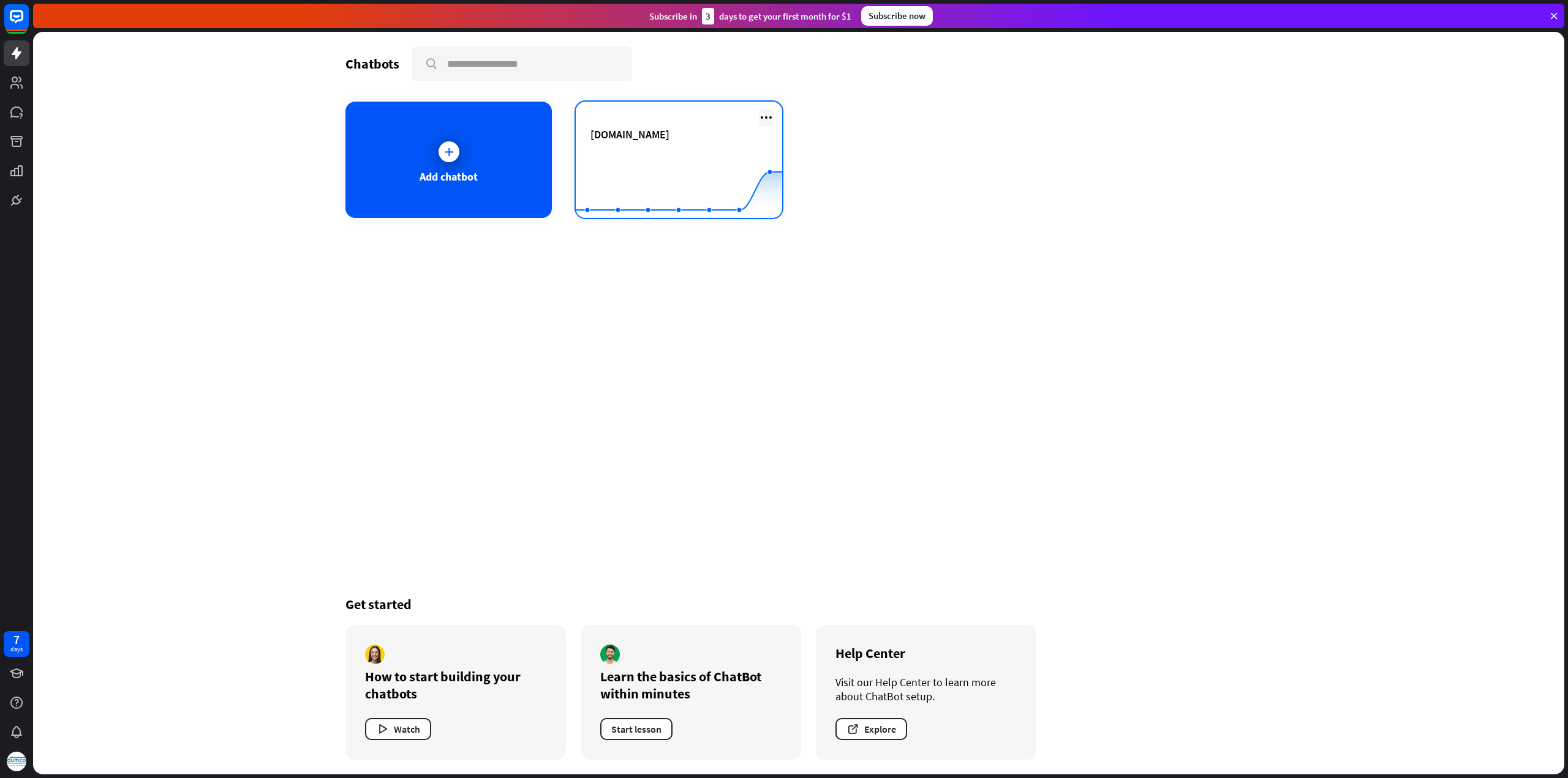
click at [768, 113] on icon at bounding box center [766, 117] width 15 height 15
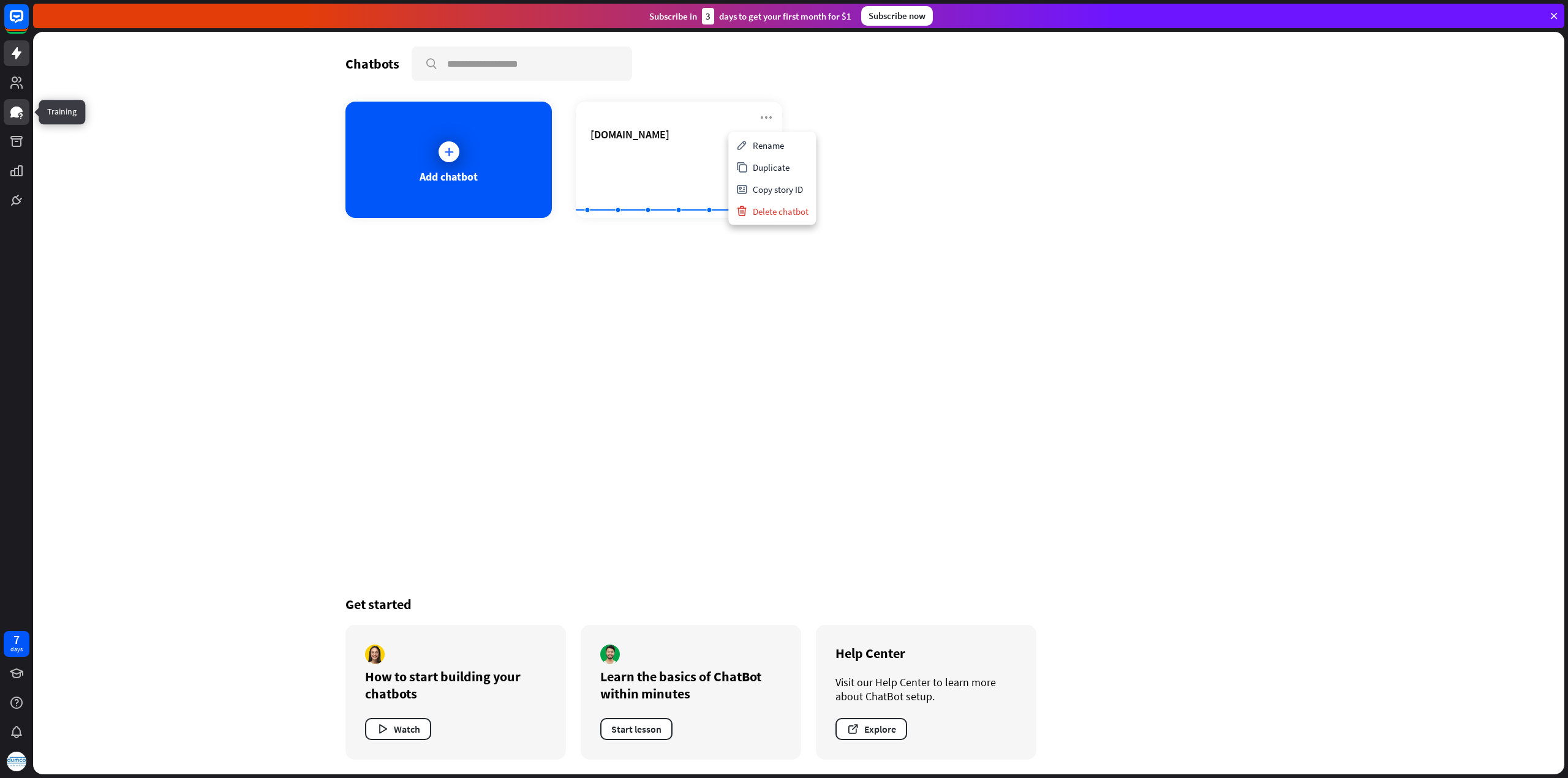
click at [13, 117] on icon at bounding box center [17, 112] width 15 height 15
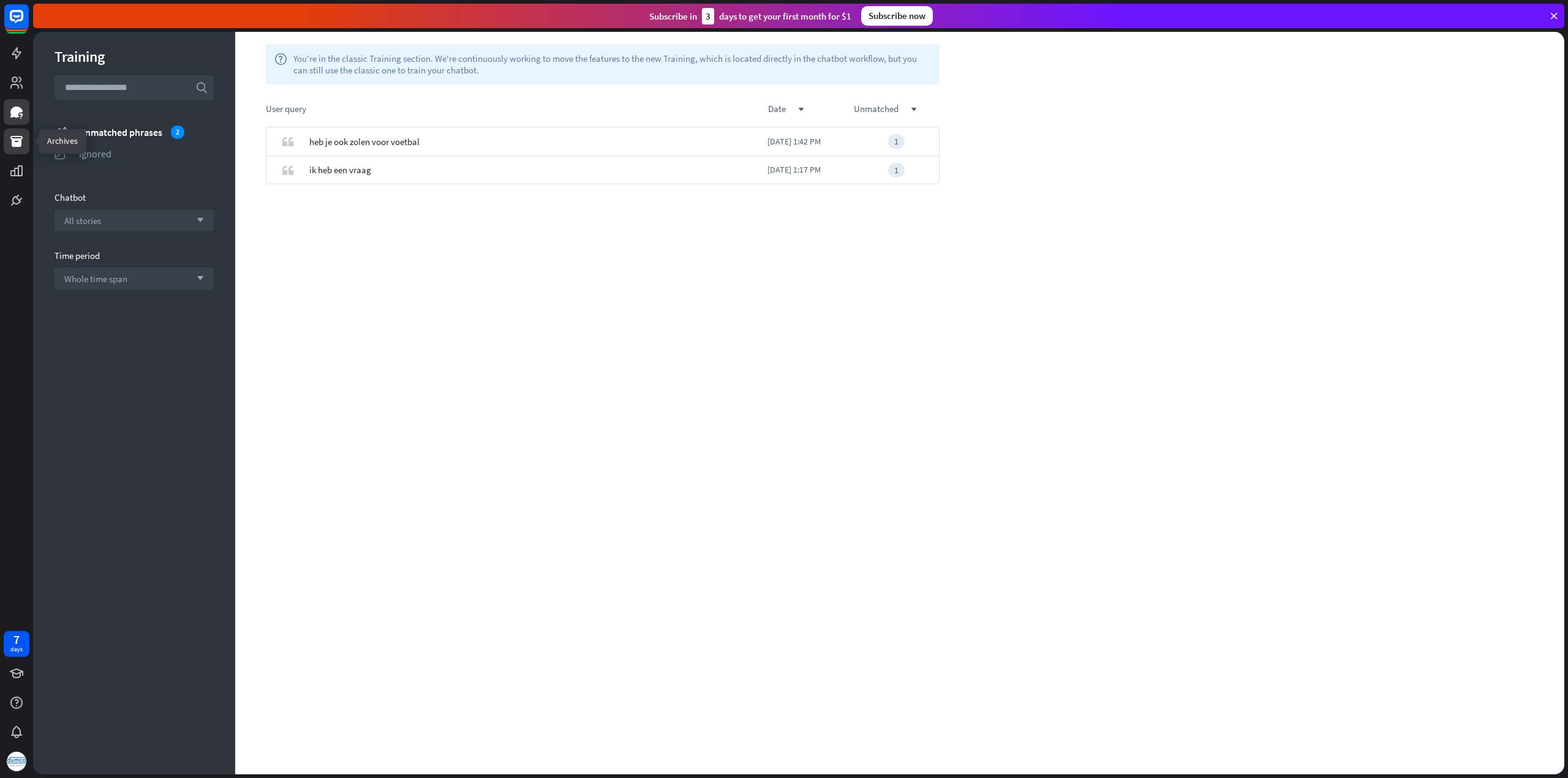
click at [22, 141] on icon at bounding box center [17, 141] width 15 height 15
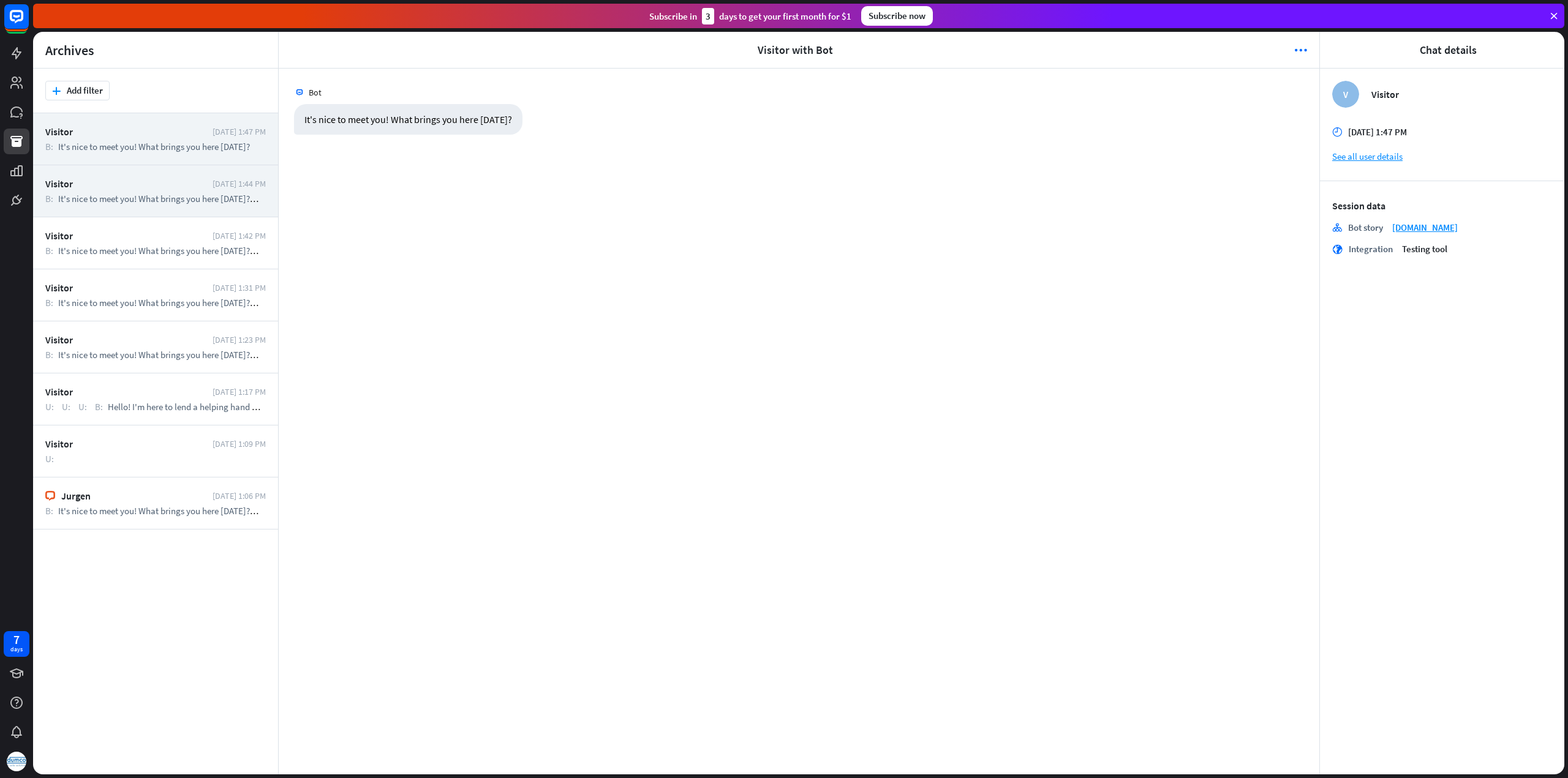
click at [161, 190] on div "Visitor [DATE] 1:44 PM B: It's nice to meet you! What brings you here [DATE]? U…" at bounding box center [155, 191] width 245 height 52
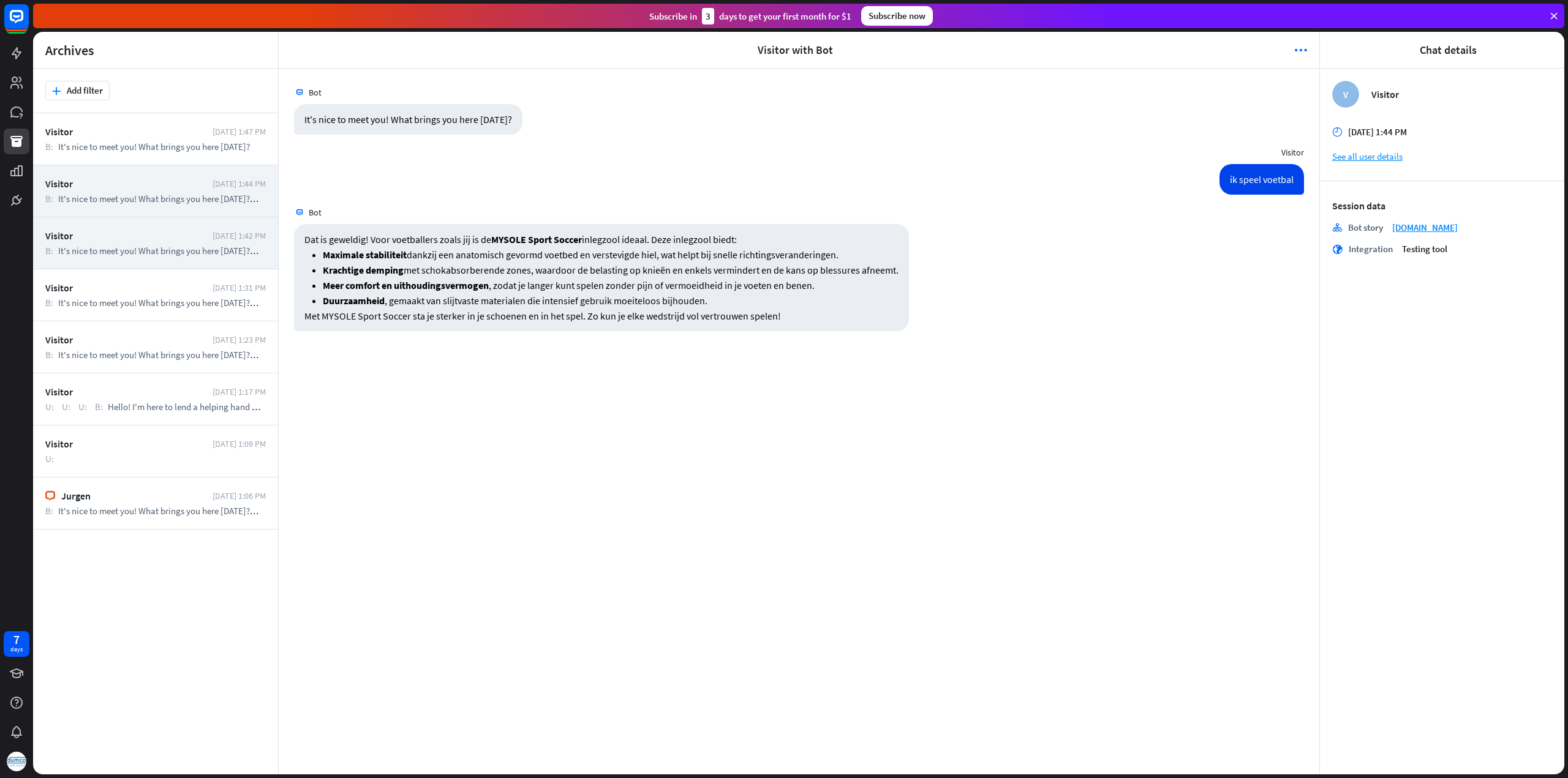
click at [155, 242] on div "Visitor [DATE] 1:42 PM B: It's nice to meet you! What brings you here [DATE]? U…" at bounding box center [155, 243] width 245 height 52
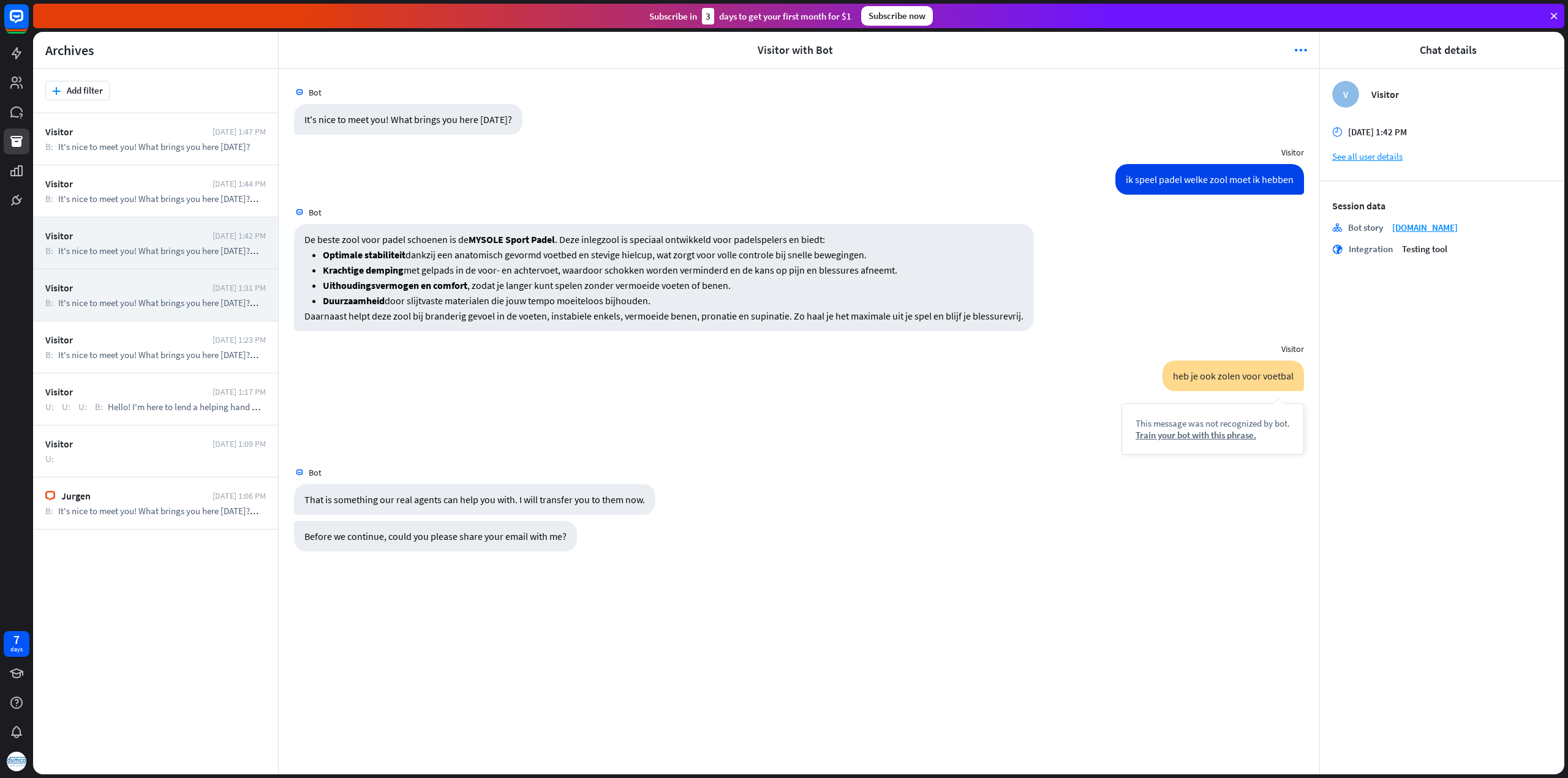
click at [157, 292] on div "Visitor" at bounding box center [125, 288] width 161 height 12
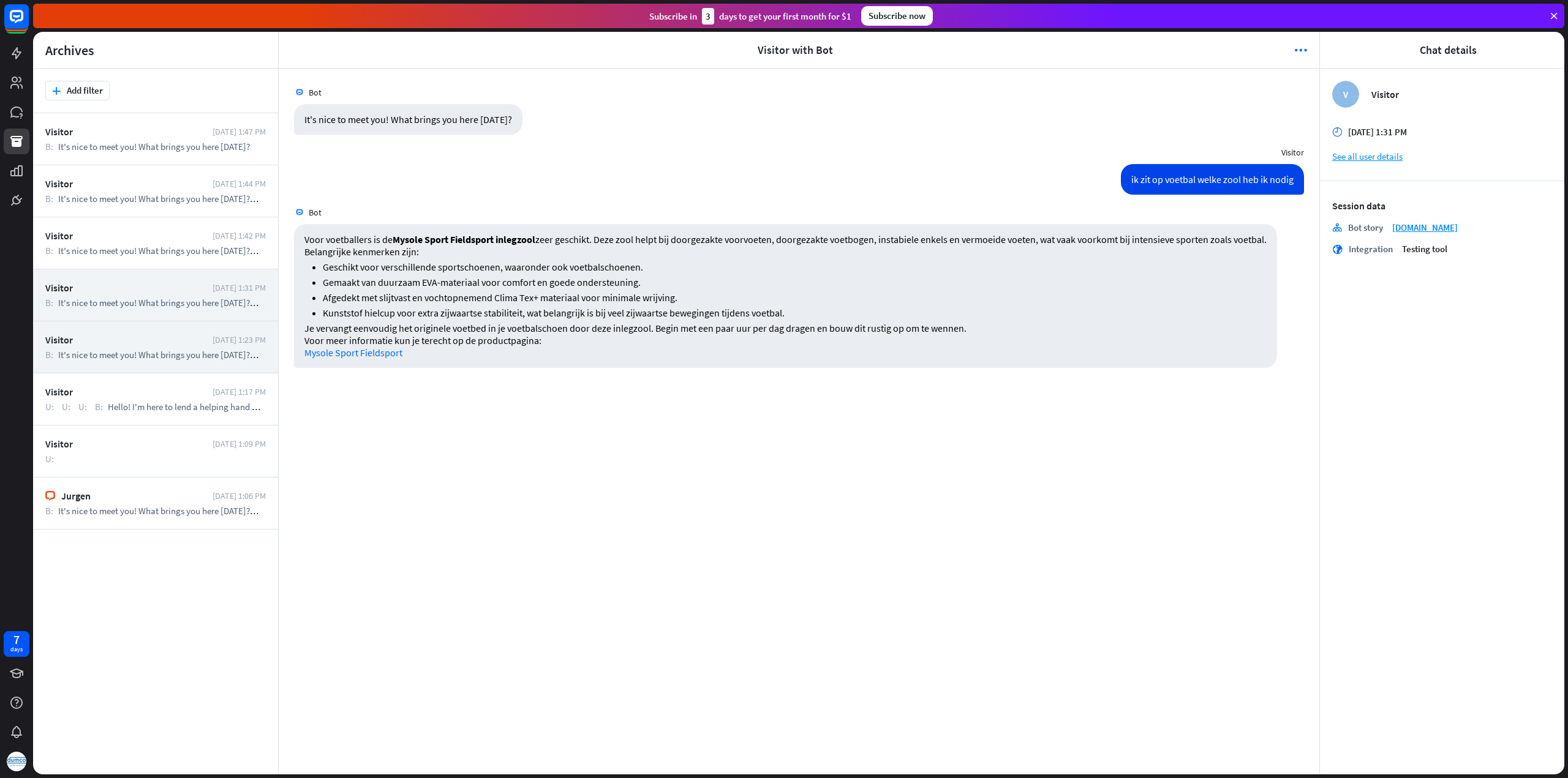
click at [171, 335] on div "Visitor" at bounding box center [125, 340] width 161 height 12
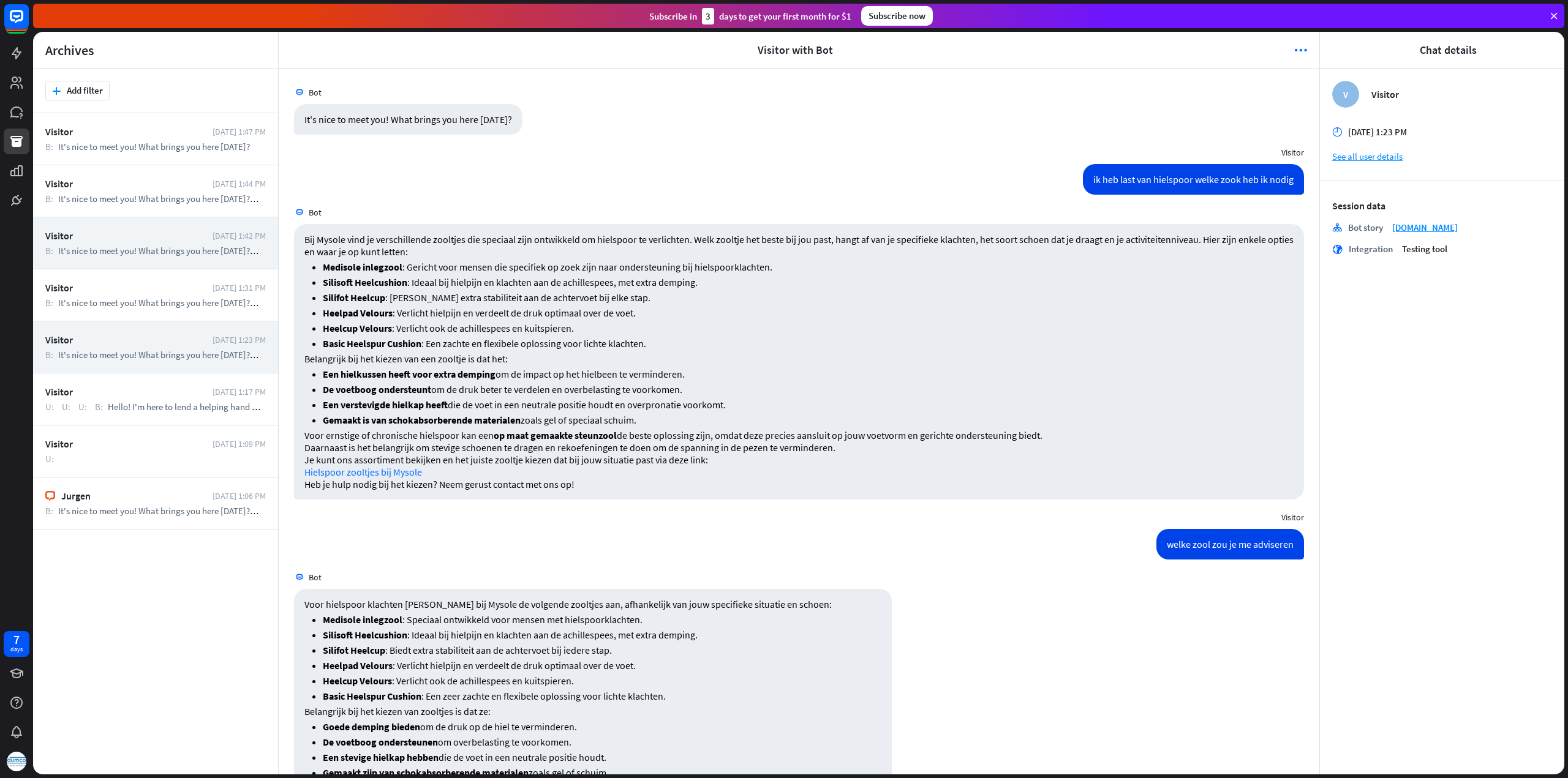
scroll to position [96, 0]
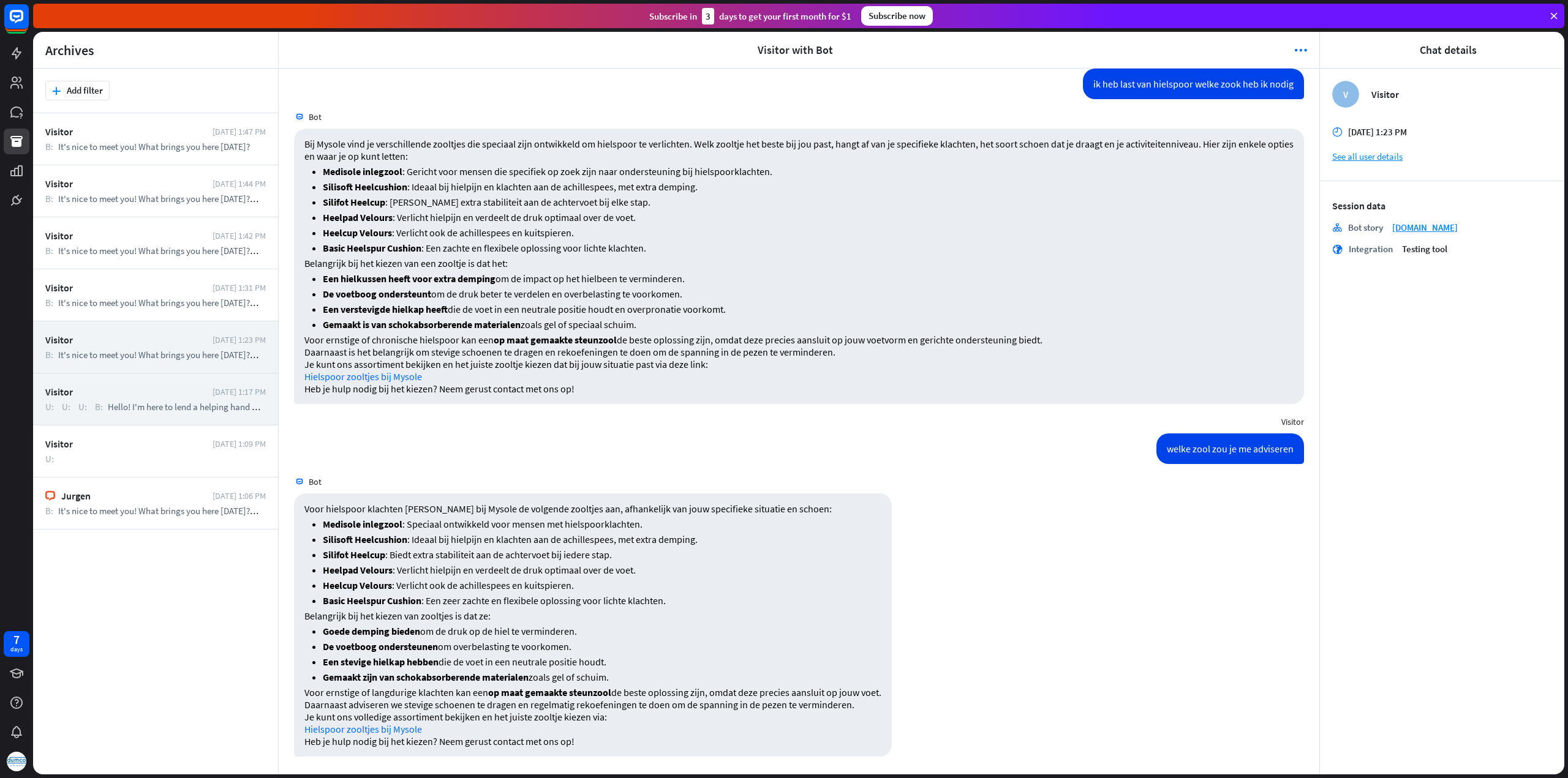
click at [137, 407] on span "Hello! I'm here to lend a helping hand whenever you need it. What can I do for …" at bounding box center [263, 407] width 313 height 12
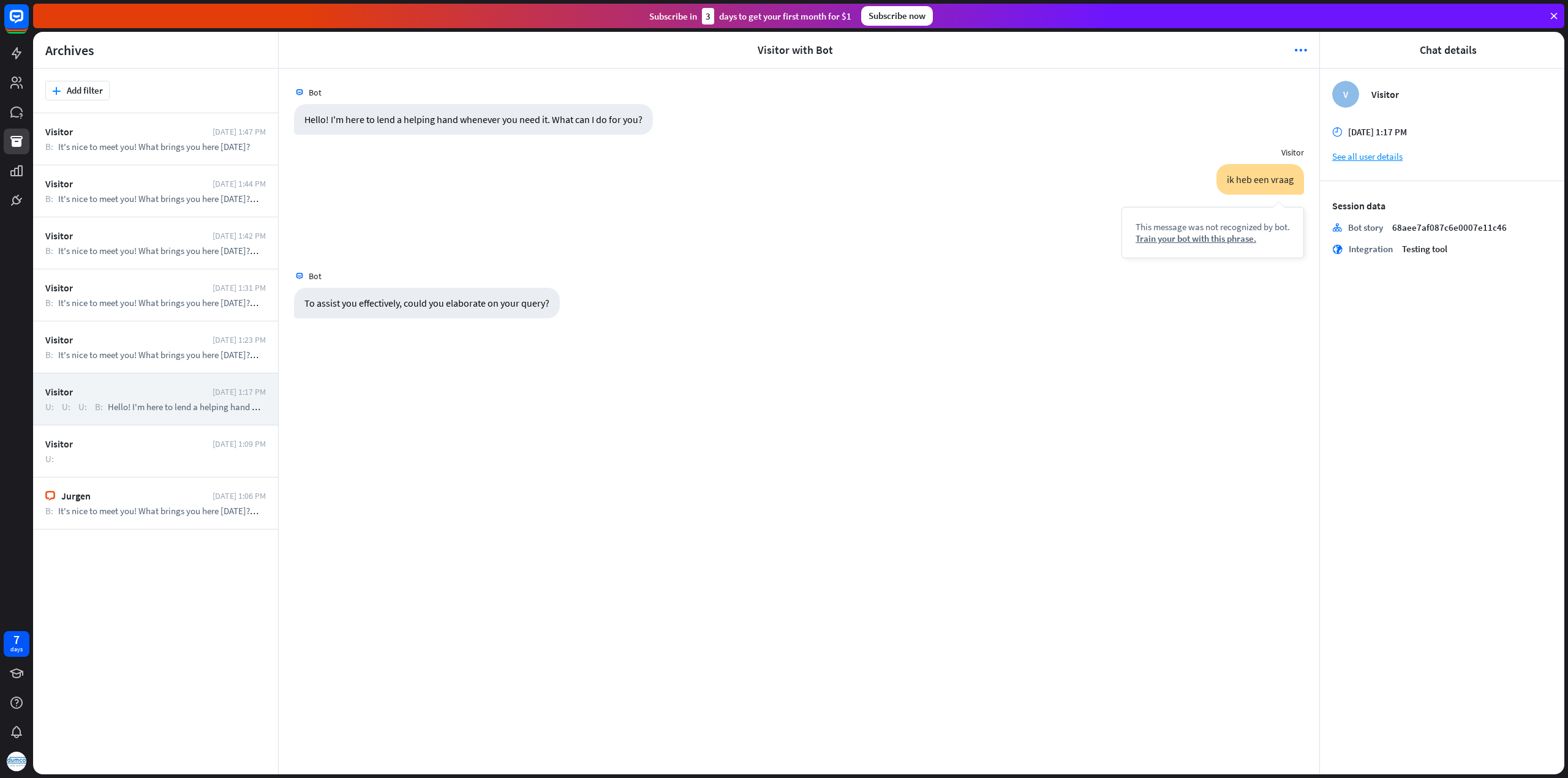
click at [123, 448] on div "Visitor" at bounding box center [125, 444] width 161 height 12
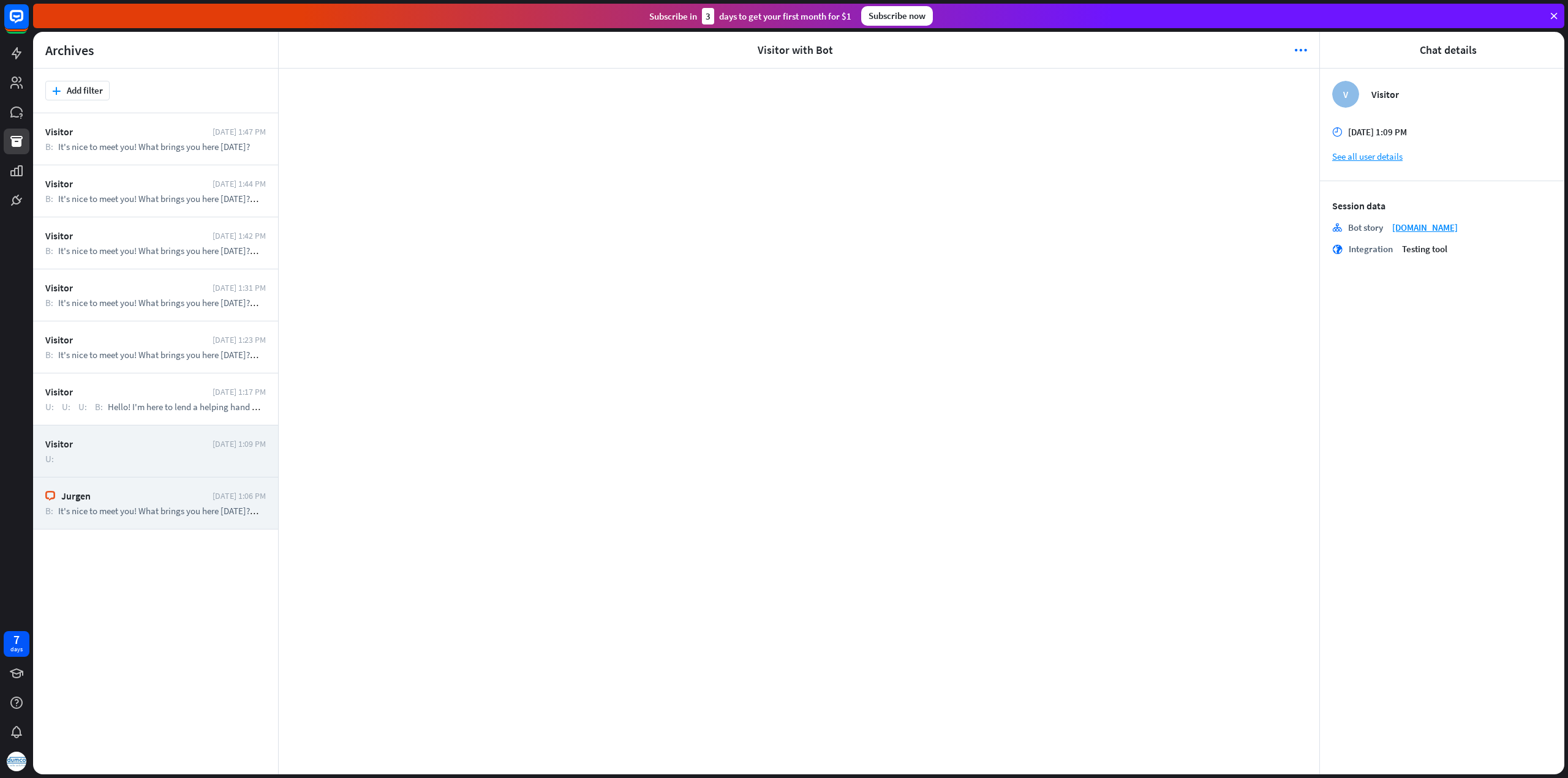
click at [122, 496] on div "Jurgen" at bounding box center [133, 495] width 145 height 12
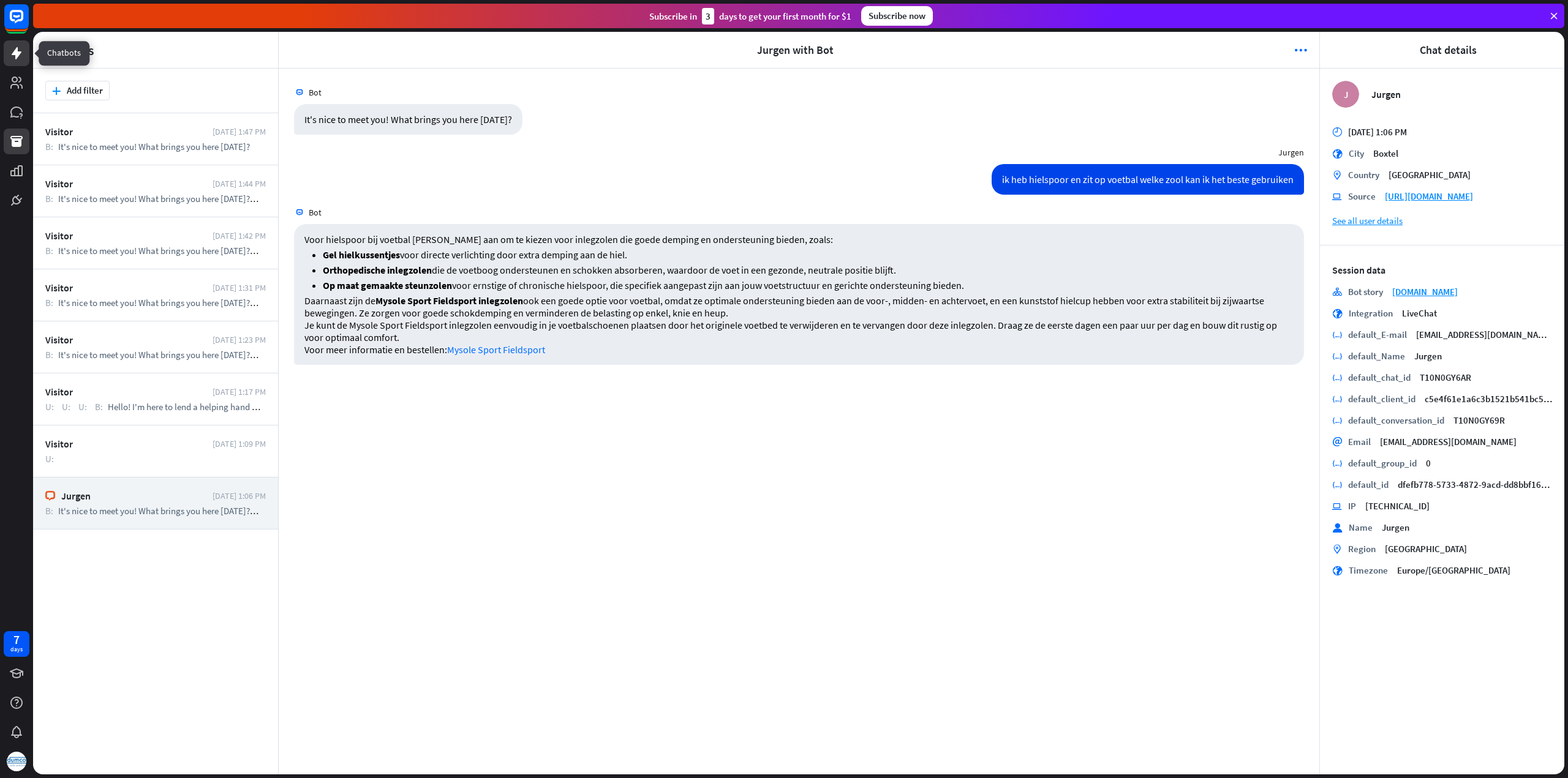
click at [20, 57] on icon at bounding box center [17, 53] width 15 height 15
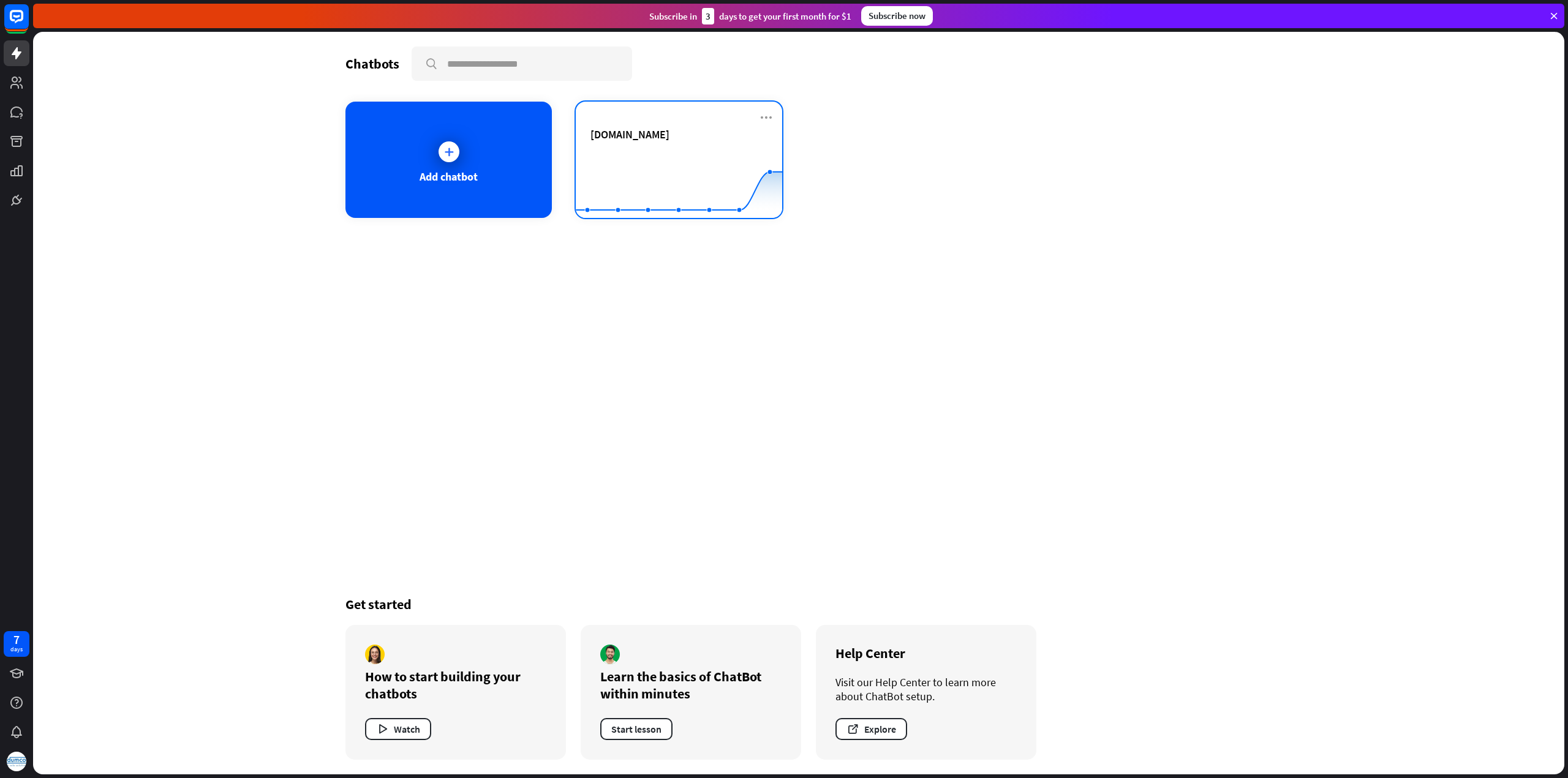
click at [625, 142] on div "[DOMAIN_NAME]" at bounding box center [679, 149] width 177 height 43
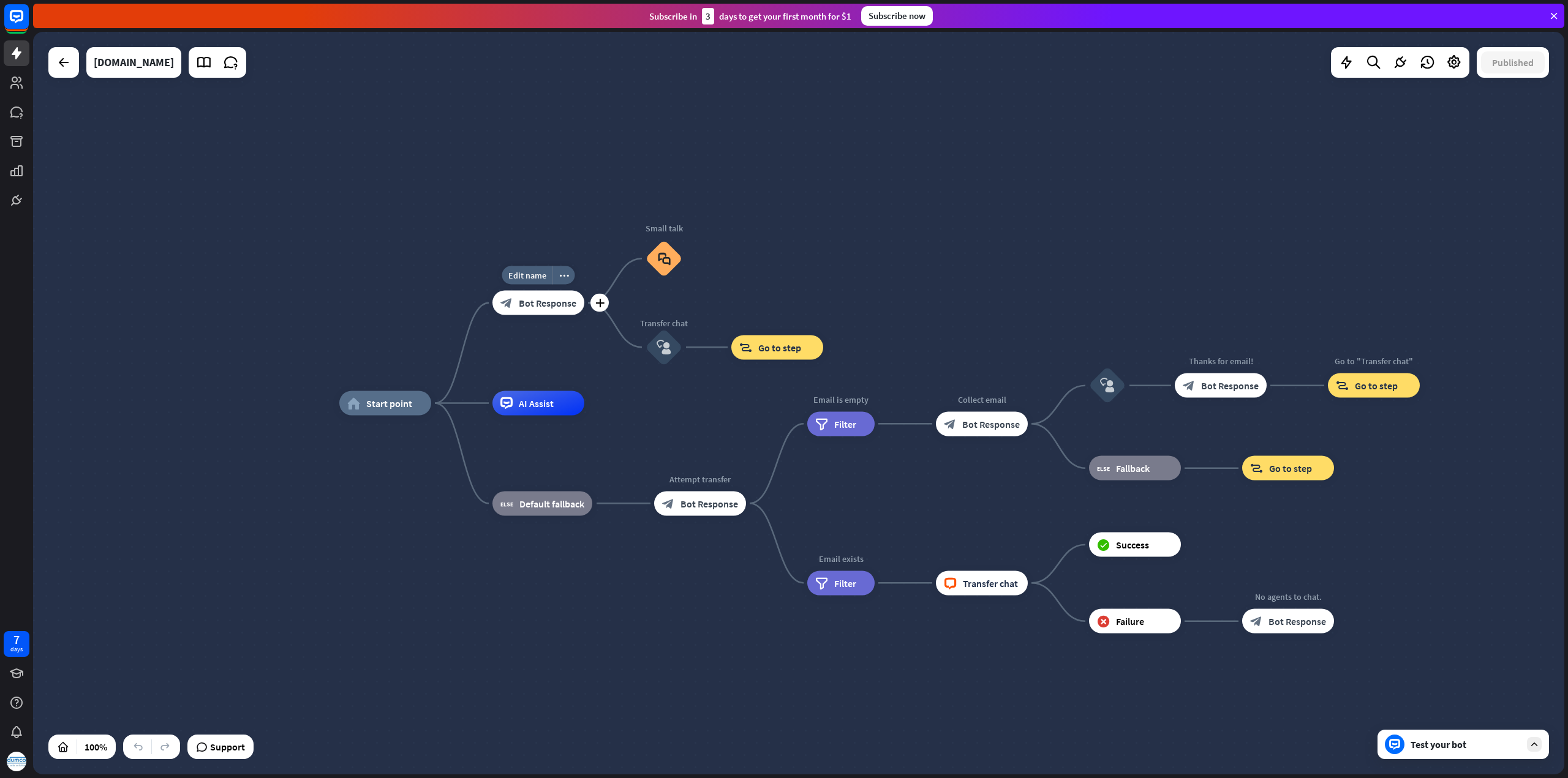
click at [549, 298] on span "Bot Response" at bounding box center [547, 303] width 58 height 12
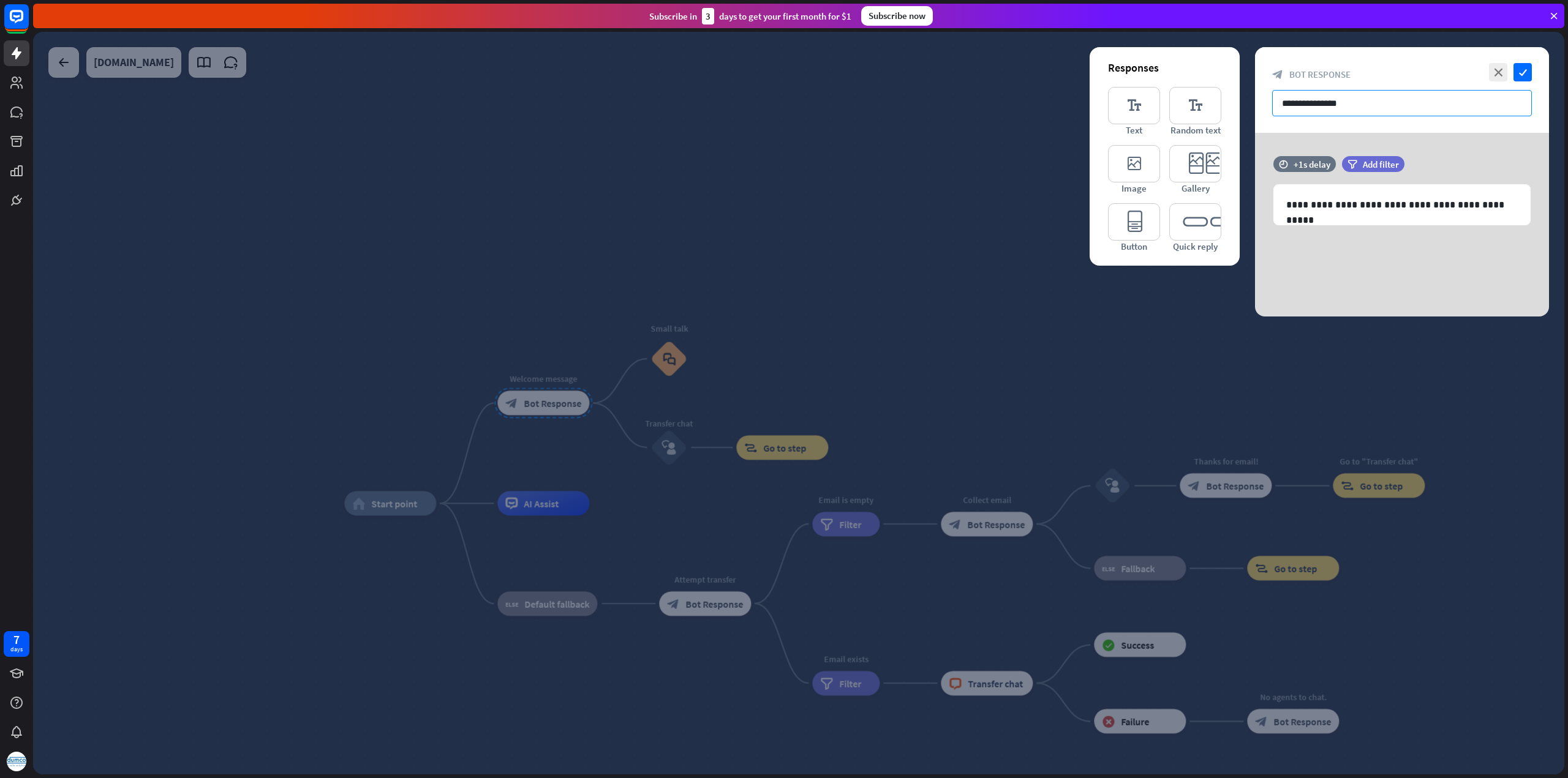
drag, startPoint x: 1396, startPoint y: 101, endPoint x: 1279, endPoint y: 100, distance: 117.0
click at [1279, 100] on input "**********" at bounding box center [1401, 103] width 259 height 27
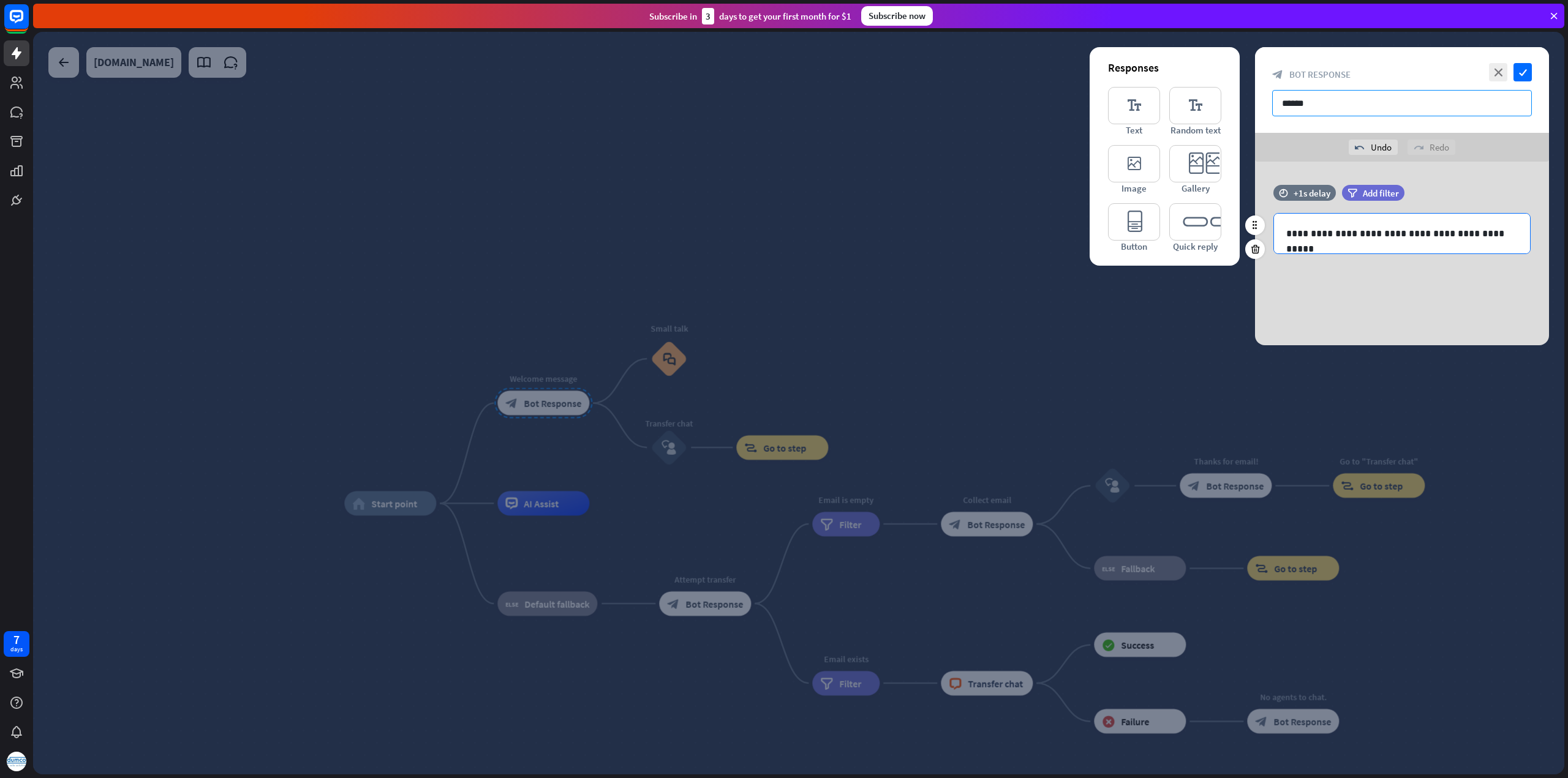
type input "******"
click at [1366, 236] on p "**********" at bounding box center [1402, 233] width 232 height 15
click at [1140, 222] on icon "editor_button" at bounding box center [1134, 222] width 52 height 37
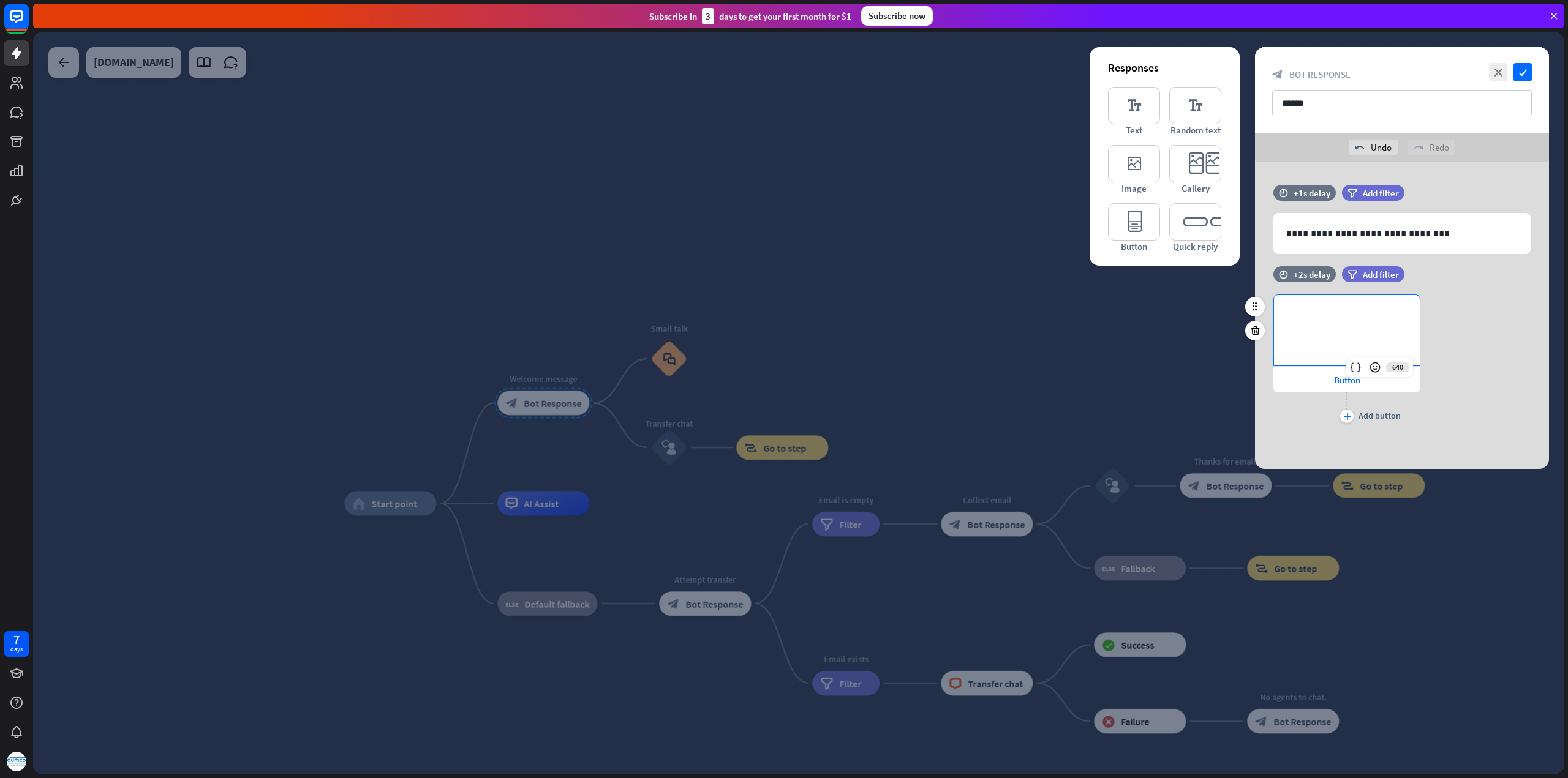
click at [1336, 322] on div "**********" at bounding box center [1347, 330] width 146 height 70
click at [1254, 329] on icon at bounding box center [1255, 330] width 12 height 11
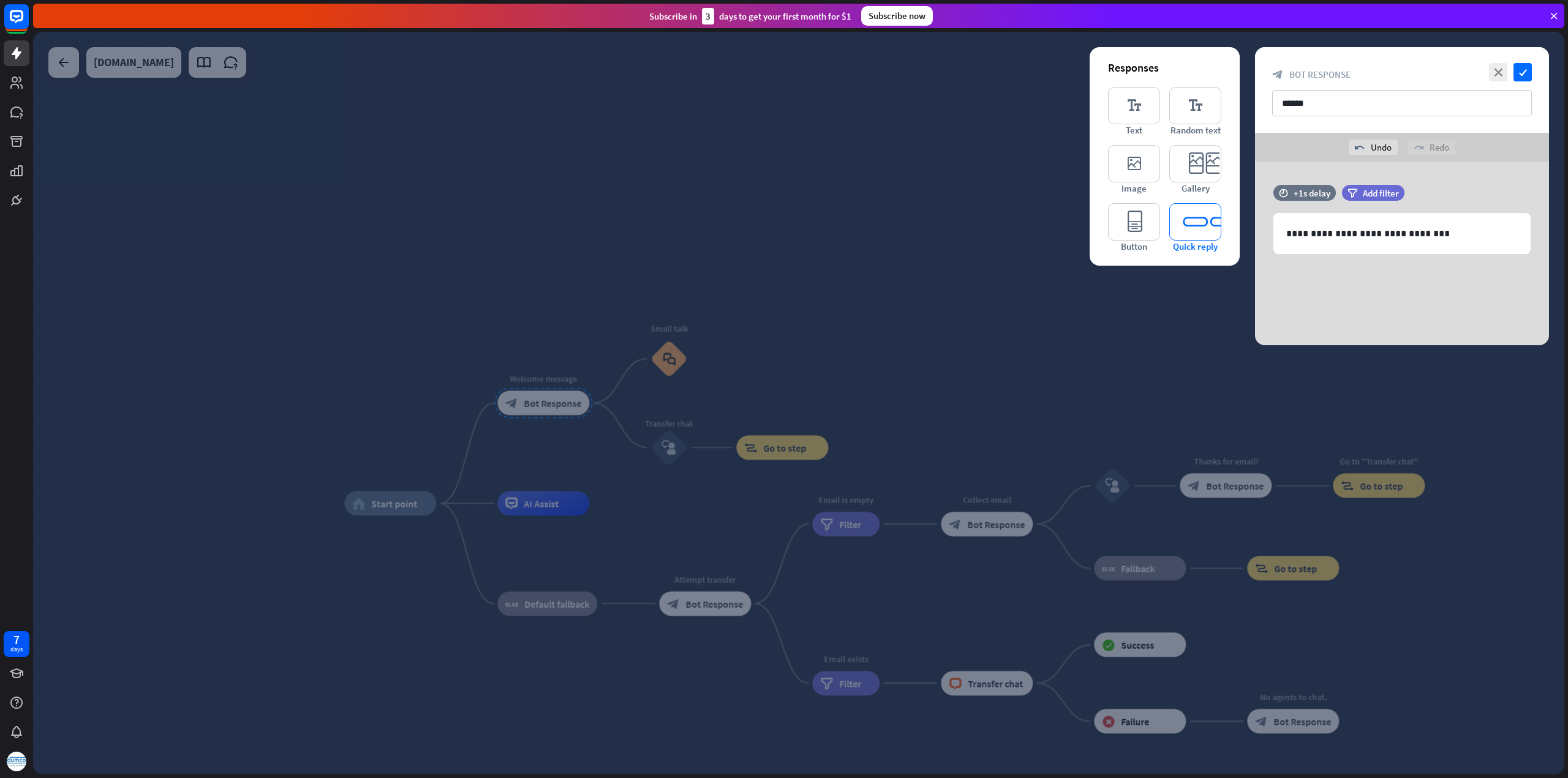
click at [1186, 227] on icon "editor_quick_replies" at bounding box center [1195, 222] width 52 height 37
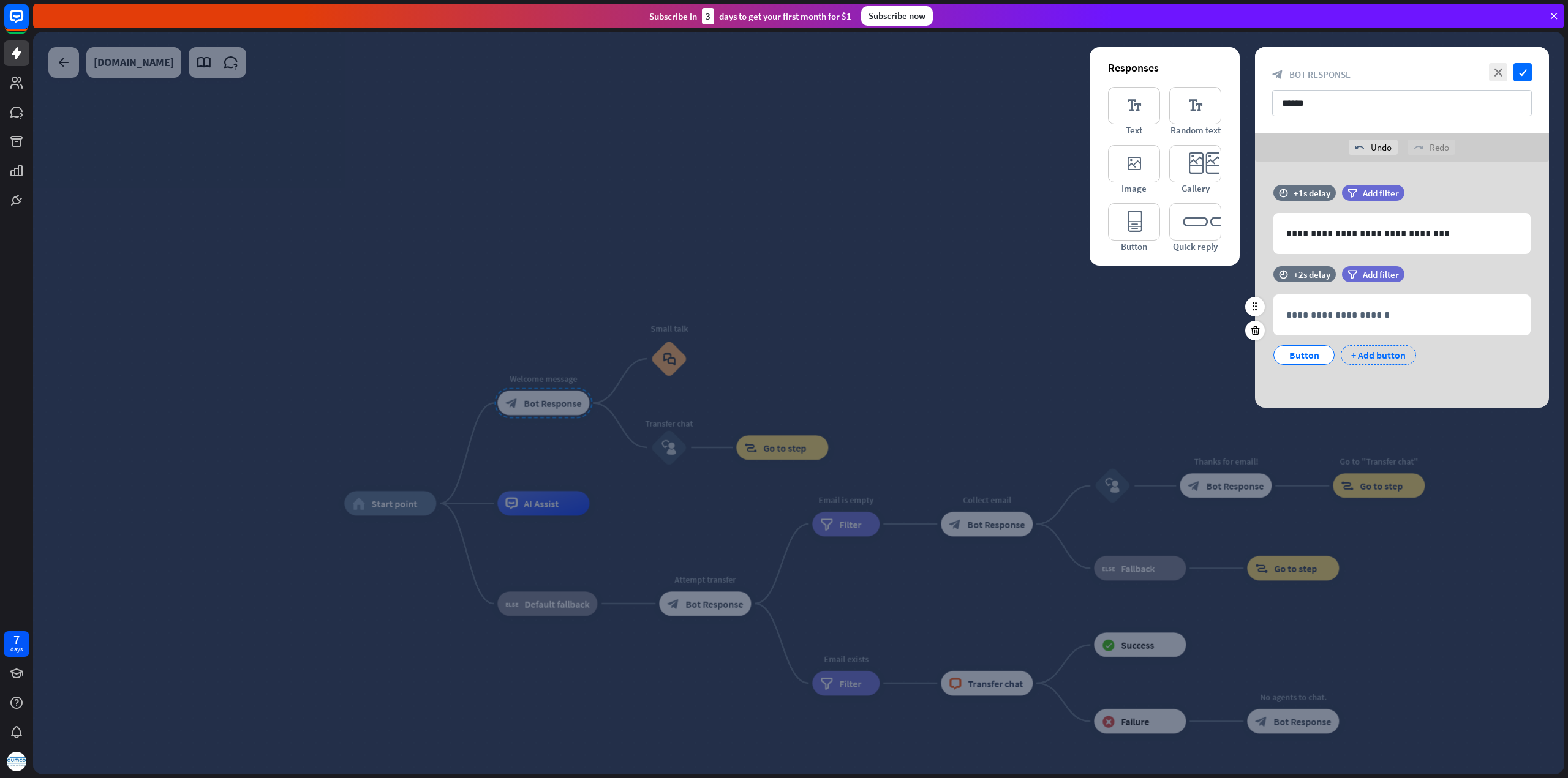
click at [1358, 349] on div "+ Add button" at bounding box center [1378, 356] width 76 height 20
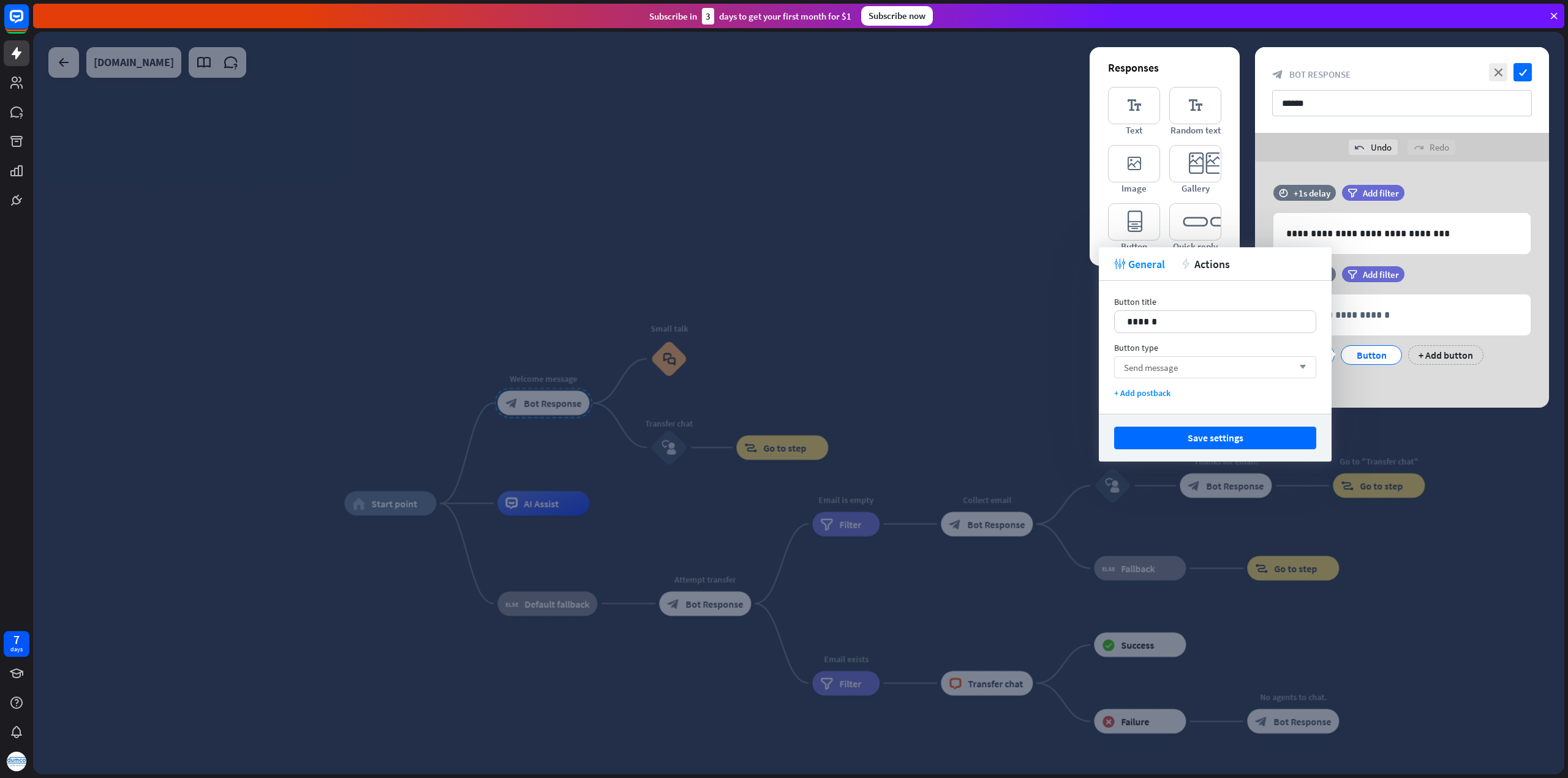
click at [1298, 364] on icon "arrow_down" at bounding box center [1299, 367] width 13 height 7
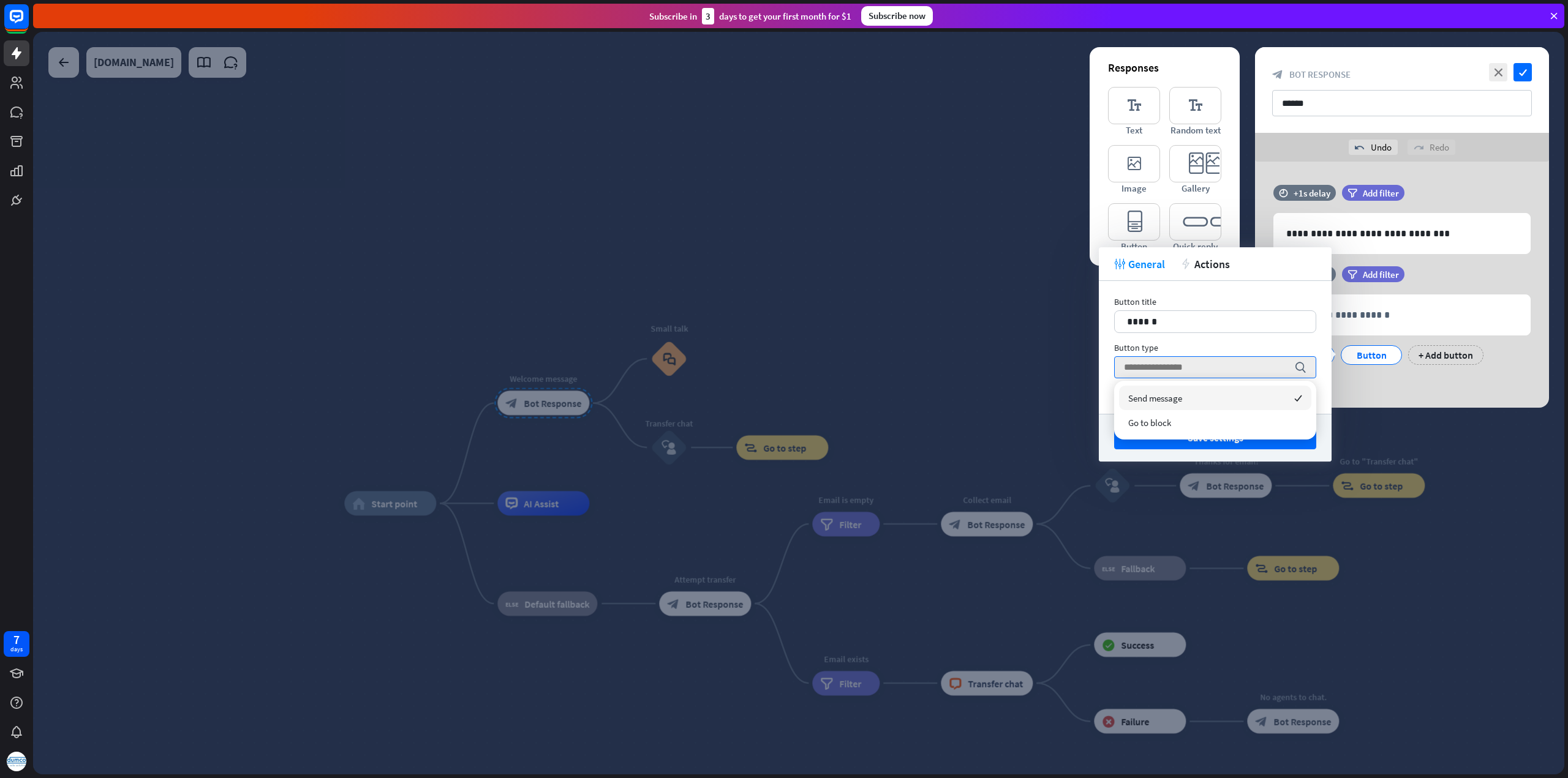
click at [1271, 280] on div "tweak General action Actions" at bounding box center [1215, 264] width 233 height 34
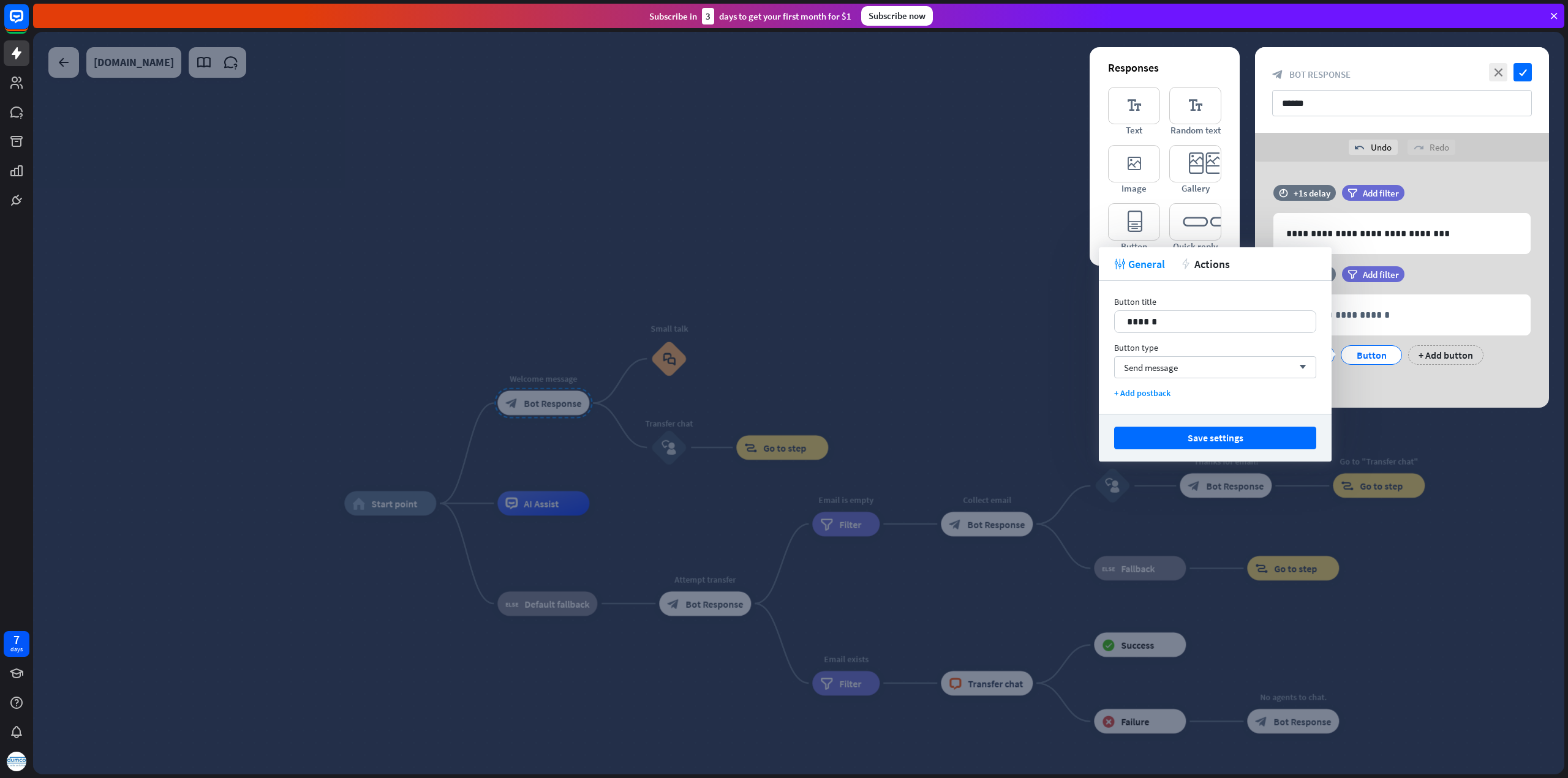
click at [1405, 394] on div "**********" at bounding box center [1401, 285] width 294 height 246
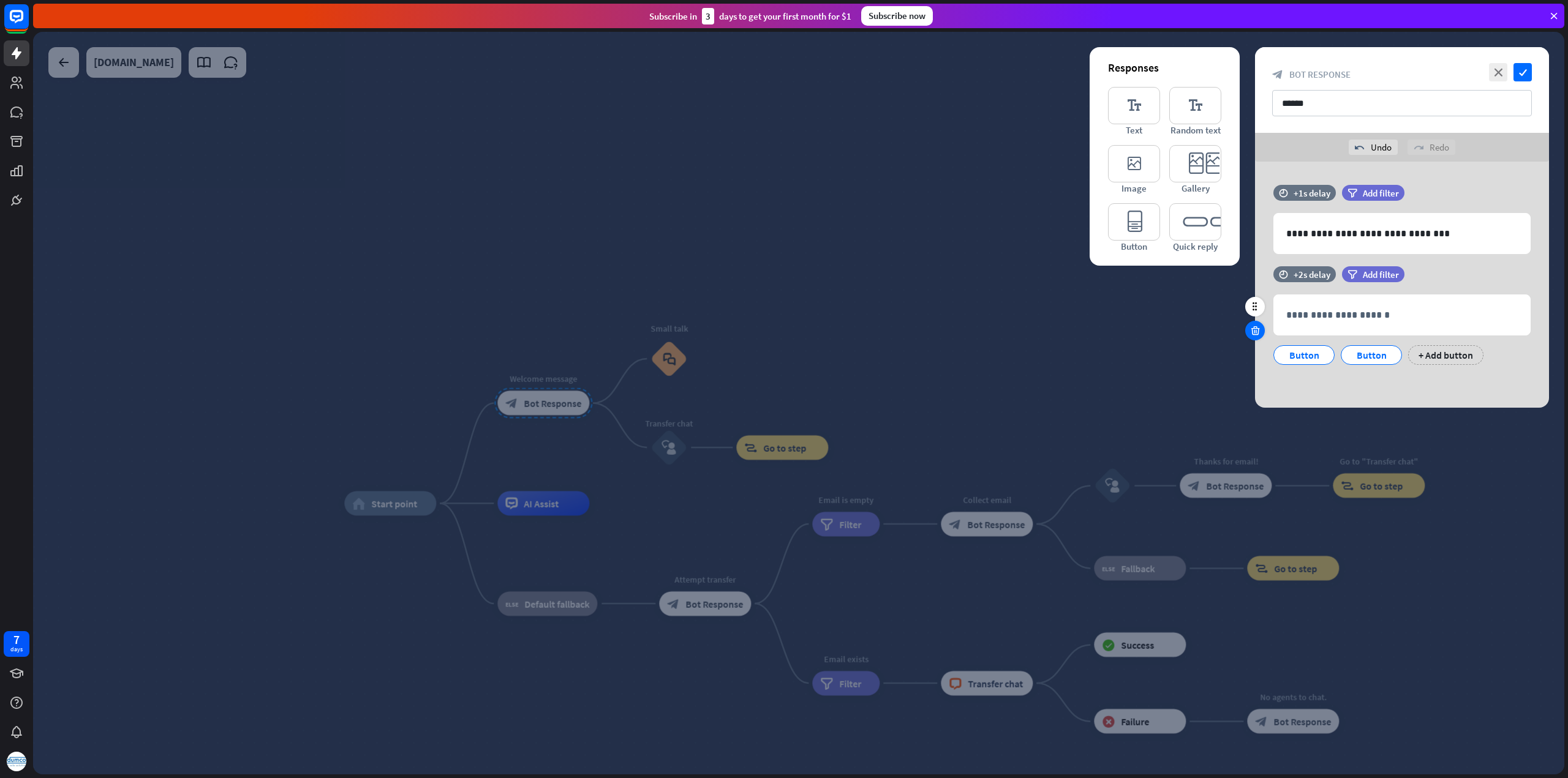
click at [1253, 327] on icon at bounding box center [1255, 330] width 12 height 11
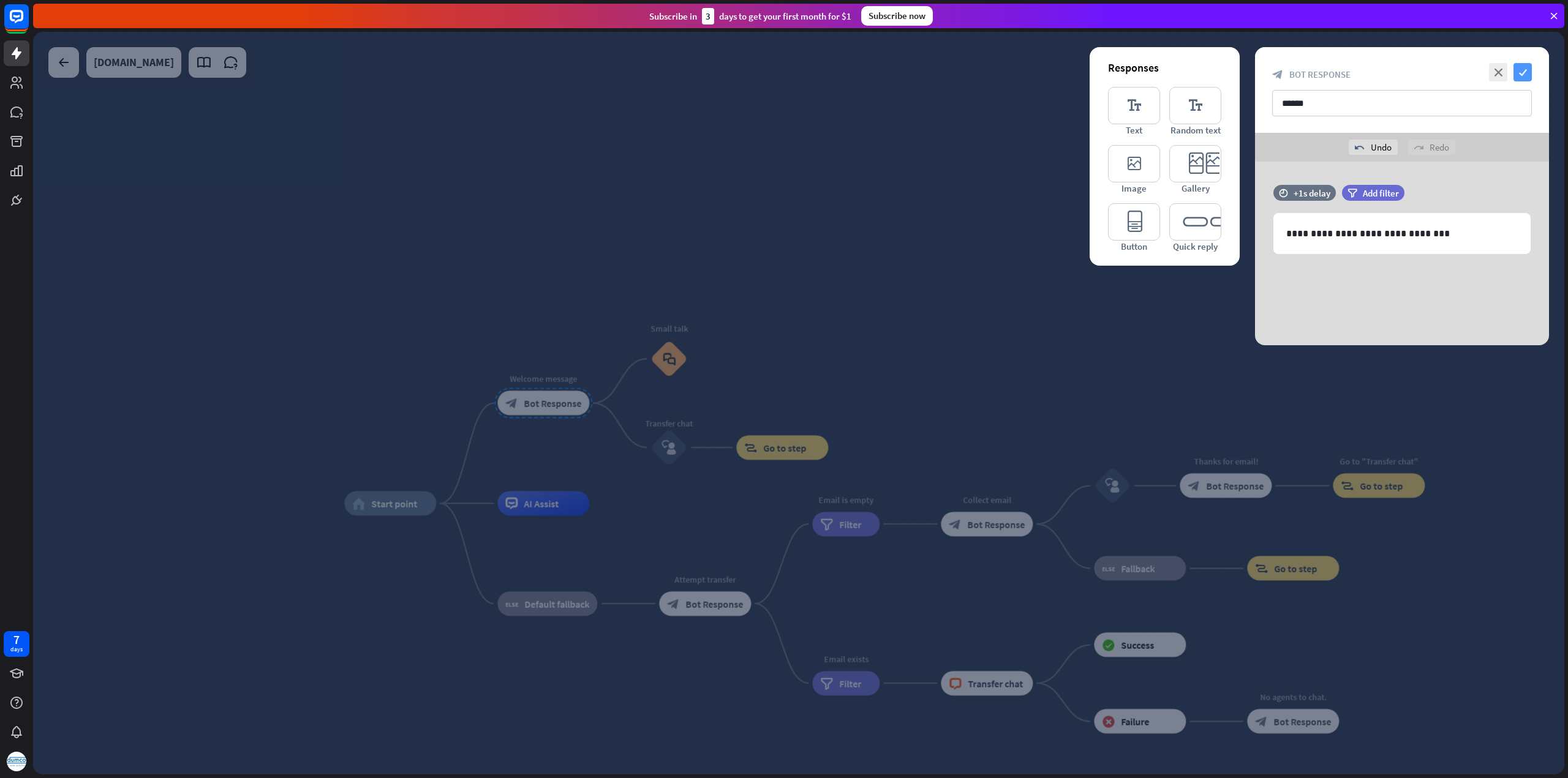
click at [1525, 73] on icon "check" at bounding box center [1522, 72] width 19 height 19
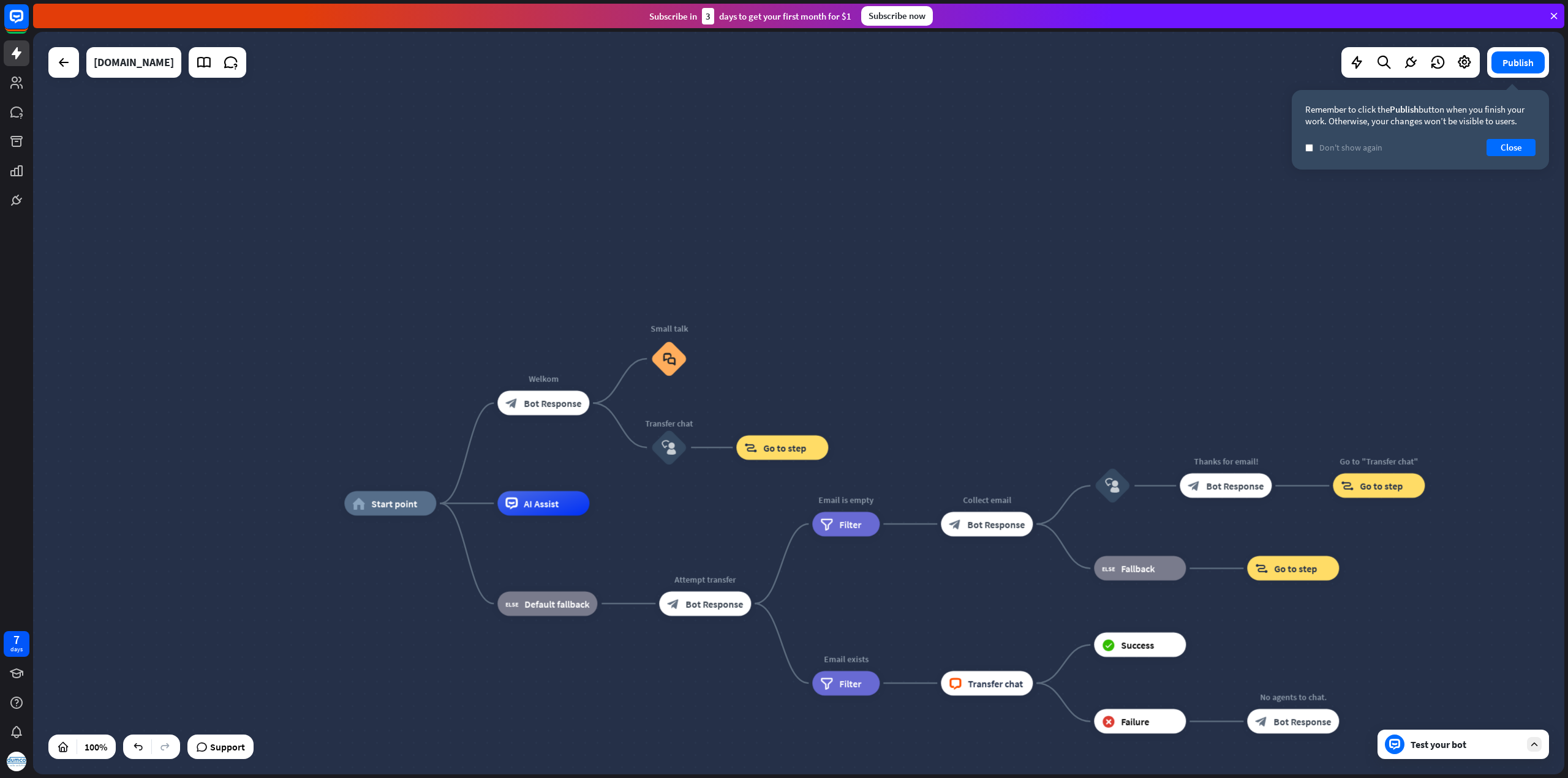
click at [1489, 746] on div "Test your bot" at bounding box center [1465, 744] width 110 height 12
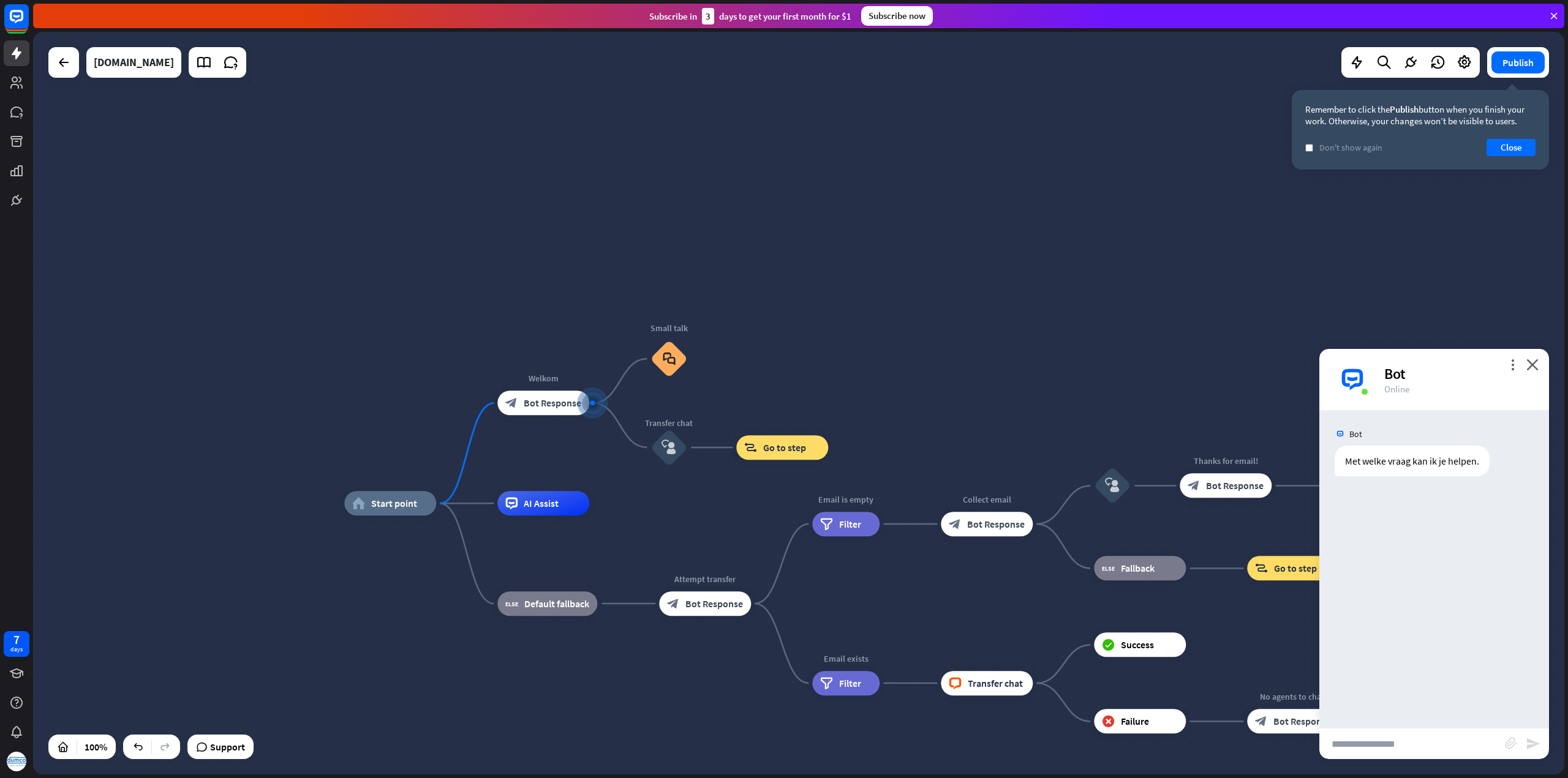
click at [1489, 746] on input "text" at bounding box center [1412, 744] width 186 height 31
type input "**********"
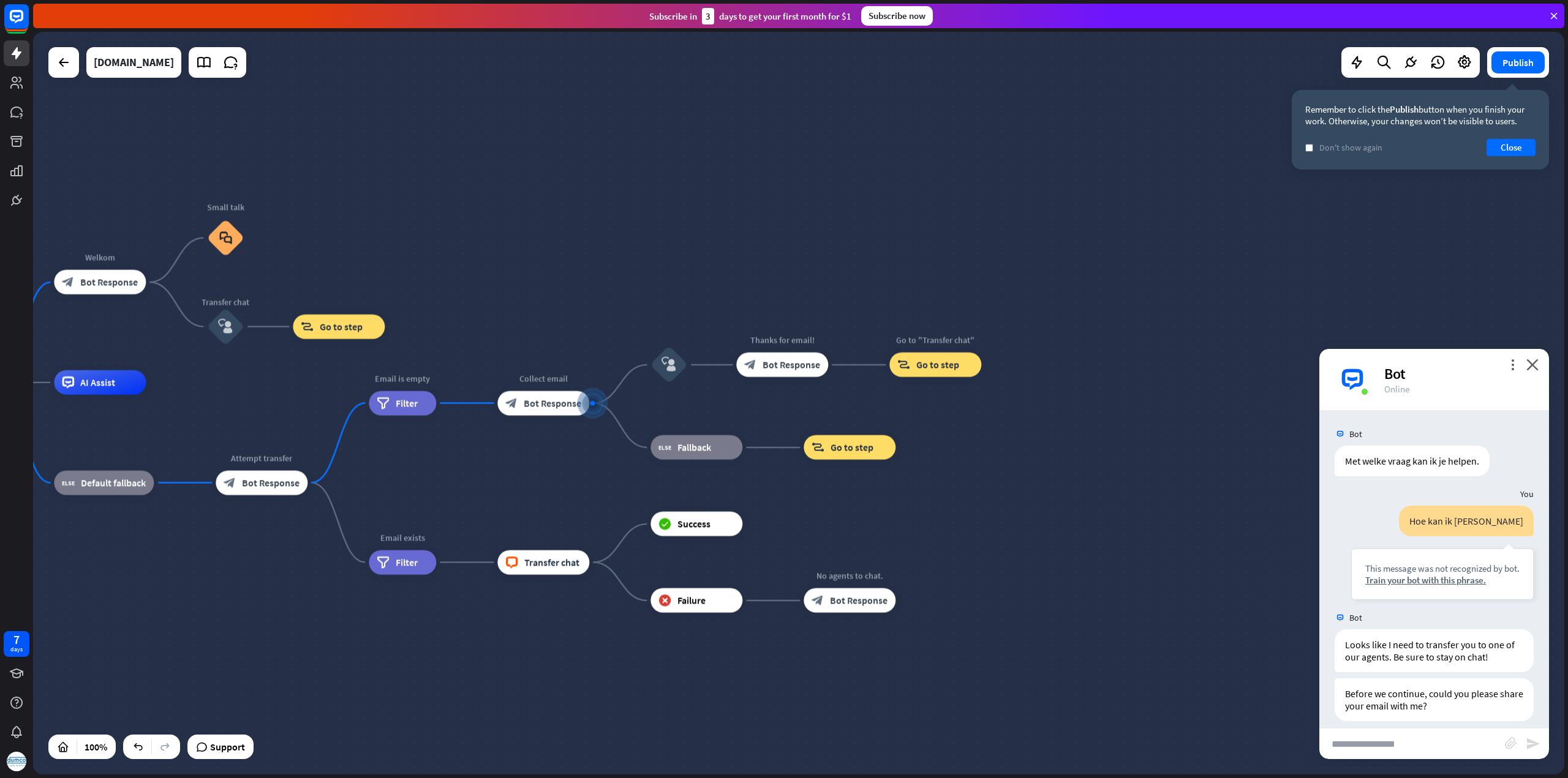
scroll to position [11, 0]
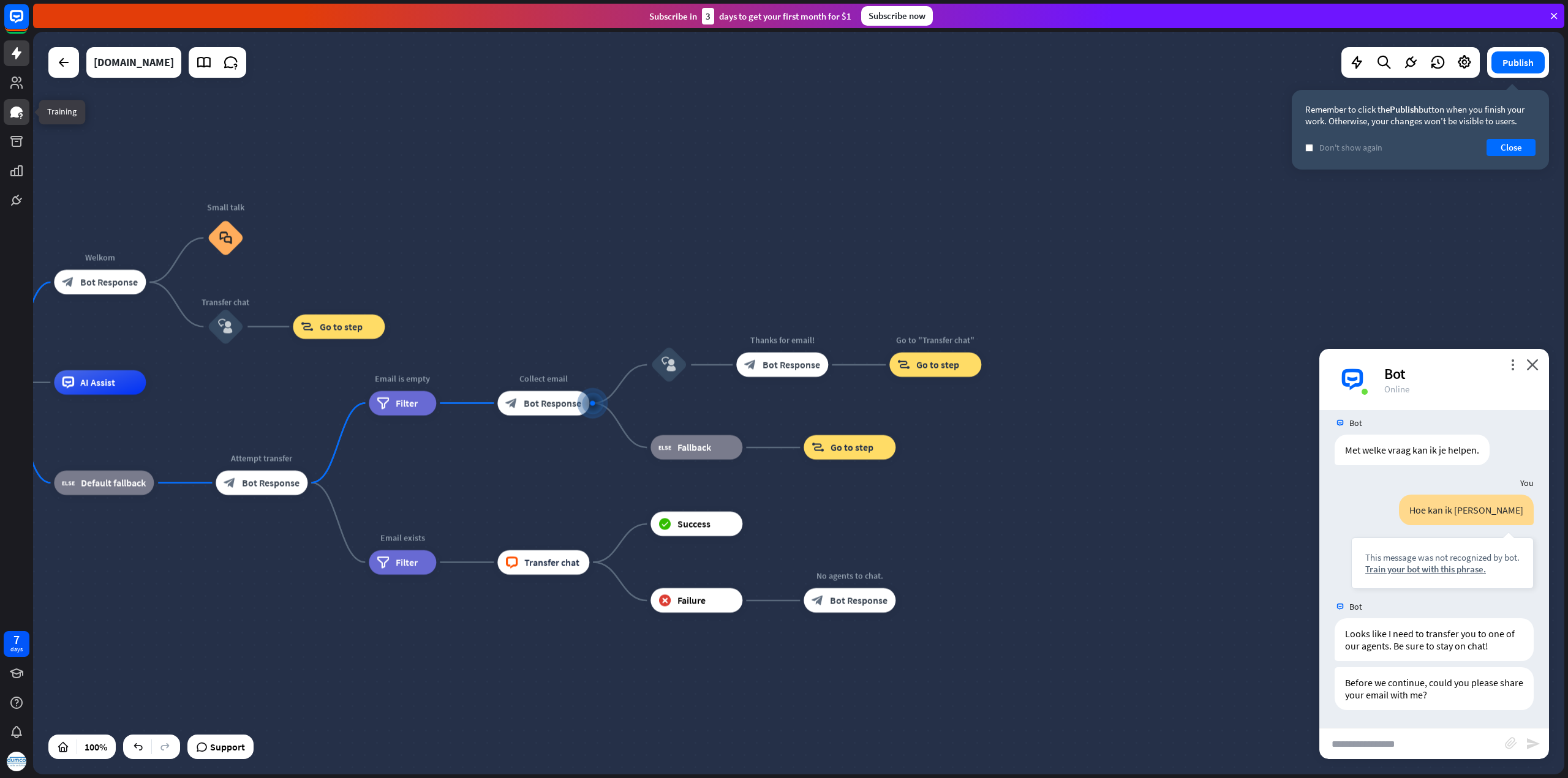
click at [15, 111] on icon at bounding box center [17, 112] width 12 height 11
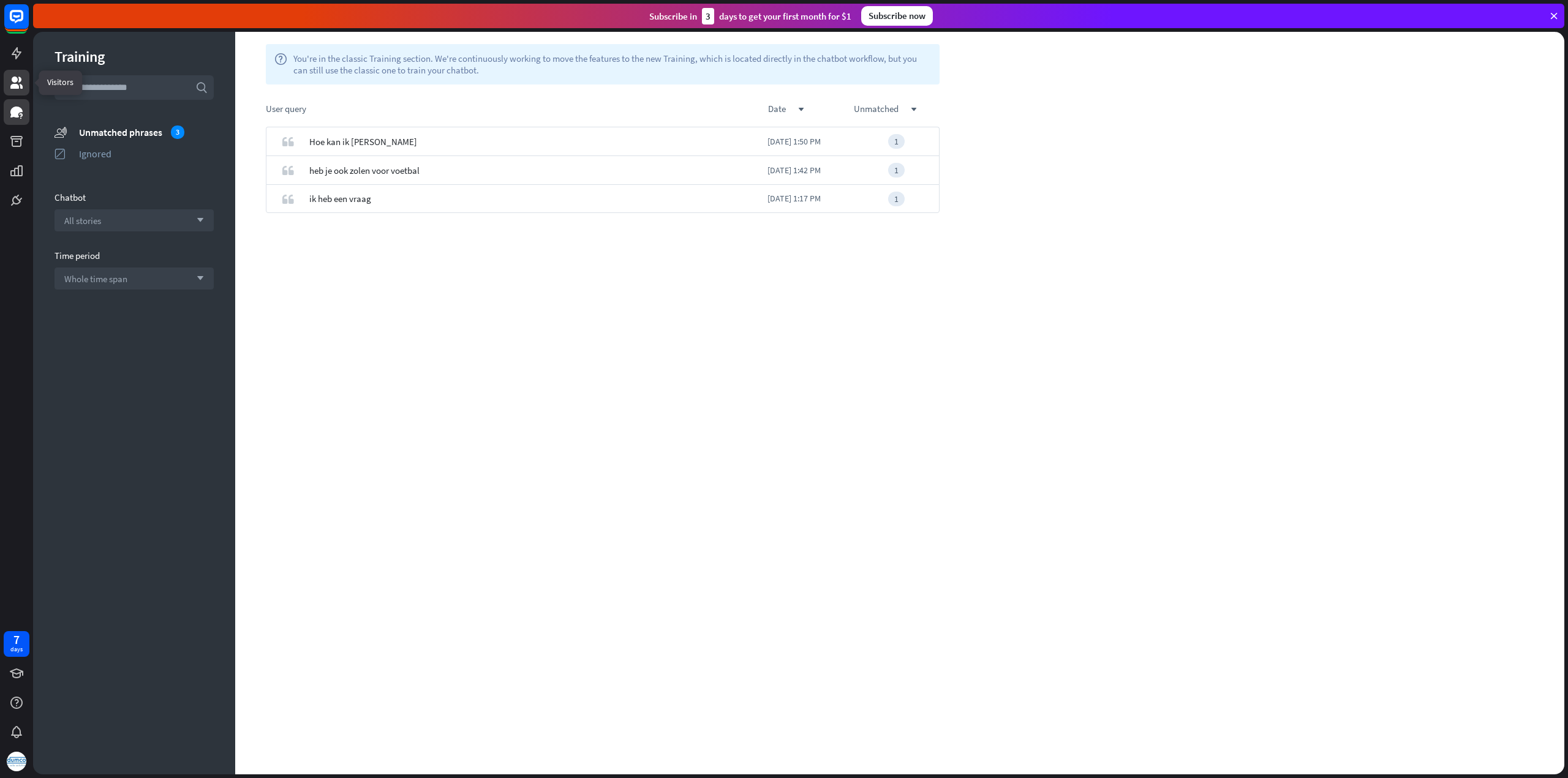
click at [16, 89] on icon at bounding box center [17, 82] width 12 height 12
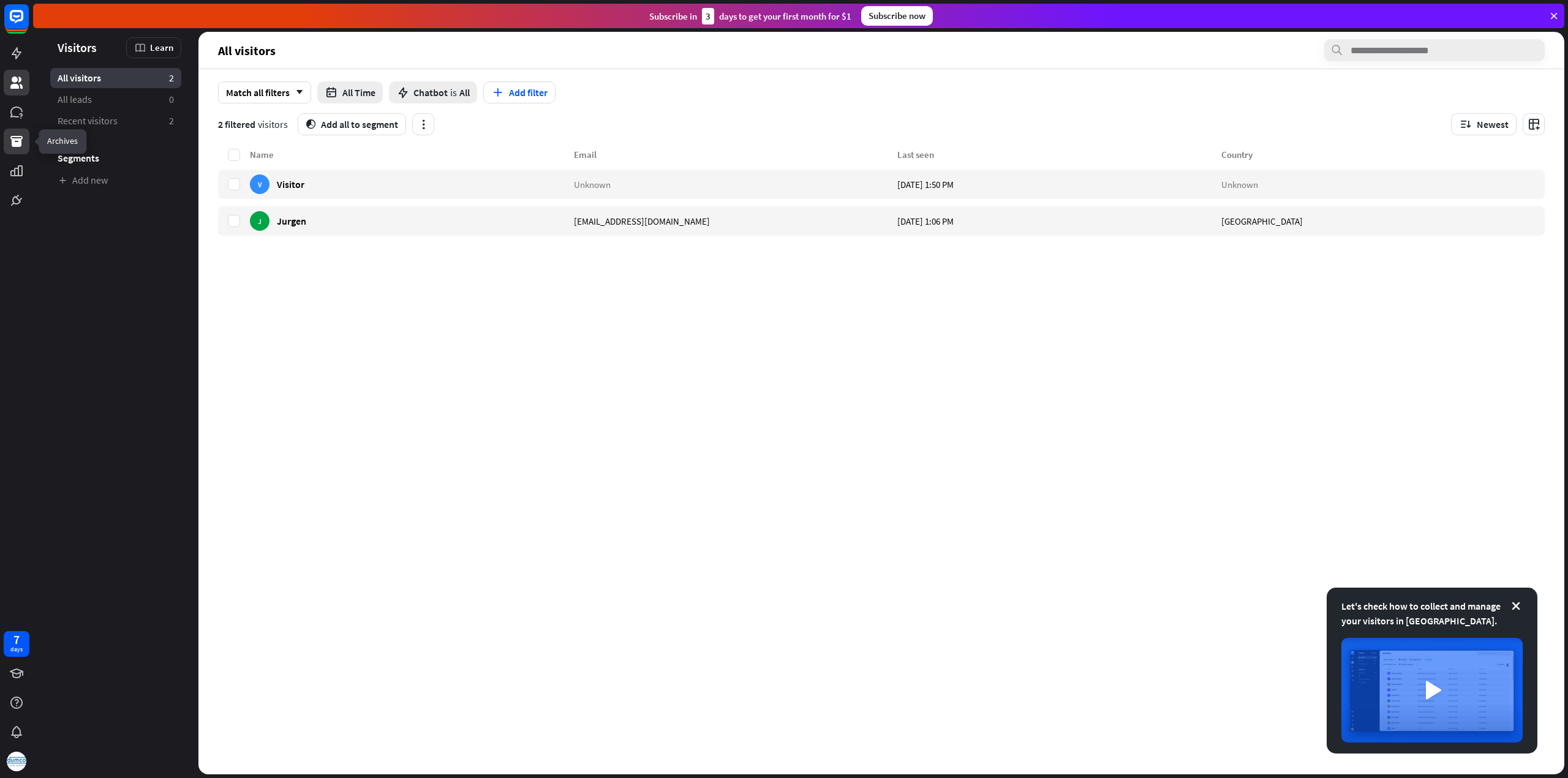
click at [17, 137] on icon at bounding box center [17, 141] width 15 height 15
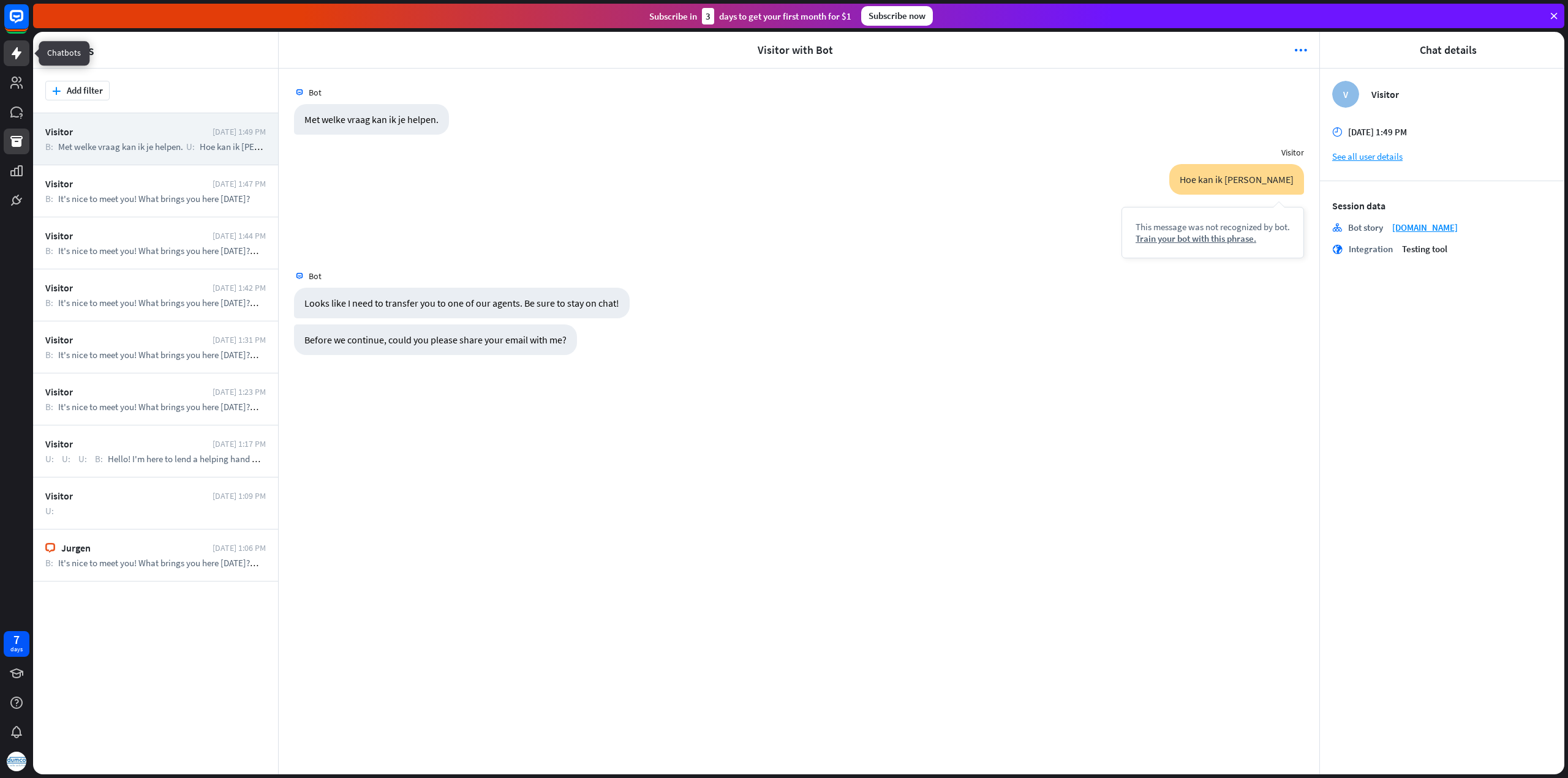
click at [15, 54] on icon at bounding box center [17, 53] width 10 height 12
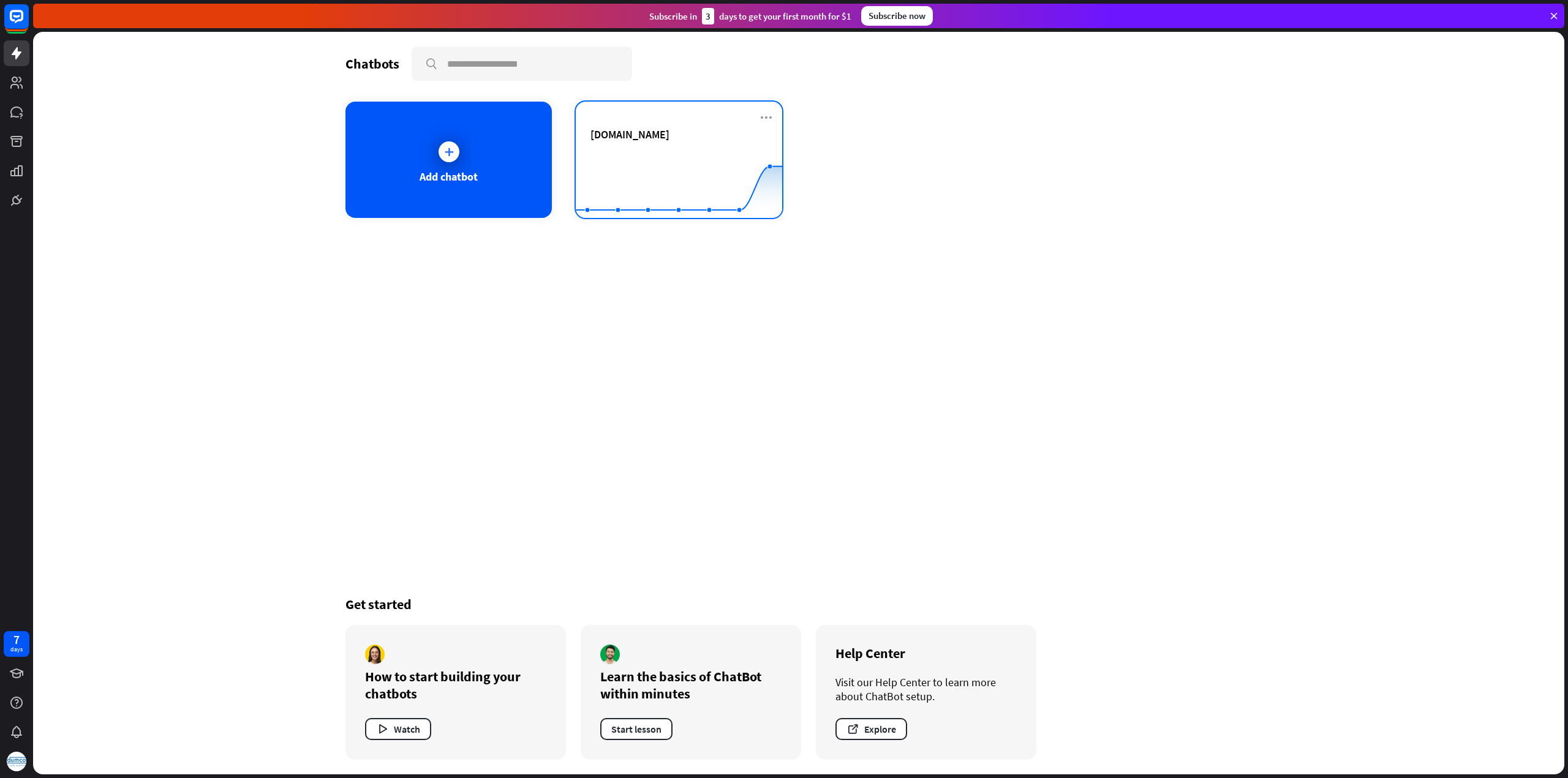
click at [703, 125] on div "[DOMAIN_NAME] Created with Highcharts 10.1.0 0 5 10" at bounding box center [679, 159] width 206 height 116
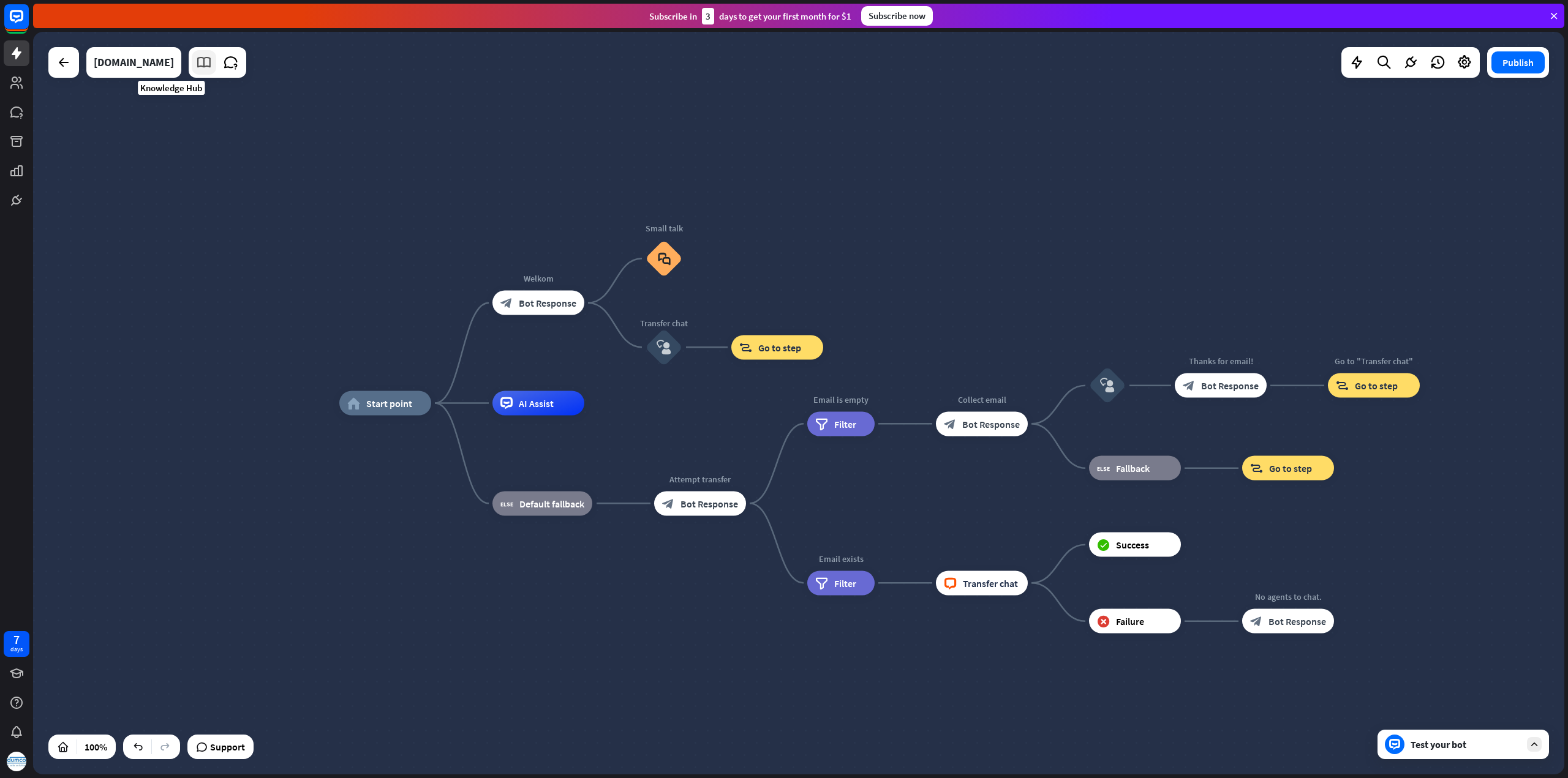
click at [196, 65] on icon at bounding box center [204, 62] width 16 height 16
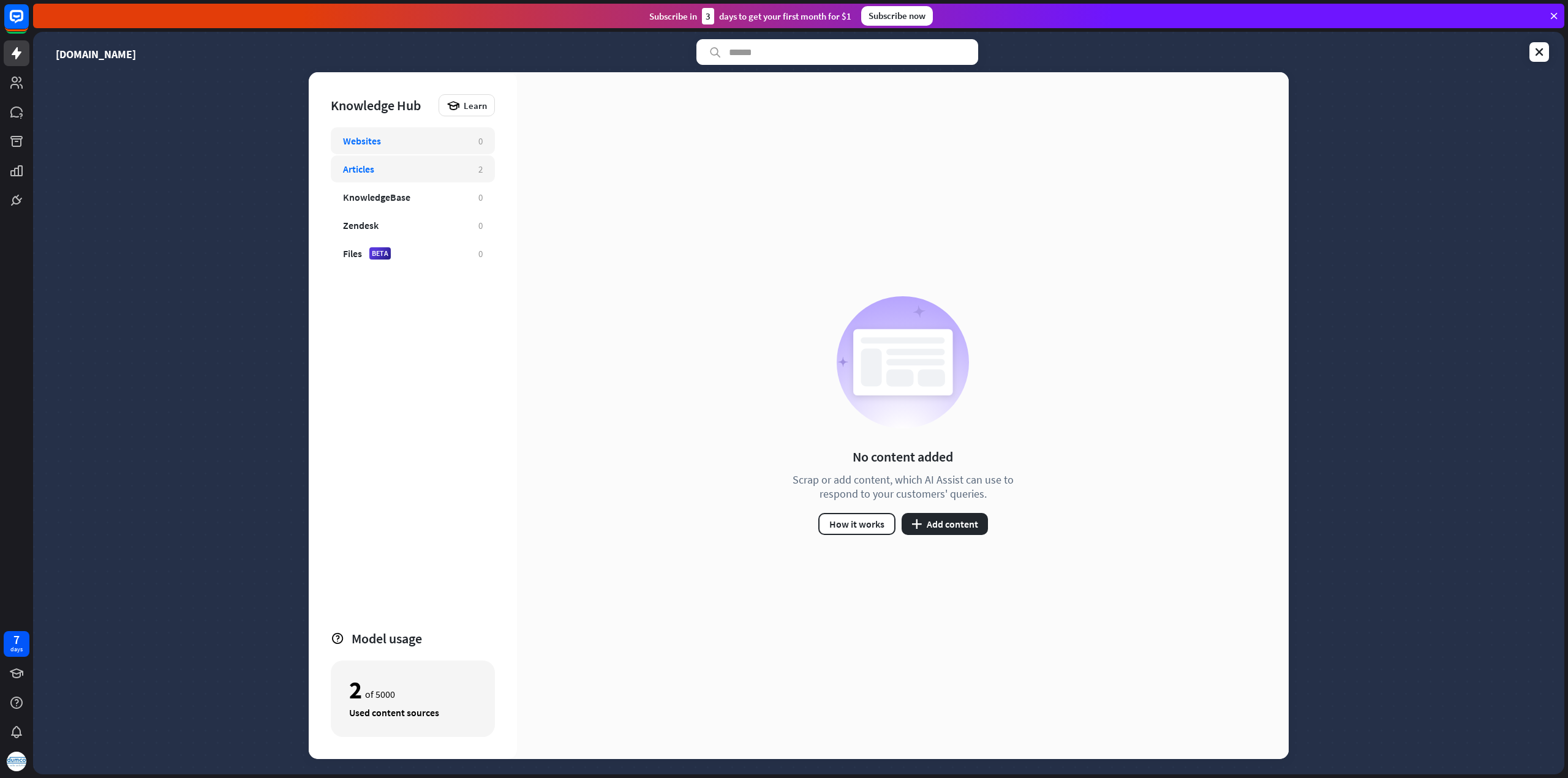
click at [409, 162] on div "Articles" at bounding box center [405, 168] width 123 height 12
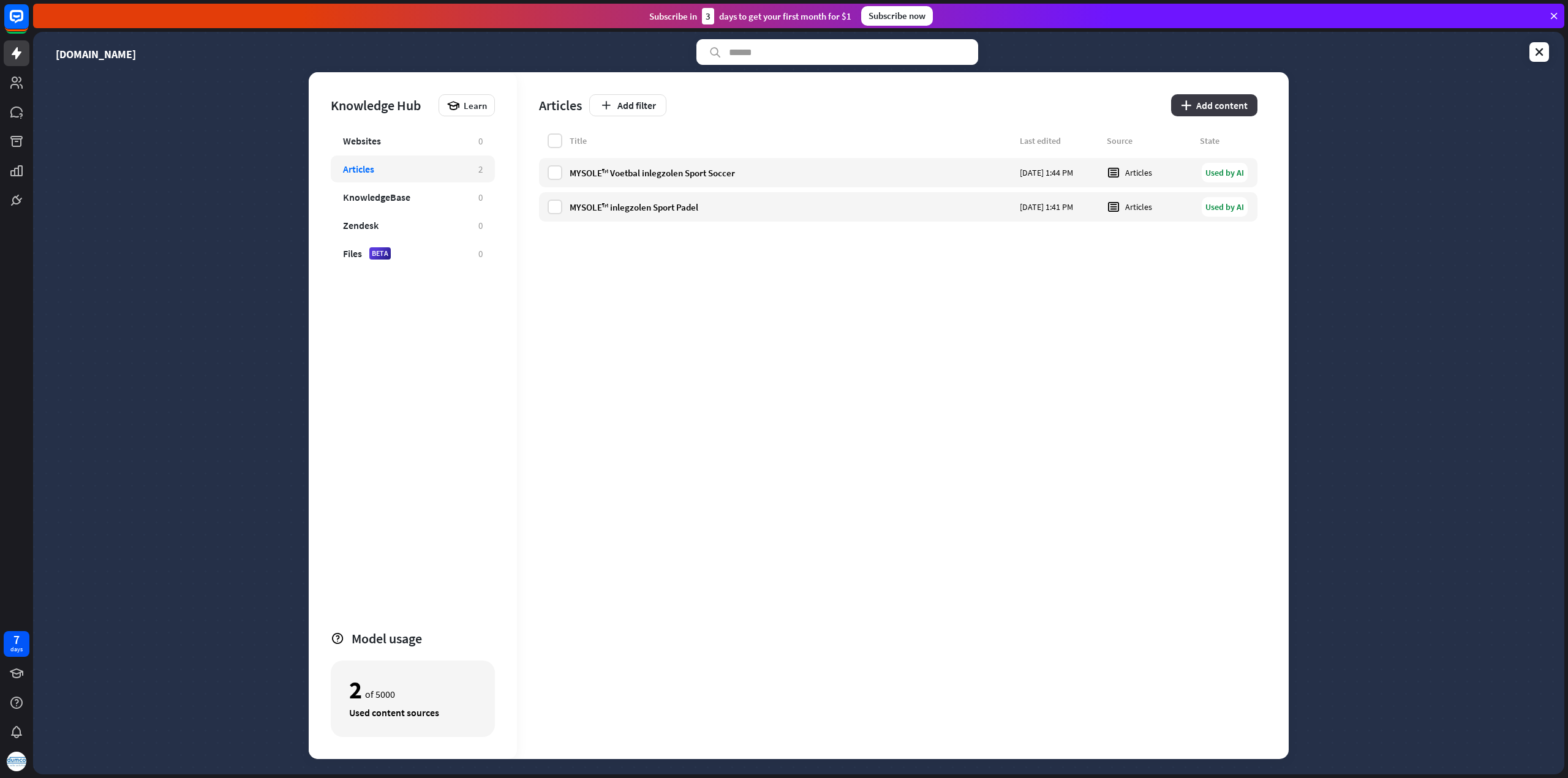
click at [1215, 102] on button "plus Add content" at bounding box center [1214, 105] width 86 height 22
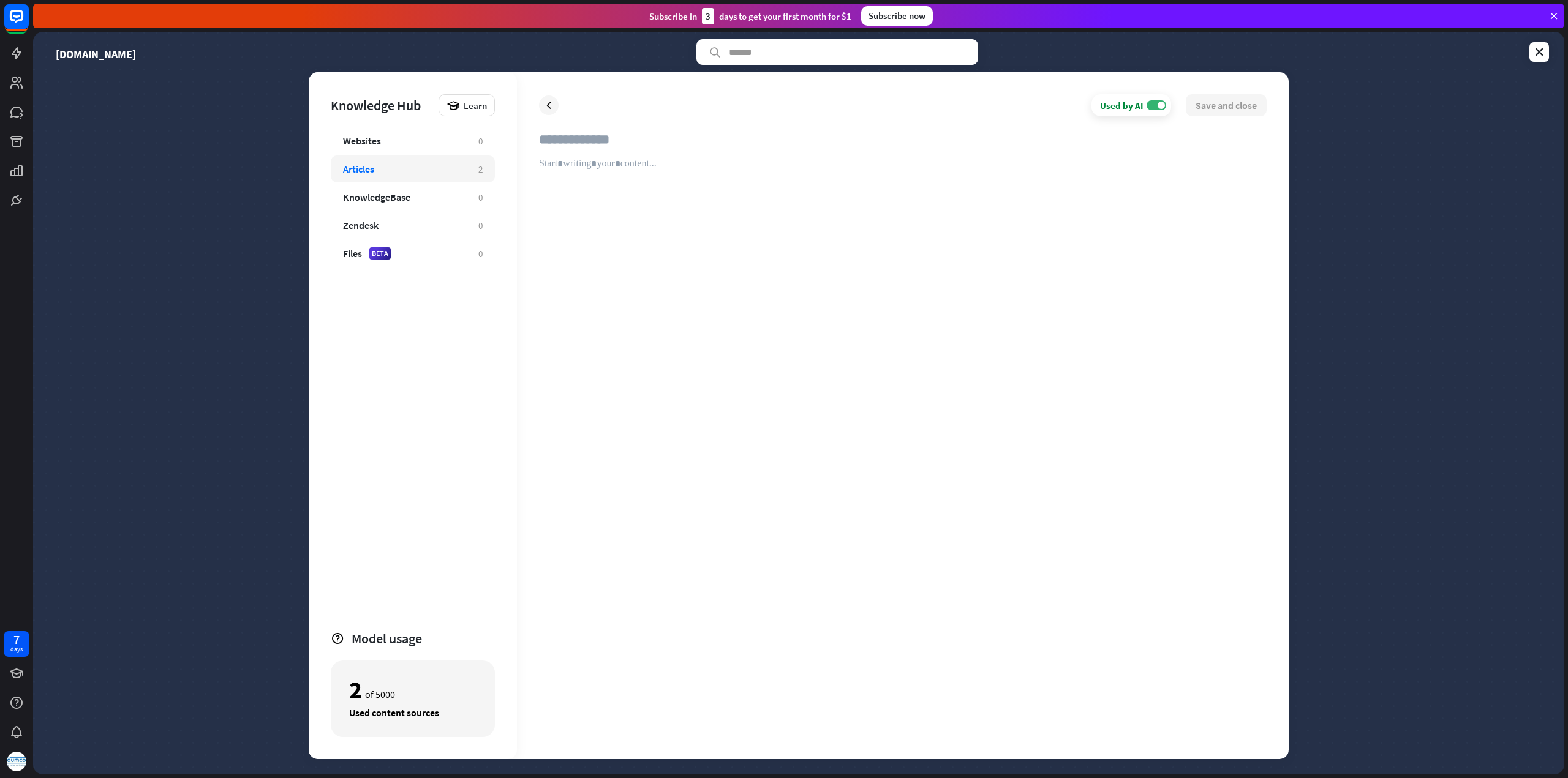
click at [549, 141] on input "text" at bounding box center [902, 144] width 727 height 27
paste input "**********"
type input "**********"
click at [597, 164] on div at bounding box center [902, 447] width 727 height 579
click at [551, 165] on div at bounding box center [902, 447] width 727 height 579
